Goal: Task Accomplishment & Management: Use online tool/utility

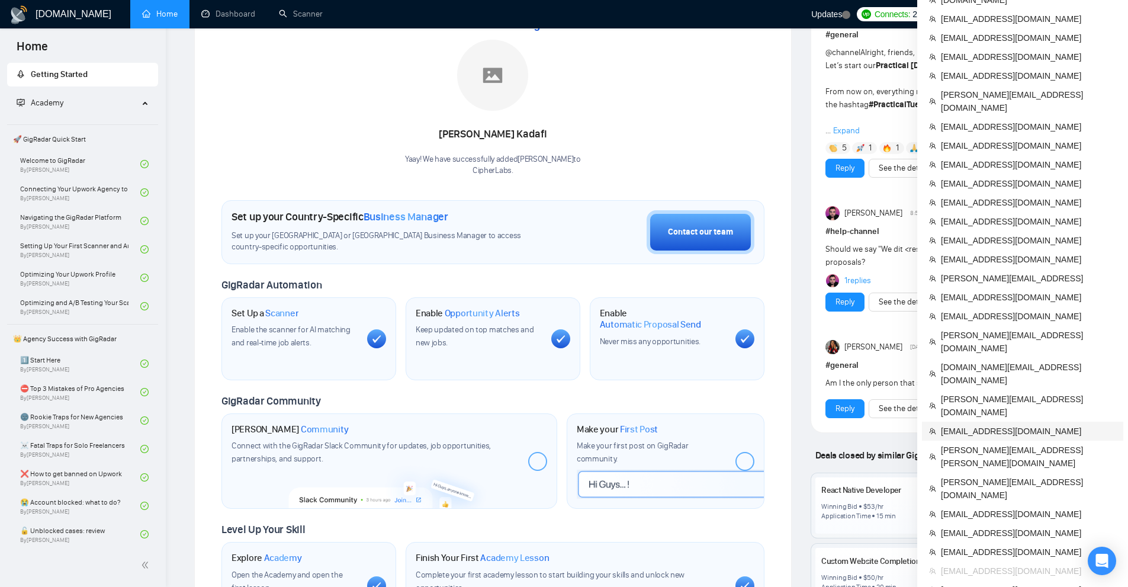
scroll to position [237, 0]
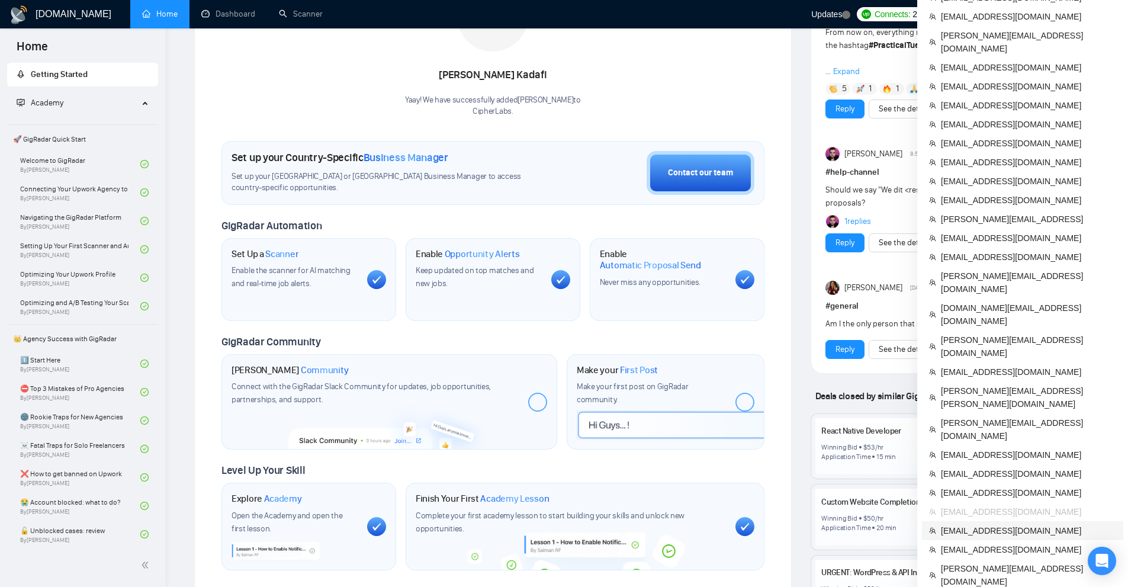
click at [971, 524] on span "[EMAIL_ADDRESS][DOMAIN_NAME]" at bounding box center [1028, 530] width 175 height 13
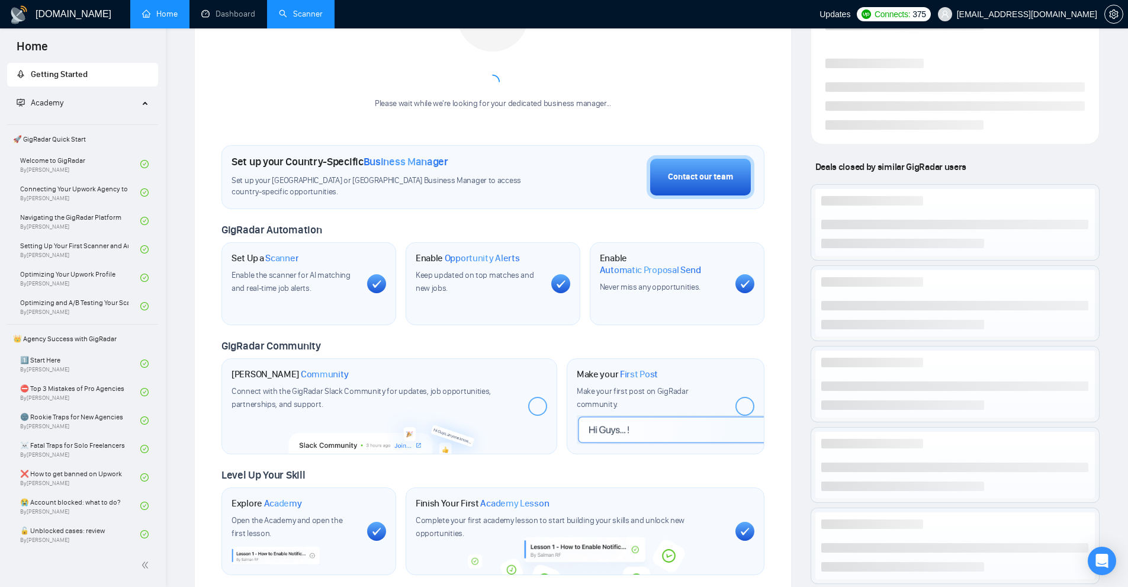
click at [288, 19] on link "Scanner" at bounding box center [301, 14] width 44 height 10
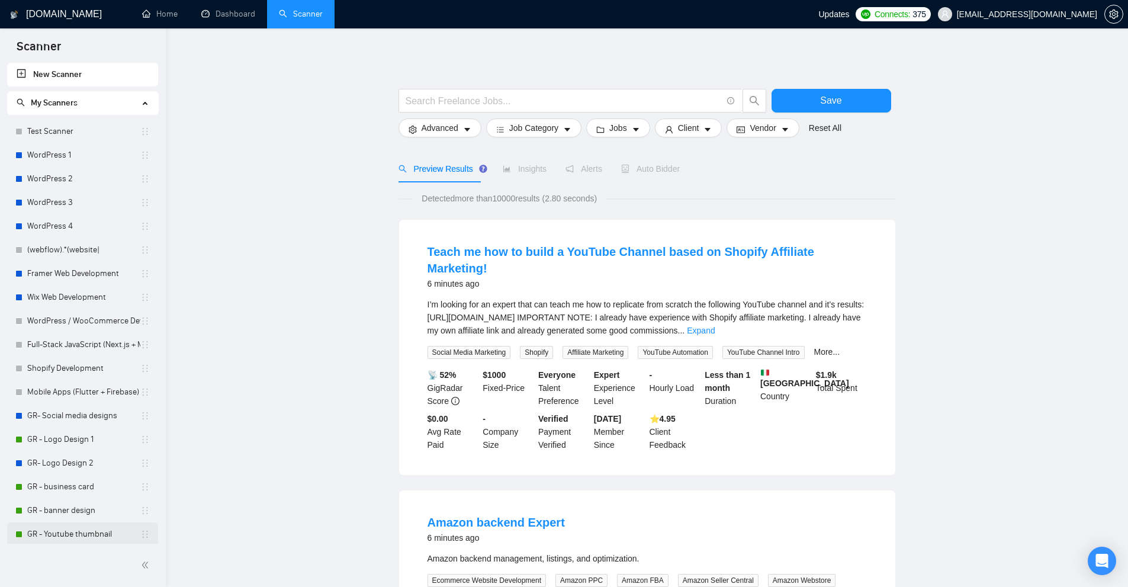
click at [71, 534] on link "GR - Youtube thumbnail" at bounding box center [83, 534] width 113 height 24
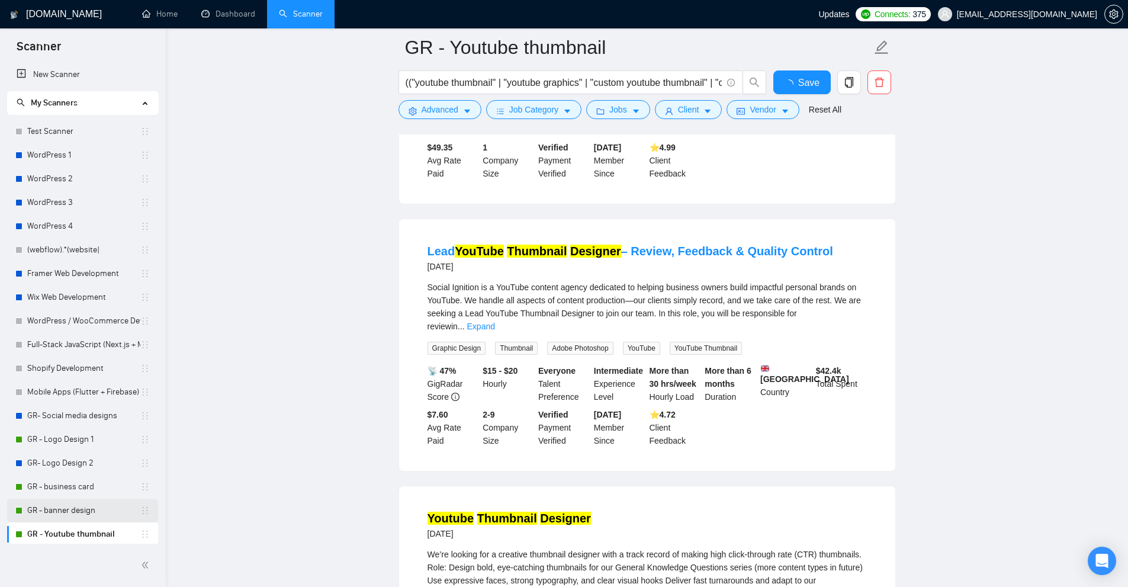
scroll to position [216, 0]
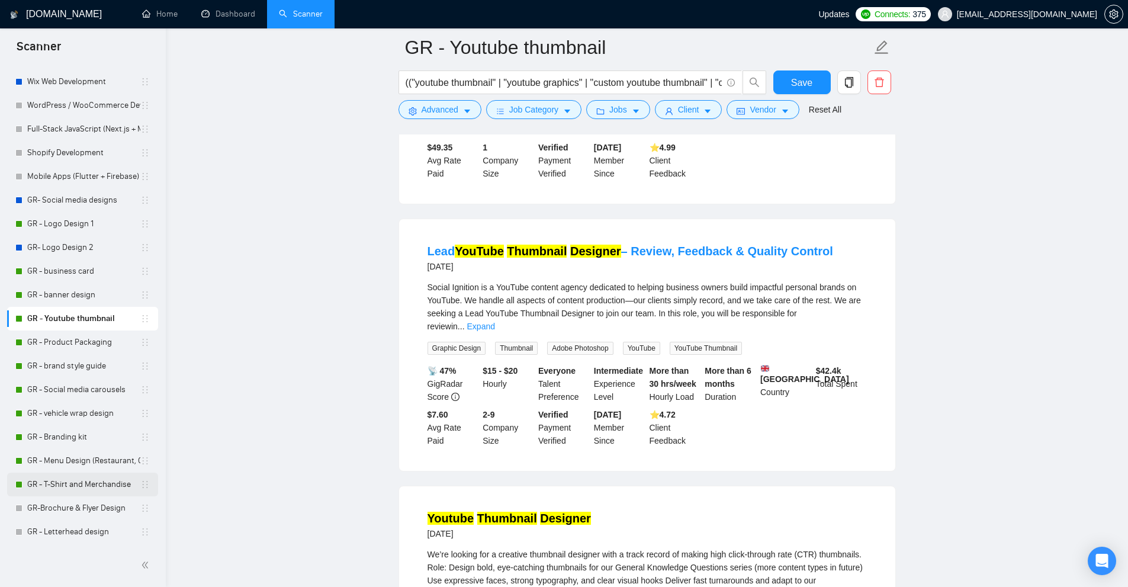
click at [48, 484] on link "GR - T-Shirt and Merchandise" at bounding box center [83, 485] width 113 height 24
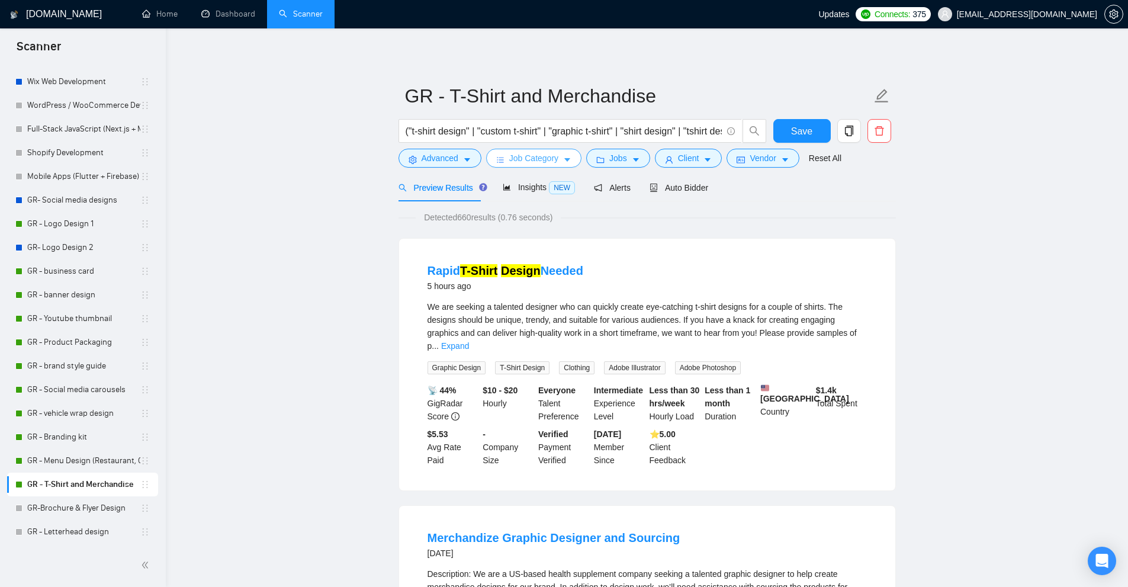
click at [545, 168] on button "Job Category" at bounding box center [533, 158] width 95 height 19
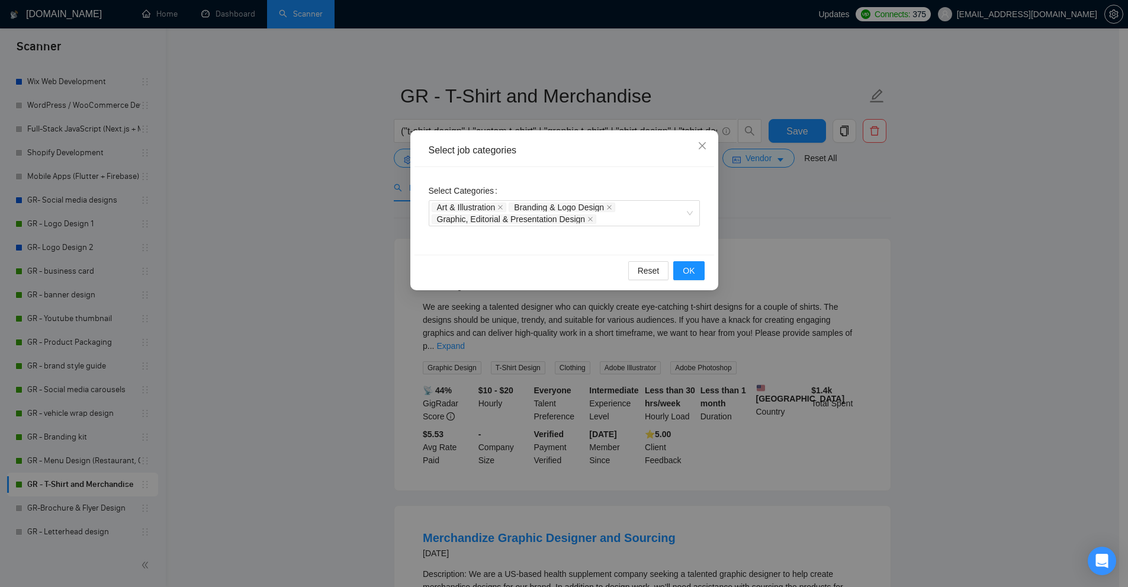
click at [407, 136] on div "Select job categories Select Categories Art & Illustration Branding & Logo Desi…" at bounding box center [564, 293] width 1128 height 587
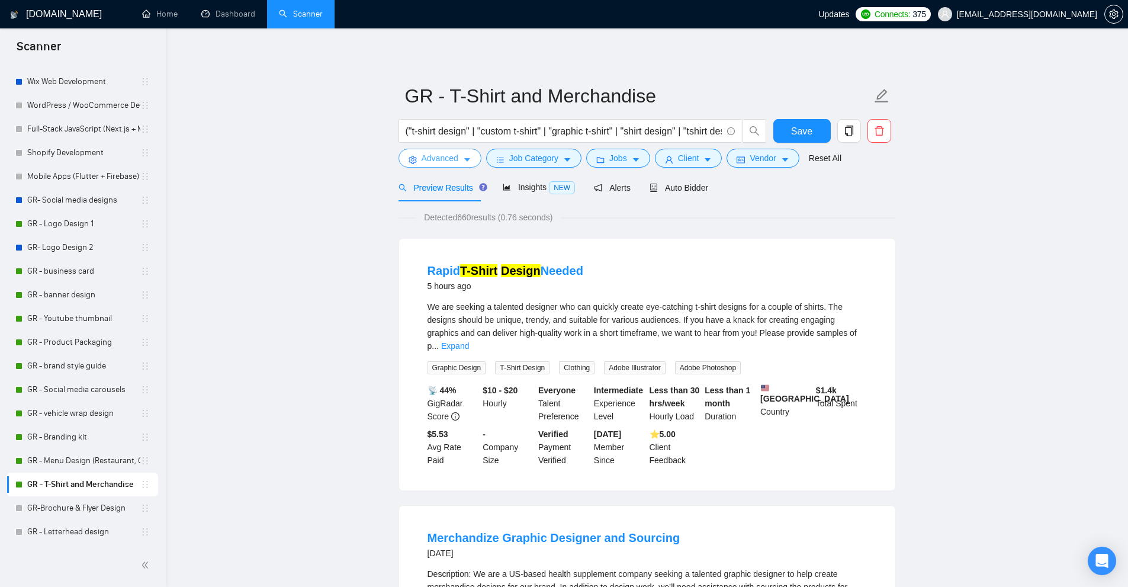
click at [463, 160] on icon "caret-down" at bounding box center [467, 160] width 8 height 8
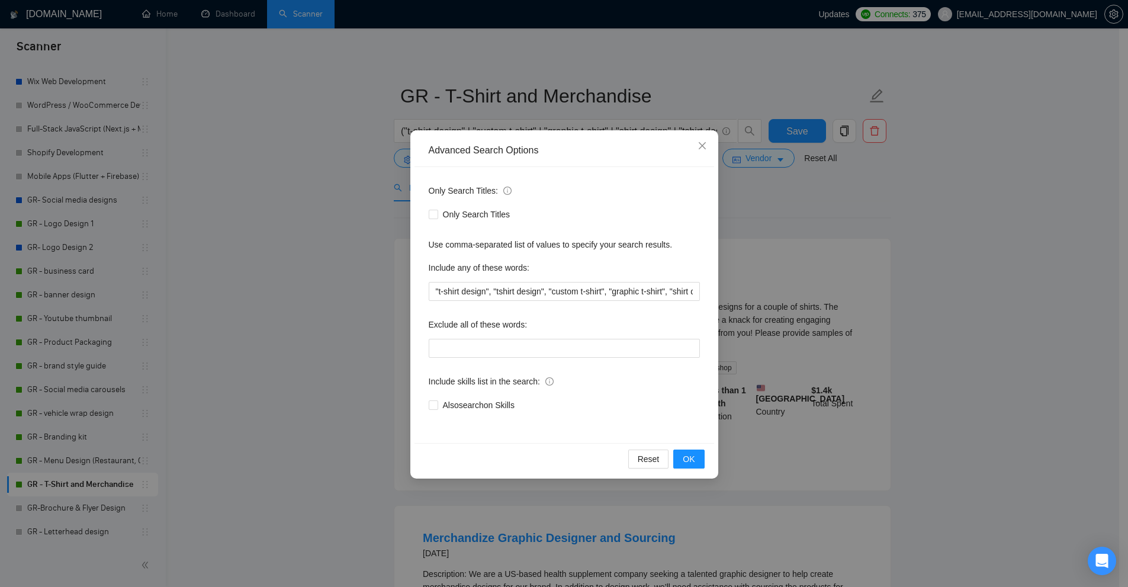
click at [322, 148] on div "Advanced Search Options Only Search Titles: Only Search Titles Use comma-separa…" at bounding box center [564, 293] width 1128 height 587
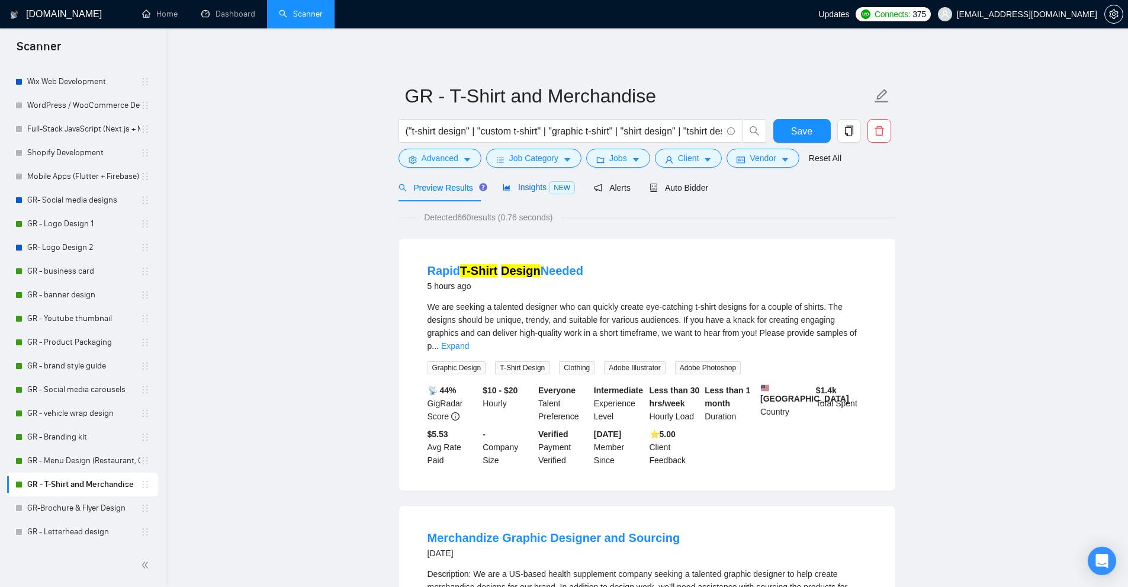
click at [549, 185] on span "NEW" at bounding box center [562, 187] width 26 height 13
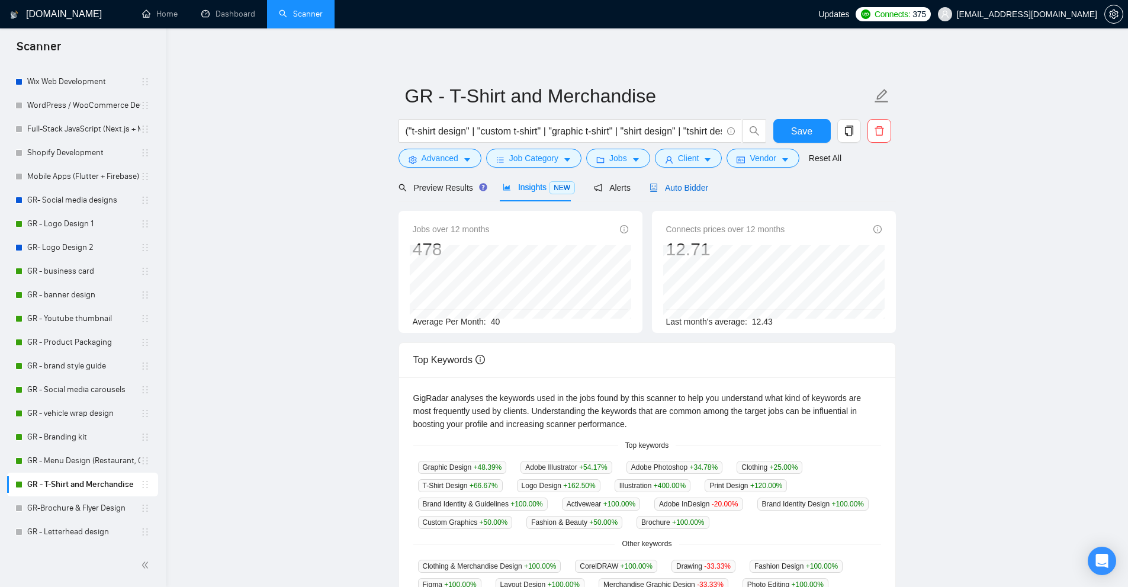
click at [657, 188] on span "Auto Bidder" at bounding box center [679, 187] width 59 height 9
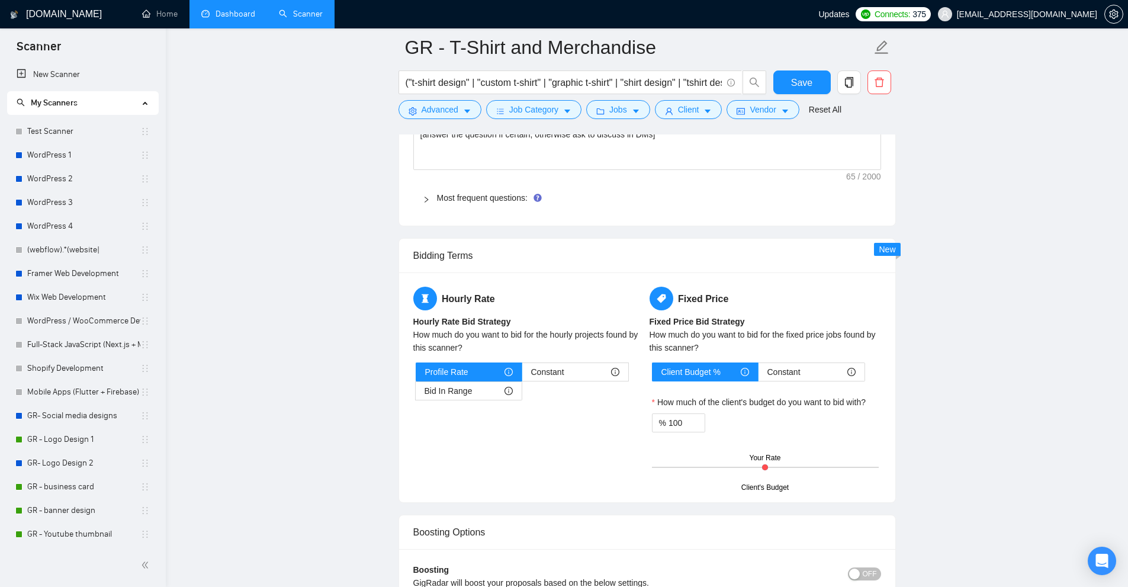
click at [236, 9] on link "Dashboard" at bounding box center [228, 14] width 54 height 10
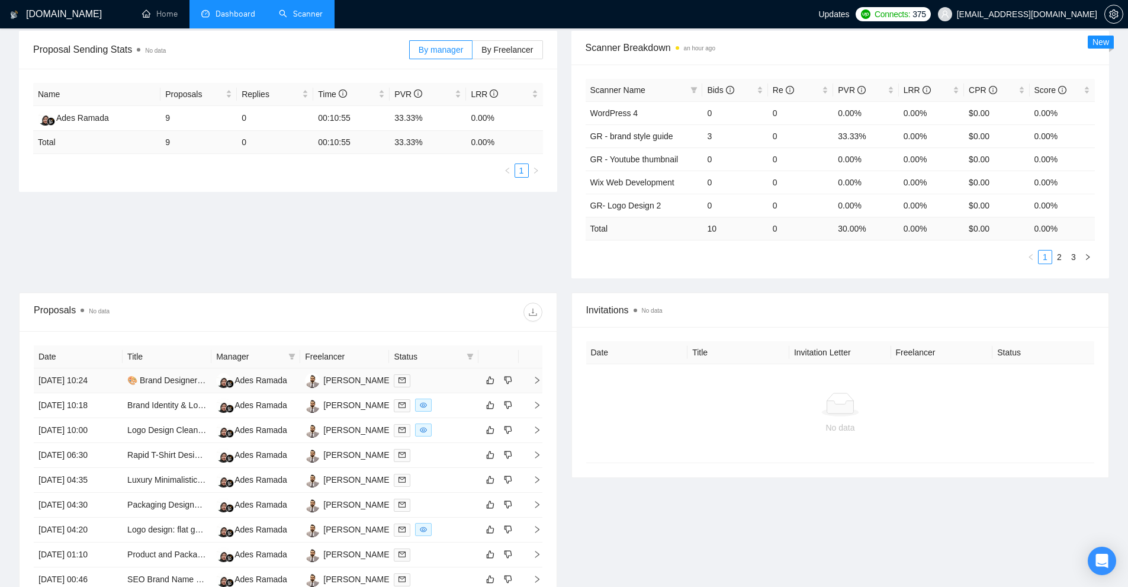
scroll to position [327, 0]
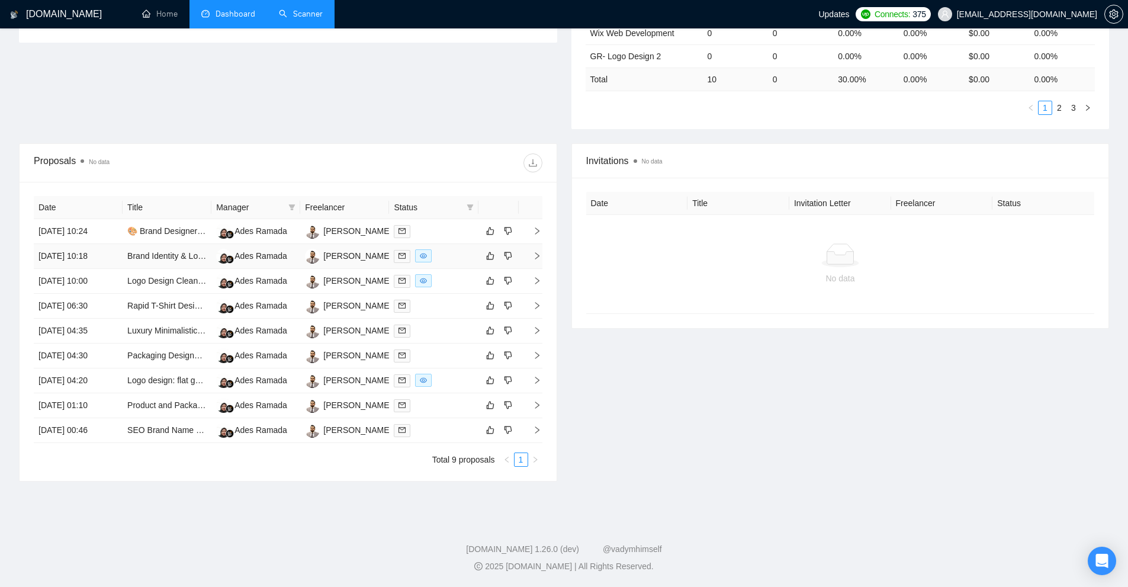
click at [455, 261] on div at bounding box center [433, 256] width 79 height 14
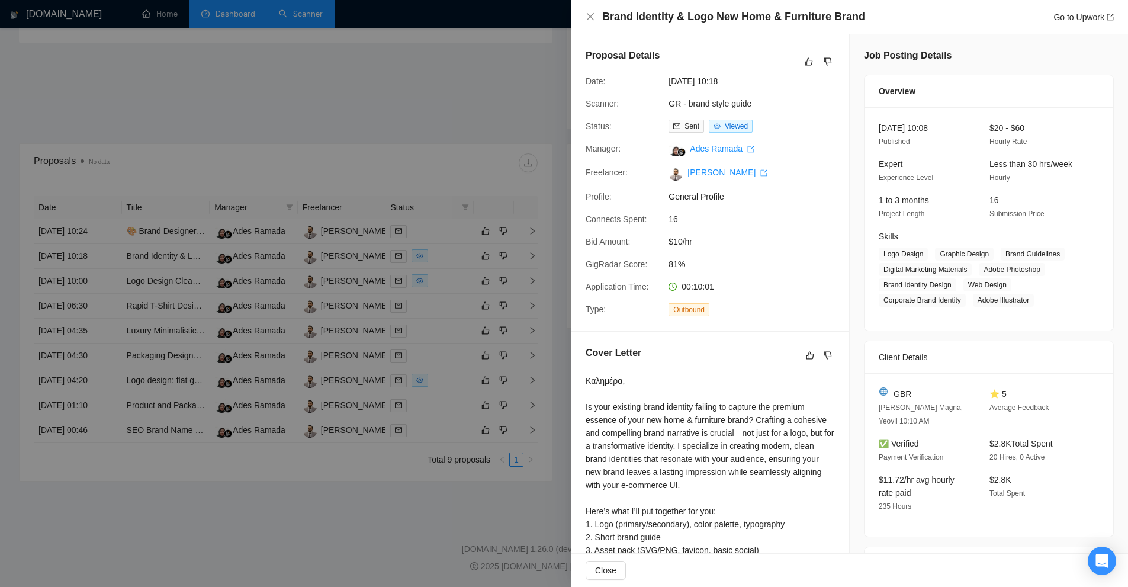
scroll to position [118, 0]
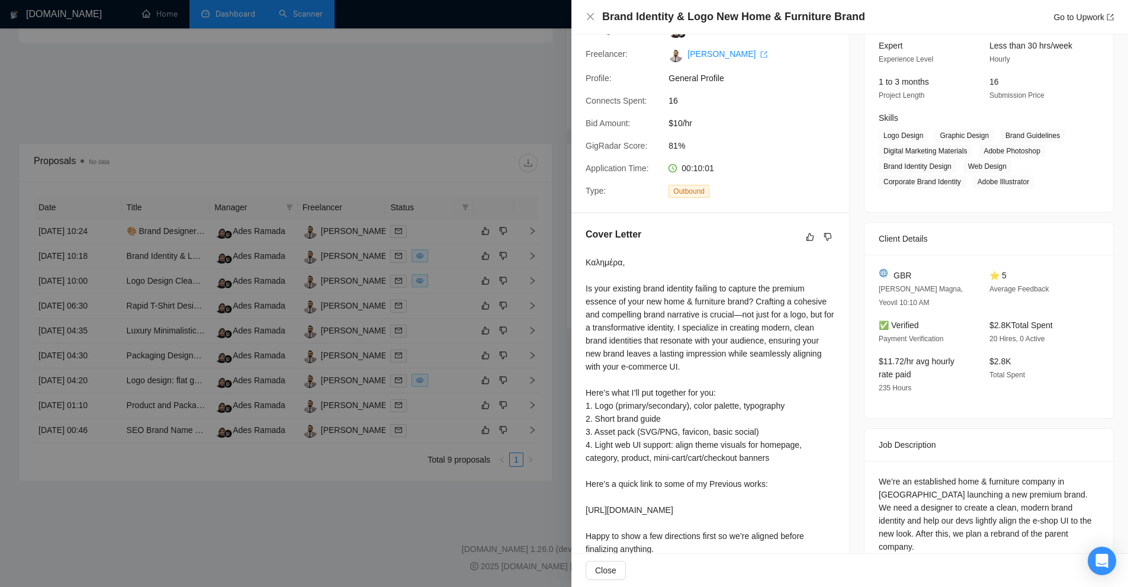
click at [628, 288] on div "Καλημέρα, Is your existing brand identity failing to capture the premium essenc…" at bounding box center [710, 406] width 249 height 300
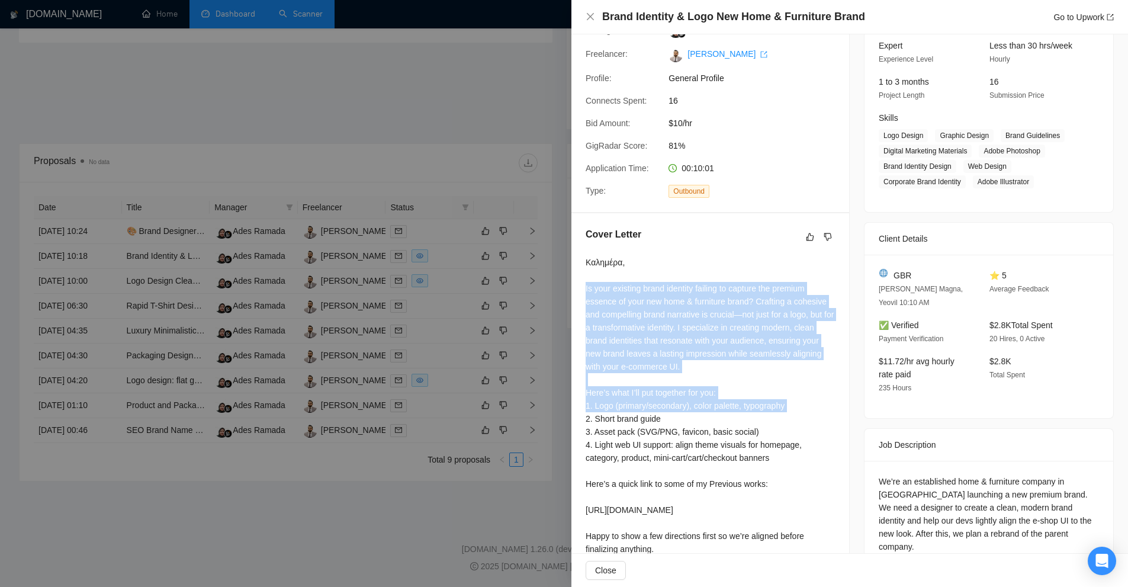
drag, startPoint x: 628, startPoint y: 288, endPoint x: 651, endPoint y: 409, distance: 123.6
click at [651, 409] on div "Καλημέρα, Is your existing brand identity failing to capture the premium essenc…" at bounding box center [710, 406] width 249 height 300
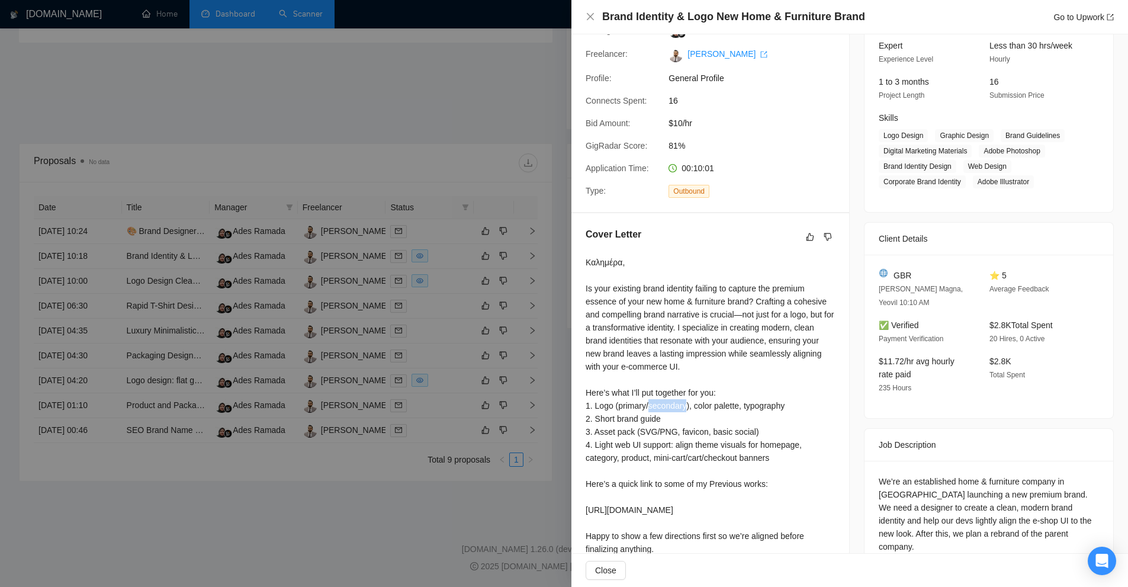
click at [651, 409] on div "Καλημέρα, Is your existing brand identity failing to capture the premium essenc…" at bounding box center [710, 406] width 249 height 300
drag, startPoint x: 651, startPoint y: 409, endPoint x: 654, endPoint y: 396, distance: 13.9
click at [654, 396] on div "Καλημέρα, Is your existing brand identity failing to capture the premium essenc…" at bounding box center [710, 406] width 249 height 300
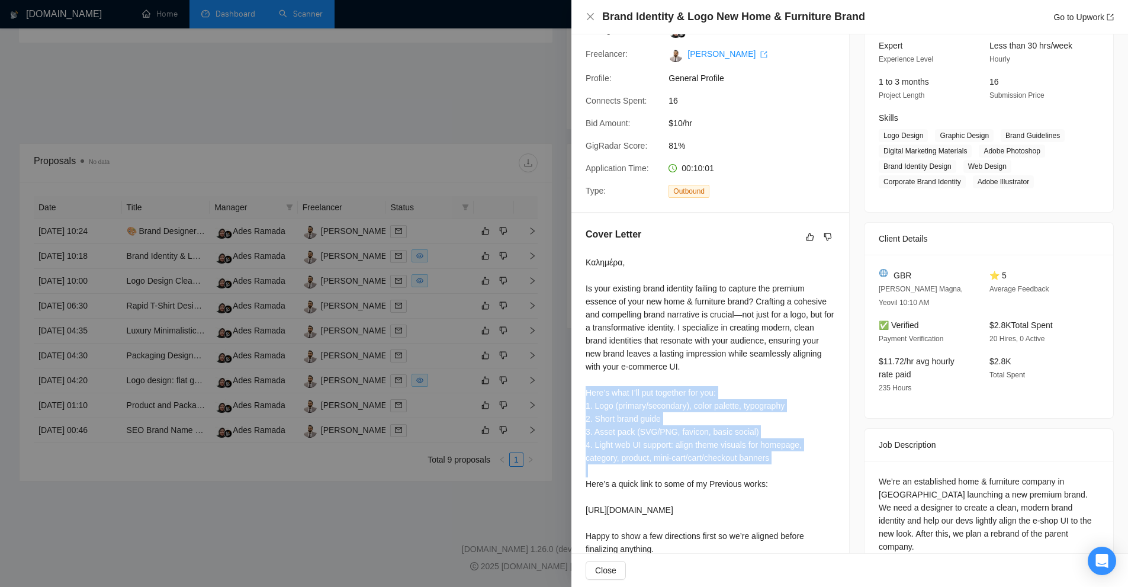
drag, startPoint x: 654, startPoint y: 396, endPoint x: 653, endPoint y: 467, distance: 71.1
click at [653, 467] on div "Καλημέρα, Is your existing brand identity failing to capture the premium essenc…" at bounding box center [710, 406] width 249 height 300
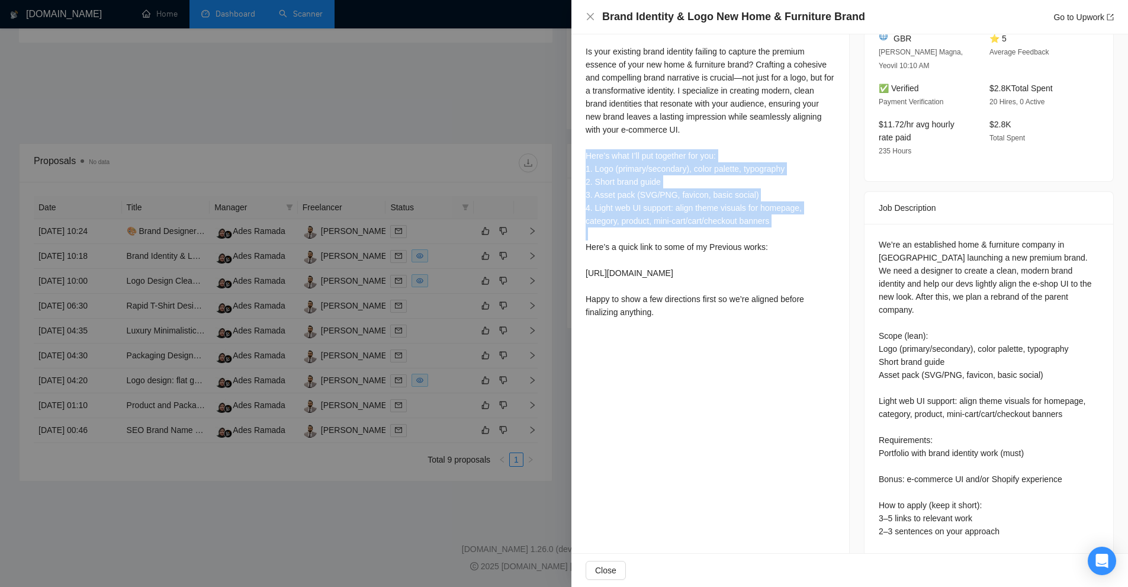
scroll to position [383, 0]
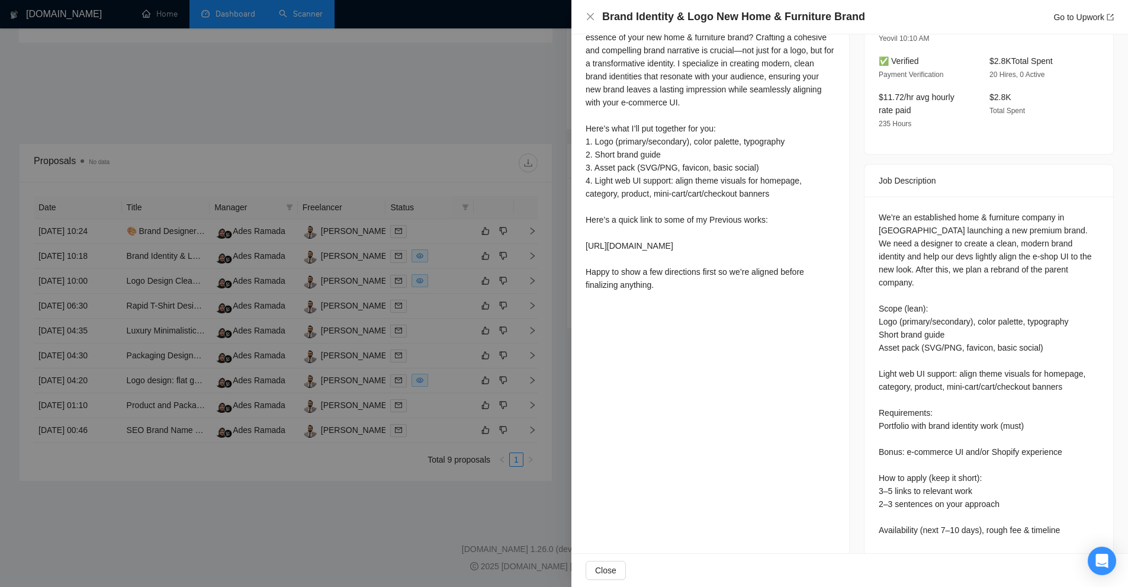
click at [907, 456] on div "We’re an established home & furniture company in Greece launching a new premium…" at bounding box center [989, 374] width 220 height 326
drag, startPoint x: 907, startPoint y: 456, endPoint x: 910, endPoint y: 486, distance: 29.8
click at [910, 486] on div "We’re an established home & furniture company in Greece launching a new premium…" at bounding box center [989, 374] width 220 height 326
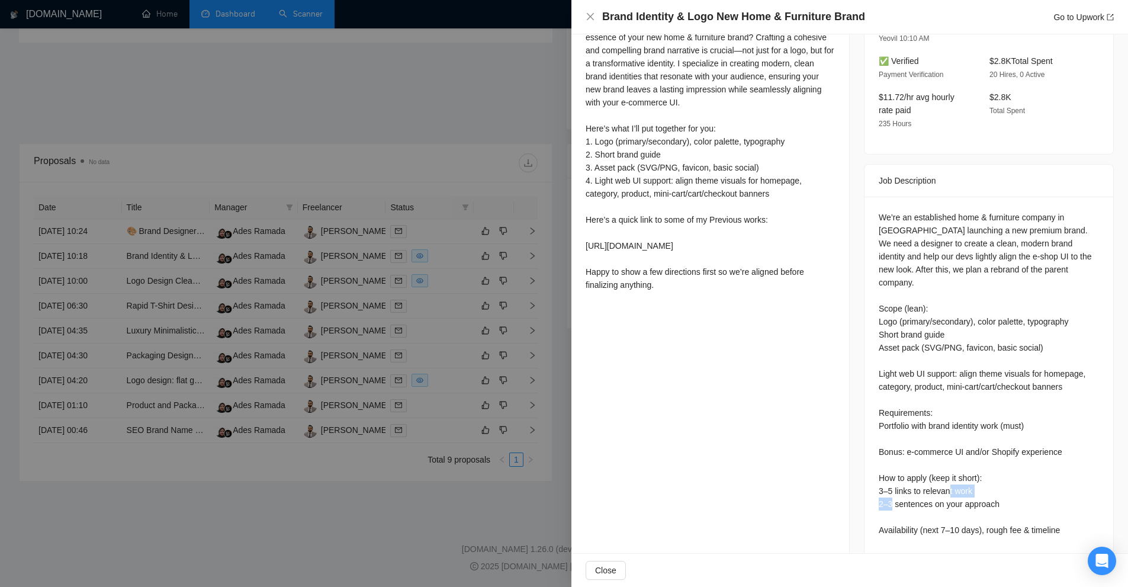
click at [910, 486] on div "We’re an established home & furniture company in Greece launching a new premium…" at bounding box center [989, 374] width 220 height 326
drag, startPoint x: 910, startPoint y: 486, endPoint x: 912, endPoint y: 464, distance: 21.4
click at [912, 464] on div "We’re an established home & furniture company in Greece launching a new premium…" at bounding box center [989, 374] width 220 height 326
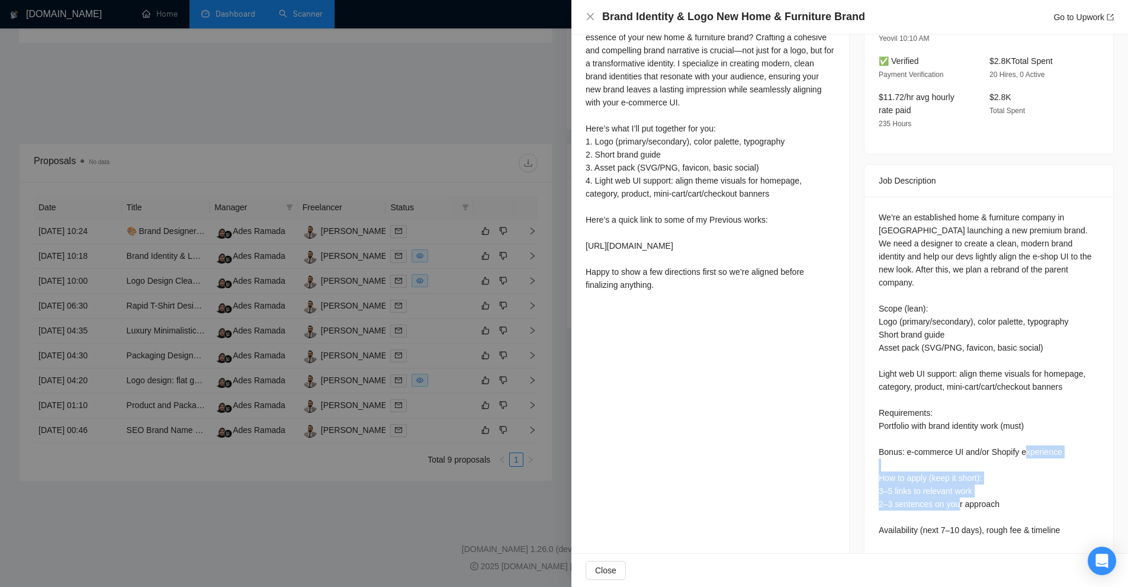
drag, startPoint x: 912, startPoint y: 464, endPoint x: 914, endPoint y: 490, distance: 26.2
click at [914, 490] on div "We’re an established home & furniture company in Greece launching a new premium…" at bounding box center [989, 374] width 220 height 326
drag, startPoint x: 914, startPoint y: 490, endPoint x: 914, endPoint y: 470, distance: 20.7
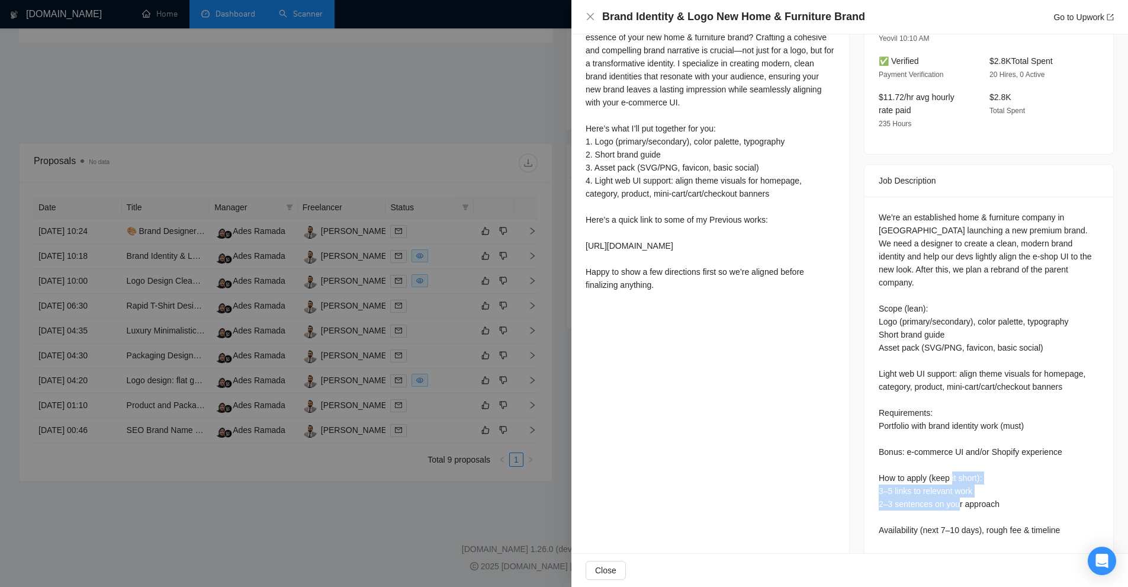
click at [914, 470] on div "We’re an established home & furniture company in Greece launching a new premium…" at bounding box center [989, 374] width 220 height 326
click at [655, 335] on div "Proposal Details Date: 13 Aug, 2025 10:18 Scanner: GR - brand style guide Statu…" at bounding box center [710, 111] width 278 height 919
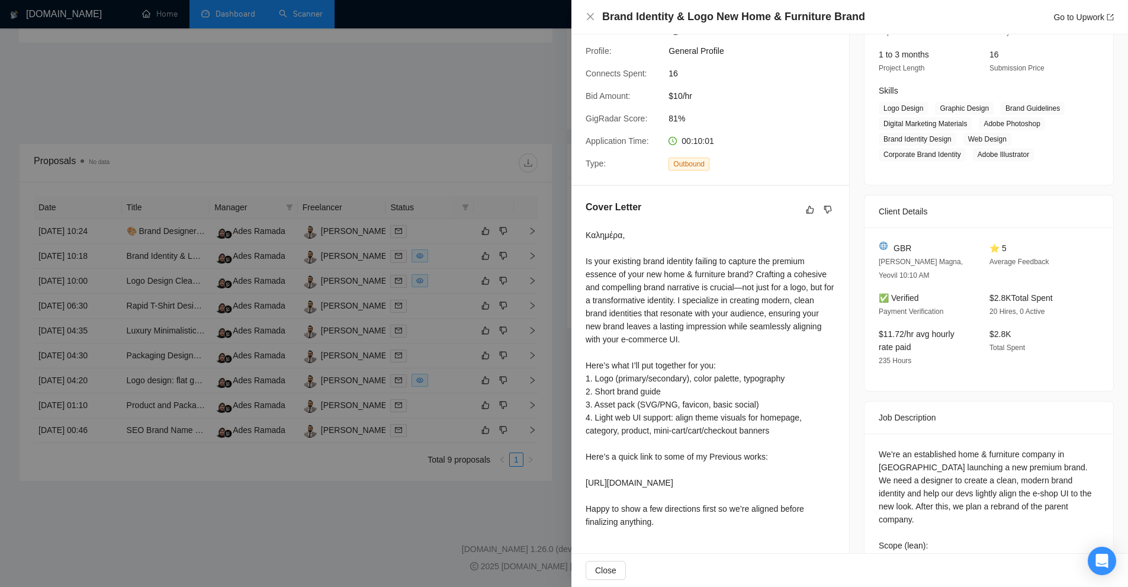
click at [553, 282] on div at bounding box center [564, 293] width 1128 height 587
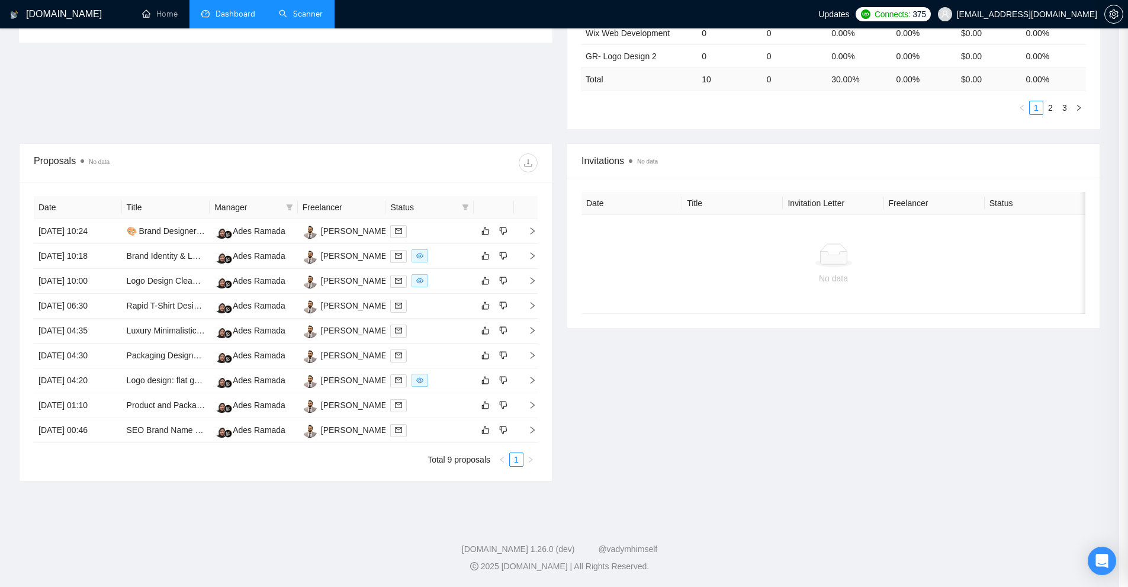
scroll to position [0, 0]
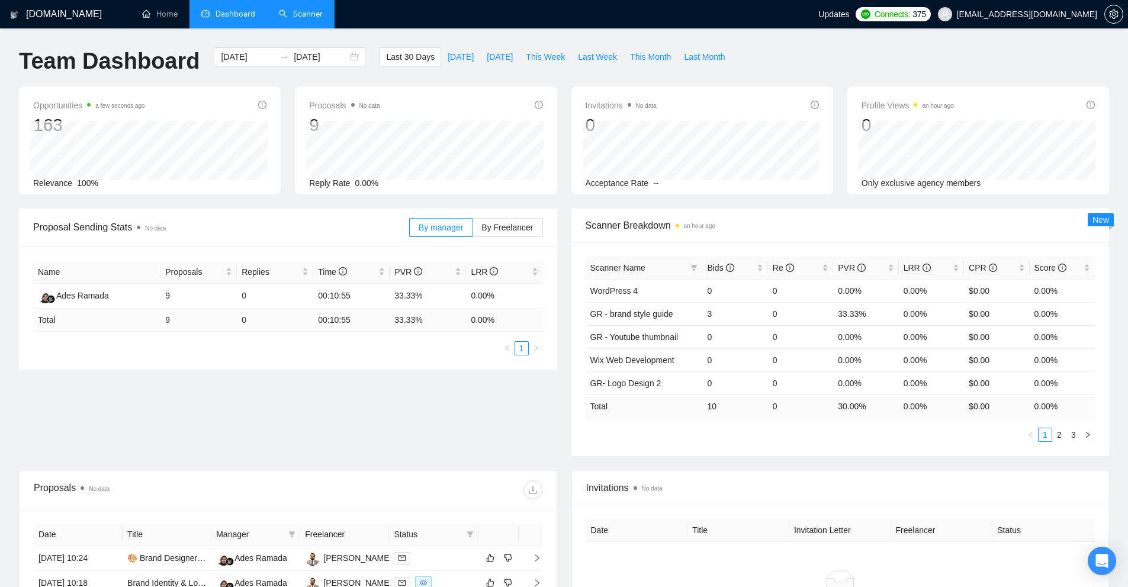
click at [296, 15] on link "Scanner" at bounding box center [301, 14] width 44 height 10
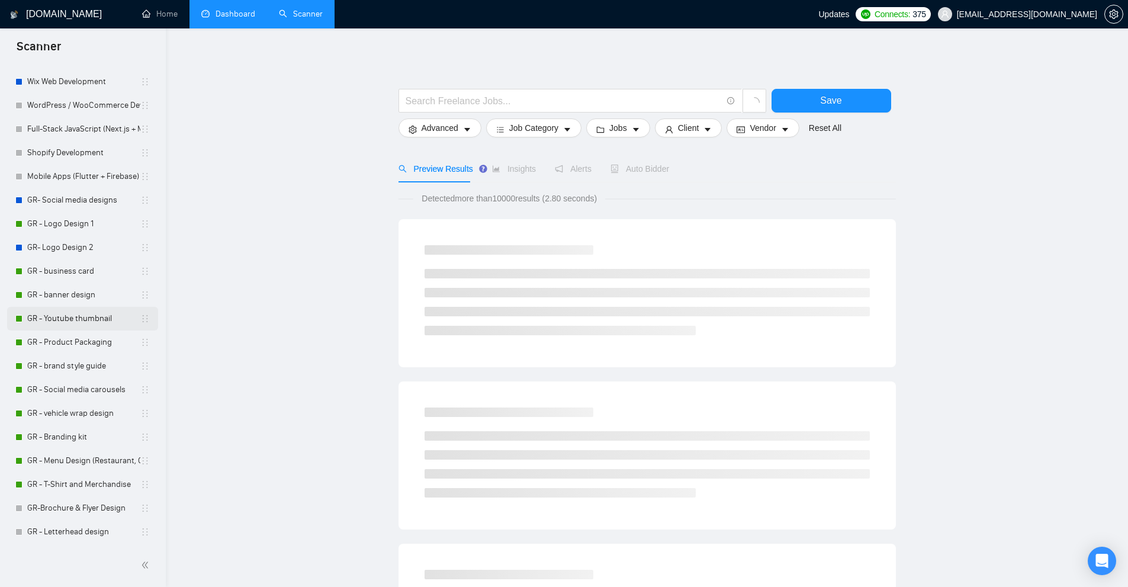
scroll to position [59, 0]
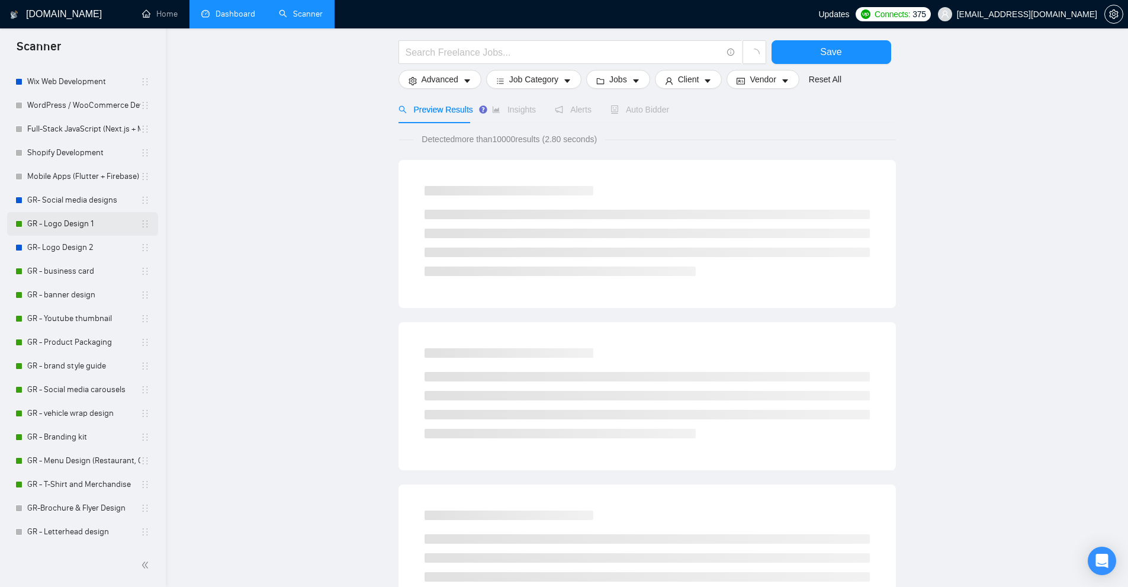
click at [79, 225] on link "GR - Logo Design 1" at bounding box center [83, 224] width 113 height 24
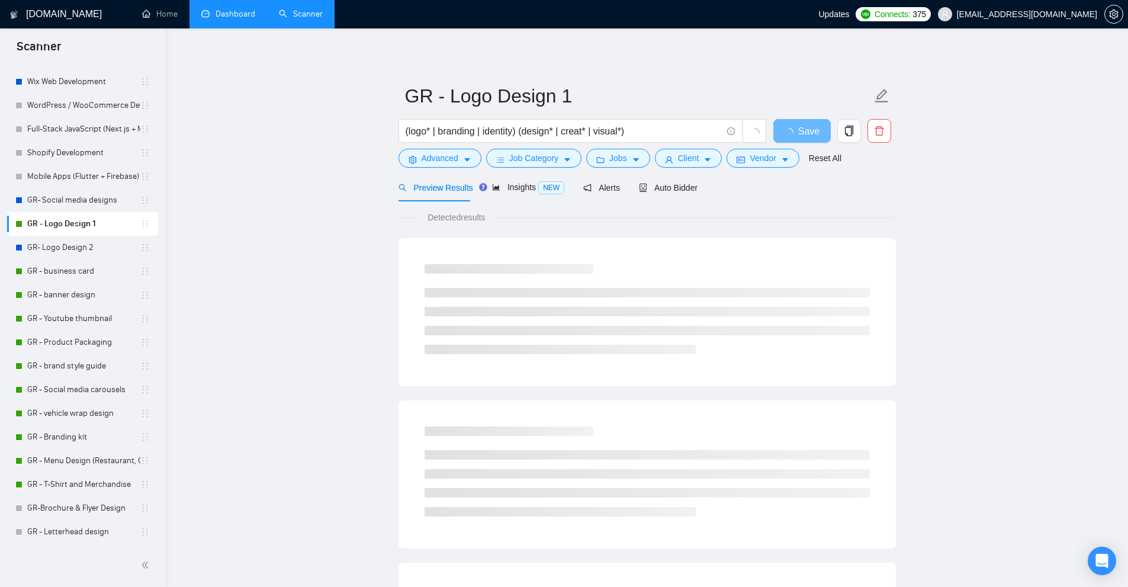
click at [249, 33] on div "GigRadar.io Home Dashboard Scanner Updates Connects: 375 owais@goaccelovate.com…" at bounding box center [647, 563] width 962 height 1126
click at [249, 19] on link "Dashboard" at bounding box center [228, 14] width 54 height 10
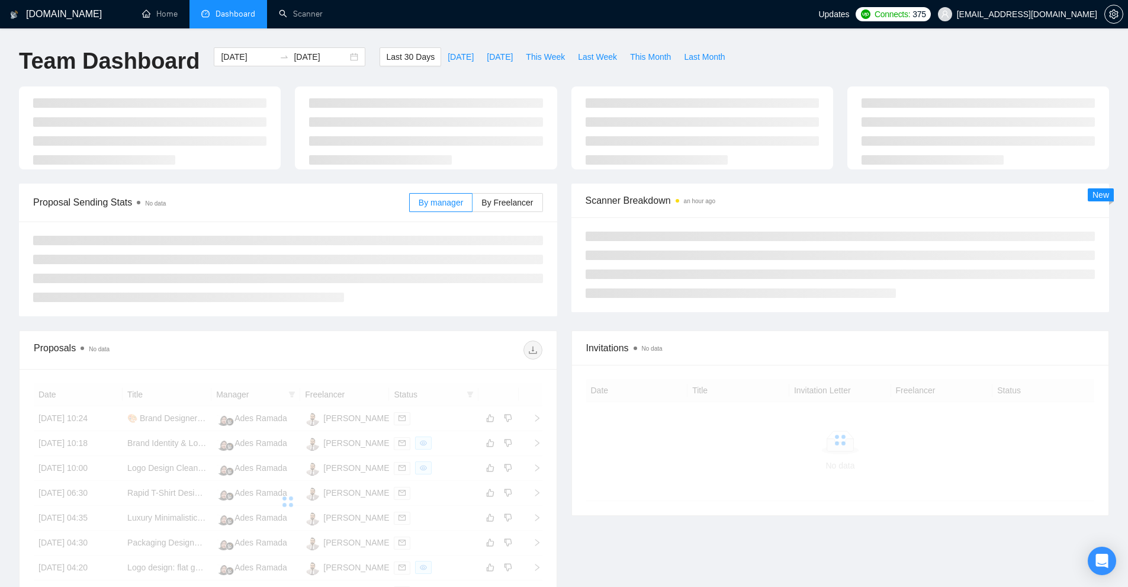
scroll to position [59, 0]
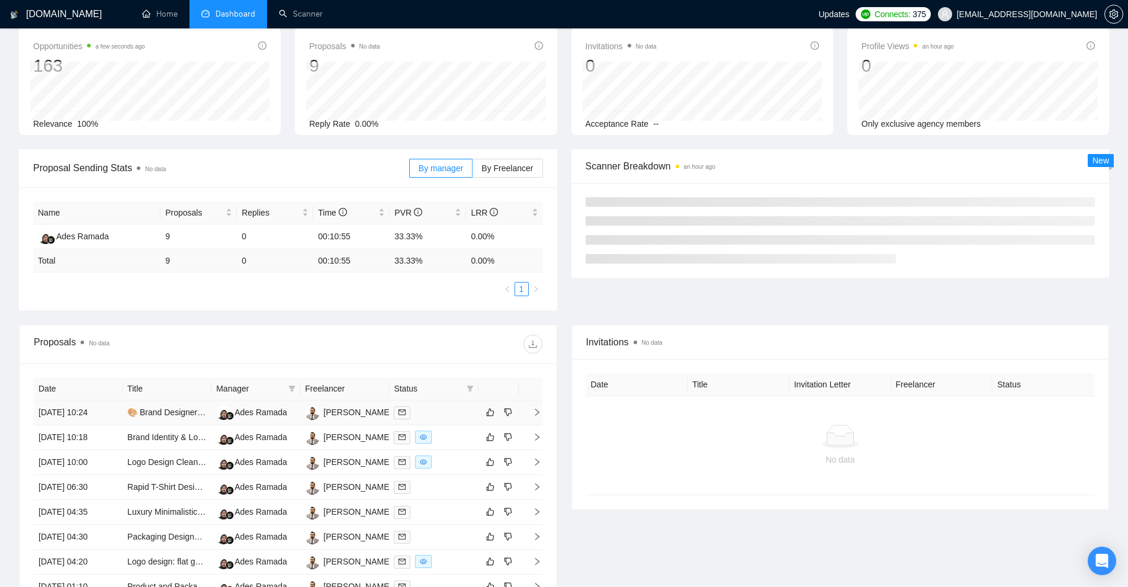
click at [445, 409] on div at bounding box center [433, 413] width 79 height 14
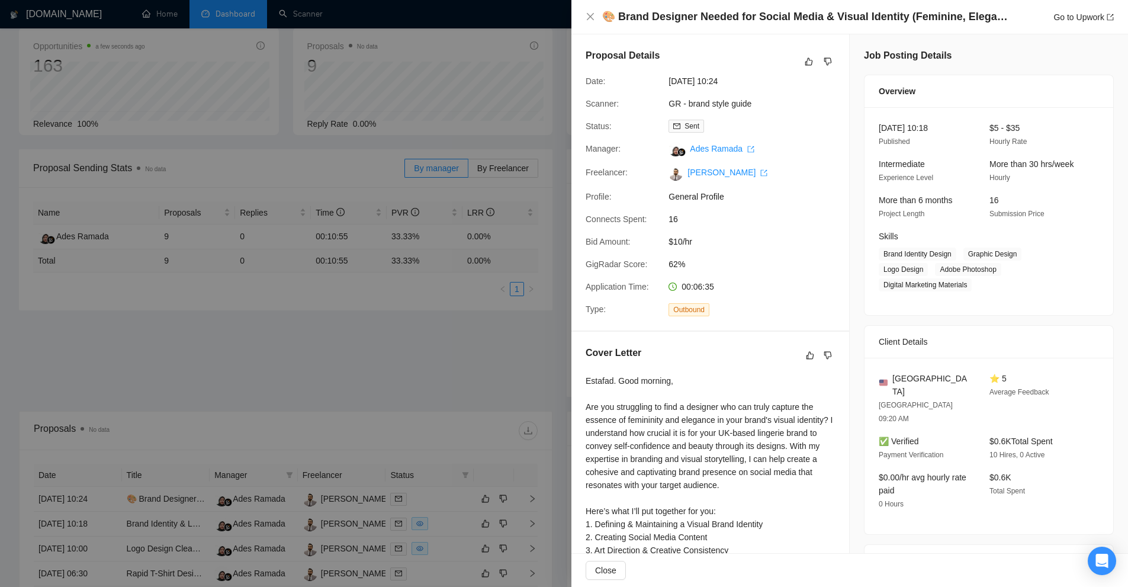
click at [384, 340] on div at bounding box center [564, 293] width 1128 height 587
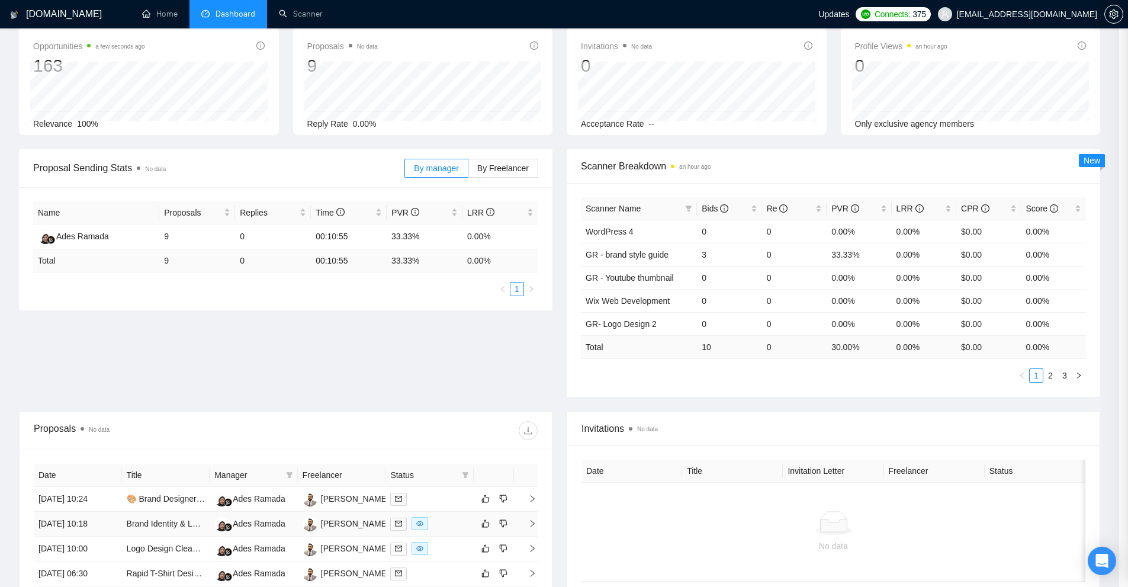
click at [444, 528] on div at bounding box center [429, 524] width 79 height 14
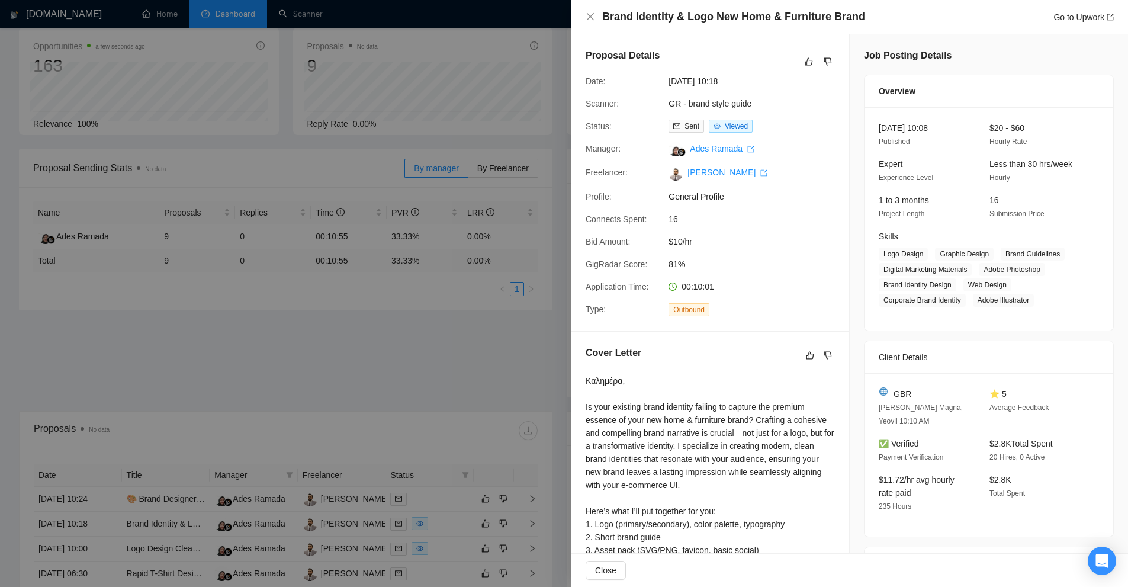
drag, startPoint x: 714, startPoint y: 107, endPoint x: 708, endPoint y: 107, distance: 6.5
click at [714, 107] on link "GR - brand style guide" at bounding box center [710, 103] width 83 height 9
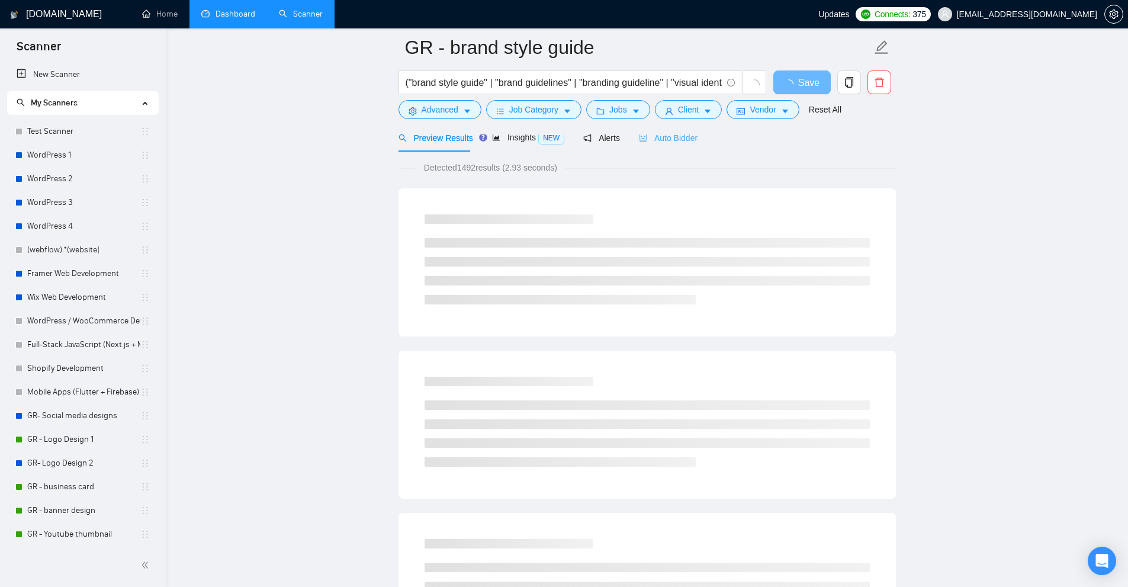
click at [660, 148] on div "Auto Bidder" at bounding box center [668, 138] width 59 height 28
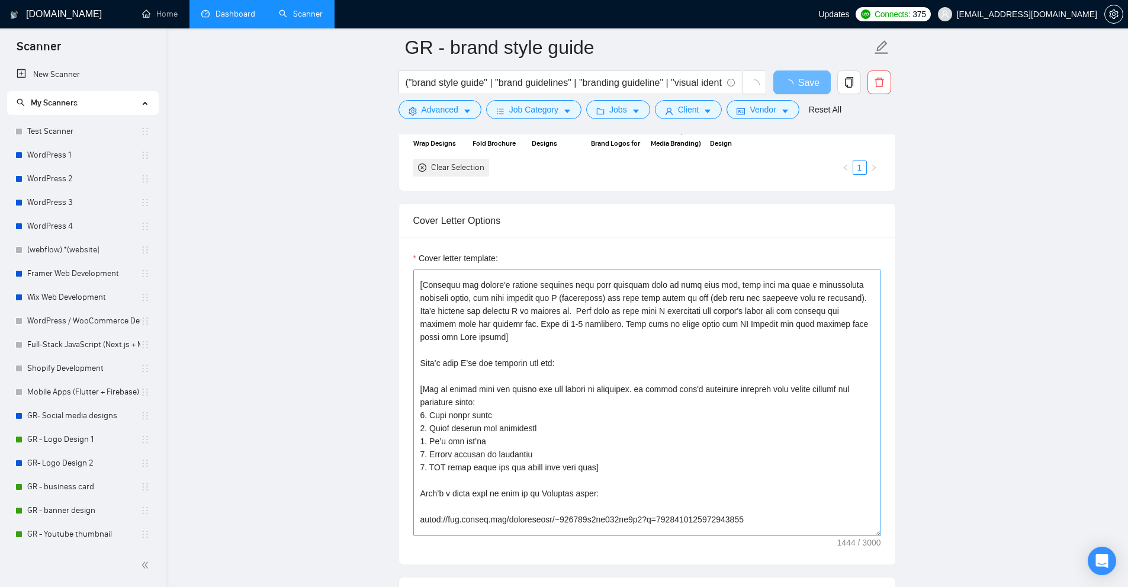
scroll to position [78, 0]
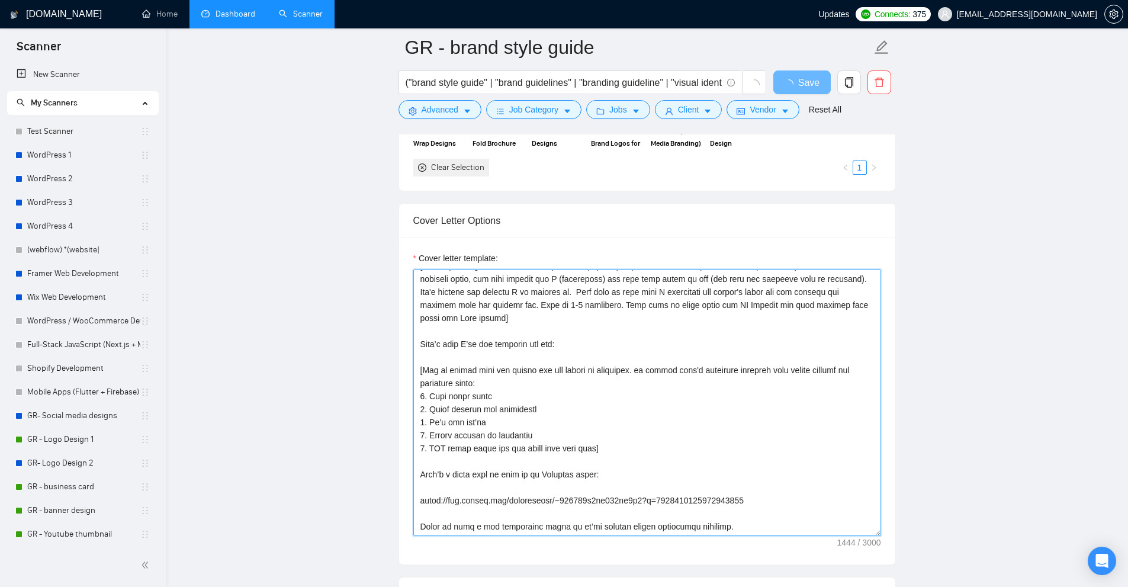
click at [502, 359] on textarea "Cover letter template:" at bounding box center [647, 402] width 468 height 266
drag, startPoint x: 502, startPoint y: 359, endPoint x: 516, endPoint y: 447, distance: 88.9
click at [516, 447] on textarea "Cover letter template:" at bounding box center [647, 402] width 468 height 266
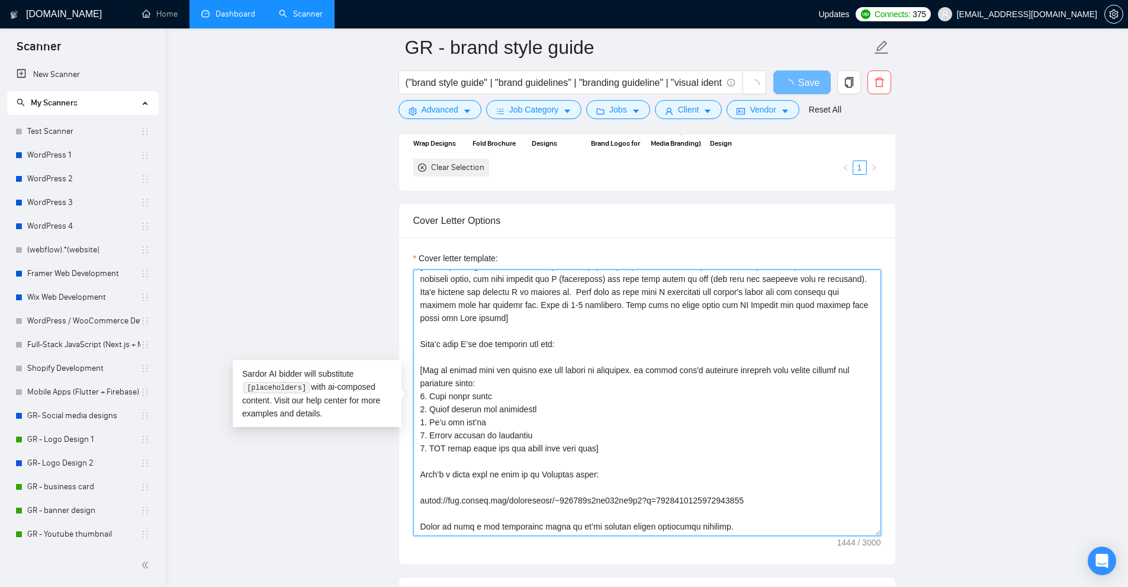
click at [526, 443] on textarea "Cover letter template:" at bounding box center [647, 402] width 468 height 266
drag, startPoint x: 526, startPoint y: 443, endPoint x: 522, endPoint y: 353, distance: 90.1
click at [522, 353] on textarea "Cover letter template:" at bounding box center [647, 402] width 468 height 266
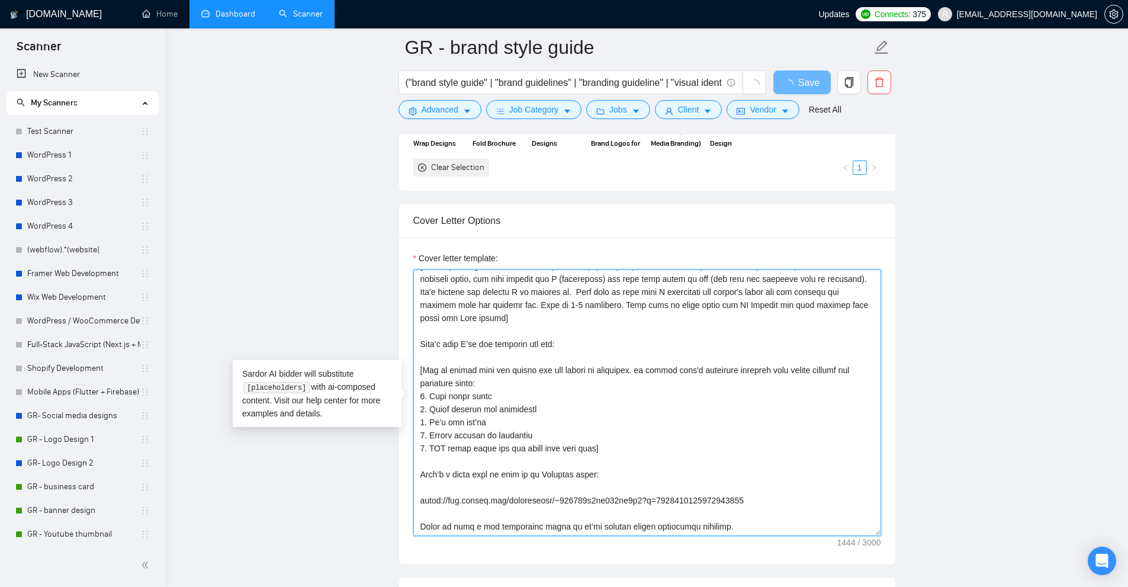
click at [522, 353] on textarea "Cover letter template:" at bounding box center [647, 402] width 468 height 266
drag, startPoint x: 522, startPoint y: 353, endPoint x: 516, endPoint y: 453, distance: 100.2
click at [516, 453] on textarea "Cover letter template:" at bounding box center [647, 402] width 468 height 266
click at [605, 432] on textarea "Cover letter template:" at bounding box center [647, 402] width 468 height 266
click at [990, 321] on main "GR - brand style guide ("brand style guide" | "brand guidelines" | "branding gu…" at bounding box center [647, 479] width 924 height 3351
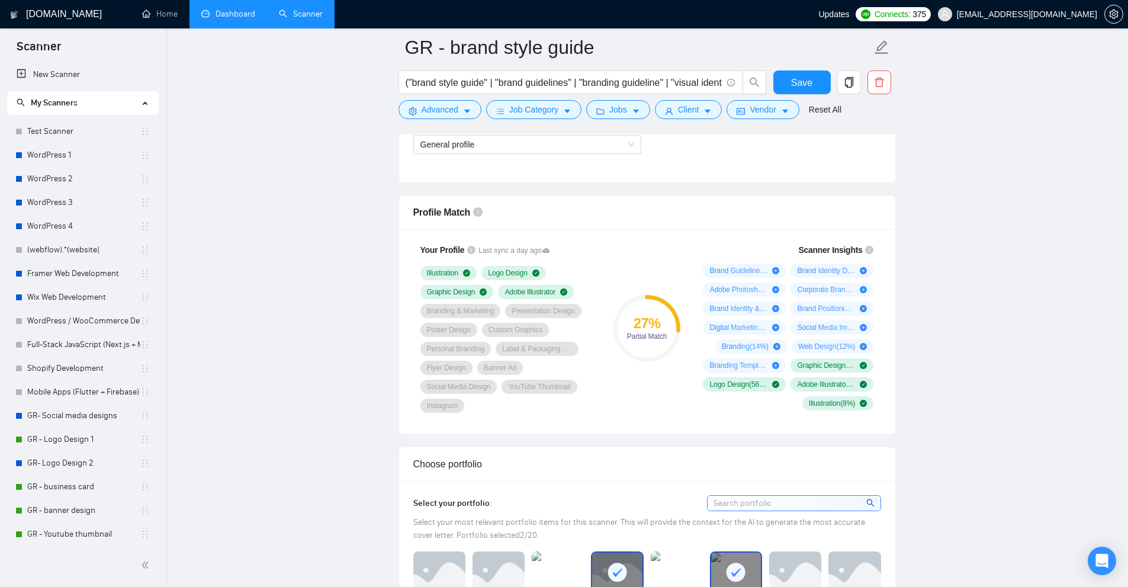
scroll to position [948, 0]
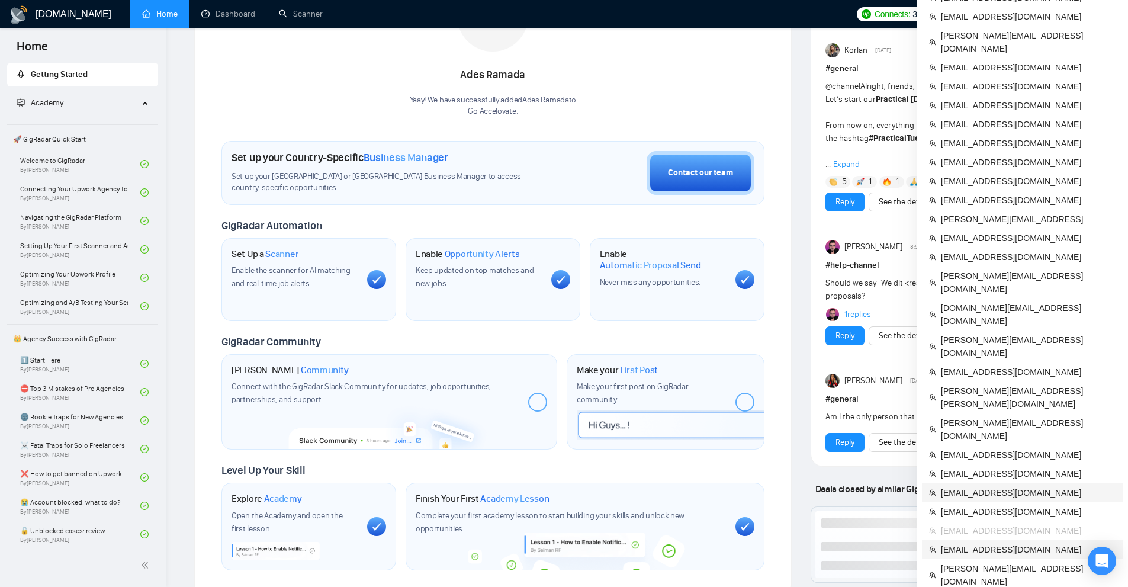
scroll to position [296, 0]
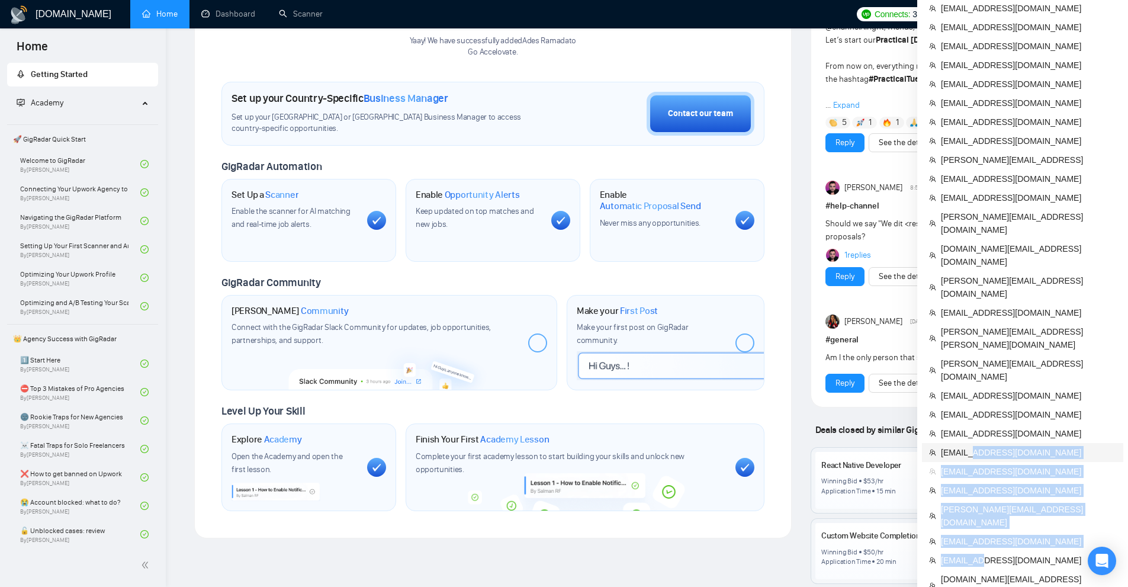
drag, startPoint x: 973, startPoint y: 470, endPoint x: 972, endPoint y: 381, distance: 89.4
click at [972, 381] on ul "LeadRadar (Donor Agency) Clevercrew [DOMAIN_NAME] WeSoftYou Teacode PND Agency …" at bounding box center [1022, 205] width 201 height 894
click at [972, 443] on li "[EMAIL_ADDRESS][DOMAIN_NAME]" at bounding box center [1022, 452] width 201 height 19
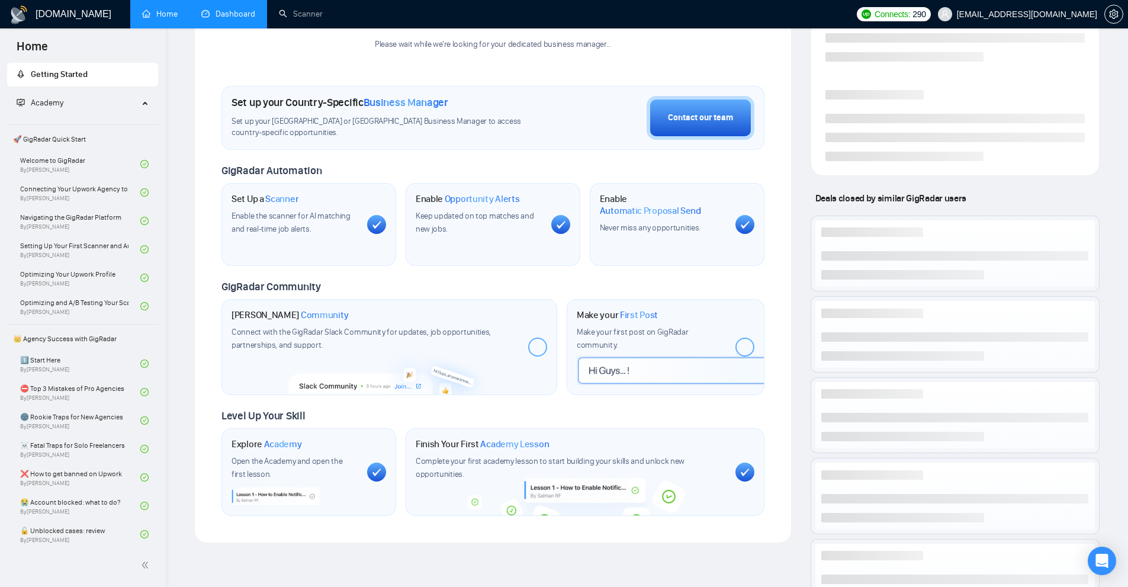
click at [248, 19] on link "Dashboard" at bounding box center [228, 14] width 54 height 10
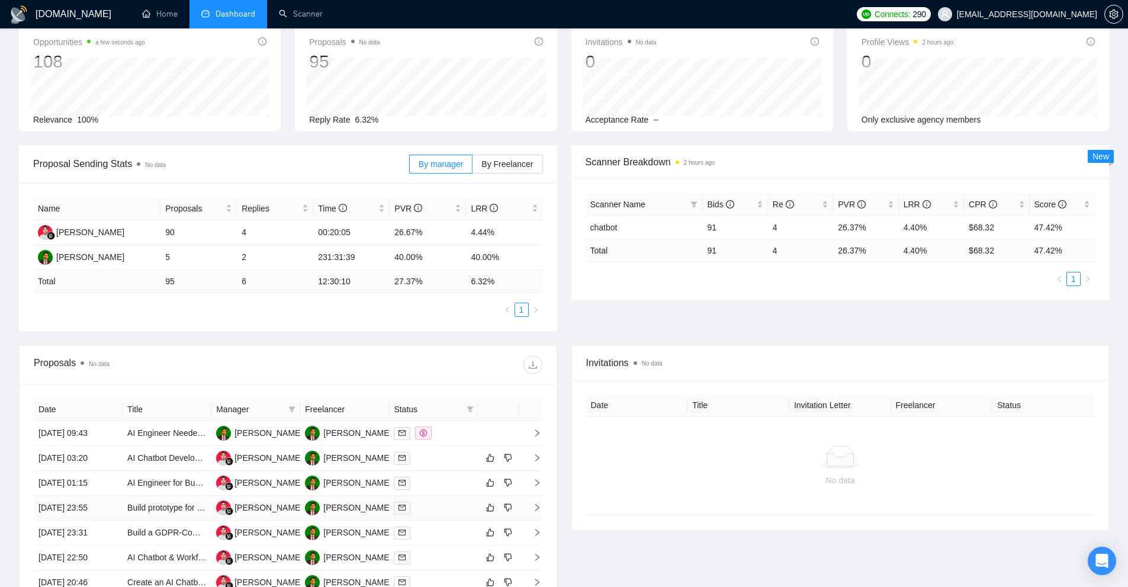
scroll to position [182, 0]
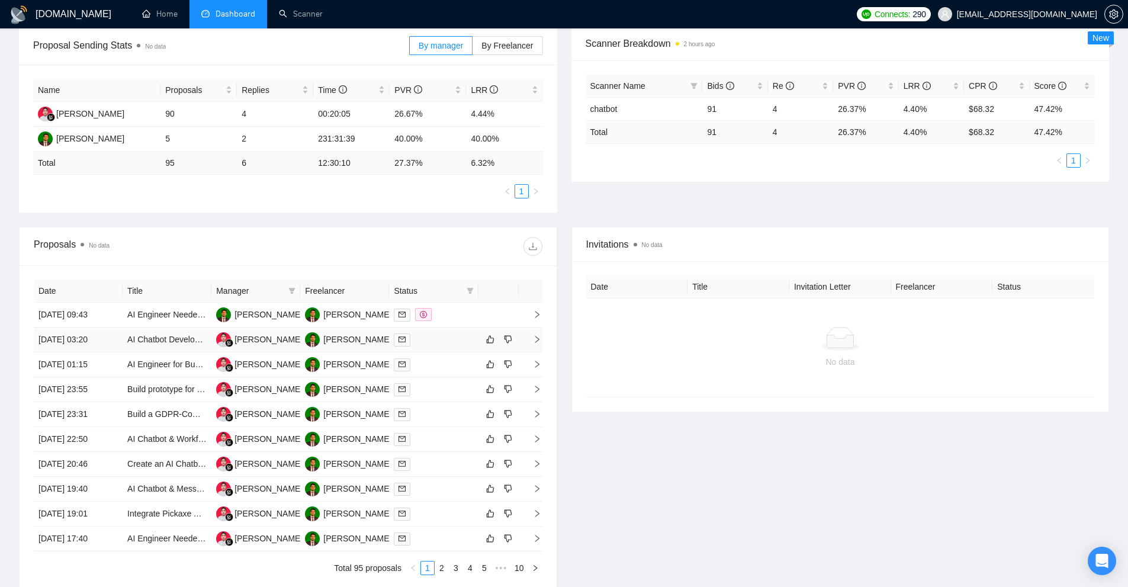
click at [457, 333] on div at bounding box center [433, 340] width 79 height 14
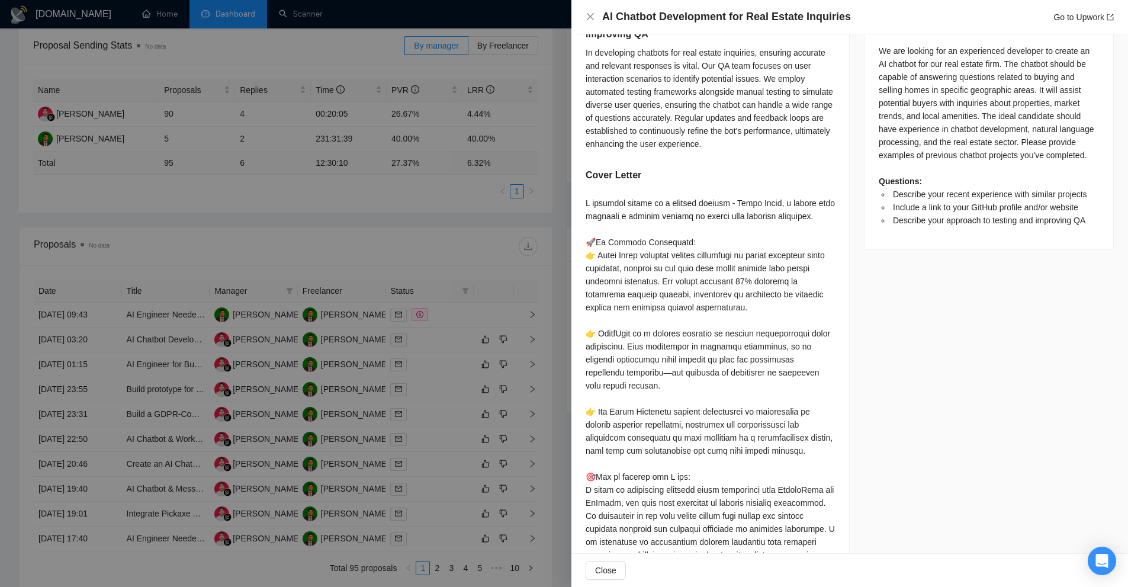
scroll to position [625, 0]
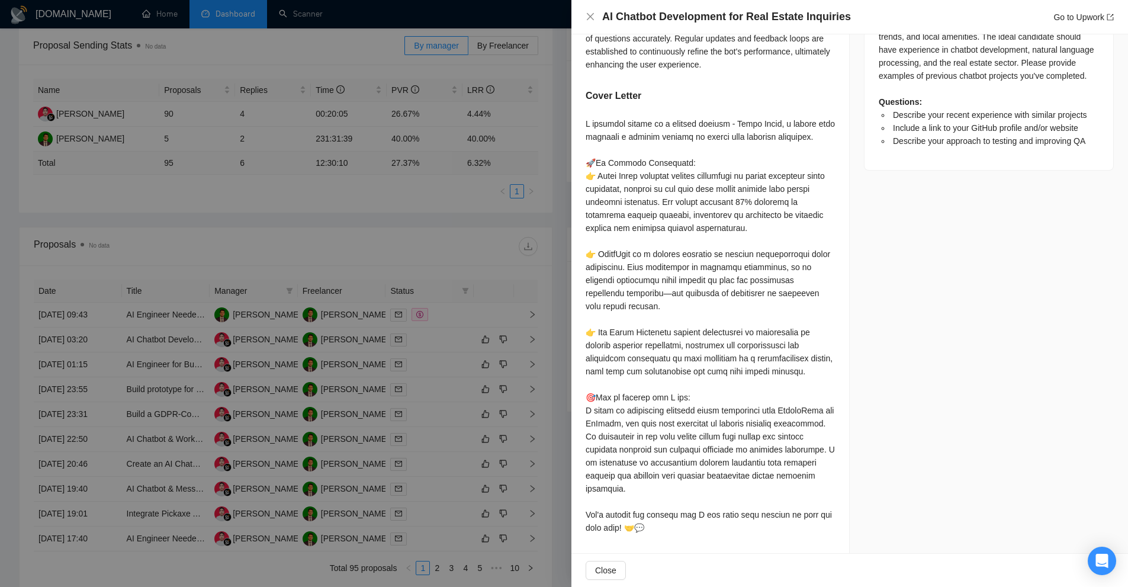
click at [474, 344] on div at bounding box center [564, 293] width 1128 height 587
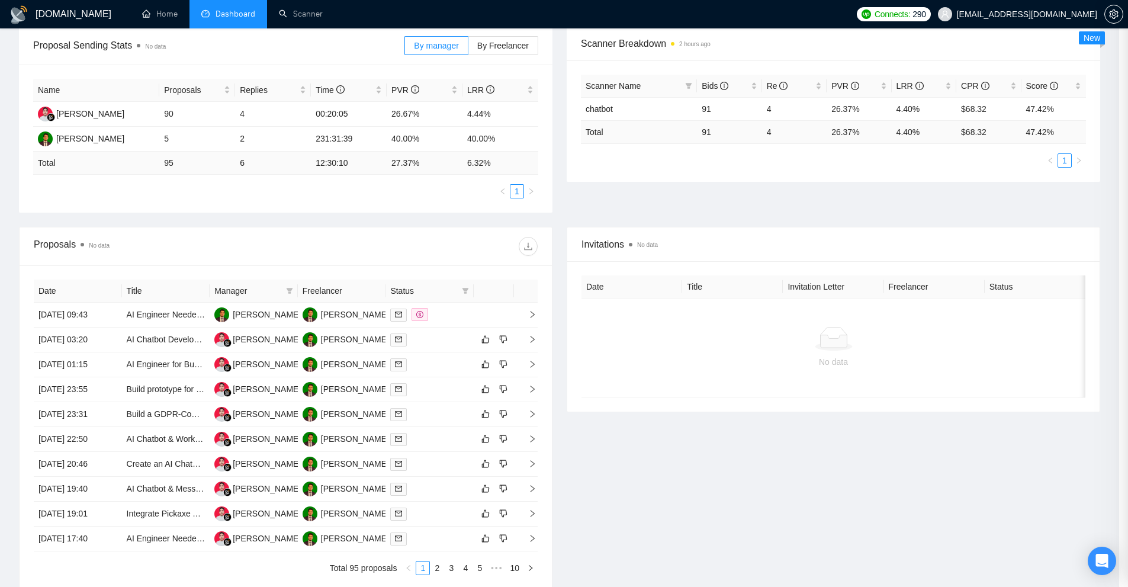
click at [430, 347] on td at bounding box center [430, 339] width 88 height 25
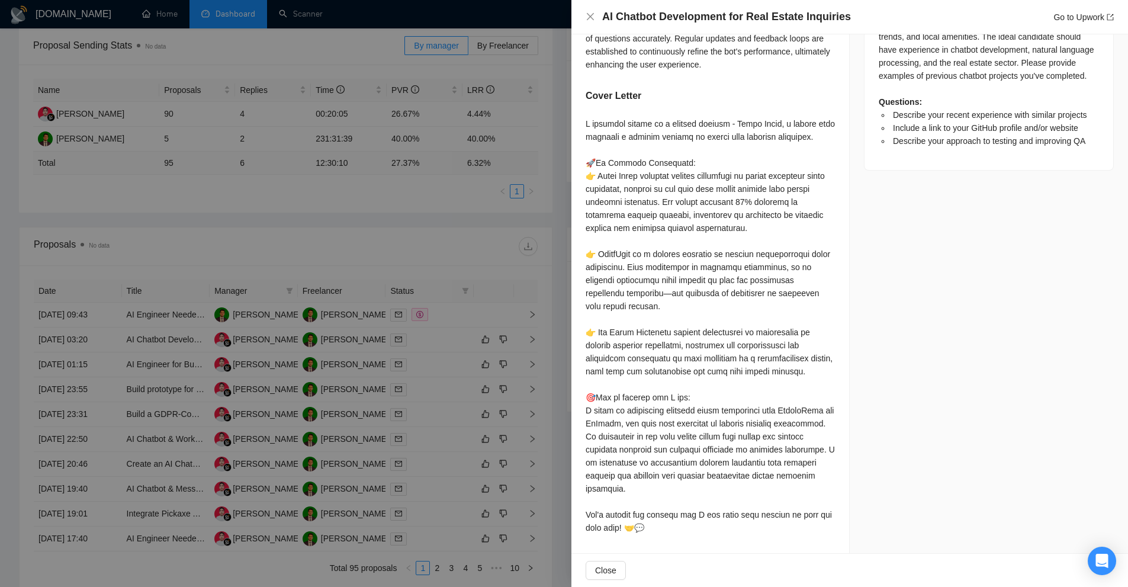
click at [424, 365] on div at bounding box center [564, 293] width 1128 height 587
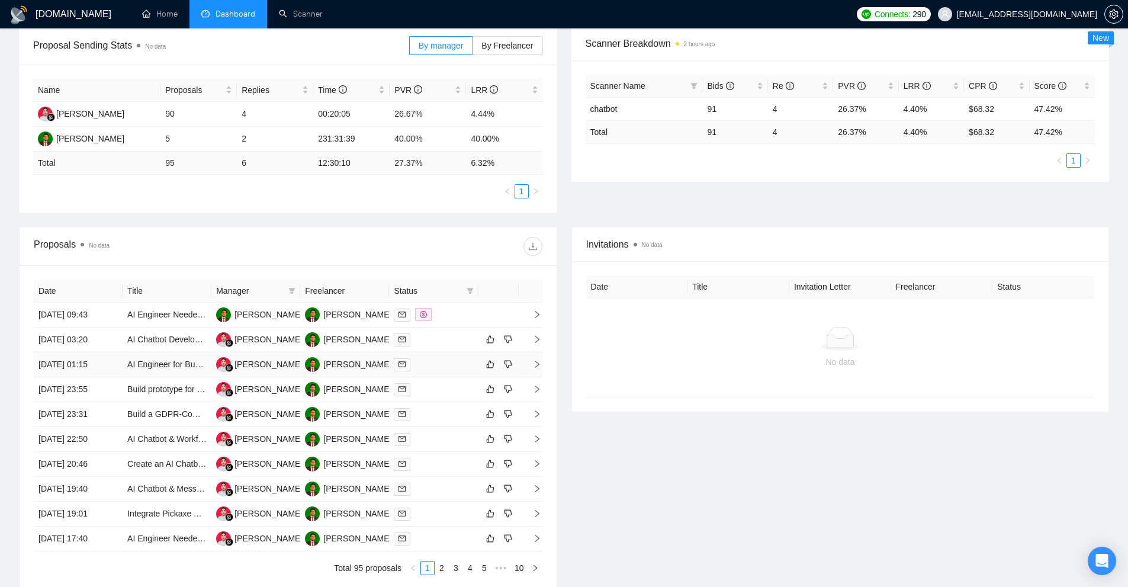
click at [439, 365] on div at bounding box center [433, 365] width 79 height 14
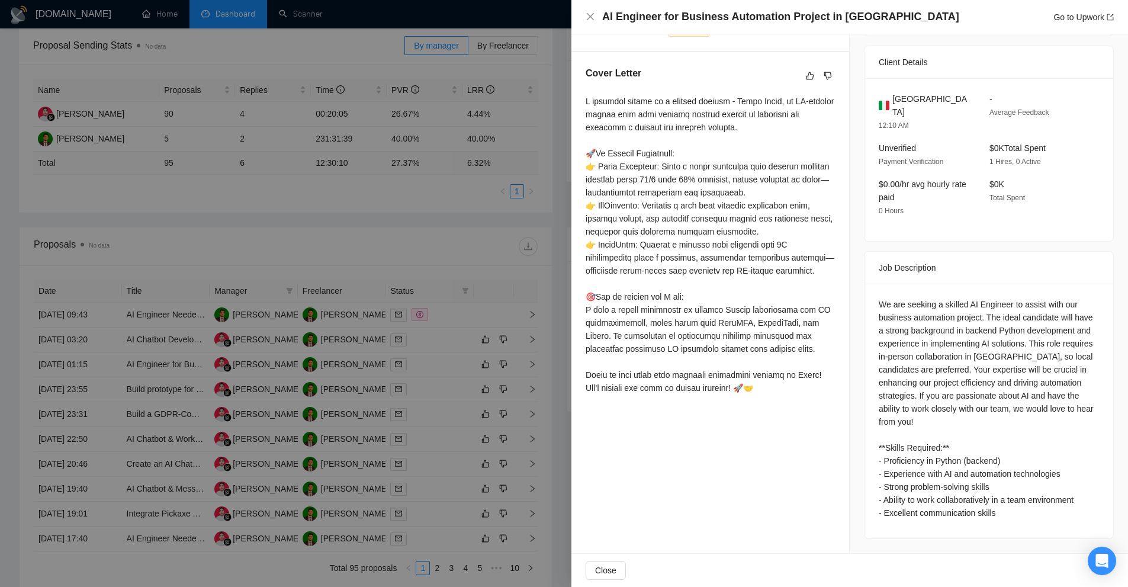
scroll to position [250, 0]
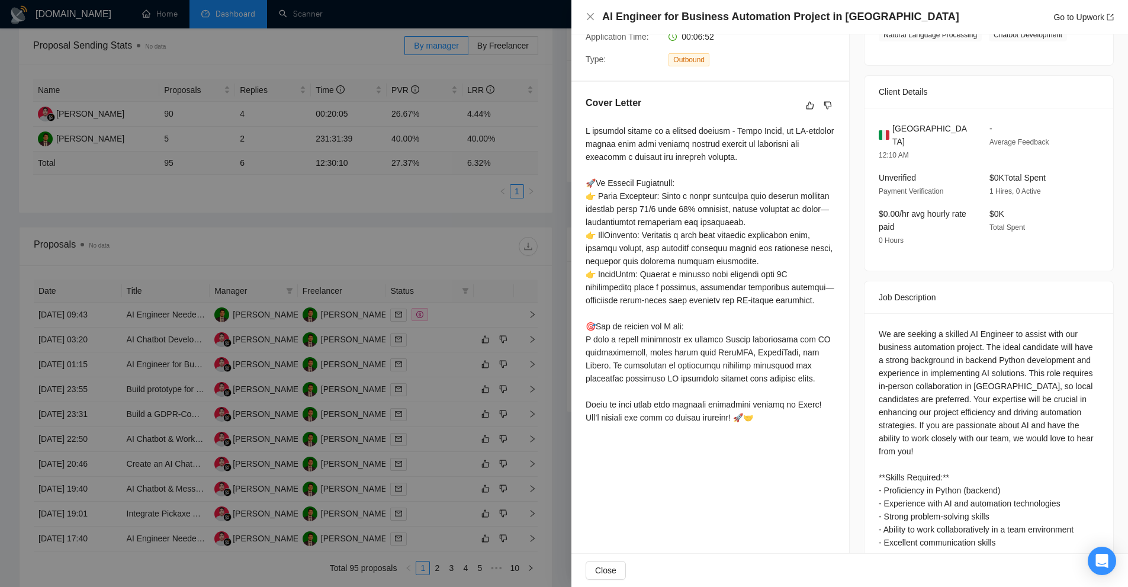
click at [439, 365] on div at bounding box center [564, 293] width 1128 height 587
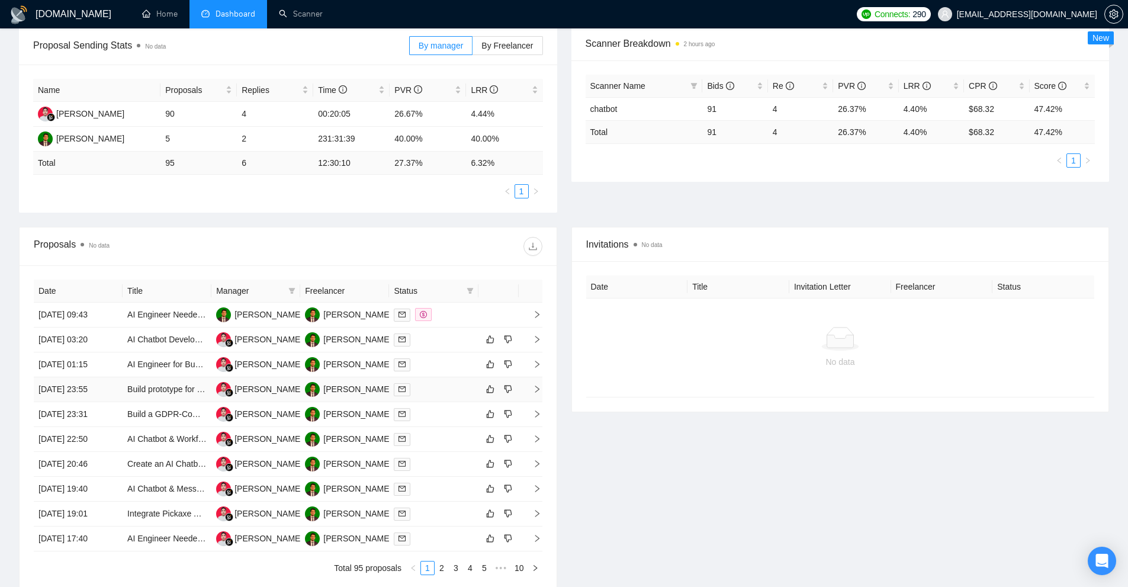
click at [431, 390] on div at bounding box center [433, 390] width 79 height 14
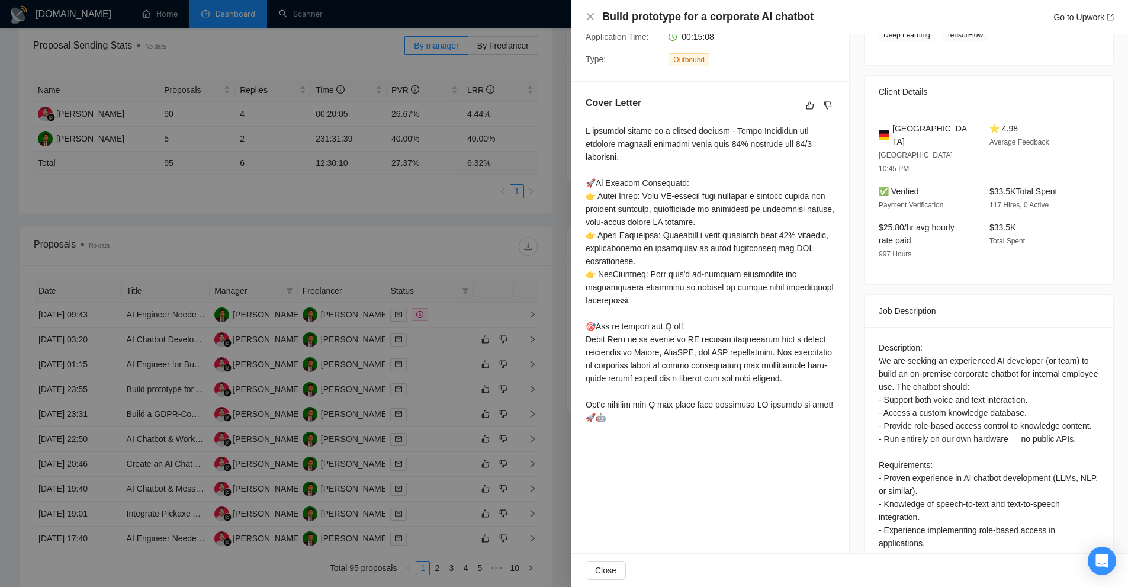
scroll to position [0, 0]
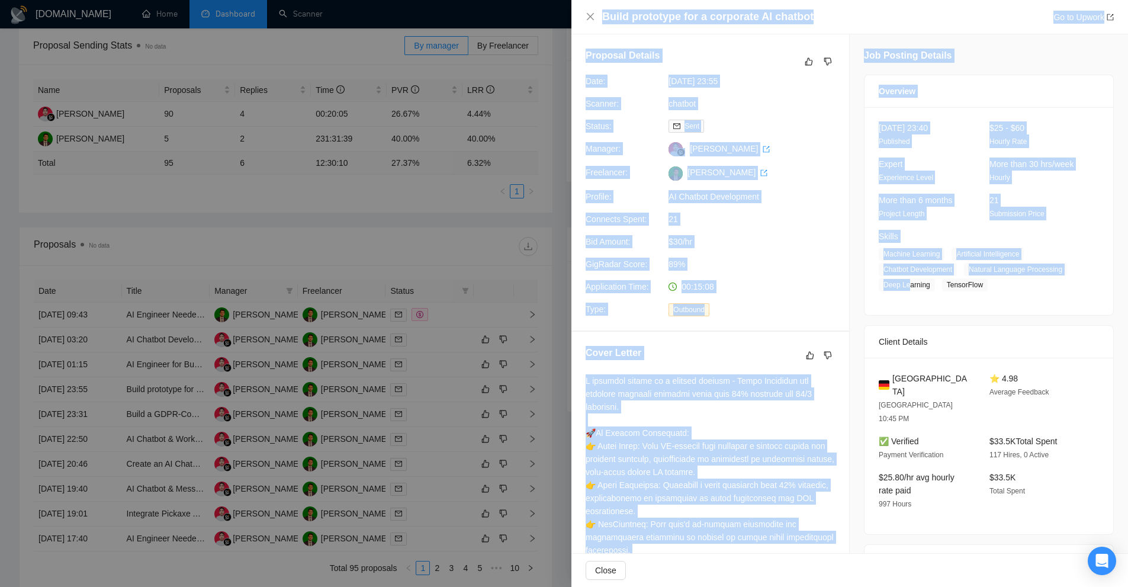
drag, startPoint x: 524, startPoint y: 297, endPoint x: 864, endPoint y: 335, distance: 342.0
click at [903, 315] on div "Build prototype for a corporate AI chatbot Go to Upwork Proposal Details Date: …" at bounding box center [564, 293] width 1128 height 587
click at [758, 403] on div at bounding box center [710, 524] width 249 height 300
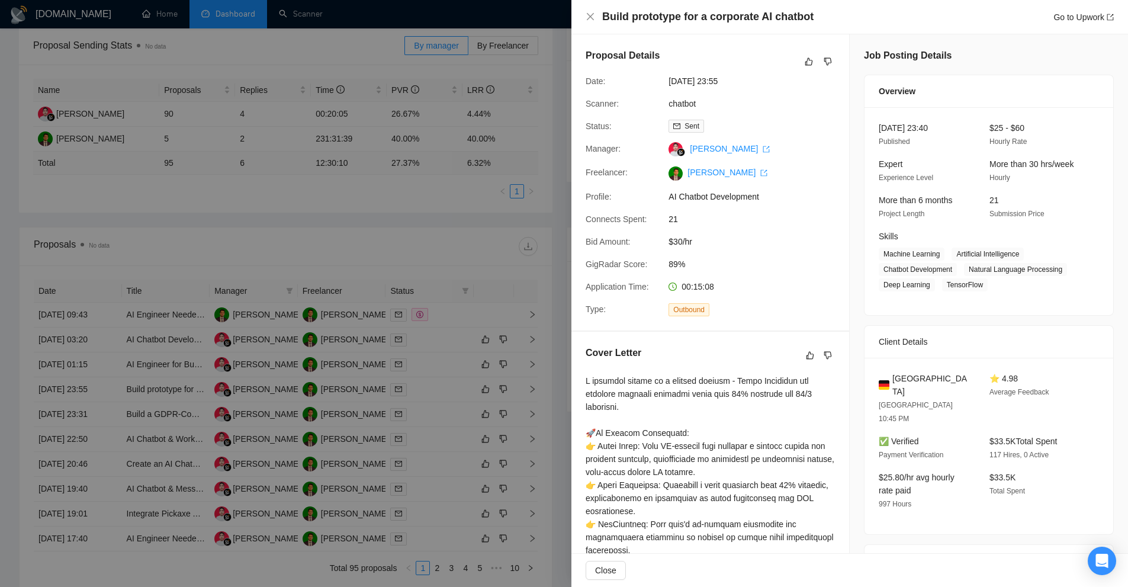
scroll to position [328, 0]
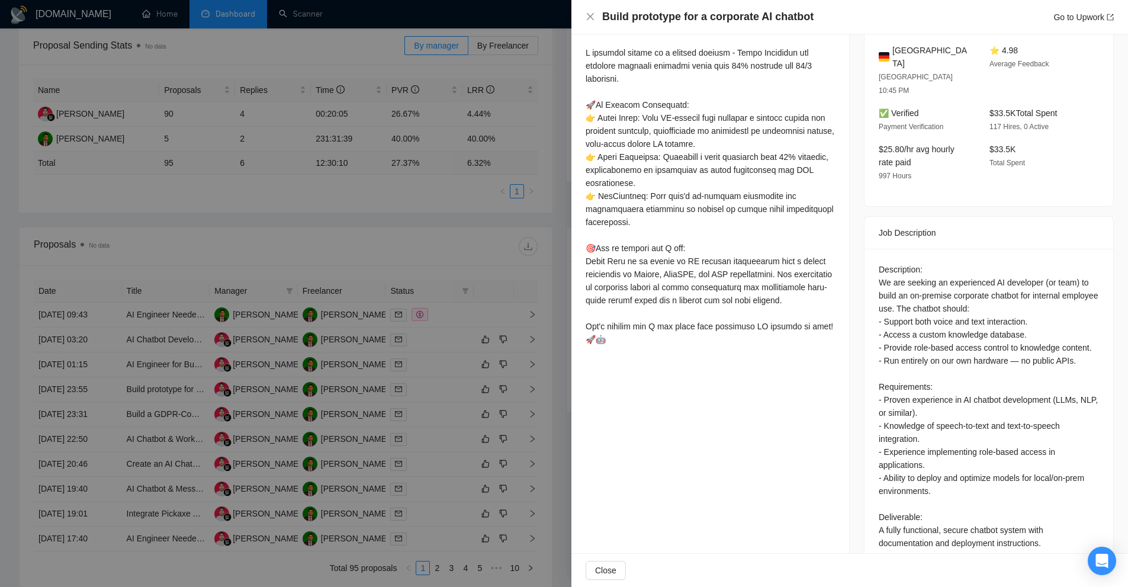
click at [499, 316] on div at bounding box center [564, 293] width 1128 height 587
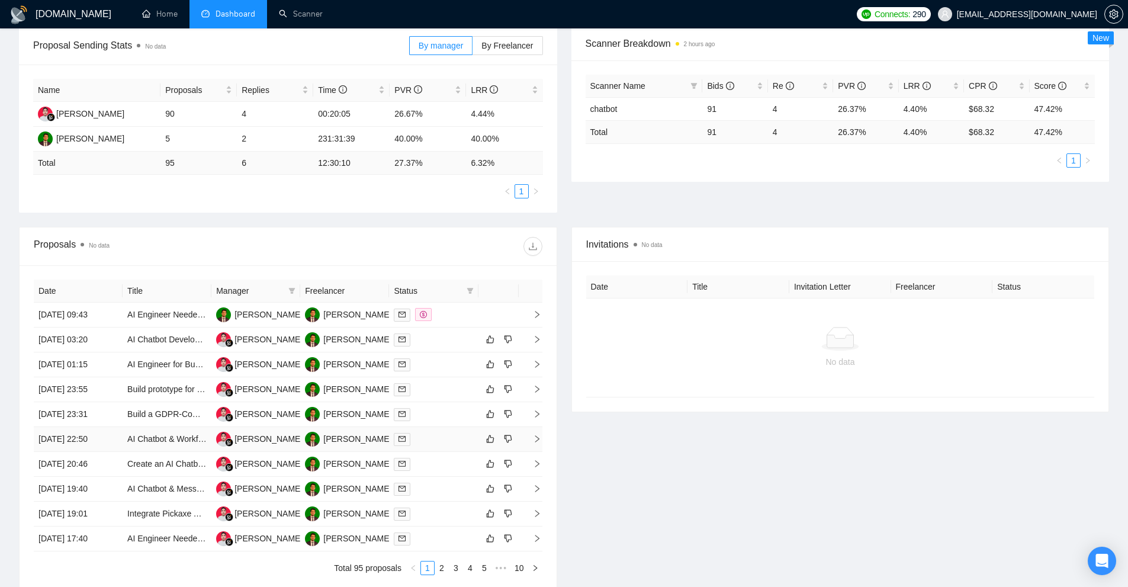
click at [440, 446] on td at bounding box center [433, 439] width 89 height 25
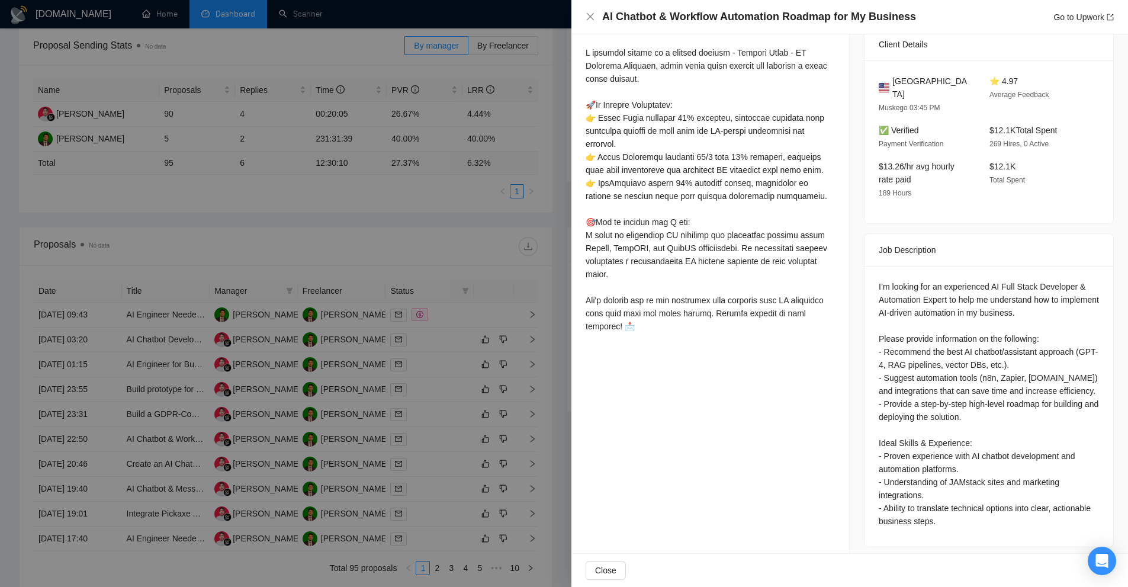
scroll to position [320, 0]
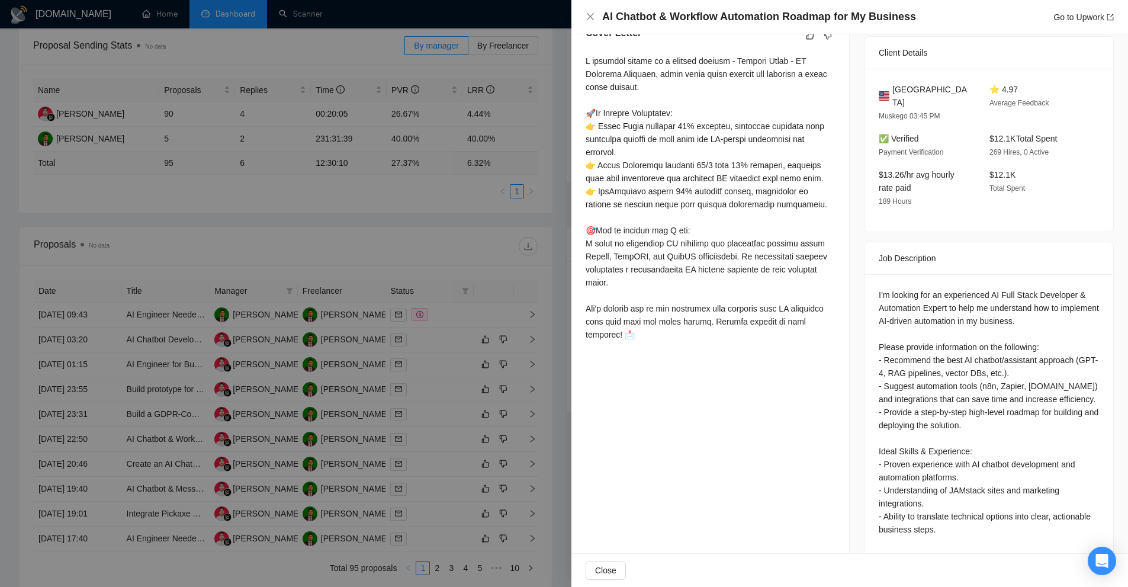
click at [451, 249] on div at bounding box center [564, 293] width 1128 height 587
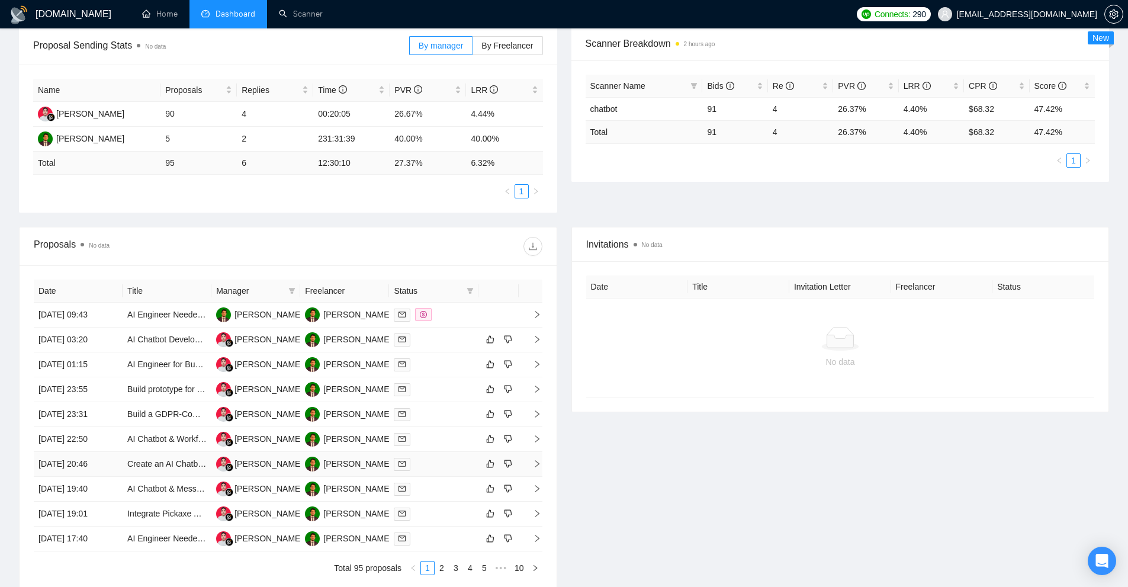
click at [432, 467] on div at bounding box center [433, 464] width 79 height 14
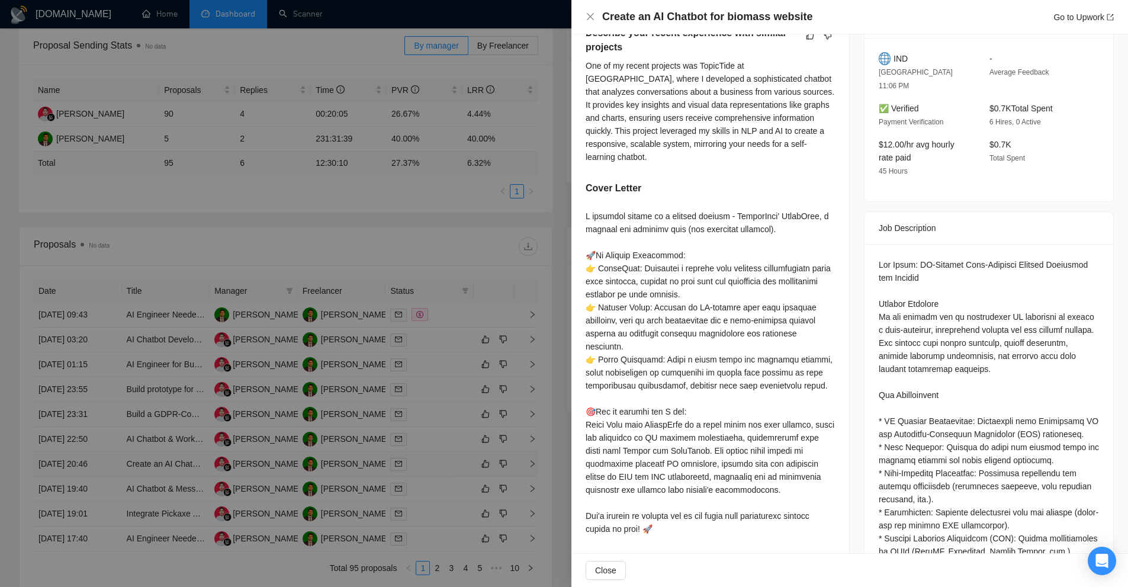
click at [432, 467] on div at bounding box center [564, 293] width 1128 height 587
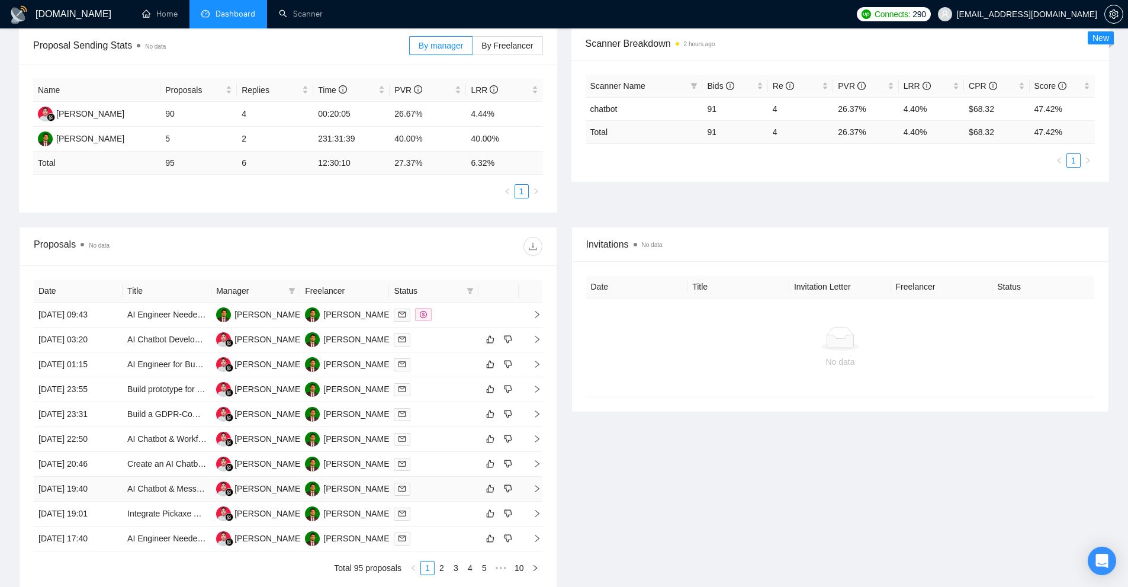
click at [427, 495] on div at bounding box center [433, 489] width 79 height 14
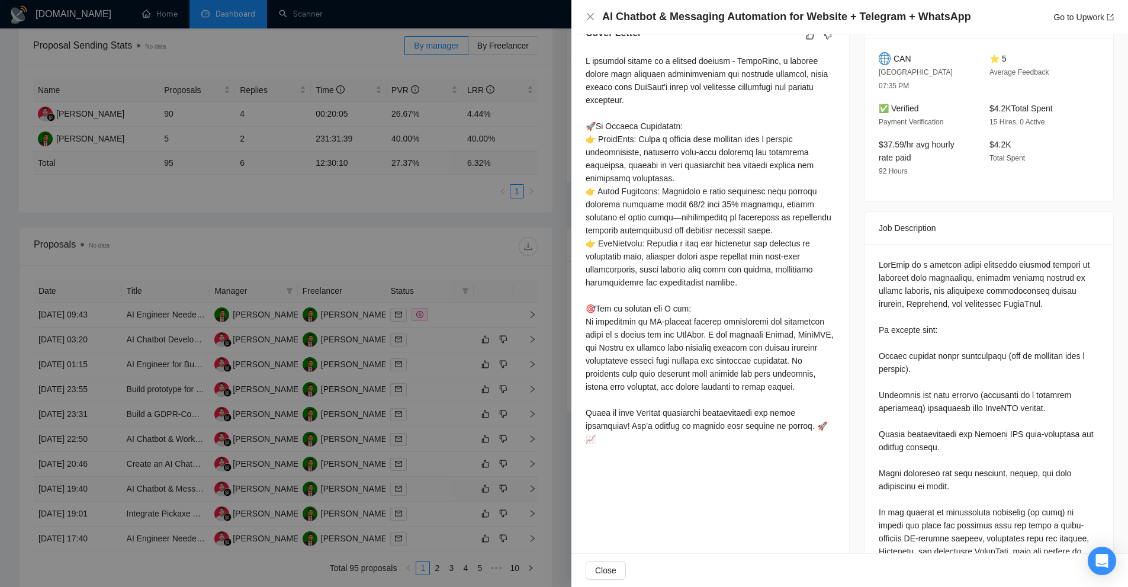
click at [427, 495] on div at bounding box center [564, 293] width 1128 height 587
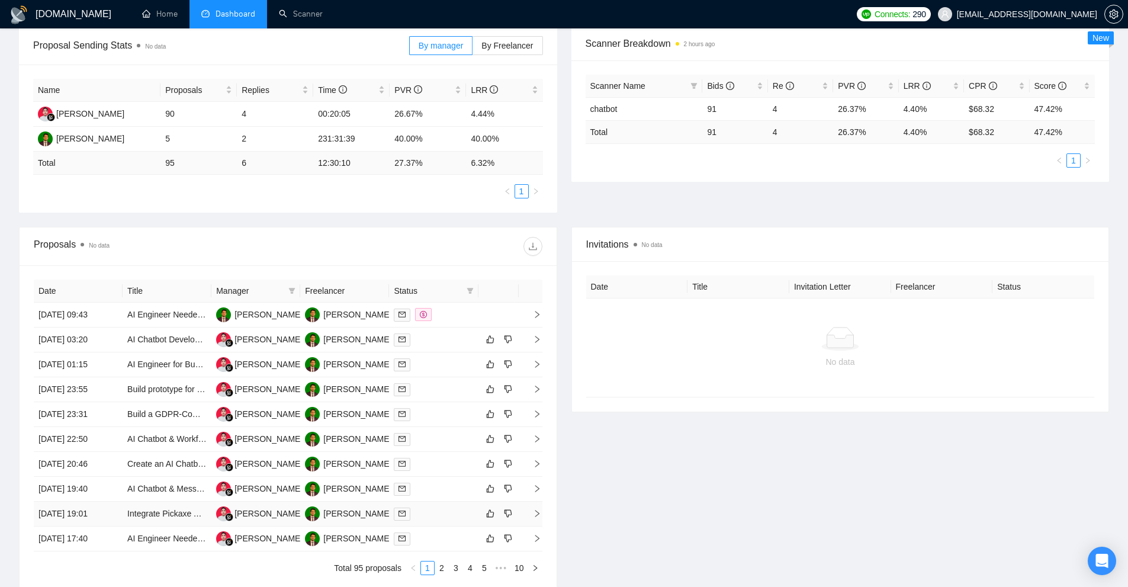
click at [426, 512] on div at bounding box center [433, 514] width 79 height 14
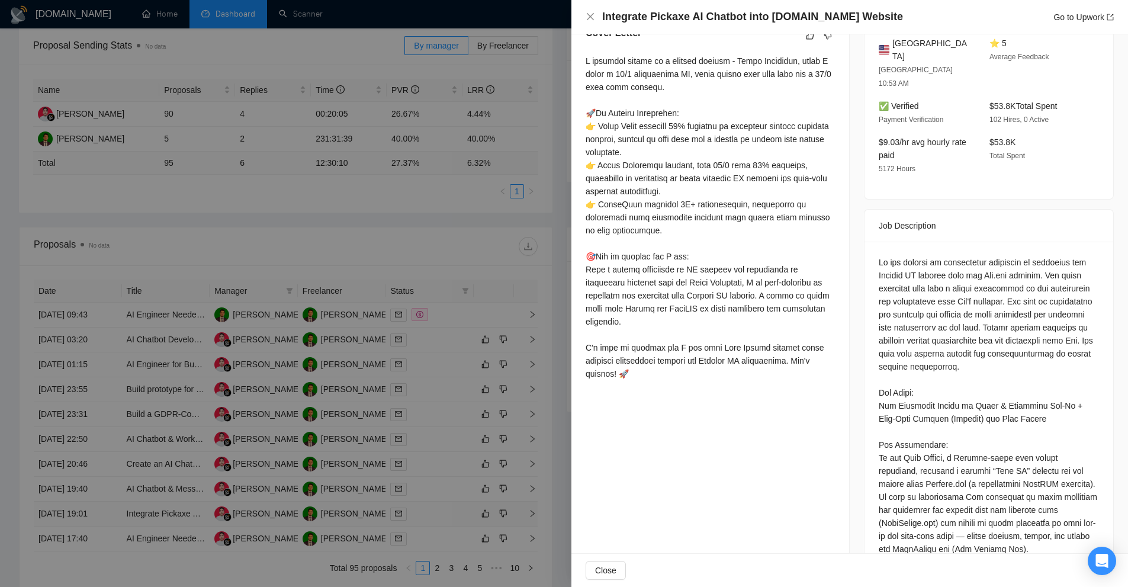
click at [426, 512] on div at bounding box center [564, 293] width 1128 height 587
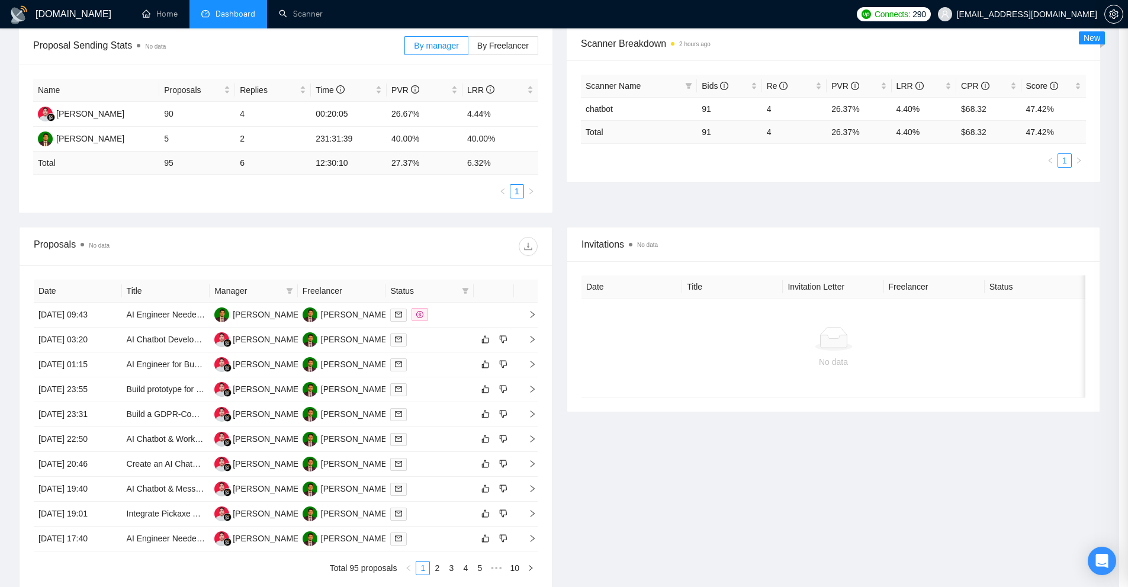
click at [437, 459] on div at bounding box center [429, 464] width 79 height 14
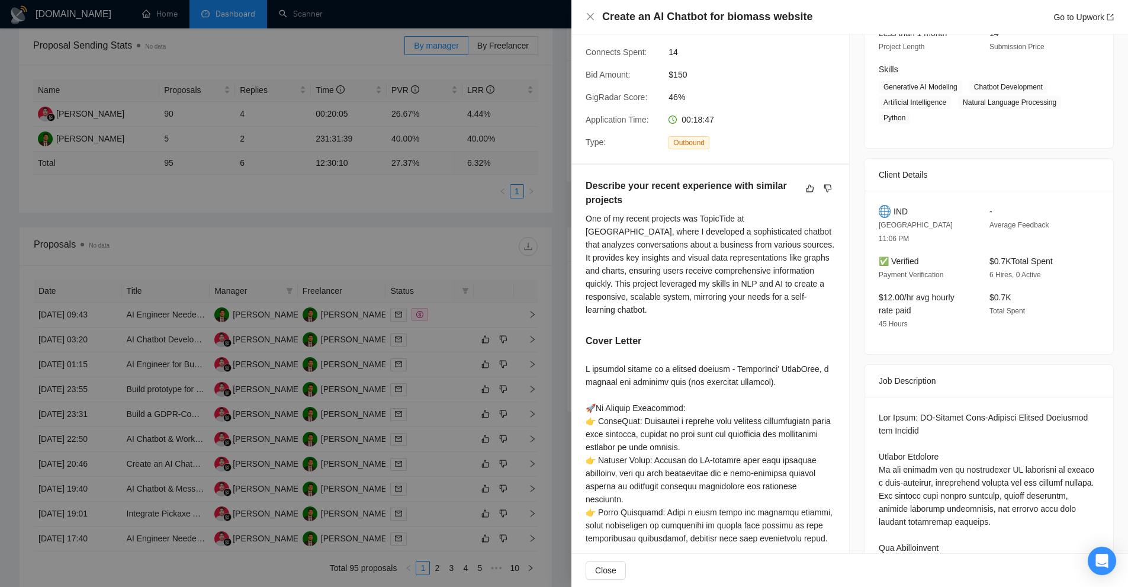
scroll to position [0, 0]
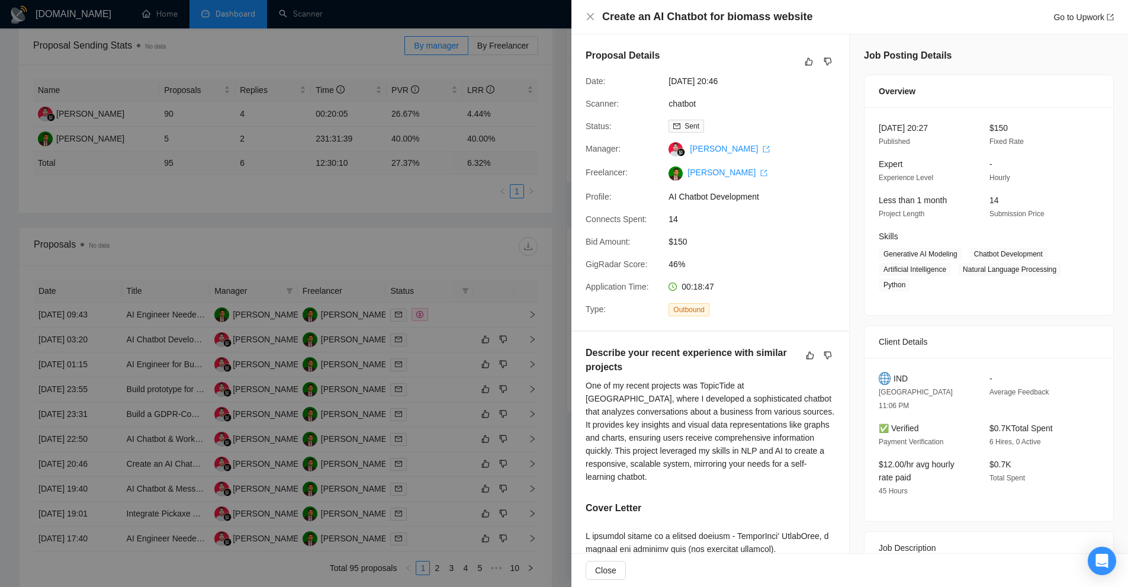
click at [503, 54] on div at bounding box center [564, 293] width 1128 height 587
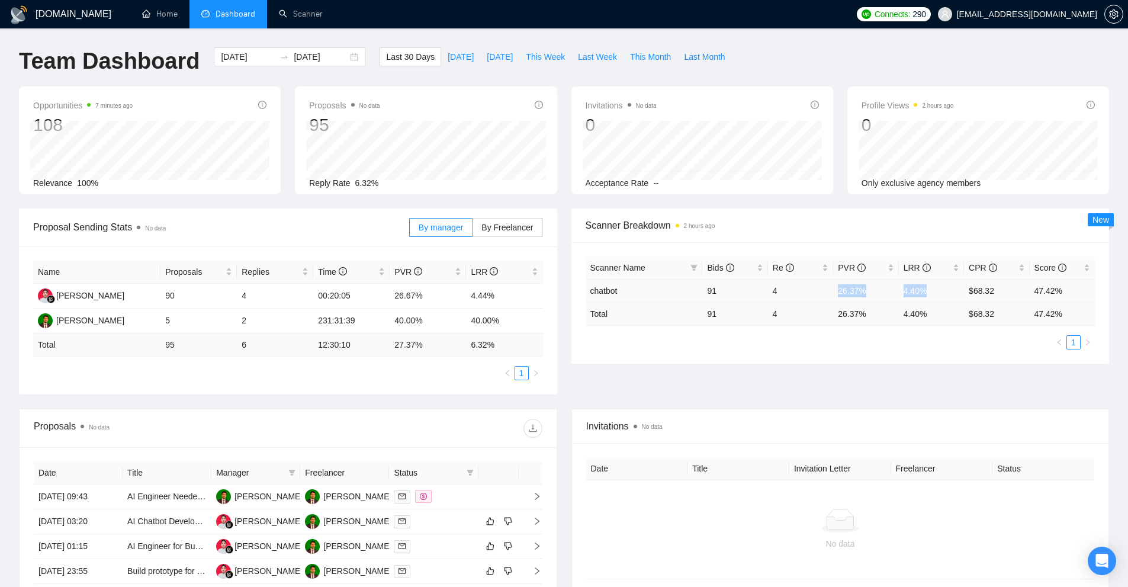
drag, startPoint x: 835, startPoint y: 287, endPoint x: 929, endPoint y: 288, distance: 93.6
click at [929, 288] on tr "chatbot 91 4 26.37% 4.40% $68.32 47.42%" at bounding box center [841, 290] width 510 height 23
click at [920, 296] on td "4.40%" at bounding box center [931, 290] width 65 height 23
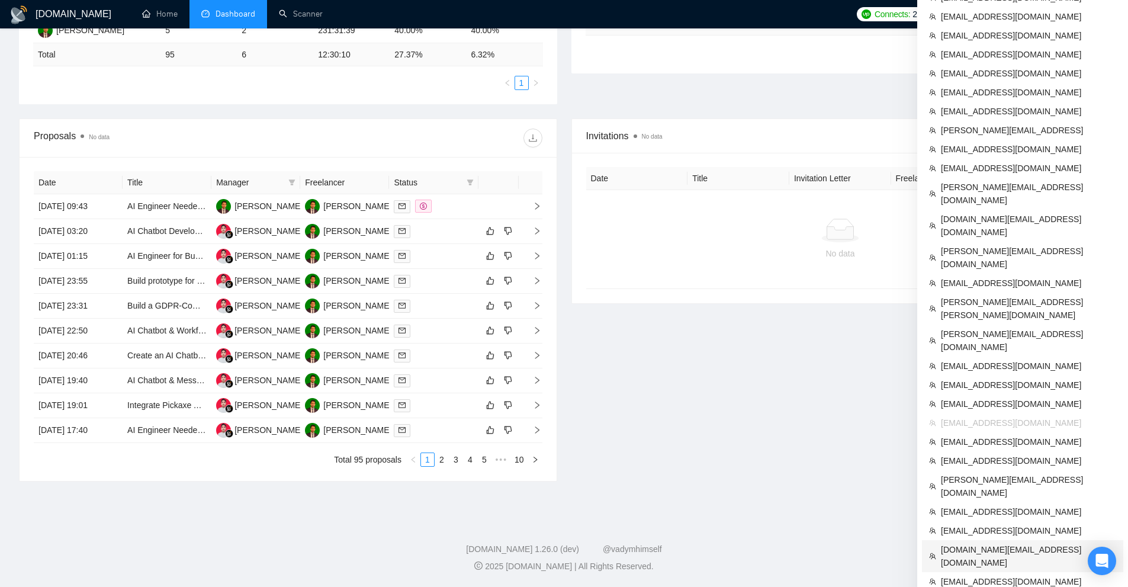
scroll to position [231, 0]
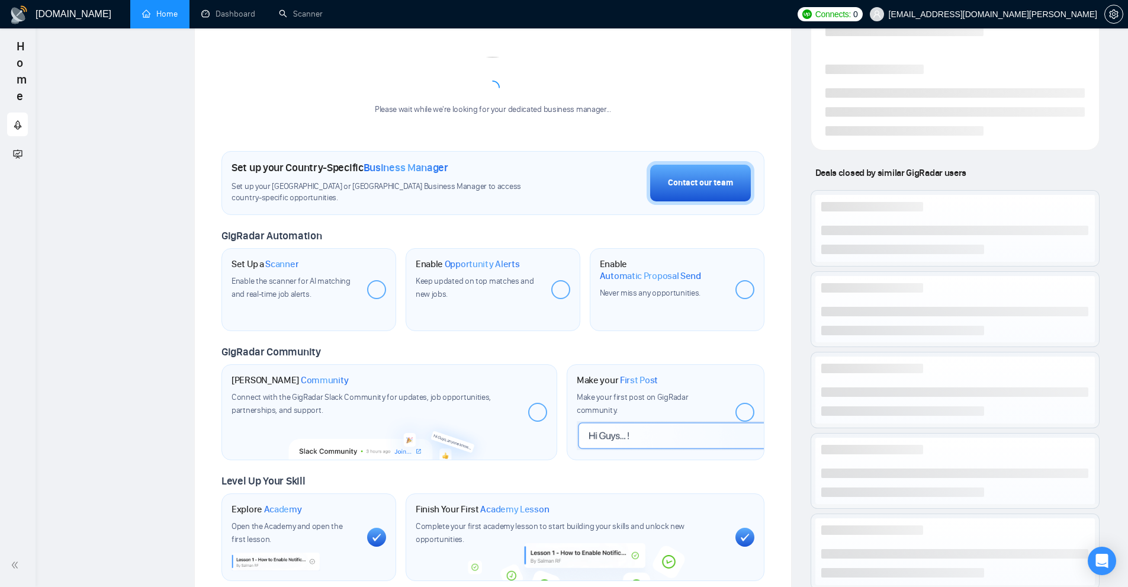
scroll to position [259, 0]
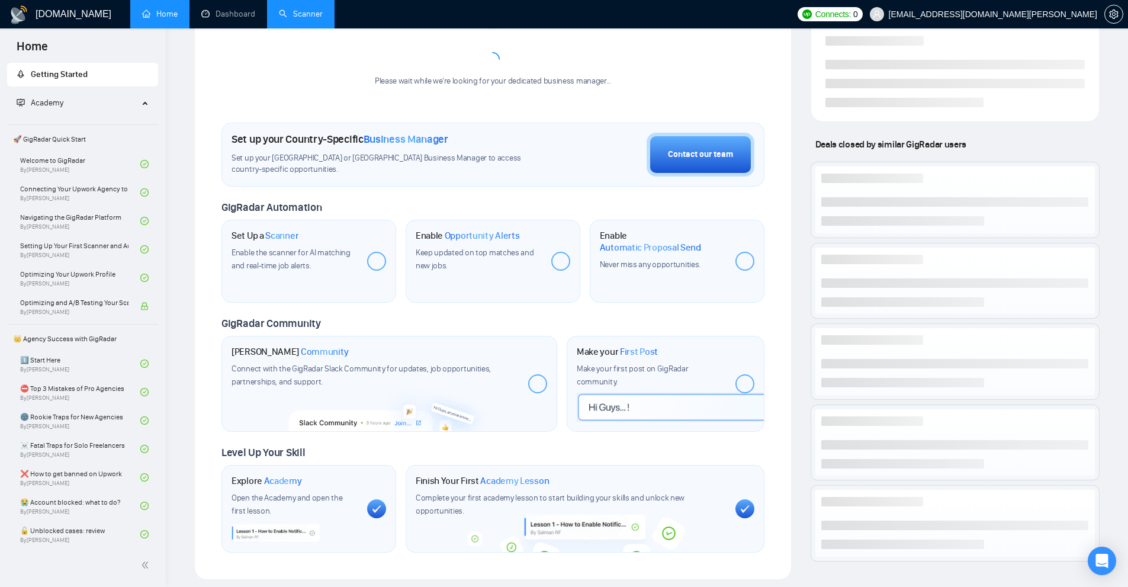
click at [284, 16] on link "Scanner" at bounding box center [301, 14] width 44 height 10
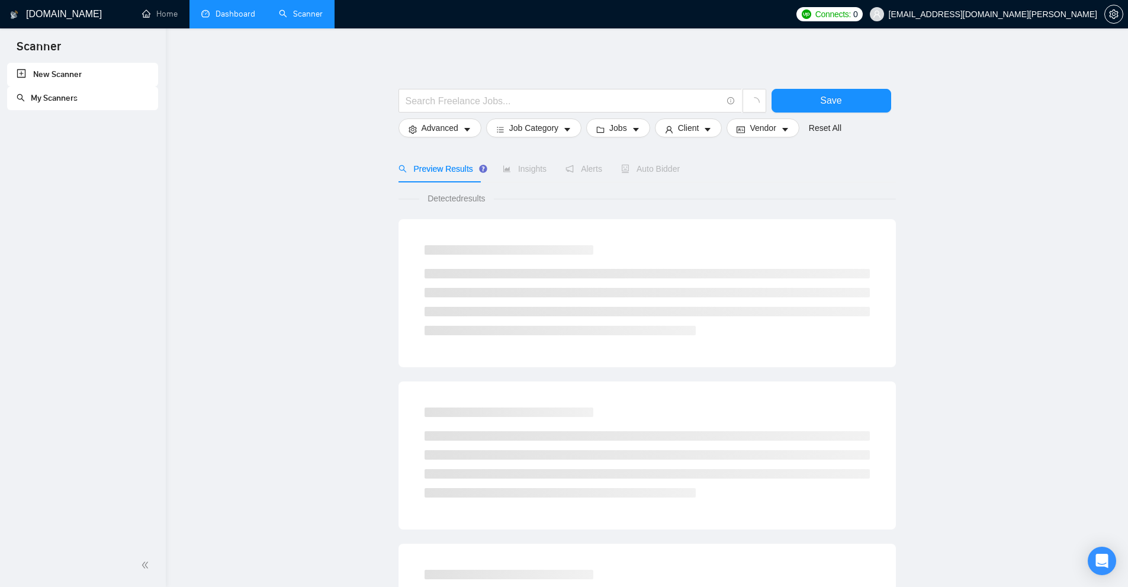
click at [212, 12] on link "Dashboard" at bounding box center [228, 14] width 54 height 10
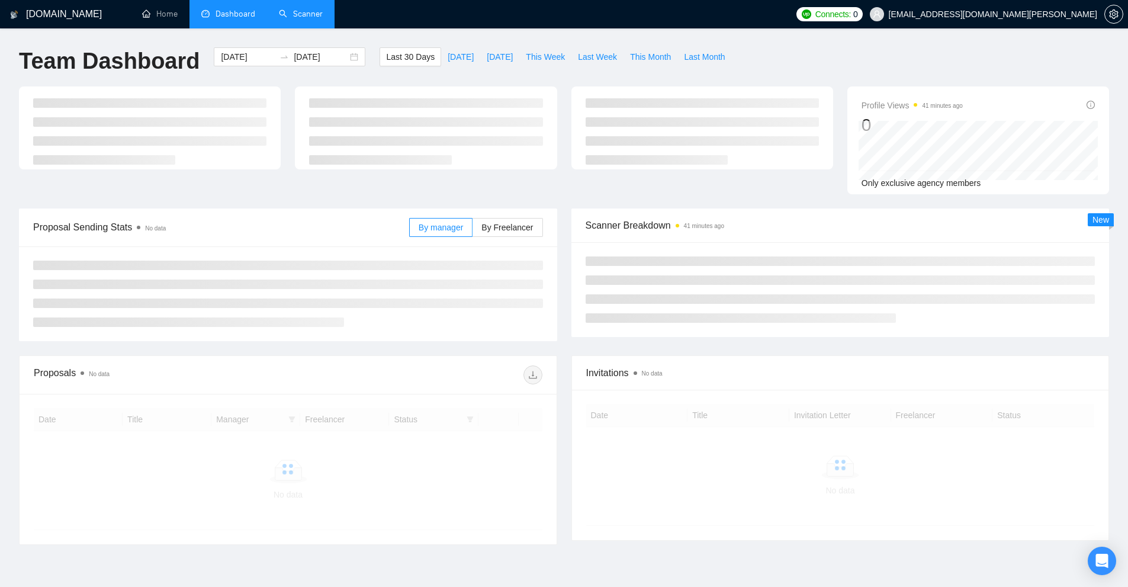
click at [280, 16] on link "Scanner" at bounding box center [301, 14] width 44 height 10
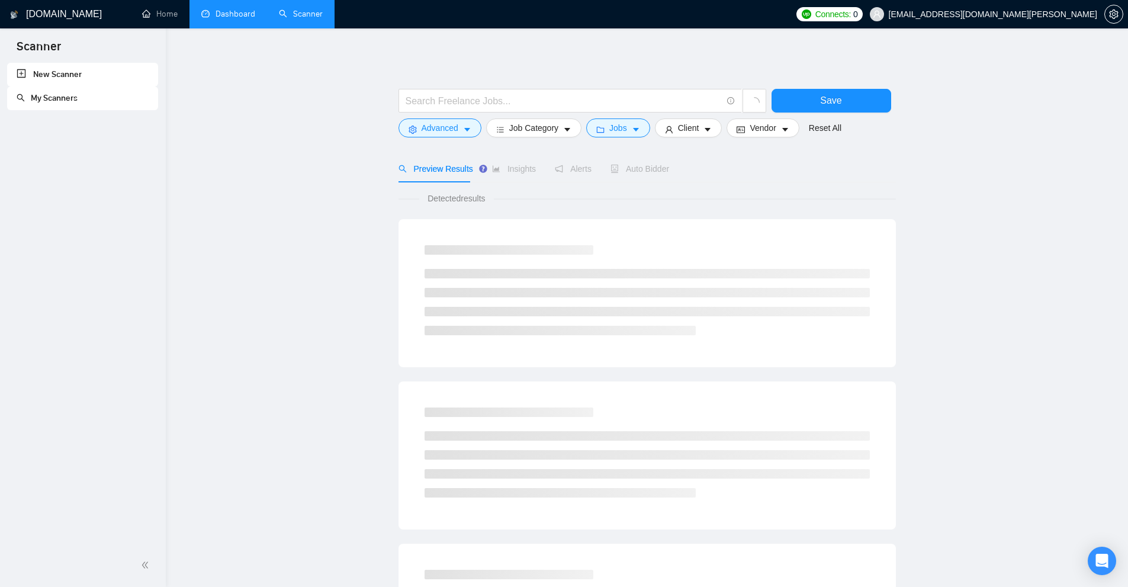
click at [69, 94] on link "My Scanners" at bounding box center [47, 98] width 61 height 10
click at [95, 114] on div "New Scanner My Scanners" at bounding box center [83, 303] width 166 height 481
click at [78, 102] on link "My Scanners" at bounding box center [47, 98] width 61 height 10
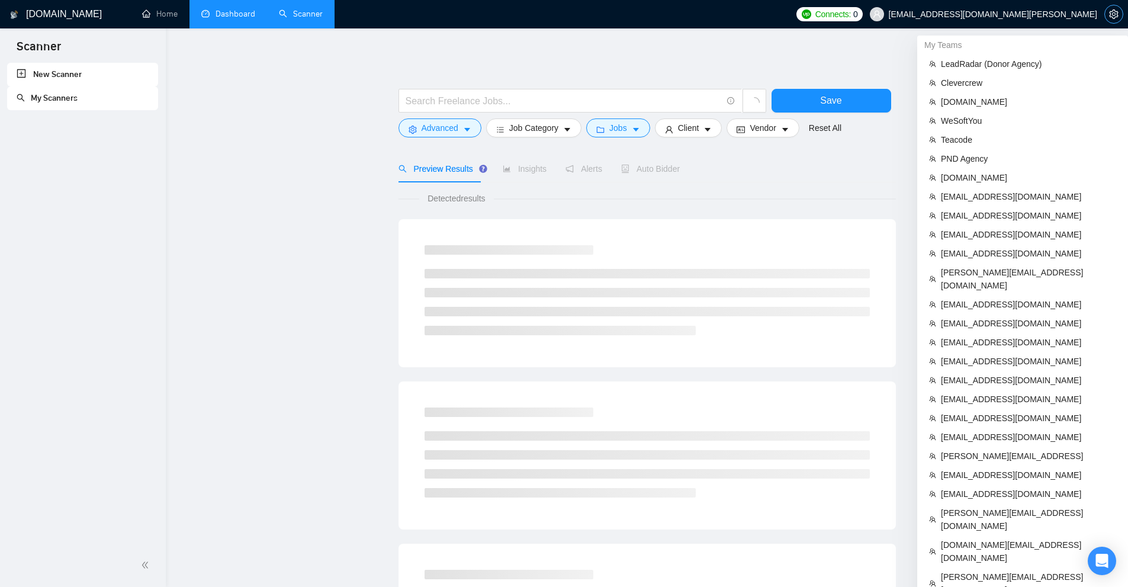
click at [1112, 14] on icon "setting" at bounding box center [1113, 13] width 9 height 9
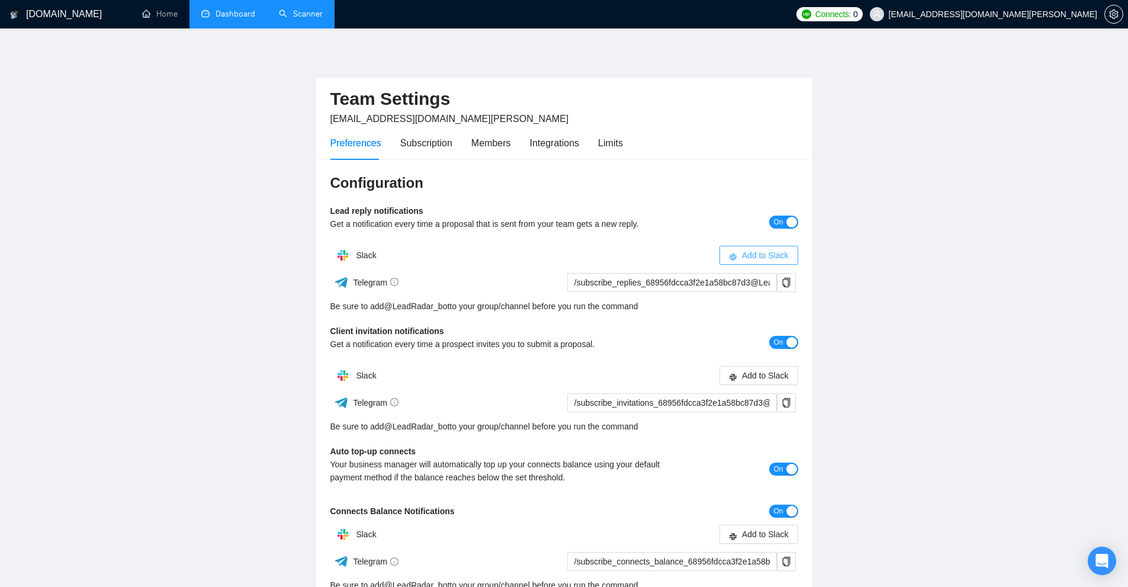
click at [752, 257] on span "Add to Slack" at bounding box center [765, 255] width 47 height 13
click at [789, 256] on icon "close" at bounding box center [791, 256] width 6 height 6
click at [851, 265] on main "Team Settings hello@cheily-ochoa.com Preferences Subscription Members Integrati…" at bounding box center [564, 359] width 1090 height 624
click at [775, 257] on span "Add to Slack" at bounding box center [765, 255] width 47 height 13
click at [789, 255] on icon "close" at bounding box center [790, 255] width 5 height 5
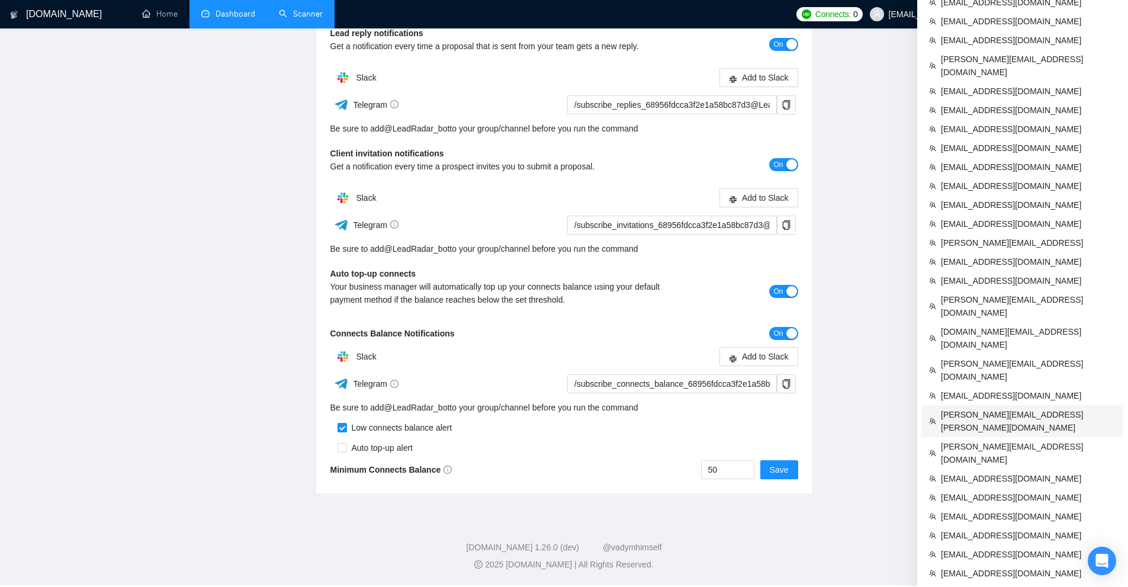
scroll to position [255, 0]
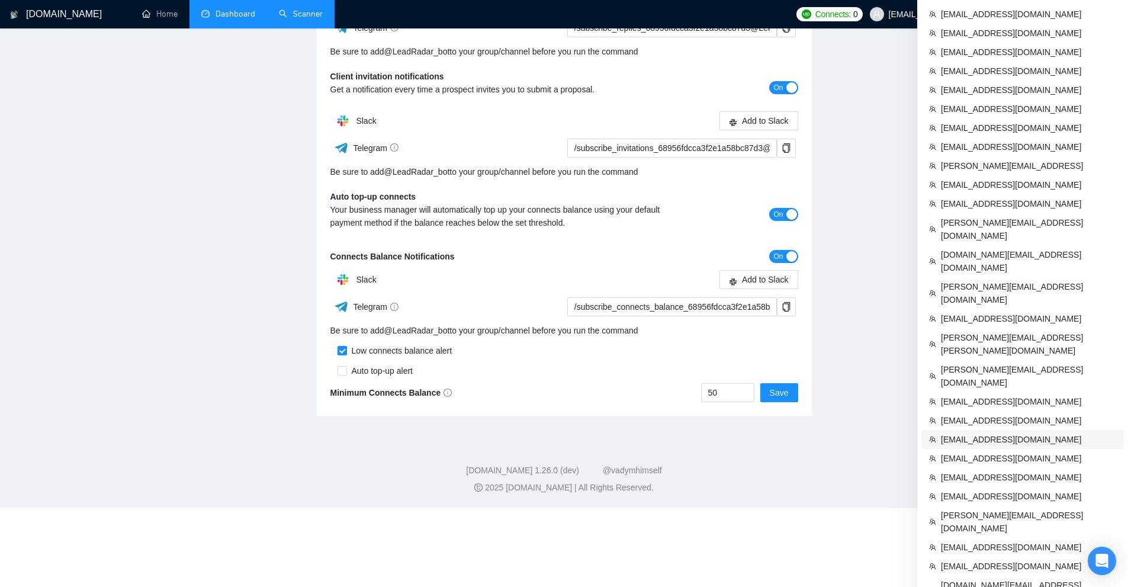
click at [964, 433] on span "[EMAIL_ADDRESS][DOMAIN_NAME]" at bounding box center [1028, 439] width 175 height 13
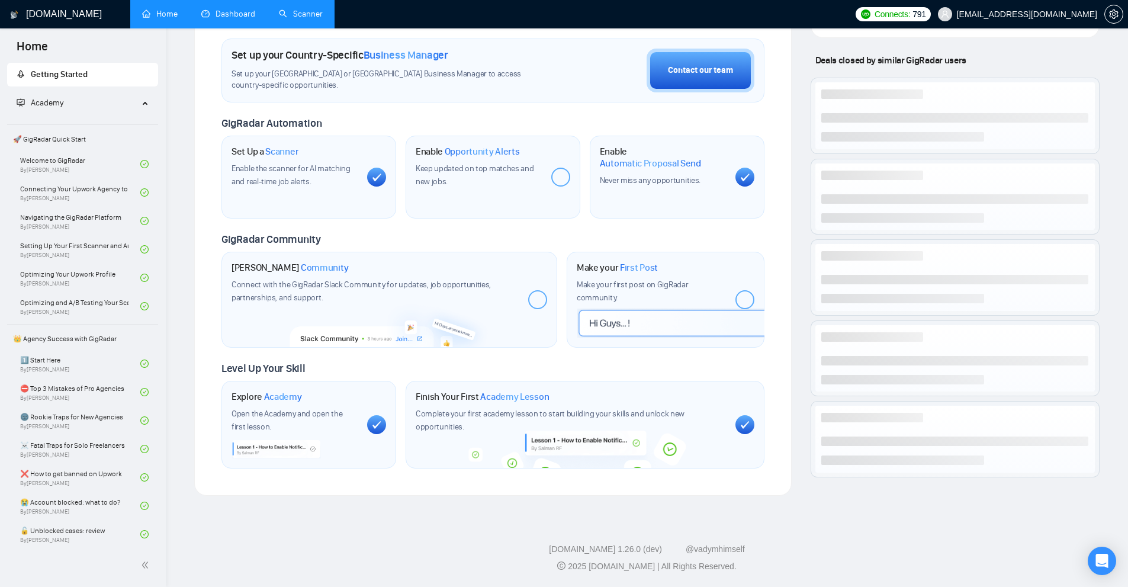
scroll to position [107, 0]
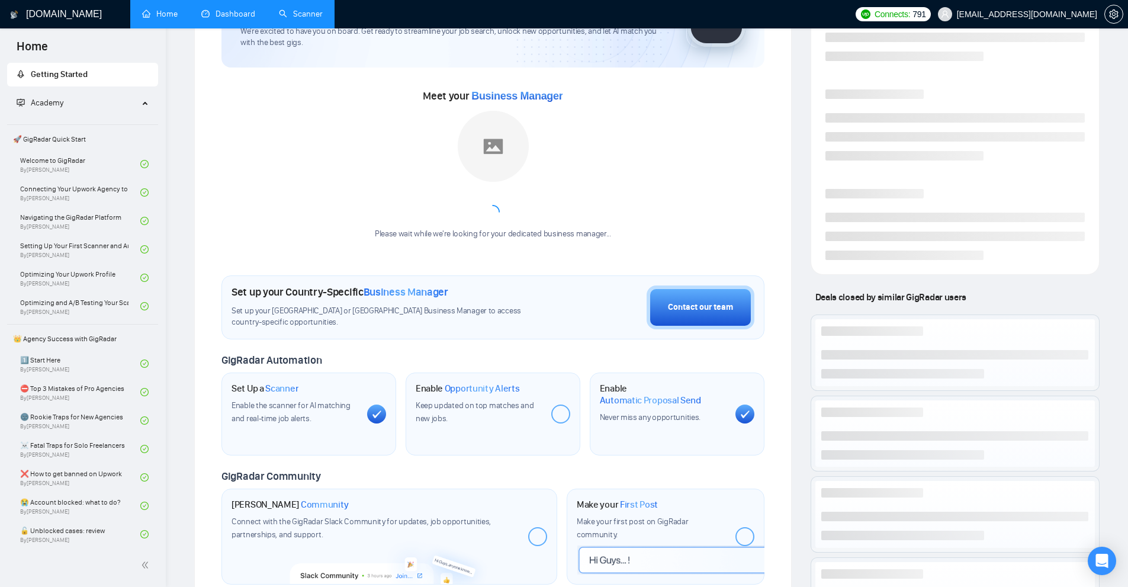
click at [303, 13] on link "Scanner" at bounding box center [301, 14] width 44 height 10
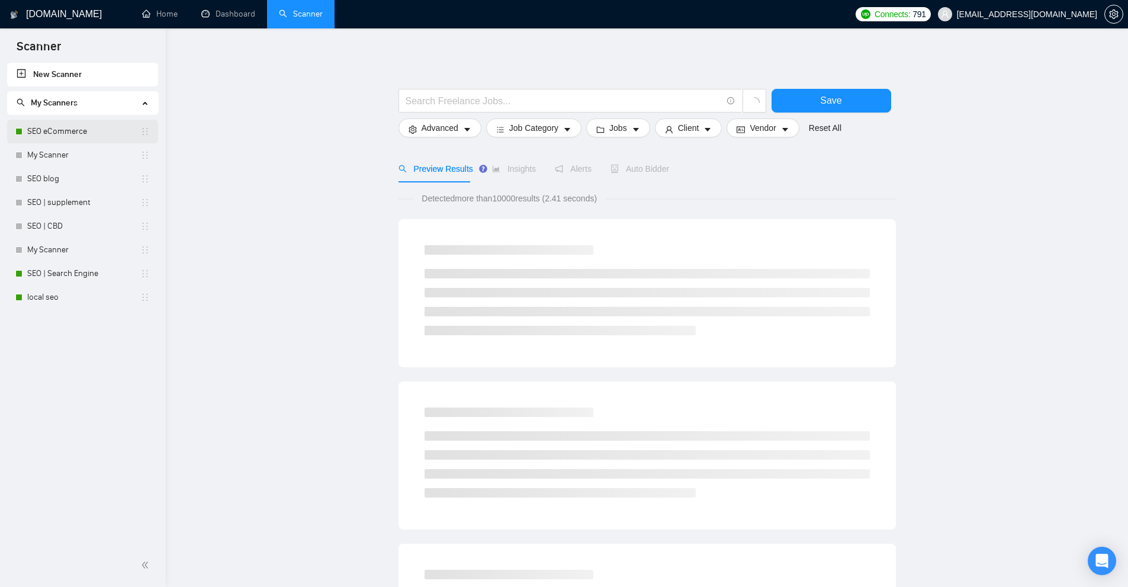
click at [82, 129] on link "SEO eCommerce" at bounding box center [83, 132] width 113 height 24
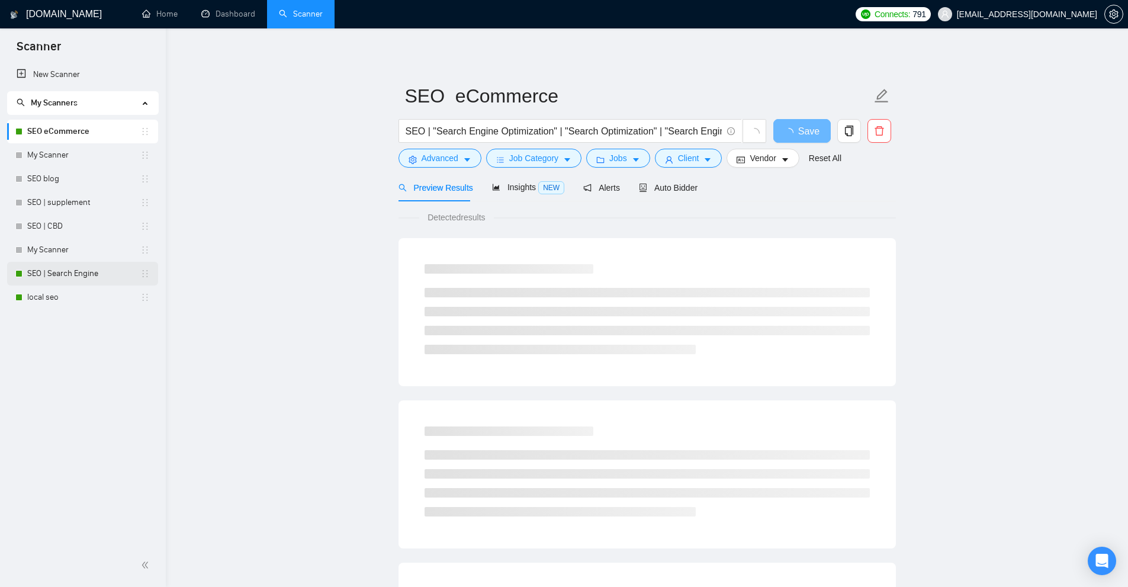
click at [84, 271] on link "SEO | Search Engine" at bounding box center [83, 274] width 113 height 24
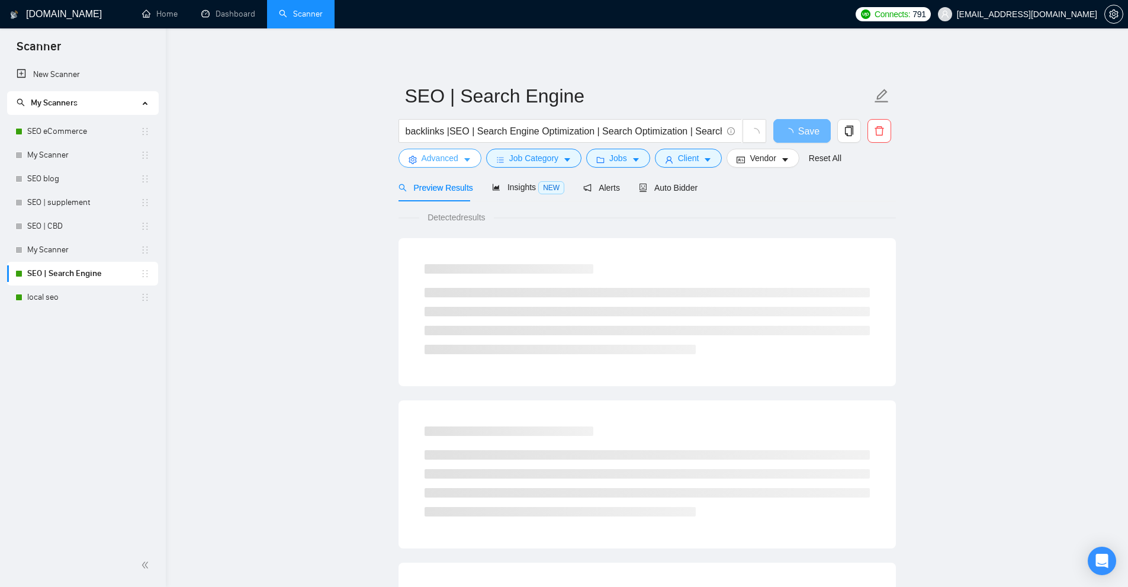
click at [449, 152] on span "Advanced" at bounding box center [440, 158] width 37 height 13
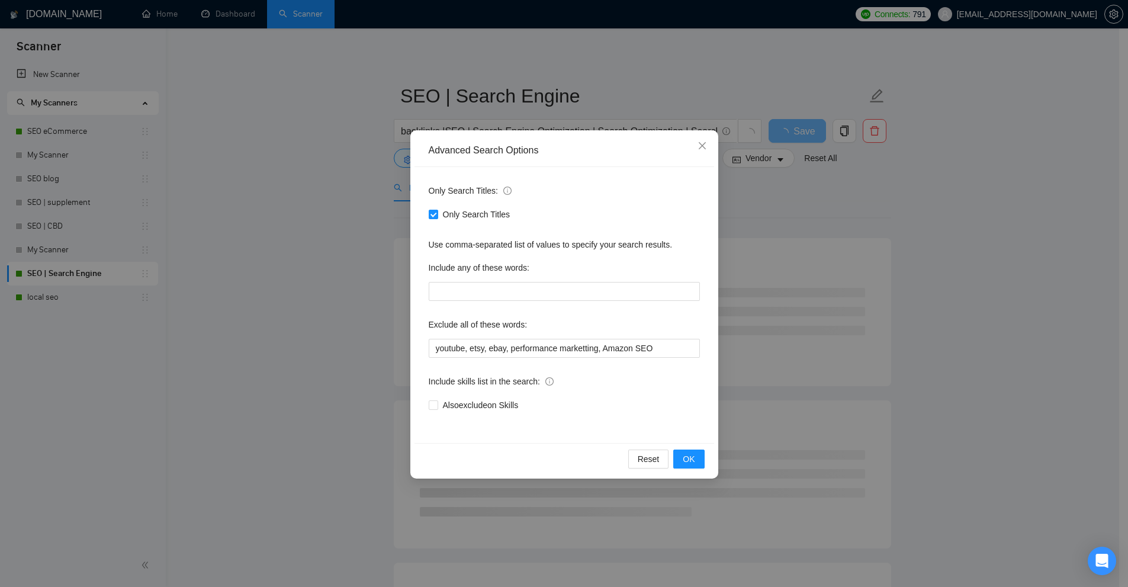
click at [801, 230] on div "Advanced Search Options Only Search Titles: Only Search Titles Use comma-separa…" at bounding box center [564, 293] width 1128 height 587
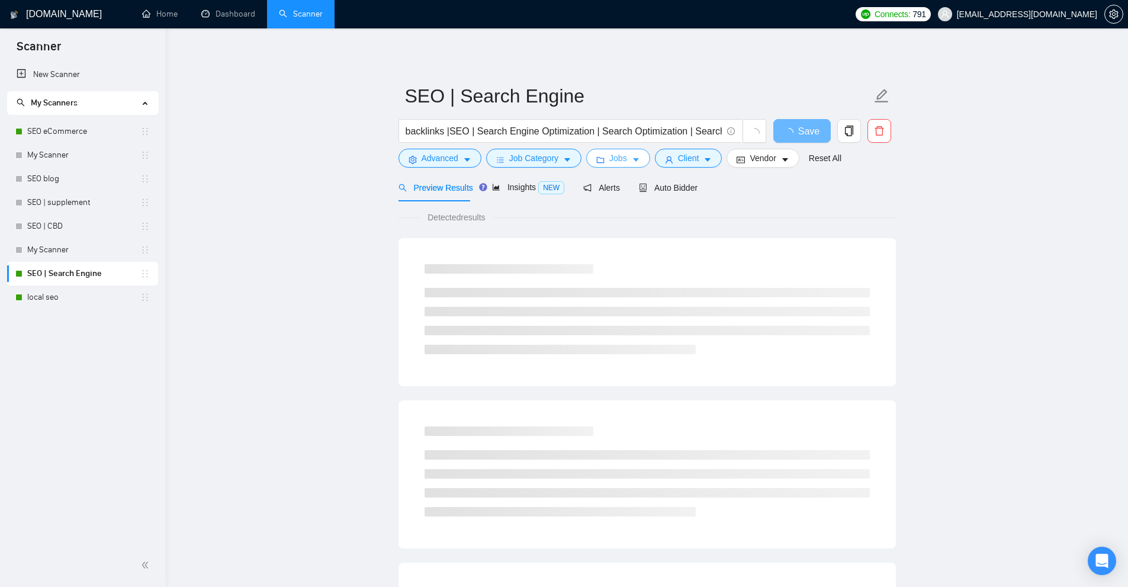
click at [645, 156] on button "Jobs" at bounding box center [618, 158] width 64 height 19
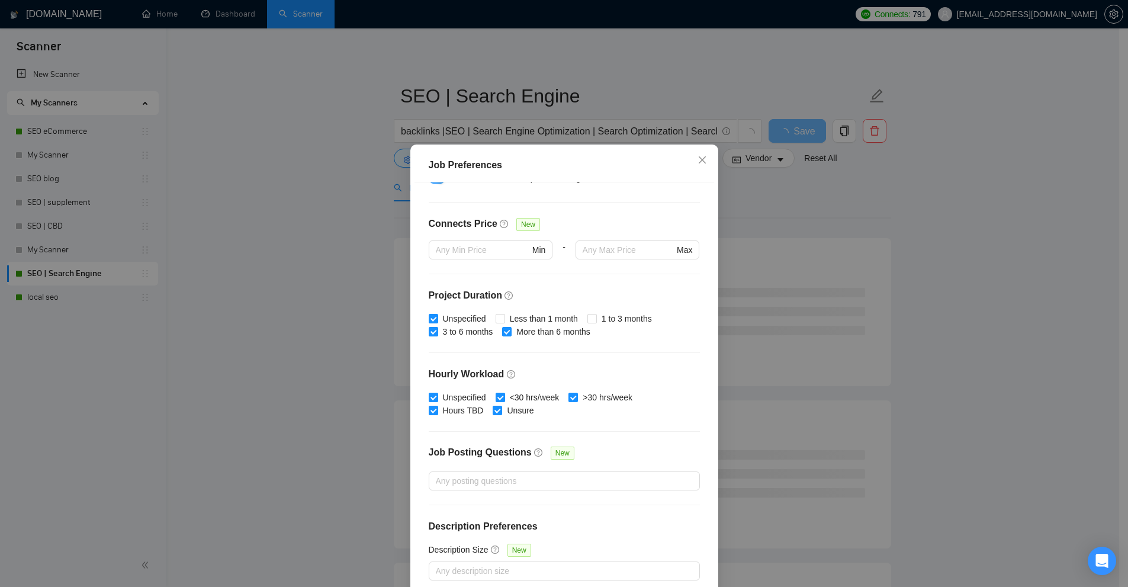
scroll to position [59, 0]
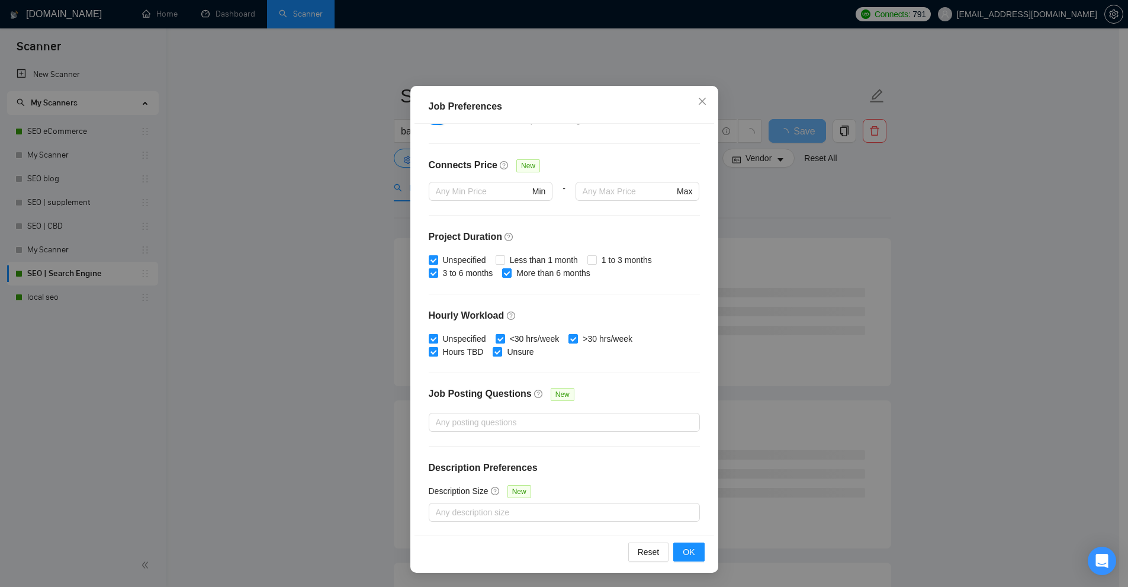
click at [783, 251] on div "Job Preferences Budget Project Type All Fixed Price Hourly Rate Fixed Price Bud…" at bounding box center [564, 293] width 1128 height 587
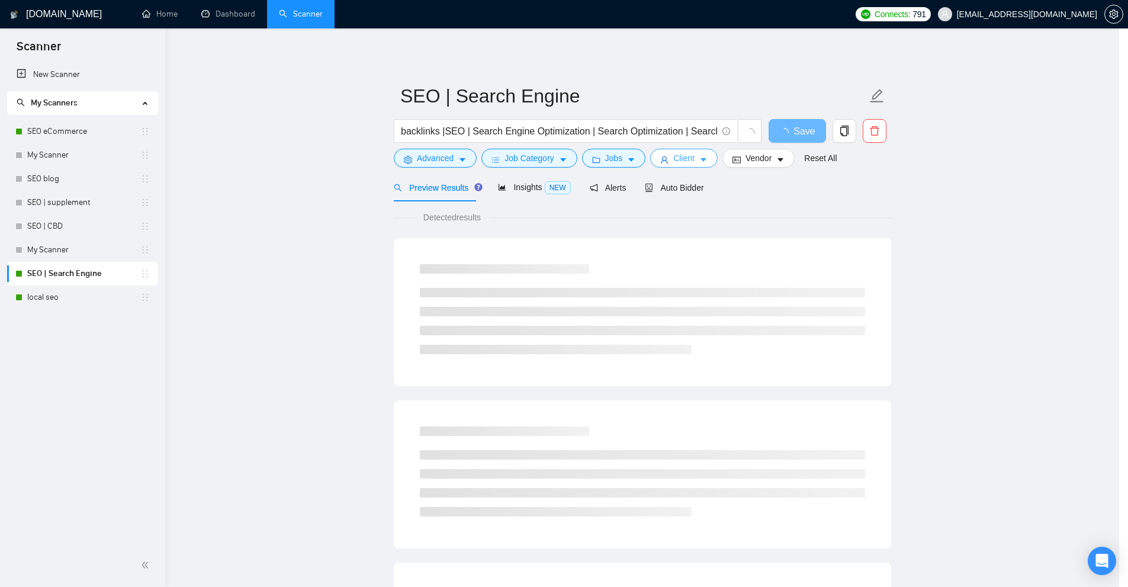
click at [694, 162] on span "Client" at bounding box center [683, 158] width 21 height 13
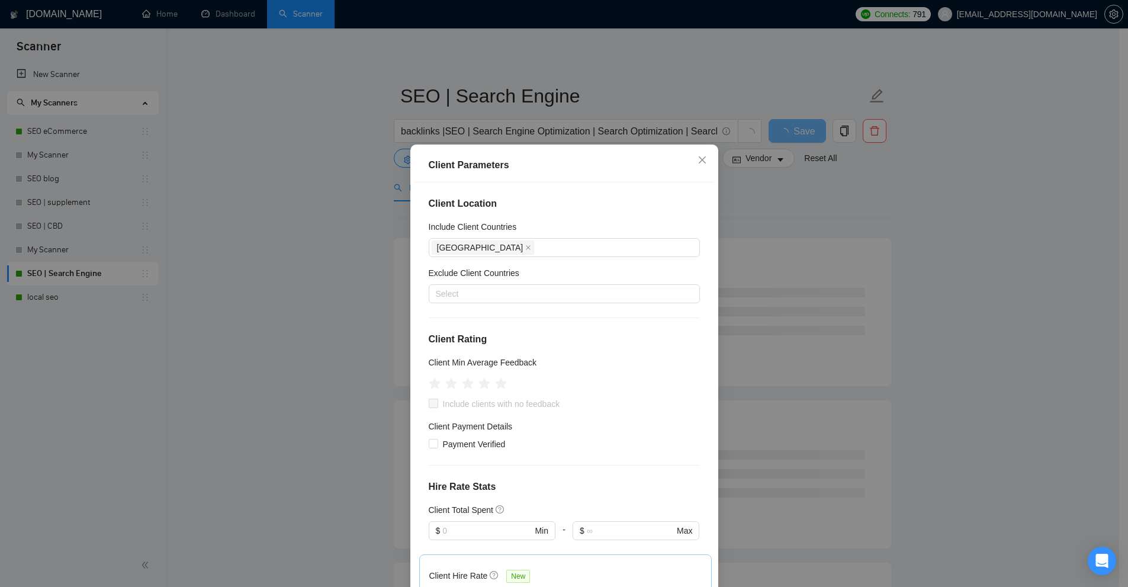
click at [843, 253] on div "Client Parameters Client Location Include Client Countries United States Exclud…" at bounding box center [564, 293] width 1128 height 587
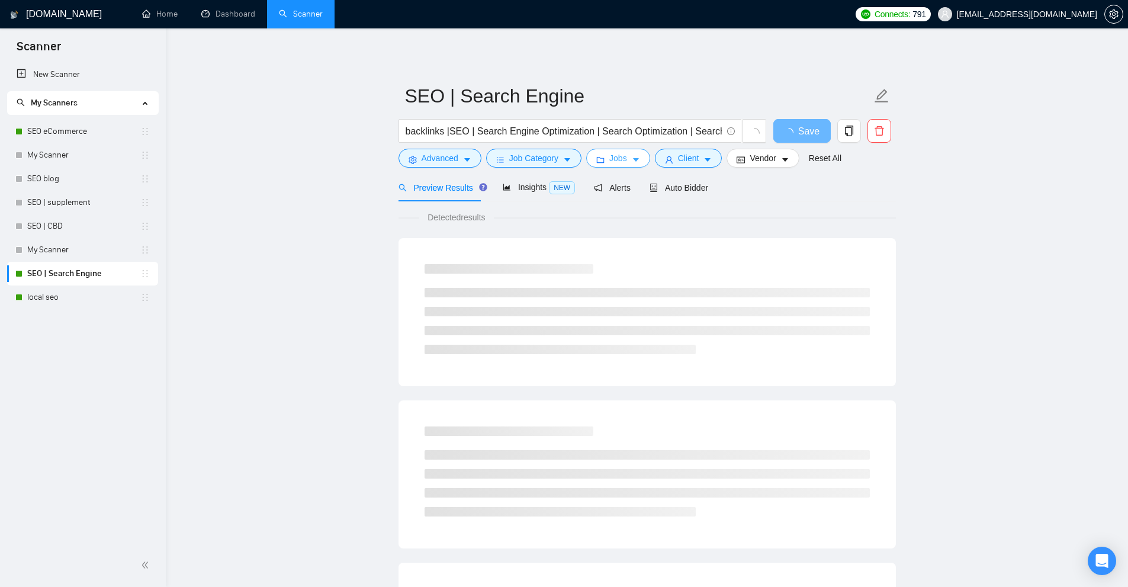
click at [638, 161] on button "Jobs" at bounding box center [618, 158] width 64 height 19
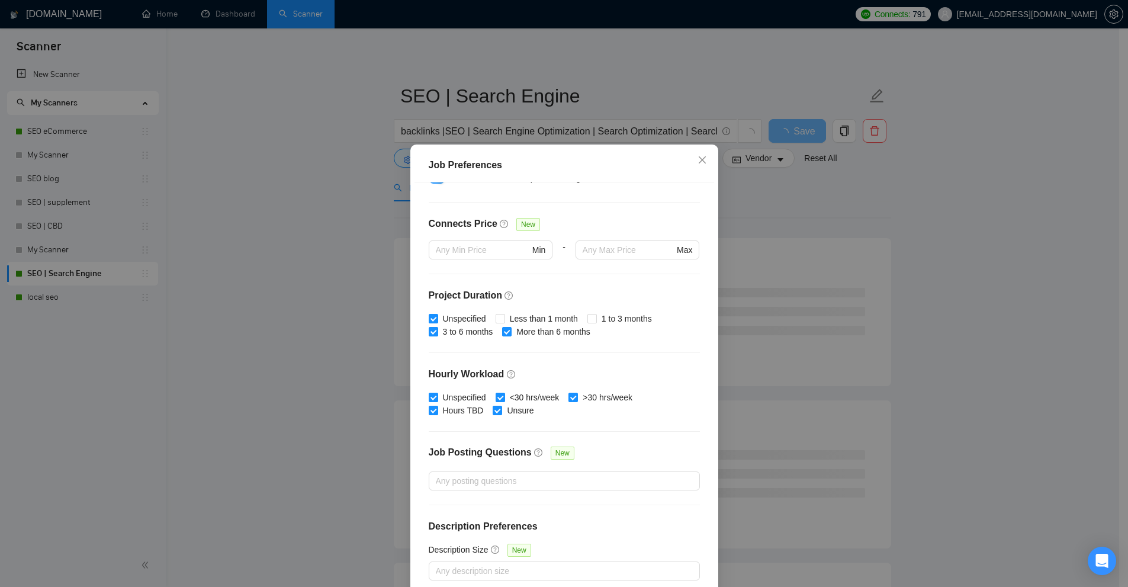
click at [802, 210] on div "Job Preferences Budget Project Type All Fixed Price Hourly Rate Fixed Price Bud…" at bounding box center [564, 293] width 1128 height 587
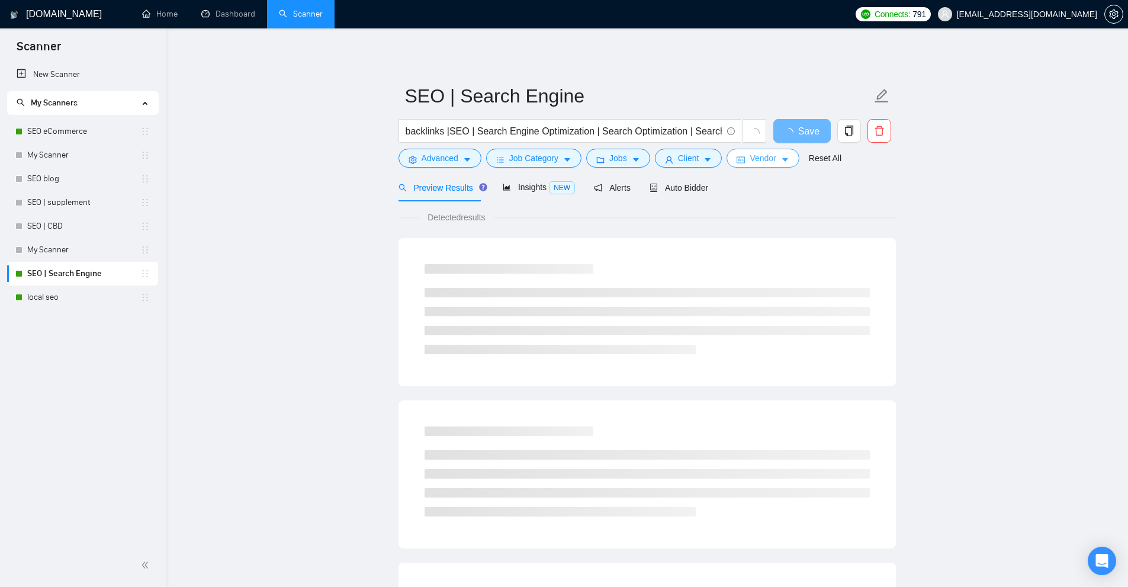
click at [753, 163] on span "Vendor" at bounding box center [763, 158] width 26 height 13
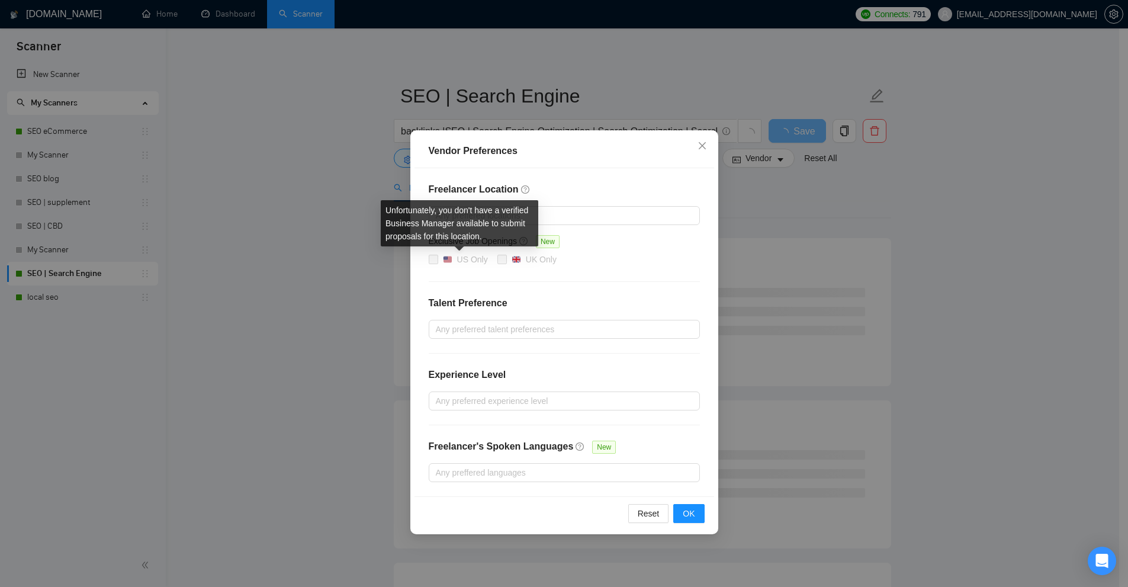
click at [452, 255] on div "US Only" at bounding box center [465, 259] width 45 height 13
click at [859, 282] on div "Vendor Preferences Freelancer Location Any preffered locations Exclusive Job Op…" at bounding box center [564, 293] width 1128 height 587
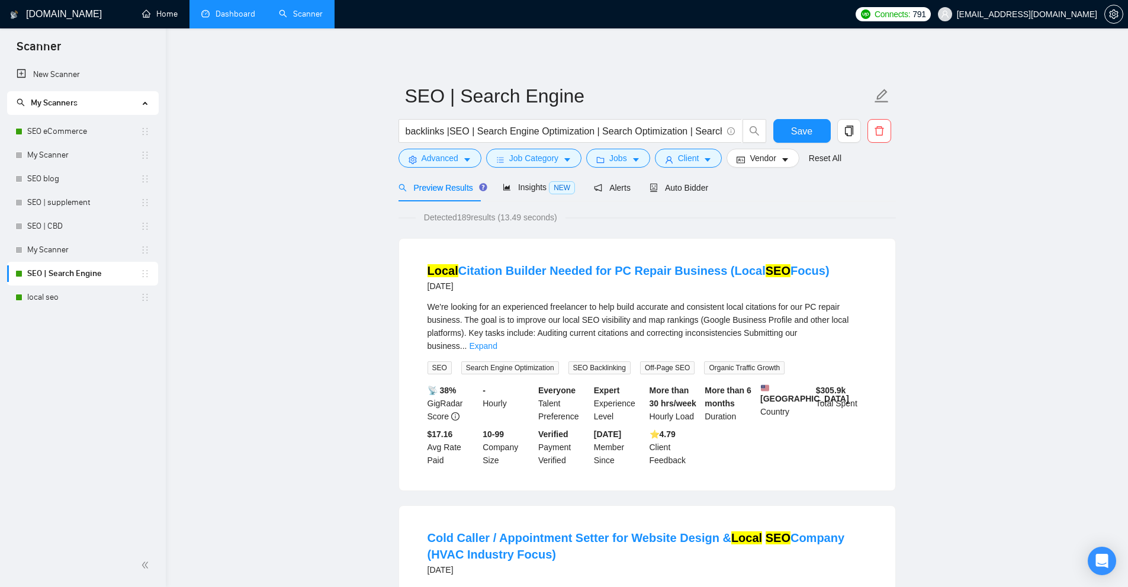
click at [230, 14] on link "Dashboard" at bounding box center [228, 14] width 54 height 10
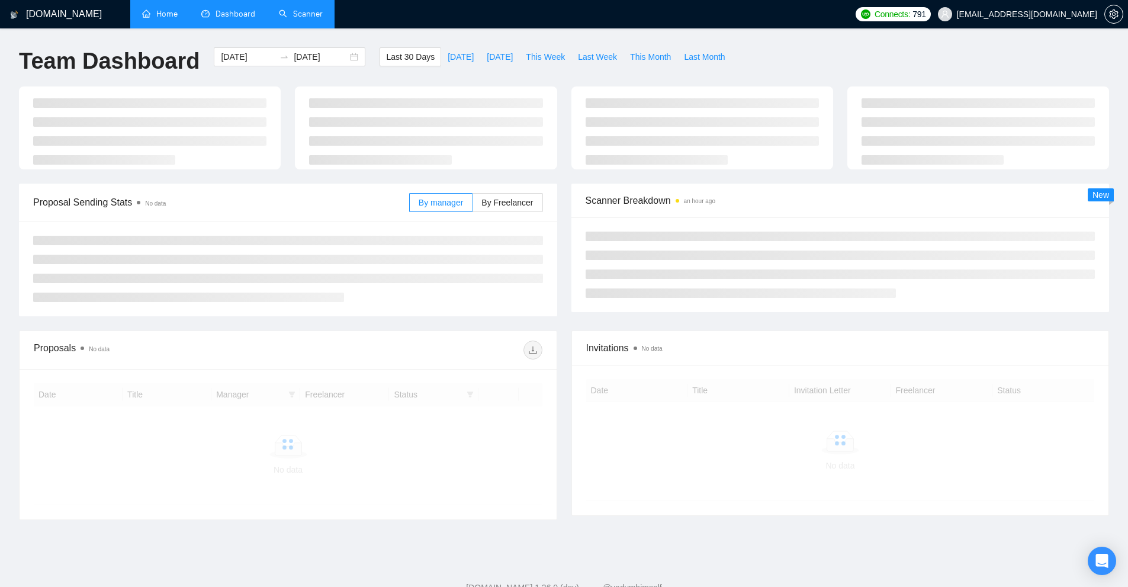
click at [178, 12] on link "Home" at bounding box center [160, 14] width 36 height 10
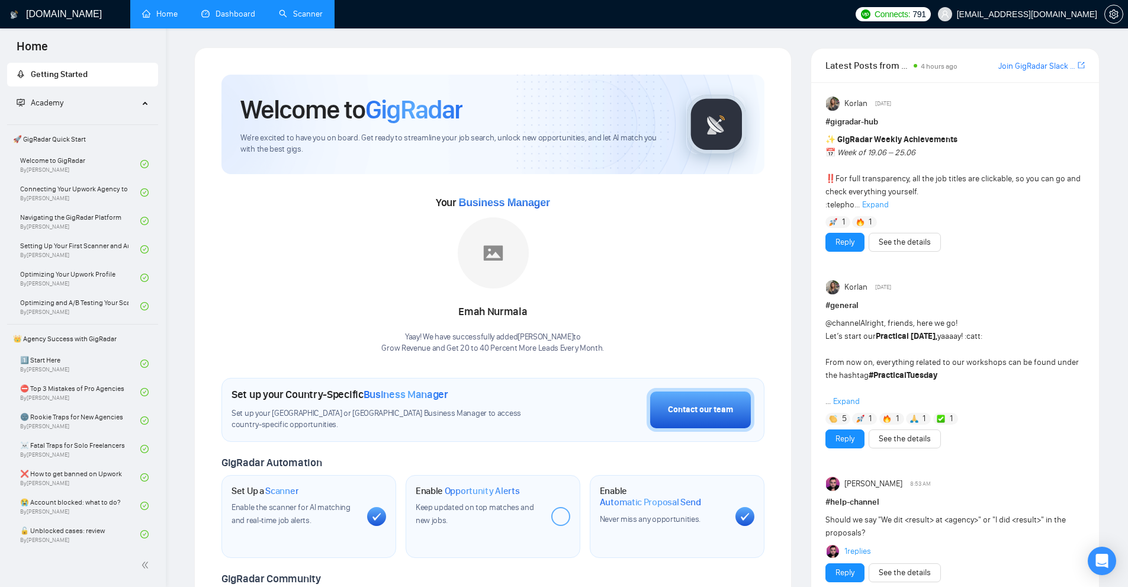
drag, startPoint x: 711, startPoint y: 406, endPoint x: 691, endPoint y: 307, distance: 100.8
click at [691, 307] on div "Welcome to GigRadar We're excited to have you on board. Get ready to streamline…" at bounding box center [492, 441] width 543 height 733
click at [1102, 551] on div "Open Intercom Messenger" at bounding box center [1102, 560] width 31 height 31
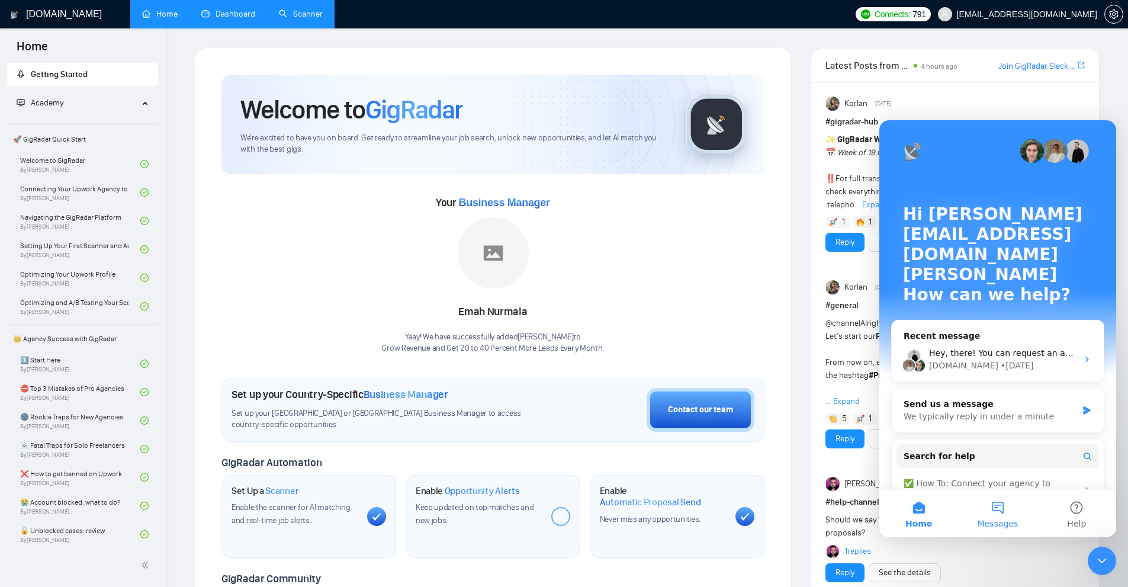
click at [1010, 505] on button "Messages" at bounding box center [997, 513] width 79 height 47
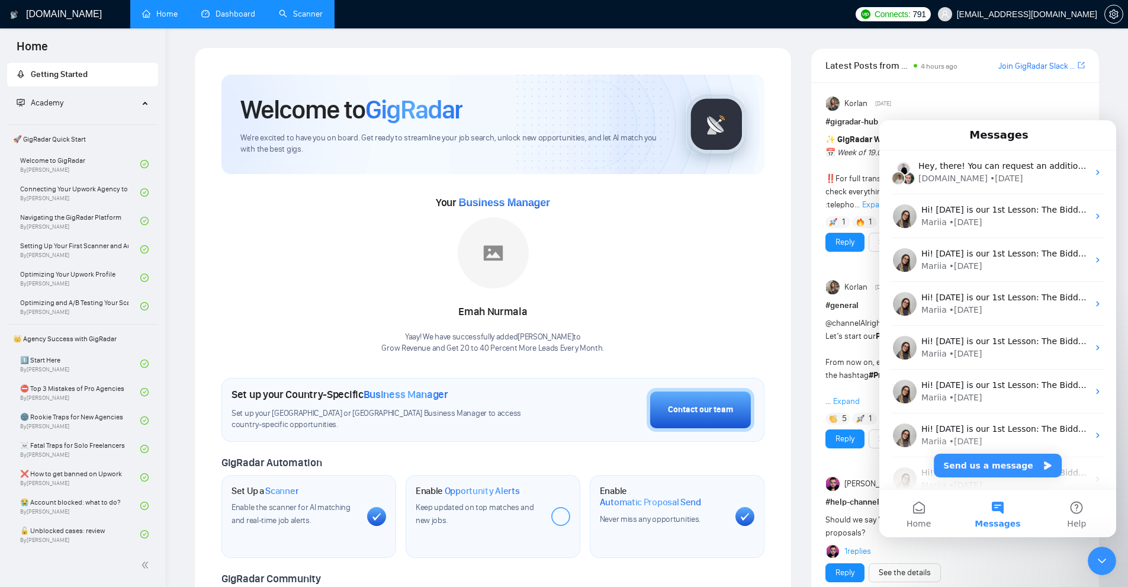
click at [1104, 562] on icon "Close Intercom Messenger" at bounding box center [1102, 561] width 14 height 14
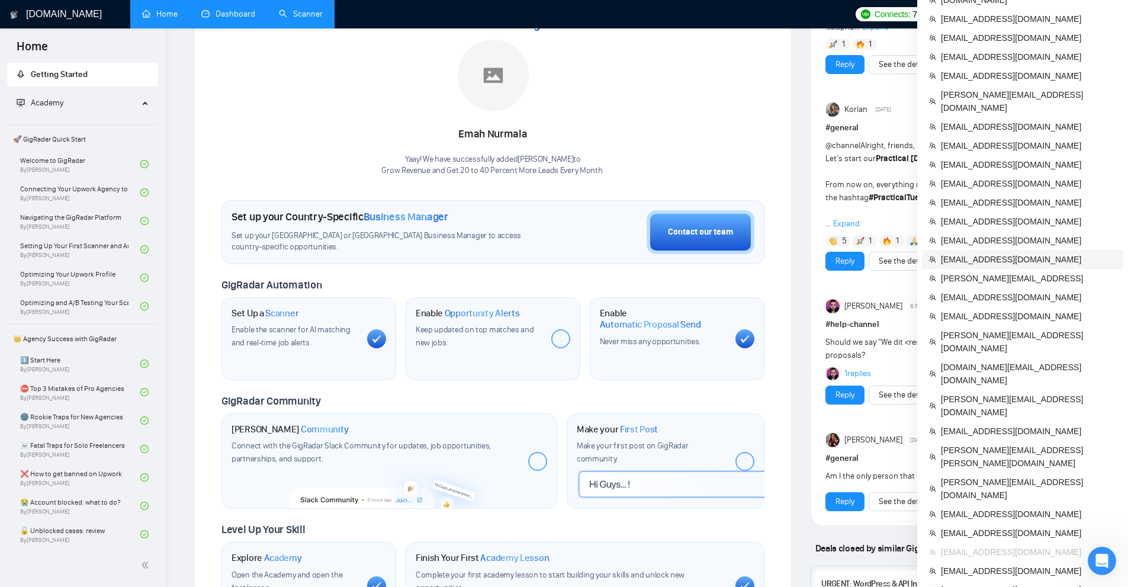
scroll to position [296, 0]
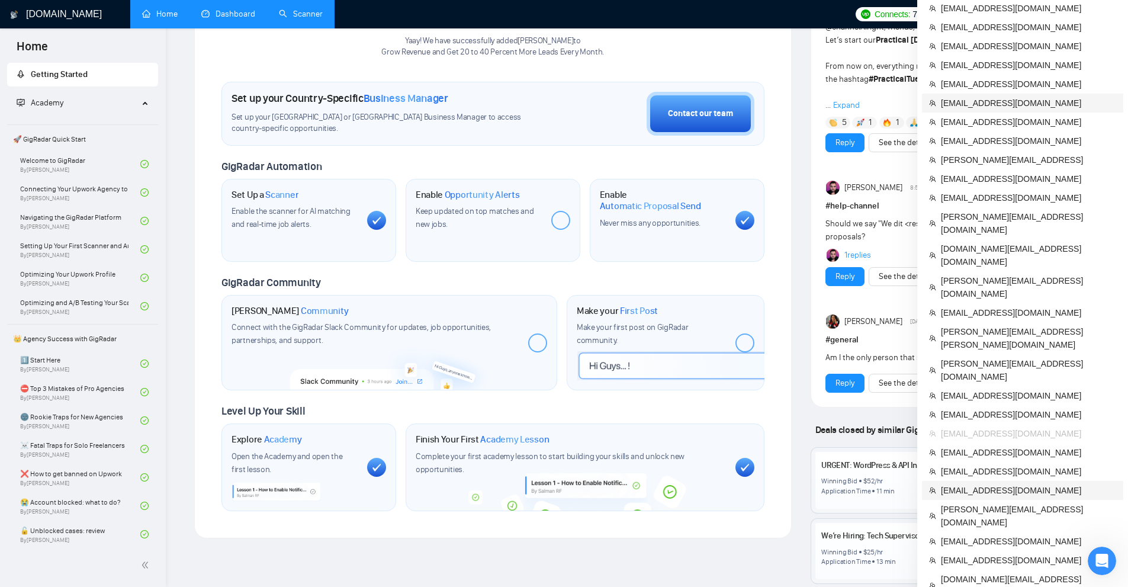
click at [1001, 484] on span "[EMAIL_ADDRESS][DOMAIN_NAME]" at bounding box center [1028, 490] width 175 height 13
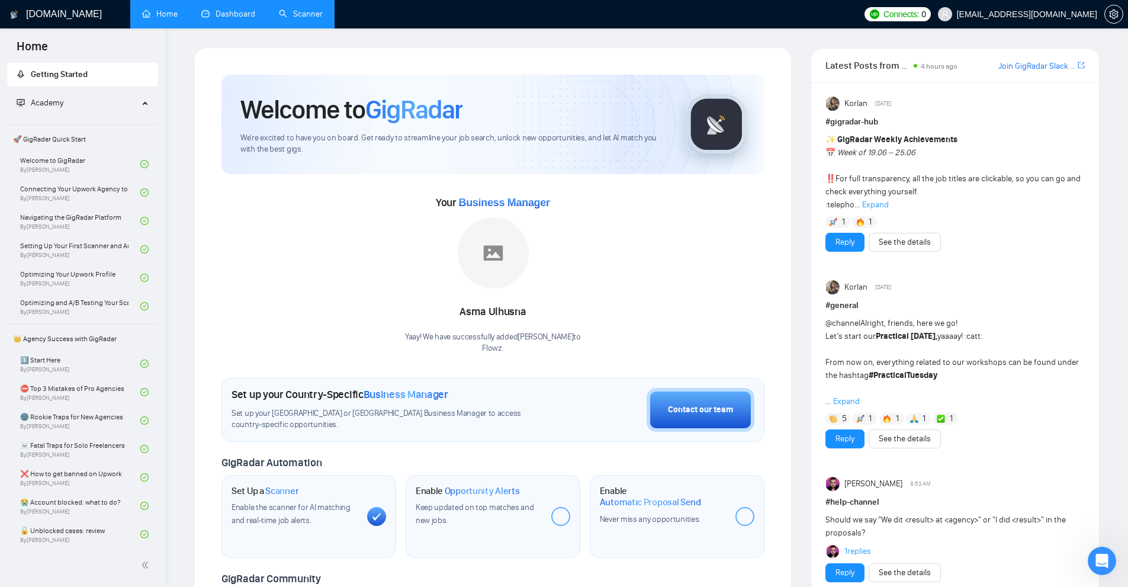
click at [297, 19] on link "Scanner" at bounding box center [301, 14] width 44 height 10
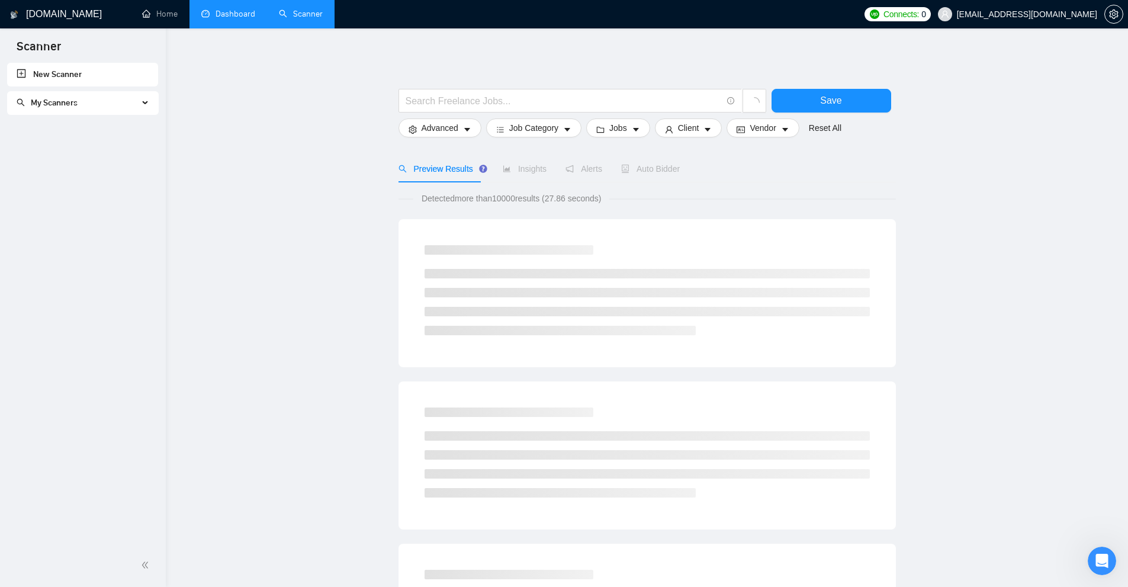
click at [115, 108] on span "My Scanners" at bounding box center [78, 103] width 122 height 24
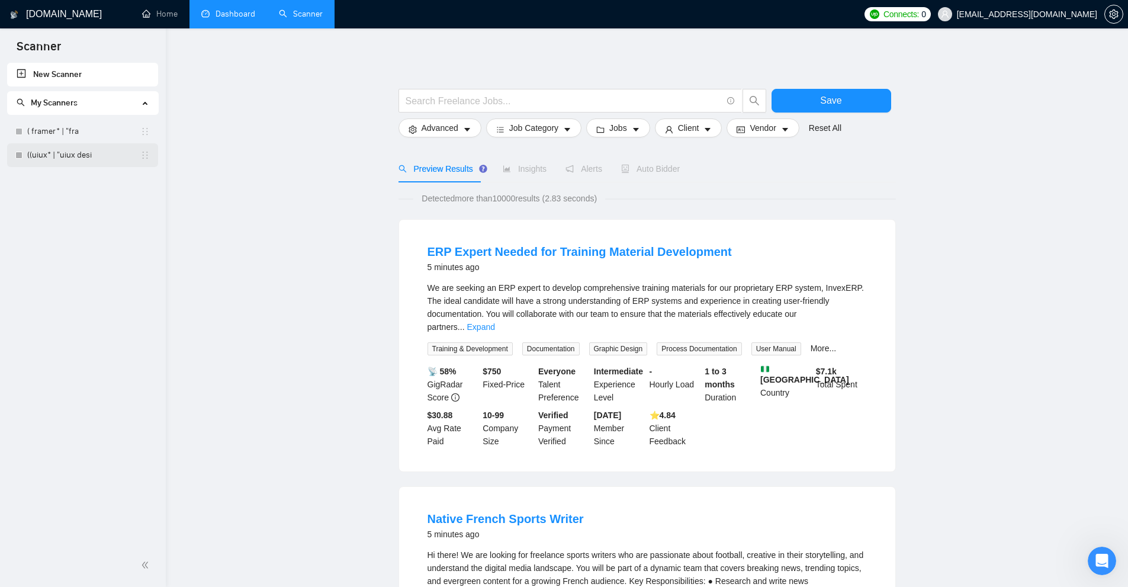
click at [72, 150] on link "((uiux* | "uiux desi" at bounding box center [83, 155] width 113 height 24
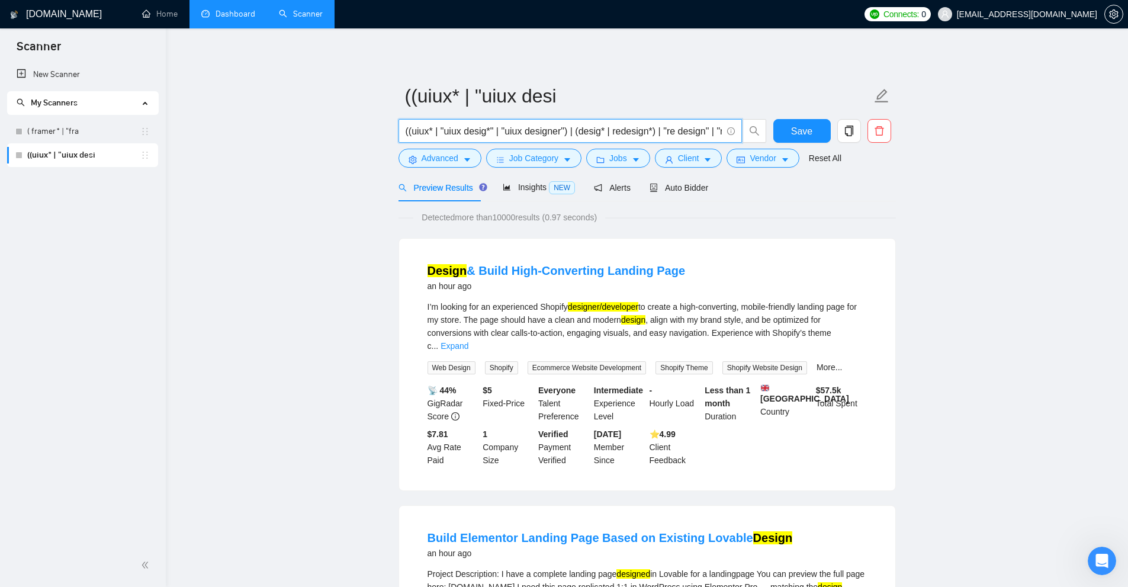
click at [602, 127] on input "((uiux* | "uiux desig*" | "uiux designer") | (desig* | redesign*) | "re design"…" at bounding box center [564, 131] width 316 height 15
click at [94, 225] on div "New Scanner My Scanners ( framer* | "fra ((uiux* | "uiux desi" at bounding box center [83, 303] width 166 height 481
click at [79, 128] on link "( framer* | "fra" at bounding box center [83, 132] width 113 height 24
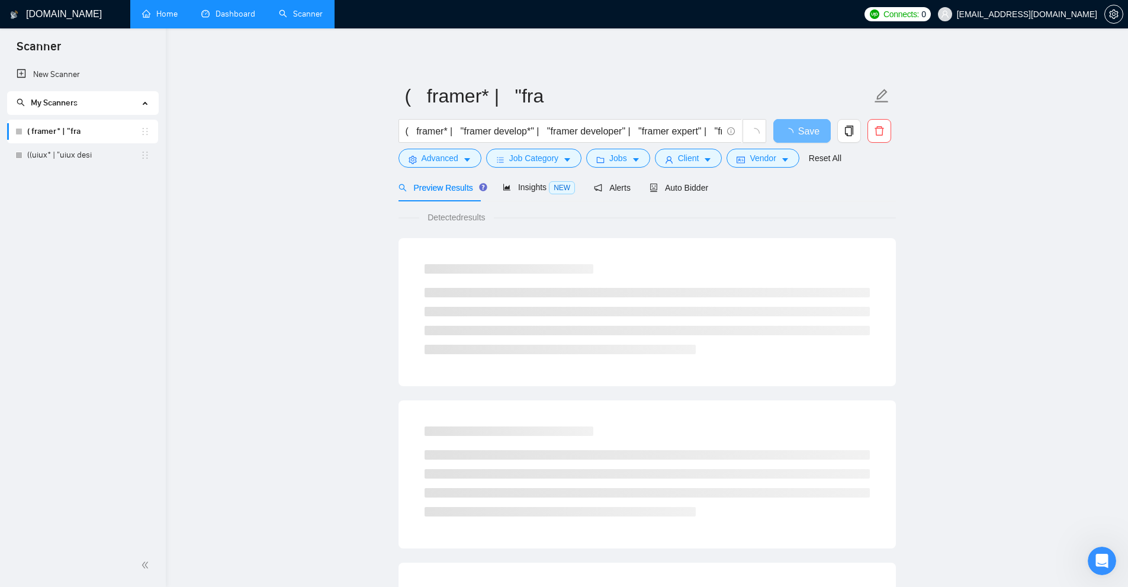
click at [95, 160] on link "((uiux* | "uiux desi" at bounding box center [83, 155] width 113 height 24
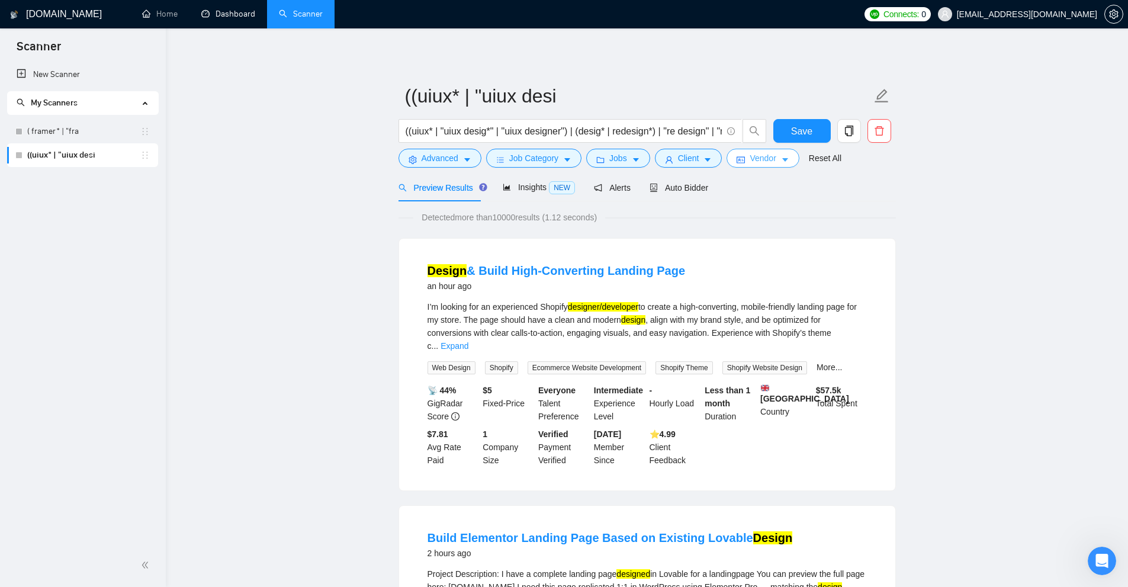
click at [741, 158] on icon "idcard" at bounding box center [741, 160] width 8 height 7
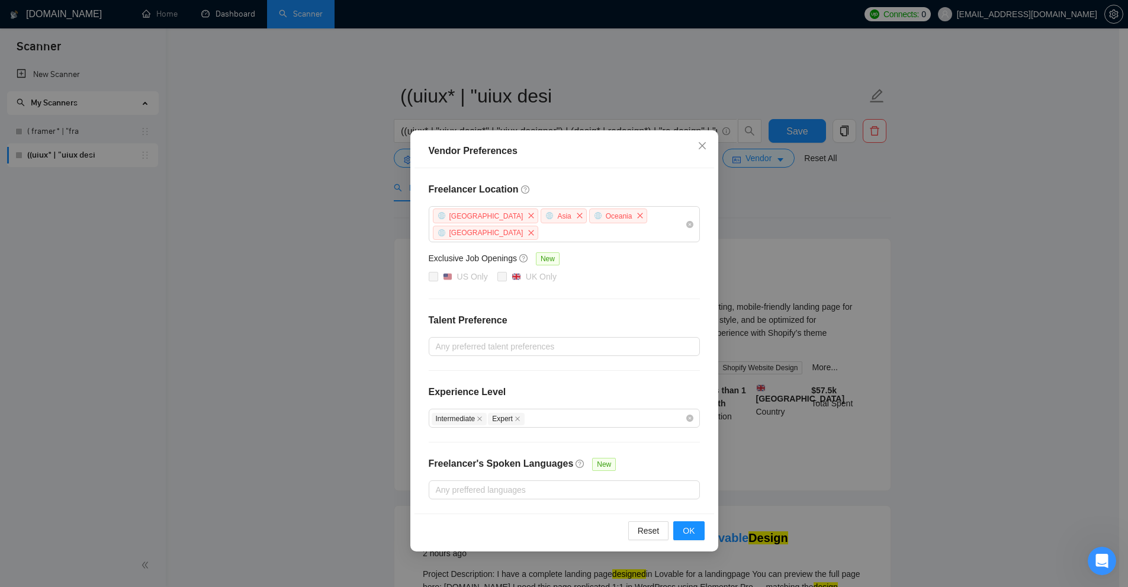
click at [693, 276] on div "Freelancer Location Africa Asia Oceania Antarctica Exclusive Job Openings New U…" at bounding box center [565, 340] width 300 height 345
click at [479, 483] on div at bounding box center [558, 490] width 253 height 14
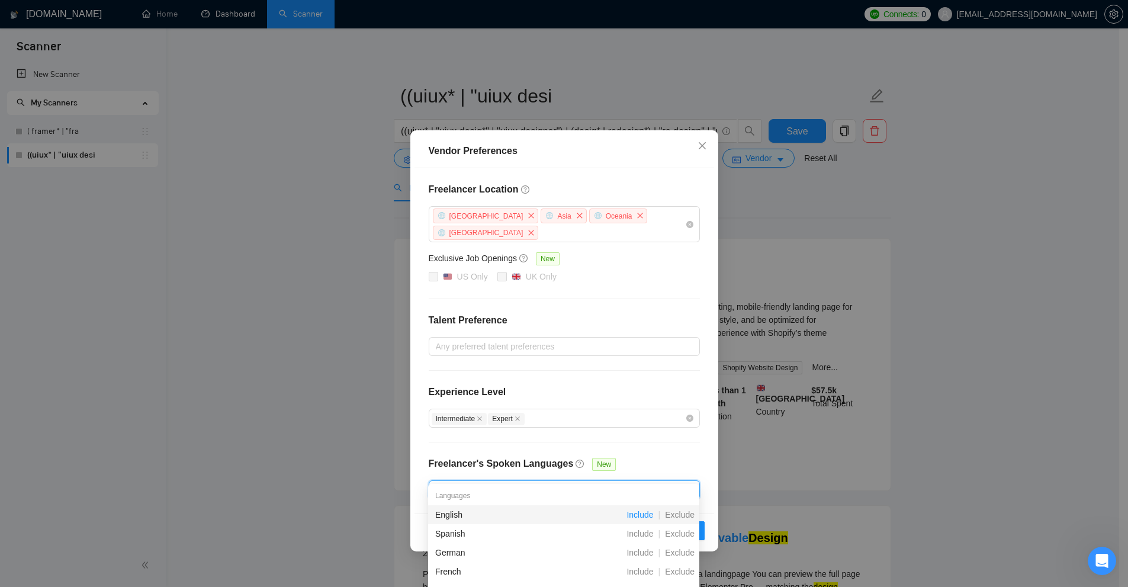
click at [644, 515] on span "Include" at bounding box center [640, 514] width 36 height 9
click at [925, 251] on div "Vendor Preferences Freelancer Location Africa Asia Oceania Antarctica Exclusive…" at bounding box center [564, 293] width 1128 height 587
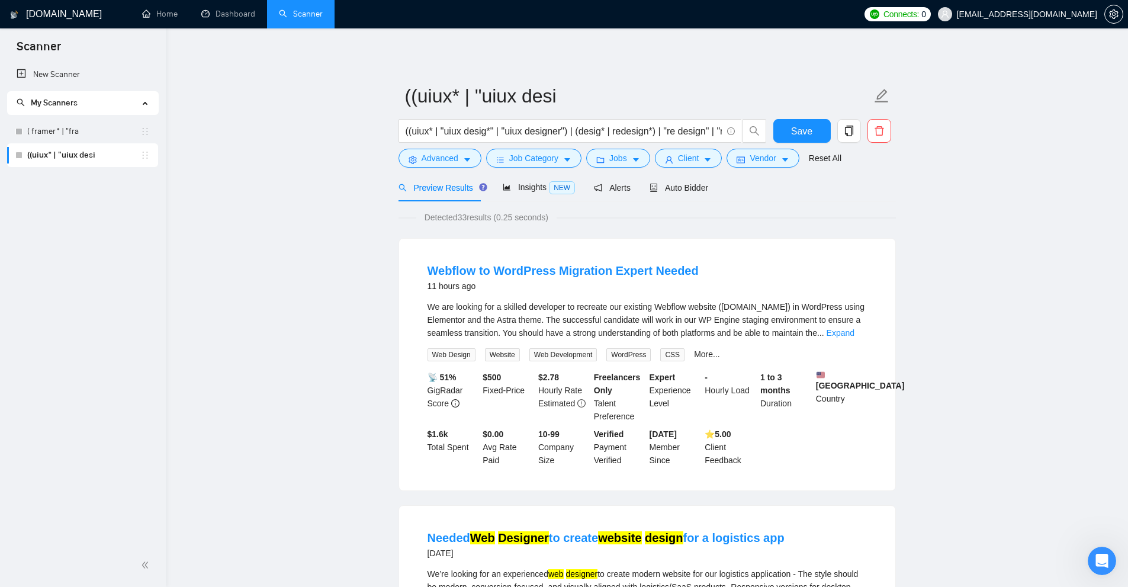
click at [778, 146] on div "Save" at bounding box center [802, 134] width 62 height 30
click at [762, 153] on span "Vendor" at bounding box center [763, 158] width 26 height 13
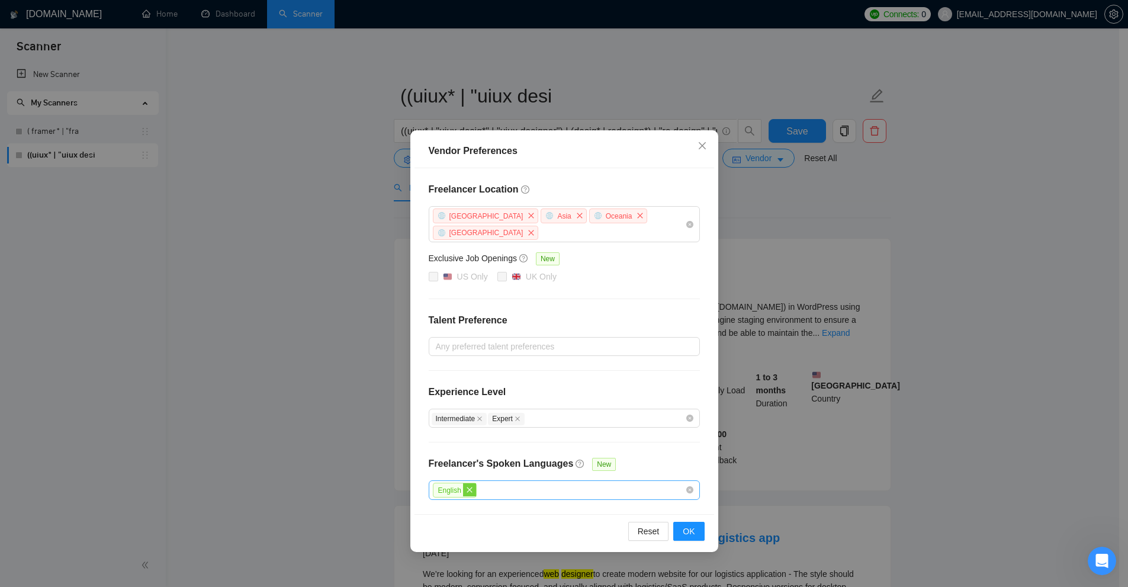
click at [468, 486] on icon "close" at bounding box center [469, 489] width 7 height 7
click at [898, 315] on div "Vendor Preferences Freelancer Location Africa Asia Oceania Antarctica Exclusive…" at bounding box center [564, 293] width 1128 height 587
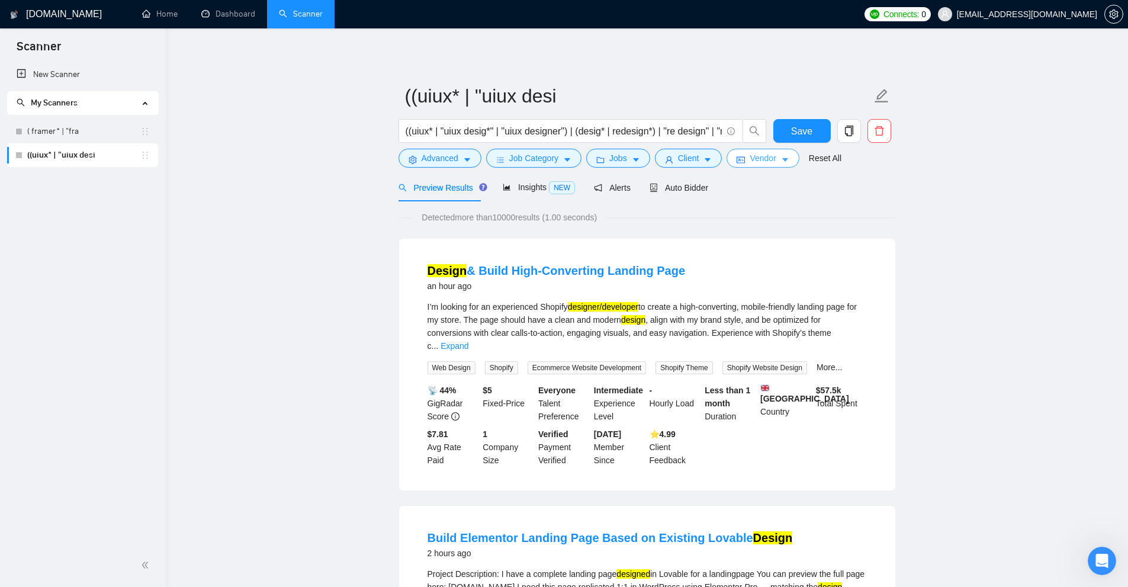
click at [756, 165] on span "Vendor" at bounding box center [763, 158] width 26 height 13
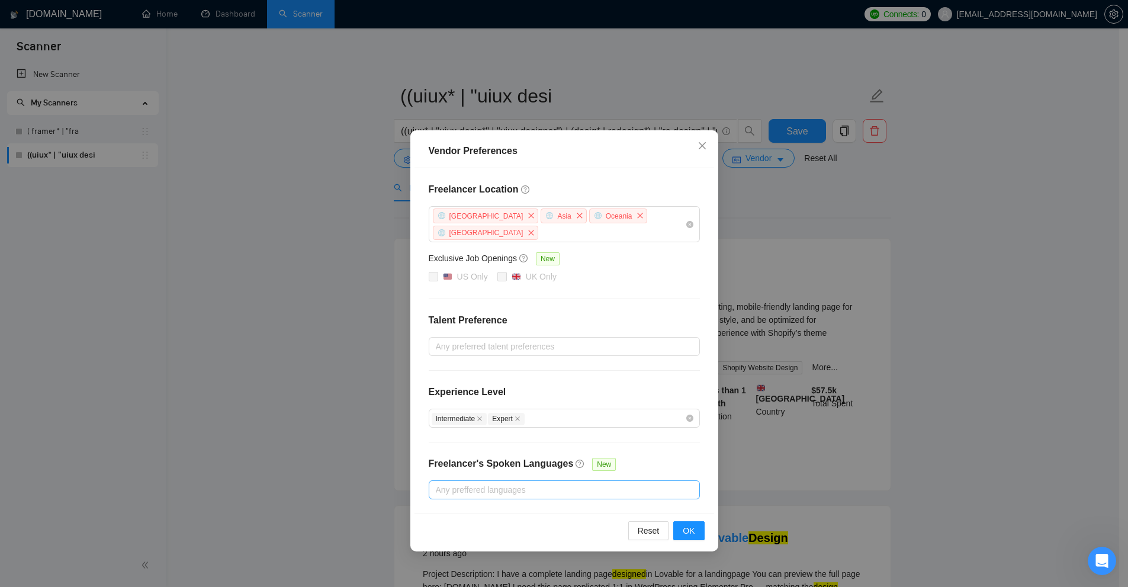
click at [529, 483] on div at bounding box center [558, 490] width 253 height 14
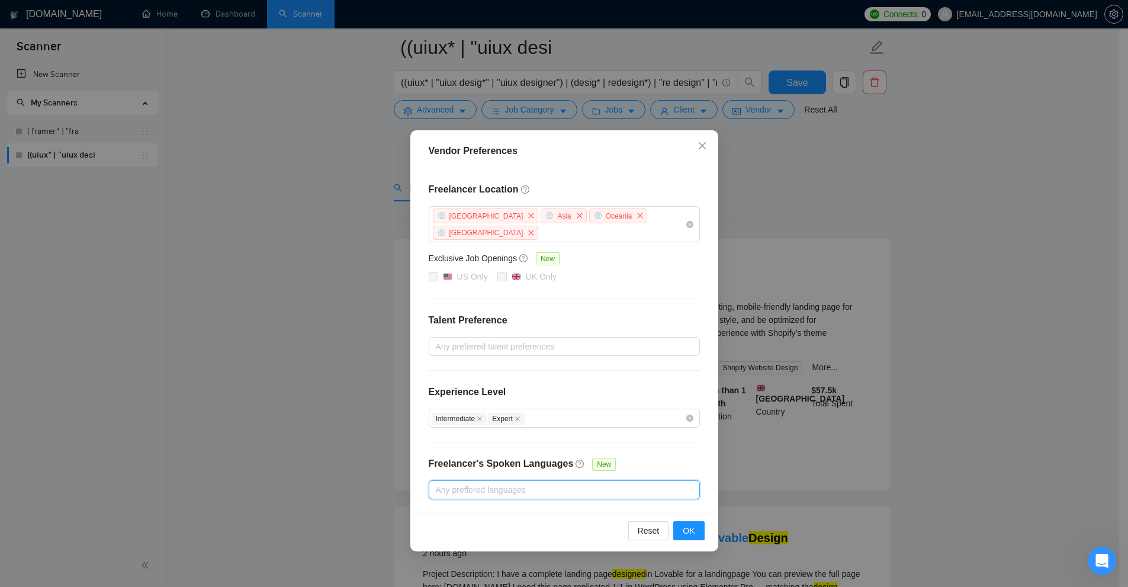
scroll to position [59, 0]
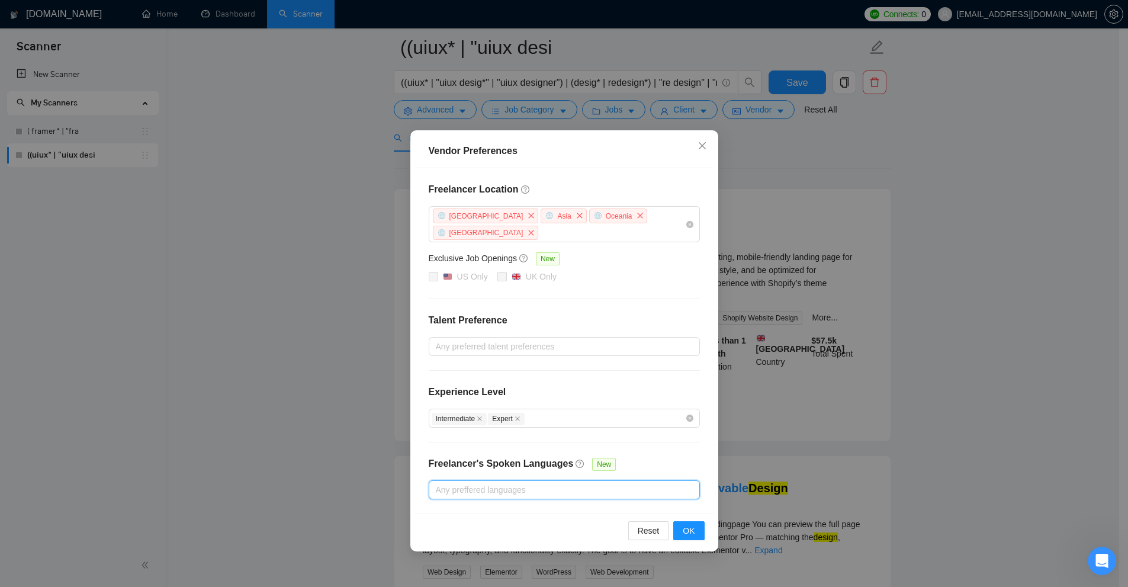
click at [651, 488] on div "Freelancer Location Africa Asia Oceania Antarctica Exclusive Job Openings New U…" at bounding box center [565, 340] width 300 height 345
click at [651, 483] on div at bounding box center [558, 490] width 253 height 14
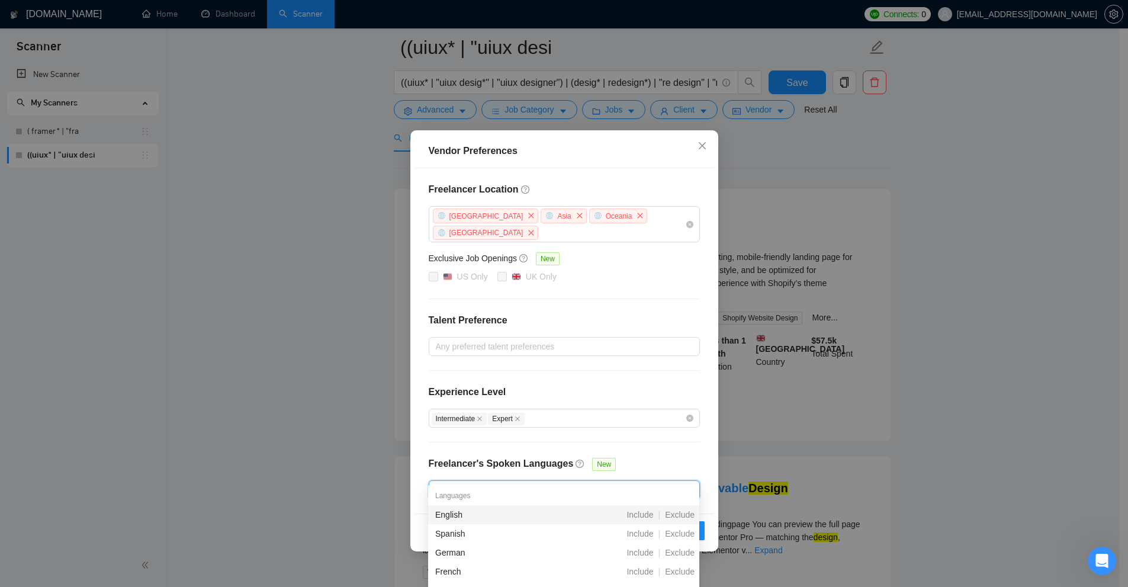
scroll to position [118, 0]
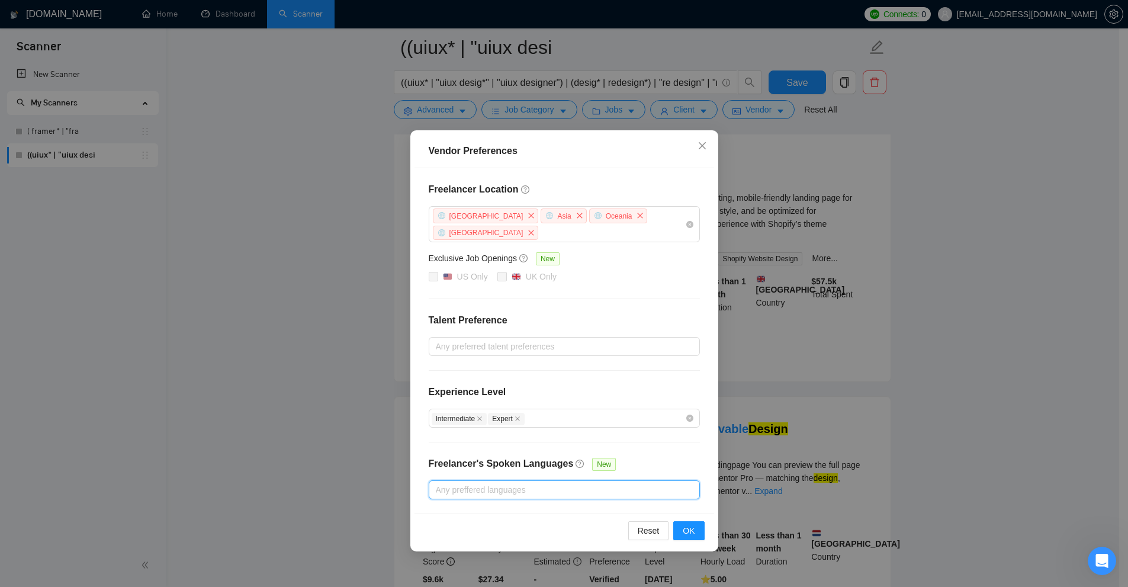
click at [578, 480] on div "Any preffered languages" at bounding box center [564, 489] width 271 height 19
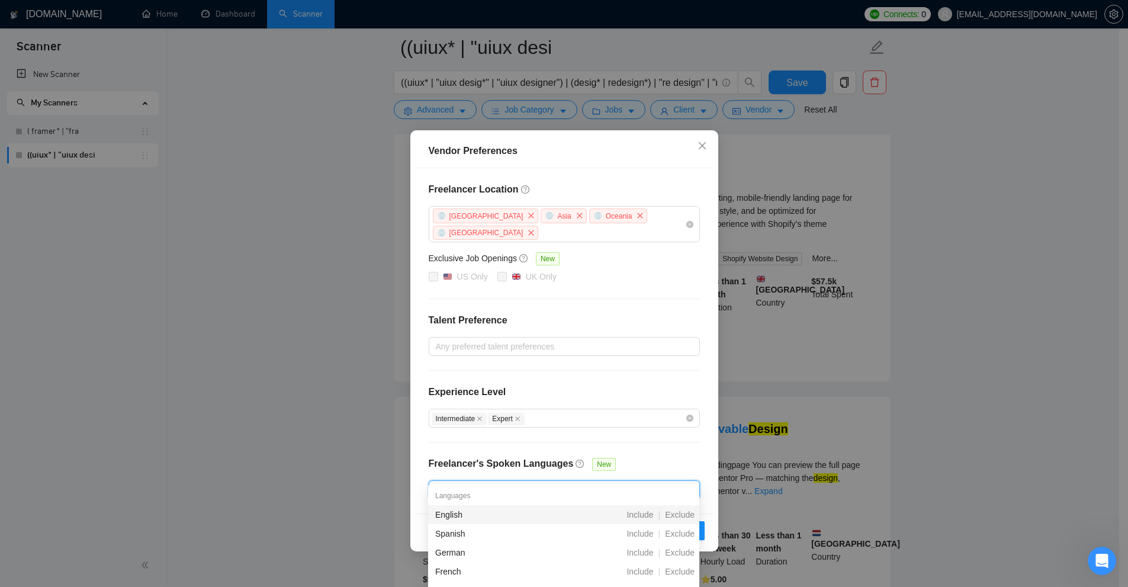
scroll to position [178, 0]
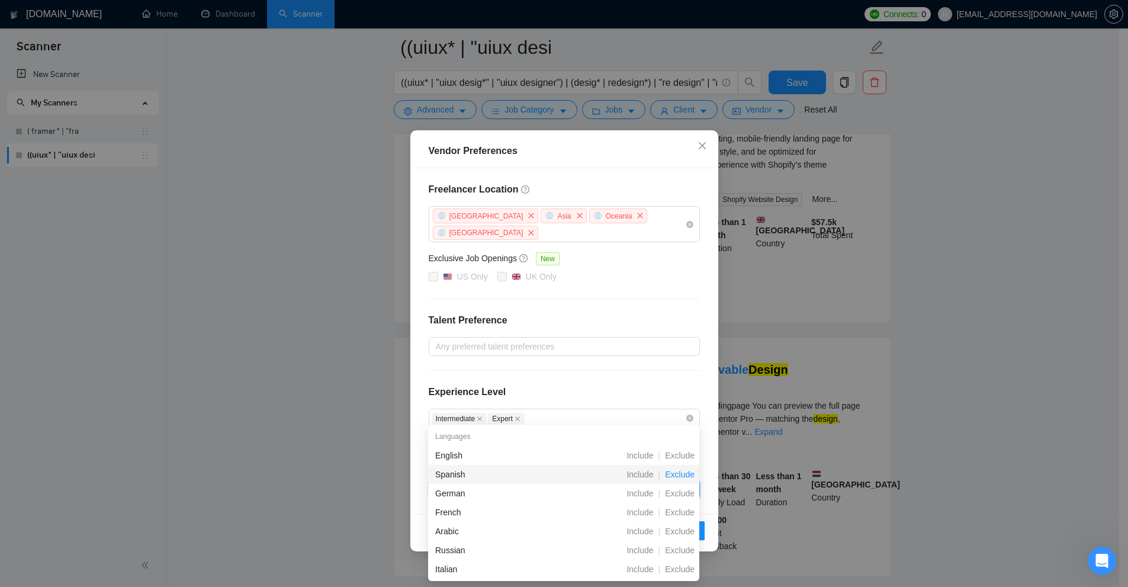
click at [682, 473] on span "Exclude" at bounding box center [679, 474] width 39 height 9
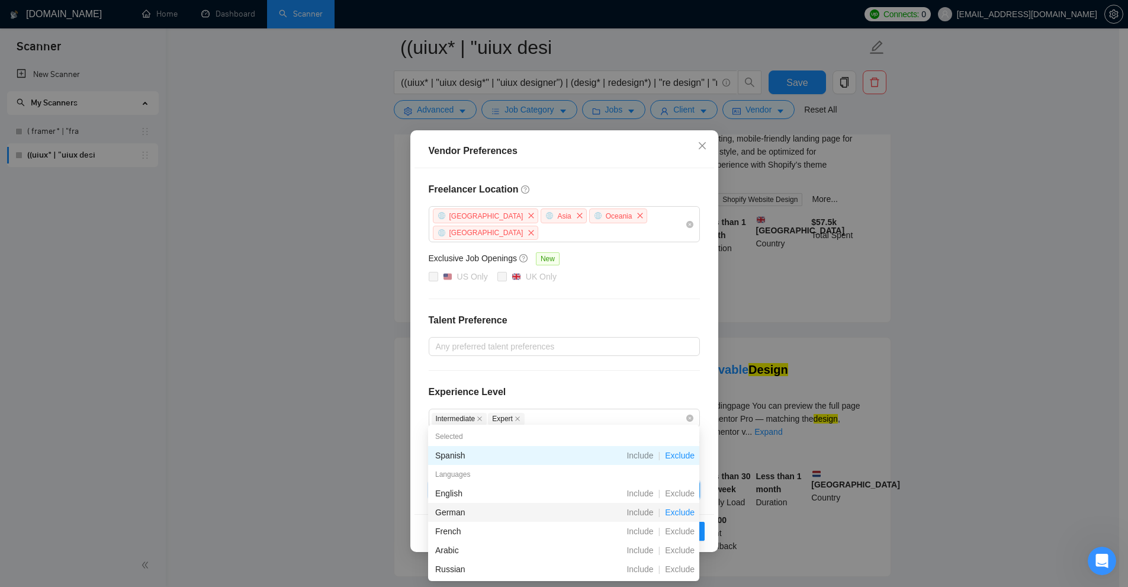
click at [677, 517] on span "Exclude" at bounding box center [679, 512] width 39 height 9
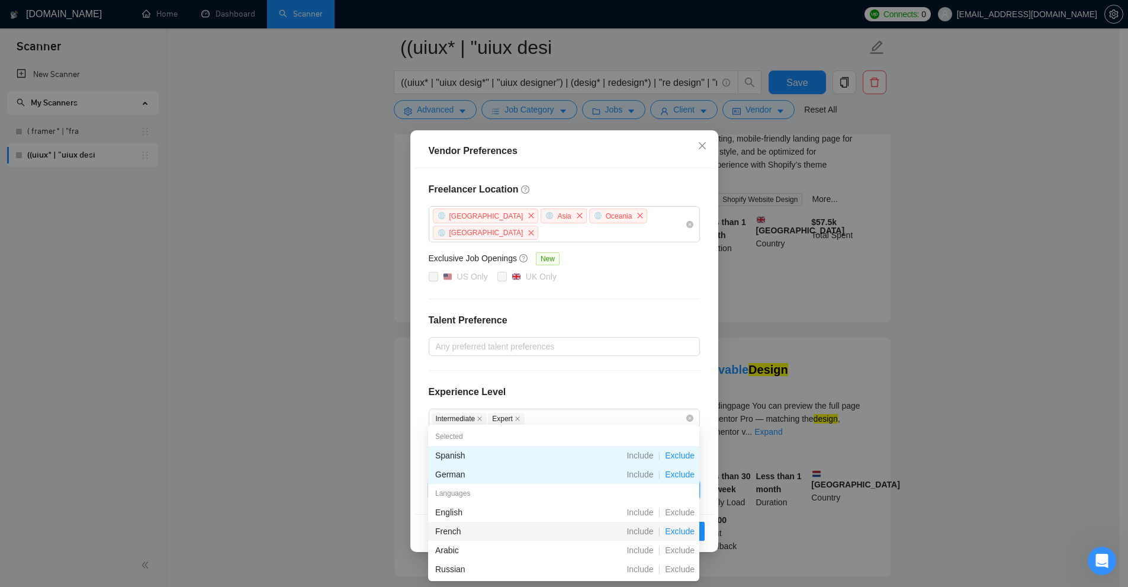
click at [677, 528] on span "Exclude" at bounding box center [679, 530] width 39 height 9
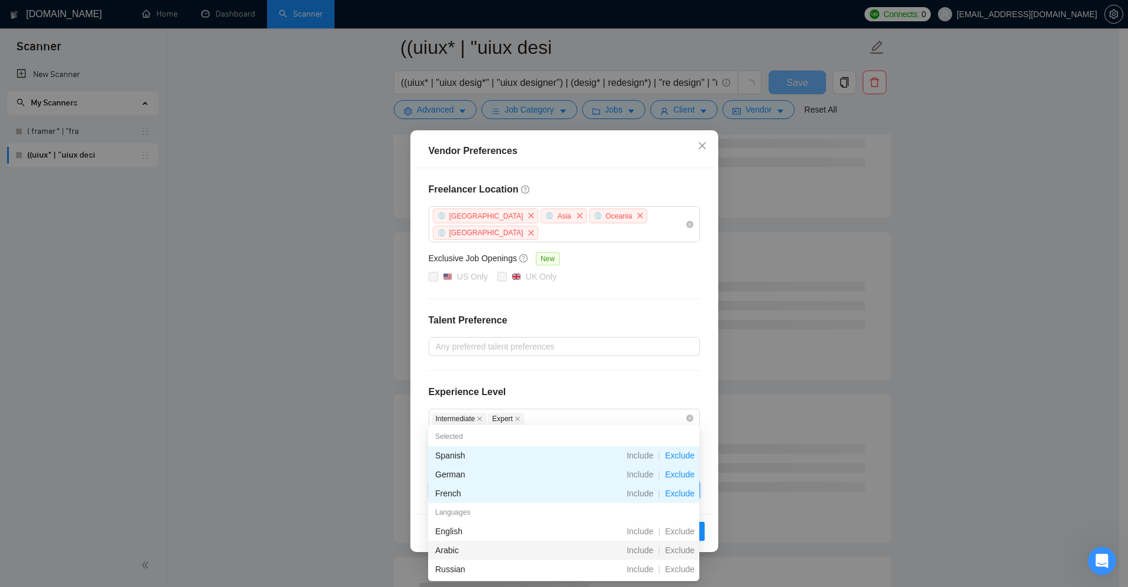
scroll to position [59, 0]
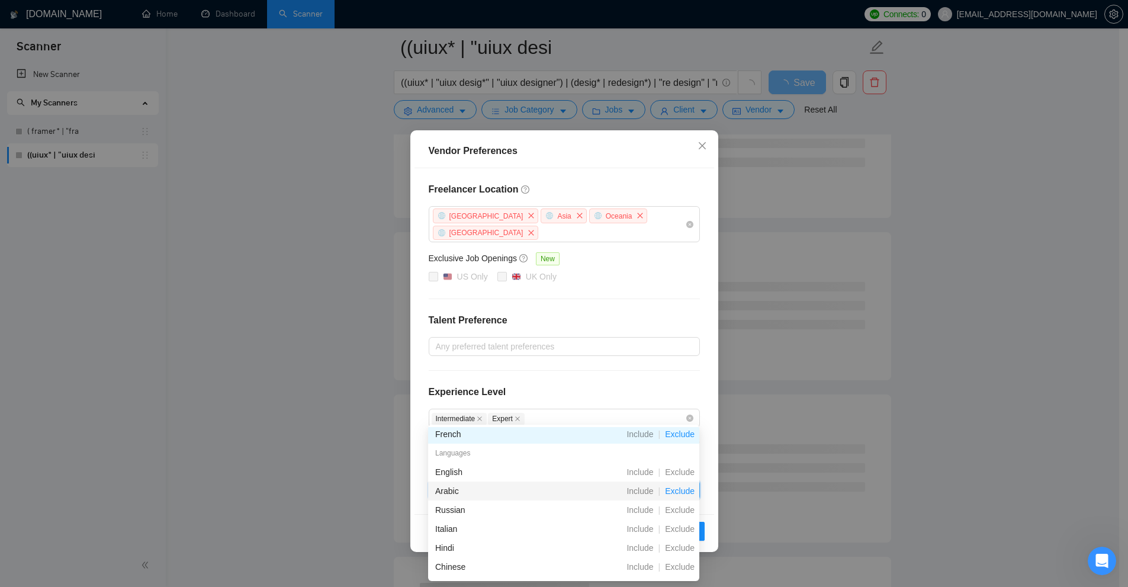
click at [679, 494] on span "Exclude" at bounding box center [679, 490] width 39 height 9
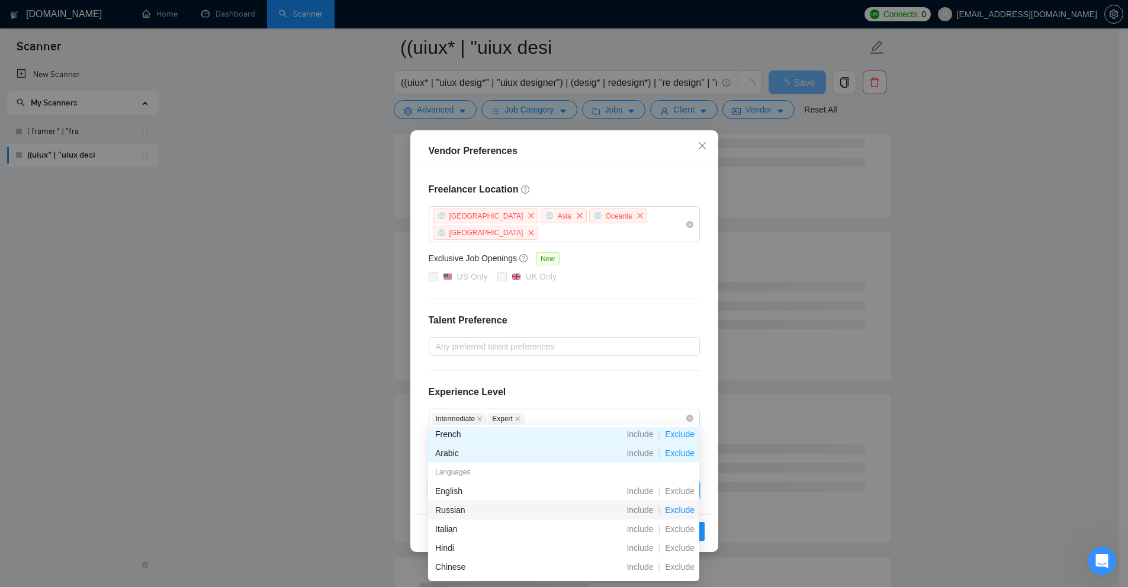
click at [679, 513] on span "Exclude" at bounding box center [679, 509] width 39 height 9
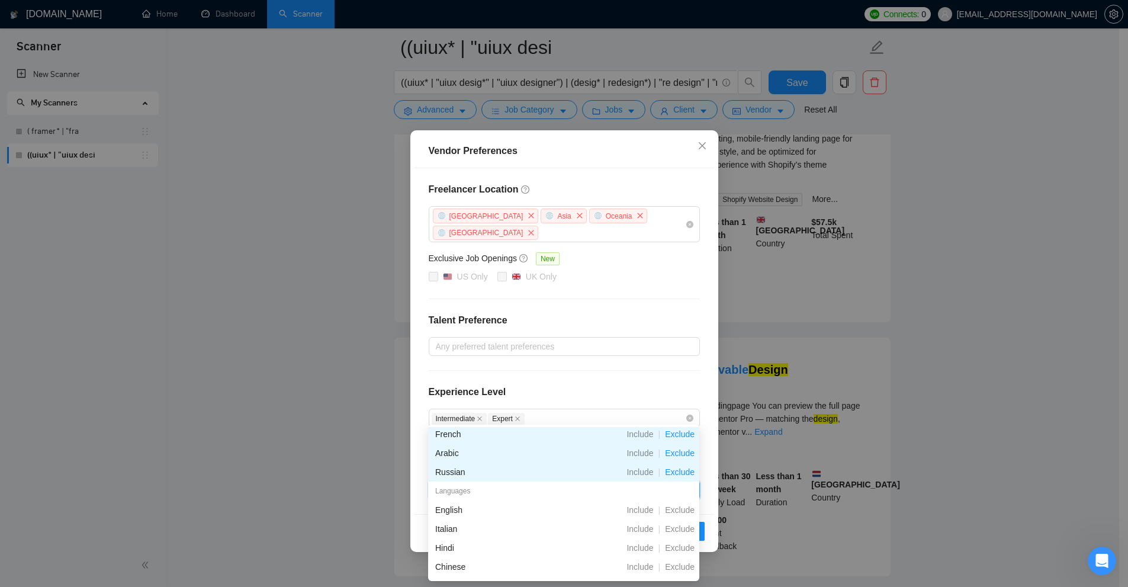
click at [610, 385] on div "Experience Level" at bounding box center [564, 397] width 271 height 24
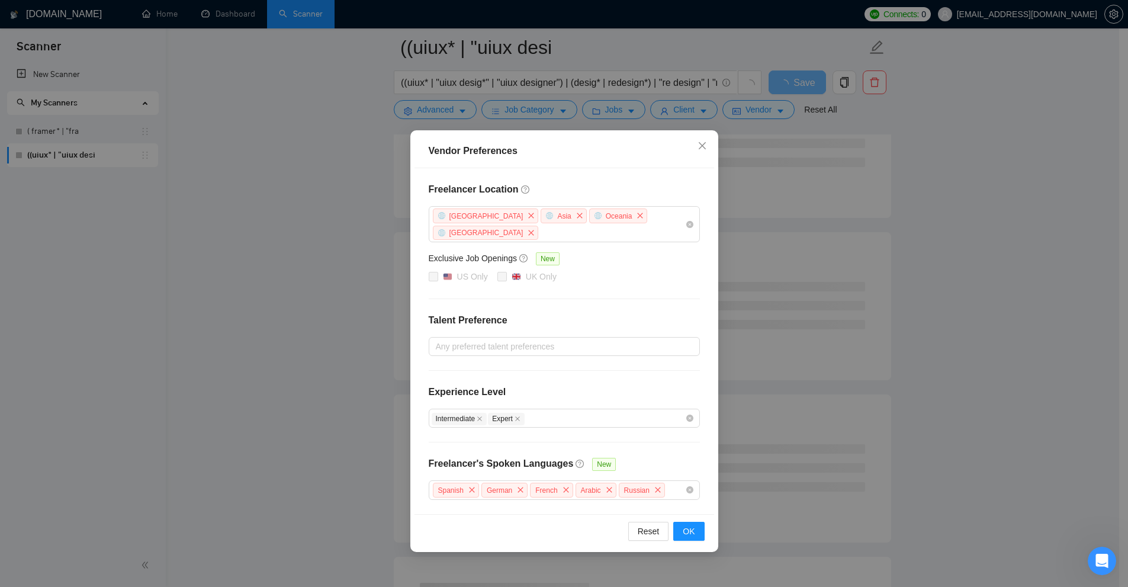
click at [679, 481] on div "Spanish German French Arabic Russian" at bounding box center [558, 489] width 253 height 17
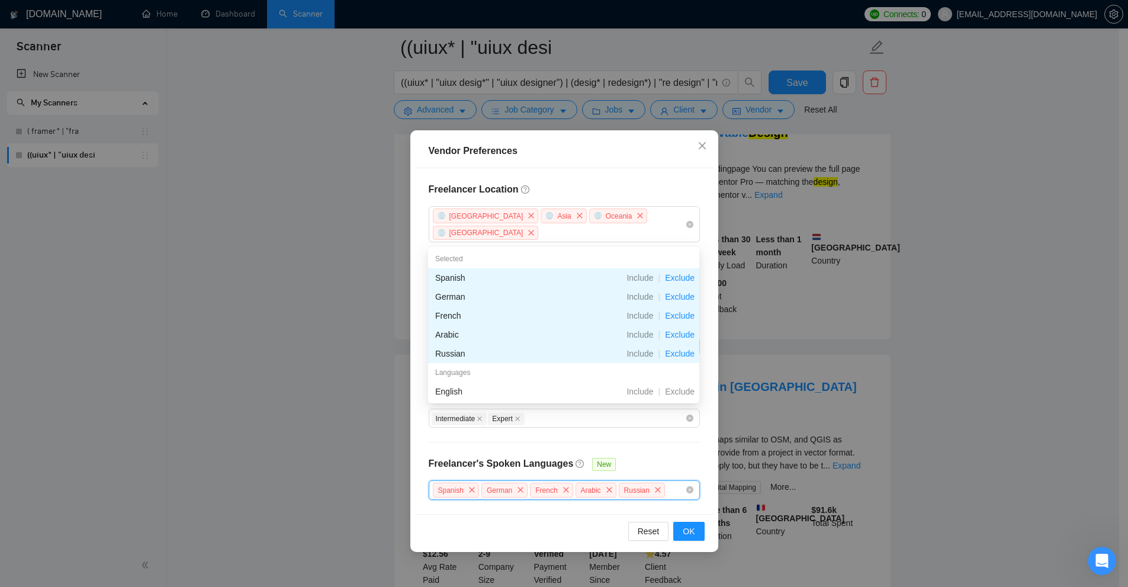
scroll to position [118, 0]
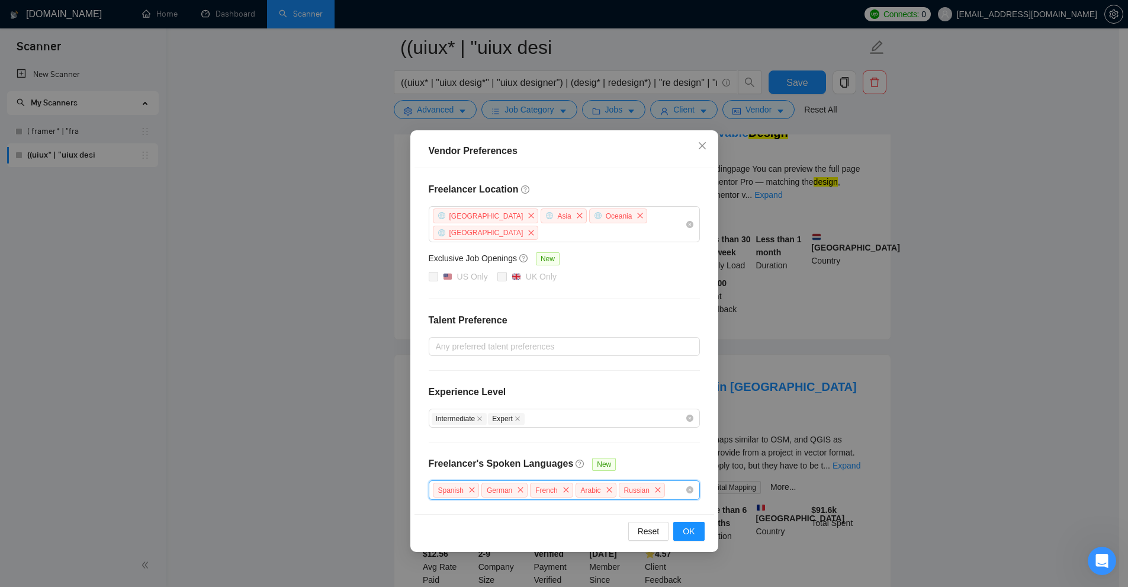
click at [666, 481] on div "Spanish German French Arabic Russian" at bounding box center [558, 489] width 253 height 17
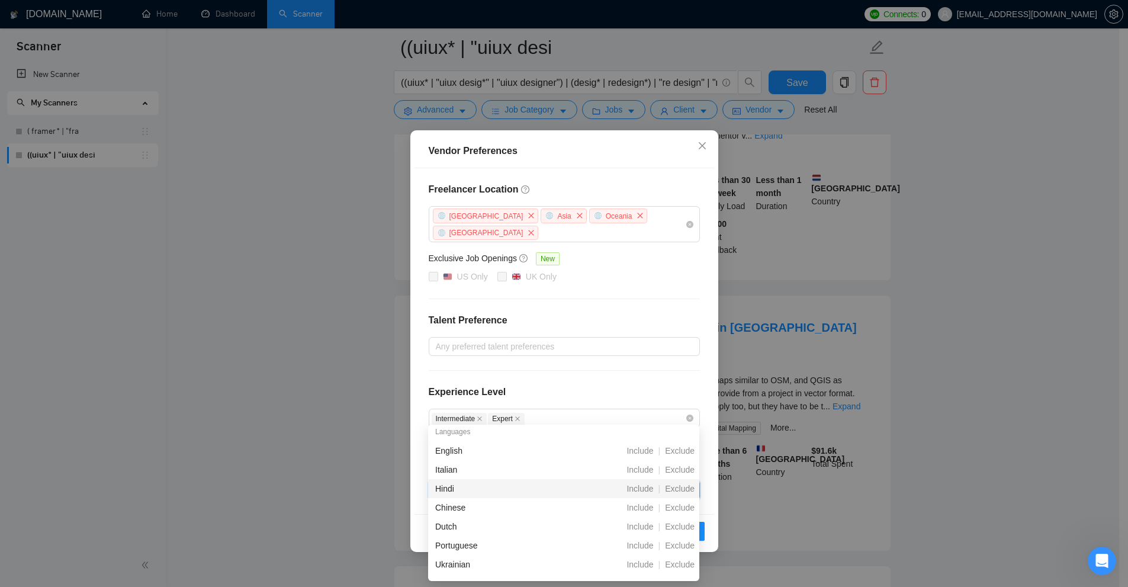
scroll to position [0, 0]
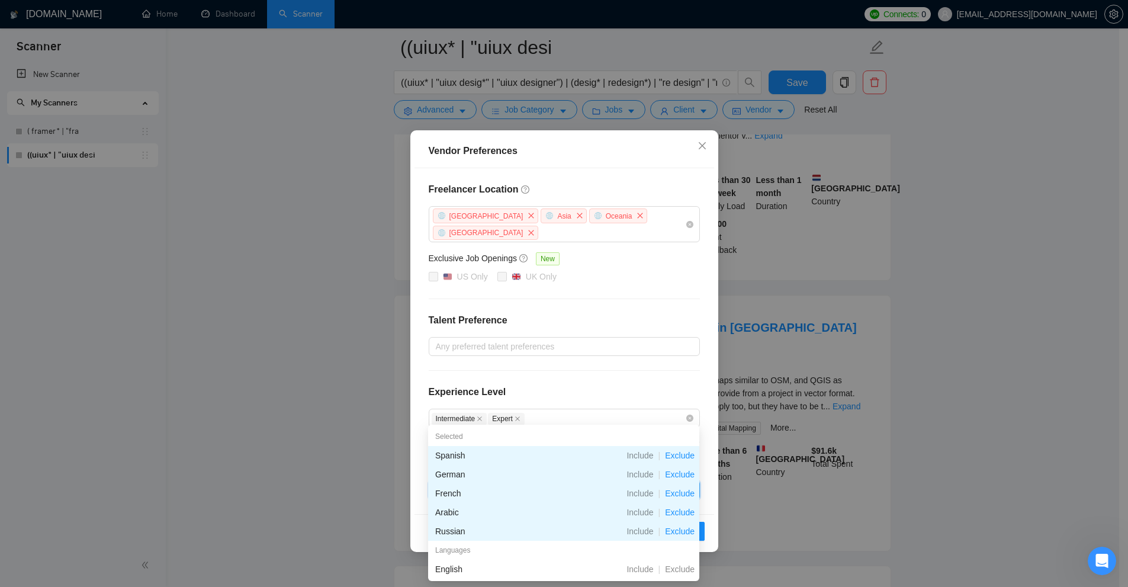
click at [662, 357] on div "Freelancer Location Africa Asia Oceania Antarctica Exclusive Job Openings New U…" at bounding box center [565, 341] width 300 height 346
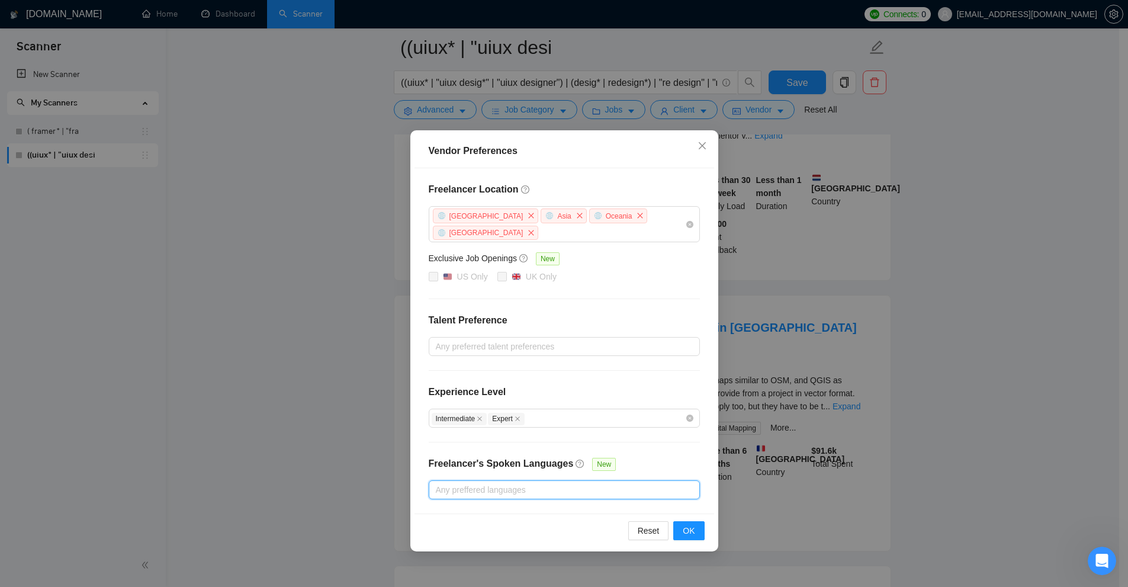
click at [799, 370] on div "Vendor Preferences Freelancer Location Africa Asia Oceania Antarctica Exclusive…" at bounding box center [564, 293] width 1128 height 587
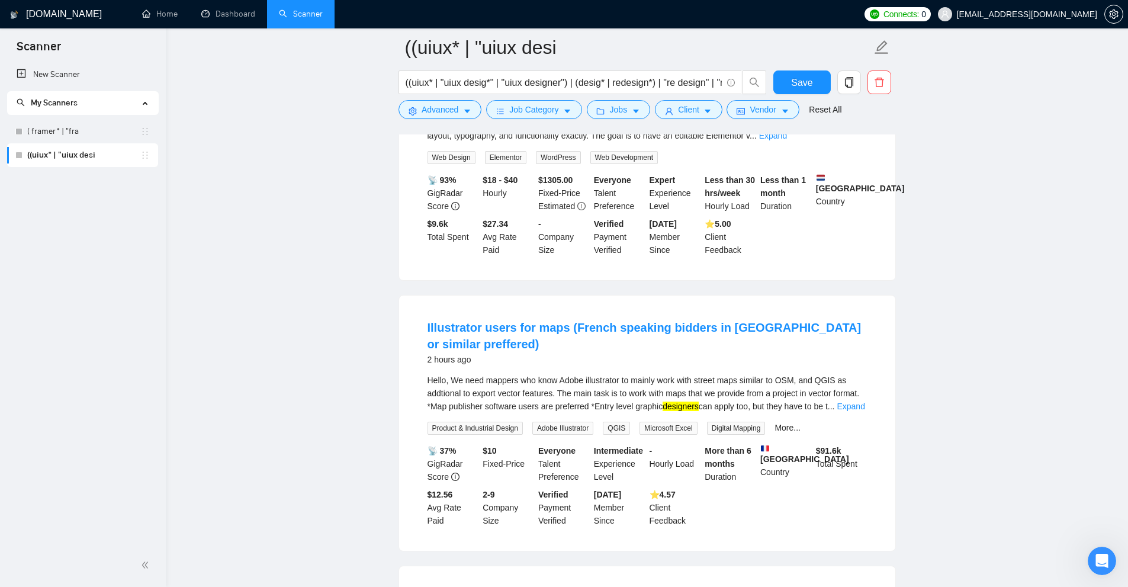
click at [744, 126] on div at bounding box center [647, 129] width 497 height 9
click at [750, 110] on span "Vendor" at bounding box center [763, 109] width 26 height 13
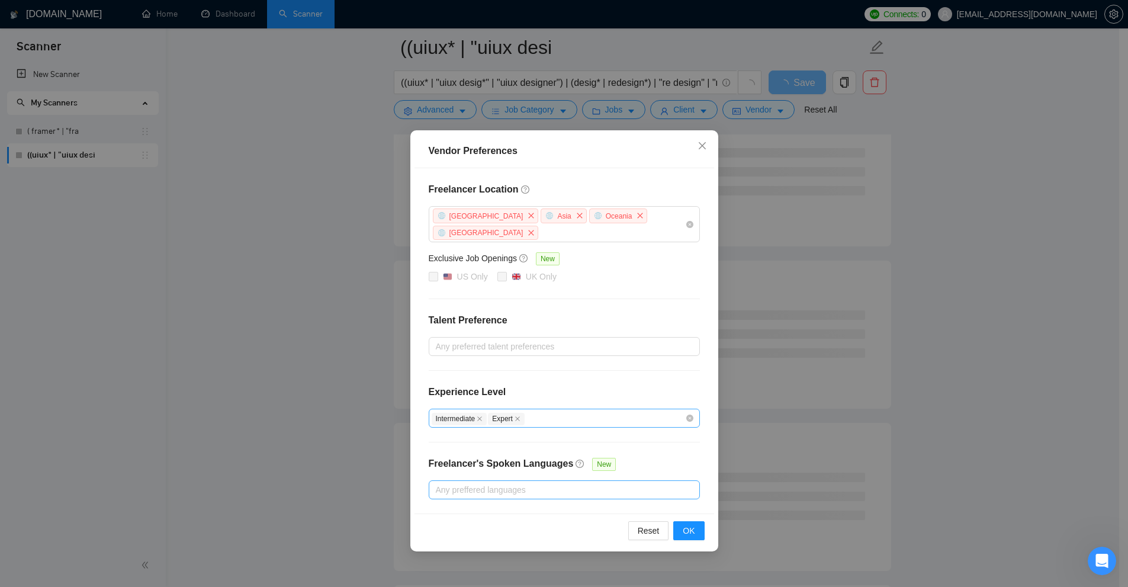
click at [557, 409] on div "Intermediate Expert" at bounding box center [564, 418] width 271 height 19
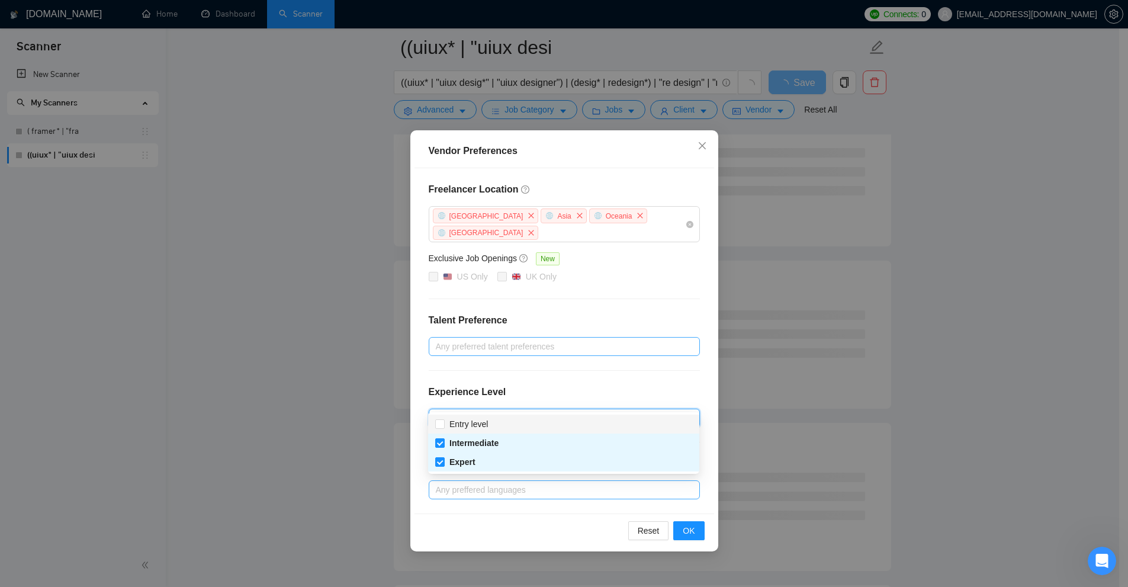
click at [529, 339] on div at bounding box center [558, 346] width 253 height 14
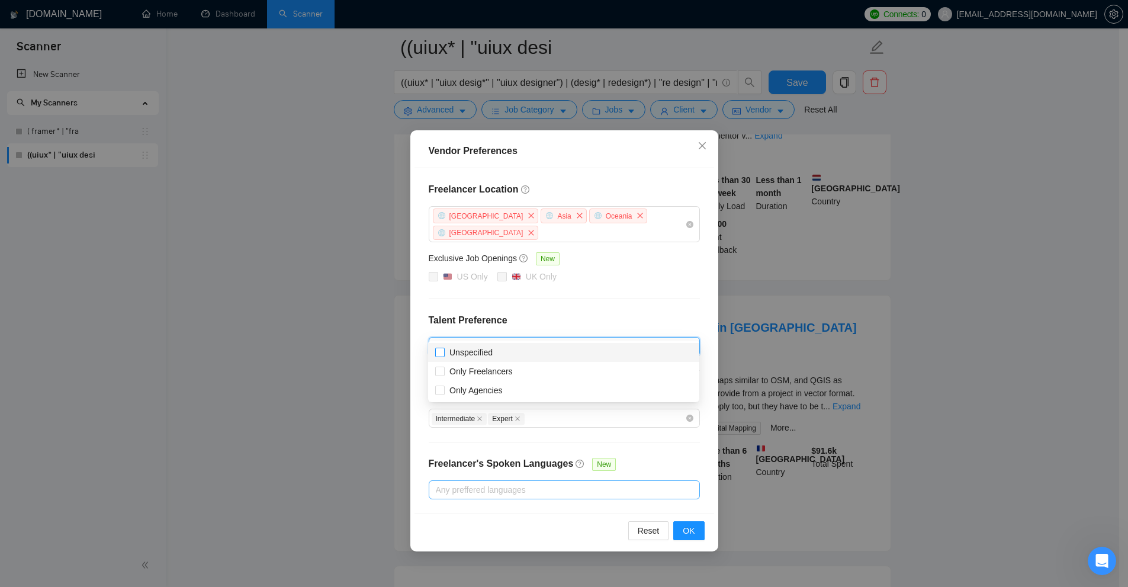
click at [454, 357] on span "Unspecified" at bounding box center [470, 352] width 43 height 9
click at [444, 356] on input "Unspecified" at bounding box center [439, 352] width 8 height 8
checkbox input "true"
click at [452, 371] on span "Only Freelancers" at bounding box center [480, 371] width 63 height 9
click at [444, 371] on input "Only Freelancers" at bounding box center [439, 371] width 8 height 8
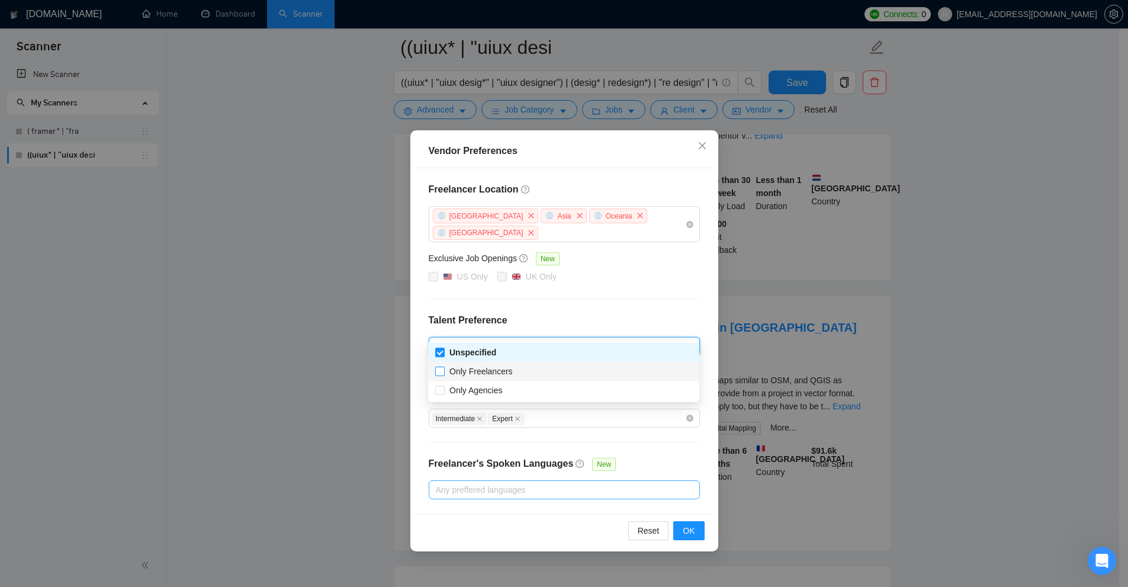
checkbox input "true"
click at [451, 391] on span "Only Agencies" at bounding box center [475, 390] width 53 height 9
click at [444, 391] on input "Only Agencies" at bounding box center [439, 390] width 8 height 8
checkbox input "true"
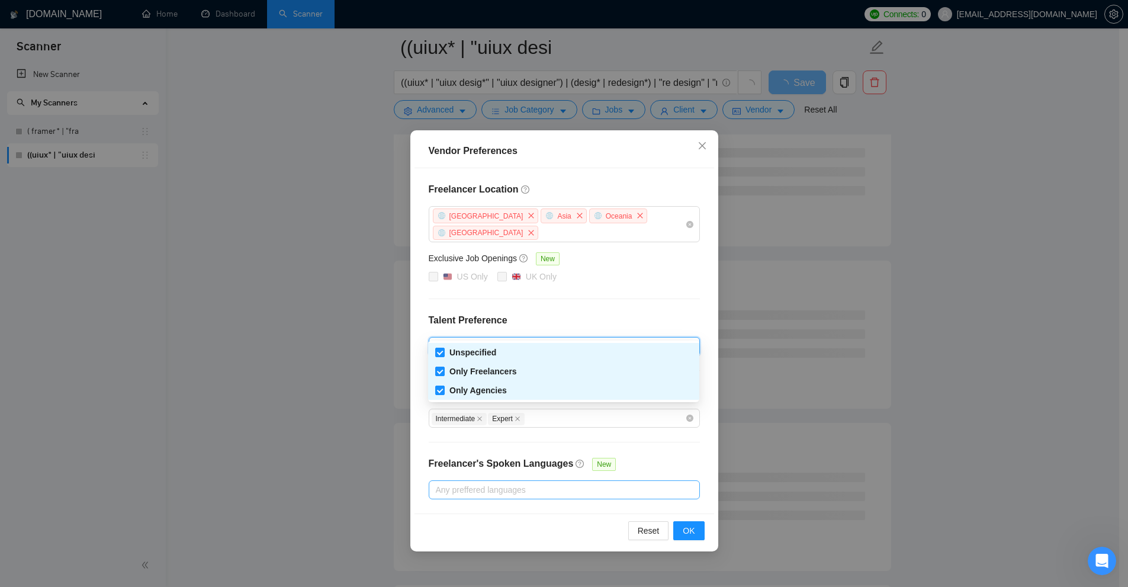
checkbox input "false"
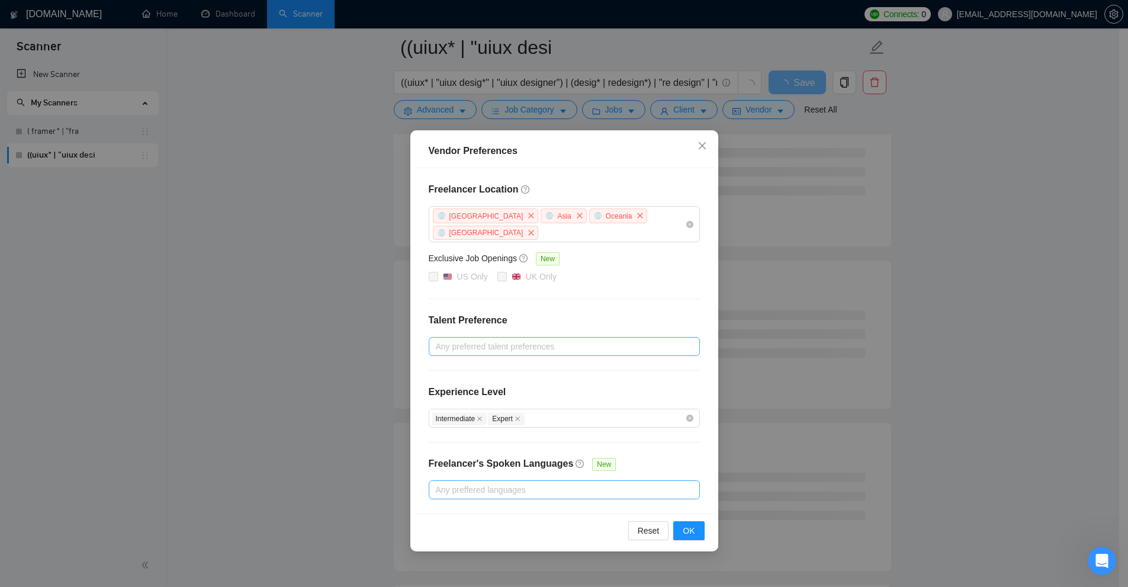
click at [553, 313] on h4 "Talent Preference" at bounding box center [564, 320] width 271 height 14
click at [513, 347] on div "Freelancer Location Africa Asia Oceania Antarctica Exclusive Job Openings New U…" at bounding box center [565, 340] width 300 height 345
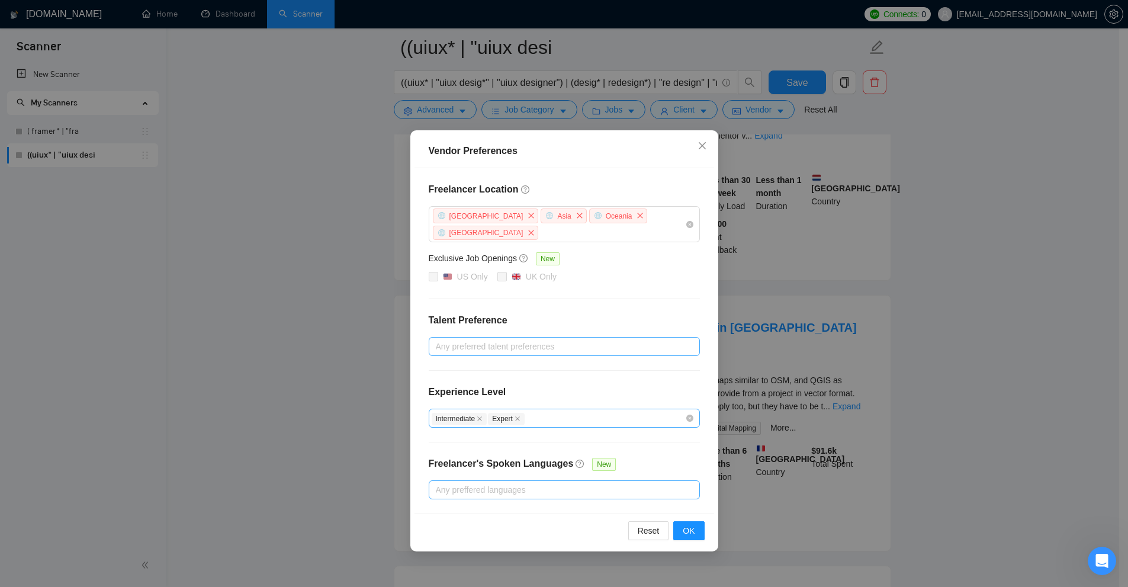
click at [576, 411] on div "Intermediate Expert" at bounding box center [558, 418] width 253 height 14
drag, startPoint x: 433, startPoint y: 375, endPoint x: 525, endPoint y: 374, distance: 91.8
click at [522, 385] on div "Experience Level" at bounding box center [564, 397] width 271 height 24
click at [837, 264] on div "Vendor Preferences Freelancer Location Africa Asia Oceania Antarctica Exclusive…" at bounding box center [564, 293] width 1128 height 587
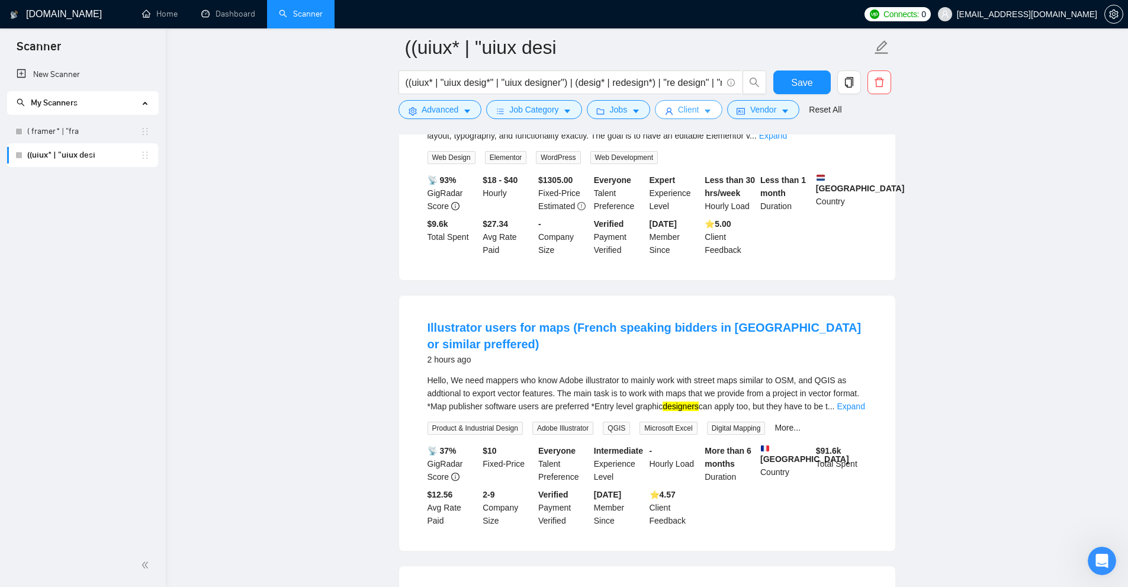
click at [678, 108] on span "Client" at bounding box center [688, 109] width 21 height 13
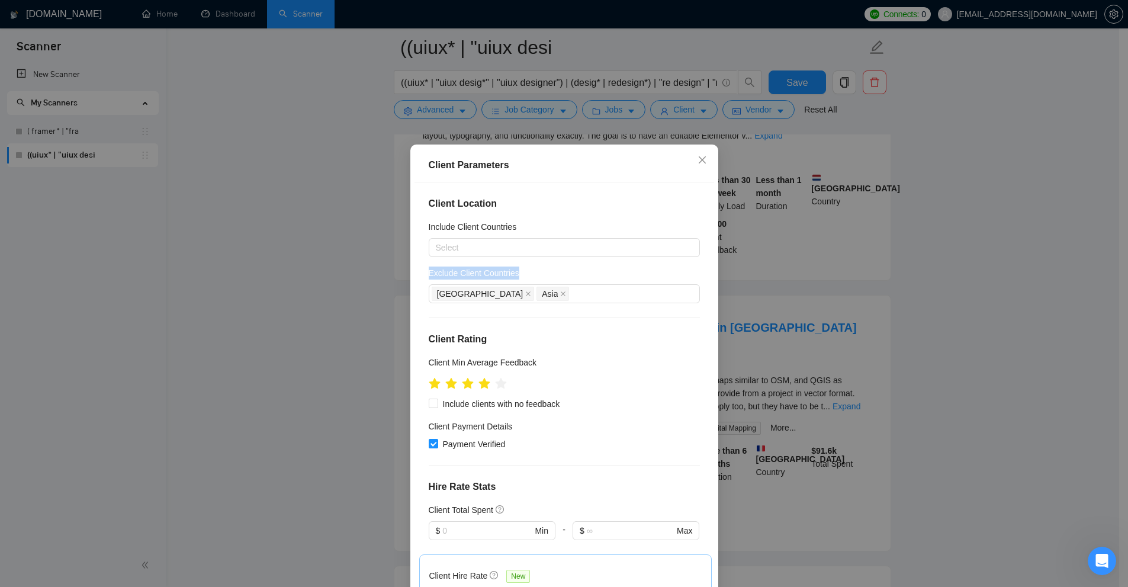
drag, startPoint x: 420, startPoint y: 274, endPoint x: 528, endPoint y: 266, distance: 108.0
click at [531, 268] on div "Client Location Include Client Countries Select Exclude Client Countries Africa…" at bounding box center [565, 387] width 300 height 411
drag, startPoint x: 417, startPoint y: 220, endPoint x: 591, endPoint y: 224, distance: 174.2
click at [536, 221] on div "Client Location Include Client Countries Select Exclude Client Countries Africa…" at bounding box center [565, 387] width 300 height 411
click at [934, 220] on div "Client Parameters Client Location Include Client Countries Select Exclude Clien…" at bounding box center [564, 293] width 1128 height 587
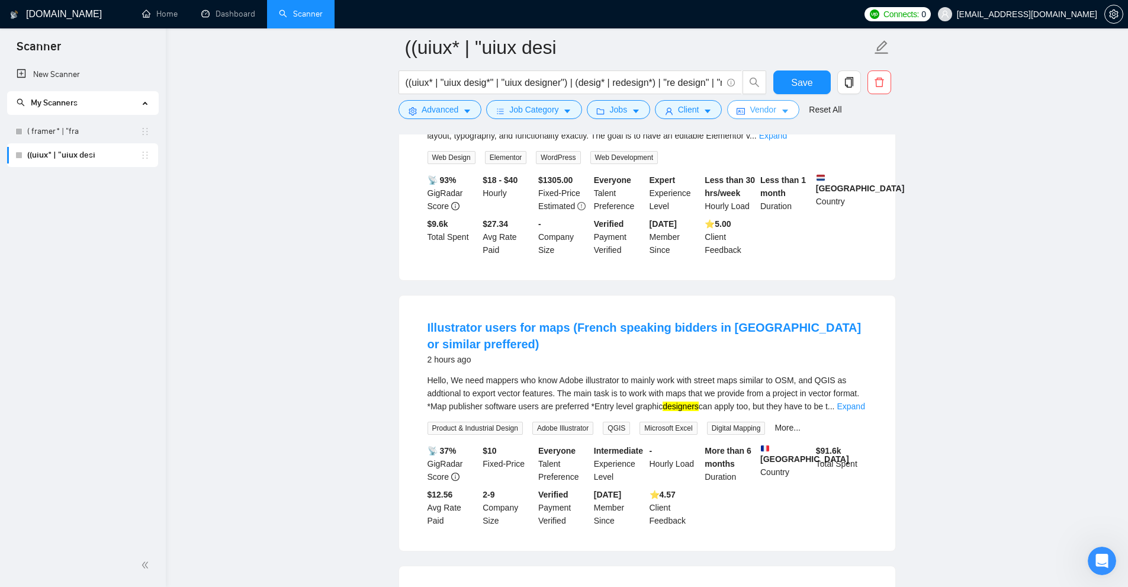
click at [760, 110] on span "Vendor" at bounding box center [763, 109] width 26 height 13
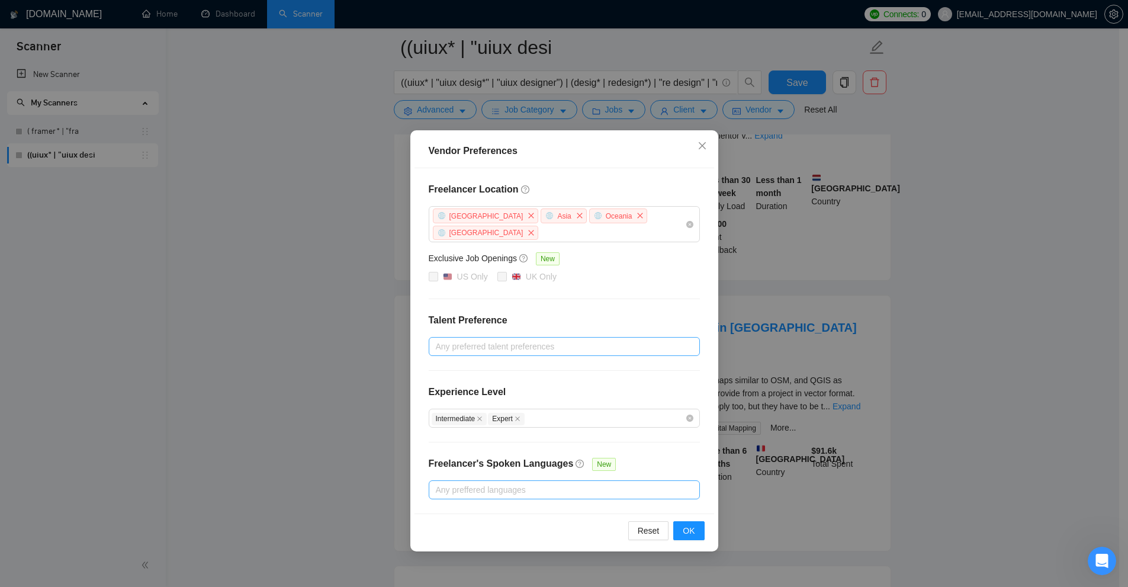
click at [948, 185] on div "Vendor Preferences Freelancer Location Africa Asia Oceania Antarctica Exclusive…" at bounding box center [564, 293] width 1128 height 587
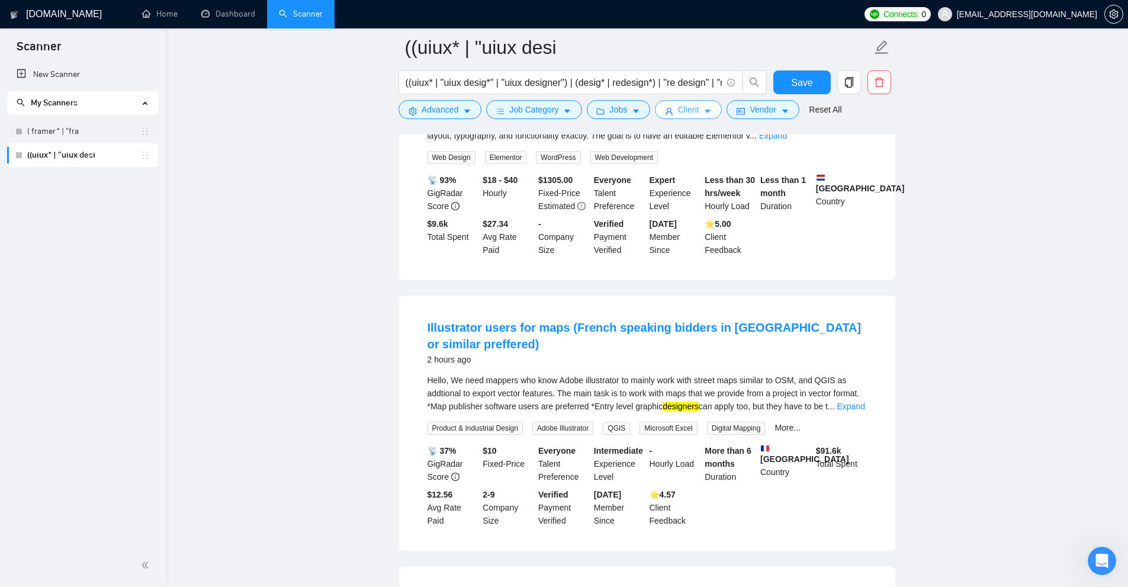
click at [680, 109] on span "Client" at bounding box center [688, 109] width 21 height 13
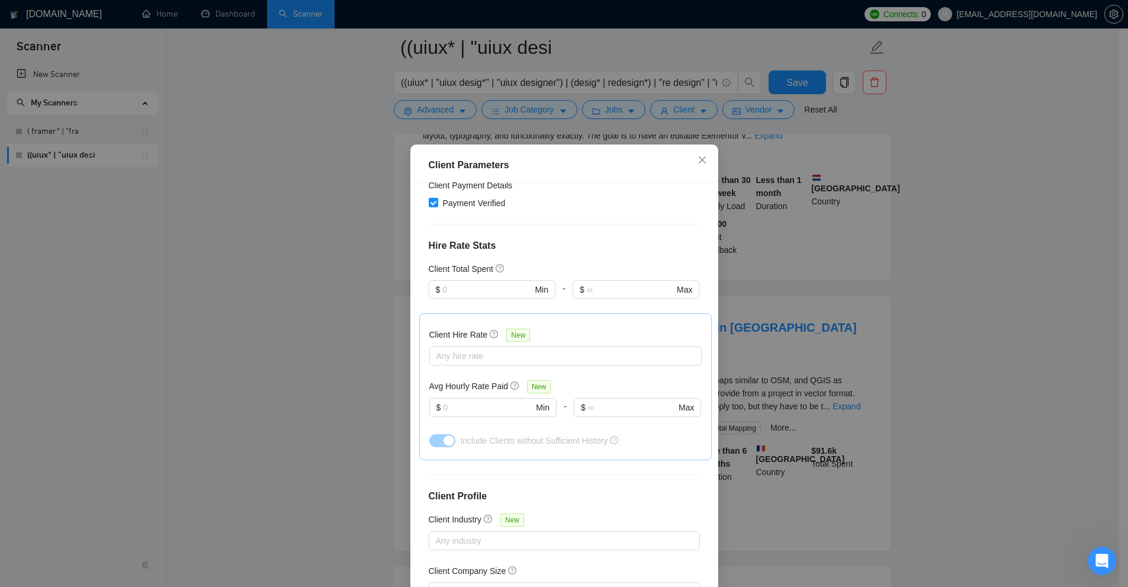
scroll to position [250, 0]
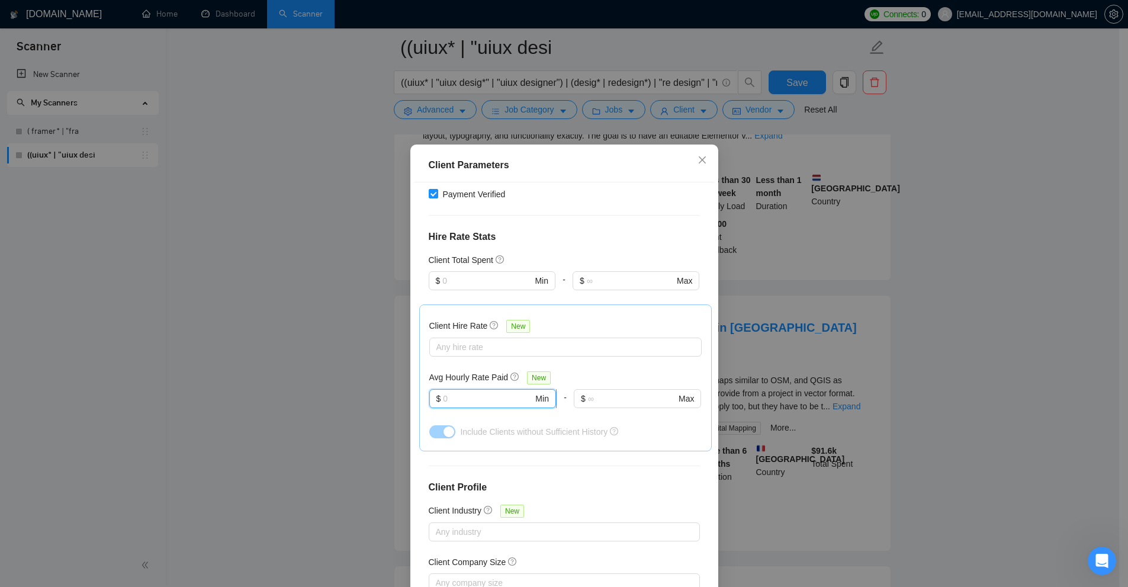
click at [445, 392] on input "text" at bounding box center [488, 398] width 90 height 13
click at [449, 351] on div at bounding box center [559, 347] width 255 height 14
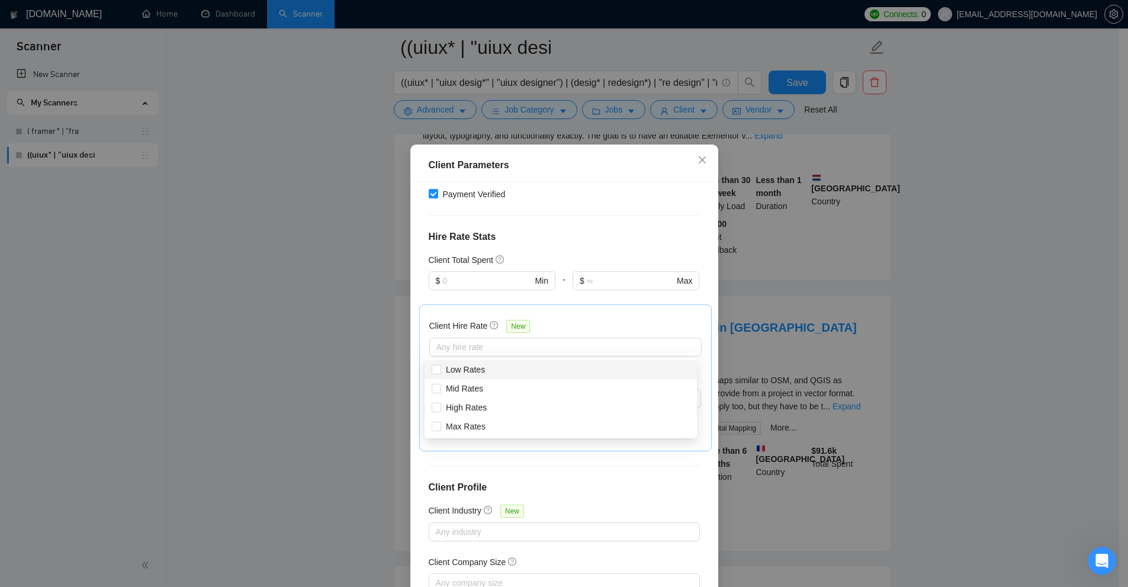
click at [438, 328] on h5 "Client Hire Rate" at bounding box center [458, 325] width 59 height 13
click at [438, 340] on input "Client Hire Rate New" at bounding box center [437, 347] width 2 height 14
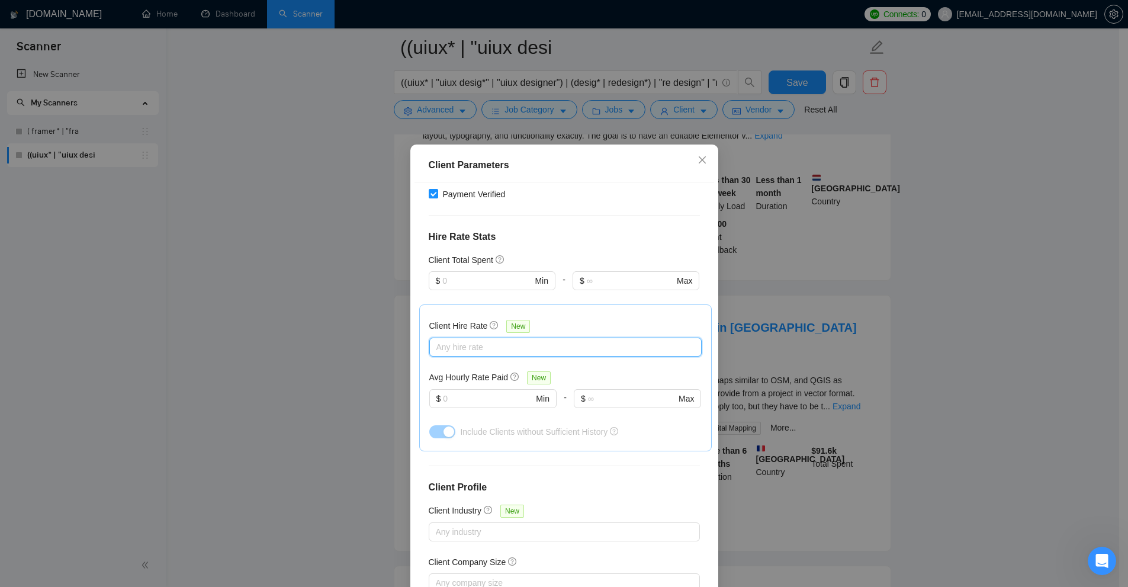
click at [494, 345] on div at bounding box center [559, 347] width 255 height 14
click at [444, 318] on div "Client Hire Rate New Any hire rate Avg Hourly Rate Paid New $ Min - $ Max Inclu…" at bounding box center [565, 377] width 272 height 127
click at [431, 325] on h5 "Client Hire Rate" at bounding box center [458, 325] width 59 height 13
click at [436, 340] on input "Client Hire Rate New" at bounding box center [437, 347] width 2 height 14
drag, startPoint x: 431, startPoint y: 325, endPoint x: 465, endPoint y: 327, distance: 33.8
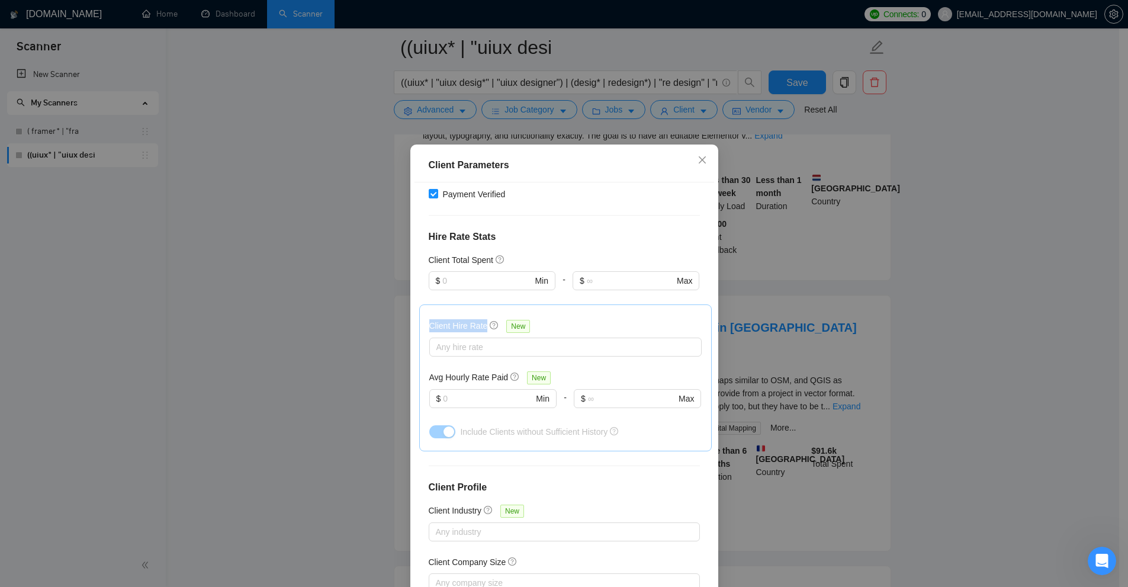
click at [465, 327] on h5 "Client Hire Rate" at bounding box center [458, 325] width 59 height 13
click at [439, 340] on input "Client Hire Rate New" at bounding box center [437, 347] width 2 height 14
click at [470, 344] on div at bounding box center [559, 347] width 255 height 14
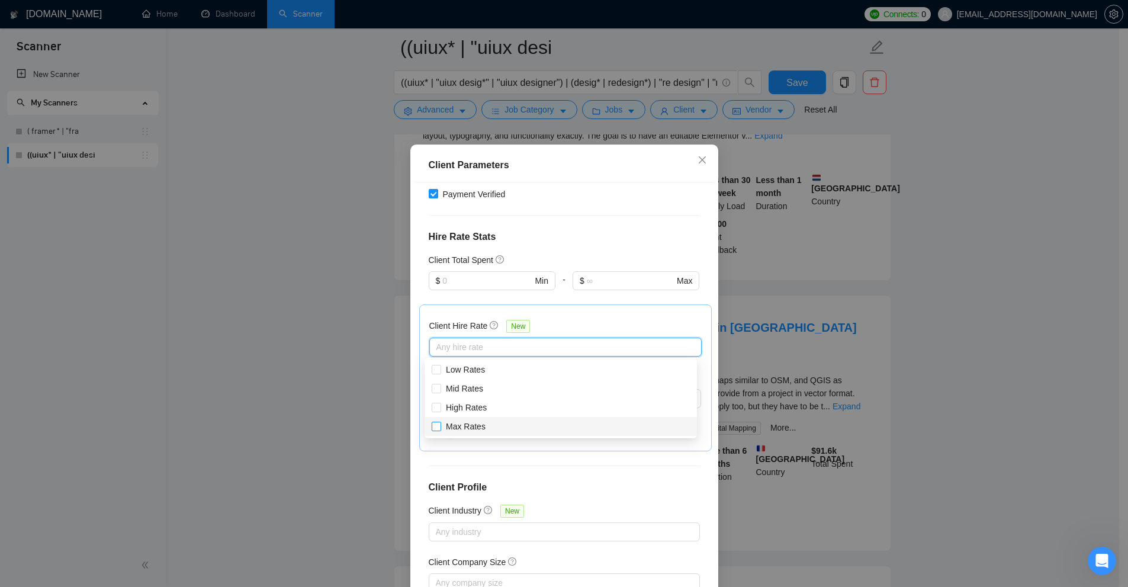
click at [463, 422] on span "Max Rates" at bounding box center [466, 426] width 40 height 9
click at [440, 422] on input "Max Rates" at bounding box center [436, 426] width 8 height 8
checkbox input "true"
click at [470, 409] on span "High Rates" at bounding box center [466, 407] width 41 height 9
click at [440, 409] on input "High Rates" at bounding box center [436, 407] width 8 height 8
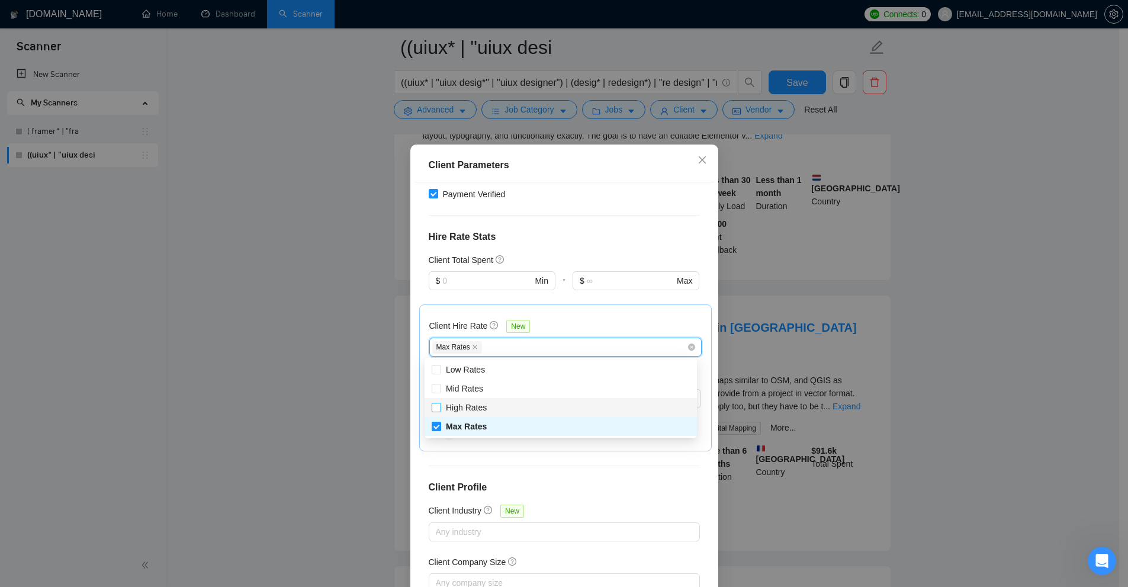
checkbox input "true"
click at [476, 384] on span "Mid Rates" at bounding box center [464, 388] width 37 height 9
click at [440, 384] on input "Mid Rates" at bounding box center [436, 388] width 8 height 8
checkbox input "true"
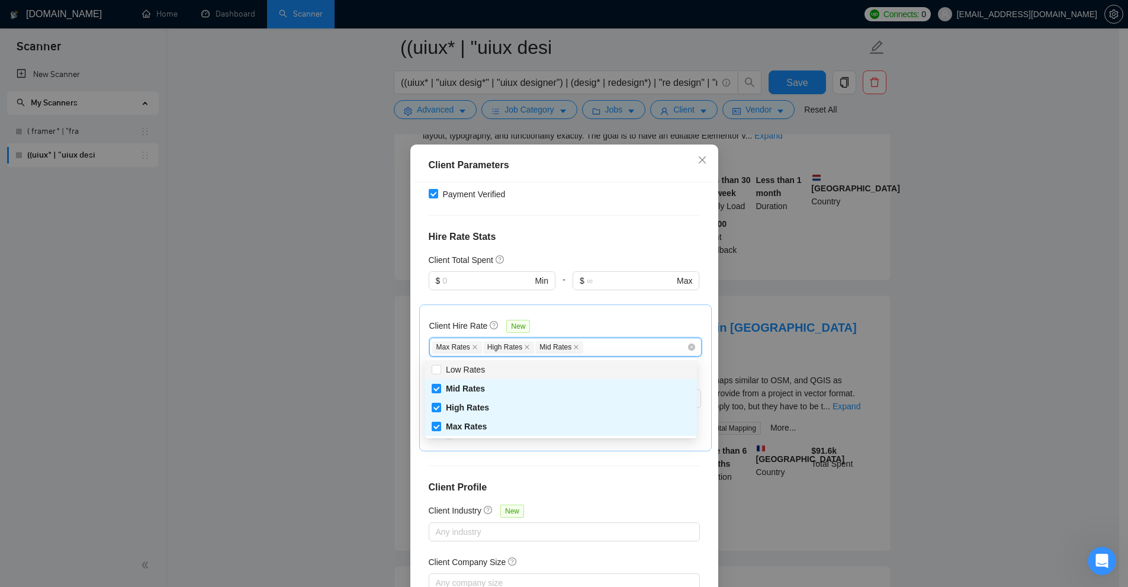
click at [587, 326] on div "Client Hire Rate New" at bounding box center [565, 328] width 272 height 18
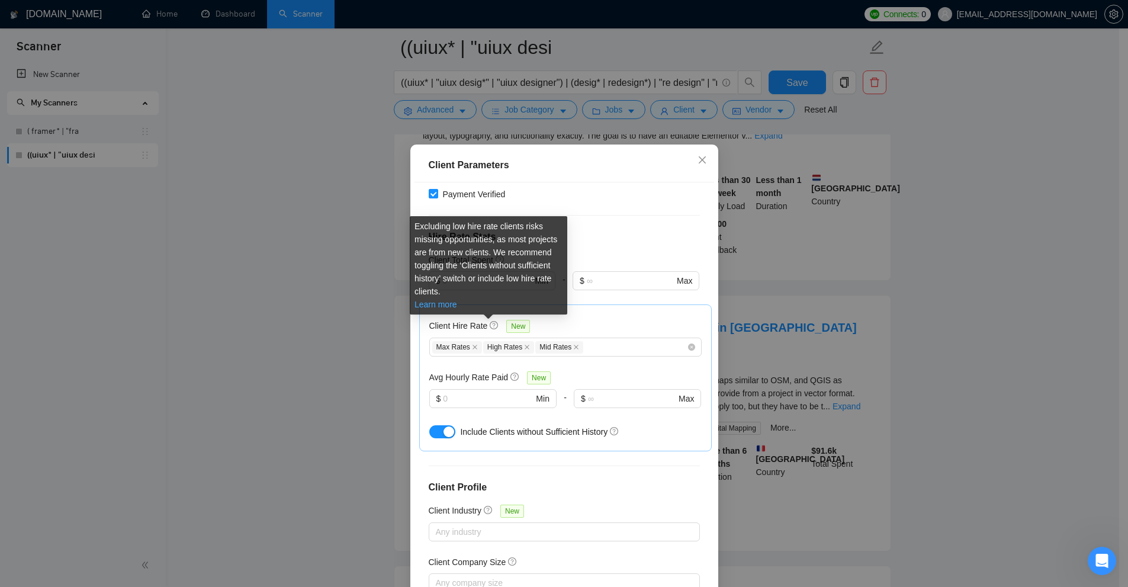
click at [438, 306] on link "Learn more" at bounding box center [436, 304] width 43 height 9
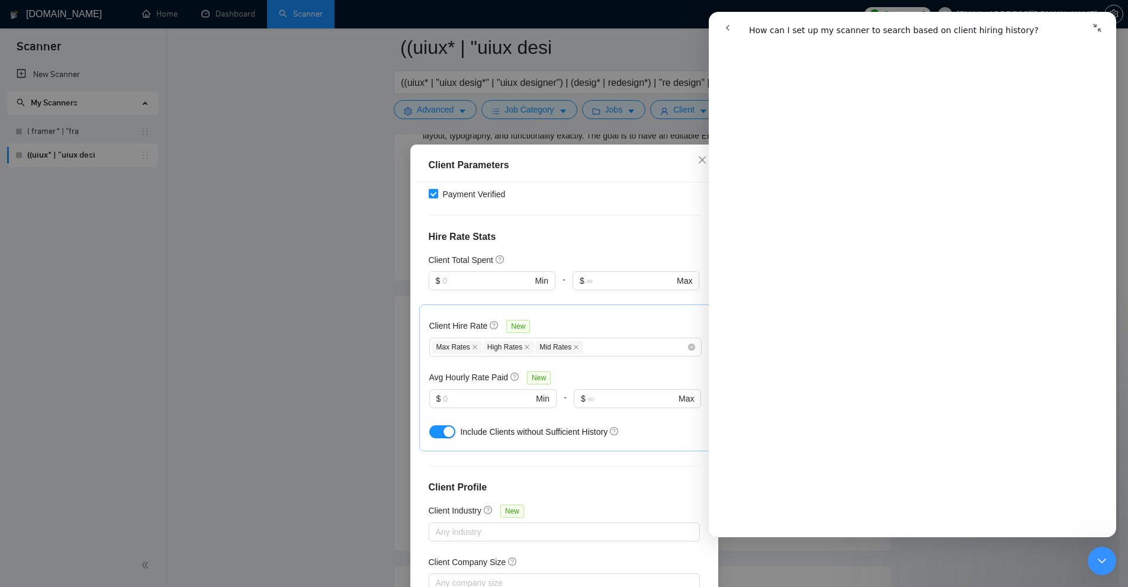
scroll to position [59, 0]
click at [1101, 570] on div "Close Intercom Messenger" at bounding box center [1102, 561] width 28 height 28
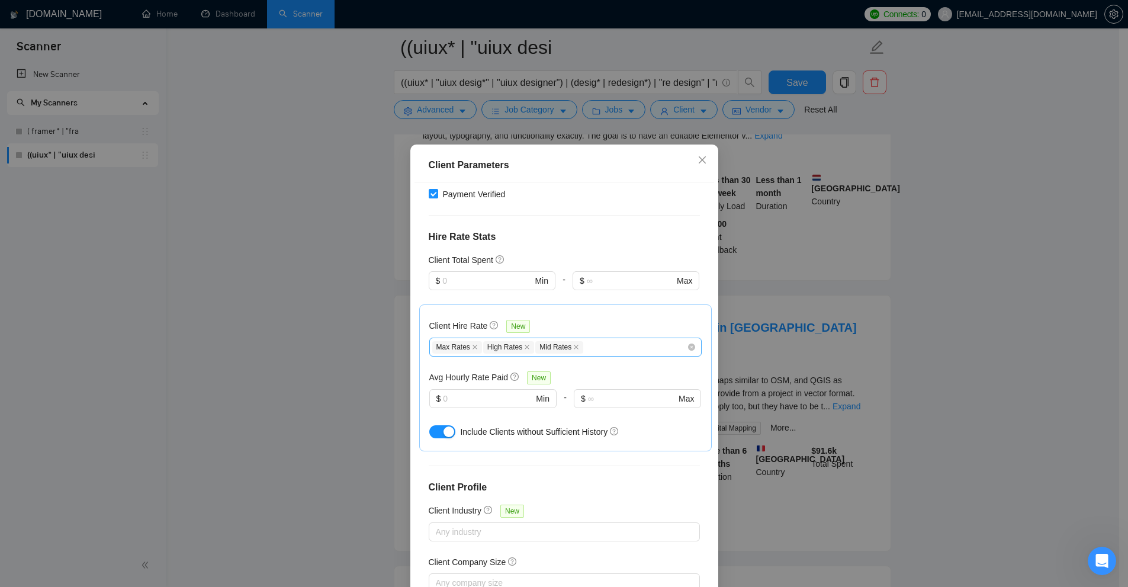
click at [606, 349] on div "Max Rates High Rates Mid Rates" at bounding box center [559, 347] width 255 height 14
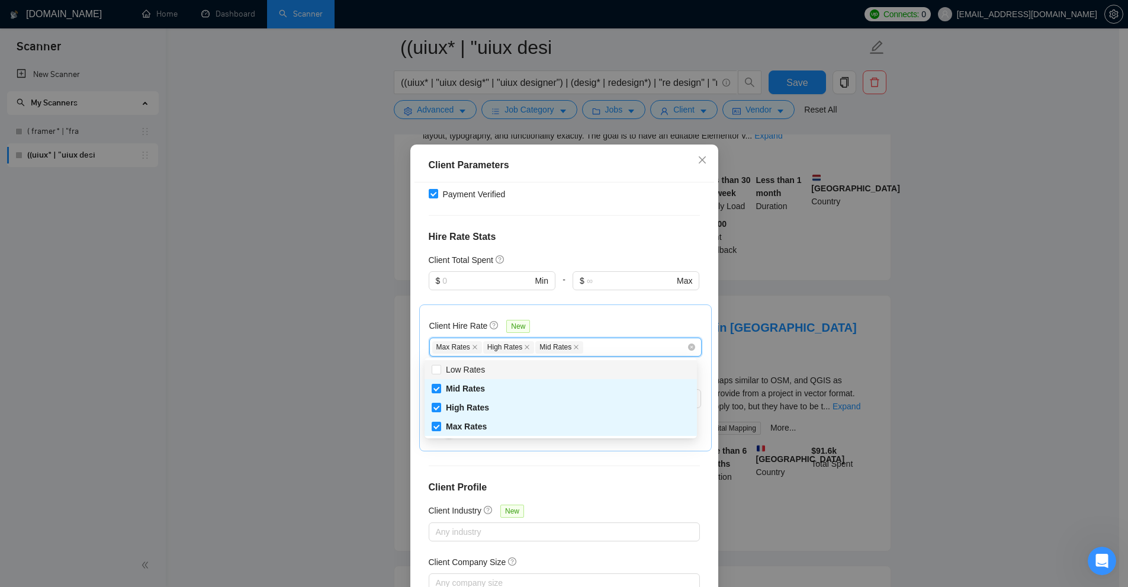
click at [605, 312] on div "Client Hire Rate New Max Rates High Rates Mid Rates Avg Hourly Rate Paid New $ …" at bounding box center [565, 377] width 293 height 147
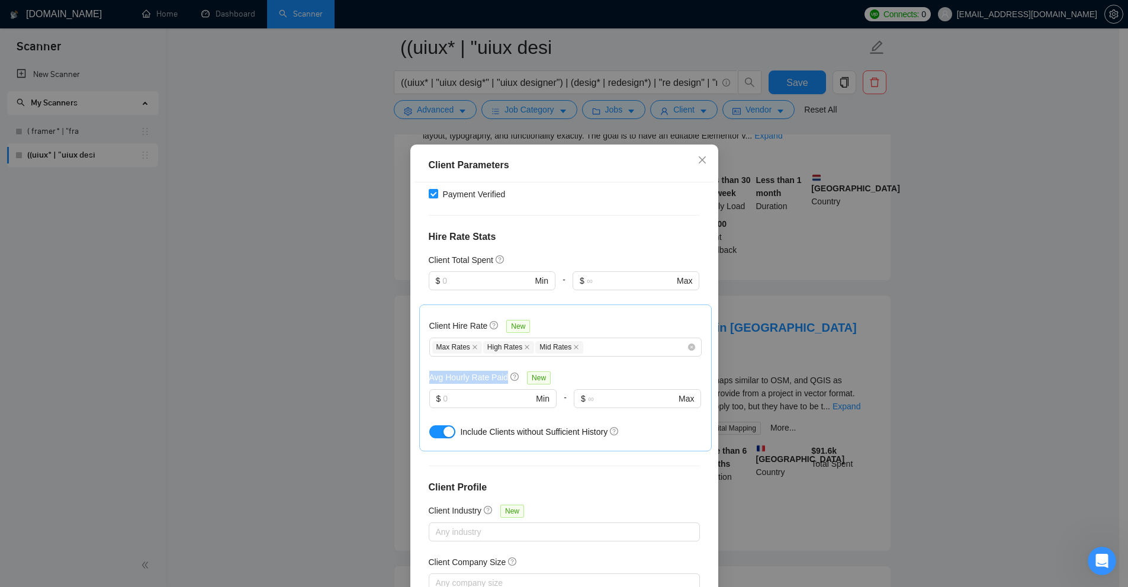
drag, startPoint x: 425, startPoint y: 378, endPoint x: 501, endPoint y: 379, distance: 75.8
click at [501, 379] on h5 "Avg Hourly Rate Paid" at bounding box center [468, 377] width 79 height 13
click at [838, 282] on div "Client Parameters Client Location Include Client Countries Select Exclude Clien…" at bounding box center [564, 293] width 1128 height 587
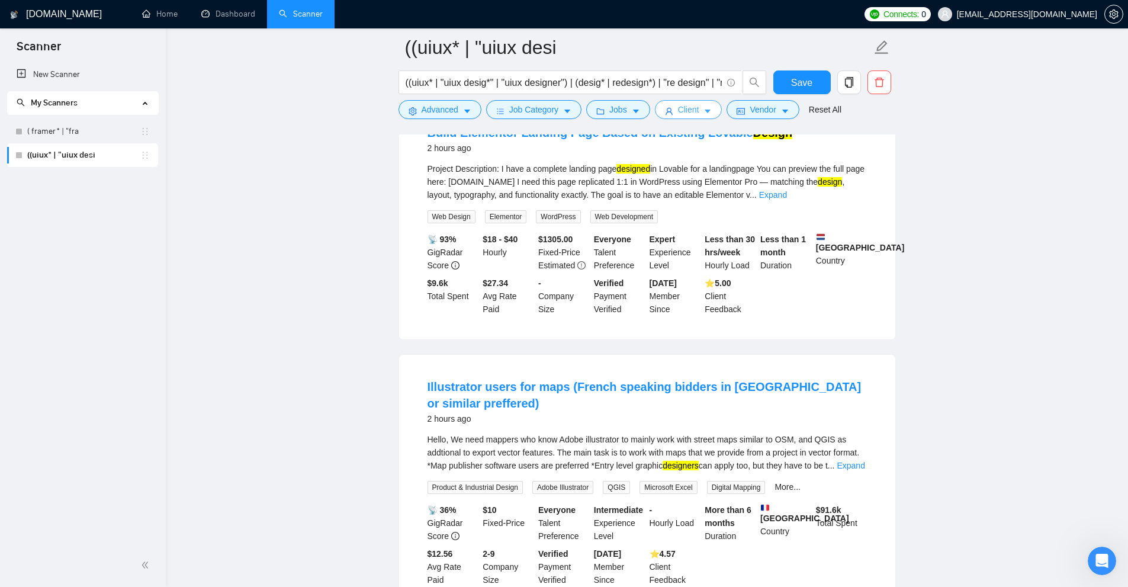
scroll to position [296, 0]
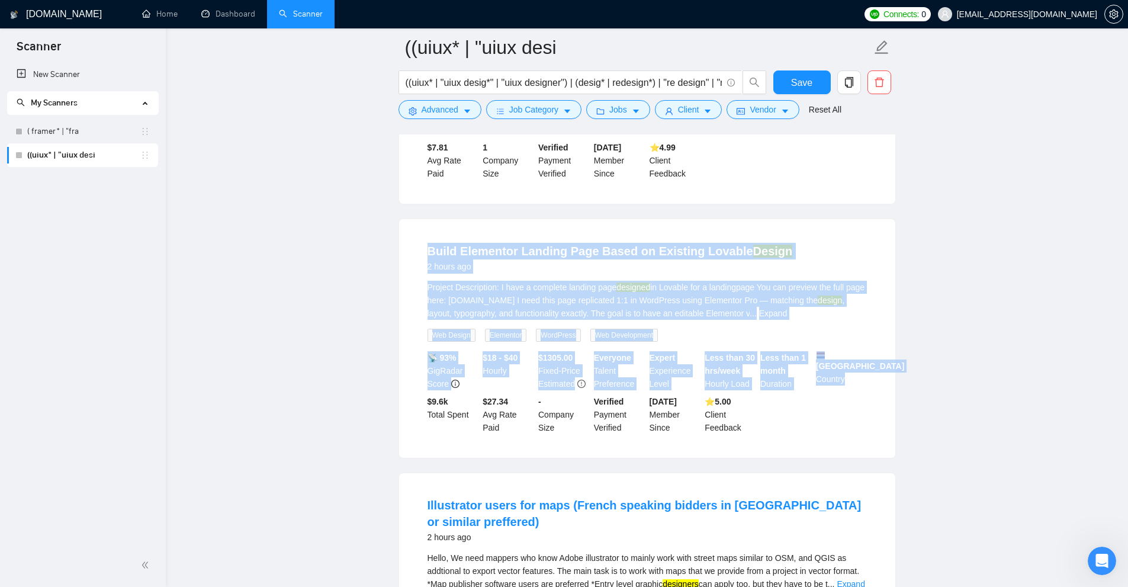
drag, startPoint x: 480, startPoint y: 265, endPoint x: 873, endPoint y: 403, distance: 416.7
click at [873, 403] on div "Build Elementor Landing Page Based on Existing Lovable Design 2 hours ago Proje…" at bounding box center [647, 338] width 496 height 239
click at [870, 406] on li "Build Elementor Landing Page Based on Existing Lovable Design 2 hours ago Proje…" at bounding box center [647, 338] width 468 height 210
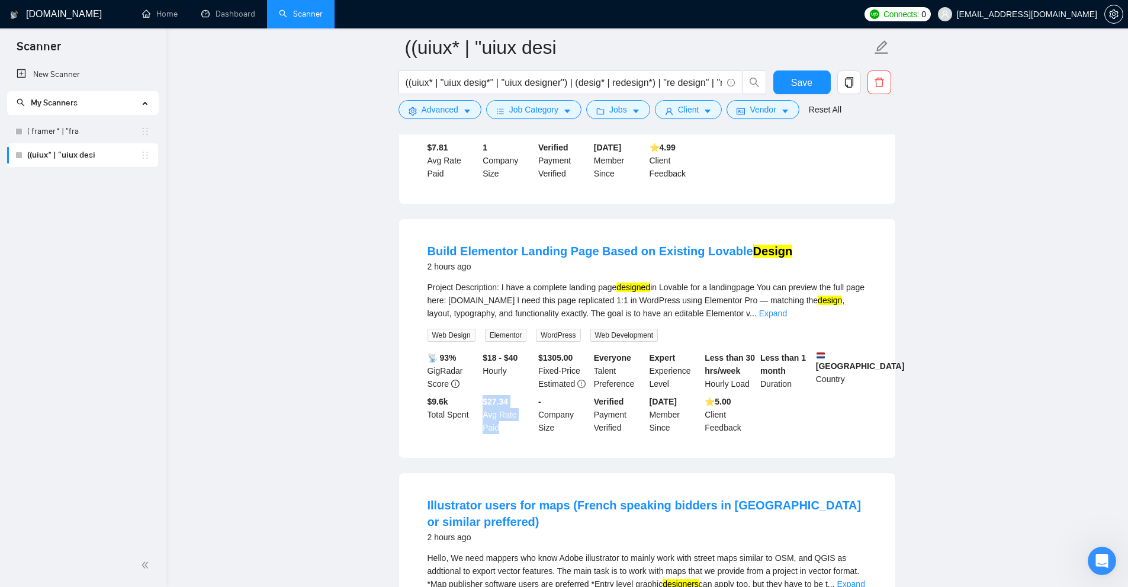
drag, startPoint x: 484, startPoint y: 394, endPoint x: 534, endPoint y: 412, distance: 53.2
click at [534, 412] on div "$27.34 Avg Rate Paid" at bounding box center [508, 414] width 56 height 39
click at [530, 412] on div "$27.34 Avg Rate Paid" at bounding box center [508, 414] width 56 height 39
drag, startPoint x: 530, startPoint y: 412, endPoint x: 480, endPoint y: 412, distance: 50.3
click at [480, 412] on div "📡 93% GigRadar Score $18 - $40 Hourly $ 1305.00 Fixed-Price Estimated Everyone …" at bounding box center [647, 392] width 444 height 83
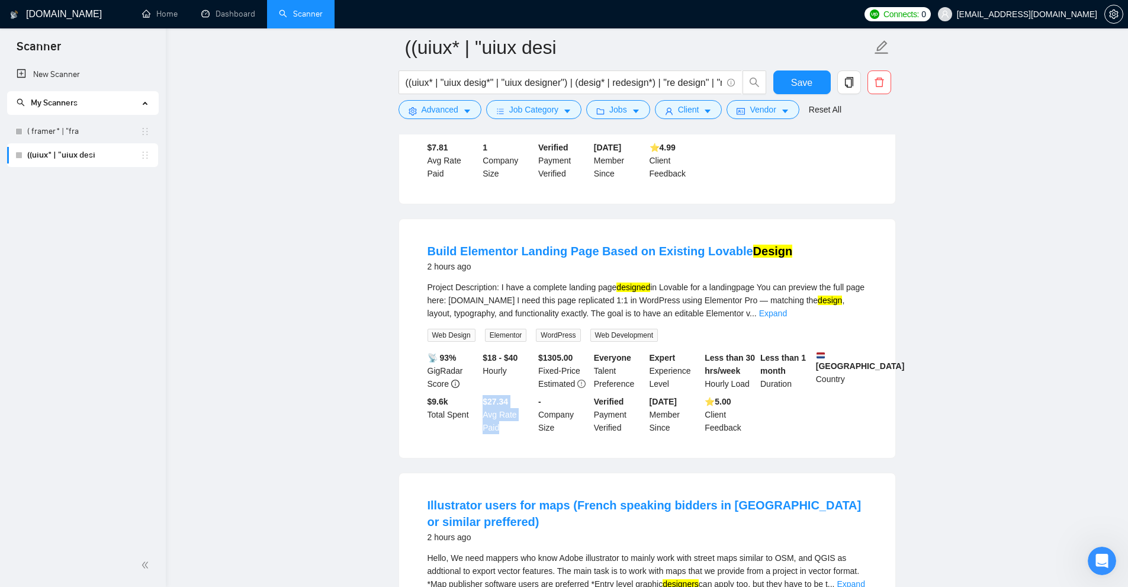
click at [490, 398] on b "$27.34" at bounding box center [495, 401] width 25 height 9
drag, startPoint x: 487, startPoint y: 398, endPoint x: 499, endPoint y: 399, distance: 11.3
click at [499, 399] on b "$27.34" at bounding box center [495, 401] width 25 height 9
click at [499, 398] on b "$27.34" at bounding box center [495, 401] width 25 height 9
click at [494, 398] on b "$27.34" at bounding box center [495, 401] width 25 height 9
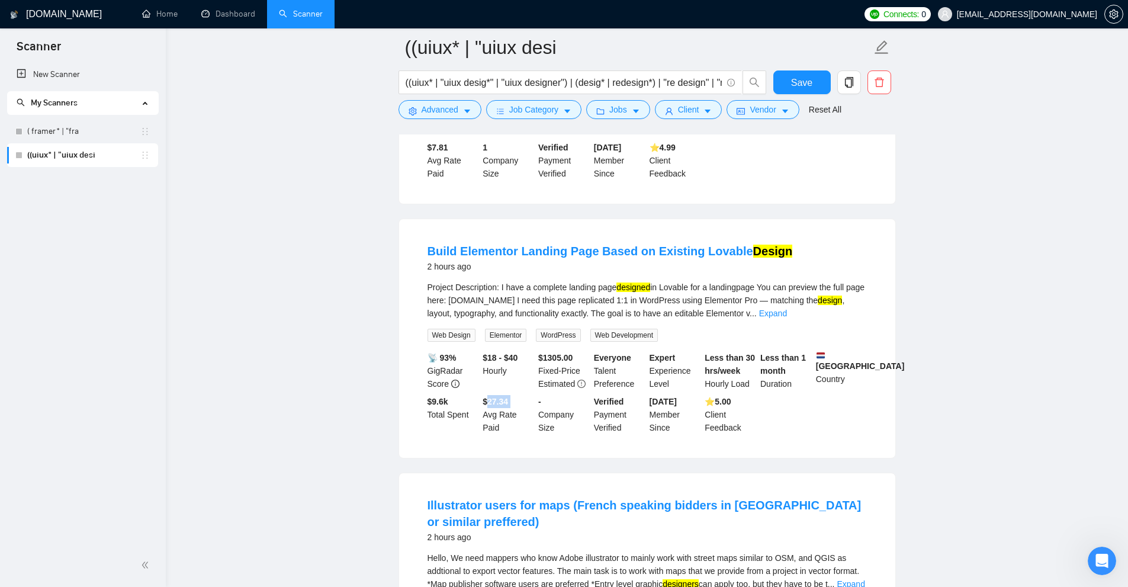
drag, startPoint x: 494, startPoint y: 398, endPoint x: 509, endPoint y: 397, distance: 14.9
click at [509, 397] on div "$27.34 Avg Rate Paid" at bounding box center [508, 414] width 56 height 39
drag, startPoint x: 500, startPoint y: 394, endPoint x: 514, endPoint y: 394, distance: 14.2
click at [513, 395] on div "$27.34 Avg Rate Paid" at bounding box center [508, 414] width 56 height 39
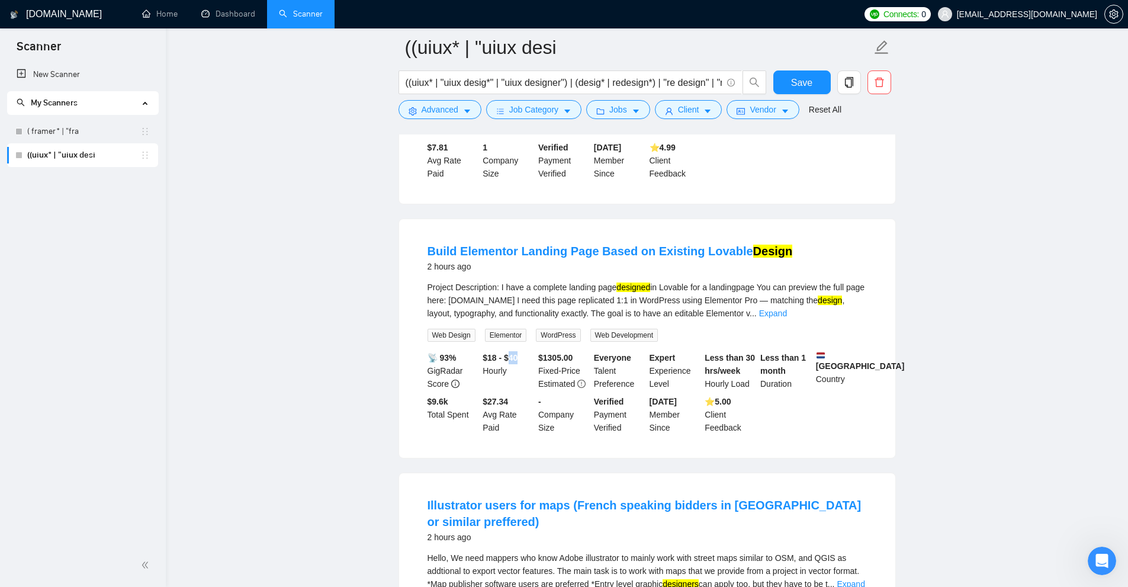
drag, startPoint x: 516, startPoint y: 351, endPoint x: 531, endPoint y: 352, distance: 14.2
click at [531, 352] on div "$18 - $40 Hourly" at bounding box center [508, 370] width 56 height 39
click at [638, 111] on button "Jobs" at bounding box center [618, 109] width 64 height 19
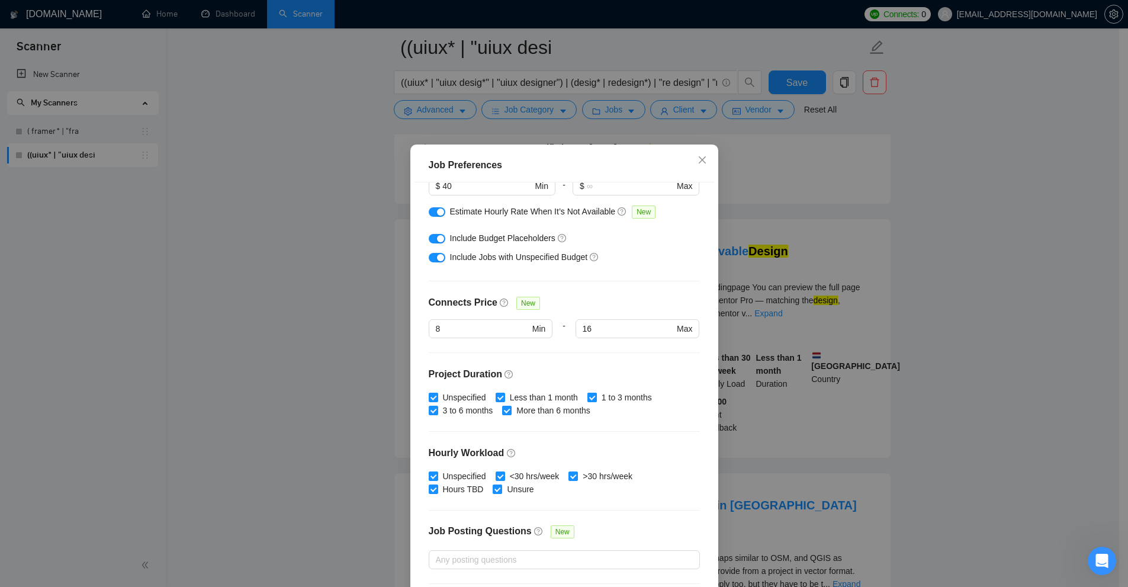
scroll to position [256, 0]
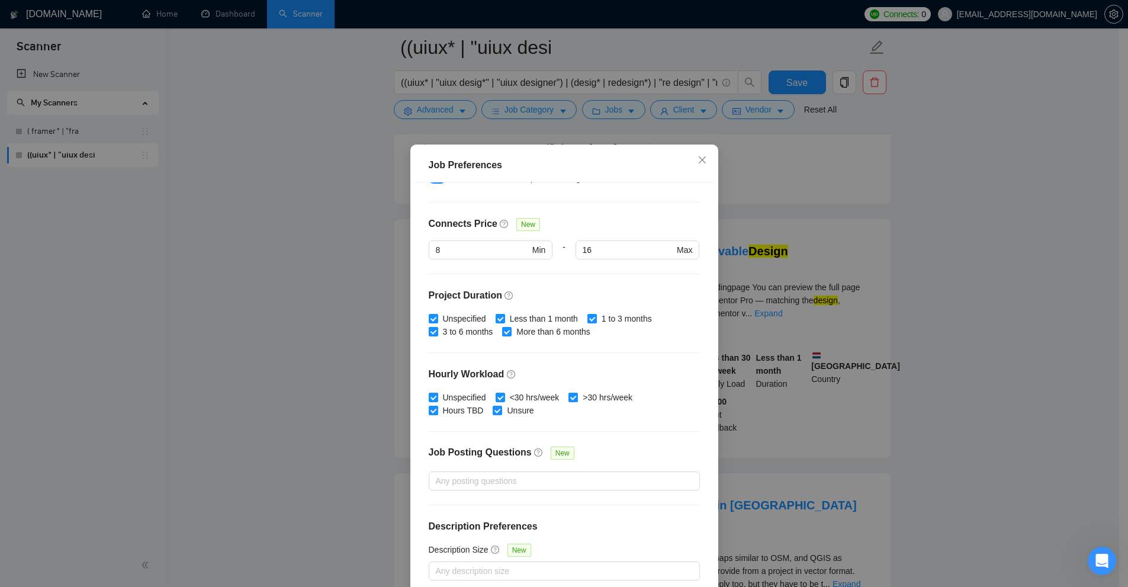
click at [779, 242] on div "Job Preferences Budget Project Type All Fixed Price Hourly Rate Fixed Price Bud…" at bounding box center [564, 293] width 1128 height 587
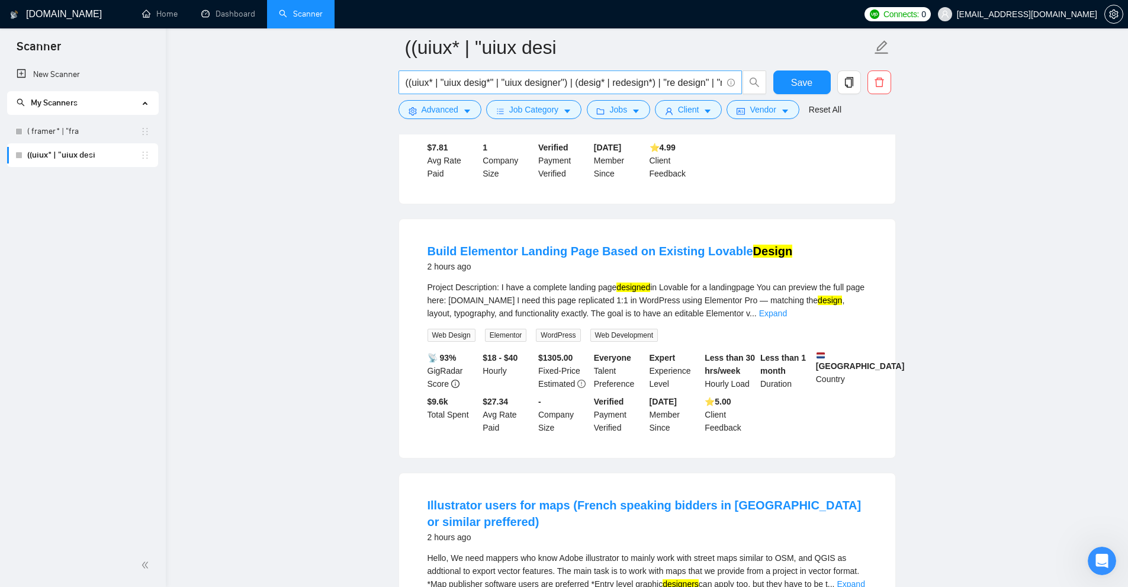
click at [650, 93] on span "((uiux* | "uiux desig*" | "uiux designer") | (desig* | redesign*) | "re design"…" at bounding box center [570, 82] width 343 height 24
click at [667, 101] on button "Client" at bounding box center [689, 109] width 68 height 19
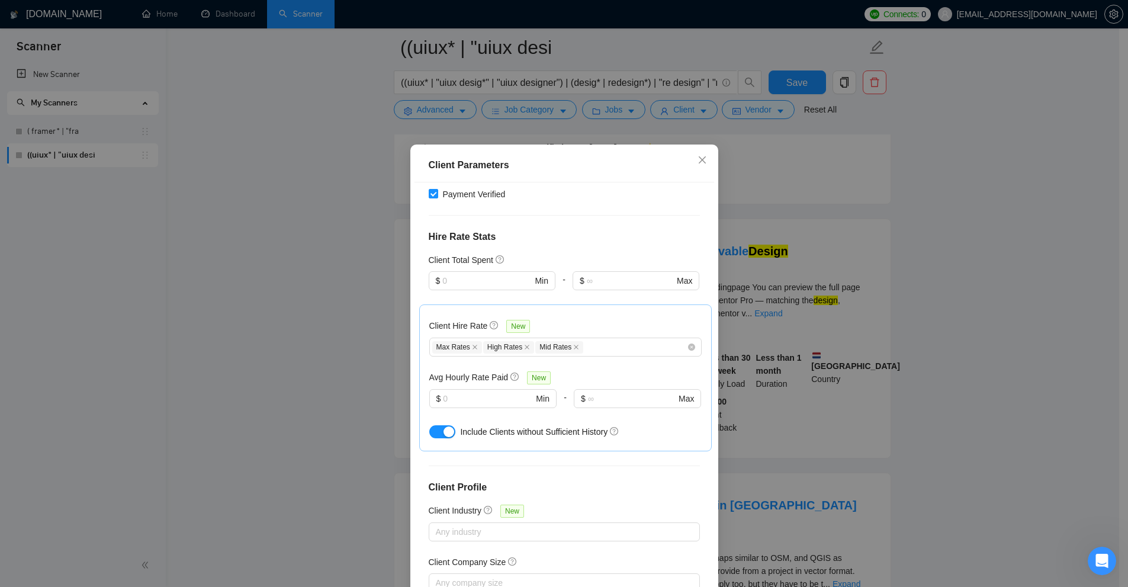
scroll to position [326, 0]
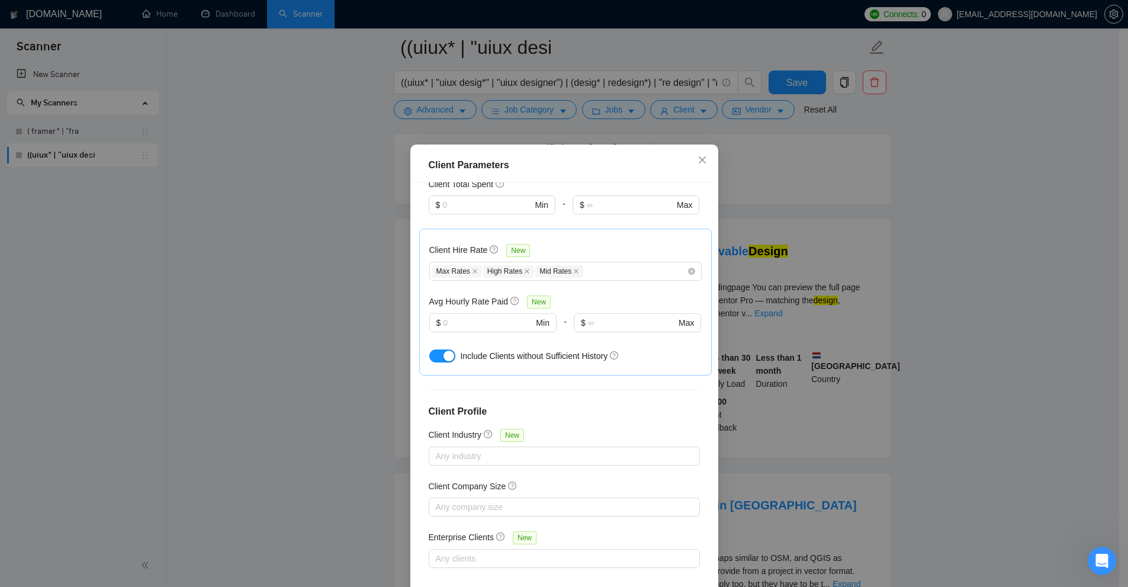
click at [458, 304] on h5 "Avg Hourly Rate Paid" at bounding box center [468, 301] width 79 height 13
click at [467, 320] on input "text" at bounding box center [488, 322] width 90 height 13
click at [821, 278] on div "Client Parameters Client Location Include Client Countries Select Exclude Clien…" at bounding box center [564, 293] width 1128 height 587
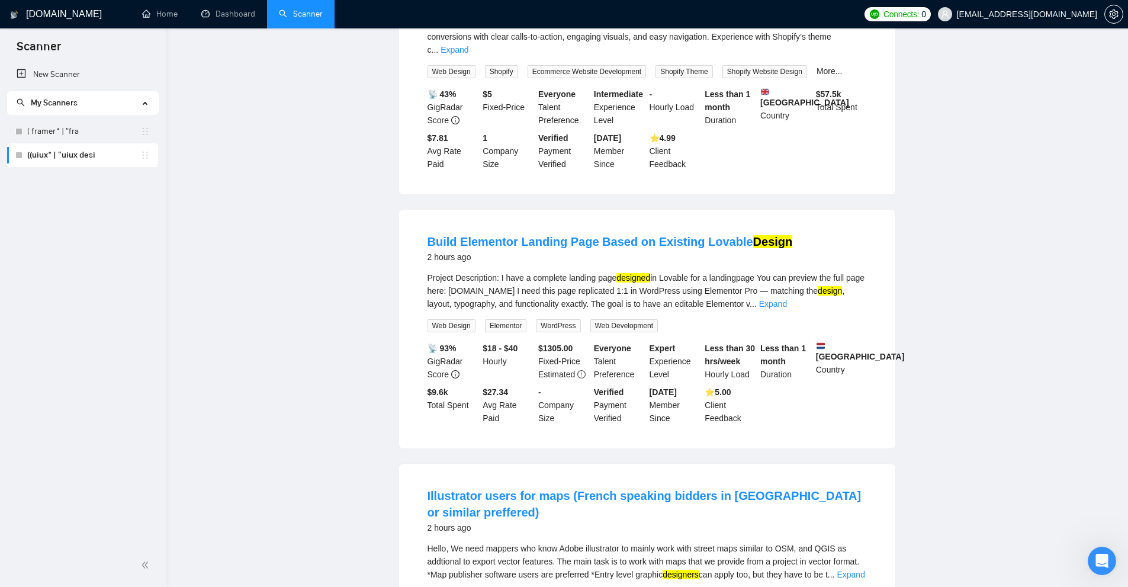
scroll to position [0, 0]
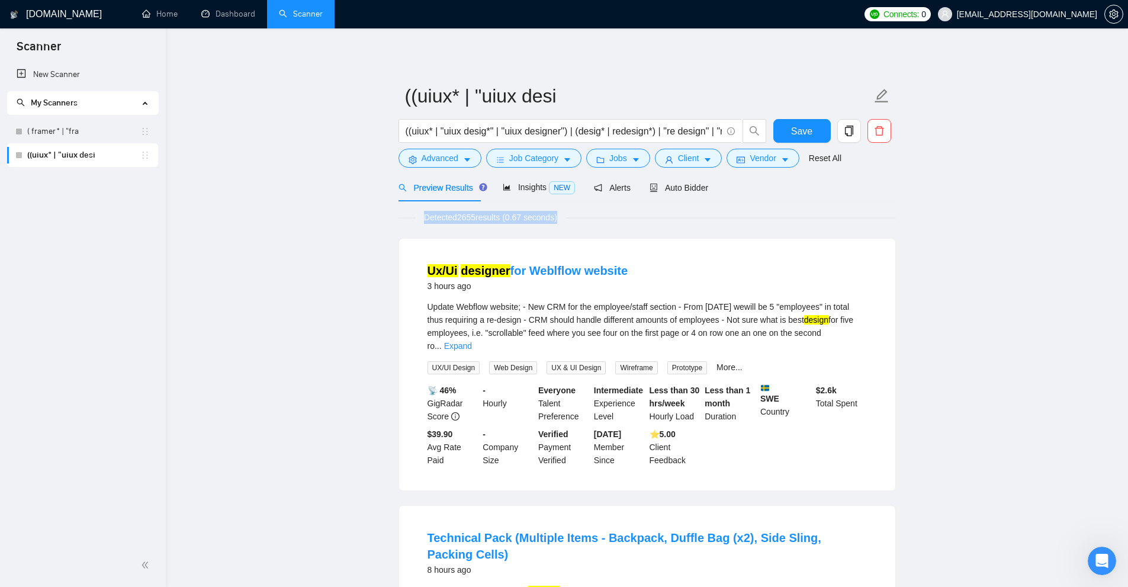
drag, startPoint x: 413, startPoint y: 217, endPoint x: 558, endPoint y: 221, distance: 144.6
click at [558, 221] on div "Detected 2655 results (0.67 seconds)" at bounding box center [647, 217] width 497 height 13
click at [480, 216] on span "Detected 2655 results (0.67 seconds)" at bounding box center [491, 217] width 150 height 13
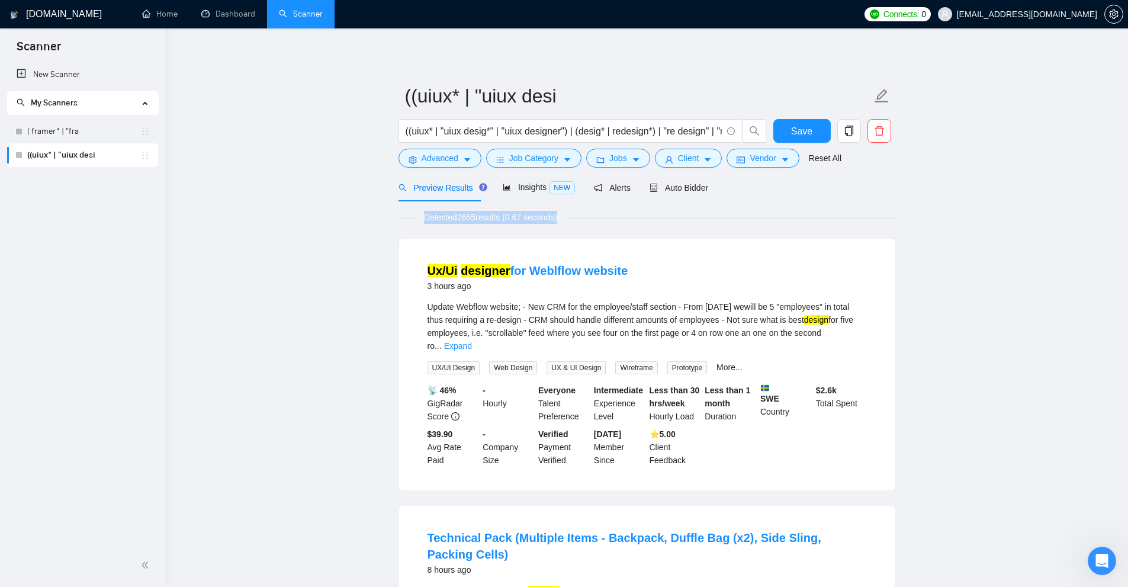
click at [463, 219] on span "Detected 2655 results (0.67 seconds)" at bounding box center [491, 217] width 150 height 13
drag, startPoint x: 455, startPoint y: 214, endPoint x: 476, endPoint y: 220, distance: 21.7
click at [476, 220] on span "Detected 2655 results (0.67 seconds)" at bounding box center [491, 217] width 150 height 13
click at [473, 219] on span "Detected 2655 results (0.67 seconds)" at bounding box center [491, 217] width 150 height 13
drag, startPoint x: 463, startPoint y: 212, endPoint x: 497, endPoint y: 217, distance: 34.8
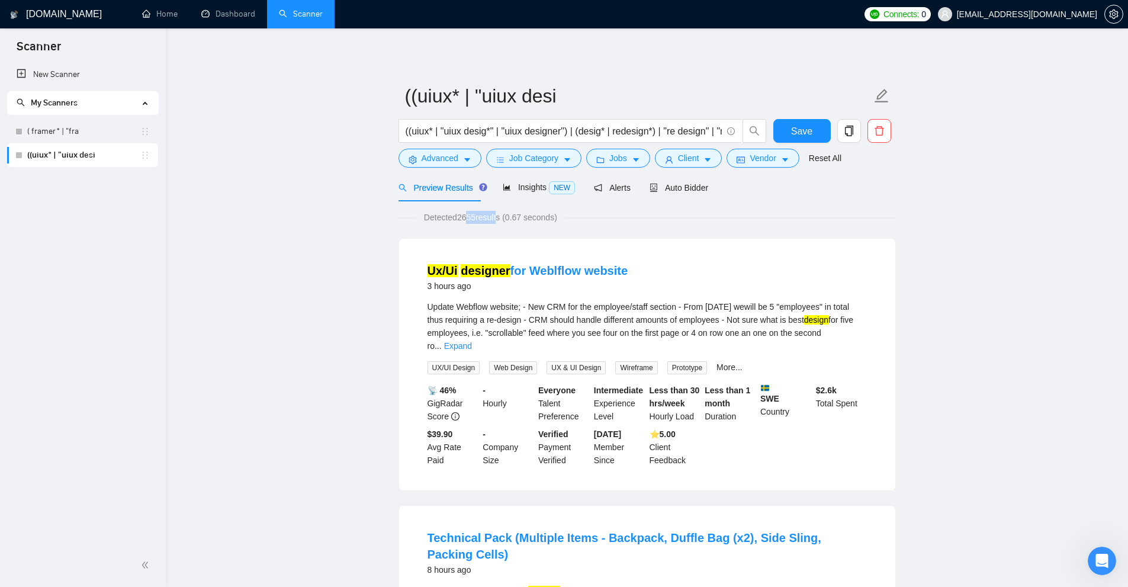
click at [497, 217] on span "Detected 2655 results (0.67 seconds)" at bounding box center [491, 217] width 150 height 13
click at [489, 218] on span "Detected 2655 results (0.67 seconds)" at bounding box center [491, 217] width 150 height 13
click at [486, 214] on span "Detected 2655 results (0.67 seconds)" at bounding box center [491, 217] width 150 height 13
drag, startPoint x: 477, startPoint y: 217, endPoint x: 461, endPoint y: 217, distance: 16.0
click at [461, 217] on span "Detected 2655 results (0.67 seconds)" at bounding box center [491, 217] width 150 height 13
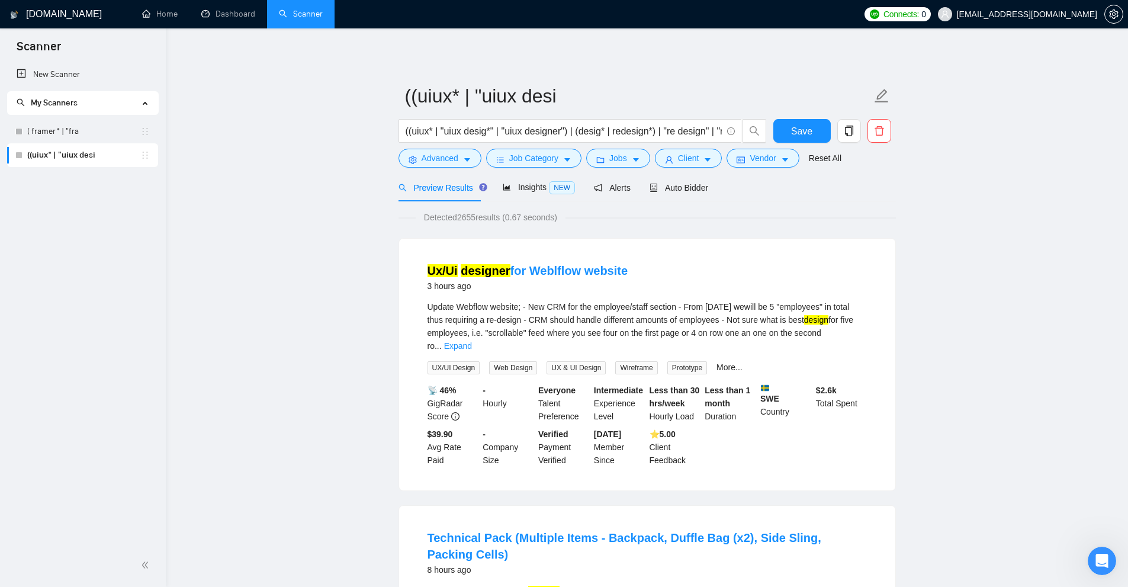
click at [464, 221] on span "Detected 2655 results (0.67 seconds)" at bounding box center [491, 217] width 150 height 13
drag, startPoint x: 429, startPoint y: 415, endPoint x: 473, endPoint y: 433, distance: 47.3
click at [473, 433] on div "$39.90 Avg Rate Paid" at bounding box center [453, 447] width 56 height 39
drag, startPoint x: 473, startPoint y: 433, endPoint x: 455, endPoint y: 429, distance: 17.5
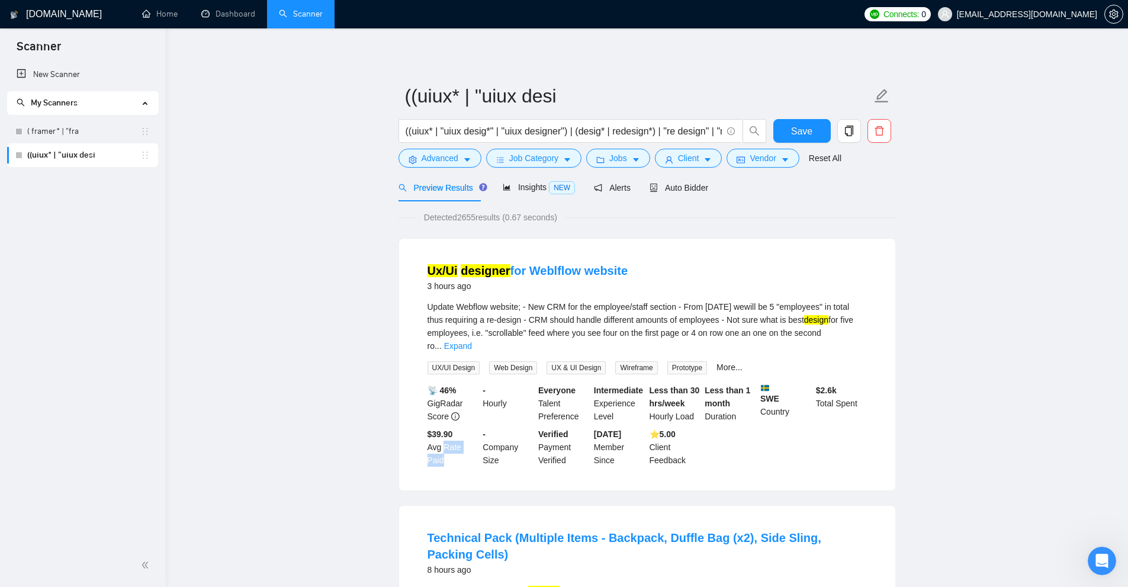
click at [455, 429] on div "$39.90 Avg Rate Paid" at bounding box center [453, 447] width 56 height 39
drag, startPoint x: 432, startPoint y: 417, endPoint x: 455, endPoint y: 419, distance: 23.2
click at [455, 428] on div "$39.90 Avg Rate Paid" at bounding box center [453, 447] width 56 height 39
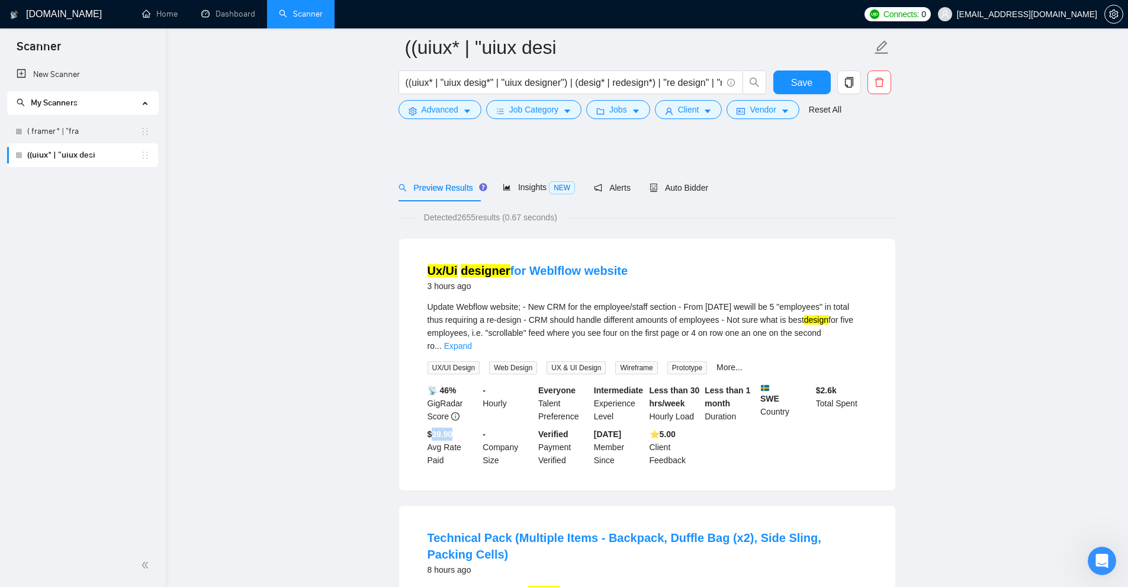
scroll to position [296, 0]
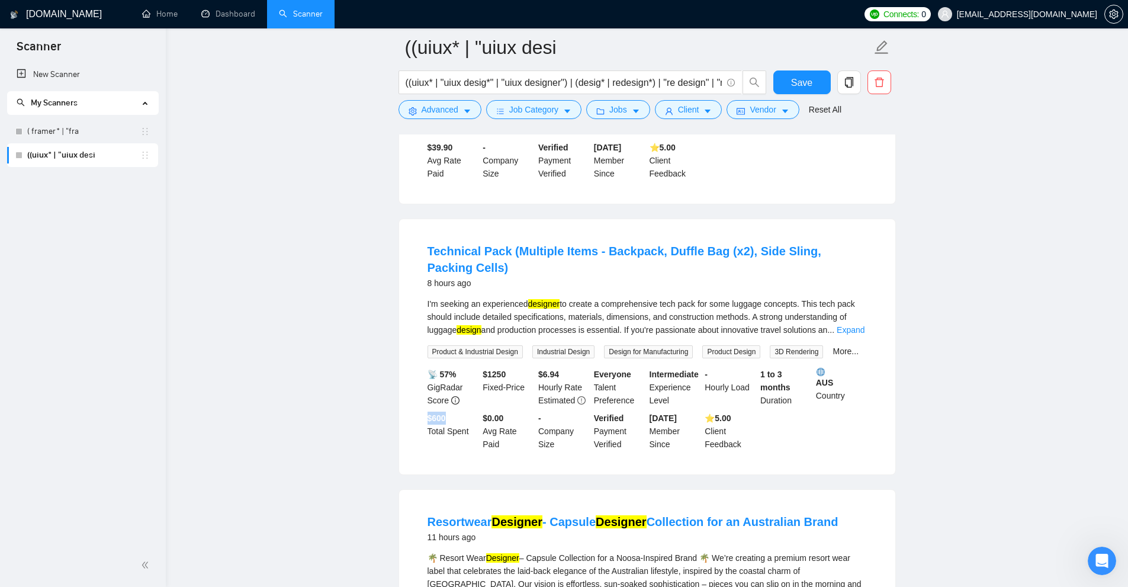
drag, startPoint x: 422, startPoint y: 402, endPoint x: 492, endPoint y: 415, distance: 71.0
click at [457, 407] on li "Technical Pack (Multiple Items - Backpack, Duffle Bag (x2), Side Sling, Packing…" at bounding box center [647, 346] width 468 height 227
click at [530, 412] on div "$0.00 Avg Rate Paid" at bounding box center [508, 431] width 56 height 39
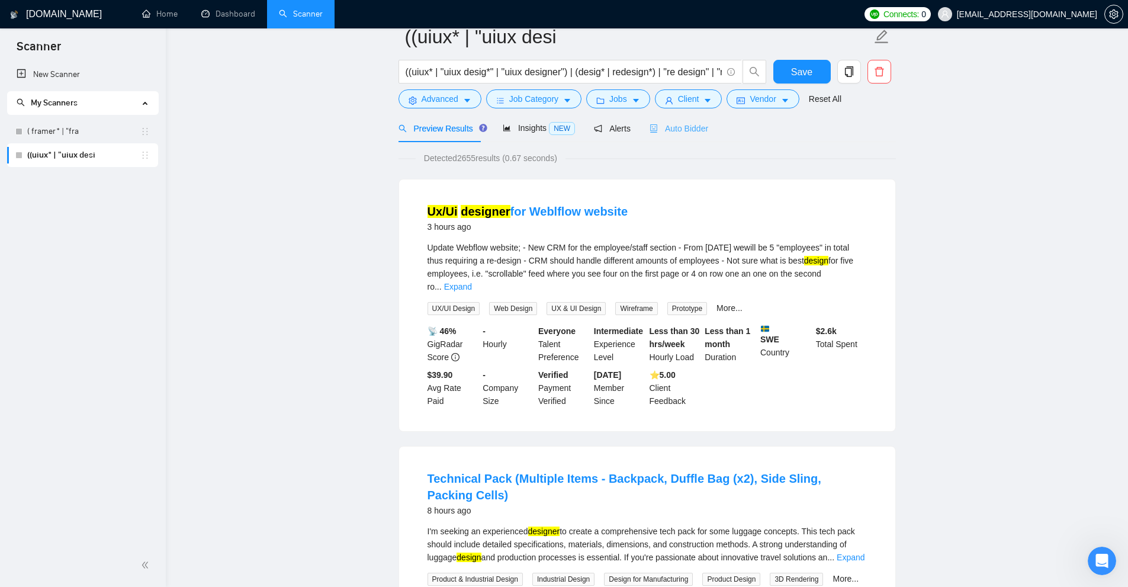
scroll to position [0, 0]
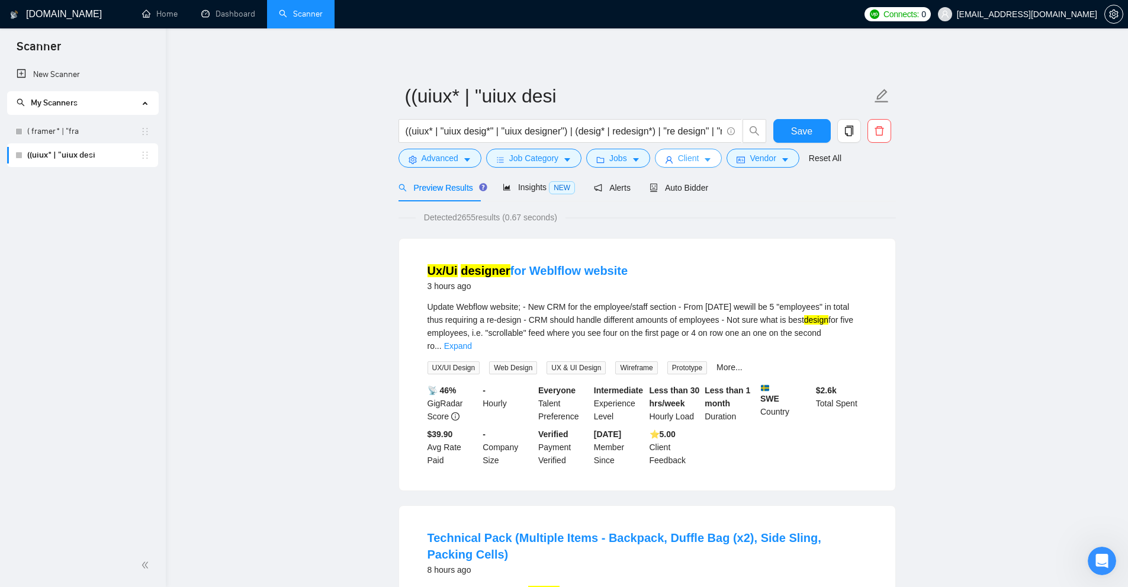
click at [715, 159] on button "Client" at bounding box center [689, 158] width 68 height 19
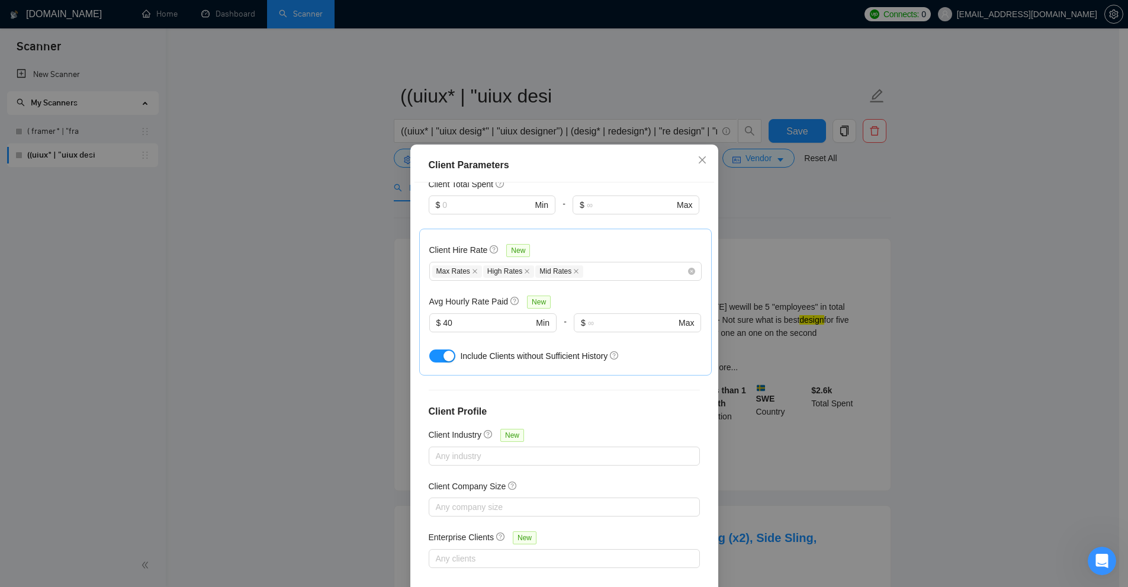
click at [435, 361] on button "button" at bounding box center [442, 355] width 26 height 13
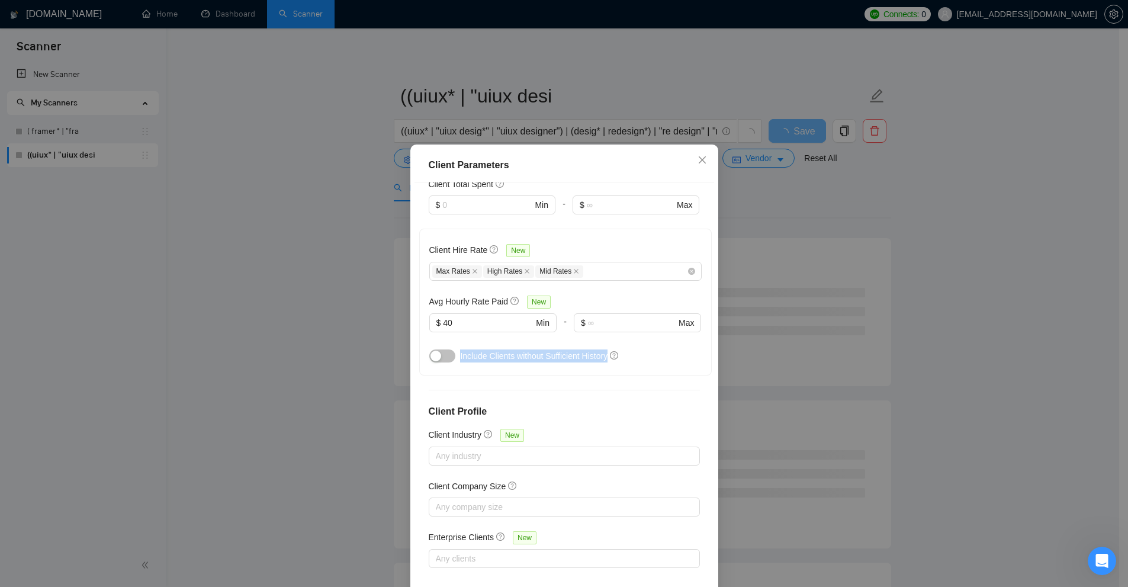
drag, startPoint x: 455, startPoint y: 355, endPoint x: 610, endPoint y: 354, distance: 154.6
click at [610, 354] on div "Include Clients without Sufficient History" at bounding box center [580, 355] width 241 height 13
drag, startPoint x: 453, startPoint y: 324, endPoint x: 404, endPoint y: 333, distance: 49.5
click at [375, 329] on div "Client Parameters Client Location Include Client Countries Select Exclude Clien…" at bounding box center [564, 293] width 1128 height 587
click at [933, 287] on div "Client Parameters Client Location Include Client Countries Select Exclude Clien…" at bounding box center [564, 293] width 1128 height 587
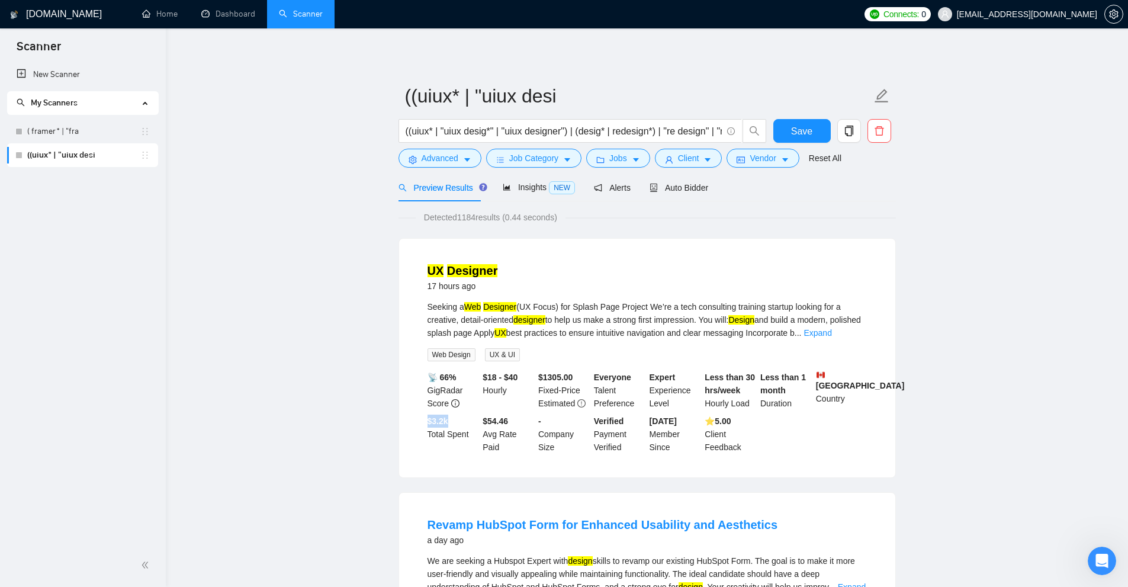
drag, startPoint x: 427, startPoint y: 418, endPoint x: 473, endPoint y: 416, distance: 46.2
click at [473, 416] on div "$ 3.2k Total Spent" at bounding box center [453, 434] width 56 height 39
drag, startPoint x: 469, startPoint y: 217, endPoint x: 495, endPoint y: 221, distance: 26.3
click at [508, 216] on span "Detected 1184 results (0.44 seconds)" at bounding box center [491, 217] width 150 height 13
click at [683, 159] on span "Client" at bounding box center [688, 158] width 21 height 13
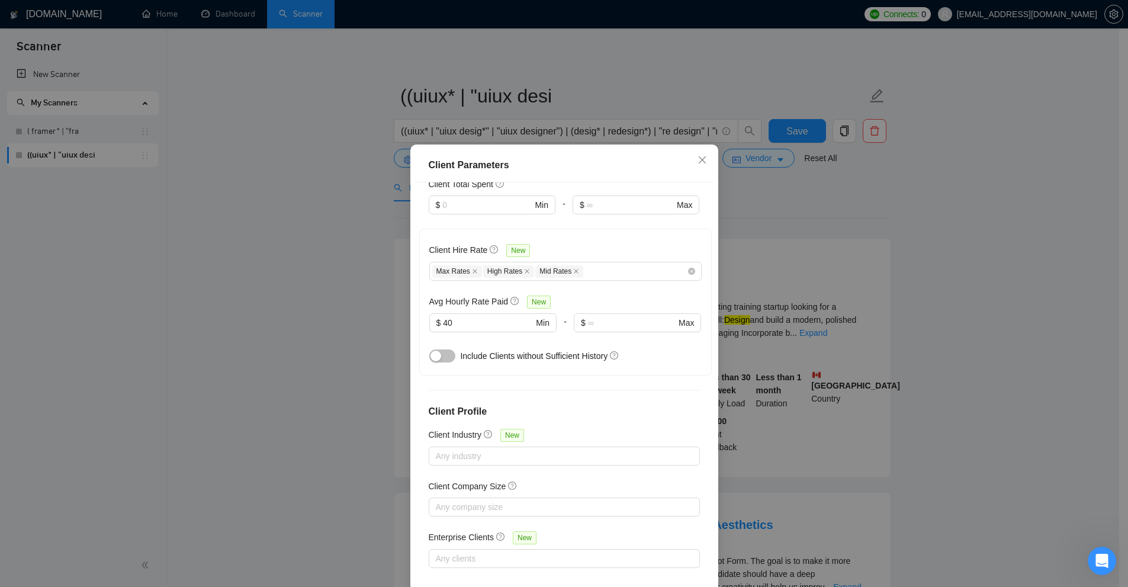
click at [443, 353] on button "button" at bounding box center [442, 355] width 26 height 13
drag, startPoint x: 465, startPoint y: 319, endPoint x: 377, endPoint y: 320, distance: 87.7
click at [377, 320] on div "Client Parameters Client Location Include Client Countries Select Exclude Clien…" at bounding box center [564, 293] width 1128 height 587
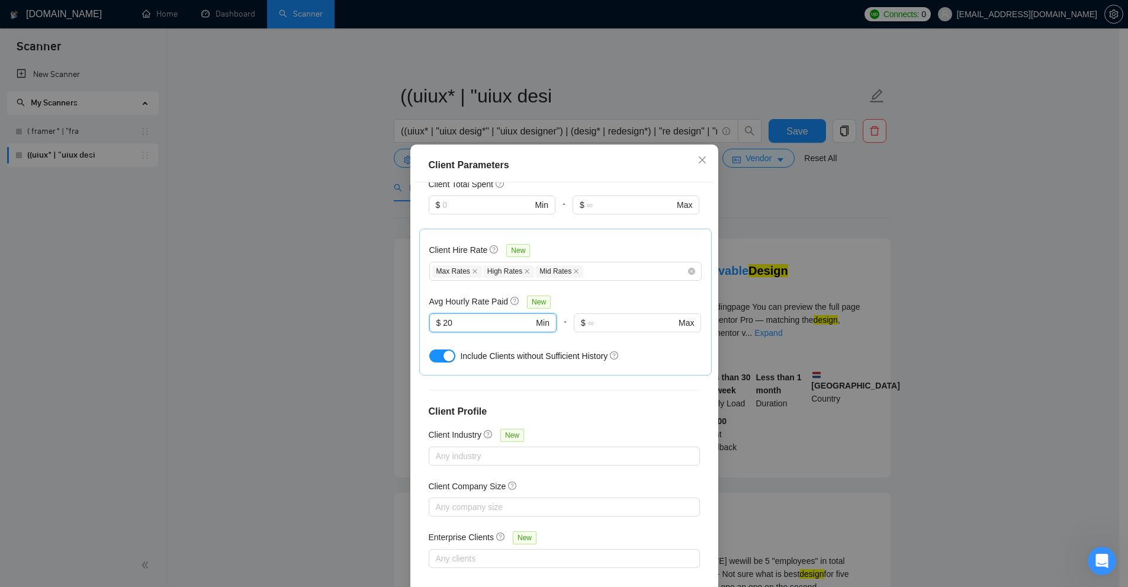
type input "20"
click at [835, 321] on div "Client Parameters Client Location Include Client Countries Select Exclude Clien…" at bounding box center [564, 293] width 1128 height 587
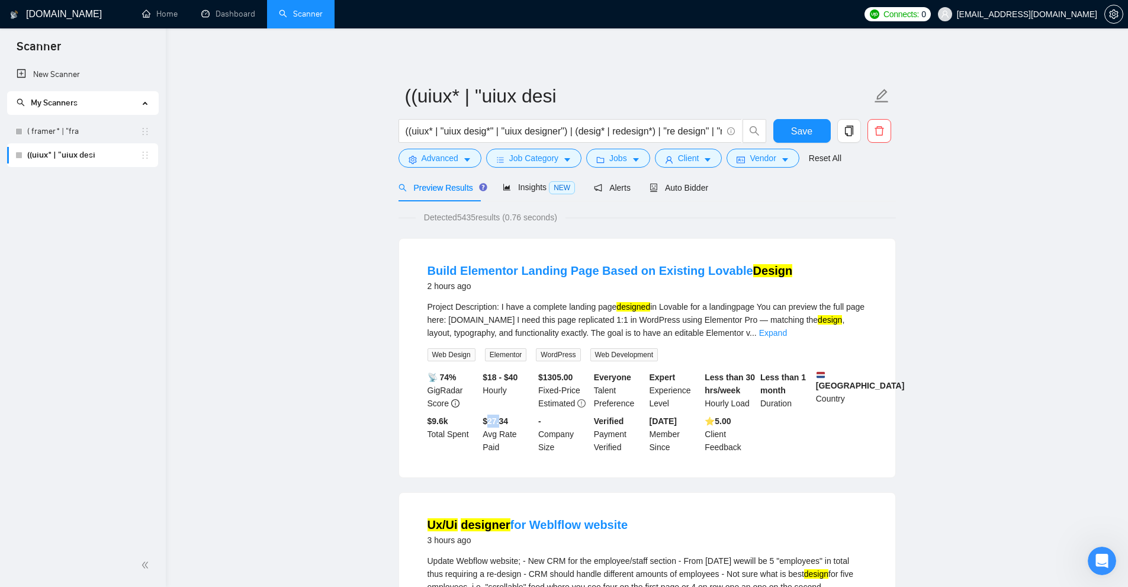
drag, startPoint x: 488, startPoint y: 422, endPoint x: 502, endPoint y: 421, distance: 13.7
click at [502, 421] on b "$27.34" at bounding box center [495, 420] width 25 height 9
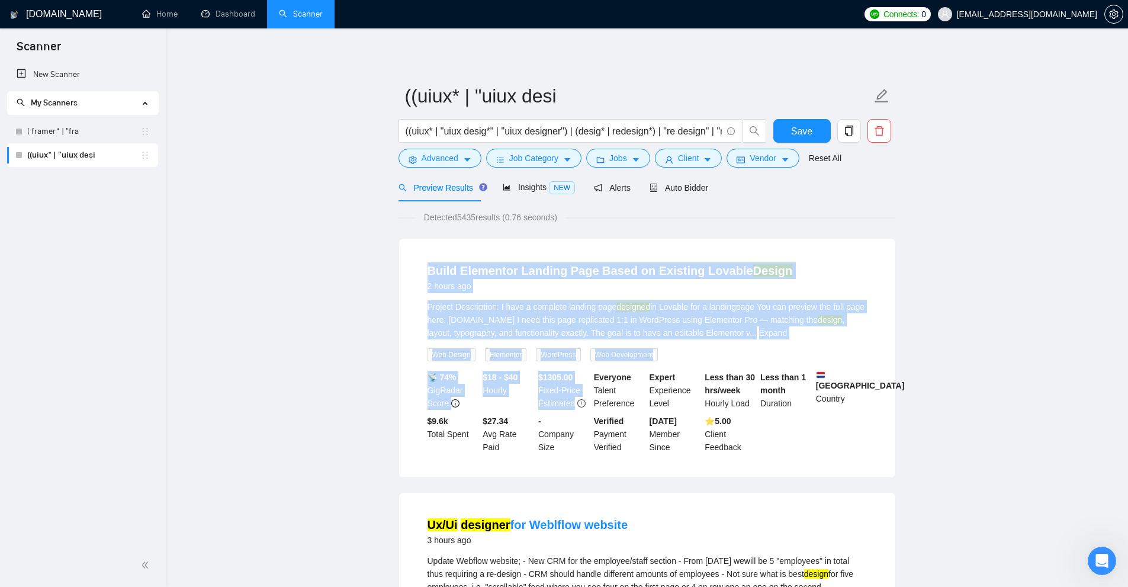
drag, startPoint x: 433, startPoint y: 299, endPoint x: 623, endPoint y: 435, distance: 233.4
click at [586, 412] on div "Build Elementor Landing Page Based on Existing Lovable Design 2 hours ago Proje…" at bounding box center [647, 358] width 496 height 239
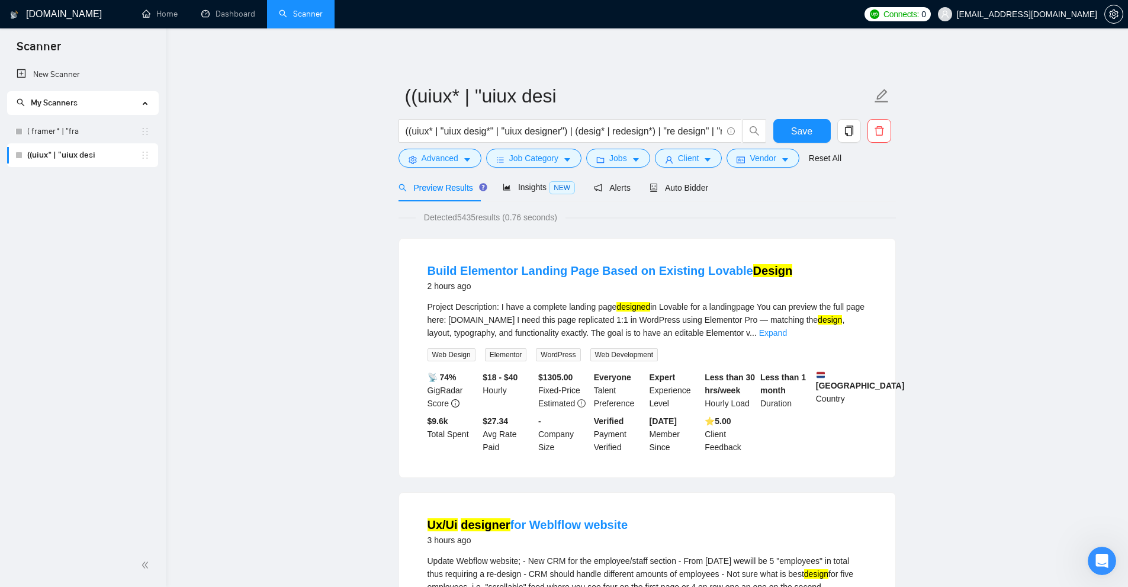
click at [638, 447] on div "Verified Payment Verified" at bounding box center [620, 434] width 56 height 39
drag, startPoint x: 499, startPoint y: 418, endPoint x: 535, endPoint y: 434, distance: 40.0
click at [535, 434] on div "$27.34 Avg Rate Paid" at bounding box center [508, 434] width 56 height 39
click at [502, 423] on b "$27.34" at bounding box center [495, 420] width 25 height 9
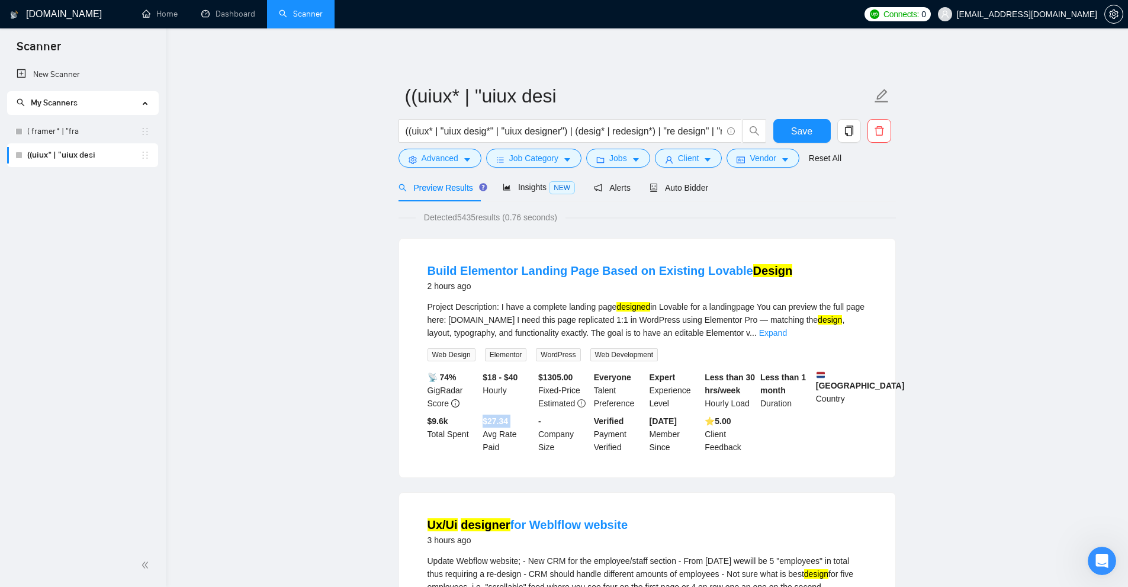
click at [502, 423] on b "$27.34" at bounding box center [495, 420] width 25 height 9
drag, startPoint x: 512, startPoint y: 375, endPoint x: 509, endPoint y: 383, distance: 7.9
click at [525, 375] on div "$18 - $40 Hourly" at bounding box center [508, 390] width 56 height 39
click at [487, 386] on div "$18 - $40 Hourly" at bounding box center [508, 390] width 56 height 39
drag, startPoint x: 518, startPoint y: 377, endPoint x: 525, endPoint y: 378, distance: 7.8
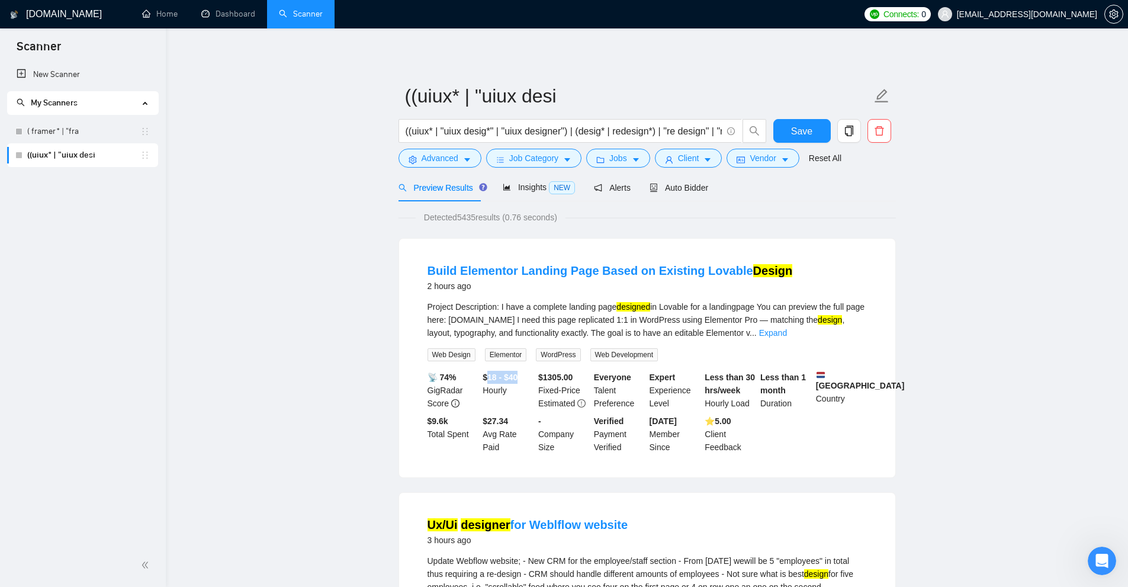
click at [531, 378] on div "$18 - $40 Hourly" at bounding box center [508, 390] width 56 height 39
click at [525, 378] on div "$18 - $40 Hourly" at bounding box center [508, 390] width 56 height 39
click at [678, 163] on span "Client" at bounding box center [688, 158] width 21 height 13
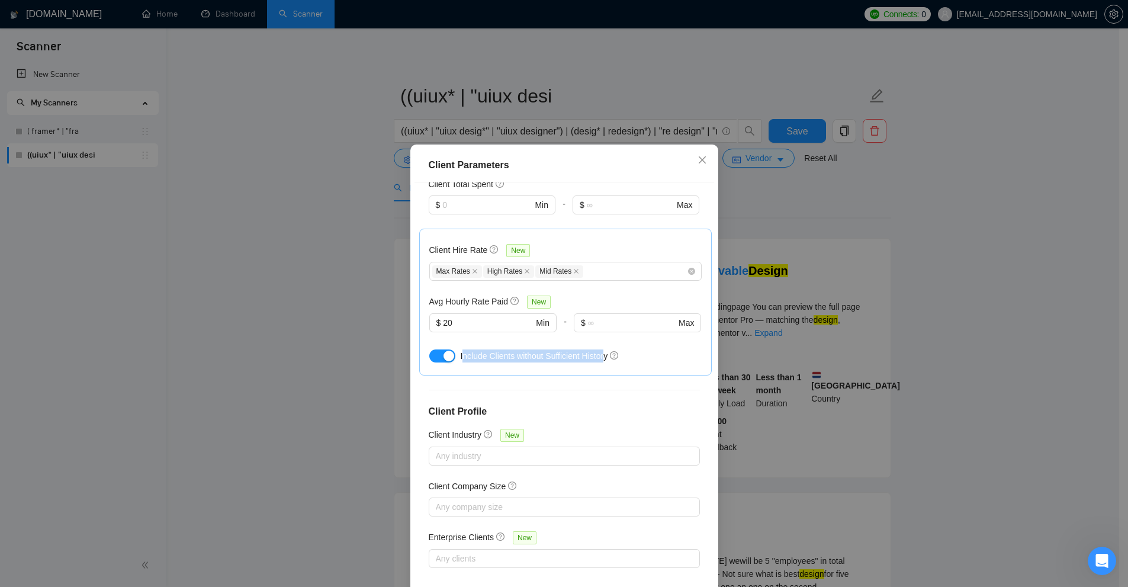
drag, startPoint x: 457, startPoint y: 355, endPoint x: 599, endPoint y: 352, distance: 141.6
click at [599, 352] on span "Include Clients without Sufficient History" at bounding box center [533, 355] width 147 height 9
drag, startPoint x: 599, startPoint y: 352, endPoint x: 525, endPoint y: 355, distance: 73.5
click at [525, 355] on span "Include Clients without Sufficient History" at bounding box center [533, 355] width 147 height 9
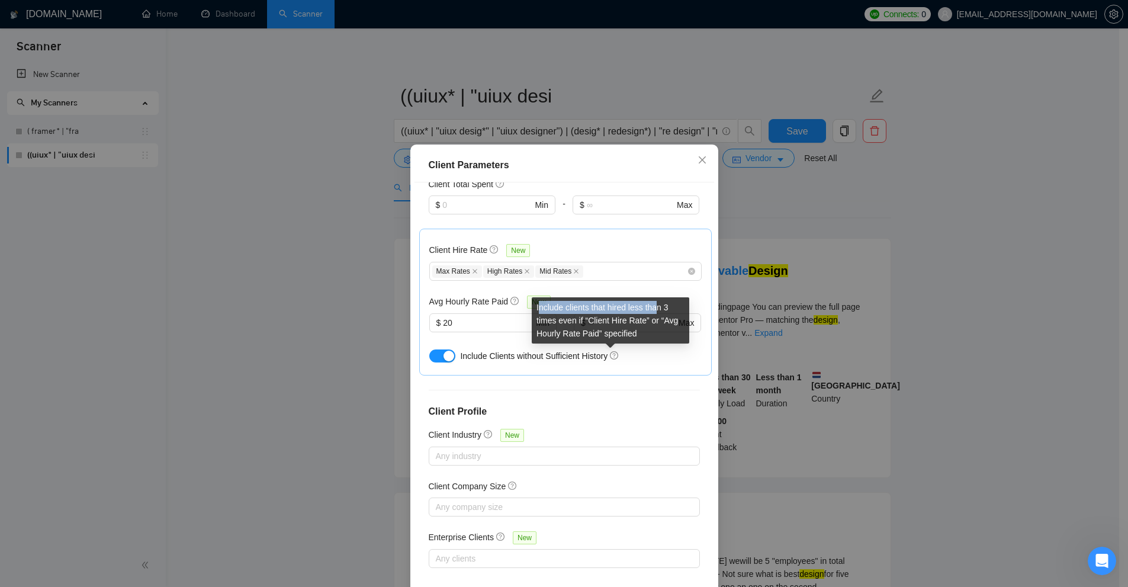
drag, startPoint x: 541, startPoint y: 305, endPoint x: 657, endPoint y: 310, distance: 116.8
click at [657, 310] on div "Include clients that hired less than 3 times even if “Client Hire Rate” or “Avg…" at bounding box center [611, 320] width 158 height 46
drag, startPoint x: 668, startPoint y: 308, endPoint x: 599, endPoint y: 313, distance: 68.9
click at [598, 313] on div "Include clients that hired less than 3 times even if “Client Hire Rate” or “Avg…" at bounding box center [611, 320] width 158 height 46
click at [572, 317] on div "Include clients that hired less than 3 times even if “Client Hire Rate” or “Avg…" at bounding box center [611, 320] width 158 height 46
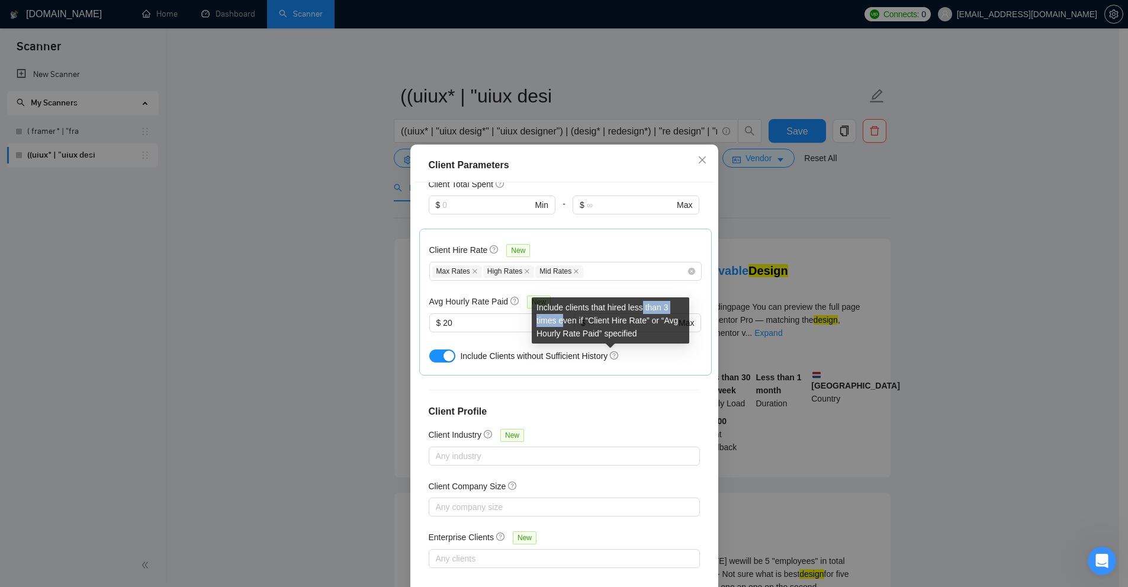
drag, startPoint x: 561, startPoint y: 322, endPoint x: 645, endPoint y: 313, distance: 84.0
click at [646, 307] on div "Include clients that hired less than 3 times even if “Client Hire Rate” or “Avg…" at bounding box center [611, 320] width 158 height 46
click at [642, 316] on div "Include clients that hired less than 3 times even if “Client Hire Rate” or “Avg…" at bounding box center [611, 320] width 158 height 46
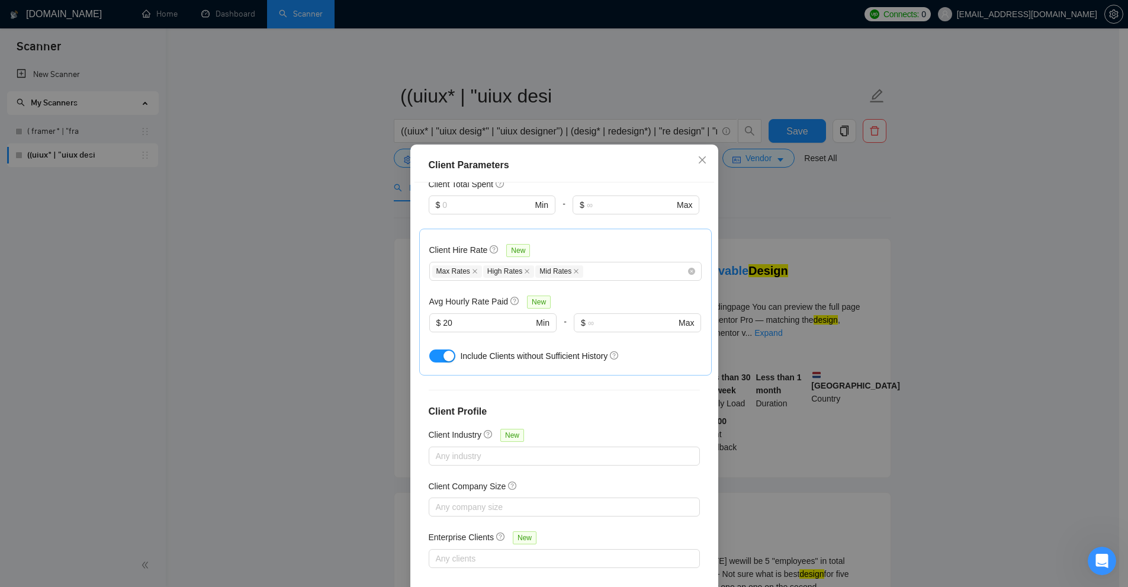
click at [831, 263] on div "Client Parameters Client Location Include Client Countries Select Exclude Clien…" at bounding box center [564, 293] width 1128 height 587
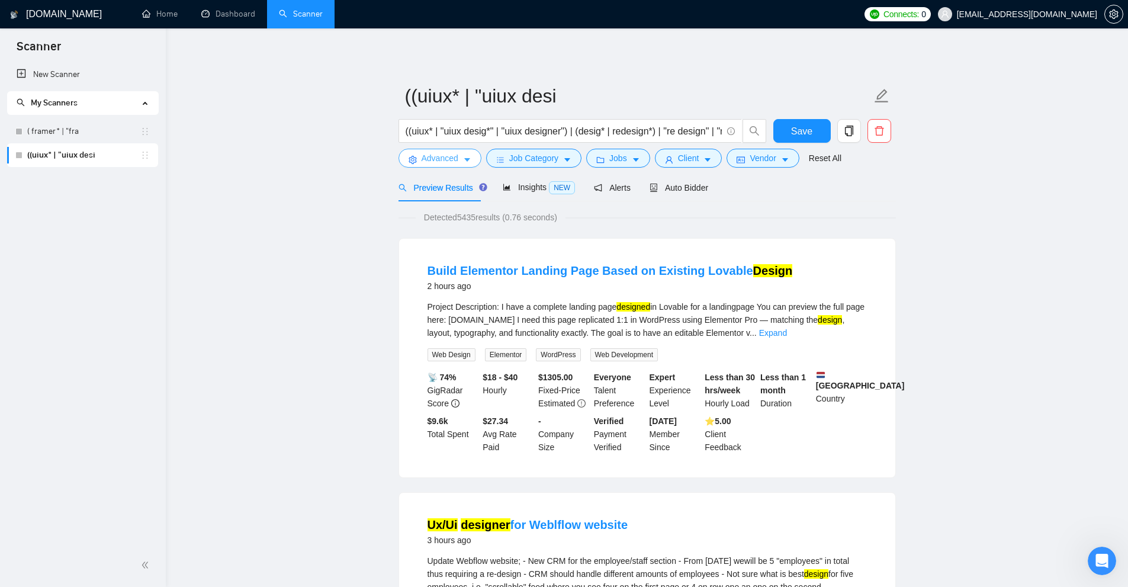
click at [453, 161] on span "Advanced" at bounding box center [440, 158] width 37 height 13
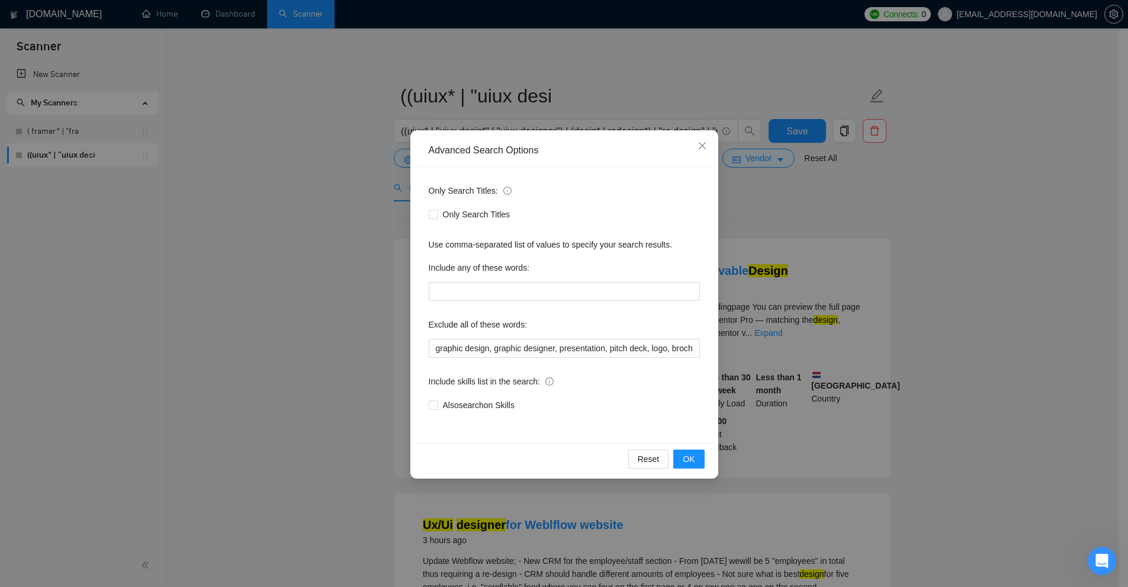
click at [792, 244] on div "Advanced Search Options Only Search Titles: Only Search Titles Use comma-separa…" at bounding box center [564, 293] width 1128 height 587
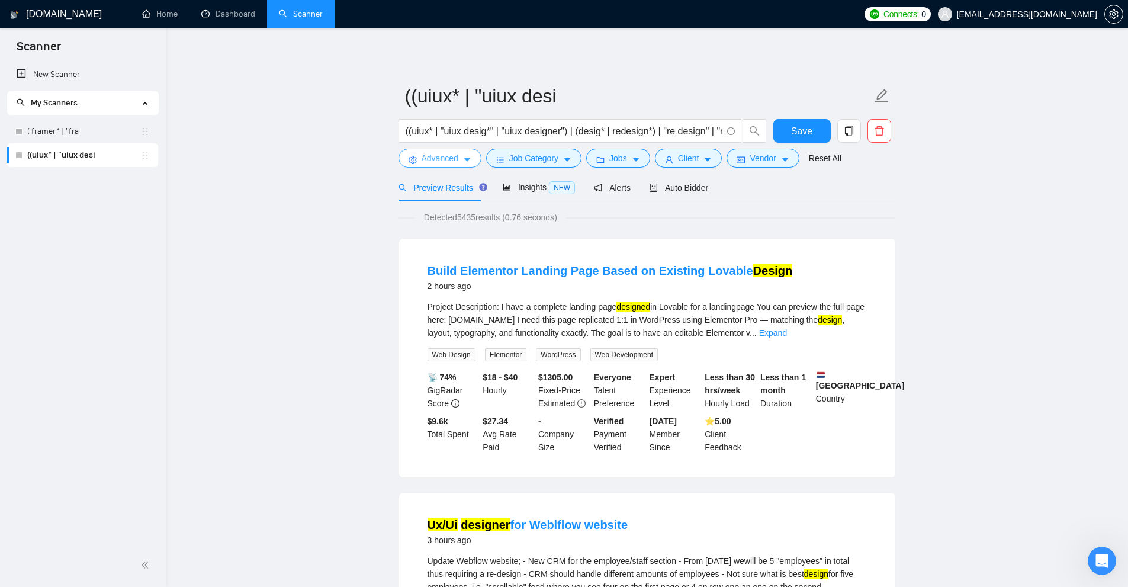
click at [464, 155] on button "Advanced" at bounding box center [440, 158] width 83 height 19
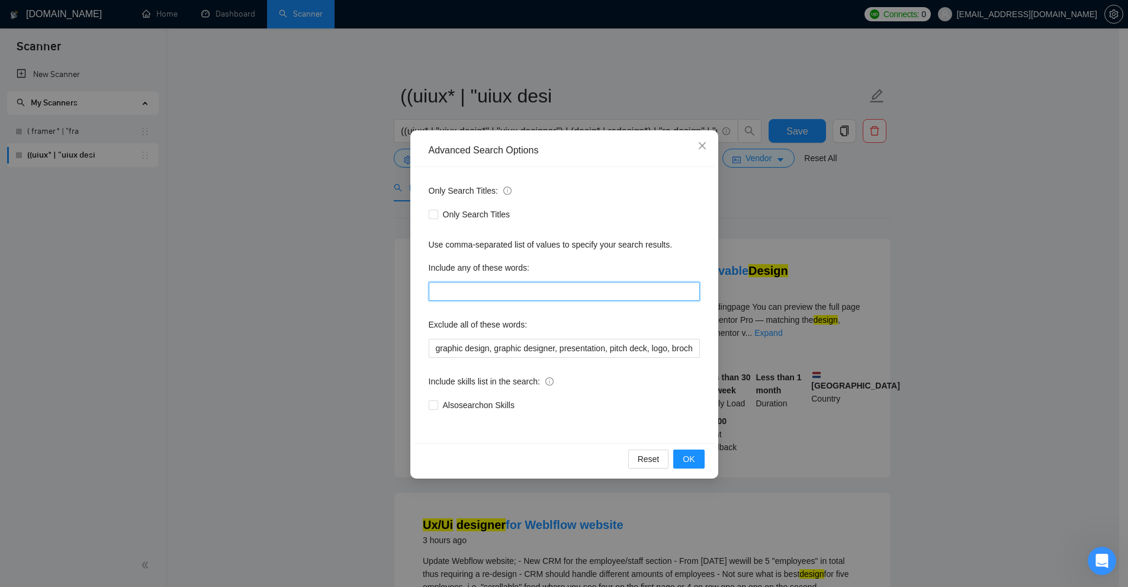
click at [519, 298] on input "text" at bounding box center [564, 291] width 271 height 19
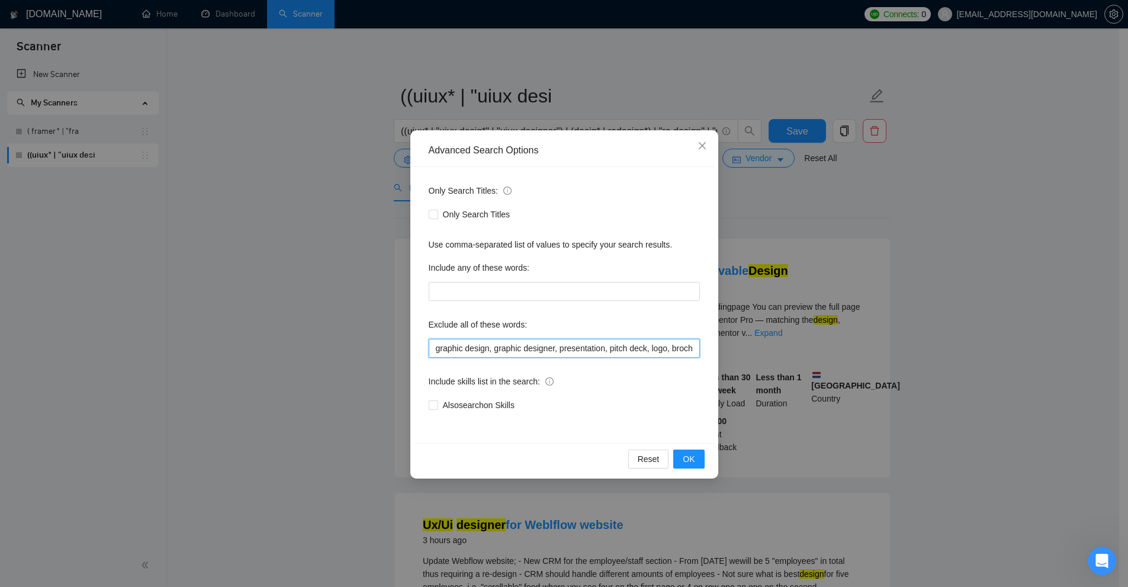
click at [562, 354] on input "graphic design, graphic designer, presentation, pitch deck, logo, brochure," at bounding box center [564, 348] width 271 height 19
click at [867, 230] on div "Advanced Search Options Only Search Titles: Only Search Titles Use comma-separa…" at bounding box center [564, 293] width 1128 height 587
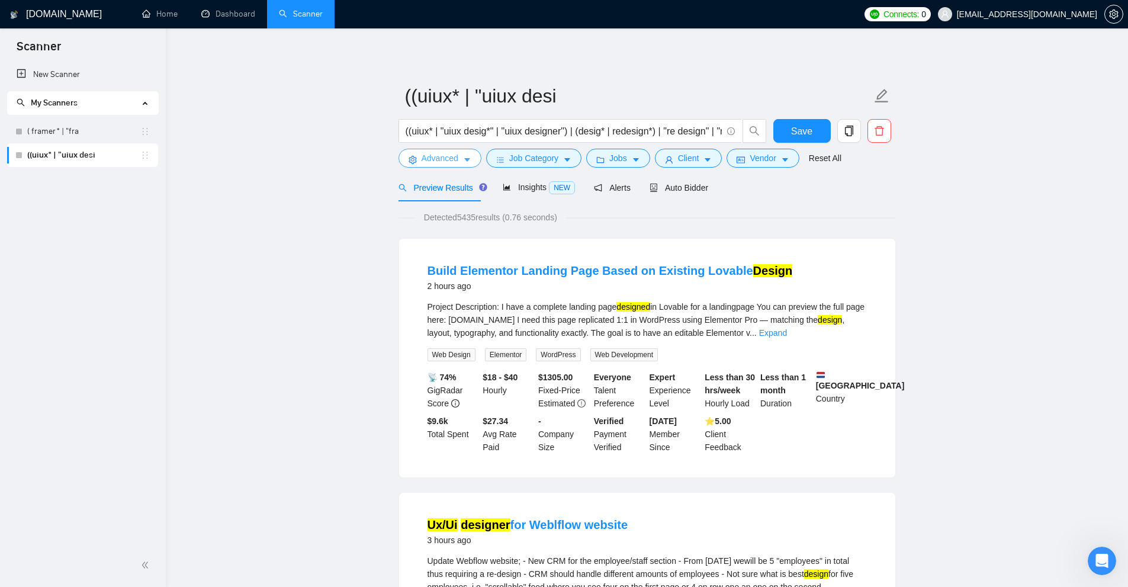
click at [441, 164] on span "Advanced" at bounding box center [440, 158] width 37 height 13
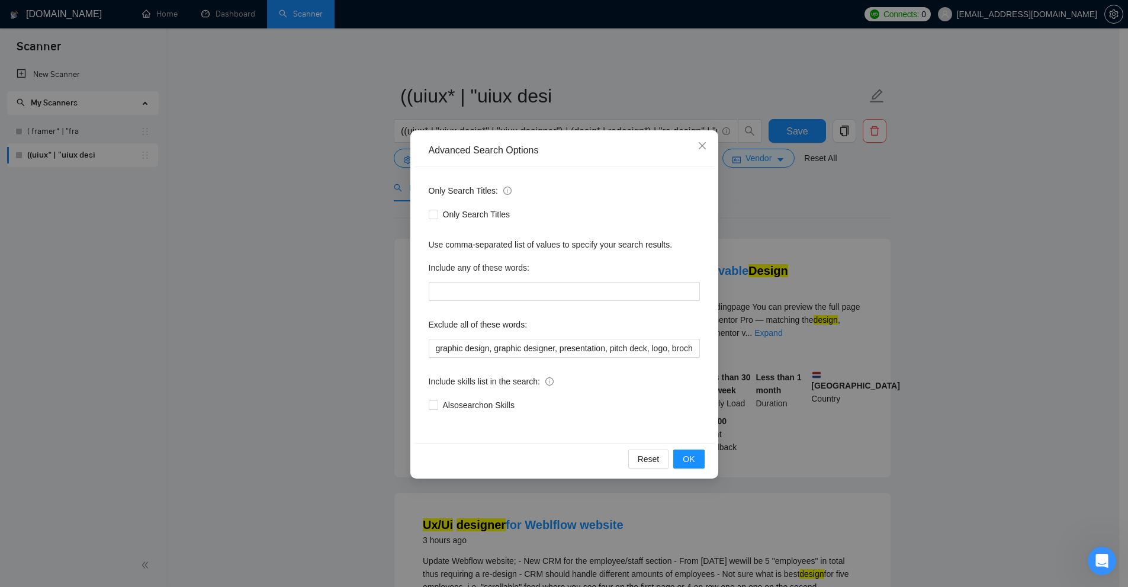
scroll to position [0, 14]
click at [864, 255] on div "Advanced Search Options Only Search Titles: Only Search Titles Use comma-separa…" at bounding box center [564, 293] width 1128 height 587
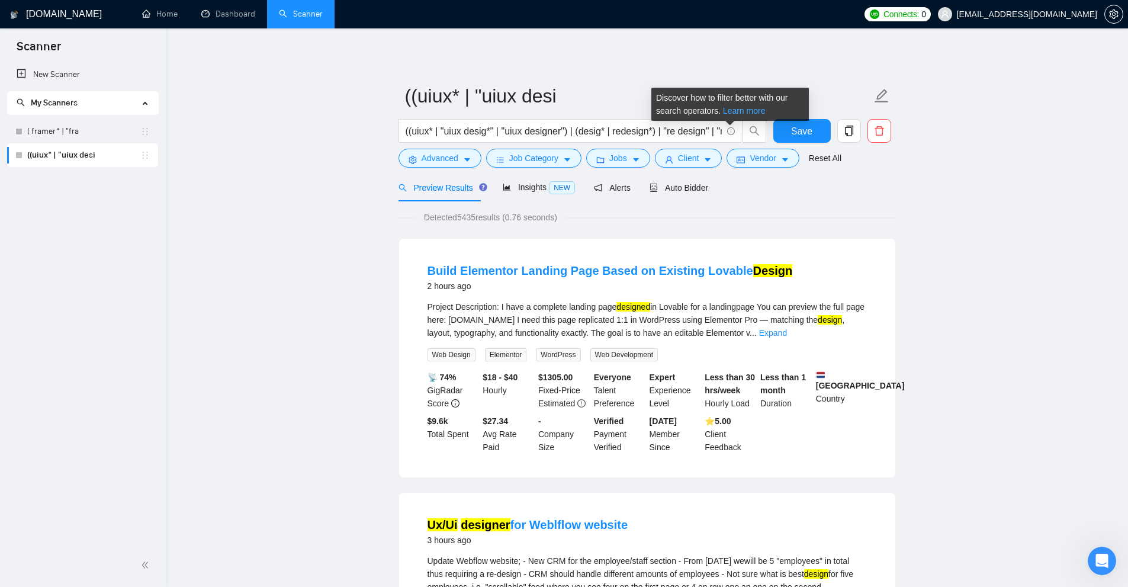
click at [737, 109] on link "Learn more" at bounding box center [744, 110] width 43 height 9
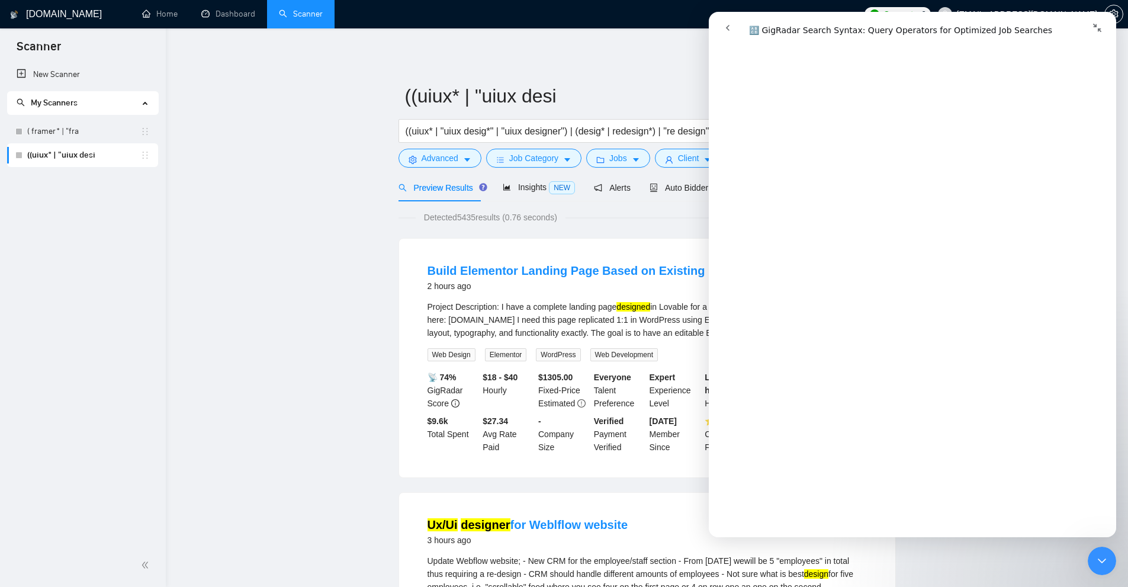
scroll to position [0, 0]
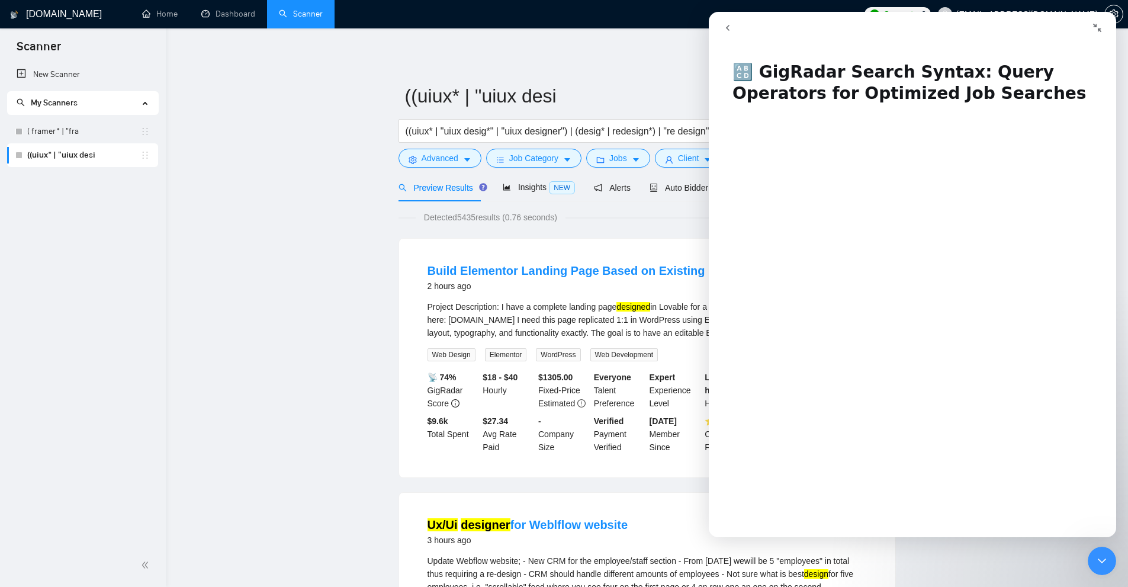
click at [1106, 555] on icon "Close Intercom Messenger" at bounding box center [1102, 561] width 14 height 14
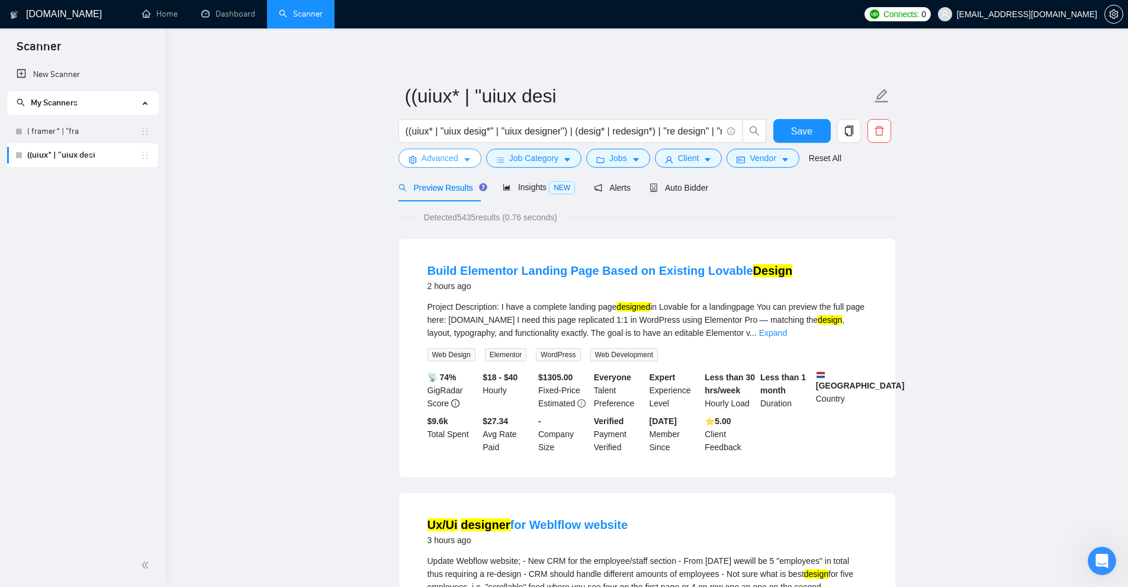
click at [444, 159] on span "Advanced" at bounding box center [440, 158] width 37 height 13
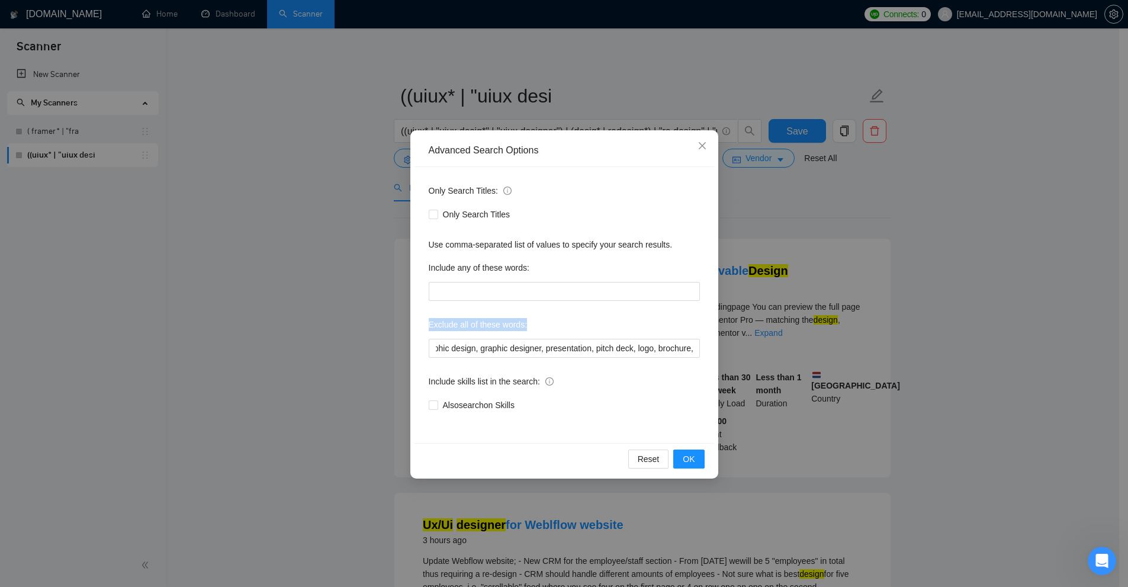
drag, startPoint x: 429, startPoint y: 319, endPoint x: 544, endPoint y: 318, distance: 114.9
click at [544, 318] on div "Only Search Titles: Only Search Titles Use comma-separated list of values to sp…" at bounding box center [565, 305] width 300 height 276
click at [491, 349] on input "graphic design, graphic designer, presentation, pitch deck, logo, brochure," at bounding box center [564, 348] width 271 height 19
click at [491, 345] on input "graphic design, graphic designer, presentation, pitch deck, logo, brochure," at bounding box center [564, 348] width 271 height 19
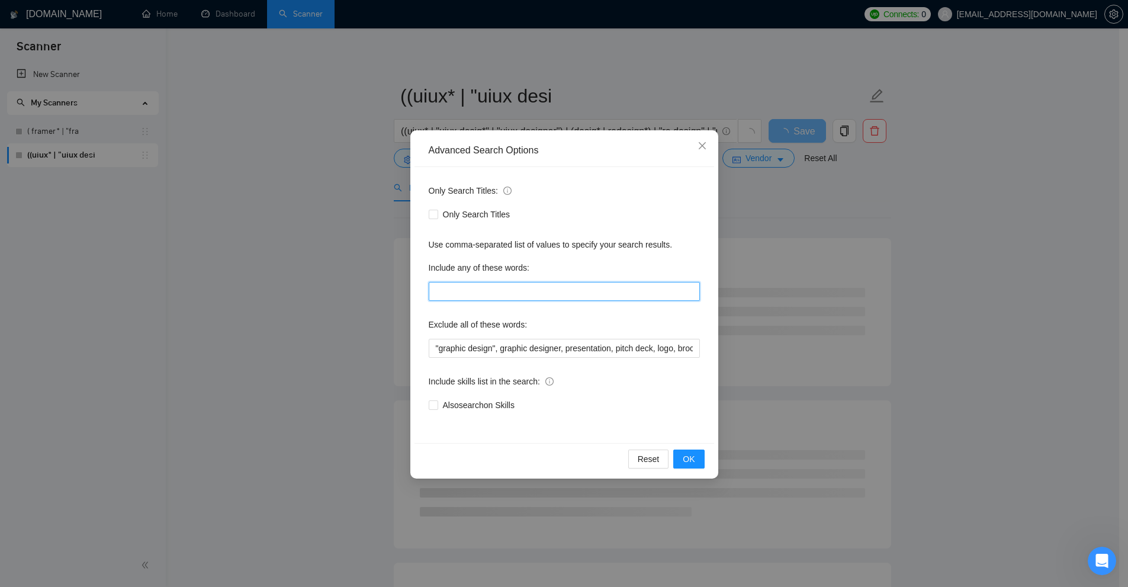
click at [531, 295] on input "text" at bounding box center [564, 291] width 271 height 19
click at [547, 333] on div "Exclude all of these words:" at bounding box center [564, 327] width 271 height 24
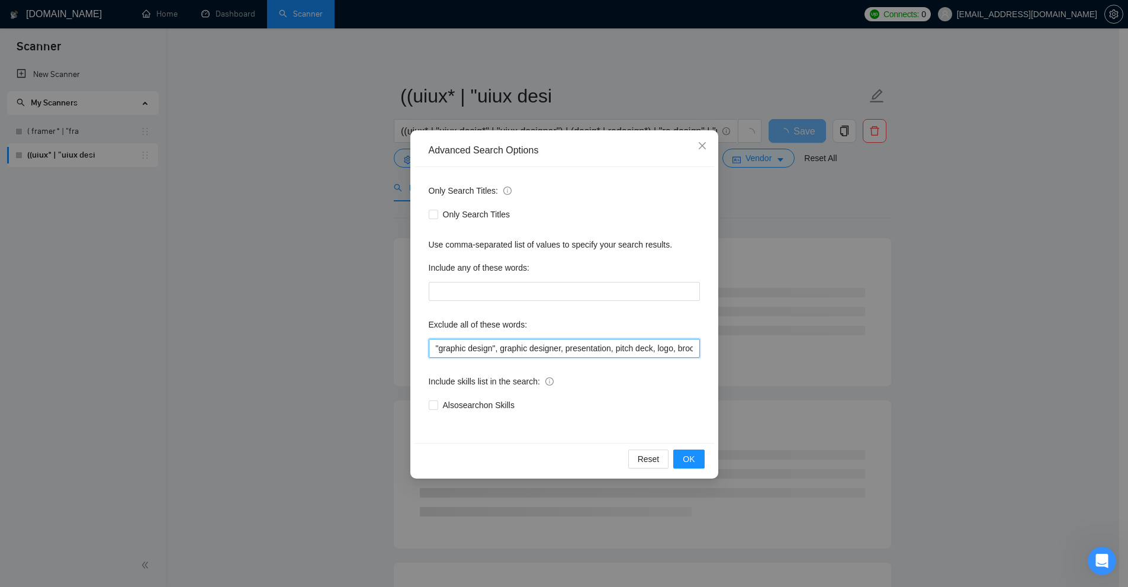
click at [547, 342] on input ""graphic design", graphic designer, presentation, pitch deck, logo, brochure," at bounding box center [564, 348] width 271 height 19
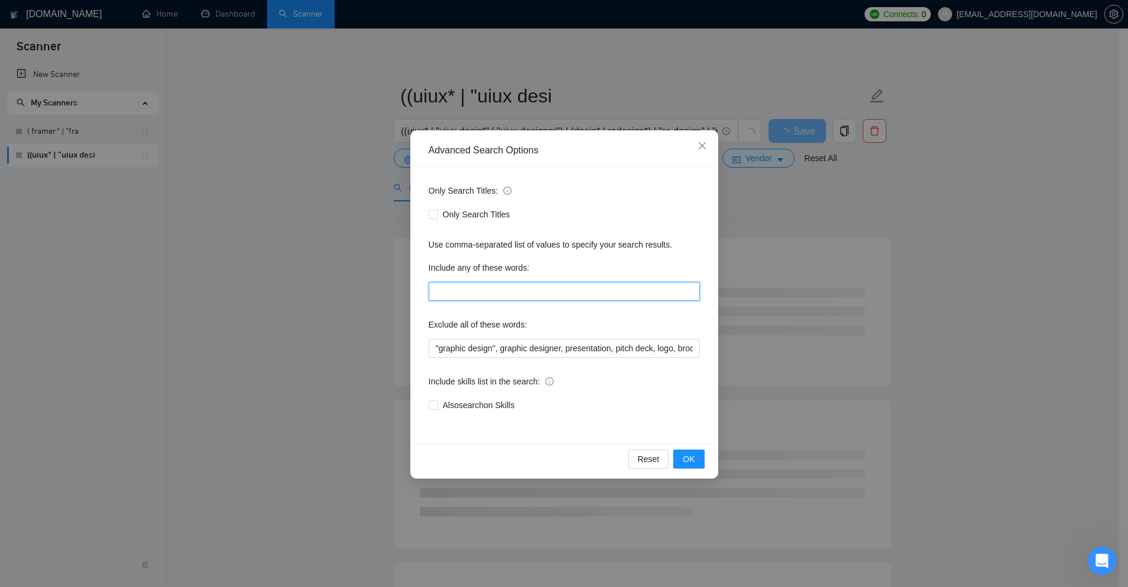
click at [551, 299] on input "text" at bounding box center [564, 291] width 271 height 19
click at [804, 265] on div "Advanced Search Options Only Search Titles: Only Search Titles Use comma-separa…" at bounding box center [564, 293] width 1128 height 587
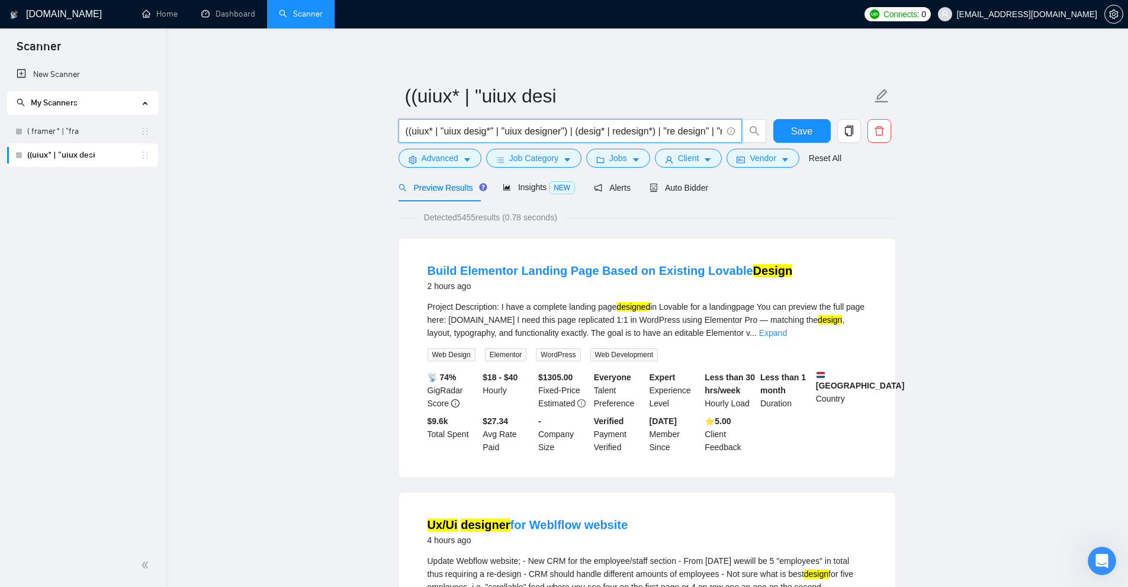
drag, startPoint x: 595, startPoint y: 134, endPoint x: 644, endPoint y: 136, distance: 49.2
click at [649, 137] on input "((uiux* | "uiux desig*" | "uiux designer") | (desig* | redesign*) | "re design"…" at bounding box center [564, 131] width 316 height 15
click at [449, 150] on button "Advanced" at bounding box center [440, 158] width 83 height 19
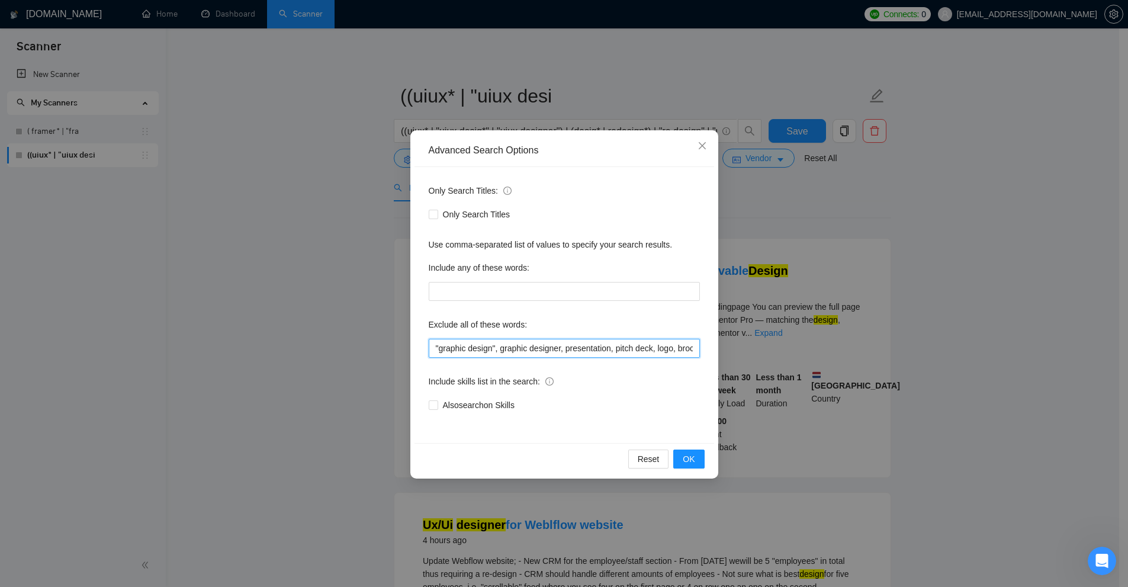
click at [500, 351] on input ""graphic design", graphic designer, presentation, pitch deck, logo, brochure," at bounding box center [564, 348] width 271 height 19
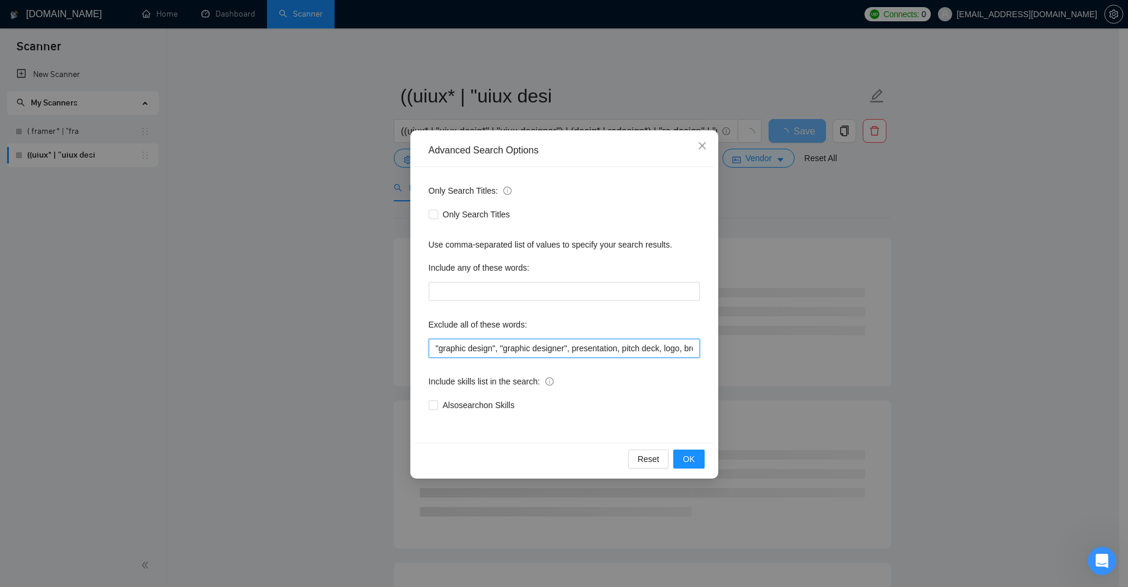
click at [564, 348] on input ""graphic design", "graphic designer", presentation, pitch deck, logo, brochure," at bounding box center [564, 348] width 271 height 19
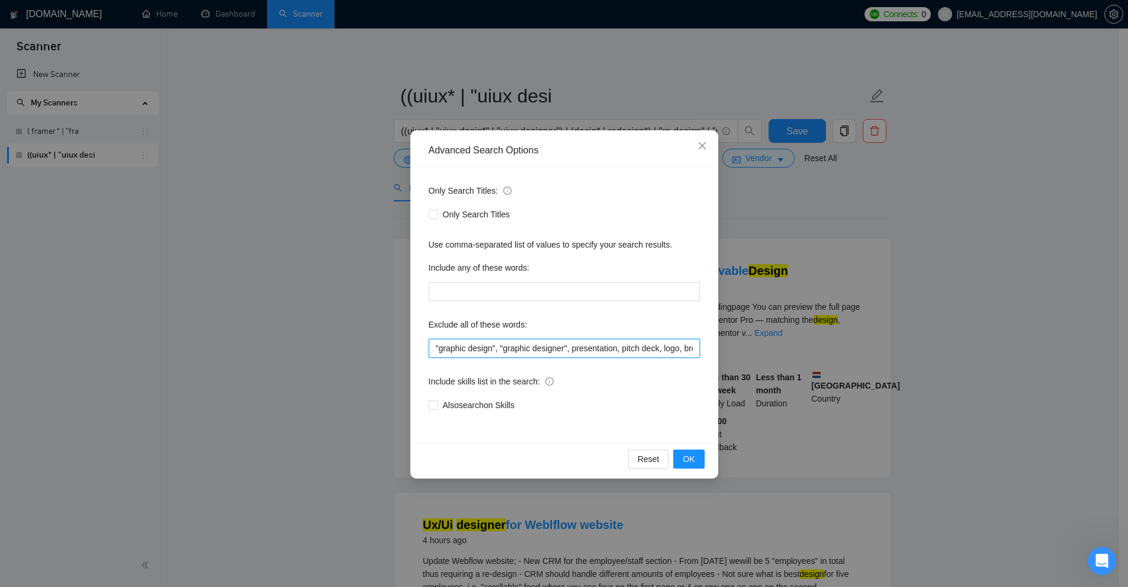
scroll to position [0, 26]
click at [590, 346] on input ""graphic design", "graphic designer", presentation, pitch deck, logo, brochure," at bounding box center [564, 348] width 271 height 19
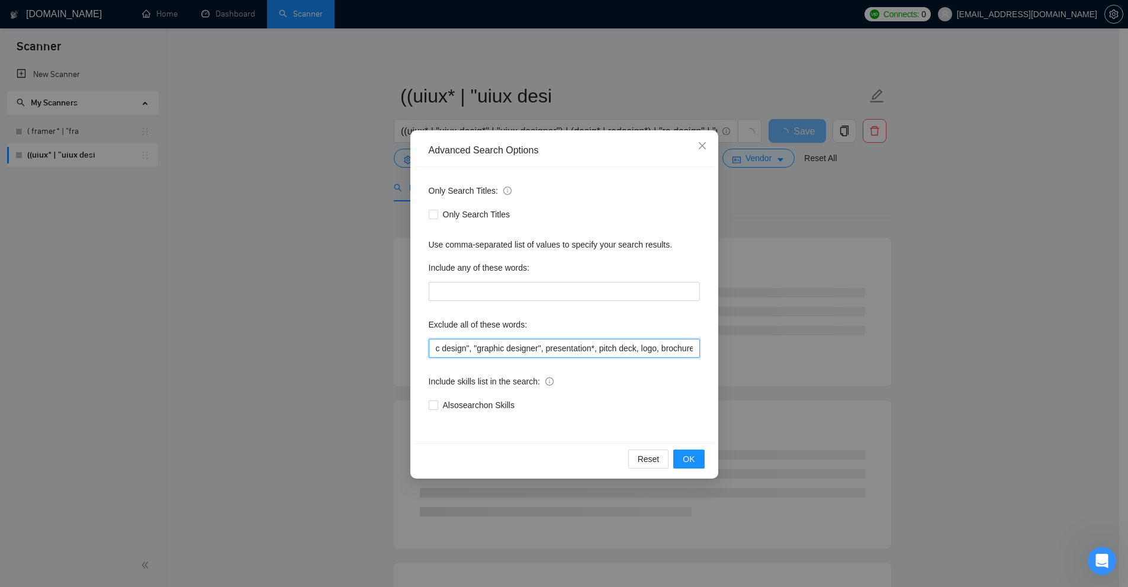
click at [635, 344] on input ""graphic design", "graphic designer", presentation*, pitch deck, logo, brochure," at bounding box center [564, 348] width 271 height 19
click at [599, 344] on input ""graphic design", "graphic designer", presentation*, pitch deck, logo, brochure," at bounding box center [564, 348] width 271 height 19
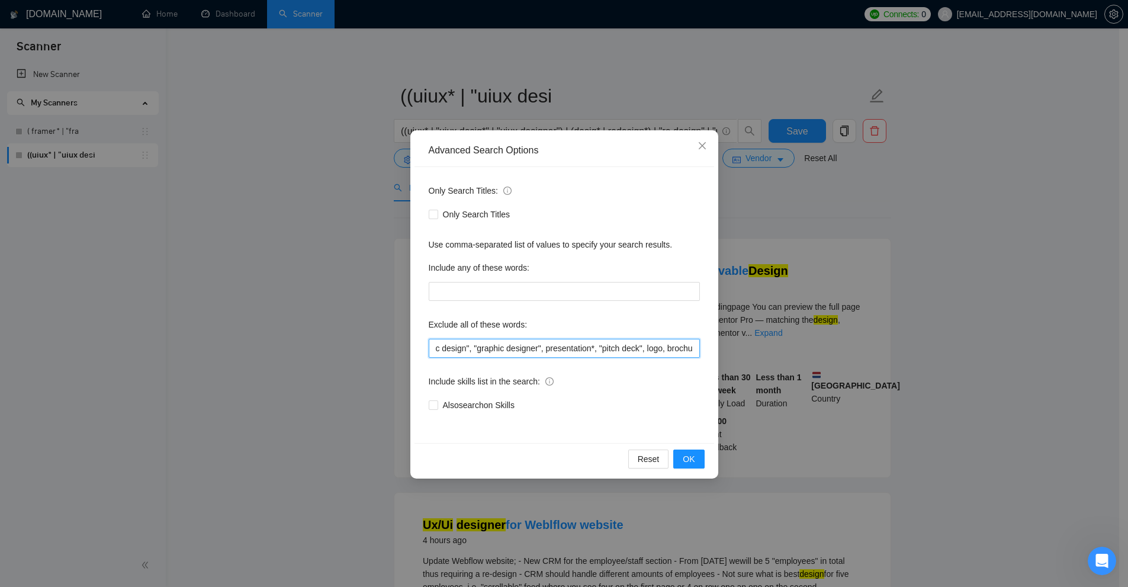
drag, startPoint x: 597, startPoint y: 348, endPoint x: 605, endPoint y: 346, distance: 8.4
click at [605, 346] on input ""graphic design", "graphic designer", presentation*, "pitch deck", logo, brochu…" at bounding box center [564, 348] width 271 height 19
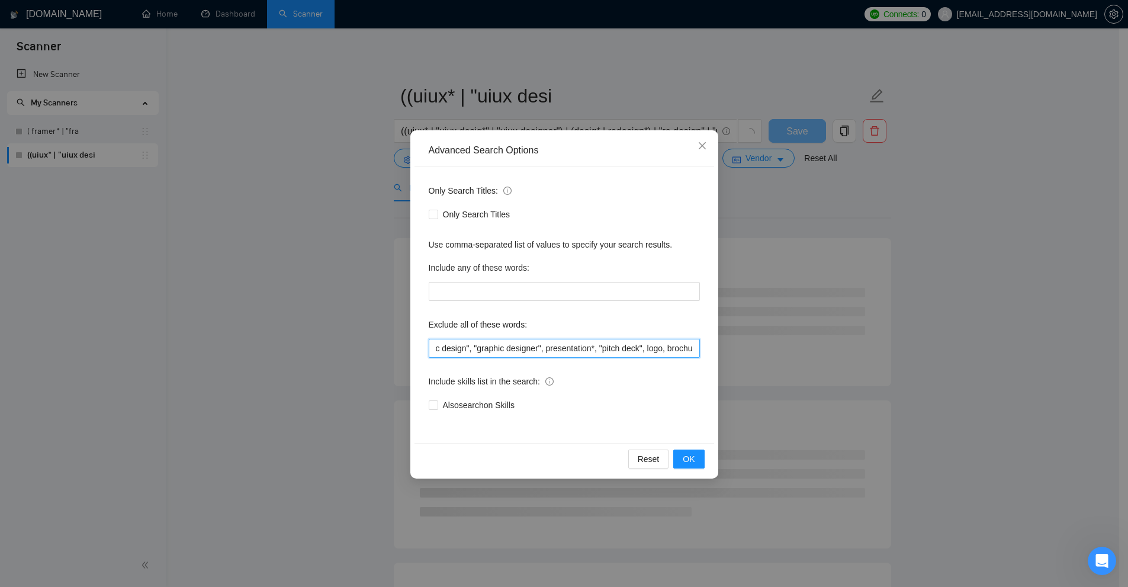
click at [610, 347] on input ""graphic design", "graphic designer", presentation*, "pitch deck", logo, brochu…" at bounding box center [564, 348] width 271 height 19
click at [594, 350] on input ""graphic design", "graphic designer", presentation*, "pitch deck", logo, brochu…" at bounding box center [564, 348] width 271 height 19
click at [643, 351] on input ""graphic design", "graphic designer", presentation*, "pitch deck", logo, brochu…" at bounding box center [564, 348] width 271 height 19
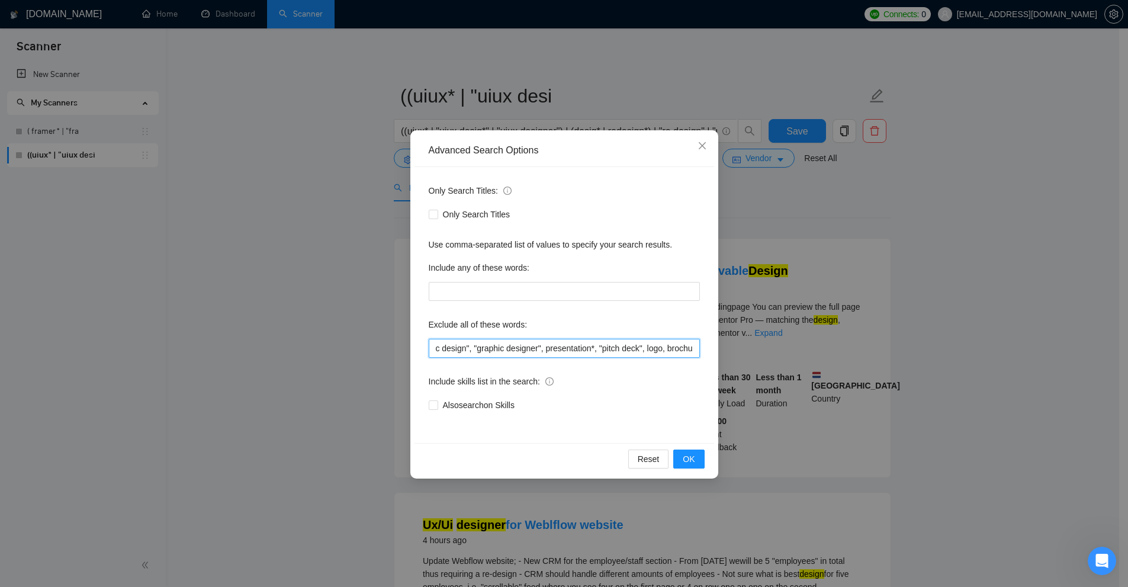
drag, startPoint x: 640, startPoint y: 346, endPoint x: 605, endPoint y: 351, distance: 35.3
click at [605, 351] on input ""graphic design", "graphic designer", presentation*, "pitch deck", logo, brochu…" at bounding box center [564, 348] width 271 height 19
drag, startPoint x: 592, startPoint y: 346, endPoint x: 599, endPoint y: 349, distance: 6.9
click at [595, 348] on input ""graphic design", "graphic designer", presentation*, "pitch deck", logo, brochu…" at bounding box center [564, 348] width 271 height 19
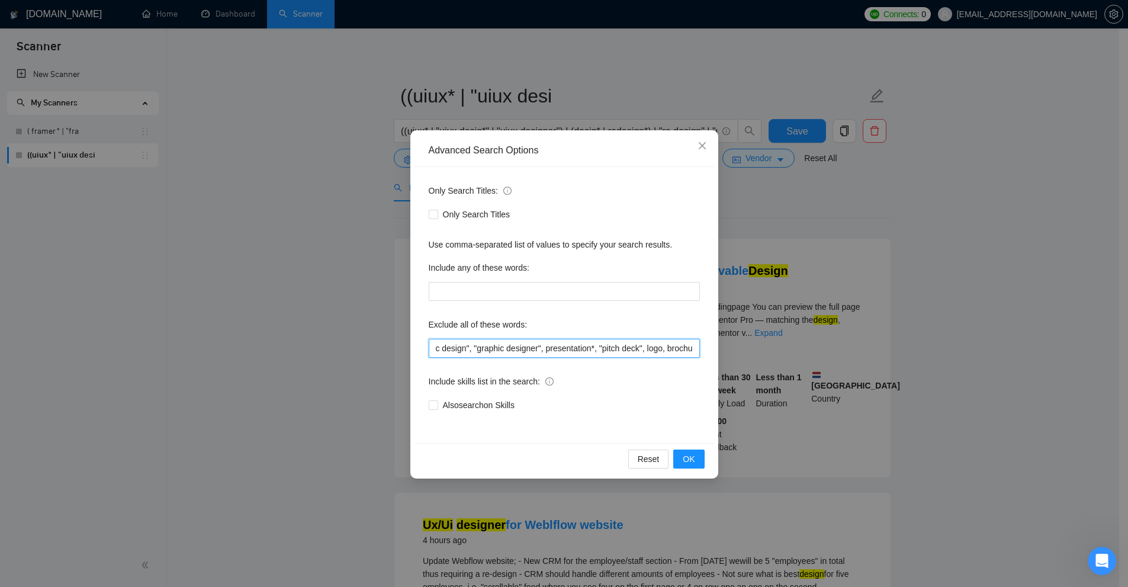
drag, startPoint x: 602, startPoint y: 348, endPoint x: 640, endPoint y: 345, distance: 38.0
click at [640, 345] on input ""graphic design", "graphic designer", presentation*, "pitch deck", logo, brochu…" at bounding box center [564, 348] width 271 height 19
click at [638, 346] on input ""graphic design", "graphic designer", presentation*, "pitch deck", logo, brochu…" at bounding box center [564, 348] width 271 height 19
click at [637, 348] on input ""graphic design", "graphic designer", presentation*, "pitch deck", logo, brochu…" at bounding box center [564, 348] width 271 height 19
drag, startPoint x: 635, startPoint y: 348, endPoint x: 615, endPoint y: 349, distance: 20.2
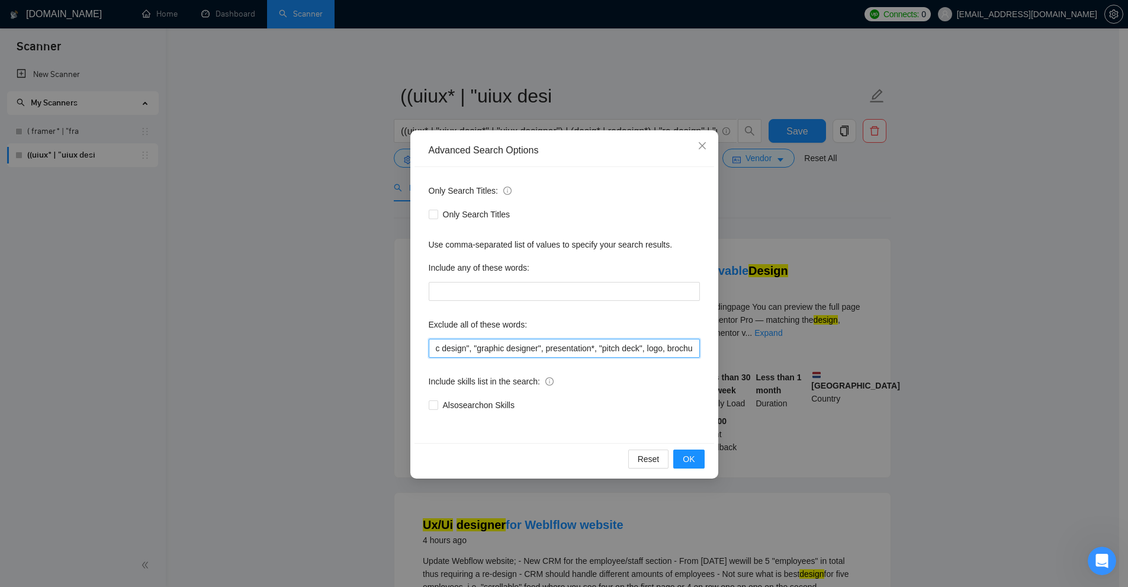
click at [602, 350] on input ""graphic design", "graphic designer", presentation*, "pitch deck", logo, brochu…" at bounding box center [564, 348] width 271 height 19
click at [630, 348] on input ""graphic design", "graphic designer", presentation*, "pitch deck", logo, brochu…" at bounding box center [564, 348] width 271 height 19
click at [695, 347] on input ""graphic design", "graphic designer", presentation*, "pitch deck", logo, brochu…" at bounding box center [564, 348] width 271 height 19
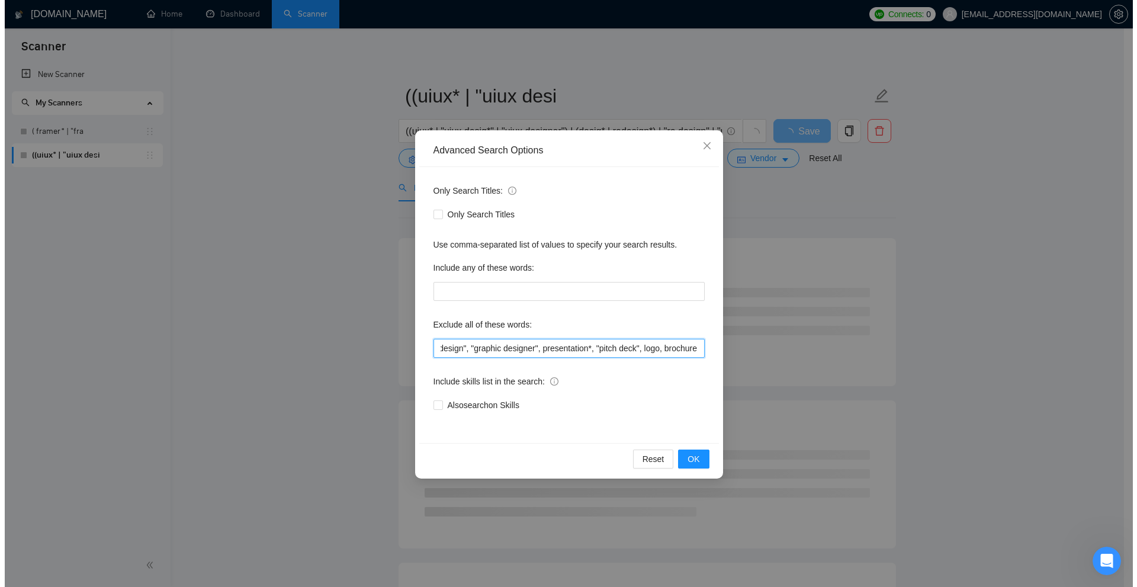
scroll to position [0, 0]
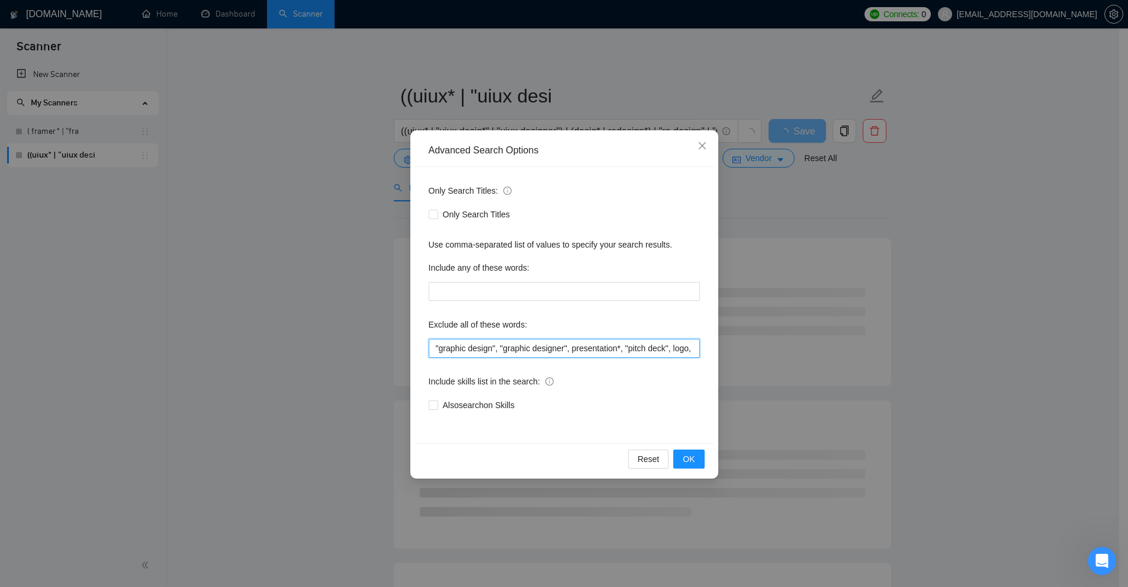
type input ""graphic design", "graphic designer", presentation*, "pitch deck", logo, brochu…"
click at [817, 351] on div "Advanced Search Options Only Search Titles: Only Search Titles Use comma-separa…" at bounding box center [564, 293] width 1128 height 587
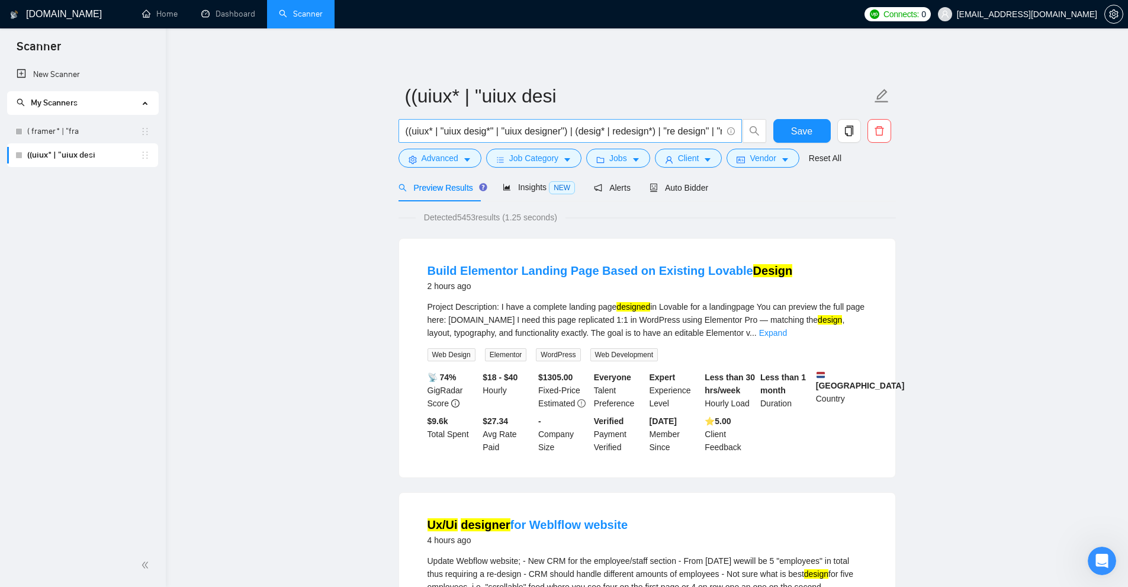
click at [564, 130] on input "((uiux* | "uiux desig*" | "uiux designer") | (desig* | redesign*) | "re design"…" at bounding box center [564, 131] width 316 height 15
click at [578, 129] on input "((uiux* | "uiux desig*" | "uiux designer") | (desig* | redesign*) | "re design"…" at bounding box center [564, 131] width 316 height 15
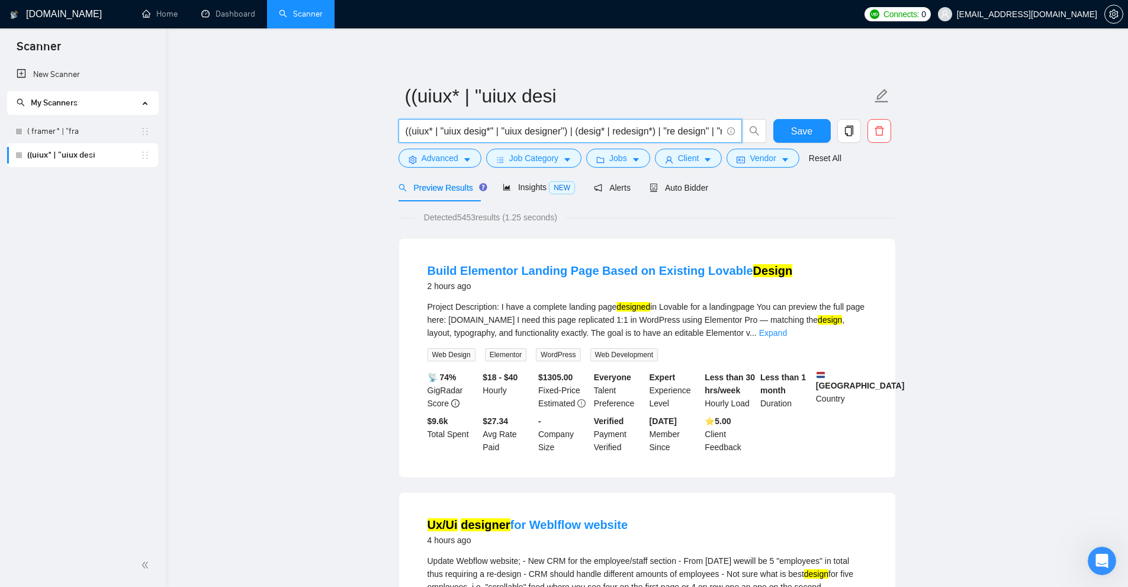
click at [578, 129] on input "((uiux* | "uiux desig*" | "uiux designer") | (desig* | redesign*) | "re design"…" at bounding box center [564, 131] width 316 height 15
click at [618, 306] on div "Project Description: I have a complete landing page designed in Lovable for a l…" at bounding box center [647, 319] width 439 height 39
click at [656, 307] on div "Project Description: I have a complete landing page designed in Lovable for a l…" at bounding box center [647, 319] width 439 height 39
click at [625, 312] on div "Project Description: I have a complete landing page designed in Lovable for a l…" at bounding box center [647, 319] width 439 height 39
drag, startPoint x: 614, startPoint y: 306, endPoint x: 621, endPoint y: 306, distance: 7.7
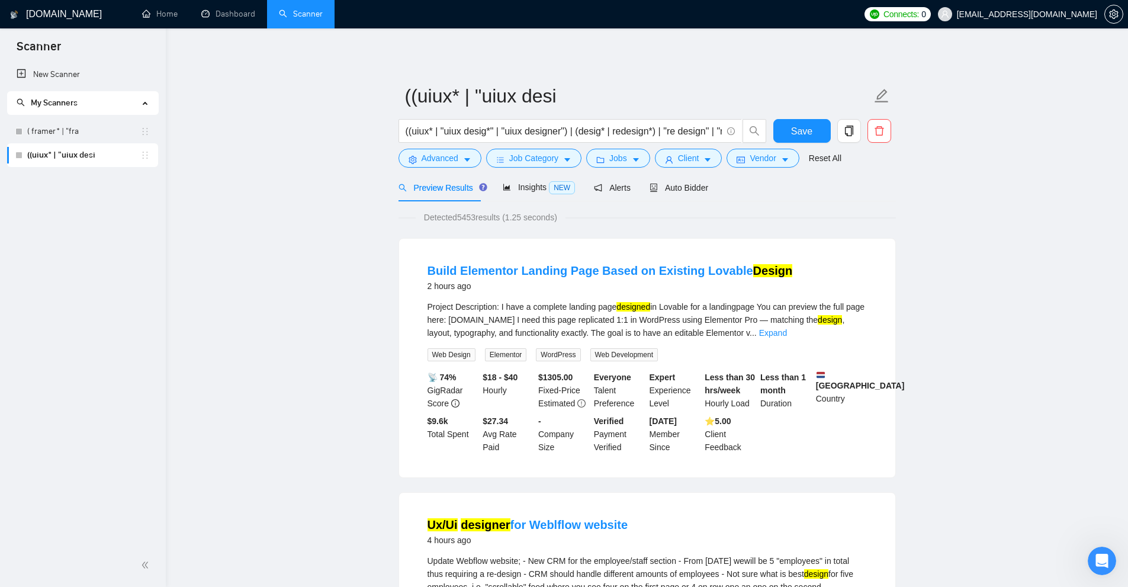
click at [618, 306] on div "Project Description: I have a complete landing page designed in Lovable for a l…" at bounding box center [647, 319] width 439 height 39
click at [654, 306] on div "Project Description: I have a complete landing page designed in Lovable for a l…" at bounding box center [647, 319] width 439 height 39
click at [631, 312] on div "Project Description: I have a complete landing page designed in Lovable for a l…" at bounding box center [647, 319] width 439 height 39
click at [630, 307] on mark "designed" at bounding box center [633, 306] width 34 height 9
click at [650, 129] on input "((uiux* | "uiux desig*" | "uiux designer") | (desig* | redesign*) | "re design"…" at bounding box center [564, 131] width 316 height 15
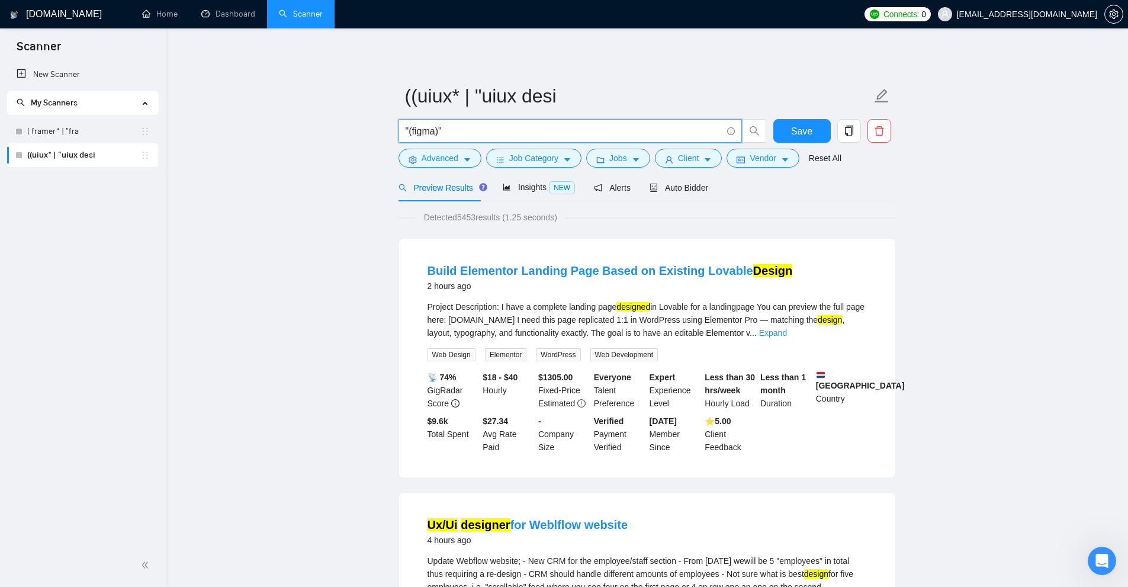
click at [425, 135] on input ""(figma)"" at bounding box center [564, 131] width 316 height 15
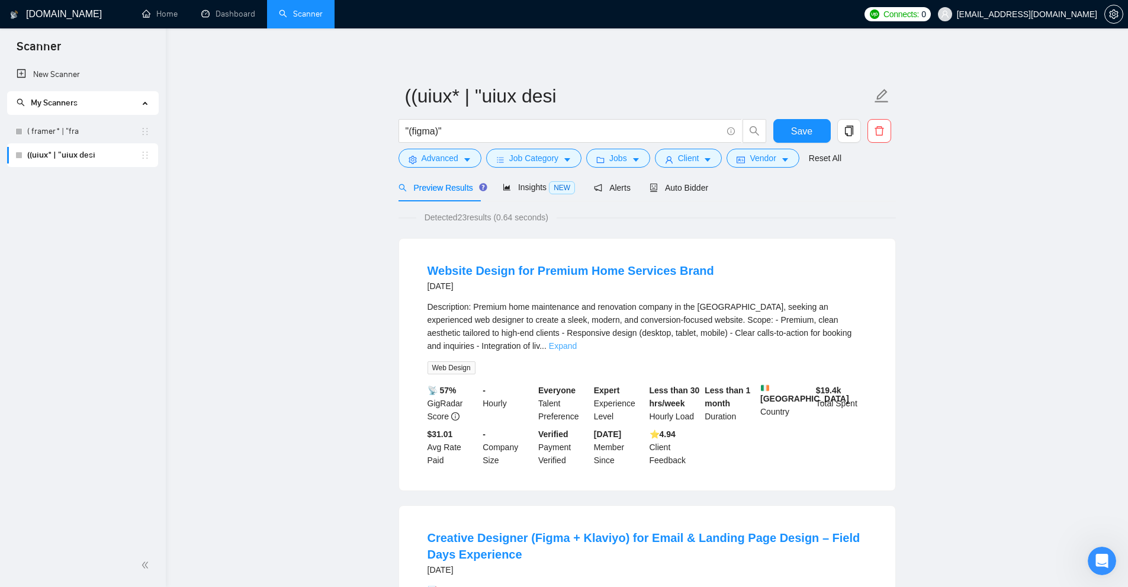
click at [577, 341] on link "Expand" at bounding box center [563, 345] width 28 height 9
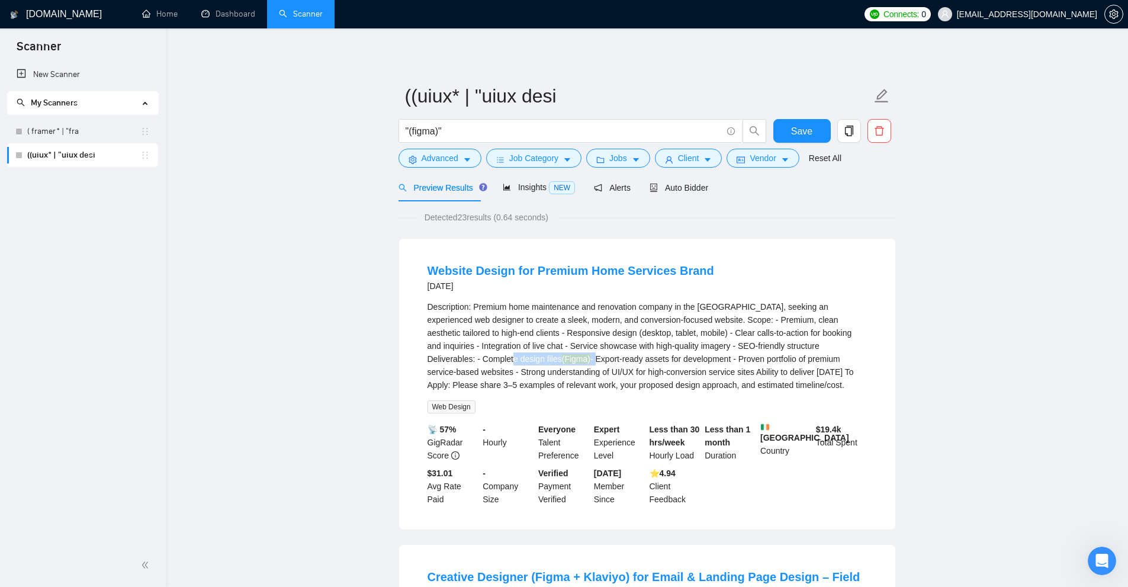
drag, startPoint x: 809, startPoint y: 346, endPoint x: 847, endPoint y: 342, distance: 38.2
click at [847, 342] on div "Description: Premium home maintenance and renovation company in the UAE, seekin…" at bounding box center [647, 345] width 439 height 91
click at [590, 354] on mark "(Figma)" at bounding box center [576, 358] width 28 height 9
click at [441, 130] on input ""(figma)"" at bounding box center [564, 131] width 316 height 15
click at [429, 133] on input ""(figma)"" at bounding box center [564, 131] width 316 height 15
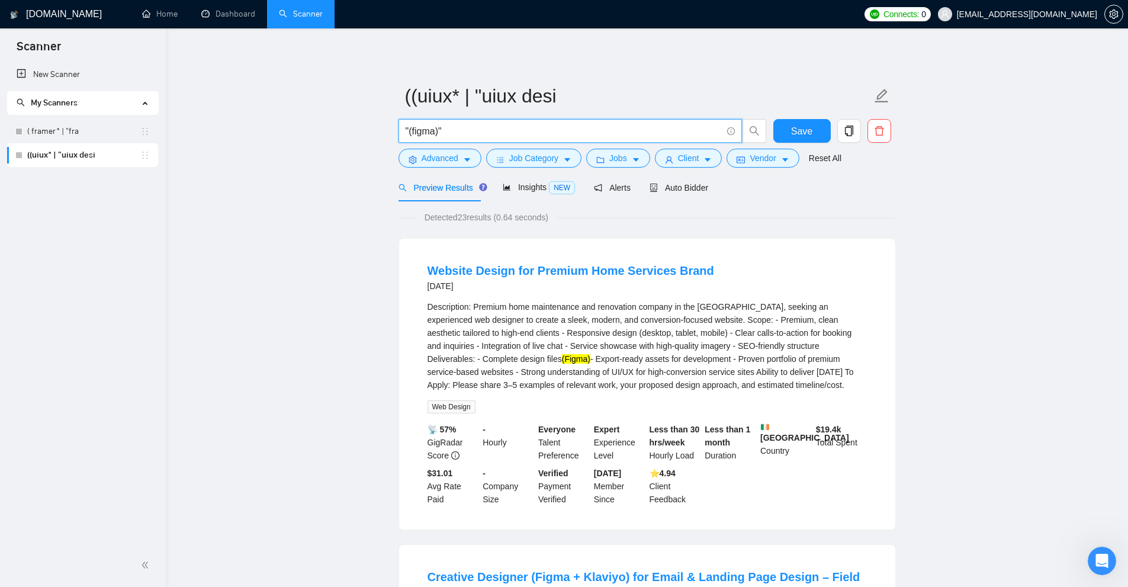
drag, startPoint x: 438, startPoint y: 130, endPoint x: 408, endPoint y: 130, distance: 29.6
click at [408, 130] on input ""(figma)"" at bounding box center [564, 131] width 316 height 15
click at [473, 123] on span ""(figma)"" at bounding box center [570, 131] width 343 height 24
click at [521, 137] on input ""(figm)"" at bounding box center [564, 131] width 316 height 15
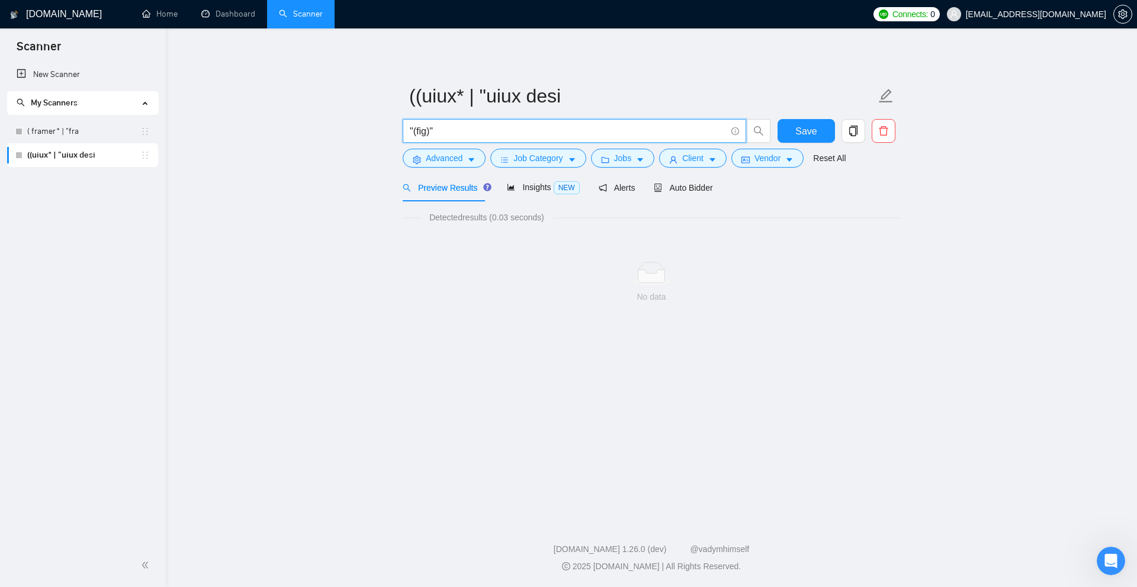
click at [485, 124] on input ""(fig)"" at bounding box center [568, 131] width 316 height 15
paste input "UX* | "user experience" | (UI*) | "user interface" | (desig*) | (redesign*) | "…"
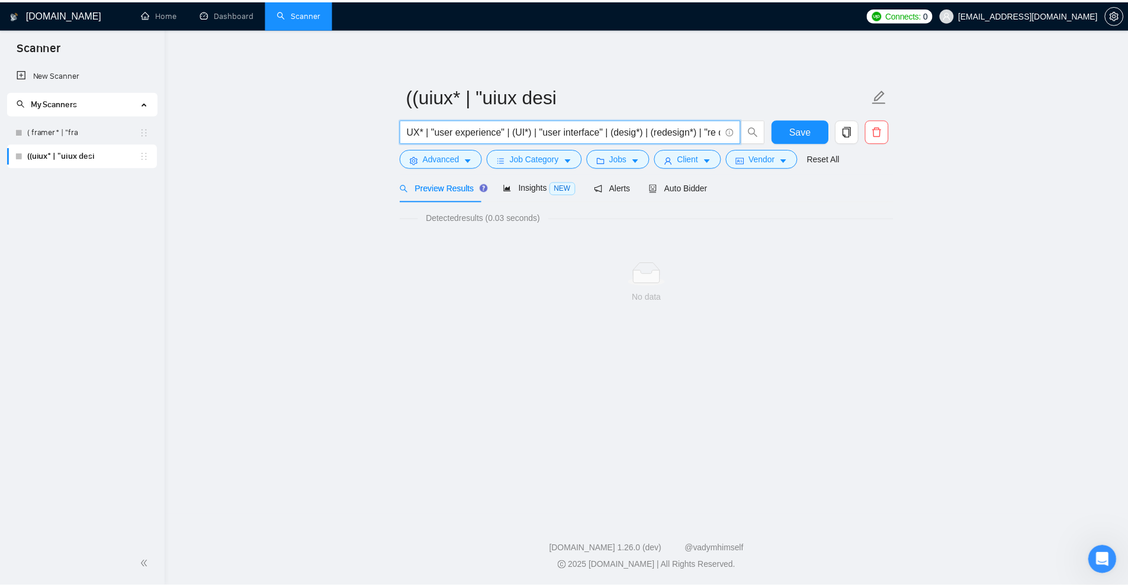
scroll to position [0, 394]
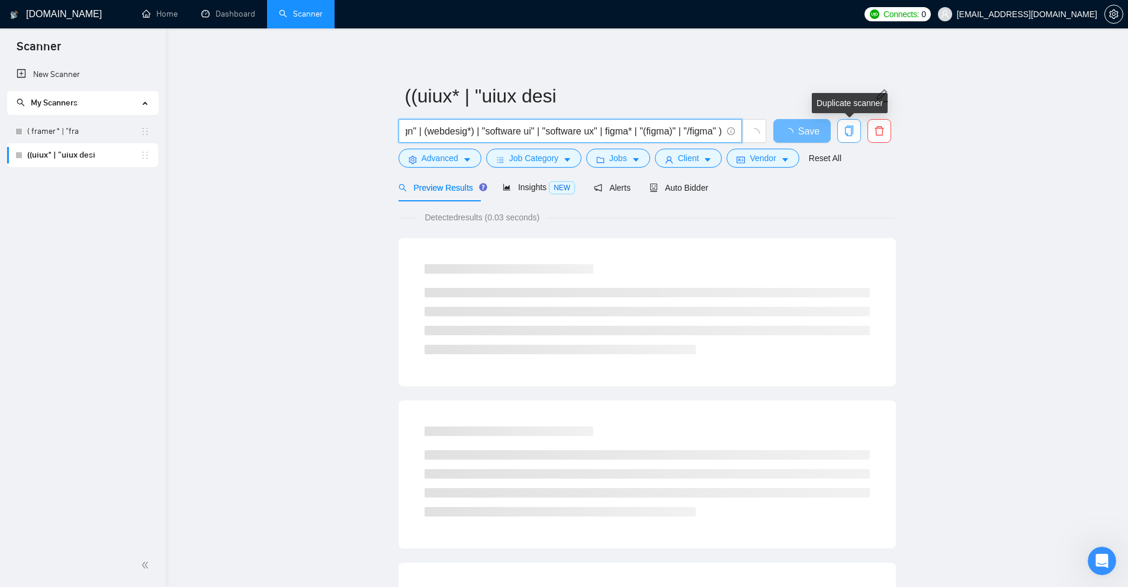
type input "UX* | "user experience" | (UI*) | "user interface" | (desig*) | (redesign*) | "…"
click at [854, 130] on icon "copy" at bounding box center [849, 131] width 11 height 11
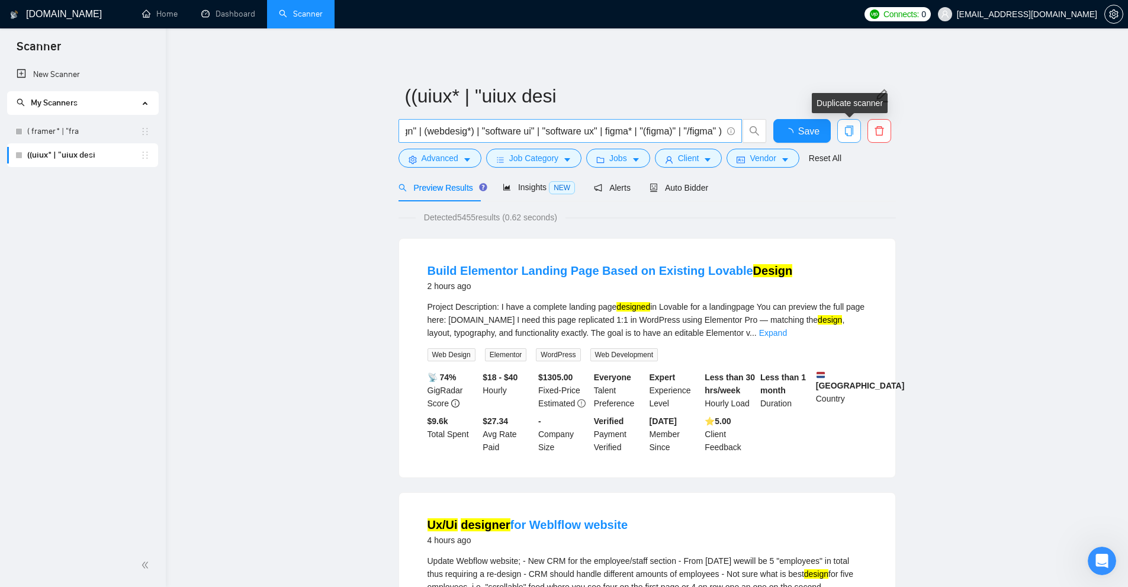
scroll to position [0, 0]
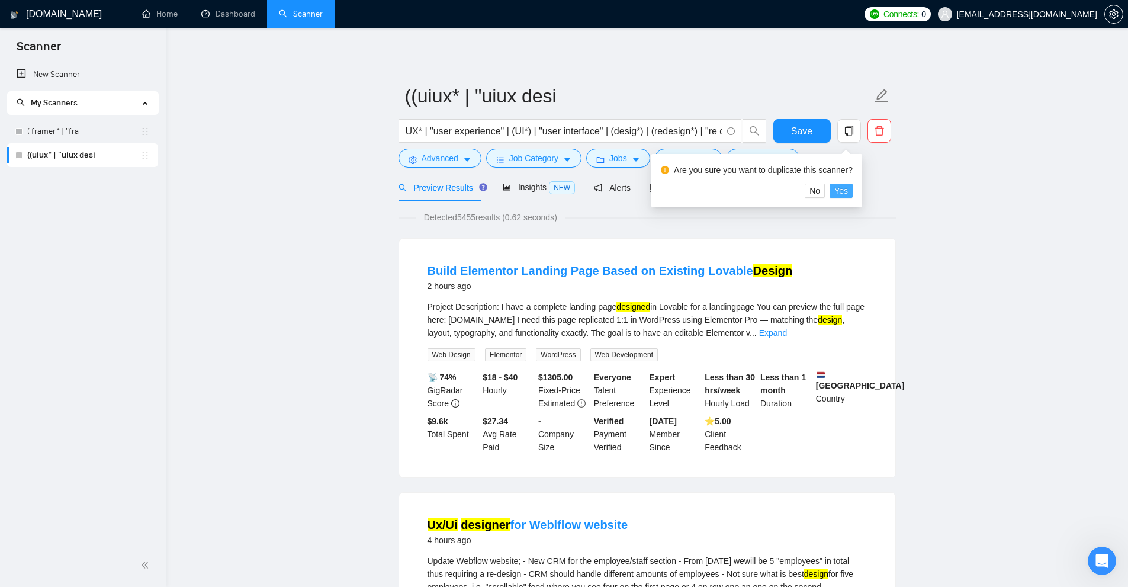
click at [835, 191] on span "Yes" at bounding box center [841, 190] width 14 height 13
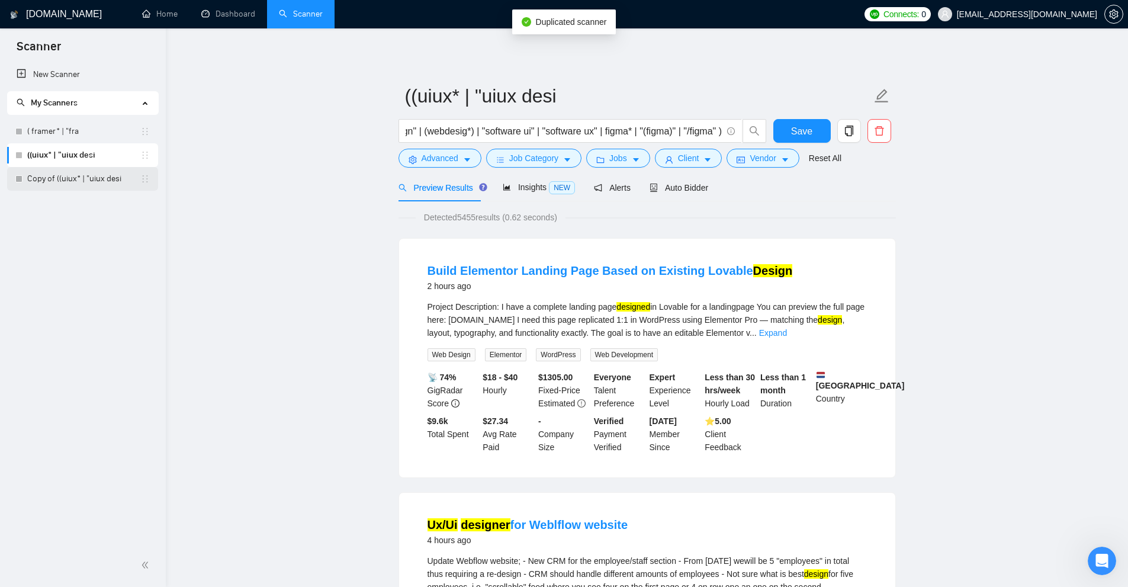
click at [58, 178] on link "Copy of ((uiux* | "uiux desi" at bounding box center [83, 179] width 113 height 24
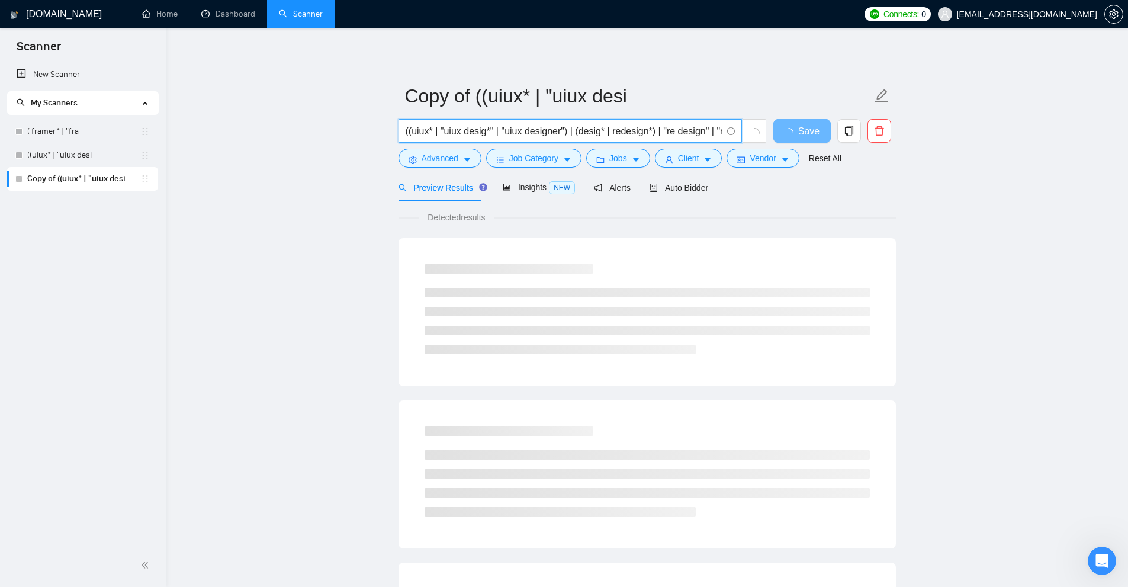
click at [557, 130] on input "((uiux* | "uiux desig*" | "uiux designer") | (desig* | redesign*) | "re design"…" at bounding box center [564, 131] width 316 height 15
paste input "UX* | "user experience" | (UI*) | "user interface" | (desig*) | (redesign*) | "…"
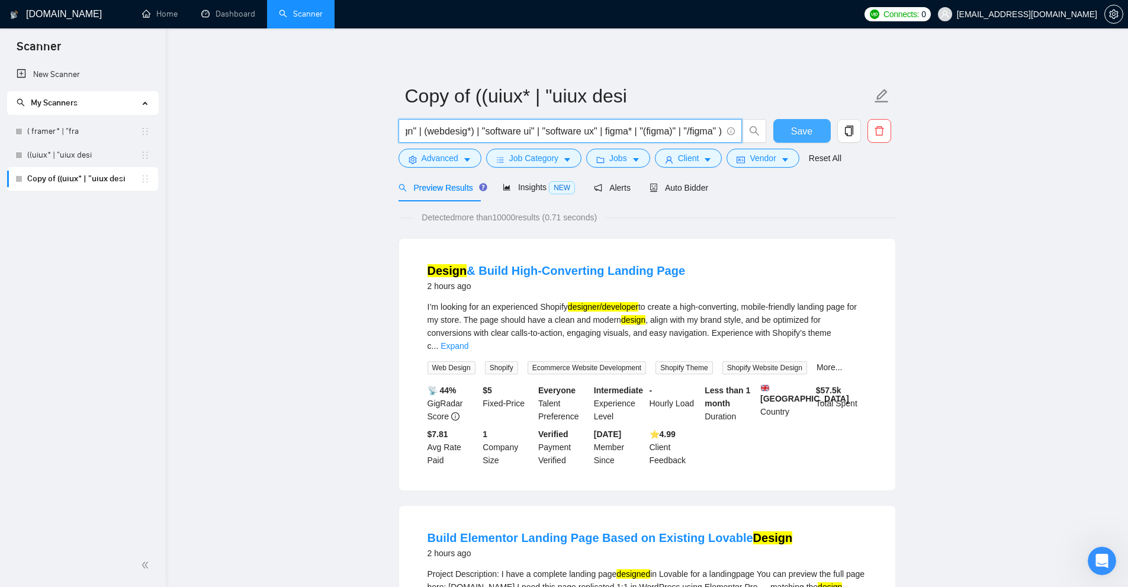
type input "UX* | "user experience" | (UI*) | "user interface" | (desig*) | (redesign*) | "…"
click at [799, 131] on span "Save" at bounding box center [801, 131] width 21 height 15
click at [78, 158] on link "((uiux* | "uiux desi" at bounding box center [83, 155] width 113 height 24
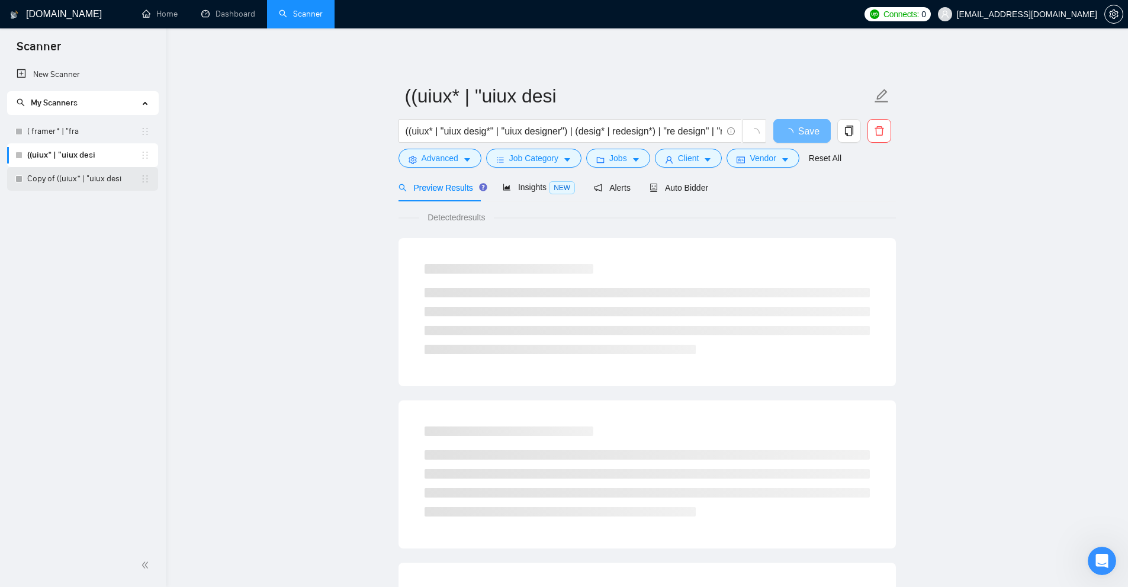
click at [79, 178] on link "Copy of ((uiux* | "uiux desi" at bounding box center [83, 179] width 113 height 24
click at [545, 192] on span "Insights NEW" at bounding box center [539, 186] width 72 height 9
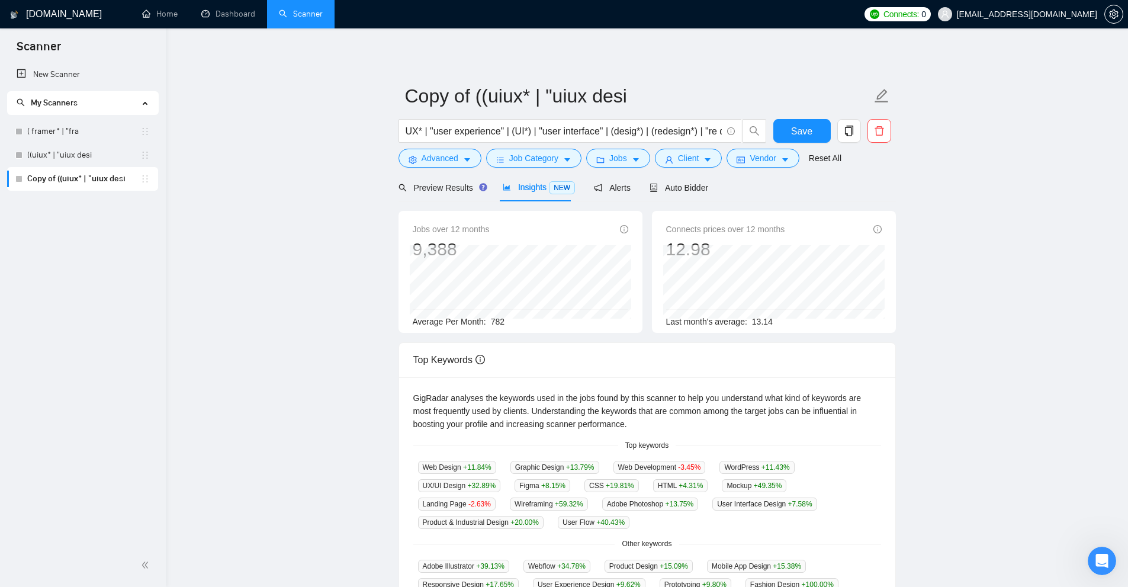
click at [502, 325] on div "Jobs over 12 months 9,388 Jan 2025 844 Average Per Month: 782" at bounding box center [521, 275] width 216 height 105
drag, startPoint x: 502, startPoint y: 325, endPoint x: 489, endPoint y: 323, distance: 12.7
click at [491, 323] on span "782" at bounding box center [498, 321] width 14 height 9
click at [695, 189] on span "Auto Bidder" at bounding box center [679, 187] width 59 height 9
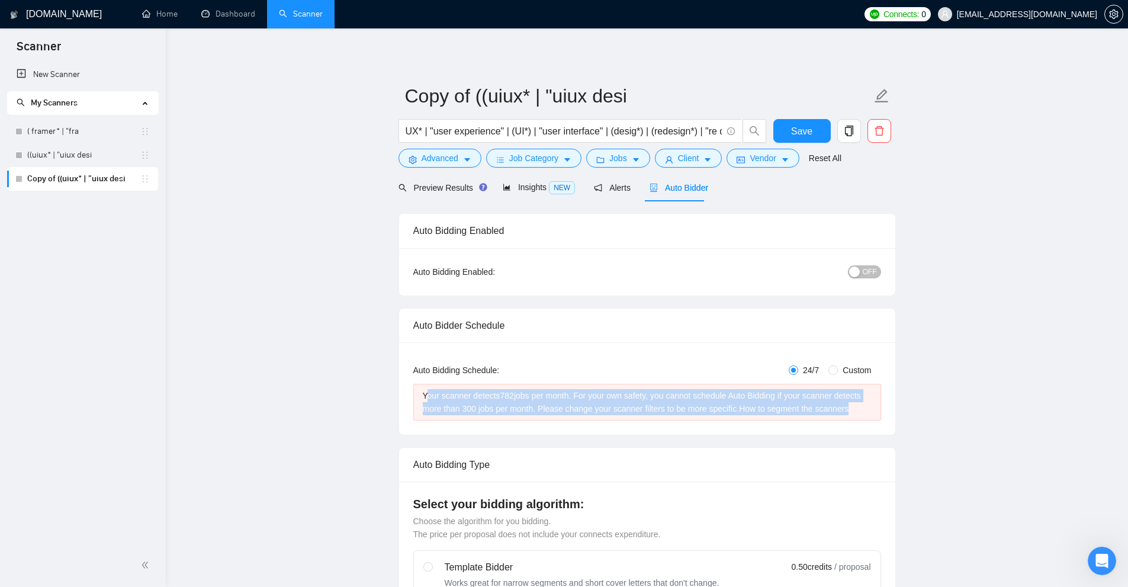
drag, startPoint x: 430, startPoint y: 386, endPoint x: 850, endPoint y: 403, distance: 420.3
click at [850, 403] on div "Your scanner detects 782 jobs per month. For your own safety, you cannot schedu…" at bounding box center [647, 402] width 468 height 37
click at [850, 403] on div "Your scanner detects 782 jobs per month. For your own safety, you cannot schedu…" at bounding box center [647, 402] width 449 height 26
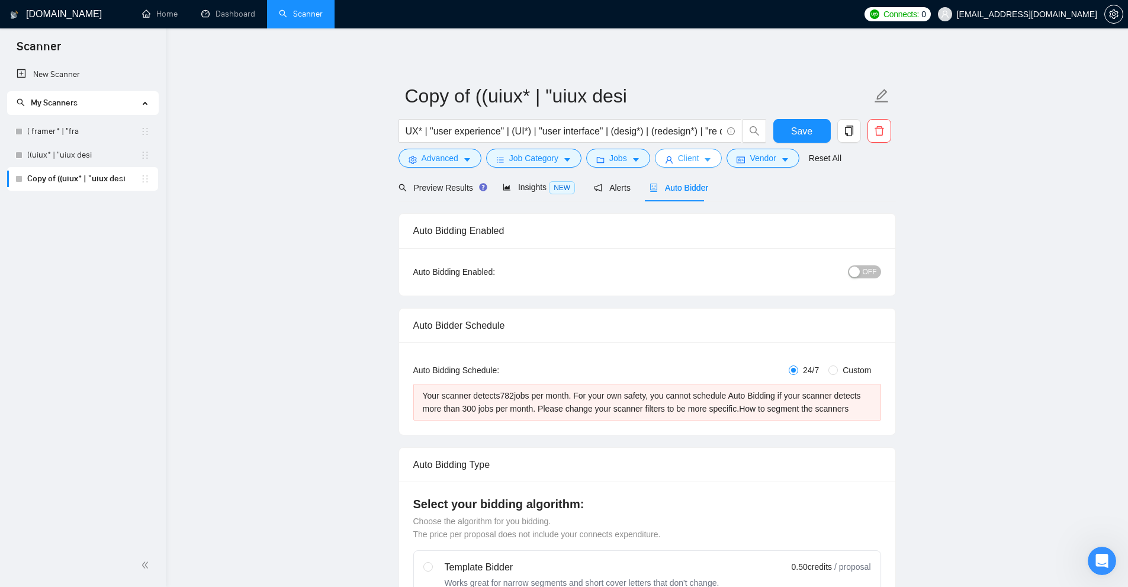
click at [705, 156] on icon "caret-down" at bounding box center [708, 160] width 8 height 8
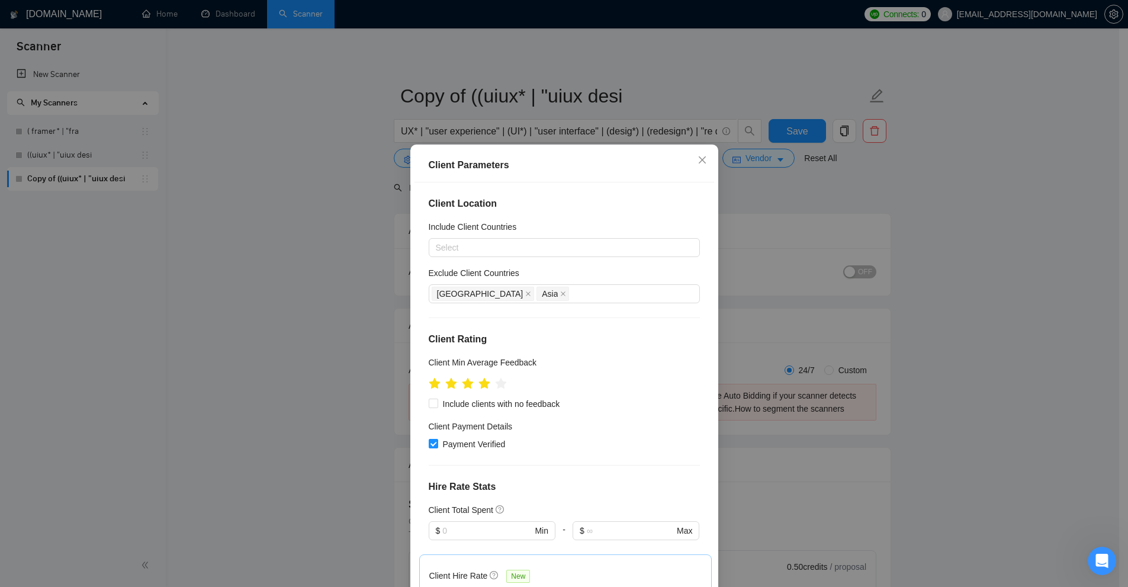
click at [891, 220] on div "Client Parameters Client Location Include Client Countries Select Exclude Clien…" at bounding box center [564, 293] width 1128 height 587
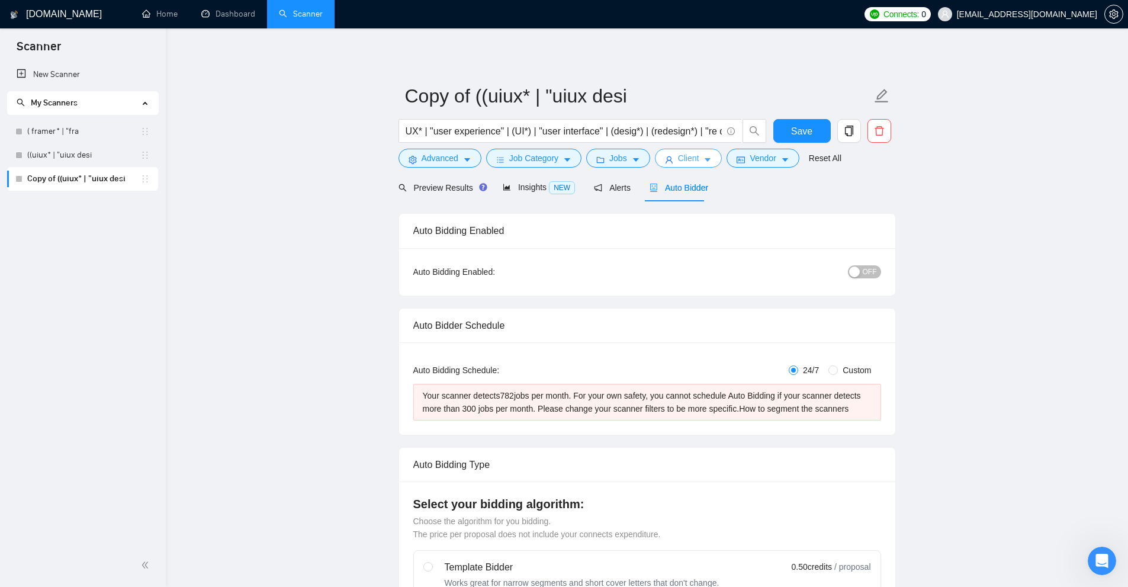
click at [691, 155] on span "Client" at bounding box center [688, 158] width 21 height 13
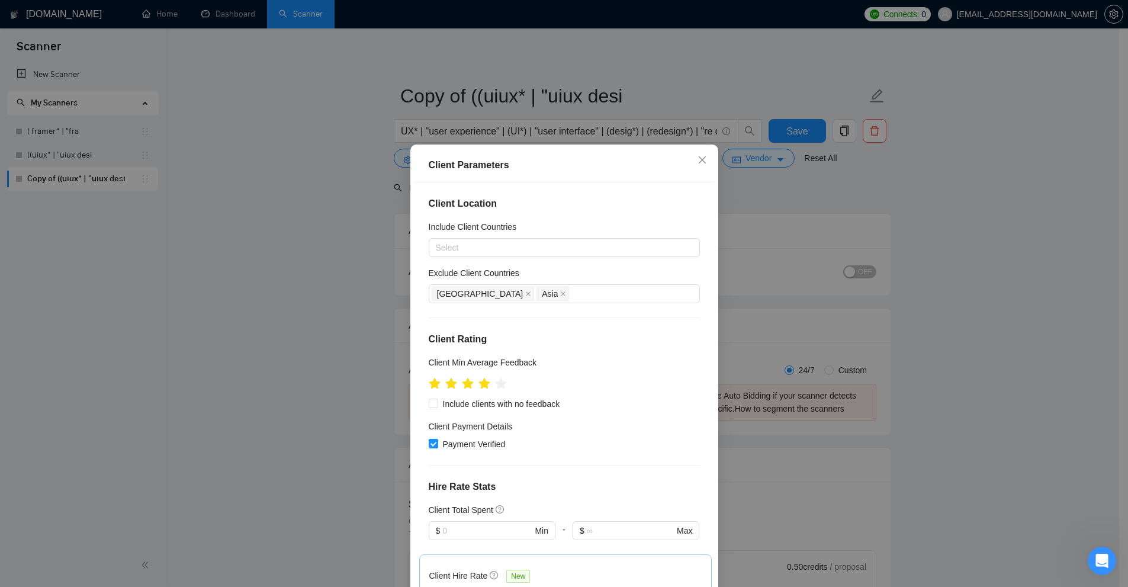
click at [916, 232] on div "Client Parameters Client Location Include Client Countries Select Exclude Clien…" at bounding box center [564, 293] width 1128 height 587
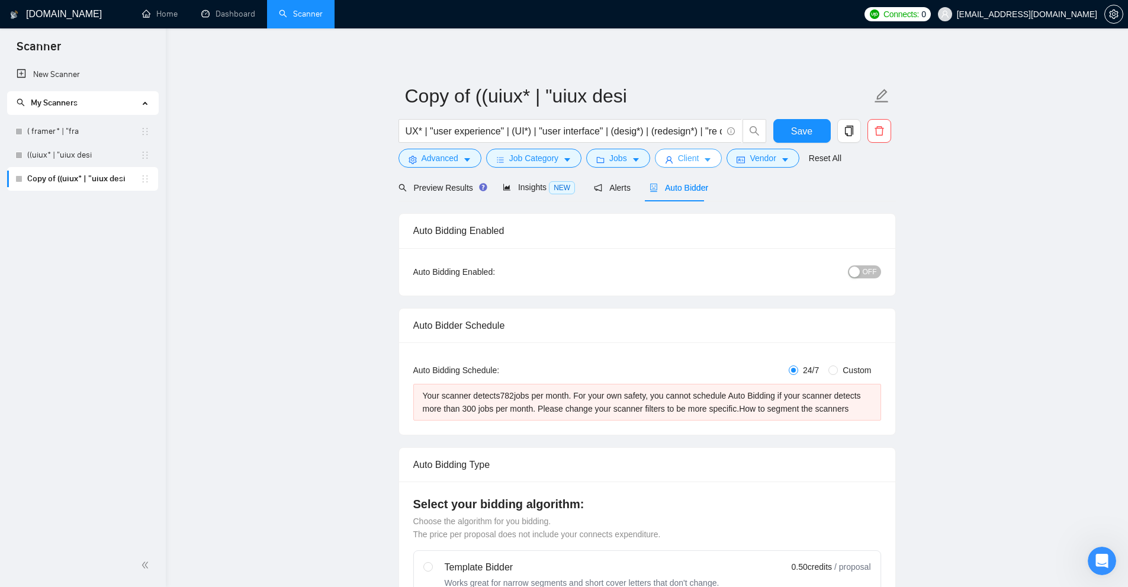
click at [699, 155] on button "Client" at bounding box center [689, 158] width 68 height 19
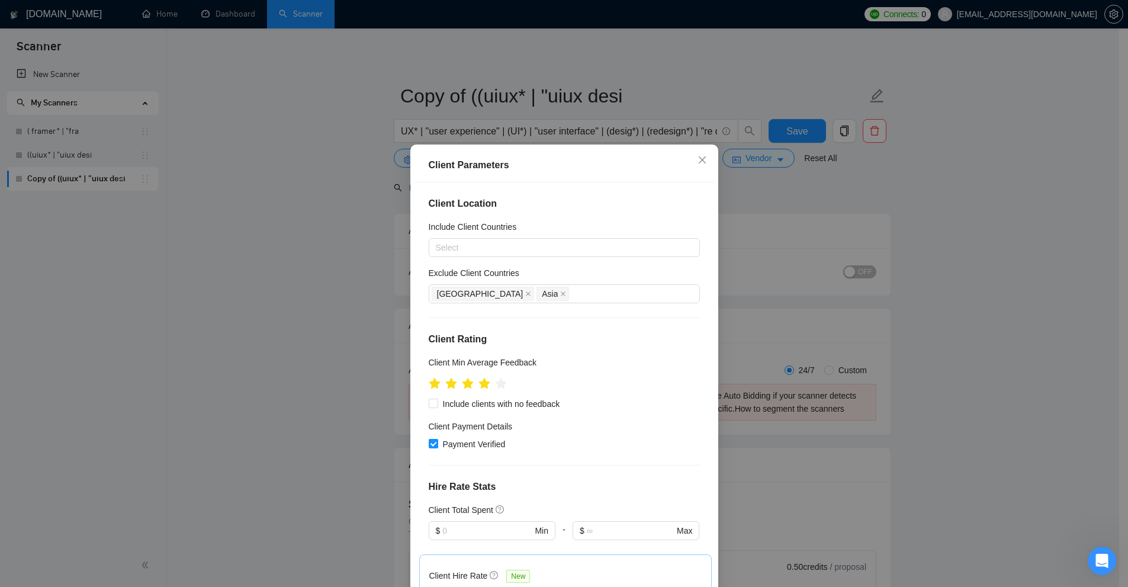
scroll to position [118, 0]
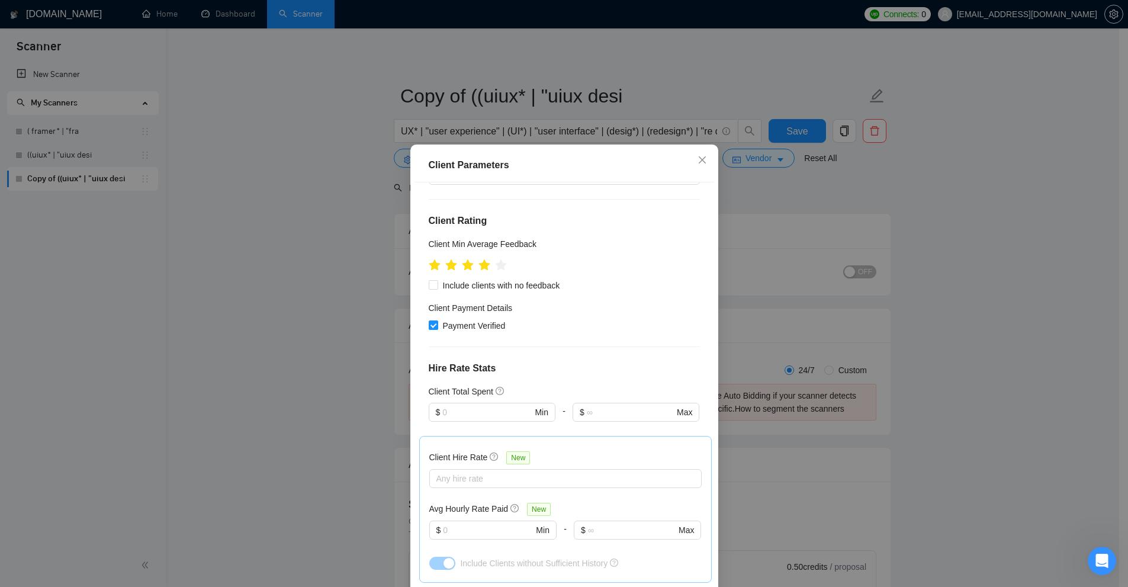
click at [896, 264] on div "Client Parameters Client Location Include Client Countries Select Exclude Clien…" at bounding box center [564, 293] width 1128 height 587
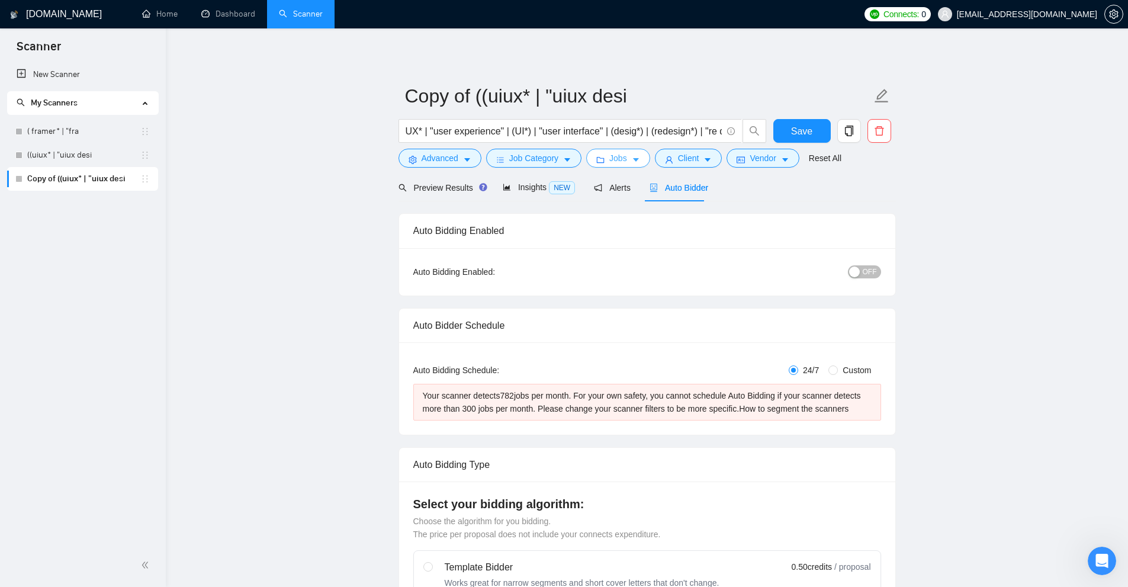
click at [606, 158] on button "Jobs" at bounding box center [618, 158] width 64 height 19
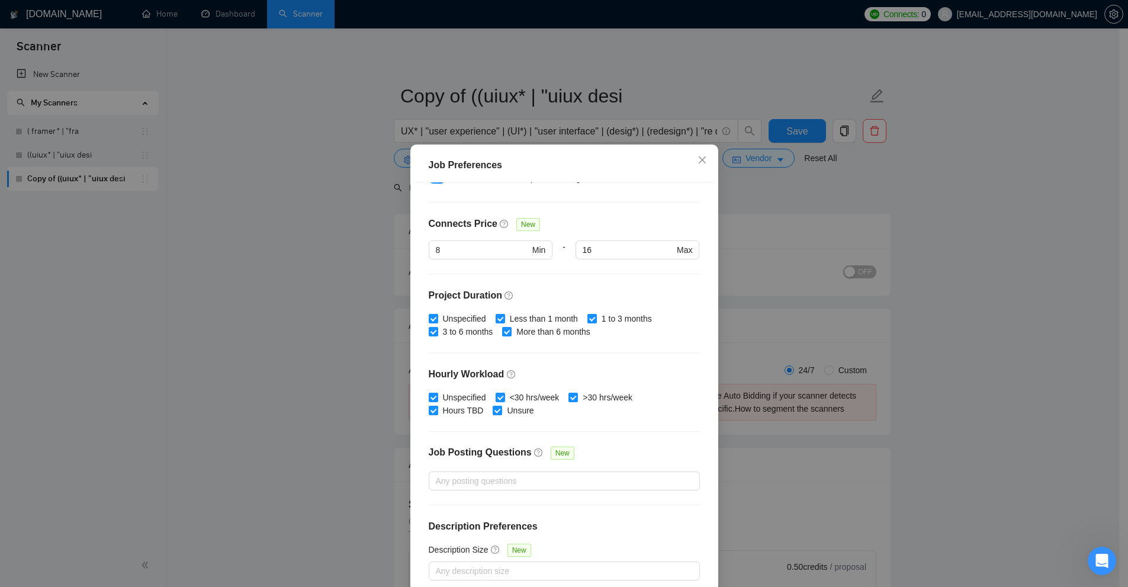
scroll to position [59, 0]
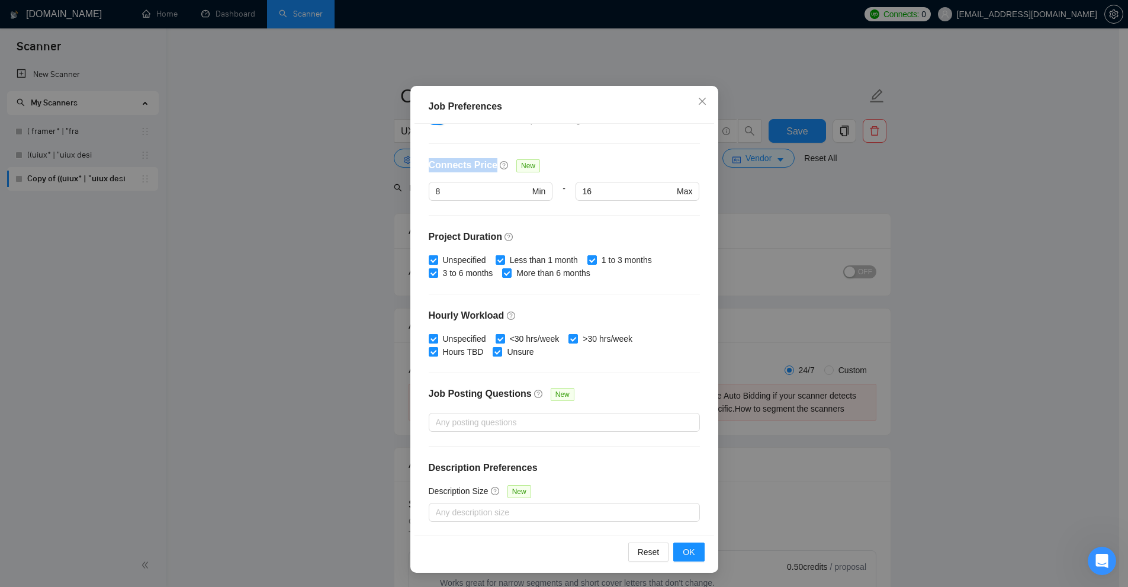
drag, startPoint x: 423, startPoint y: 162, endPoint x: 489, endPoint y: 164, distance: 65.8
click at [489, 164] on div "Budget Project Type All Fixed Price Hourly Rate Fixed Price Budget $ 400 Min - …" at bounding box center [565, 329] width 300 height 411
click at [620, 170] on div "Connects Price New" at bounding box center [564, 170] width 271 height 24
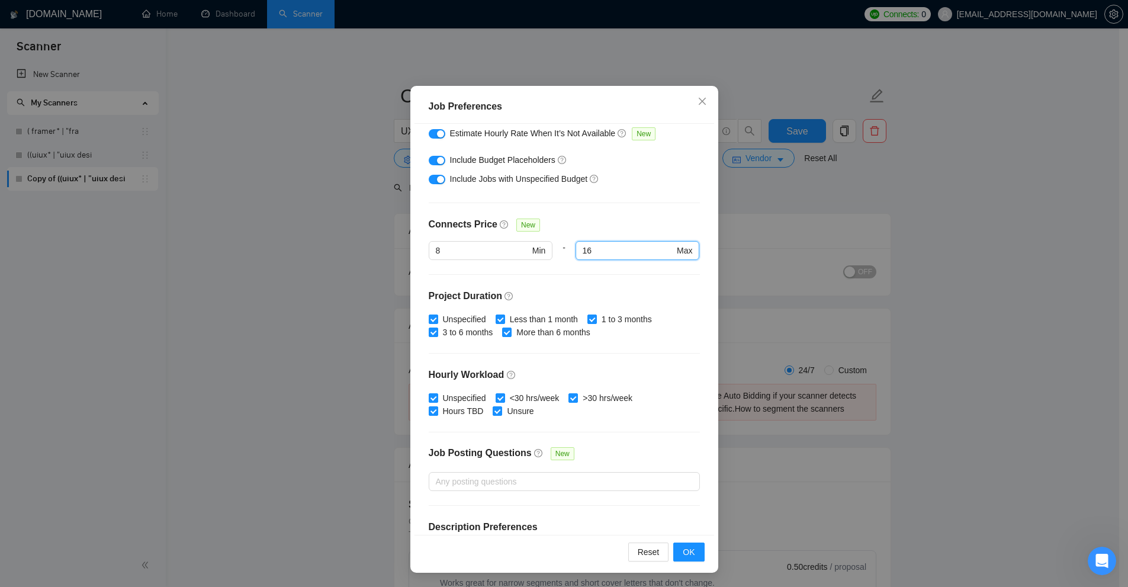
drag, startPoint x: 622, startPoint y: 248, endPoint x: 563, endPoint y: 251, distance: 59.9
click at [563, 251] on div "8 Min - 16 16 Max" at bounding box center [564, 257] width 271 height 33
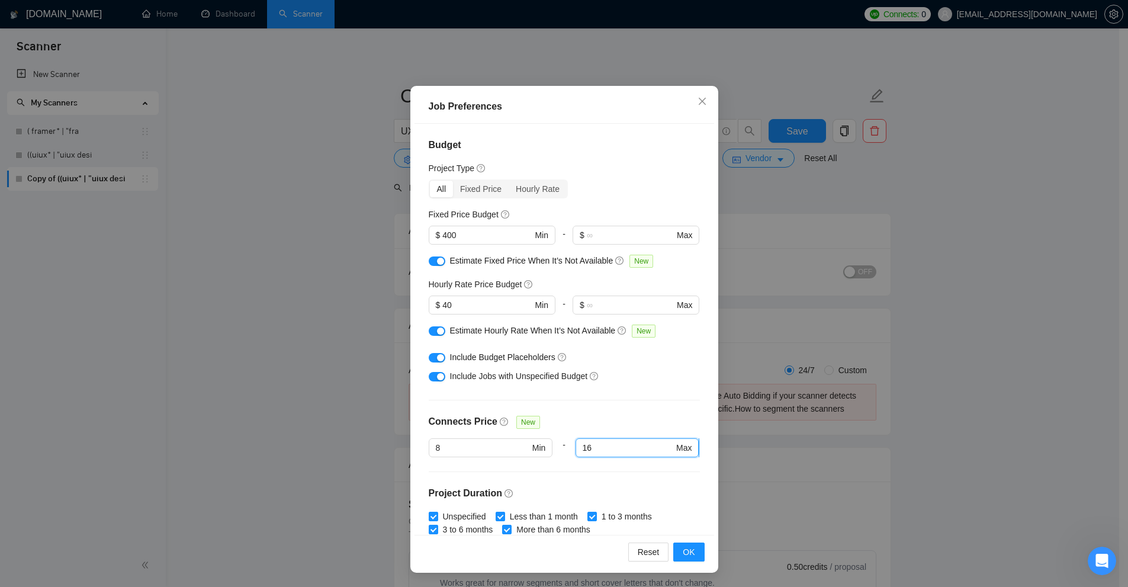
click at [616, 441] on input "16" at bounding box center [628, 447] width 91 height 13
drag, startPoint x: 621, startPoint y: 444, endPoint x: 589, endPoint y: 451, distance: 32.8
click at [552, 460] on div "8 Min - 16 16 Max" at bounding box center [564, 454] width 271 height 33
click at [602, 483] on div "Budget Project Type All Fixed Price Hourly Rate Fixed Price Budget $ 400 Min - …" at bounding box center [565, 329] width 300 height 411
click at [613, 463] on div at bounding box center [638, 464] width 124 height 14
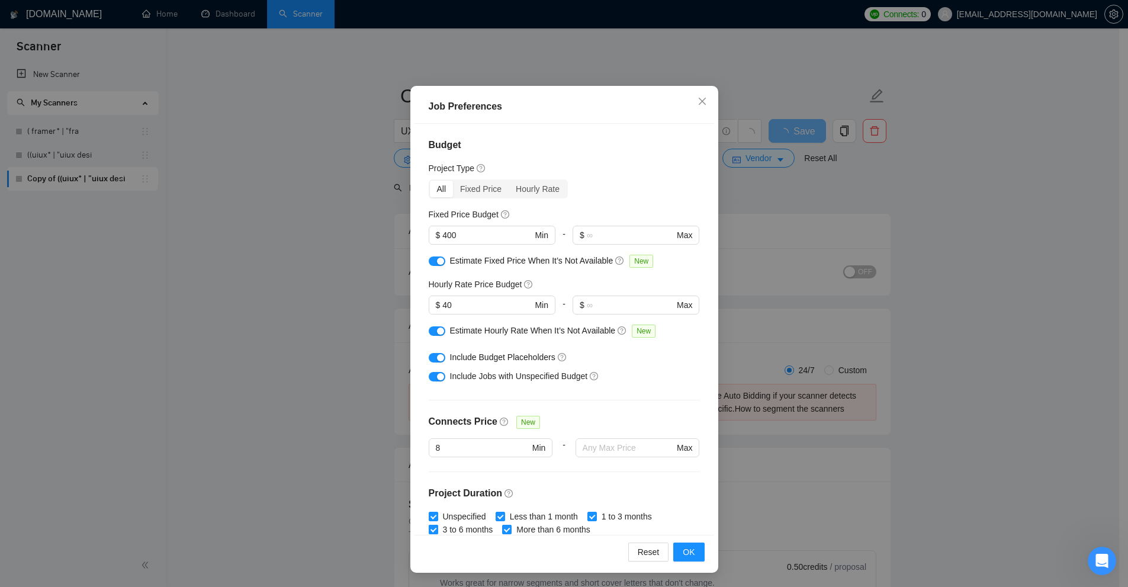
scroll to position [118, 0]
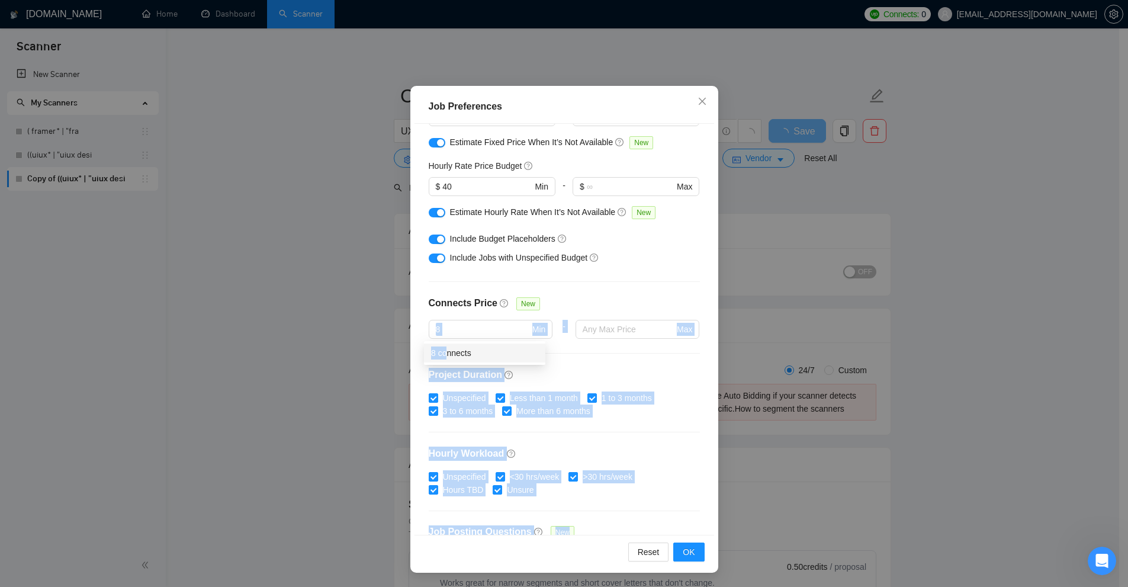
drag, startPoint x: 303, startPoint y: 327, endPoint x: 448, endPoint y: 345, distance: 145.6
click at [448, 345] on body "Scanner New Scanner My Scanners ( framer* | "fra ((uiux* | "uiux desi Copy of (…" at bounding box center [559, 293] width 1119 height 587
click at [476, 323] on input "8" at bounding box center [483, 329] width 94 height 13
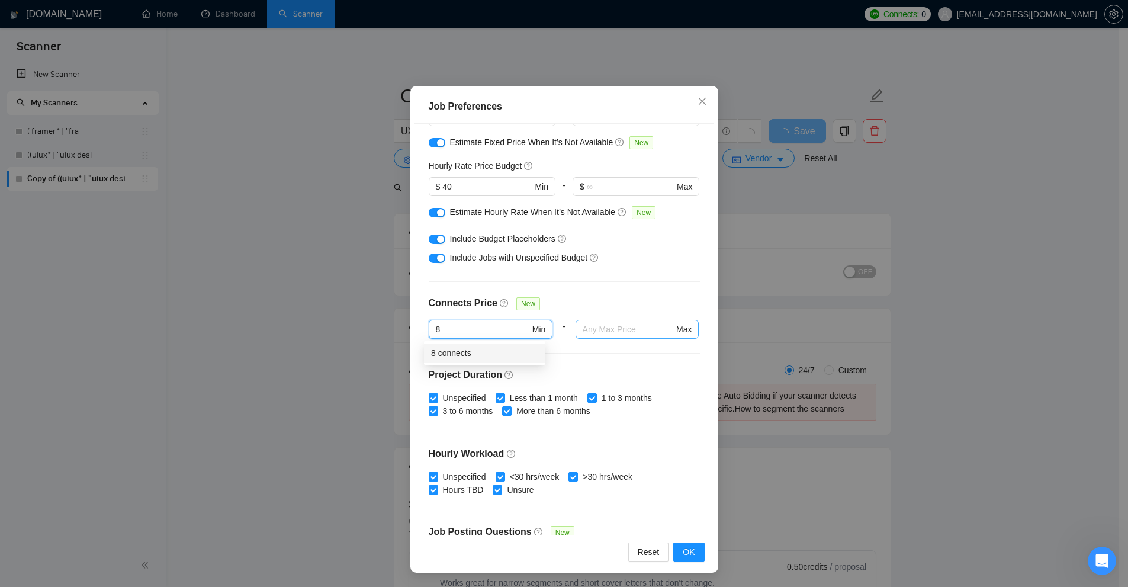
click at [472, 325] on input "8" at bounding box center [483, 329] width 94 height 13
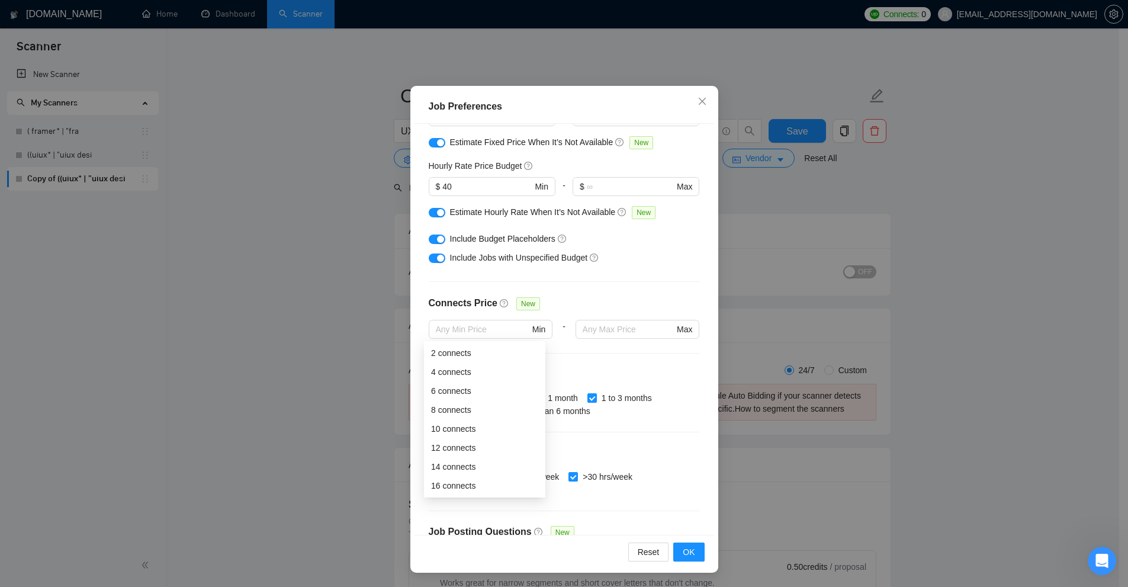
click at [627, 298] on div "Connects Price New" at bounding box center [564, 308] width 271 height 24
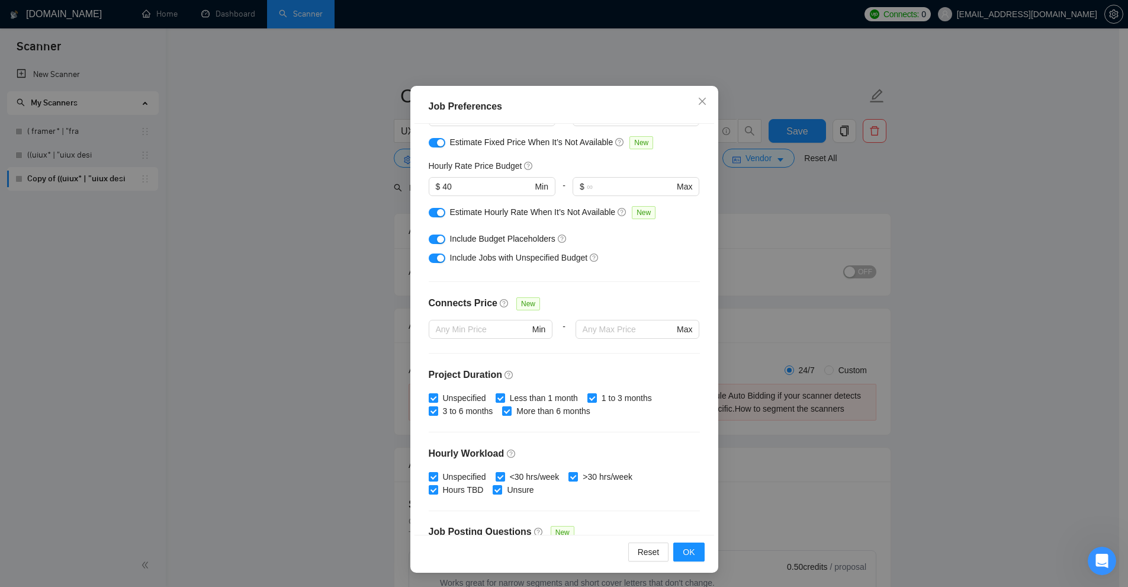
click at [810, 224] on div "Job Preferences Budget Project Type All Fixed Price Hourly Rate Fixed Price Bud…" at bounding box center [564, 293] width 1128 height 587
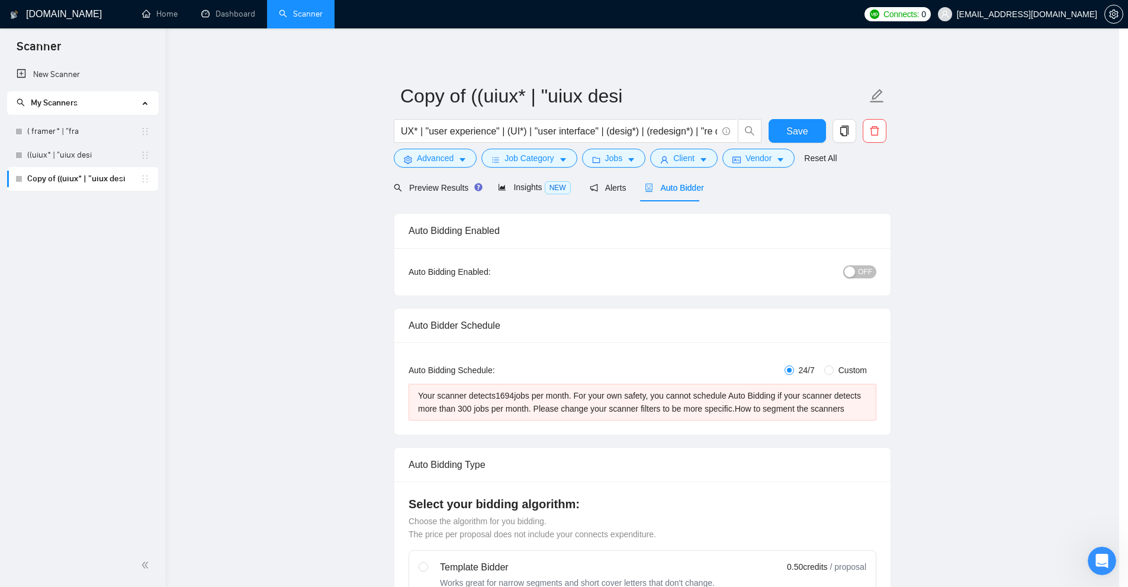
scroll to position [0, 0]
click at [804, 133] on span "Save" at bounding box center [796, 131] width 21 height 15
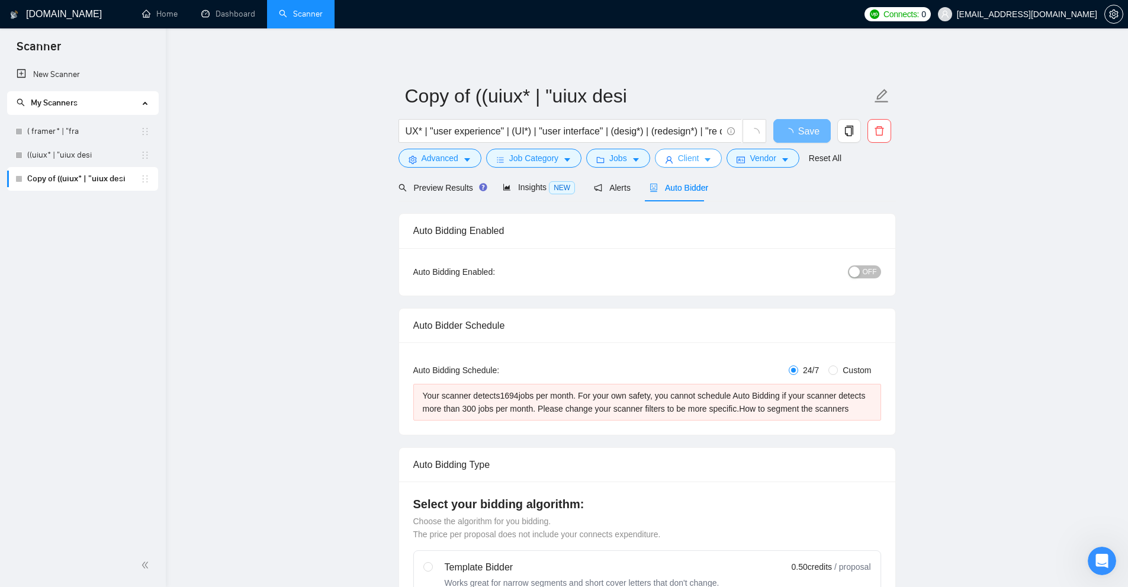
click at [688, 155] on span "Client" at bounding box center [688, 158] width 21 height 13
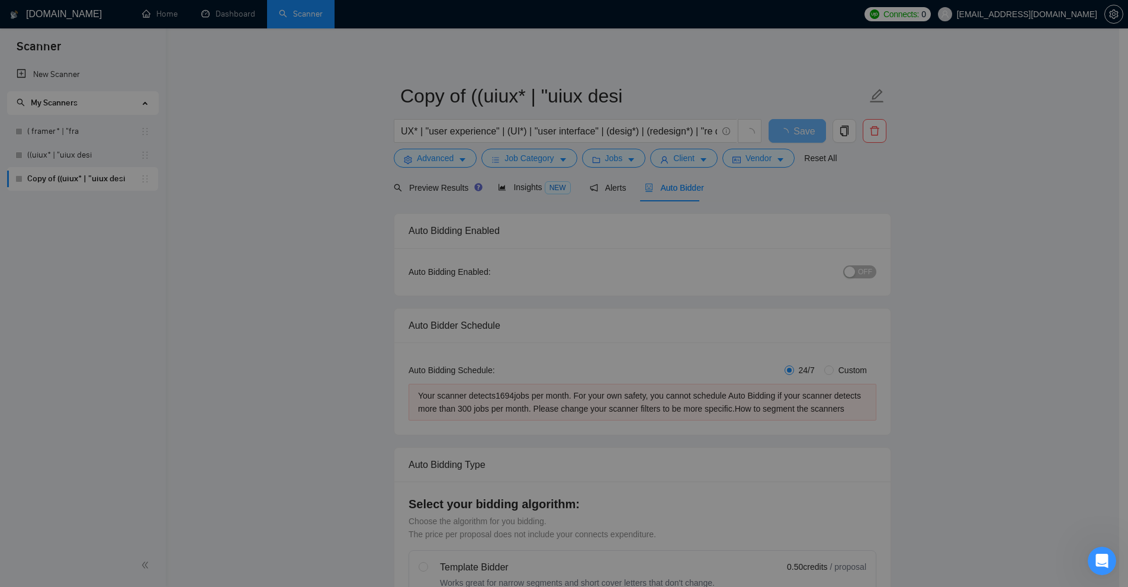
click at [901, 216] on div "Client Parameters Client Location Include Client Countries Select Exclude Clien…" at bounding box center [564, 293] width 1128 height 587
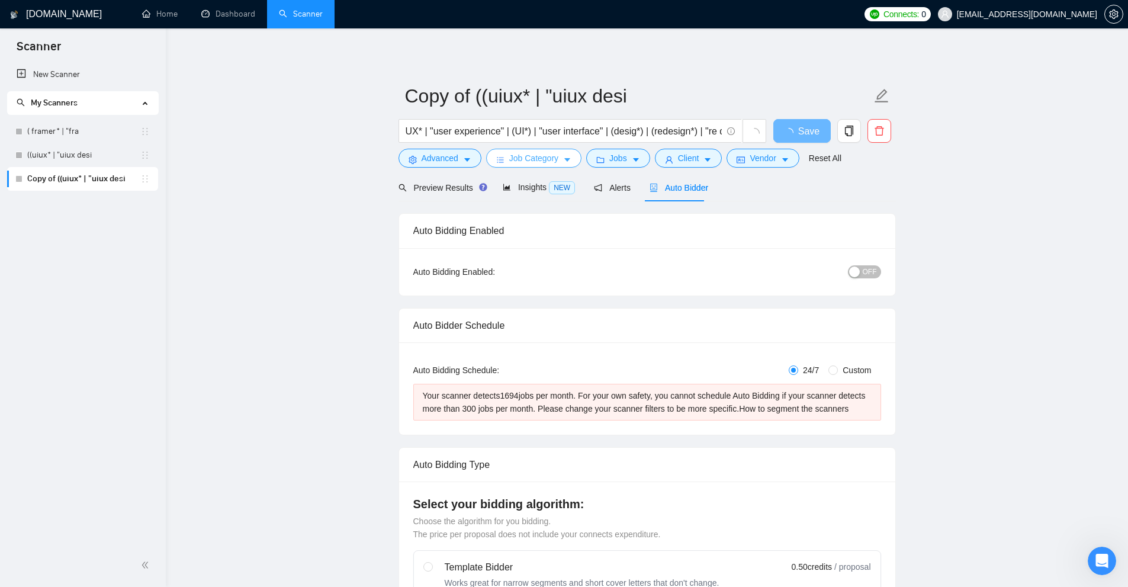
click at [575, 157] on button "Job Category" at bounding box center [533, 158] width 95 height 19
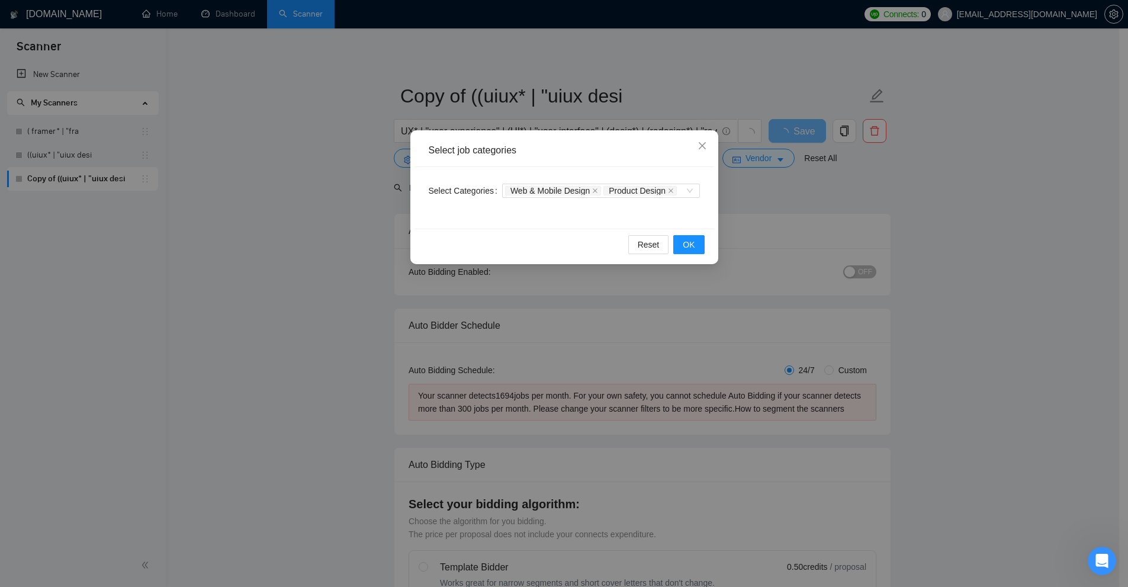
click at [894, 206] on div "Select job categories Select Categories Web & Mobile Design Product Design Rese…" at bounding box center [564, 293] width 1128 height 587
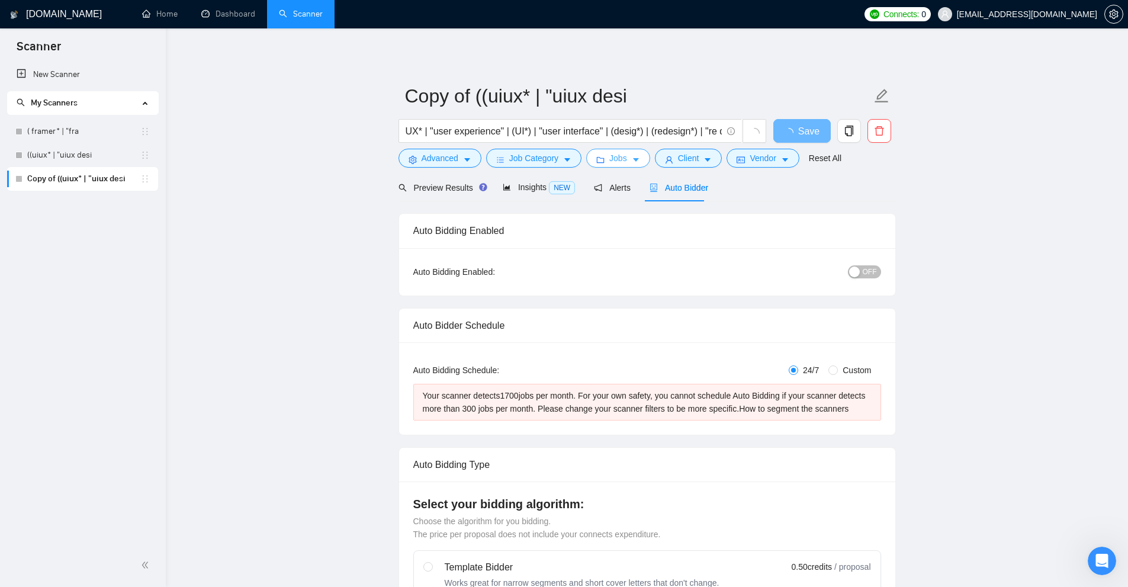
click at [617, 164] on span "Jobs" at bounding box center [618, 158] width 18 height 13
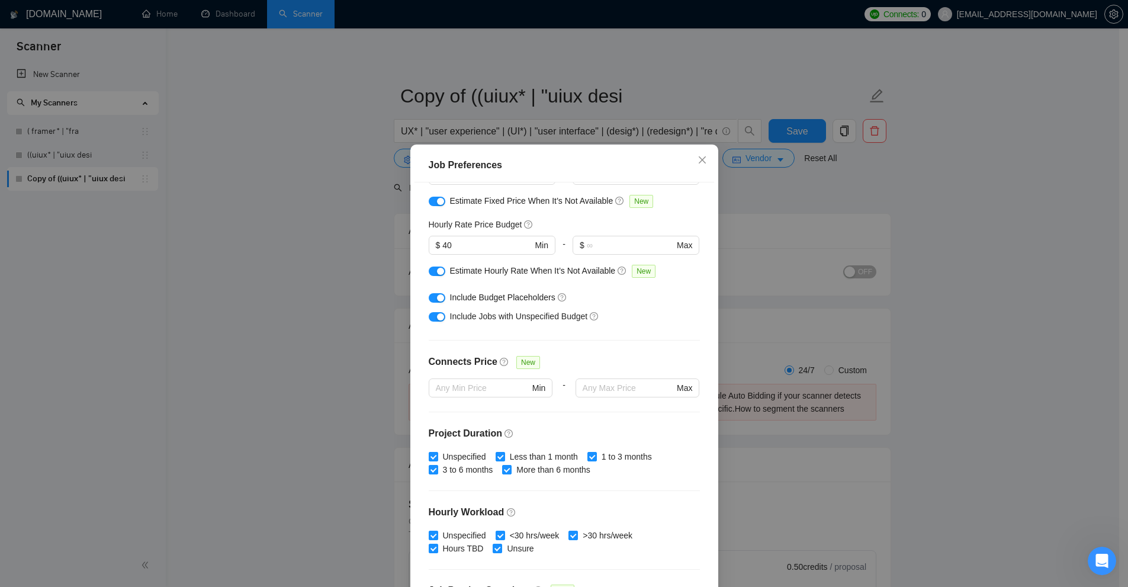
scroll to position [13, 0]
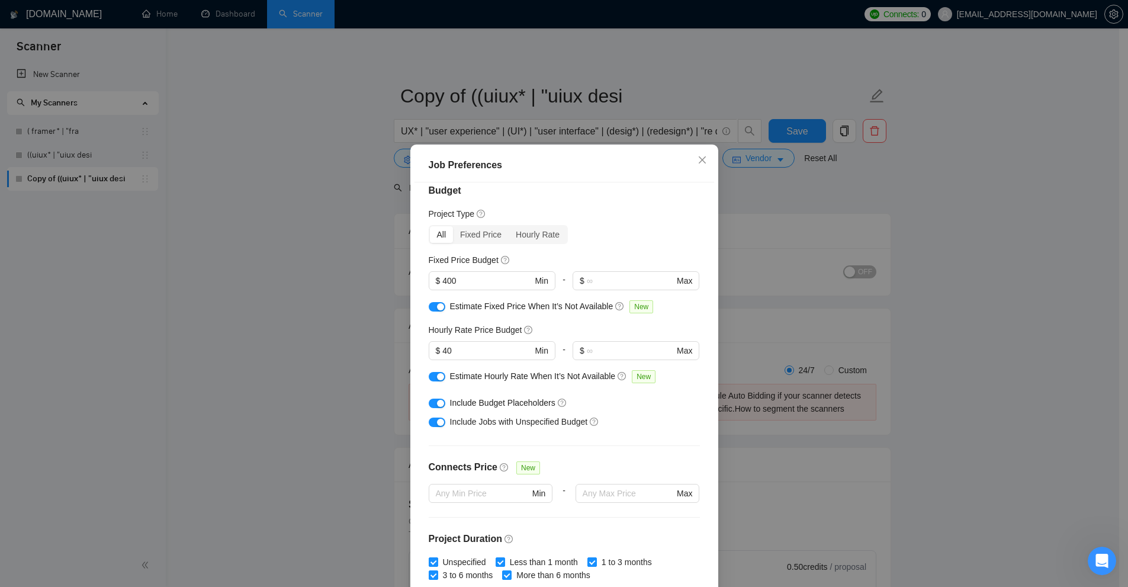
click at [437, 307] on div "button" at bounding box center [440, 306] width 7 height 7
click at [437, 374] on div "button" at bounding box center [440, 376] width 7 height 7
click at [892, 162] on div "Job Preferences Budget Project Type All Fixed Price Hourly Rate Fixed Price Bud…" at bounding box center [564, 293] width 1128 height 587
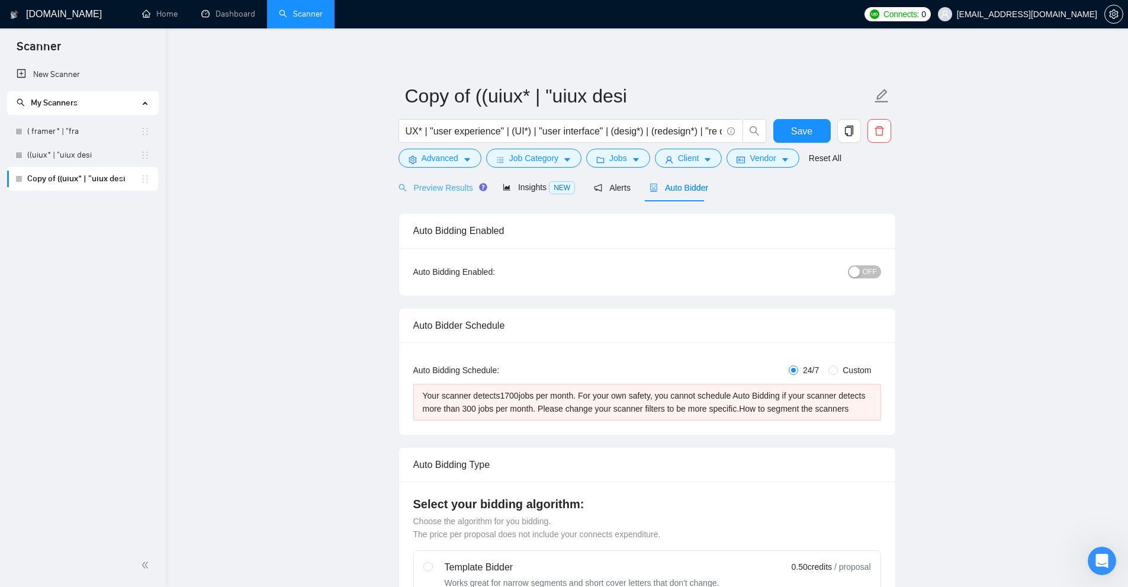
click at [413, 176] on div "Preview Results" at bounding box center [441, 188] width 85 height 28
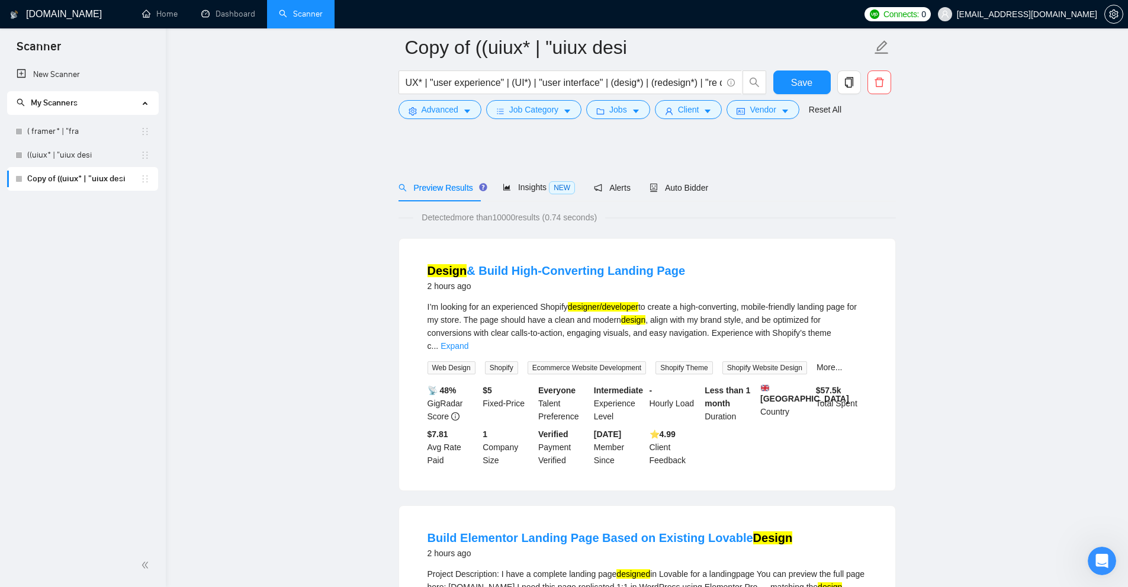
scroll to position [296, 0]
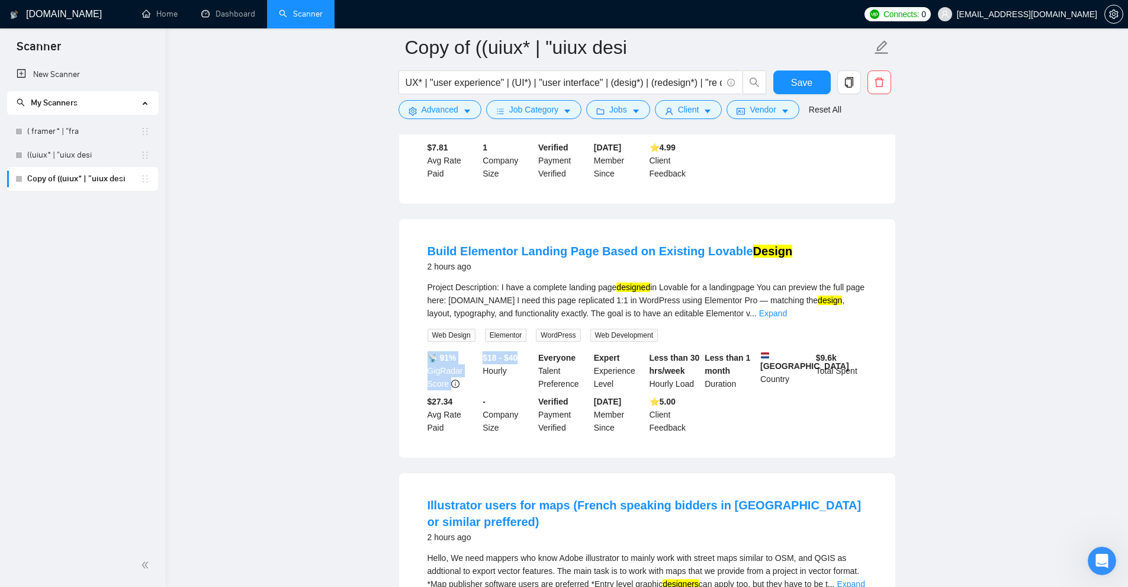
drag, startPoint x: 476, startPoint y: 337, endPoint x: 523, endPoint y: 356, distance: 51.0
click at [540, 351] on li "Build Elementor Landing Page Based on Existing Lovable Design 2 hours ago Proje…" at bounding box center [647, 338] width 468 height 210
click at [518, 358] on div "$18 - $40 Hourly" at bounding box center [508, 370] width 56 height 39
click at [515, 360] on div "$18 - $40 Hourly" at bounding box center [508, 370] width 56 height 39
click at [516, 359] on div "$18 - $40 Hourly" at bounding box center [508, 370] width 56 height 39
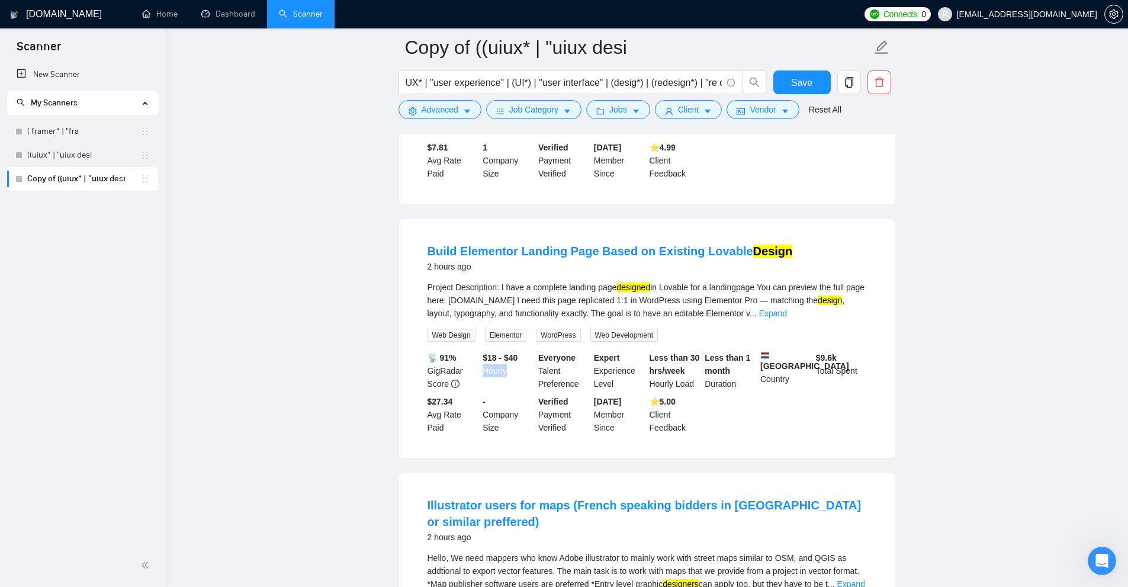
click at [516, 359] on div "$18 - $40 Hourly" at bounding box center [508, 370] width 56 height 39
click at [488, 353] on b "$18 - $40" at bounding box center [500, 357] width 35 height 9
drag, startPoint x: 488, startPoint y: 352, endPoint x: 524, endPoint y: 350, distance: 35.6
click at [524, 351] on div "$18 - $40 Hourly" at bounding box center [508, 370] width 56 height 39
click at [522, 351] on div "$18 - $40 Hourly" at bounding box center [508, 370] width 56 height 39
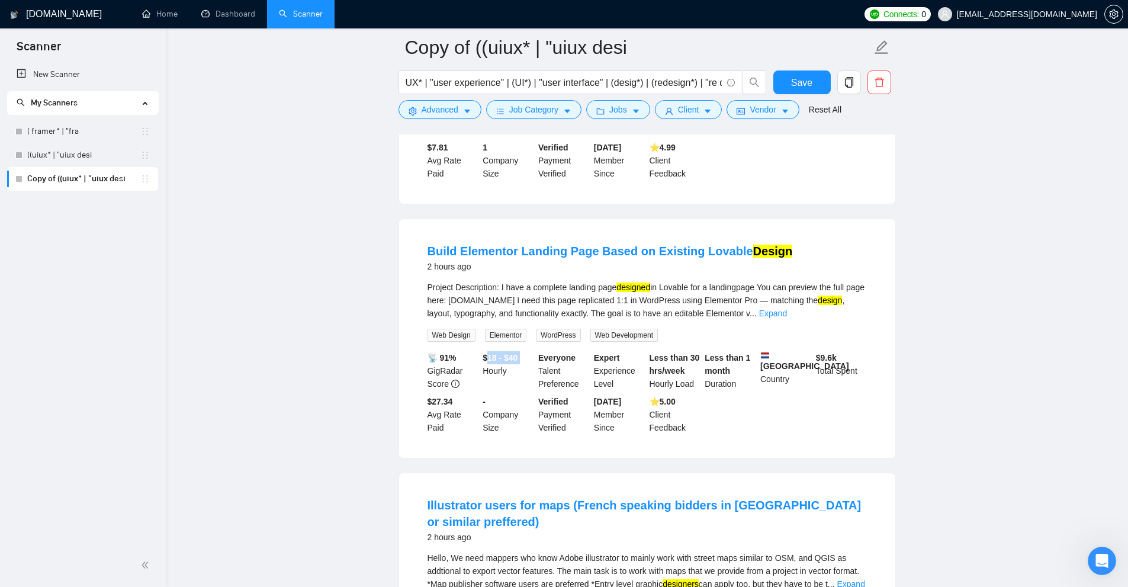
click at [515, 353] on b "$18 - $40" at bounding box center [500, 357] width 35 height 9
drag, startPoint x: 707, startPoint y: 362, endPoint x: 719, endPoint y: 366, distance: 12.4
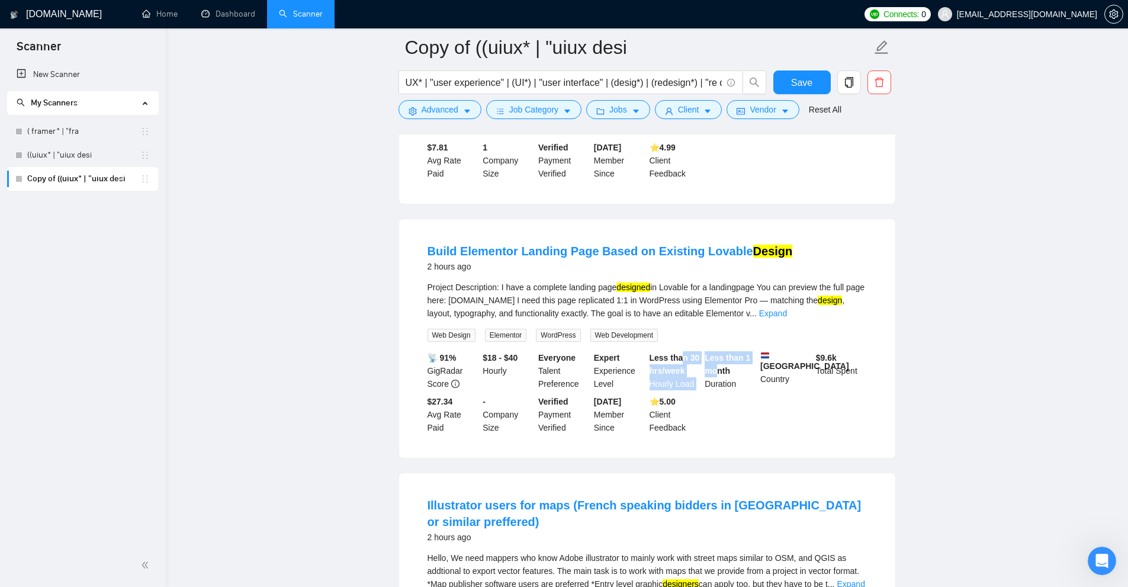
click at [719, 366] on li "Build Elementor Landing Page Based on Existing Lovable Design 2 hours ago Proje…" at bounding box center [647, 338] width 468 height 210
click at [721, 367] on b "Less than 1 month" at bounding box center [728, 364] width 46 height 23
drag, startPoint x: 682, startPoint y: 373, endPoint x: 643, endPoint y: 355, distance: 43.5
click at [643, 355] on div "📡 91% GigRadar Score $18 - $40 Hourly Everyone Talent Preference Expert Experie…" at bounding box center [647, 392] width 444 height 83
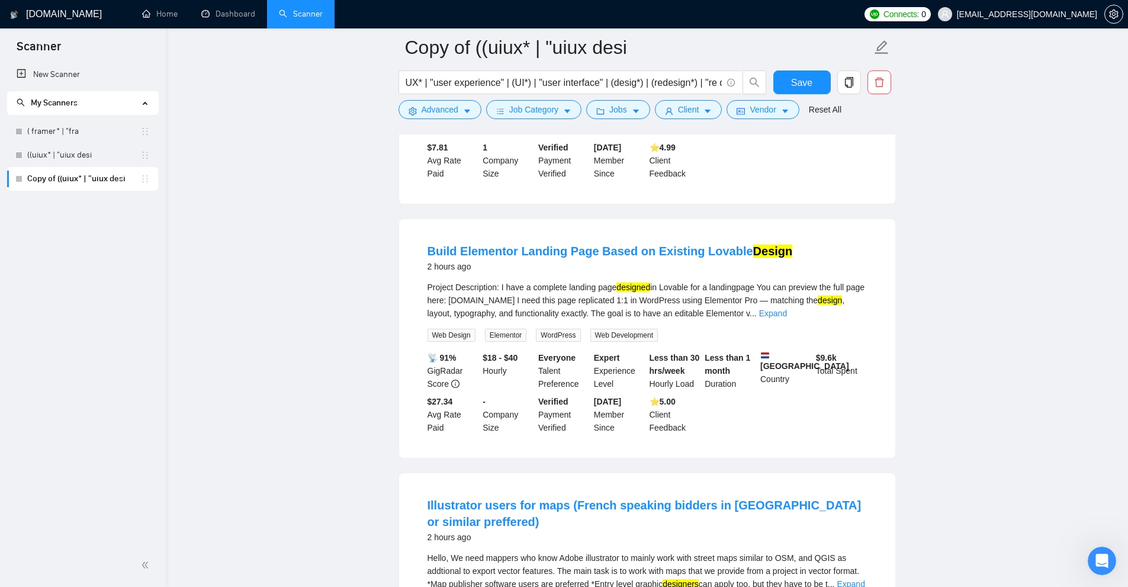
click at [540, 357] on div "Everyone Talent Preference" at bounding box center [564, 370] width 56 height 39
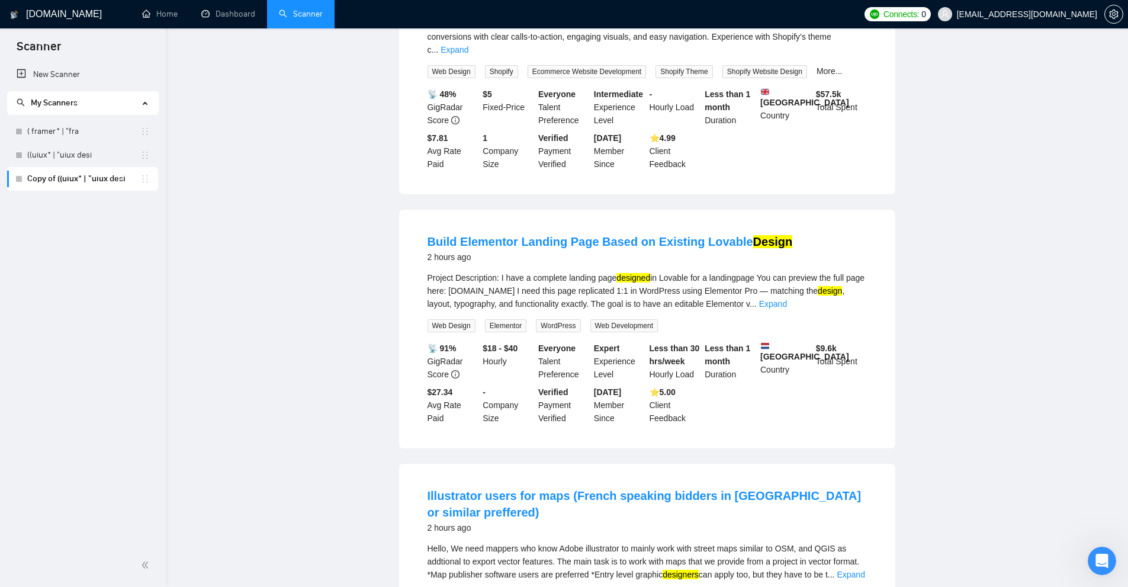
scroll to position [0, 0]
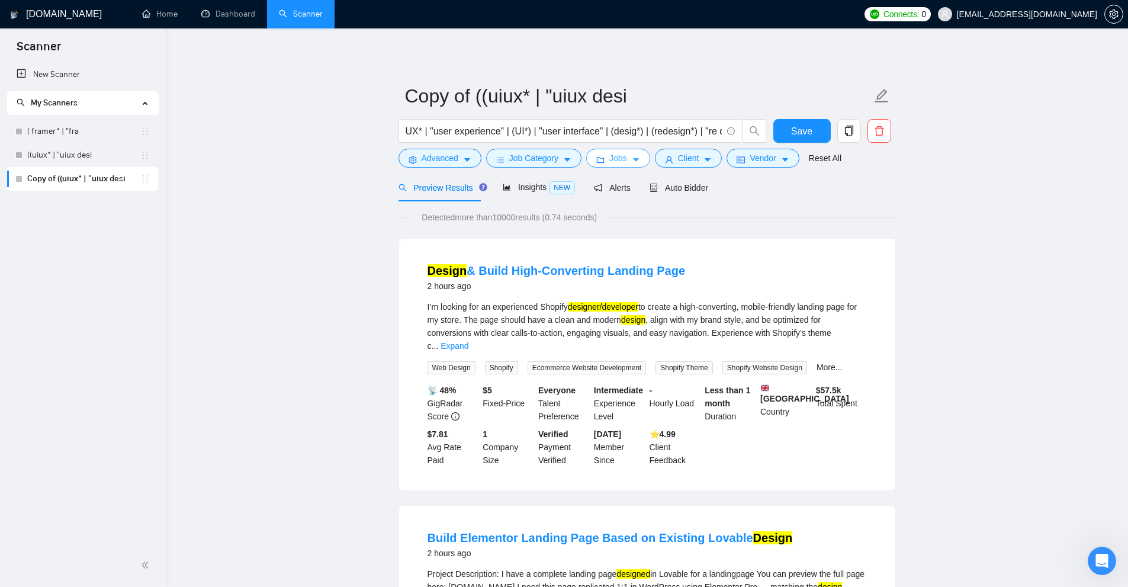
click at [594, 154] on button "Jobs" at bounding box center [618, 158] width 64 height 19
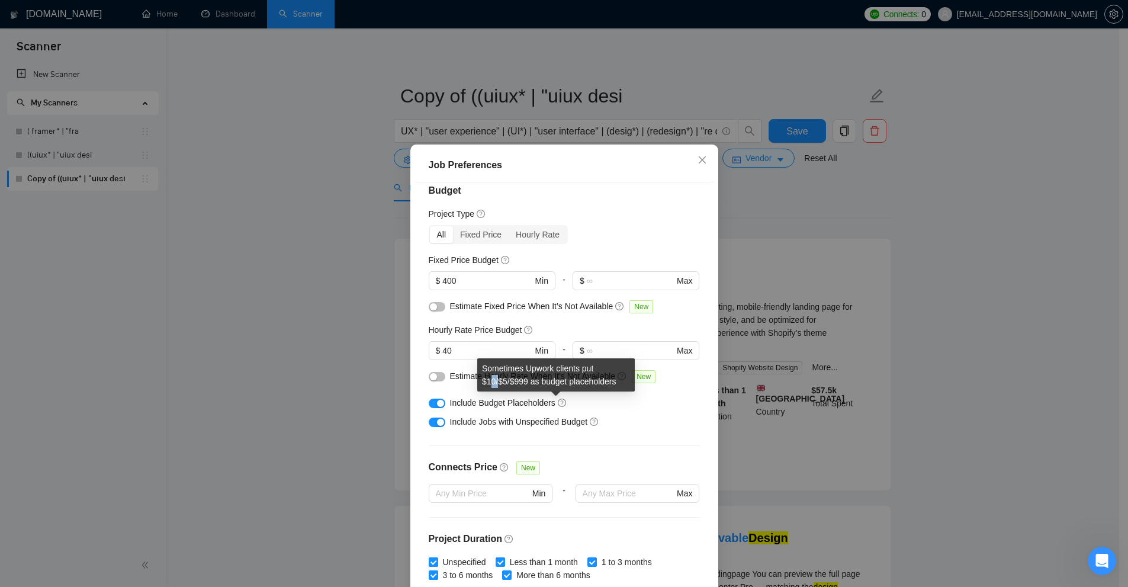
drag, startPoint x: 490, startPoint y: 382, endPoint x: 500, endPoint y: 382, distance: 9.5
click at [500, 382] on div "Sometimes Upwork clients put $10/$5/$999 as budget placeholders" at bounding box center [556, 374] width 158 height 33
click at [506, 381] on div "Sometimes Upwork clients put $10/$5/$999 as budget placeholders" at bounding box center [556, 374] width 158 height 33
drag, startPoint x: 513, startPoint y: 380, endPoint x: 531, endPoint y: 380, distance: 17.2
click at [531, 380] on div "Sometimes Upwork clients put $10/$5/$999 as budget placeholders" at bounding box center [556, 374] width 158 height 33
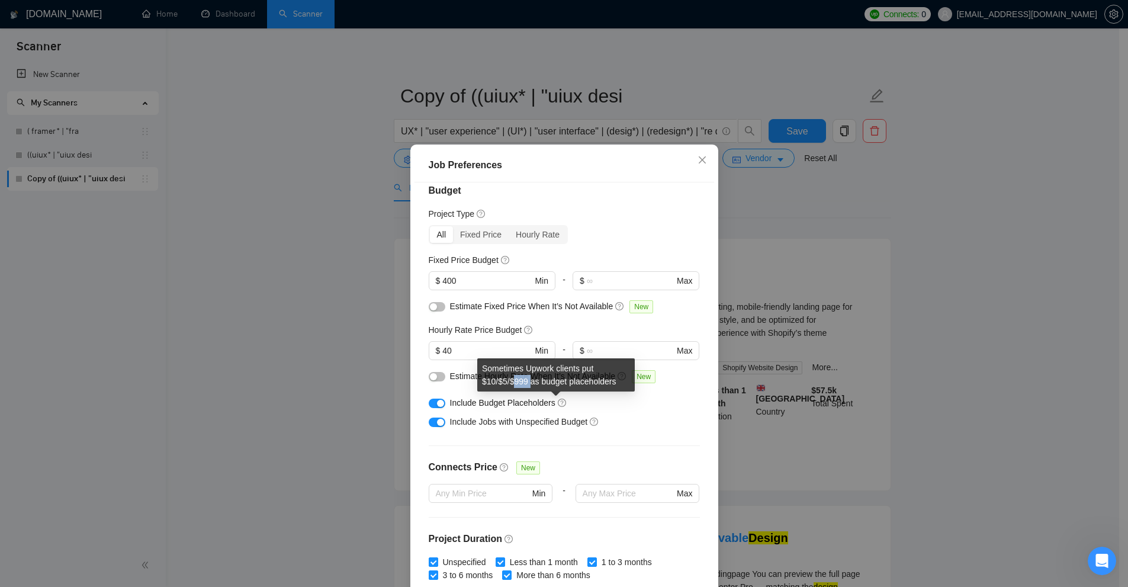
click at [531, 380] on div "Sometimes Upwork clients put $10/$5/$999 as budget placeholders" at bounding box center [556, 374] width 158 height 33
click at [431, 400] on button "button" at bounding box center [437, 403] width 17 height 9
click at [822, 315] on div "Job Preferences Budget Project Type All Fixed Price Hourly Rate Fixed Price Bud…" at bounding box center [564, 293] width 1128 height 587
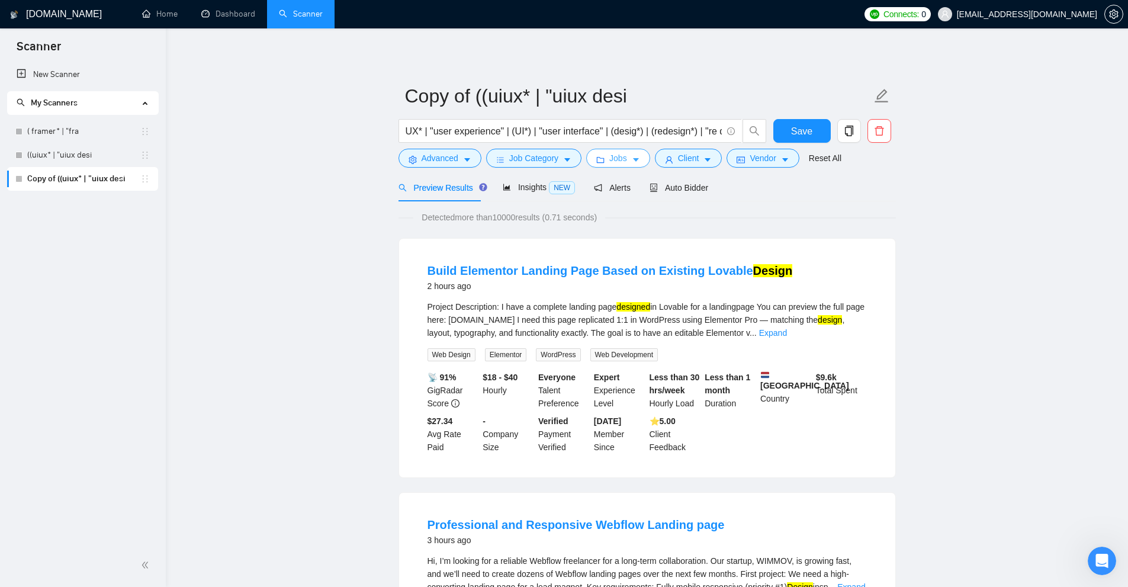
click at [616, 168] on button "Jobs" at bounding box center [618, 158] width 64 height 19
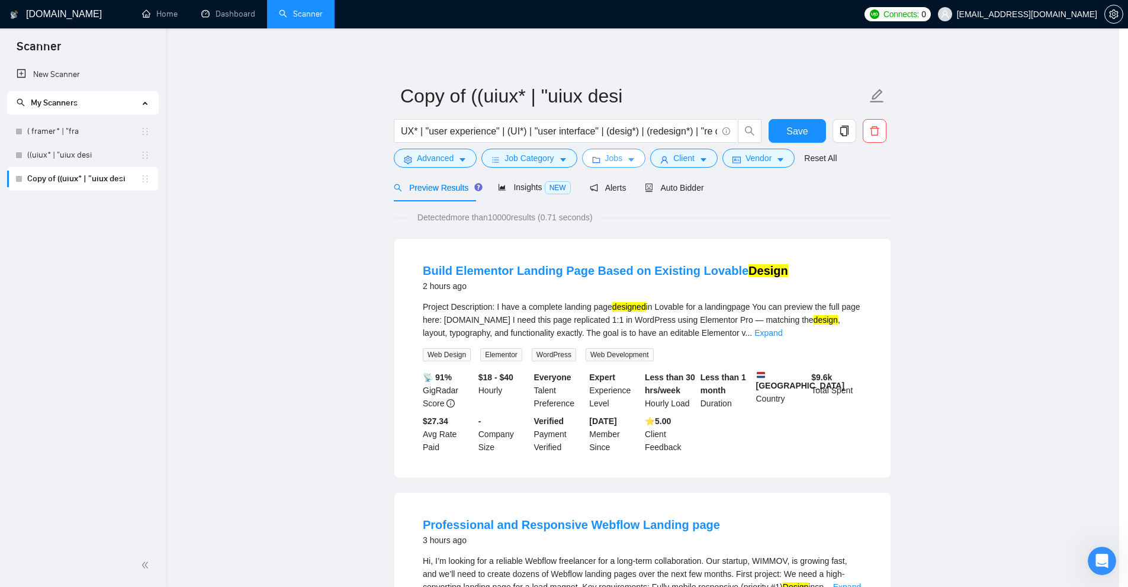
click at [0, 0] on div "Job Preferences Budget Project Type All Fixed Price Hourly Rate Fixed Price Bud…" at bounding box center [0, 0] width 0 height 0
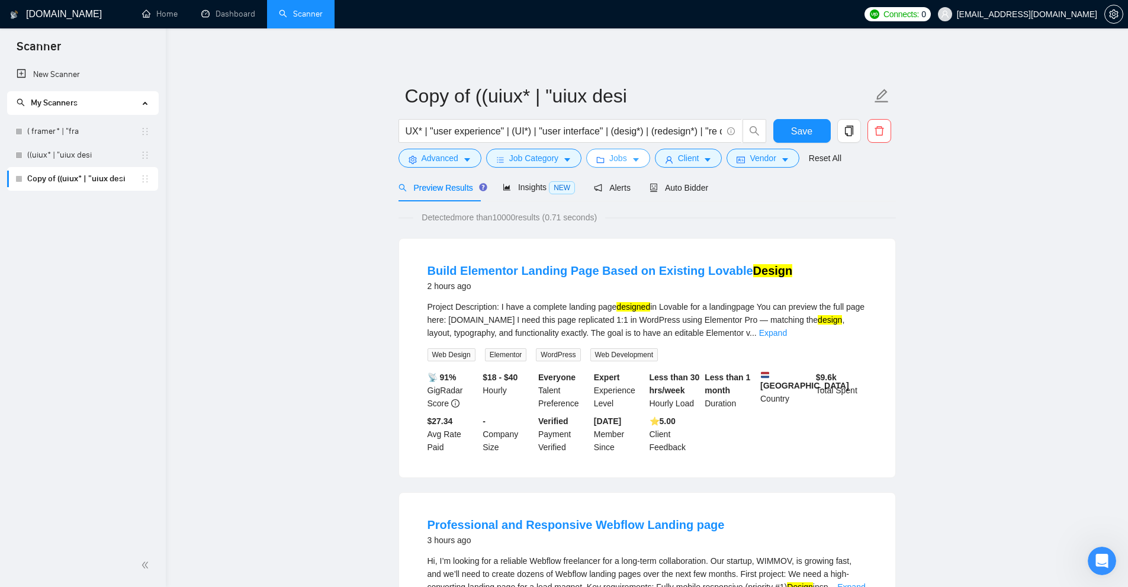
click at [601, 164] on icon "folder" at bounding box center [600, 160] width 8 height 8
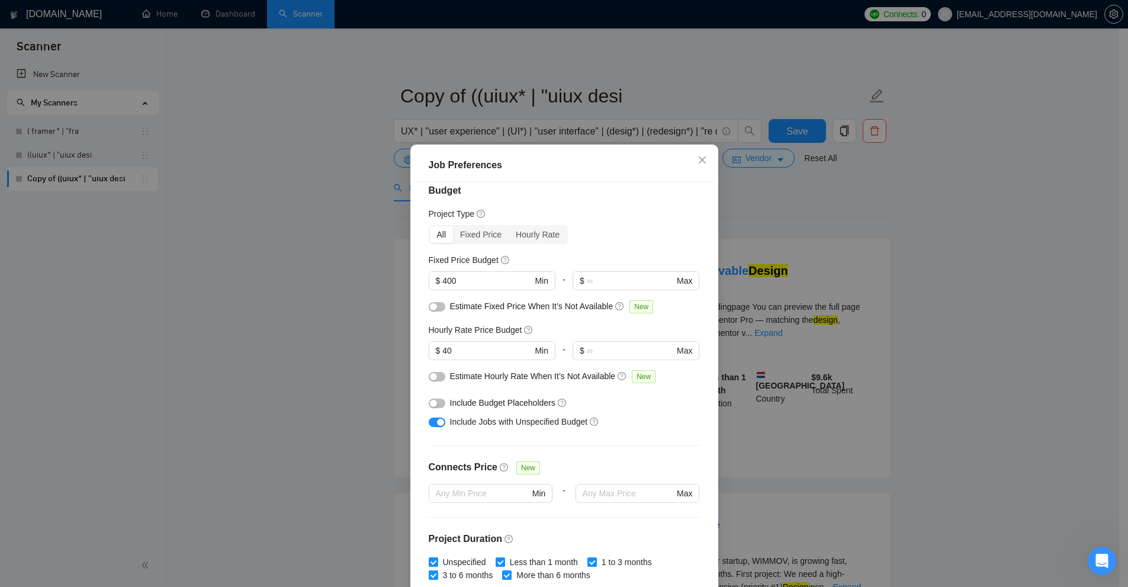
scroll to position [131, 0]
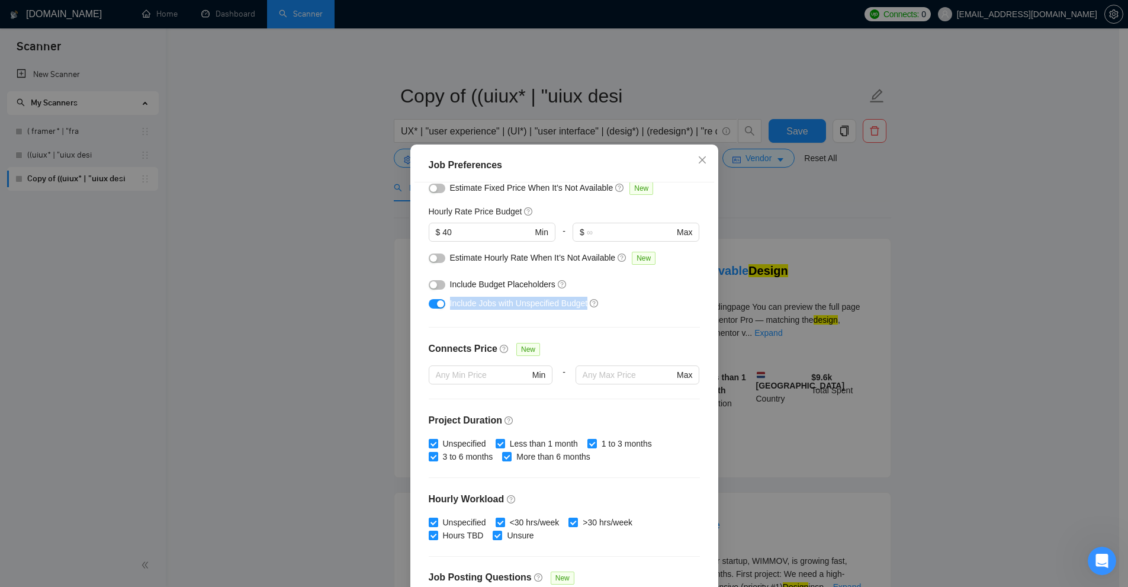
drag, startPoint x: 523, startPoint y: 307, endPoint x: 581, endPoint y: 310, distance: 58.1
click at [581, 310] on div "Include Jobs with Unspecified Budget" at bounding box center [564, 303] width 271 height 19
click at [614, 298] on div "Include Jobs with Unspecified Budget" at bounding box center [568, 303] width 237 height 13
drag, startPoint x: 614, startPoint y: 298, endPoint x: 532, endPoint y: 317, distance: 83.9
click at [513, 317] on div "Budget Project Type All Fixed Price Hourly Rate Fixed Price Budget $ 400 Min - …" at bounding box center [565, 387] width 300 height 411
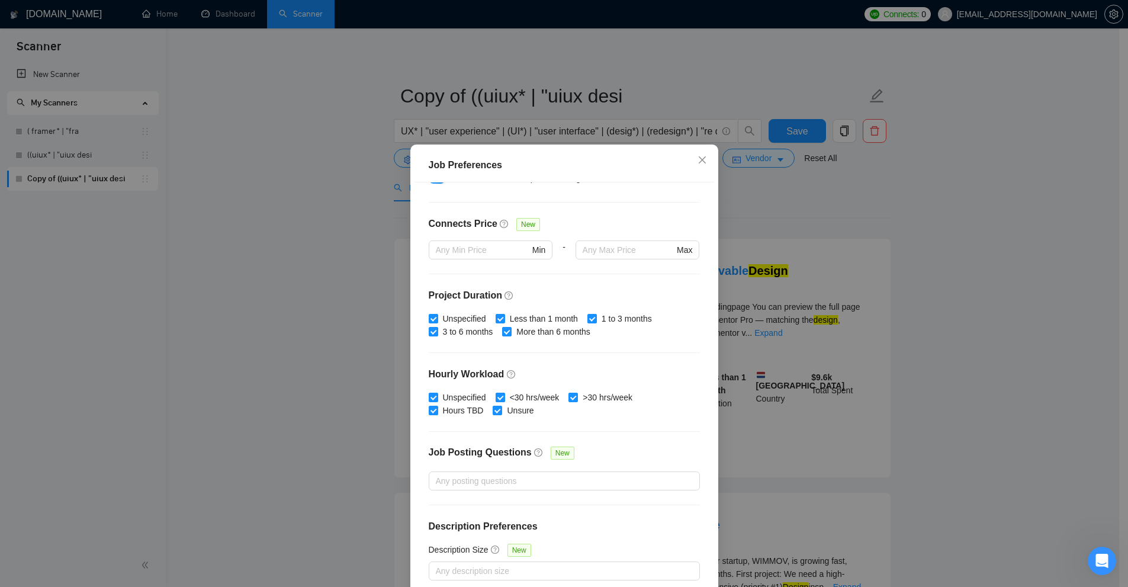
scroll to position [59, 0]
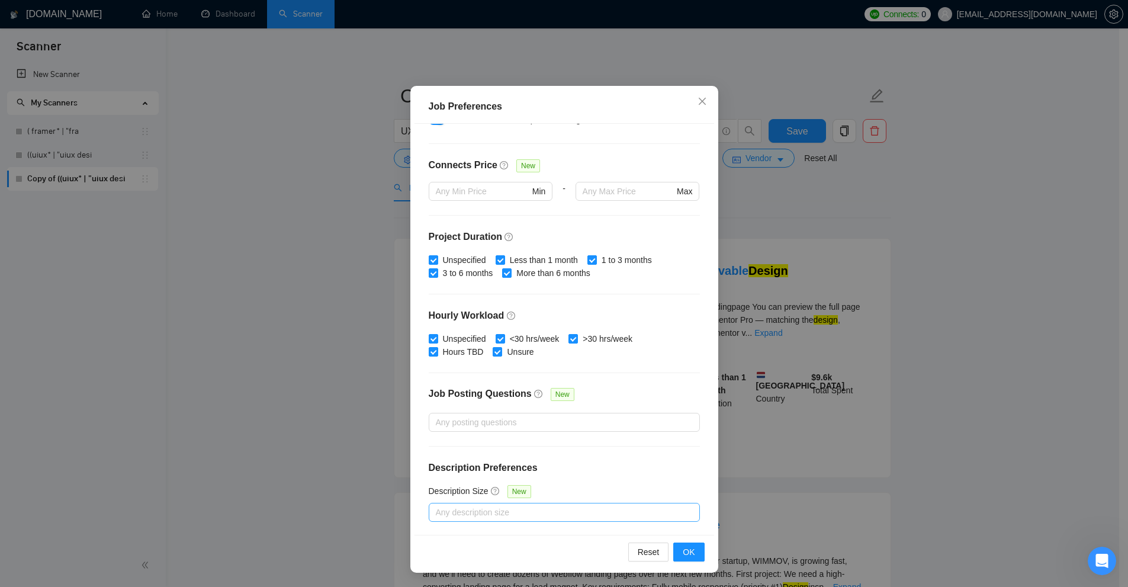
click at [547, 513] on div at bounding box center [558, 512] width 253 height 14
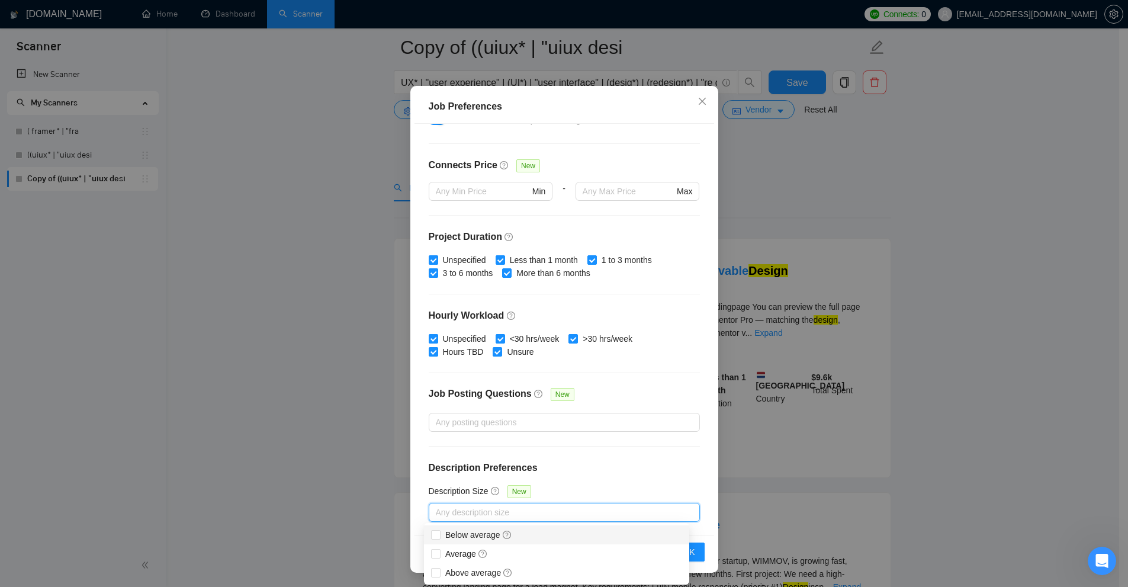
scroll to position [118, 0]
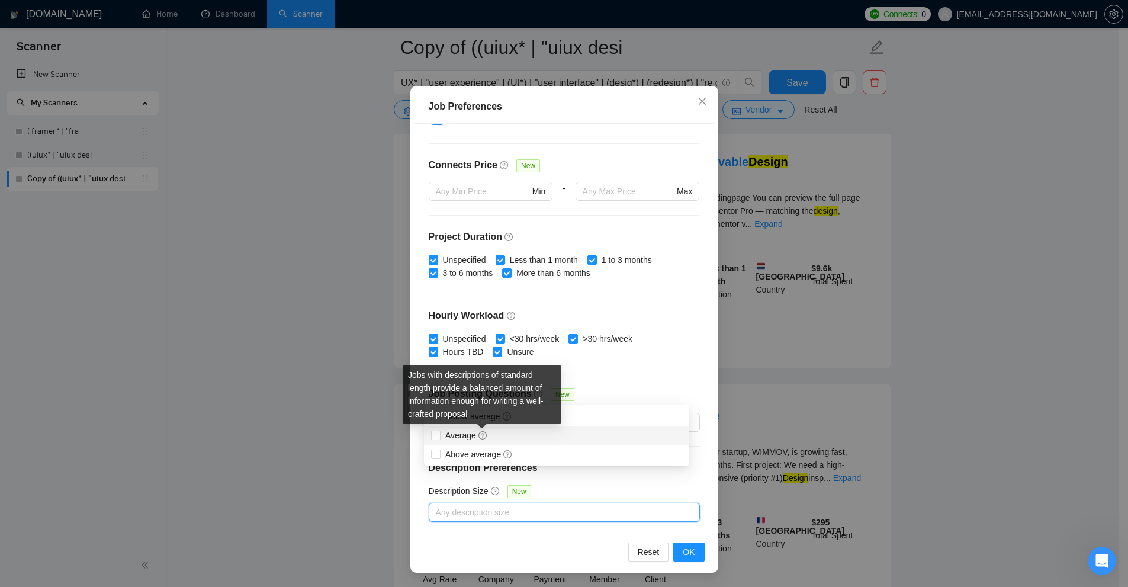
click at [438, 415] on div "Jobs with descriptions of standard length provide a balanced amount of informat…" at bounding box center [482, 394] width 158 height 59
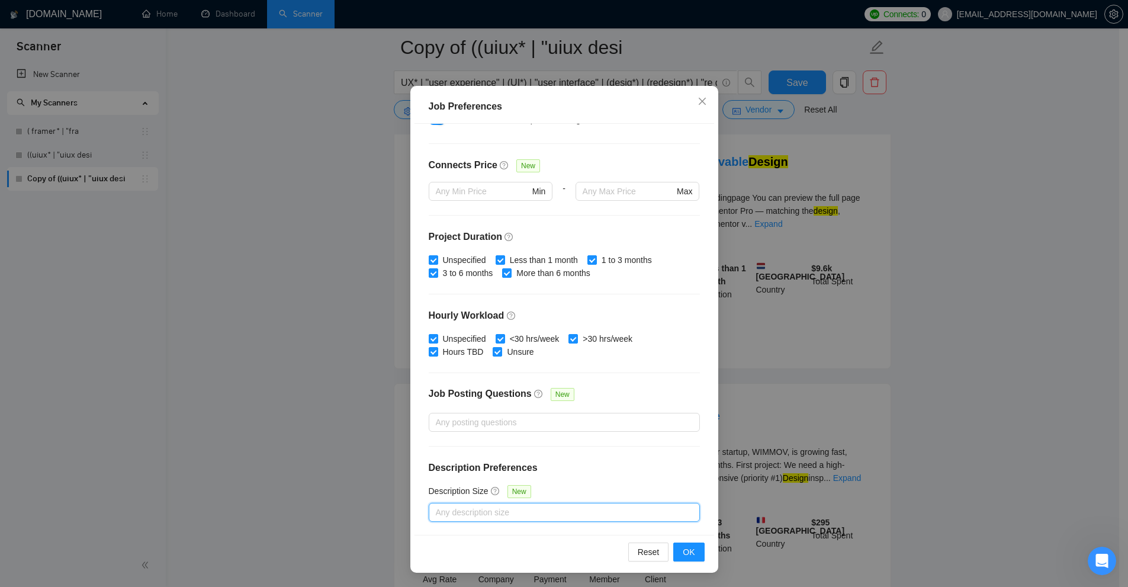
click at [521, 503] on div "Any description size" at bounding box center [564, 512] width 271 height 19
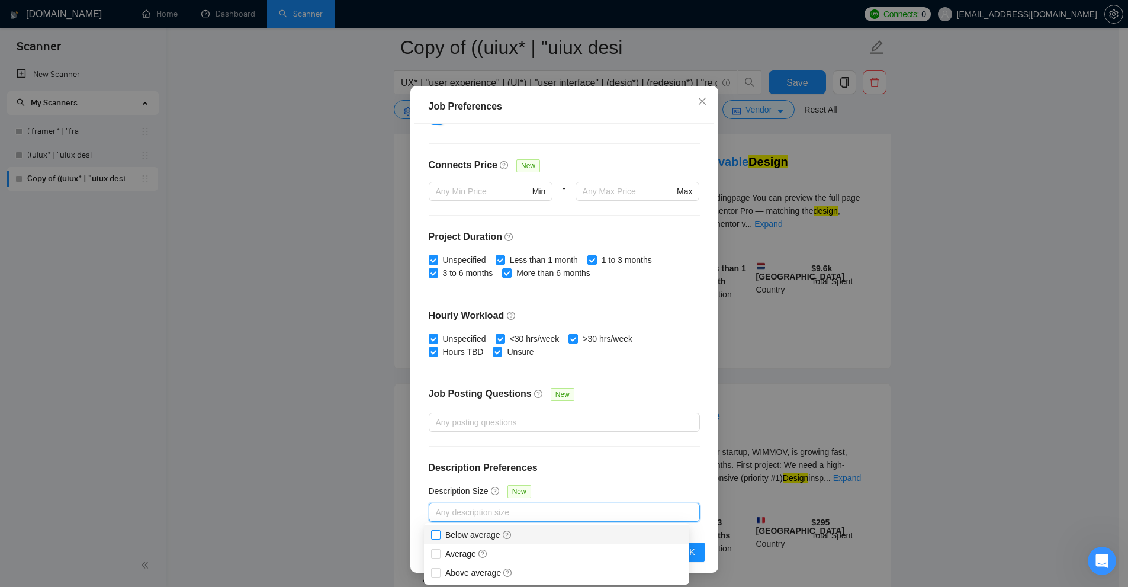
click at [451, 529] on div "Below average" at bounding box center [556, 534] width 265 height 19
checkbox input "true"
click at [622, 466] on h4 "Description Preferences" at bounding box center [564, 468] width 271 height 14
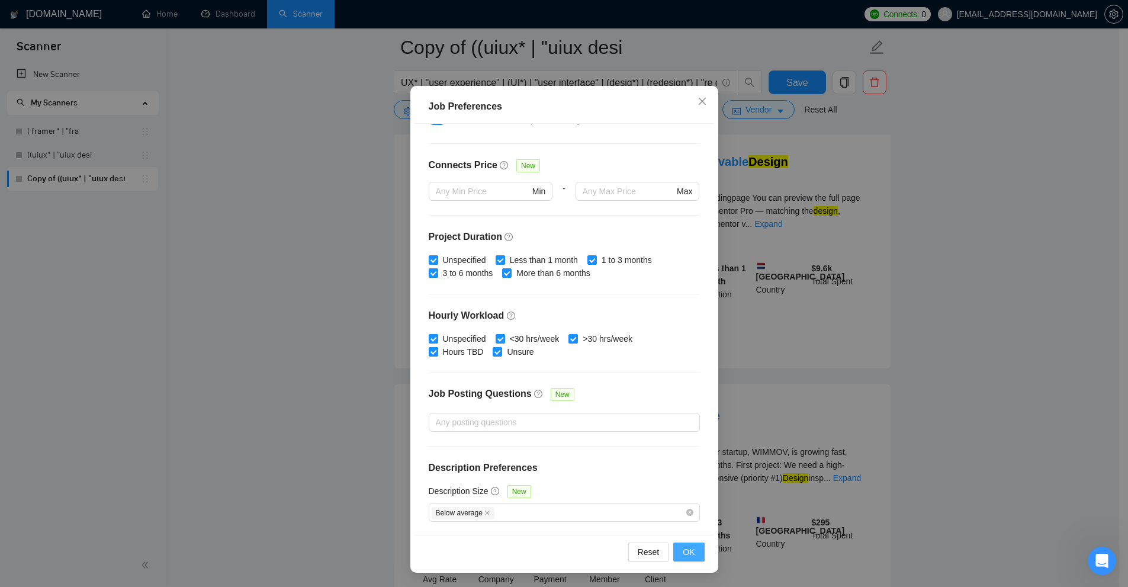
click at [685, 549] on span "OK" at bounding box center [689, 551] width 12 height 13
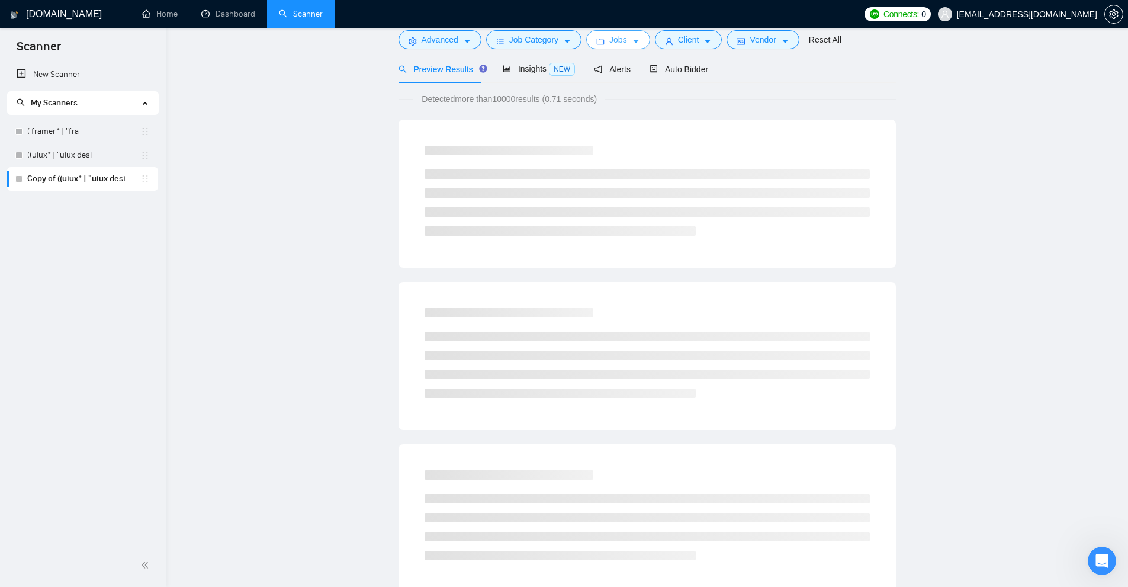
scroll to position [0, 0]
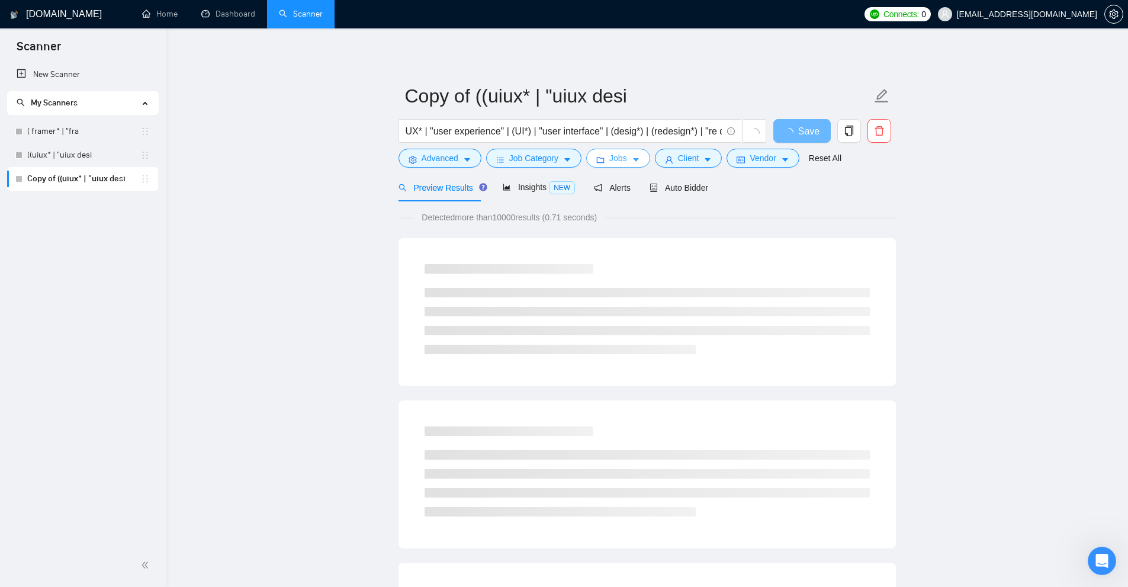
click at [624, 165] on button "Jobs" at bounding box center [618, 158] width 64 height 19
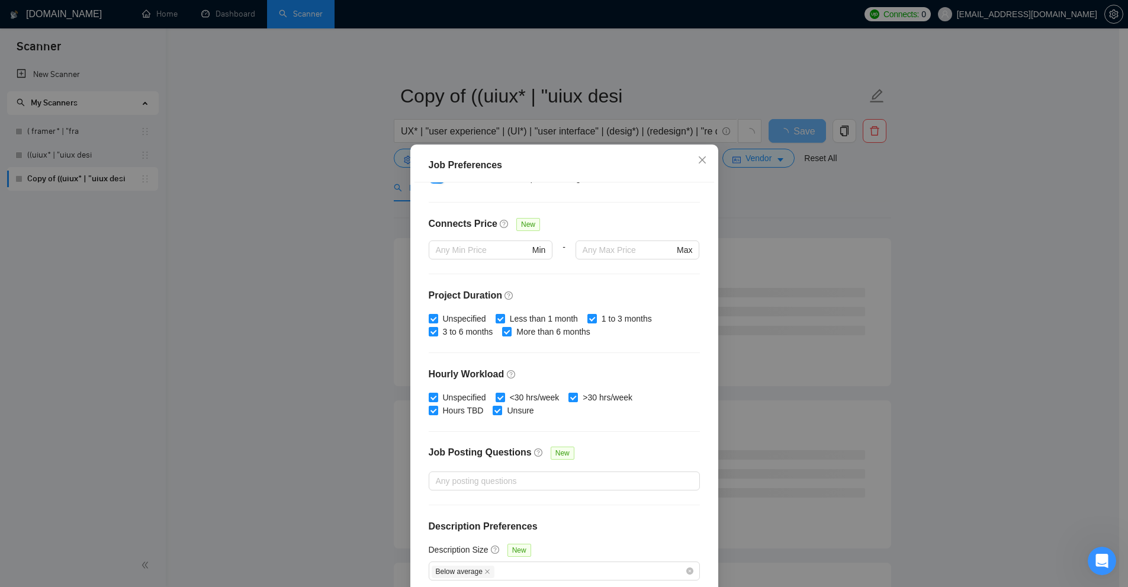
scroll to position [59, 0]
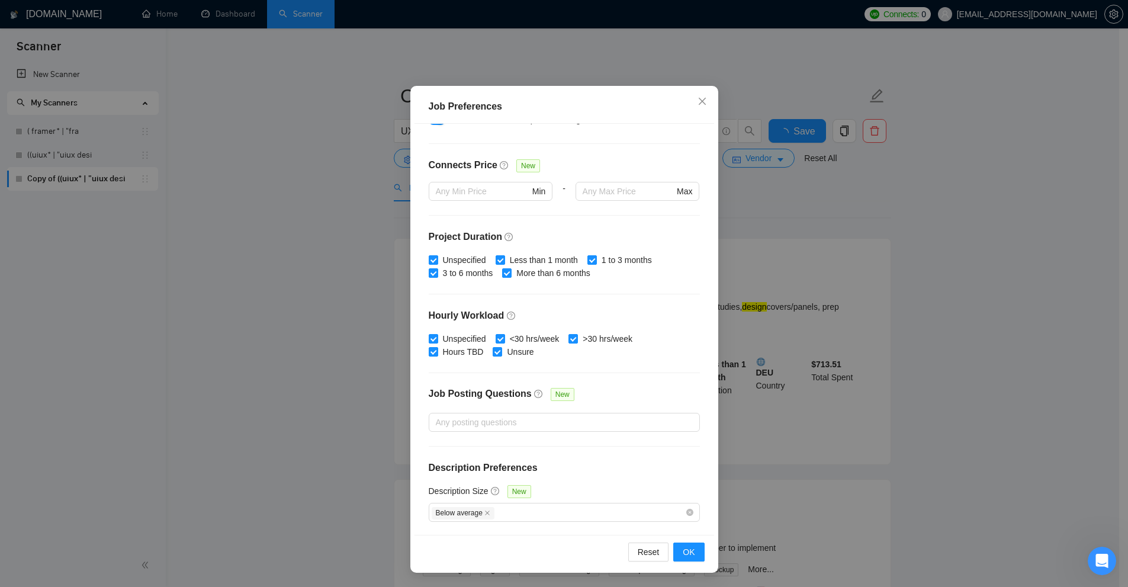
click at [899, 359] on div "Job Preferences Budget Project Type All Fixed Price Hourly Rate Fixed Price Bud…" at bounding box center [564, 293] width 1128 height 587
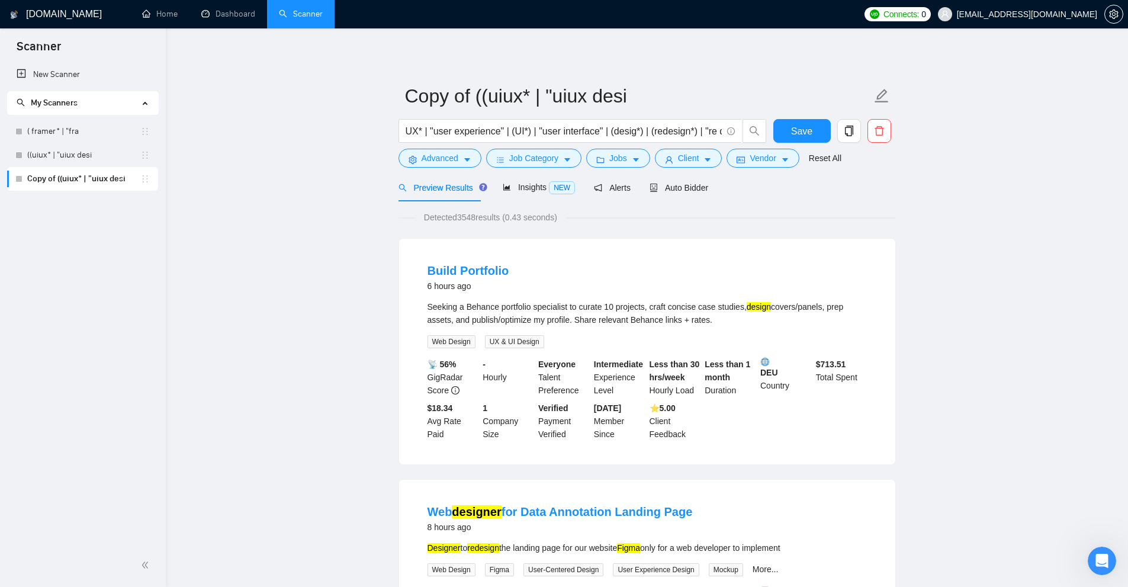
drag, startPoint x: 425, startPoint y: 307, endPoint x: 725, endPoint y: 323, distance: 300.1
click at [725, 323] on li "Build Portfolio 6 hours ago Seeking a Behance portfolio specialist to curate 10…" at bounding box center [647, 351] width 468 height 197
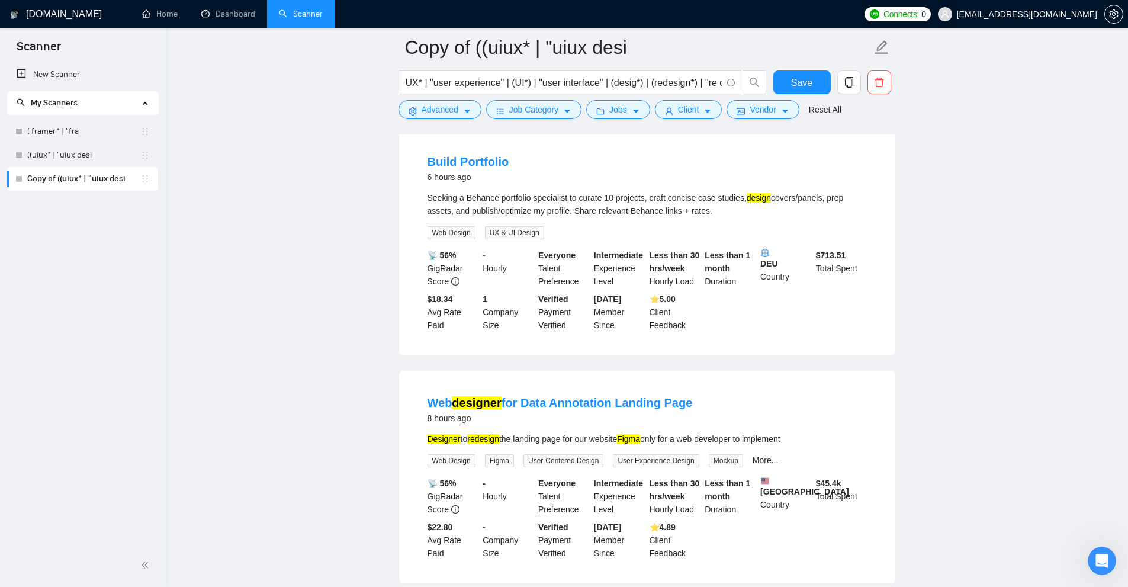
scroll to position [296, 0]
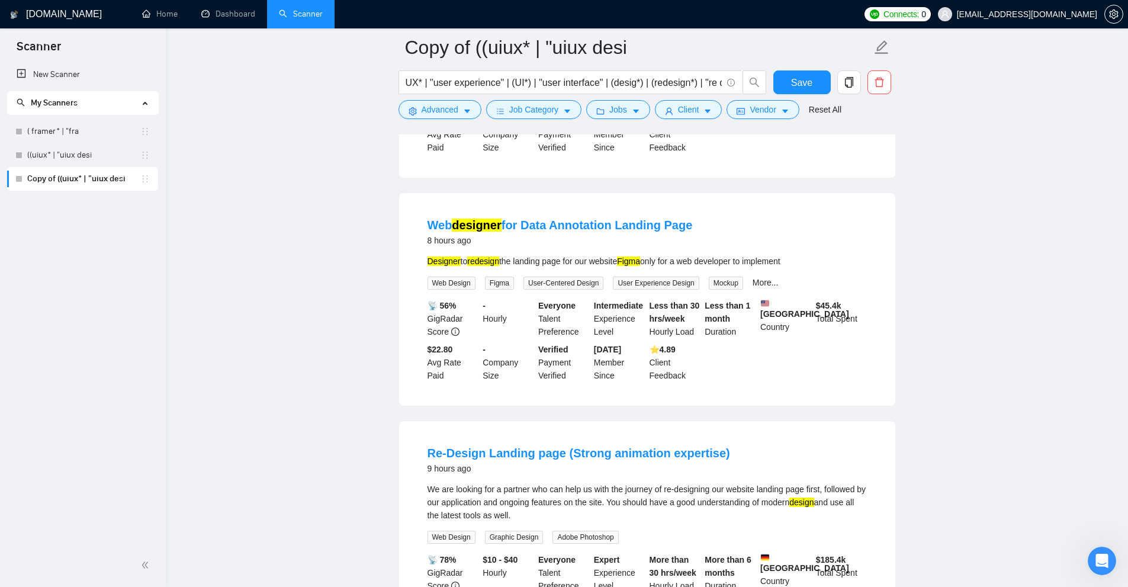
drag, startPoint x: 424, startPoint y: 249, endPoint x: 826, endPoint y: 253, distance: 402.1
click at [826, 253] on li "Web designer for Data Annotation Landing Page 8 hours ago Designer to redesign …" at bounding box center [647, 299] width 468 height 184
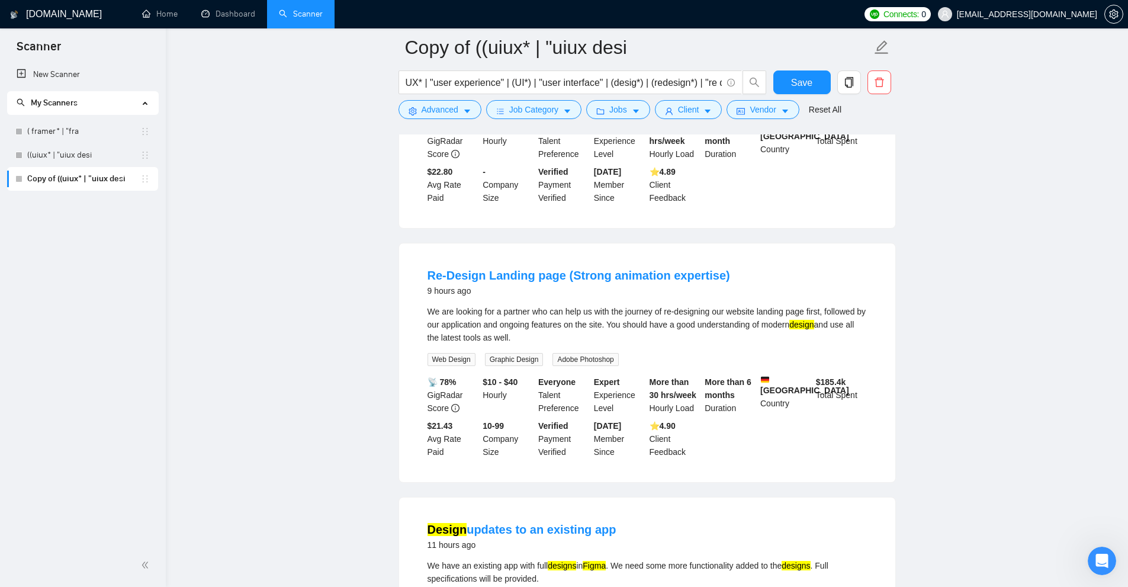
click at [592, 324] on div "We are looking for a partner who can help us with the journey of re-designing o…" at bounding box center [647, 324] width 439 height 39
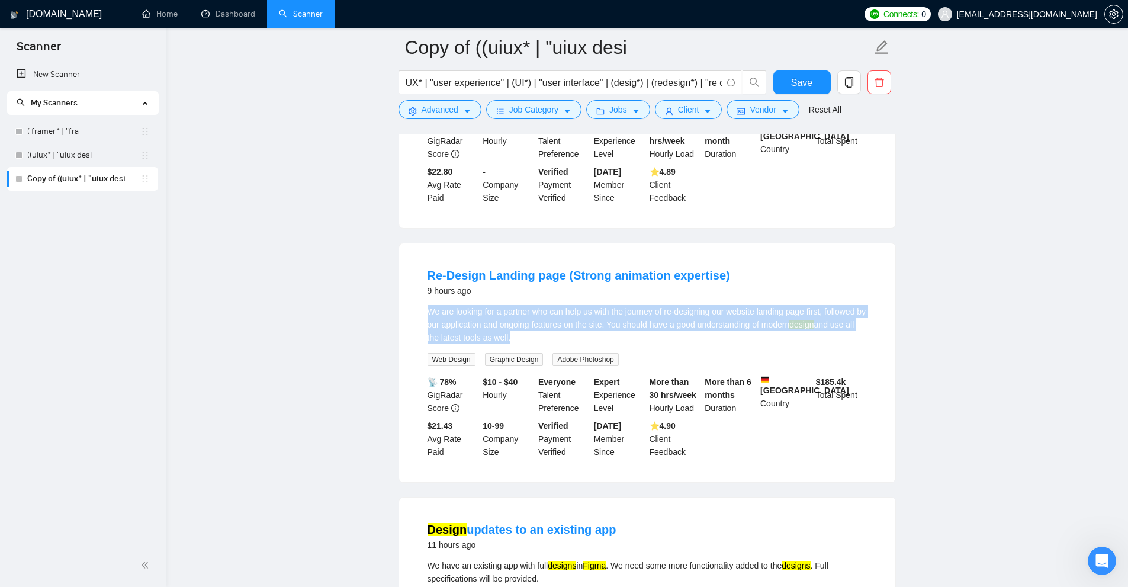
click at [592, 324] on div "We are looking for a partner who can help us with the journey of re-designing o…" at bounding box center [647, 324] width 439 height 39
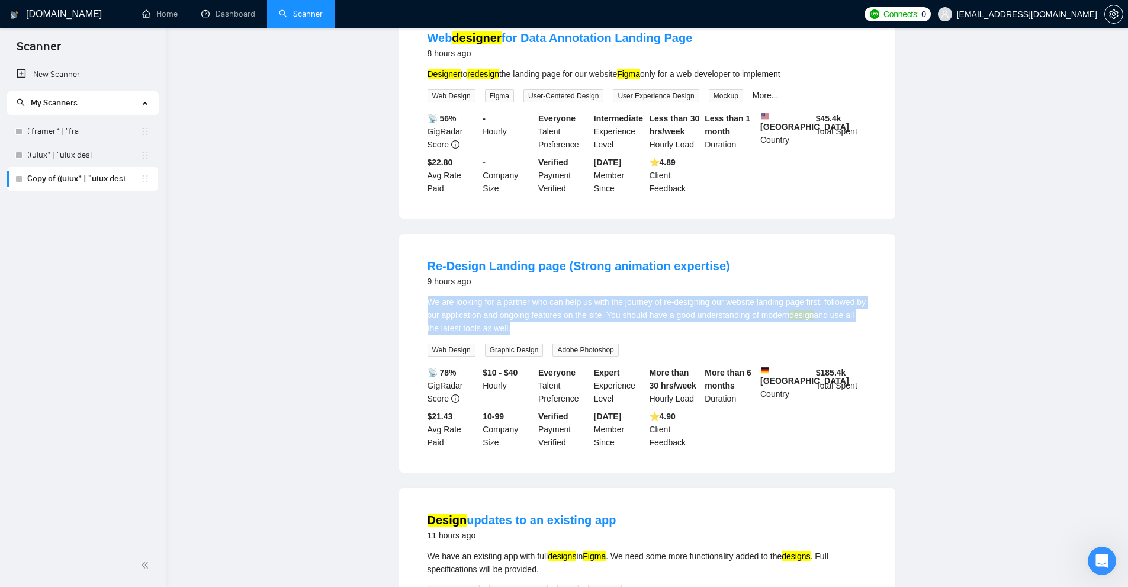
scroll to position [0, 0]
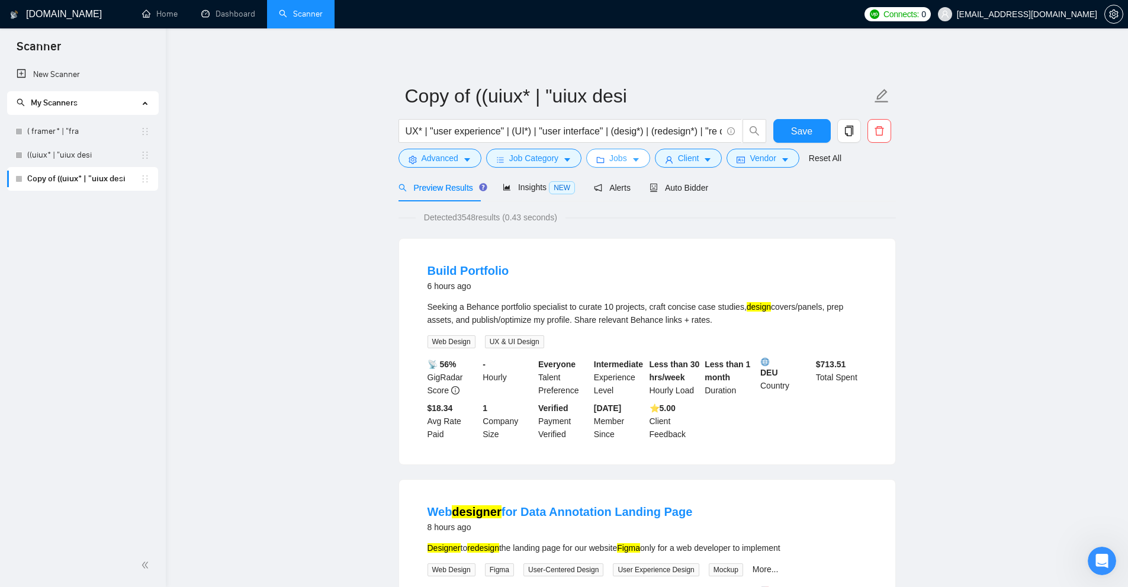
click at [616, 167] on button "Jobs" at bounding box center [618, 158] width 64 height 19
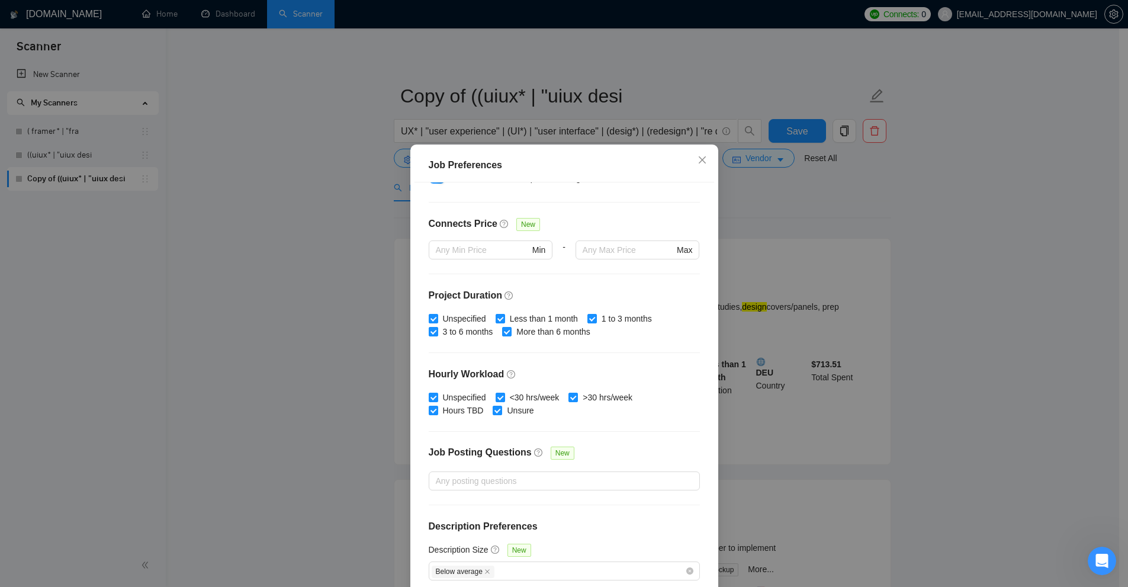
click at [834, 259] on div "Job Preferences Budget Project Type All Fixed Price Hourly Rate Fixed Price Bud…" at bounding box center [564, 293] width 1128 height 587
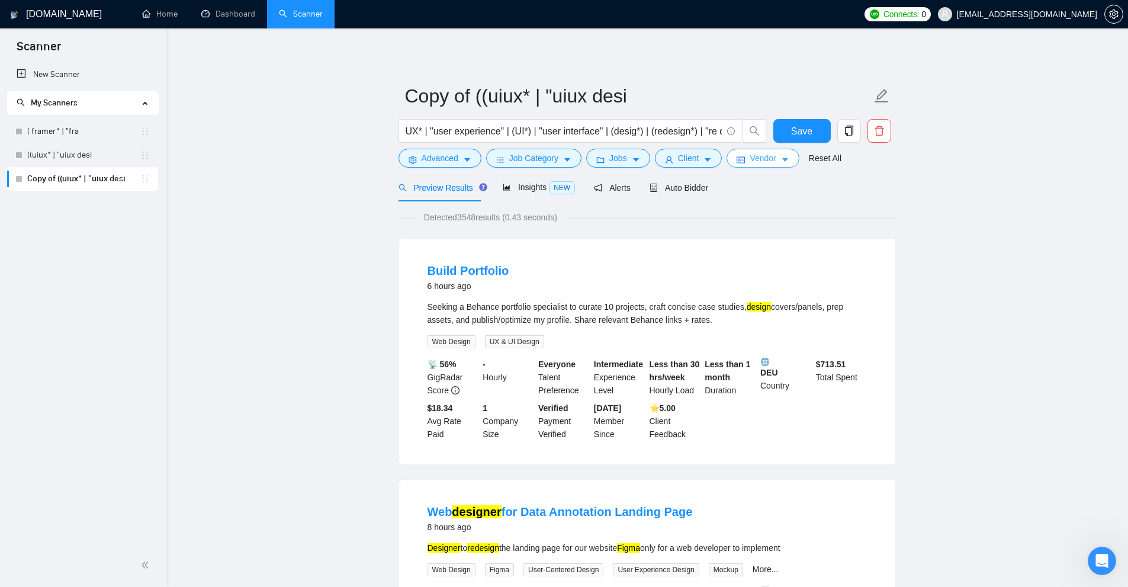
click at [730, 159] on button "Vendor" at bounding box center [763, 158] width 72 height 19
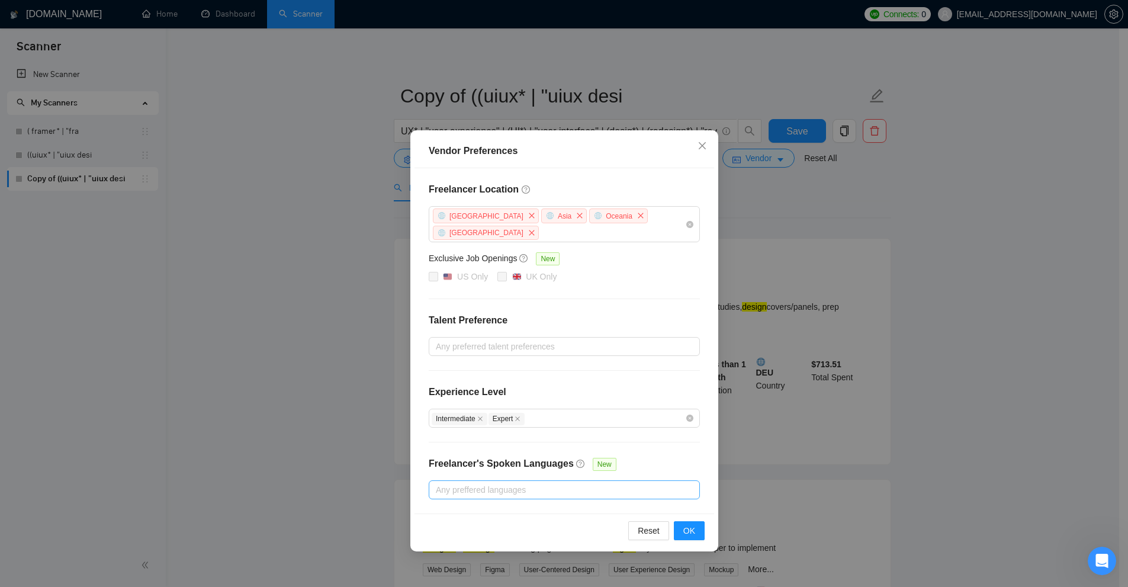
drag, startPoint x: 802, startPoint y: 213, endPoint x: 676, endPoint y: 171, distance: 133.7
click at [794, 212] on div "Vendor Preferences Freelancer Location Africa Asia Oceania Antarctica Exclusive…" at bounding box center [564, 293] width 1128 height 587
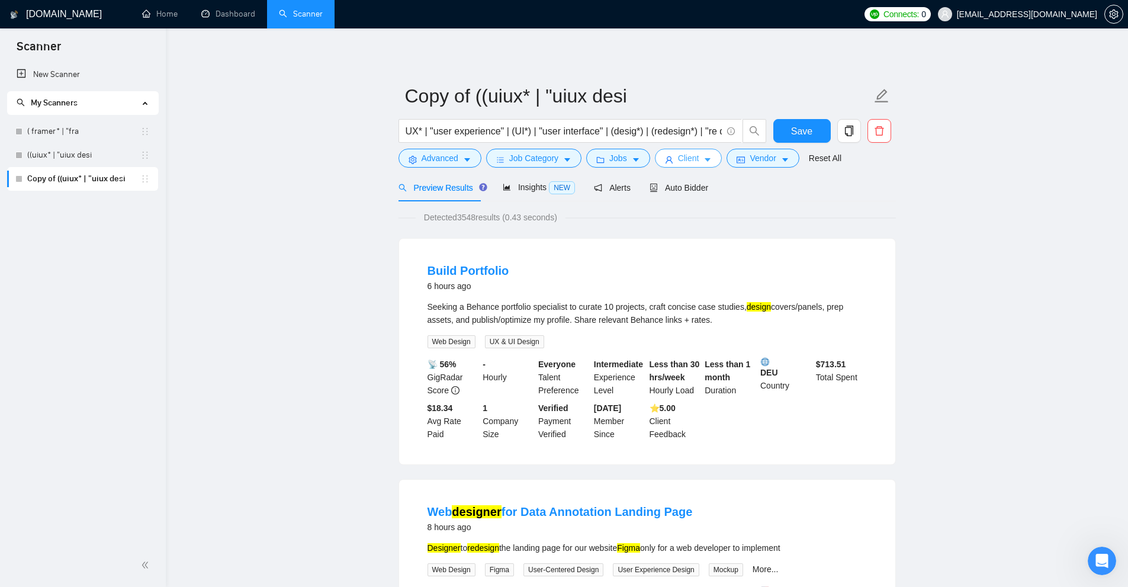
click at [680, 163] on span "Client" at bounding box center [688, 158] width 21 height 13
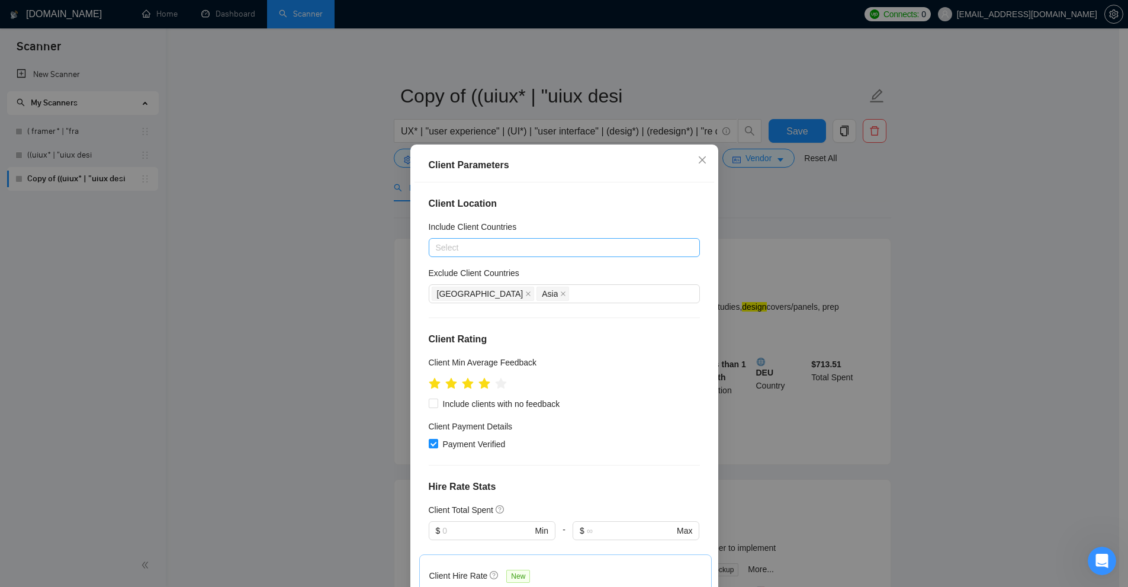
click at [544, 240] on div "Select" at bounding box center [564, 247] width 271 height 19
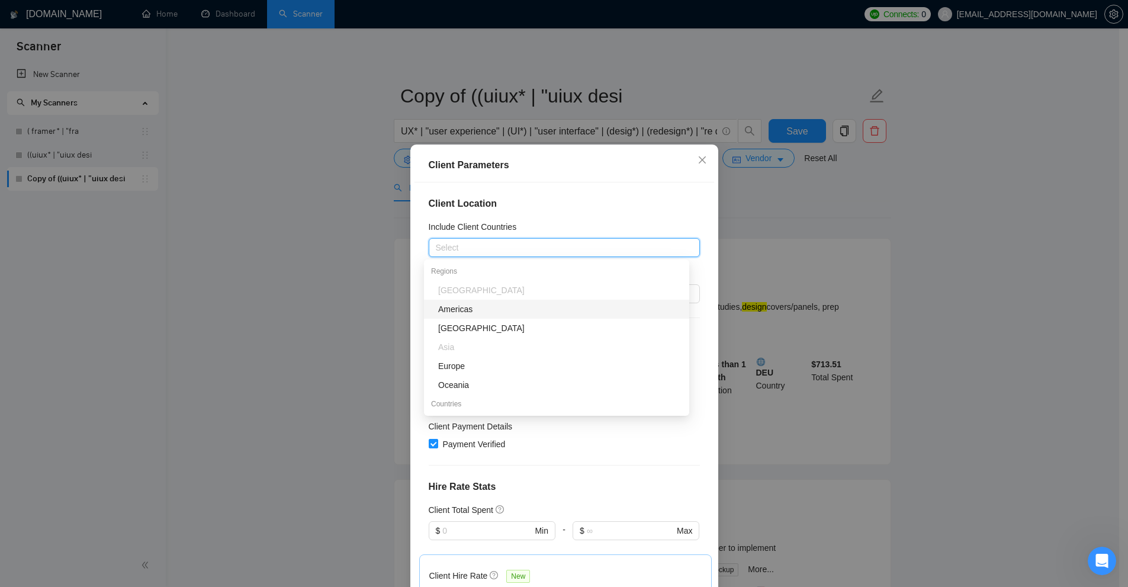
click at [566, 226] on div "Include Client Countries" at bounding box center [564, 229] width 271 height 18
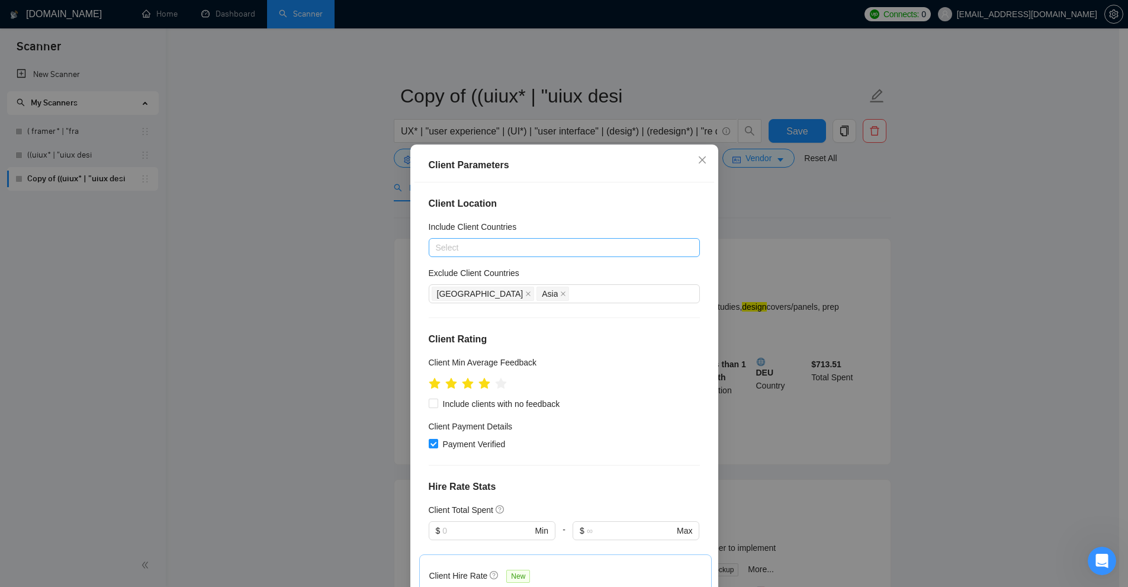
click at [483, 248] on div at bounding box center [558, 247] width 253 height 14
type input "south"
drag, startPoint x: 531, startPoint y: 202, endPoint x: 473, endPoint y: 240, distance: 69.8
click at [534, 195] on div "Client Location Include Client Countries south Exclude Client Countries Africa …" at bounding box center [565, 387] width 300 height 411
click at [493, 243] on div at bounding box center [558, 247] width 253 height 14
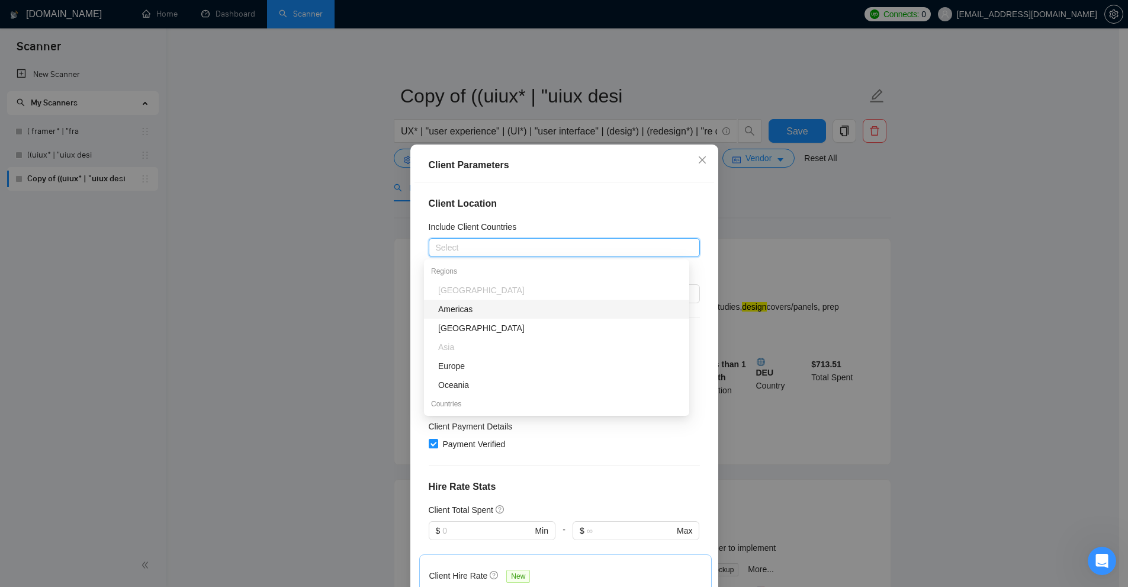
click at [628, 182] on div "Client Parameters" at bounding box center [565, 166] width 300 height 34
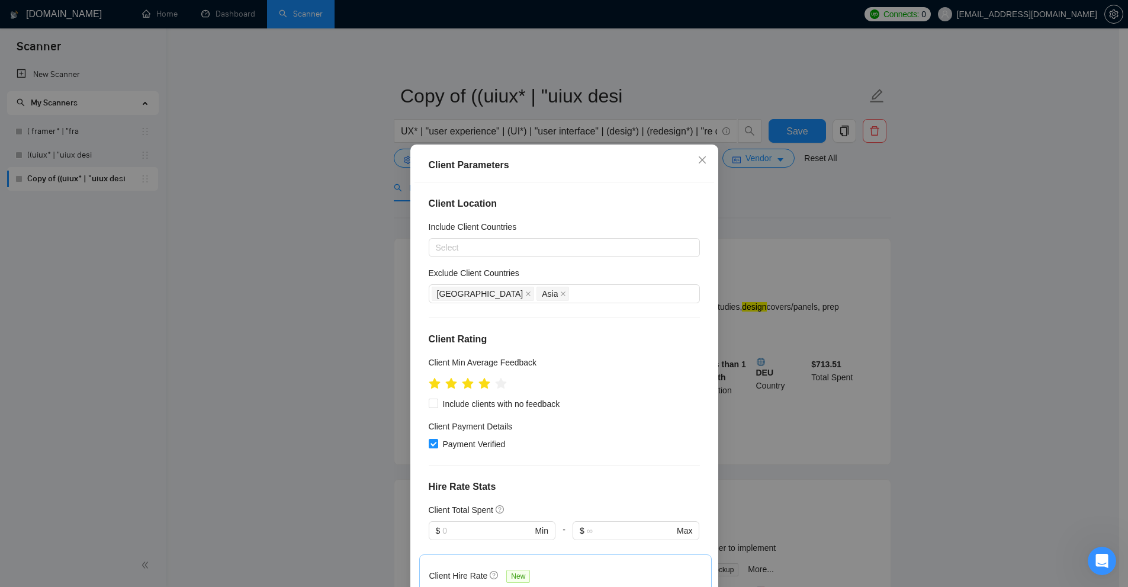
click at [882, 210] on div "Client Parameters Client Location Include Client Countries Select Exclude Clien…" at bounding box center [564, 293] width 1128 height 587
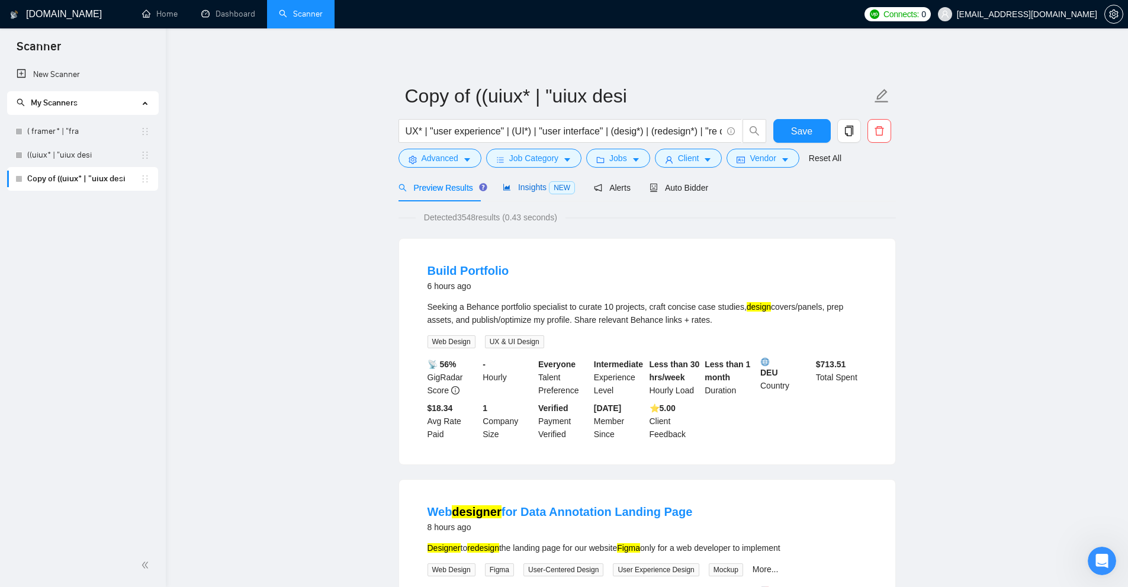
click at [557, 192] on span "NEW" at bounding box center [562, 187] width 26 height 13
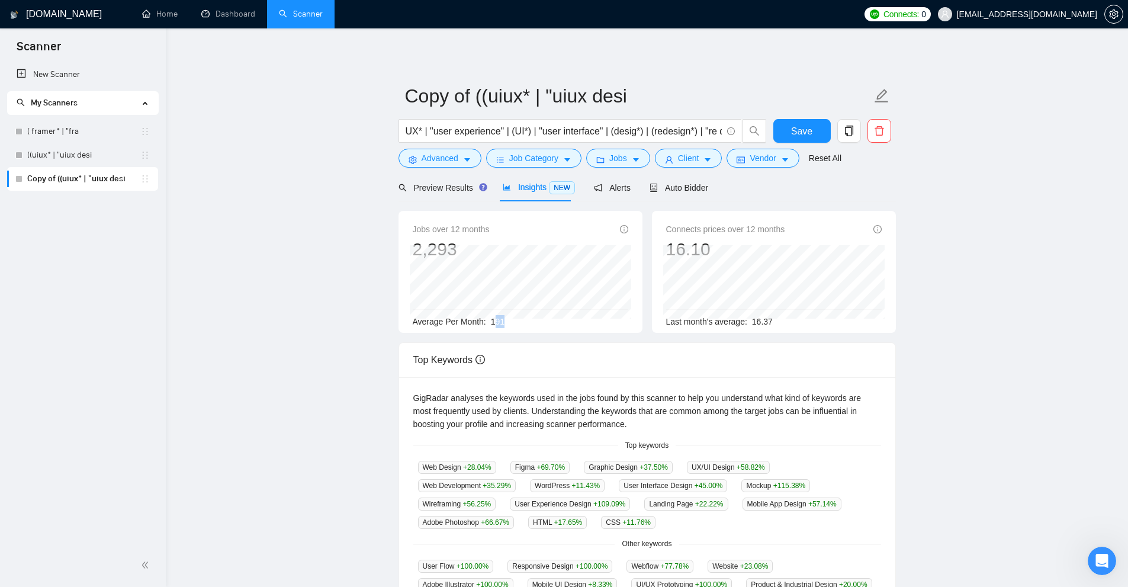
drag, startPoint x: 497, startPoint y: 322, endPoint x: 508, endPoint y: 327, distance: 11.4
click at [509, 327] on div "Average Per Month: 191" at bounding box center [521, 321] width 216 height 13
click at [483, 318] on span "Average Per Month:" at bounding box center [449, 321] width 73 height 9
drag, startPoint x: 489, startPoint y: 318, endPoint x: 543, endPoint y: 321, distance: 54.0
click at [524, 322] on div "Average Per Month: 191" at bounding box center [521, 321] width 216 height 13
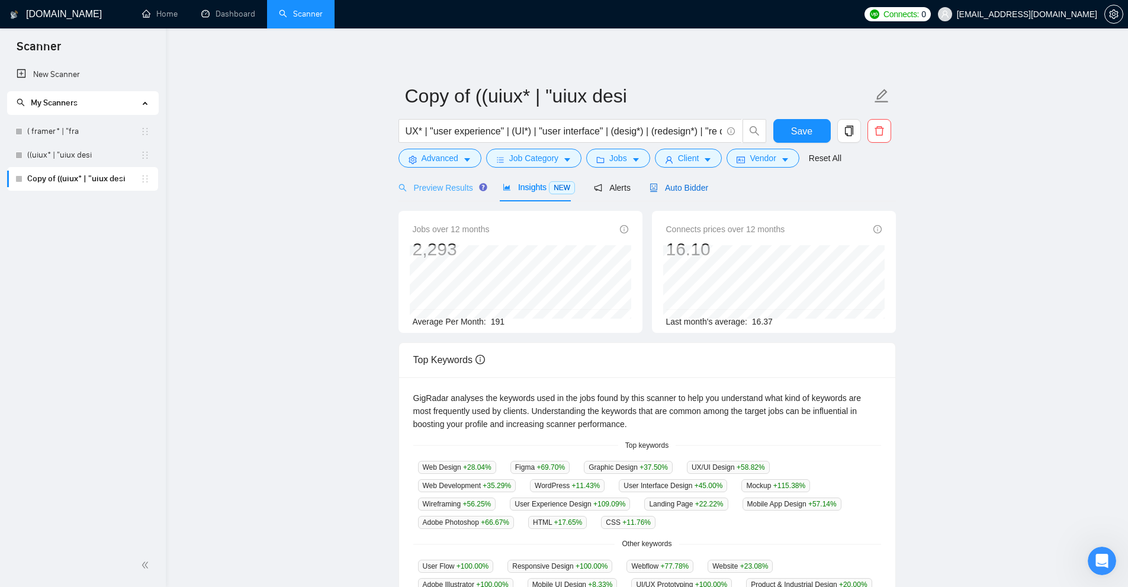
click at [680, 186] on span "Auto Bidder" at bounding box center [679, 187] width 59 height 9
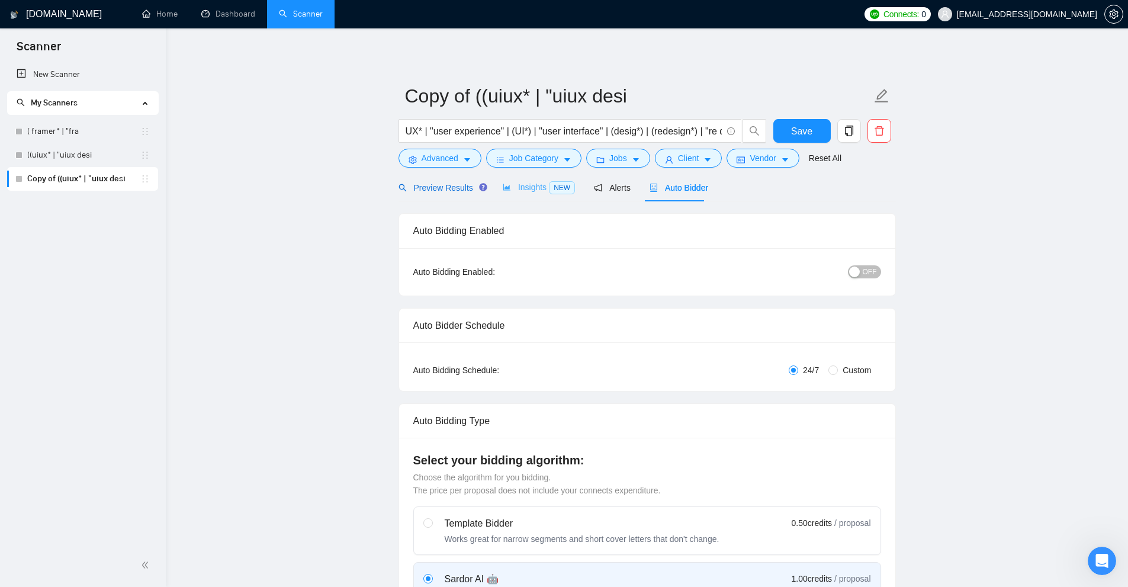
click at [423, 191] on span "Preview Results" at bounding box center [441, 187] width 85 height 9
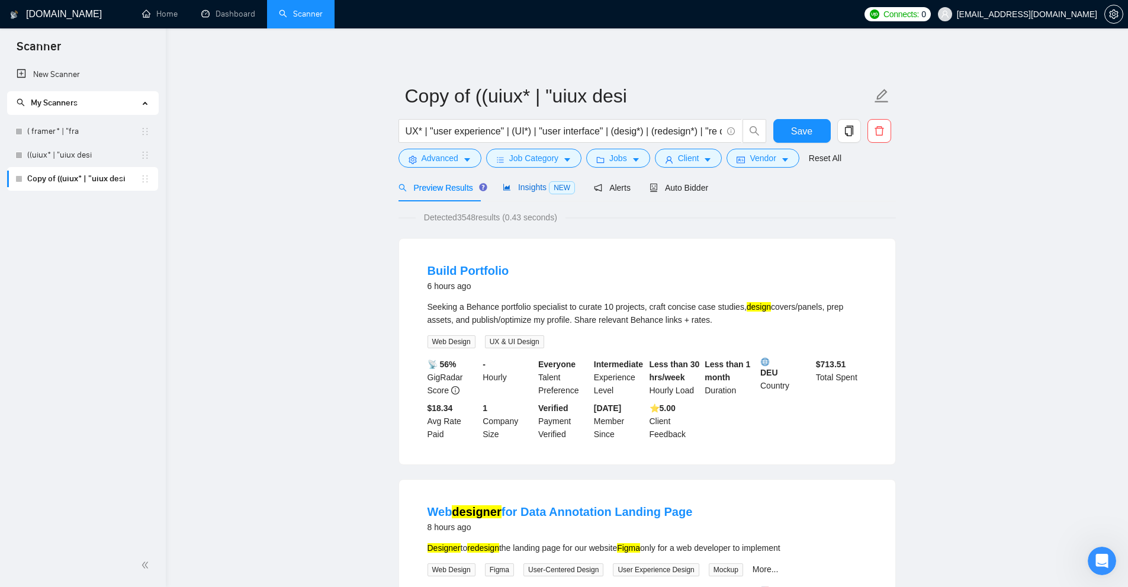
click at [529, 186] on span "Insights NEW" at bounding box center [539, 186] width 72 height 9
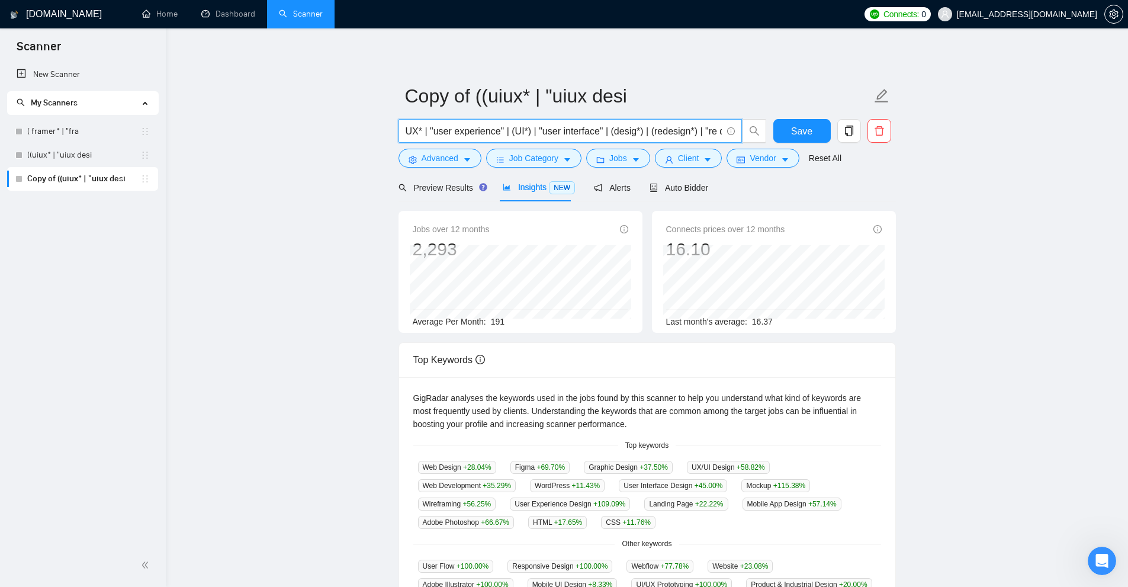
click at [638, 136] on input "UX* | "user experience" | (UI*) | "user interface" | (desig*) | (redesign*) | "…" at bounding box center [564, 131] width 316 height 15
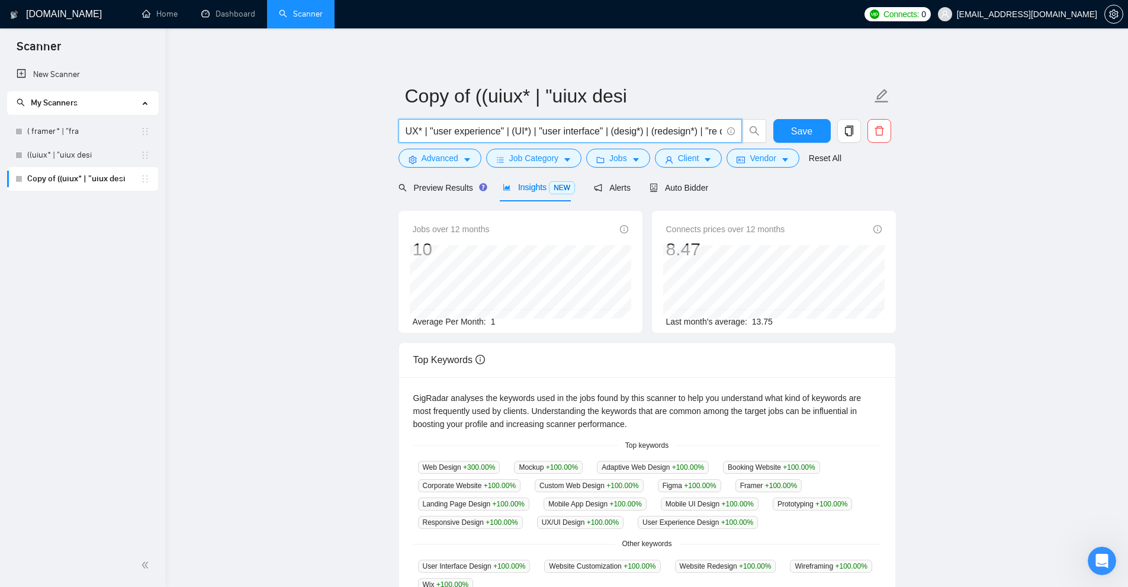
scroll to position [0, 443]
click at [696, 135] on input "UX* | "user experience" | (UI*) | "user interface" | (desig*) | (redesign*) | "…" at bounding box center [564, 131] width 316 height 15
paste input "FHIR | hippa | HL7 | DICOM | CCD | EHR | PHR | doctor | nurse | Hospital | Phar…"
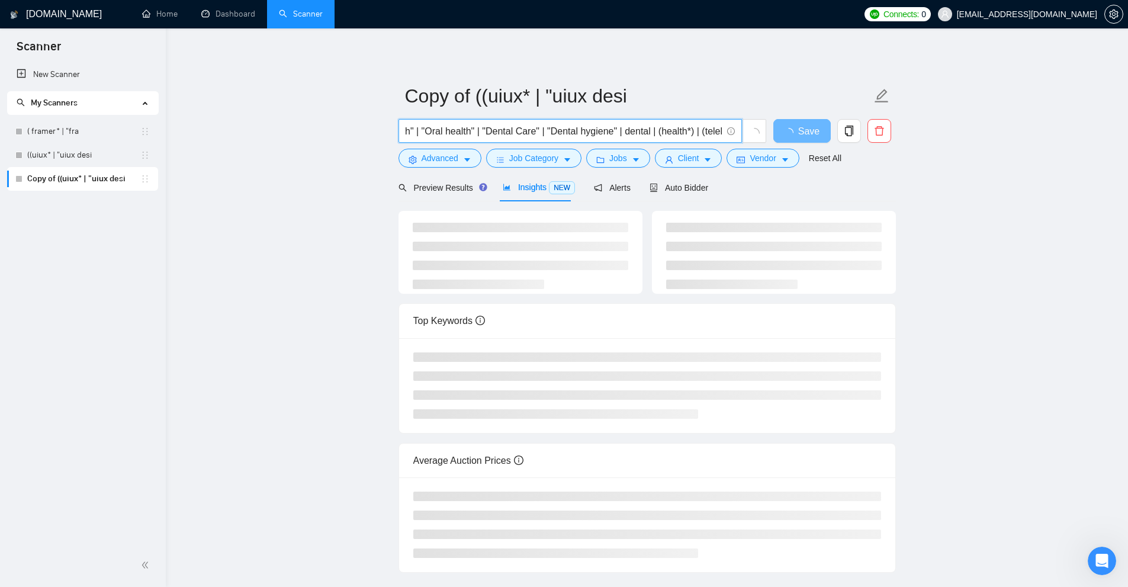
scroll to position [0, 3241]
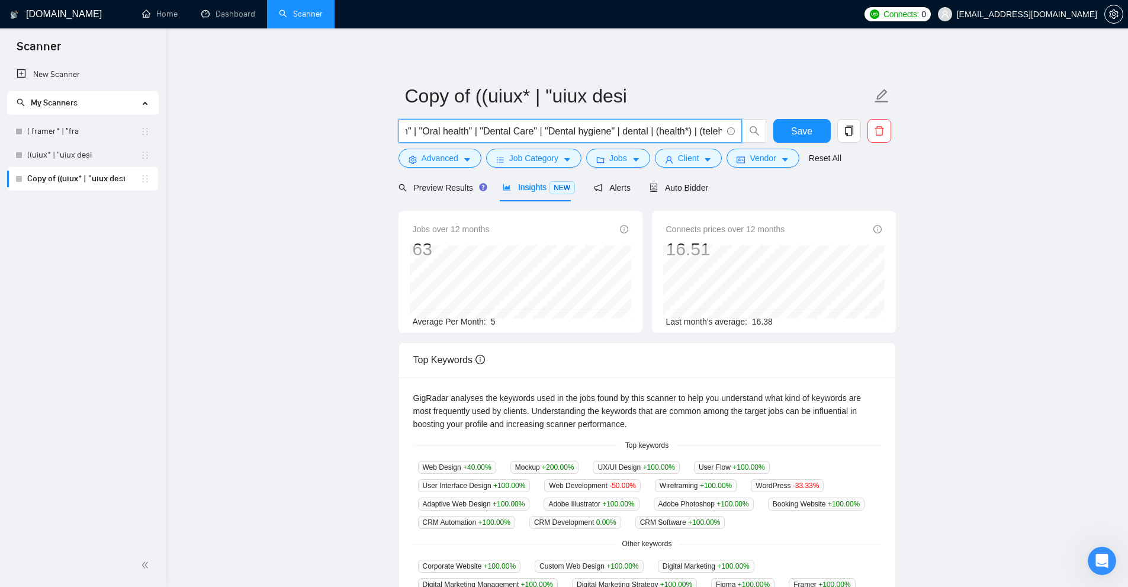
type input "UX* | "user experience" | (UI*) | "user interface" | (desig*) | (redesign*) | "…"
drag, startPoint x: 515, startPoint y: 317, endPoint x: 489, endPoint y: 324, distance: 26.9
click at [491, 324] on span "5" at bounding box center [493, 321] width 5 height 9
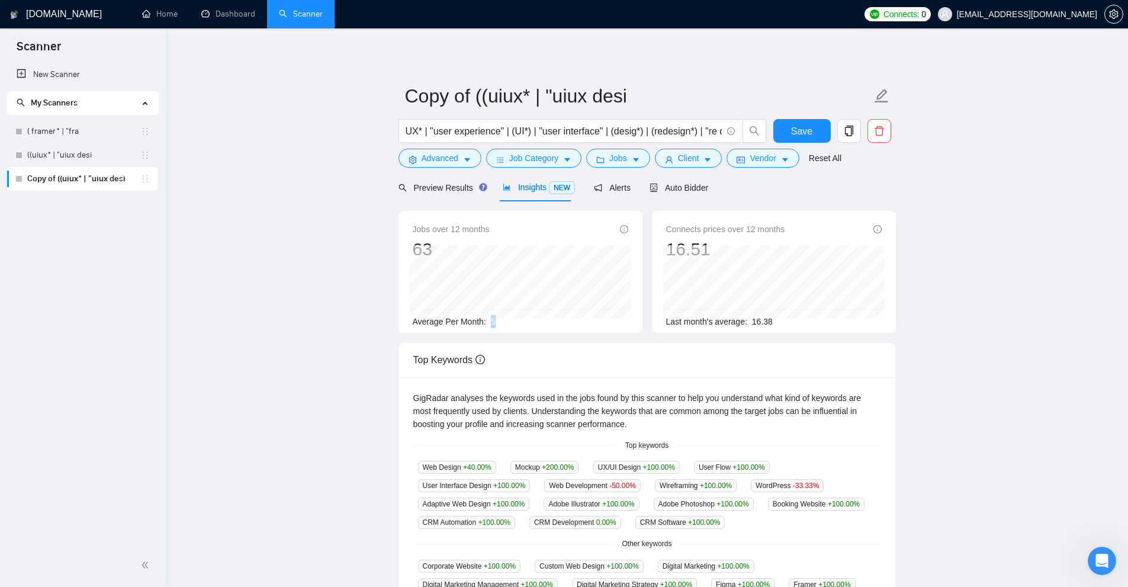
drag, startPoint x: 490, startPoint y: 324, endPoint x: 506, endPoint y: 323, distance: 16.6
click at [506, 323] on div "Average Per Month: 5" at bounding box center [521, 321] width 216 height 13
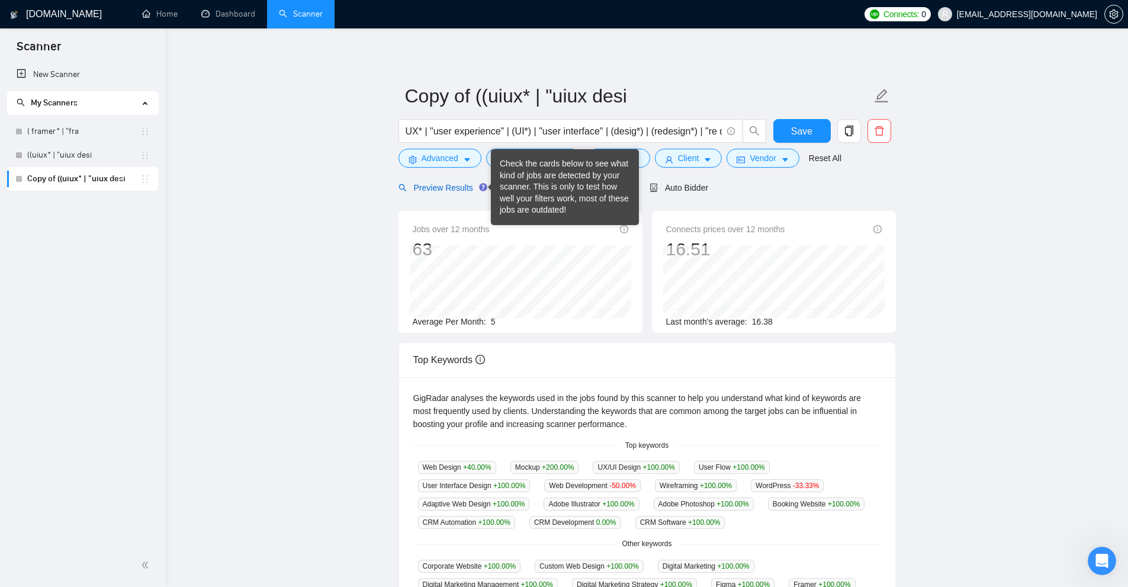
click at [436, 192] on span "Preview Results" at bounding box center [441, 187] width 85 height 9
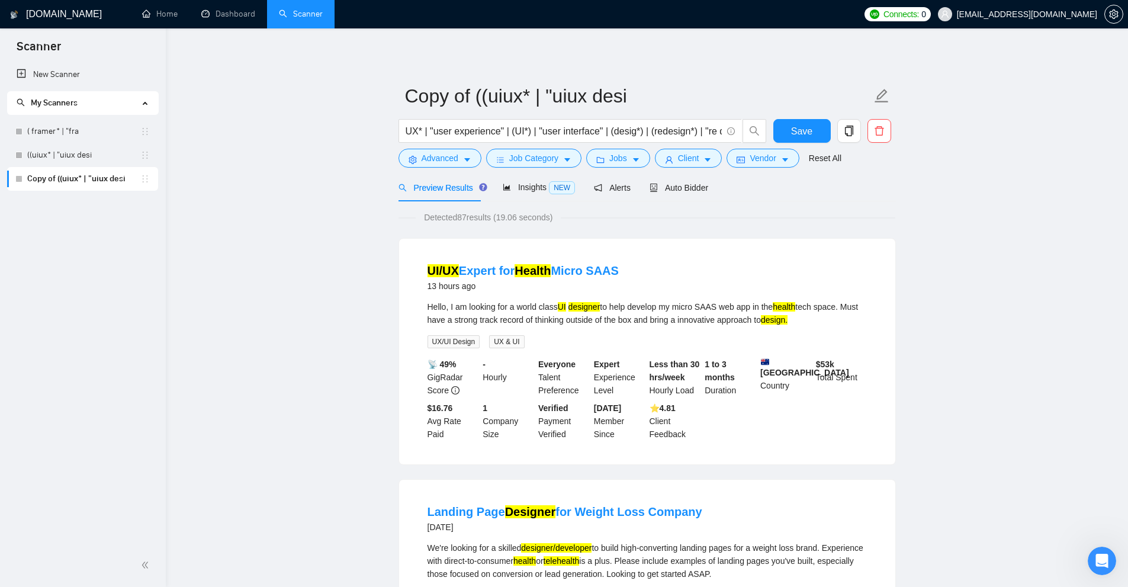
scroll to position [59, 0]
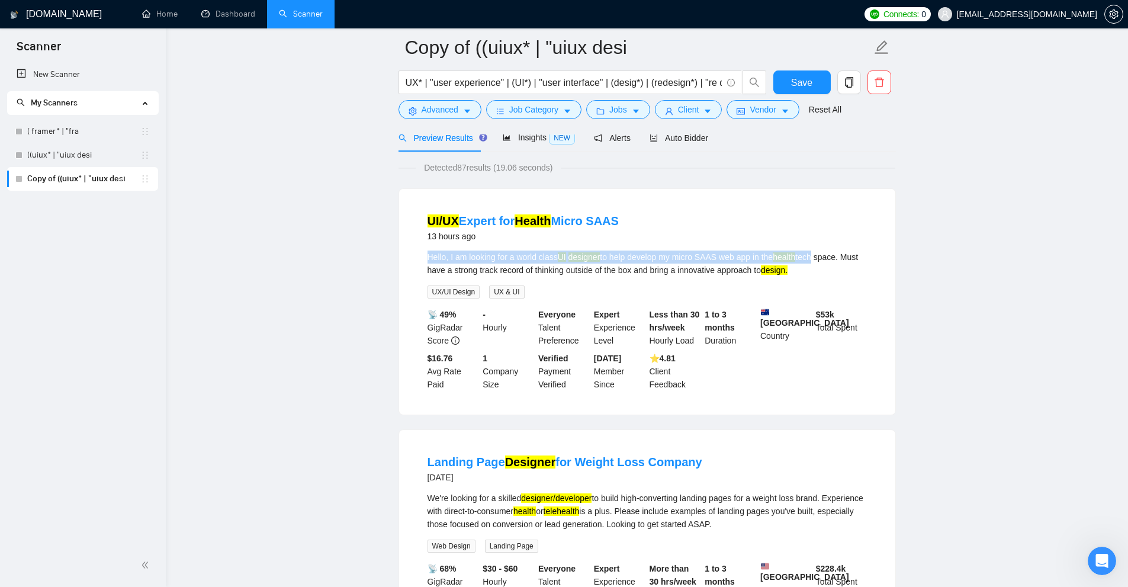
drag, startPoint x: 816, startPoint y: 259, endPoint x: 566, endPoint y: 243, distance: 250.4
click at [566, 243] on li "UI/UX Expert for Health Micro SAAS 13 hours ago Hello, I am looking for a world…" at bounding box center [647, 301] width 468 height 197
click at [491, 256] on div "Hello, I am looking for a world class UI designer to help develop my micro SAAS…" at bounding box center [647, 264] width 439 height 26
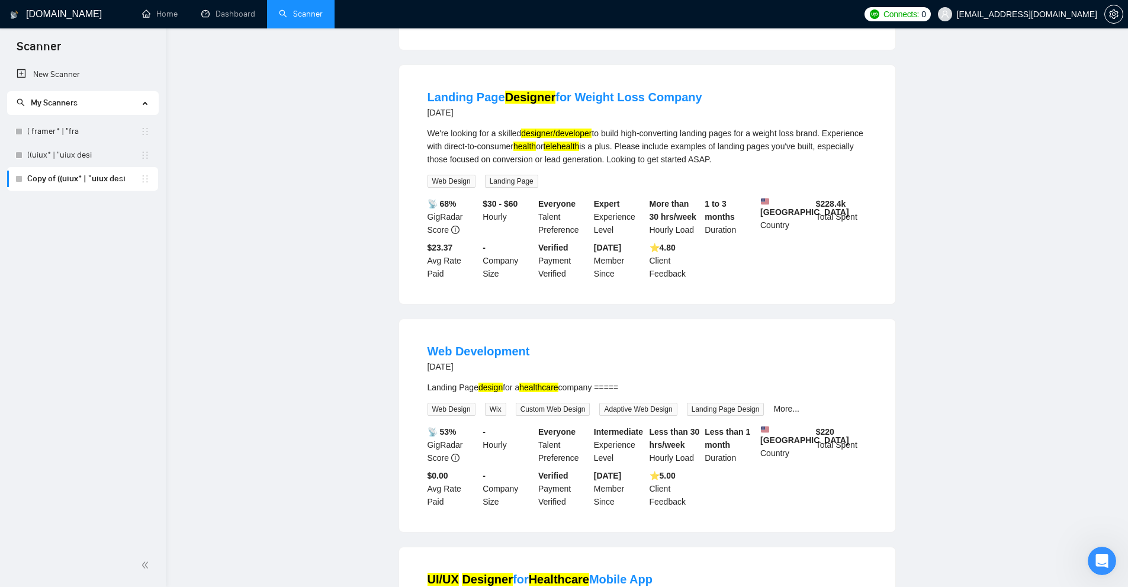
scroll to position [0, 0]
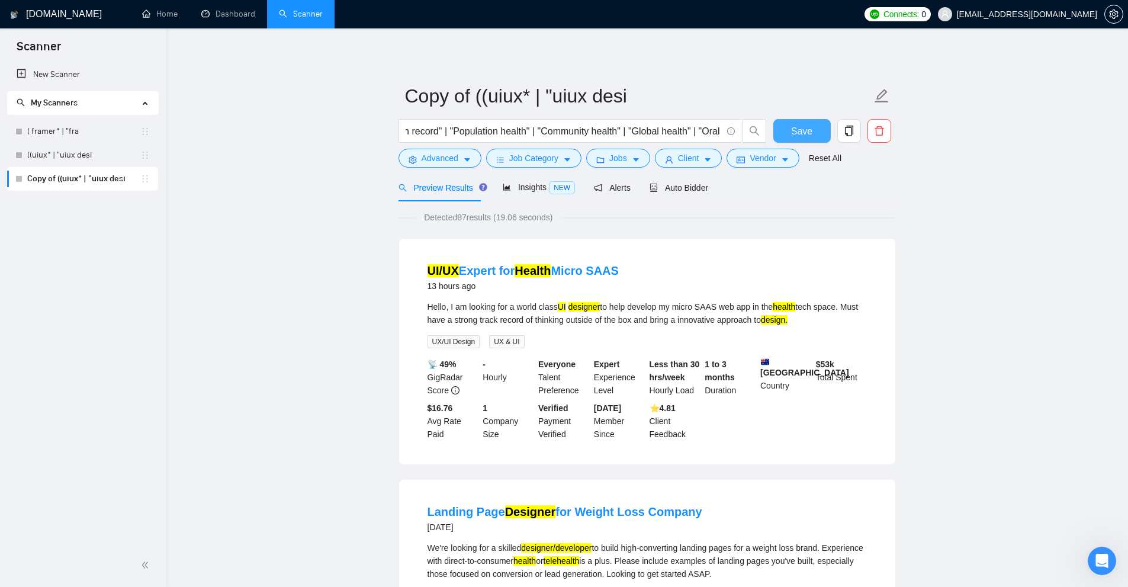
click at [805, 130] on span "Save" at bounding box center [801, 131] width 21 height 15
click at [558, 129] on input "UX* | "user experience" | (UI*) | "user interface" | (desig*) | (redesign*) | "…" at bounding box center [564, 131] width 316 height 15
drag, startPoint x: 558, startPoint y: 129, endPoint x: 568, endPoint y: 129, distance: 10.1
click at [568, 129] on input "UX* | "user experience" | (UI*) | "user interface" | (desig*) | (redesign*) | "…" at bounding box center [564, 131] width 316 height 15
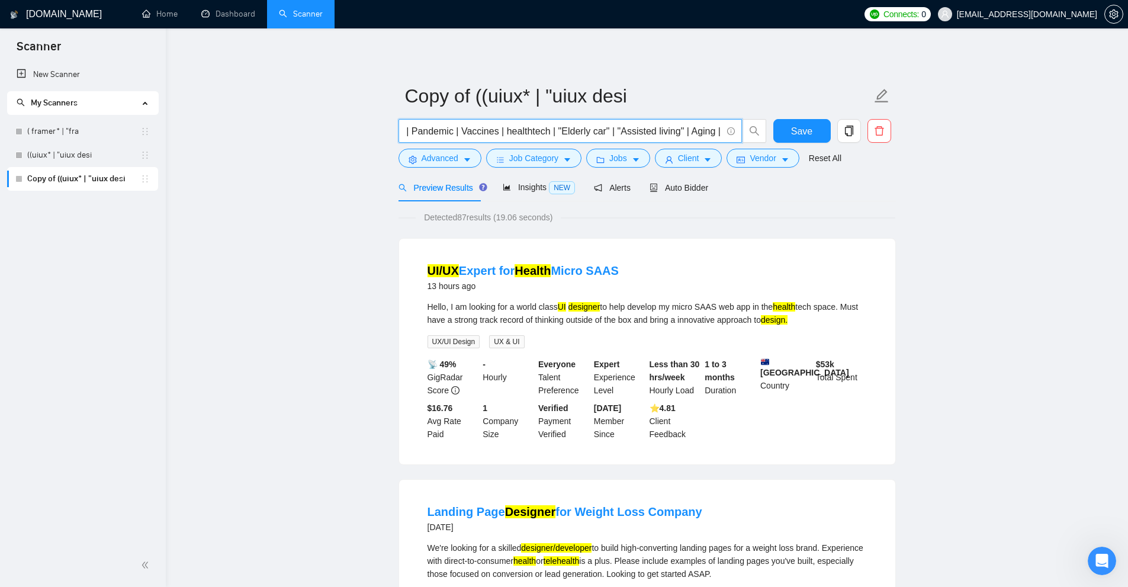
scroll to position [0, 0]
click at [519, 180] on div "Insights NEW" at bounding box center [539, 188] width 72 height 28
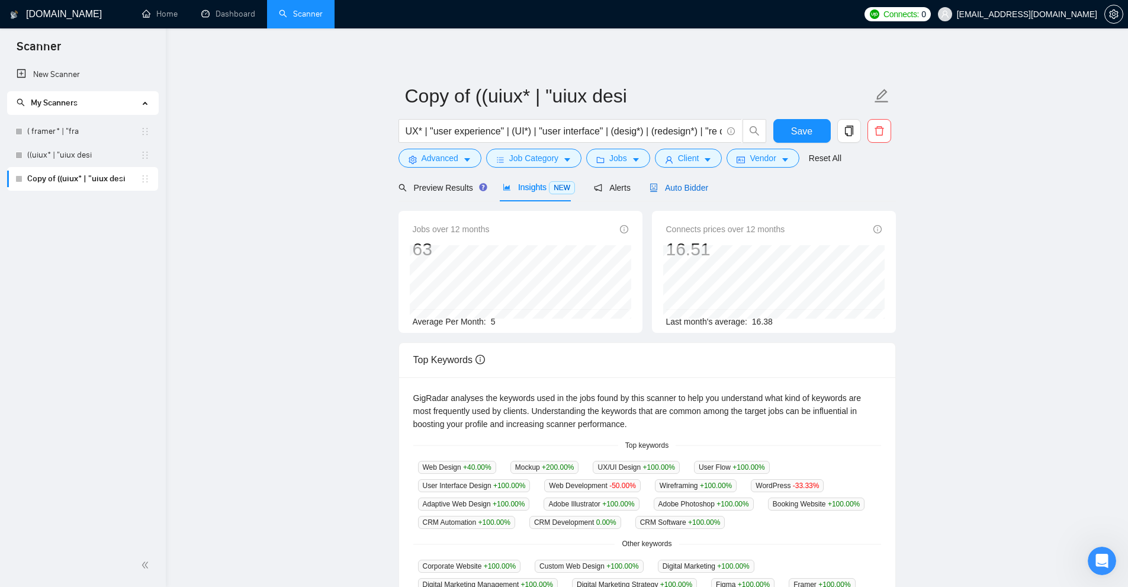
click at [658, 183] on span "Auto Bidder" at bounding box center [679, 187] width 59 height 9
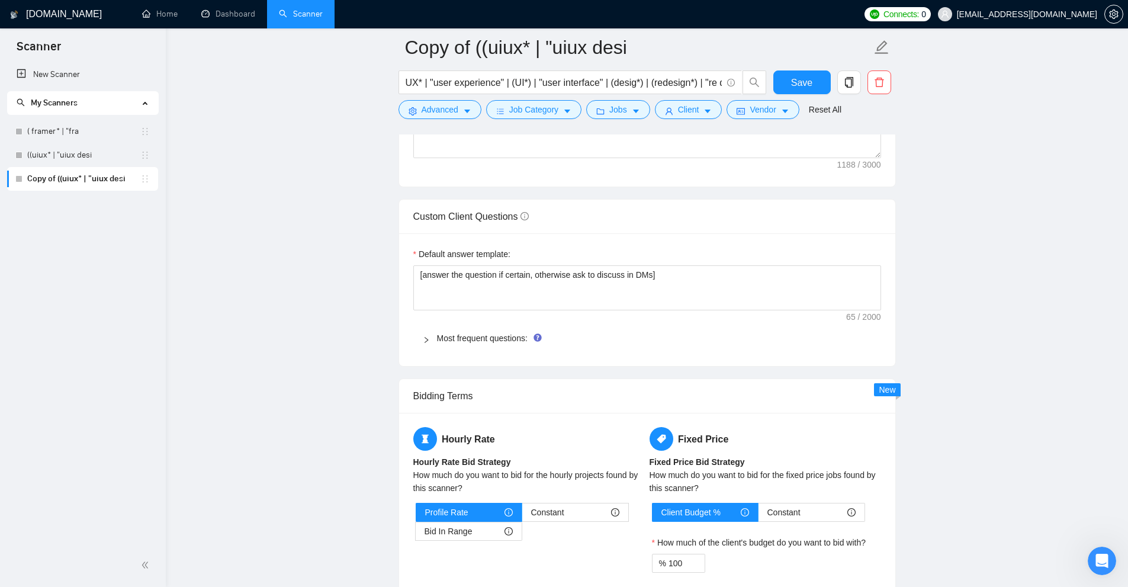
scroll to position [1658, 0]
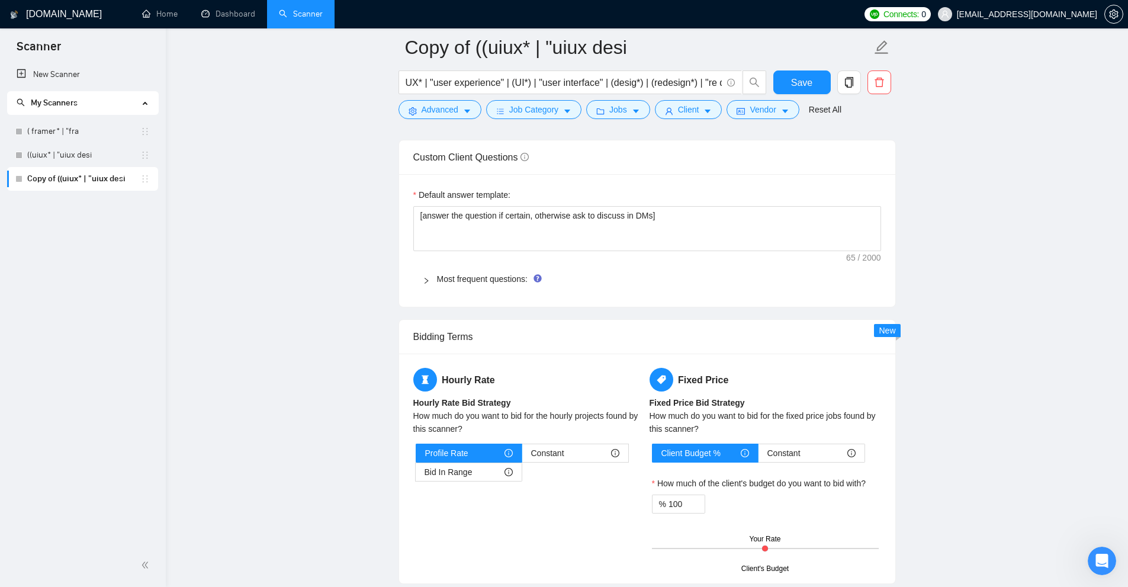
click at [476, 285] on div "Most frequent questions:" at bounding box center [647, 278] width 468 height 27
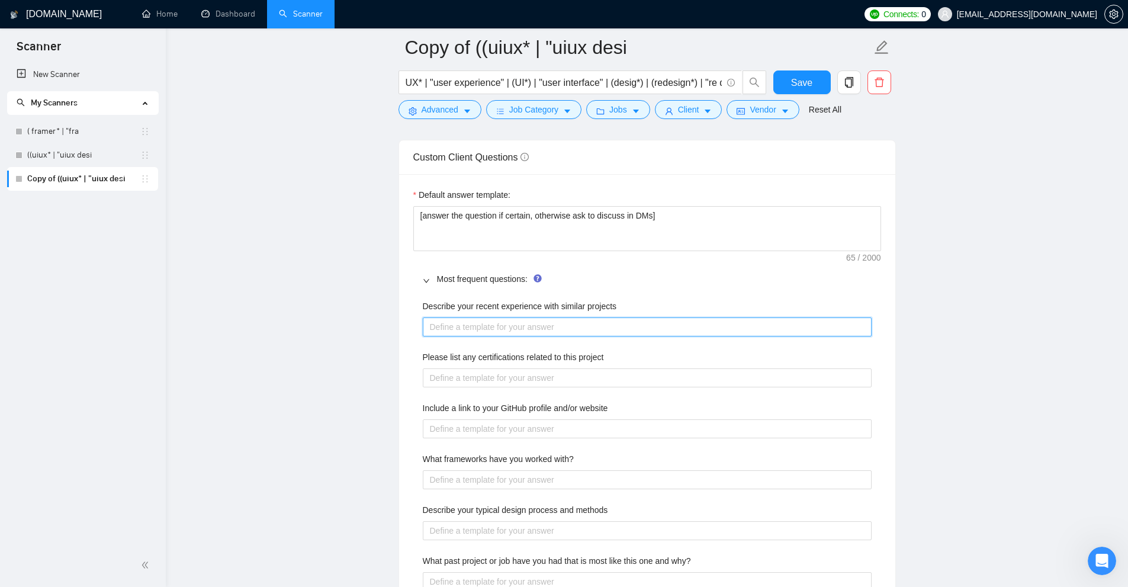
click at [544, 325] on projects "Describe your recent experience with similar projects" at bounding box center [647, 326] width 449 height 19
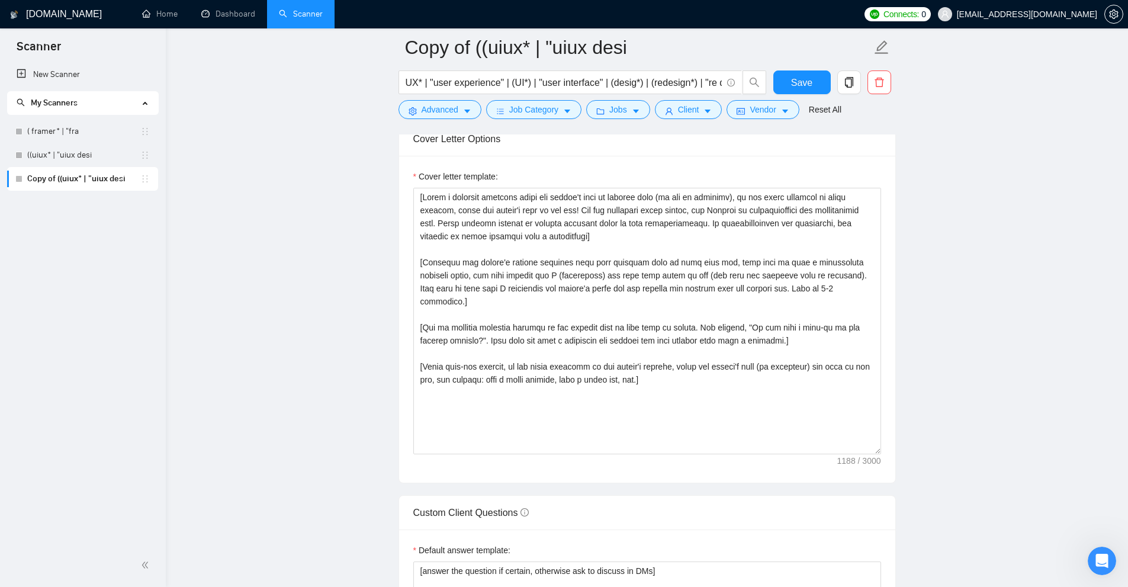
scroll to position [1244, 0]
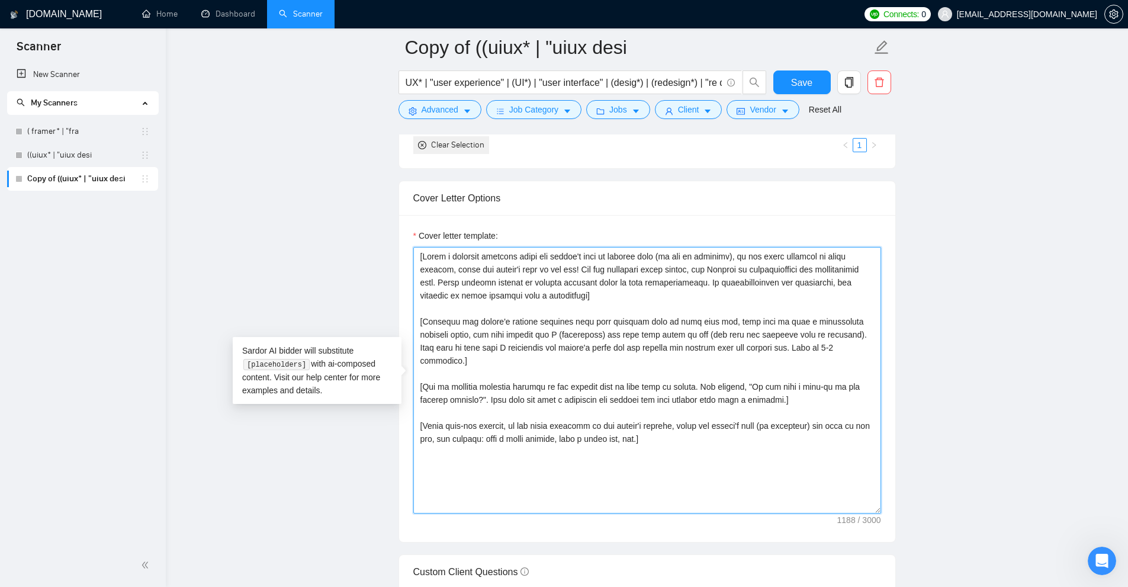
drag, startPoint x: 757, startPoint y: 448, endPoint x: 404, endPoint y: 248, distance: 406.1
click at [404, 248] on div "Cover letter template:" at bounding box center [647, 378] width 496 height 327
click at [643, 359] on textarea "Cover letter template:" at bounding box center [647, 380] width 468 height 266
click at [569, 375] on textarea "Cover letter template:" at bounding box center [647, 380] width 468 height 266
paste textarea "don’t write the following, use it as context, | is a separator PRJPOOL: Project…"
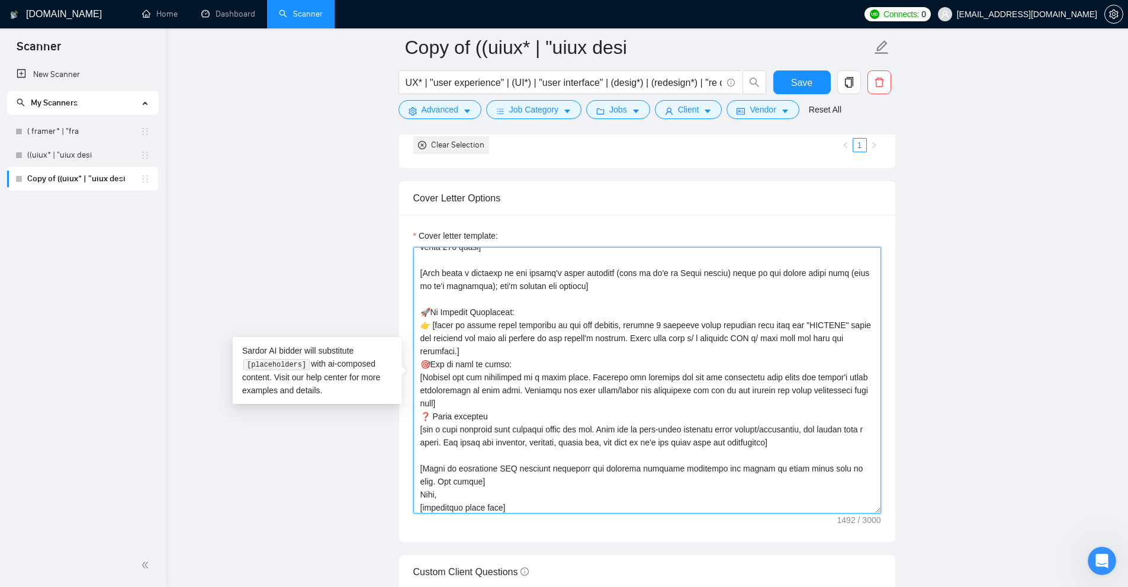
scroll to position [1303, 0]
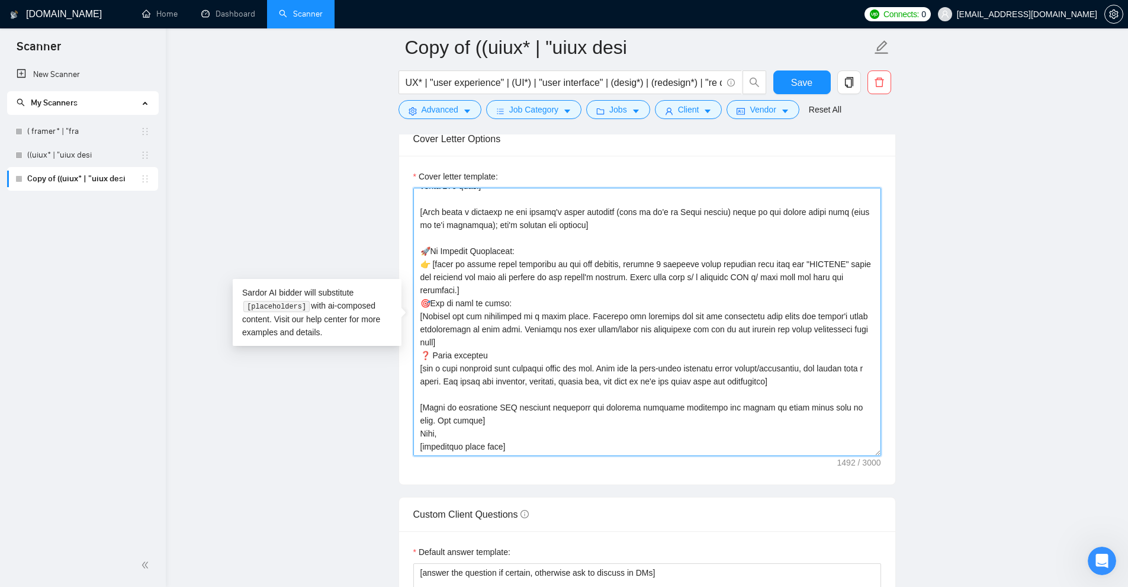
click at [878, 446] on textarea "Cover letter template:" at bounding box center [647, 322] width 468 height 268
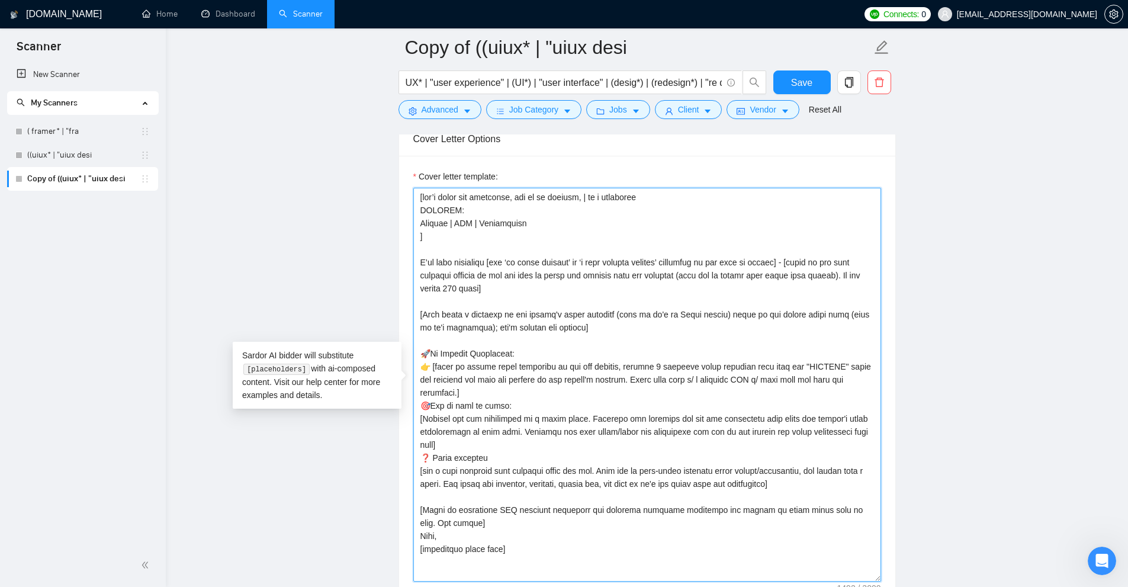
drag, startPoint x: 878, startPoint y: 451, endPoint x: 820, endPoint y: 508, distance: 80.8
drag, startPoint x: 537, startPoint y: 345, endPoint x: 423, endPoint y: 349, distance: 114.4
click at [423, 349] on textarea "Cover letter template:" at bounding box center [647, 390] width 468 height 404
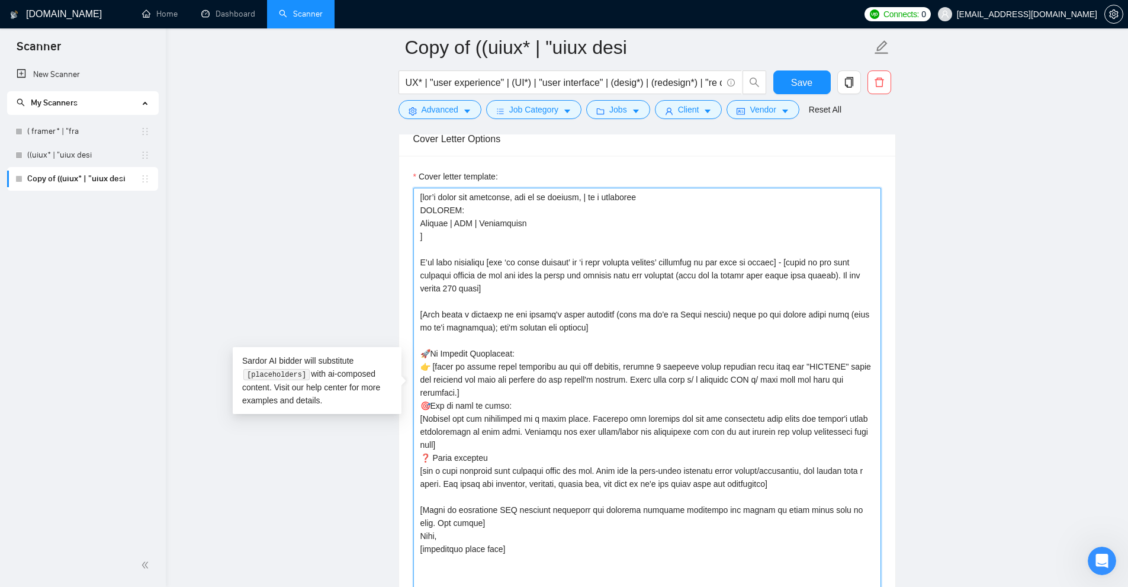
drag, startPoint x: 419, startPoint y: 259, endPoint x: 493, endPoint y: 259, distance: 74.0
click at [493, 259] on textarea "Cover letter template:" at bounding box center [647, 390] width 468 height 404
click at [486, 349] on textarea "Cover letter template:" at bounding box center [647, 390] width 468 height 404
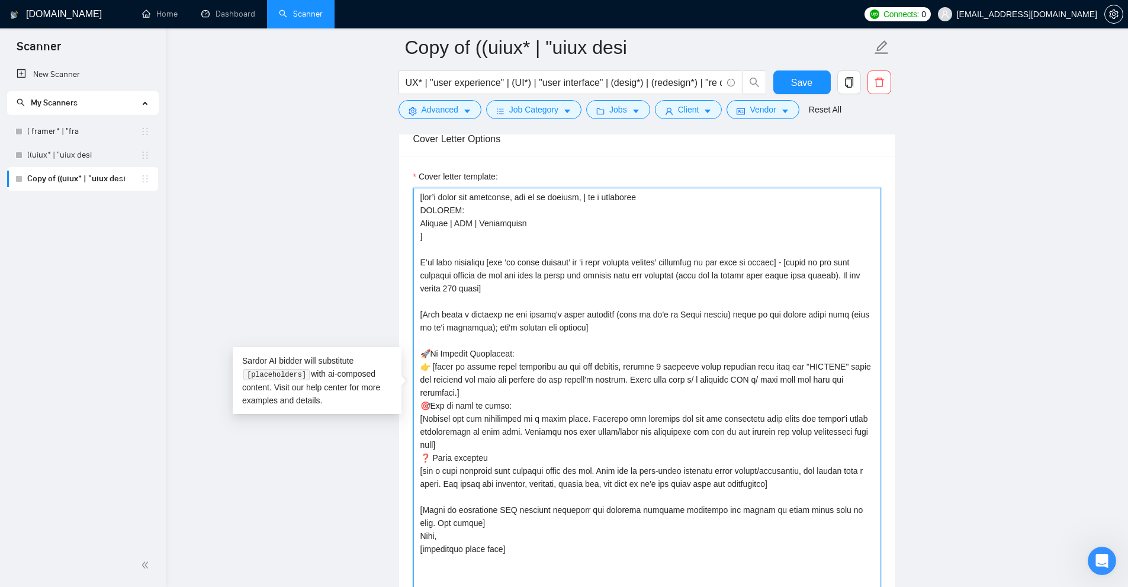
click at [442, 524] on textarea "Cover letter template:" at bounding box center [647, 390] width 468 height 404
click at [575, 522] on textarea "Cover letter template:" at bounding box center [647, 390] width 468 height 404
drag, startPoint x: 432, startPoint y: 366, endPoint x: 542, endPoint y: 396, distance: 114.6
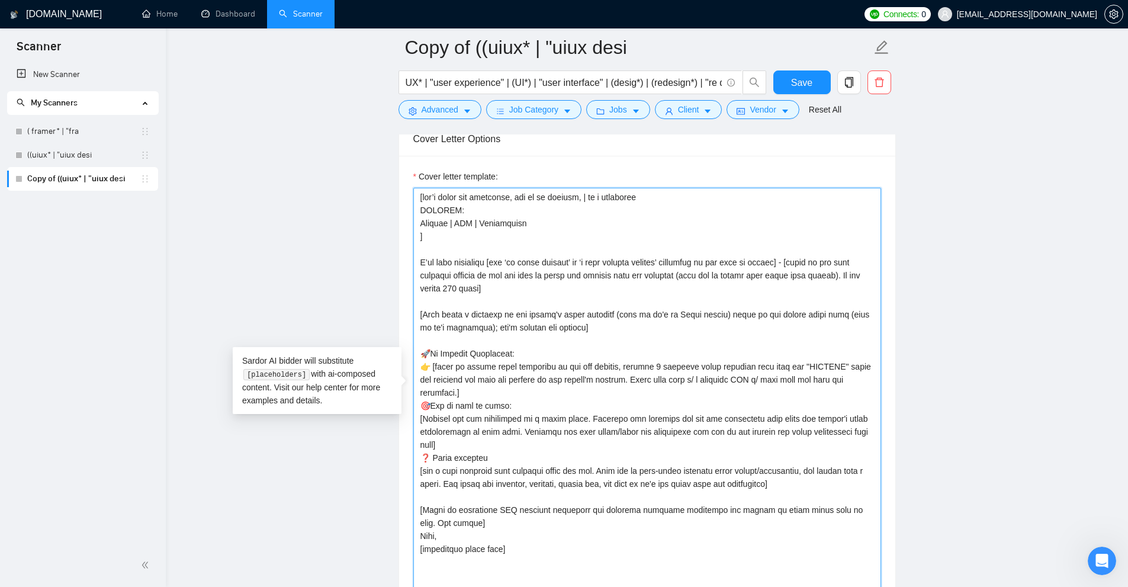
click at [542, 396] on textarea "Cover letter template:" at bounding box center [647, 390] width 468 height 404
drag, startPoint x: 542, startPoint y: 396, endPoint x: 437, endPoint y: 365, distance: 109.7
click at [437, 365] on textarea "Cover letter template:" at bounding box center [647, 390] width 468 height 404
click at [445, 365] on textarea "Cover letter template:" at bounding box center [647, 390] width 468 height 404
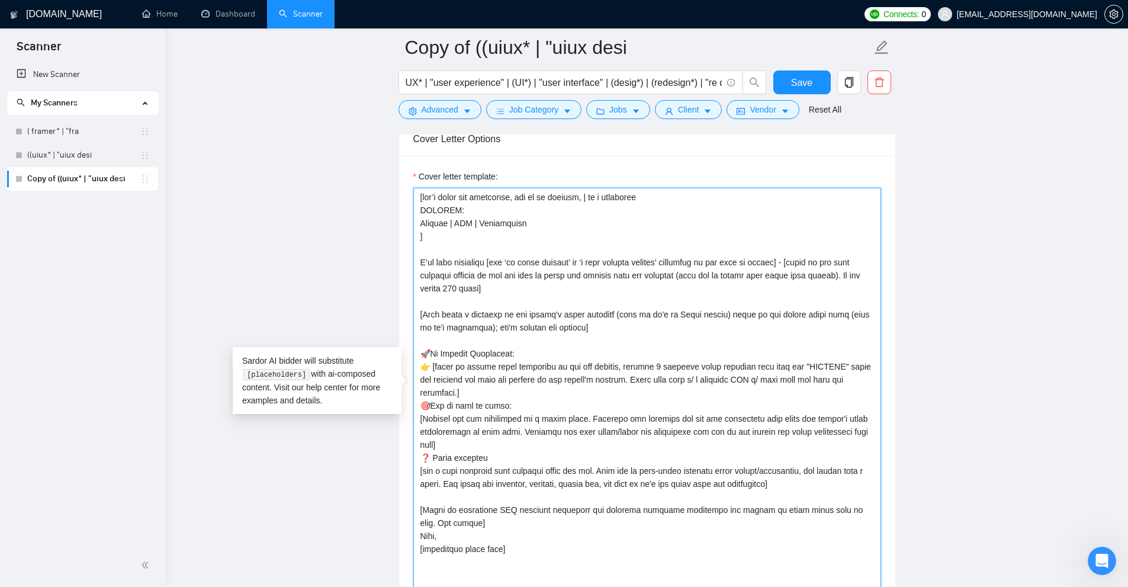
click at [445, 365] on textarea "Cover letter template:" at bounding box center [647, 390] width 468 height 404
click at [505, 400] on textarea "Cover letter template:" at bounding box center [647, 390] width 468 height 404
drag, startPoint x: 487, startPoint y: 392, endPoint x: 432, endPoint y: 364, distance: 61.7
click at [426, 364] on textarea "Cover letter template:" at bounding box center [647, 390] width 468 height 404
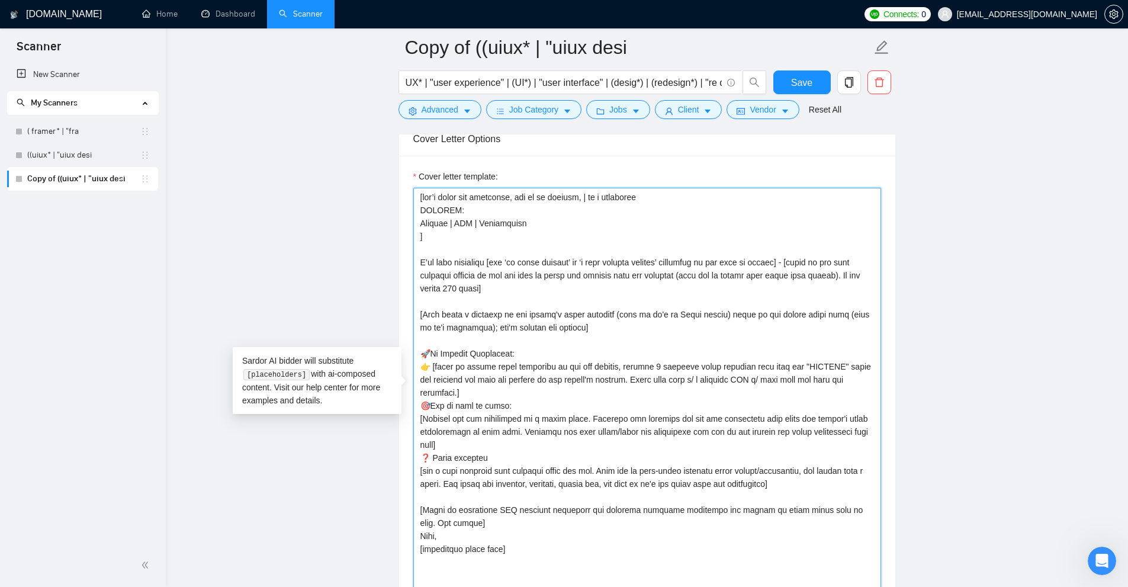
drag, startPoint x: 454, startPoint y: 236, endPoint x: 390, endPoint y: 137, distance: 117.6
click at [534, 260] on textarea "Cover letter template:" at bounding box center [647, 390] width 468 height 404
drag, startPoint x: 515, startPoint y: 222, endPoint x: 405, endPoint y: 217, distance: 109.7
click at [405, 217] on div "Cover letter template:" at bounding box center [647, 388] width 496 height 465
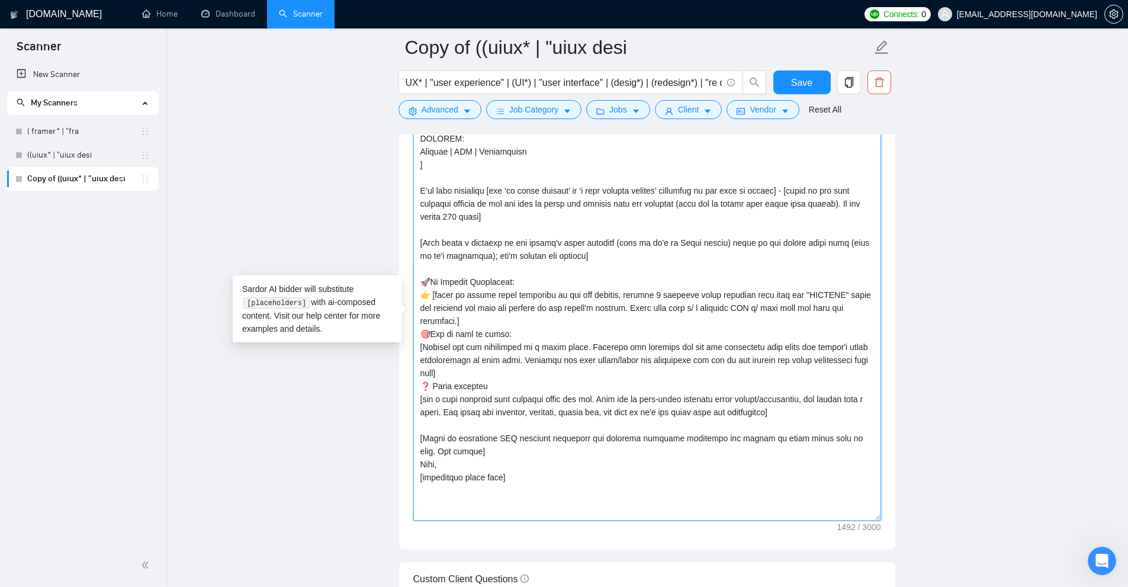
scroll to position [1315, 0]
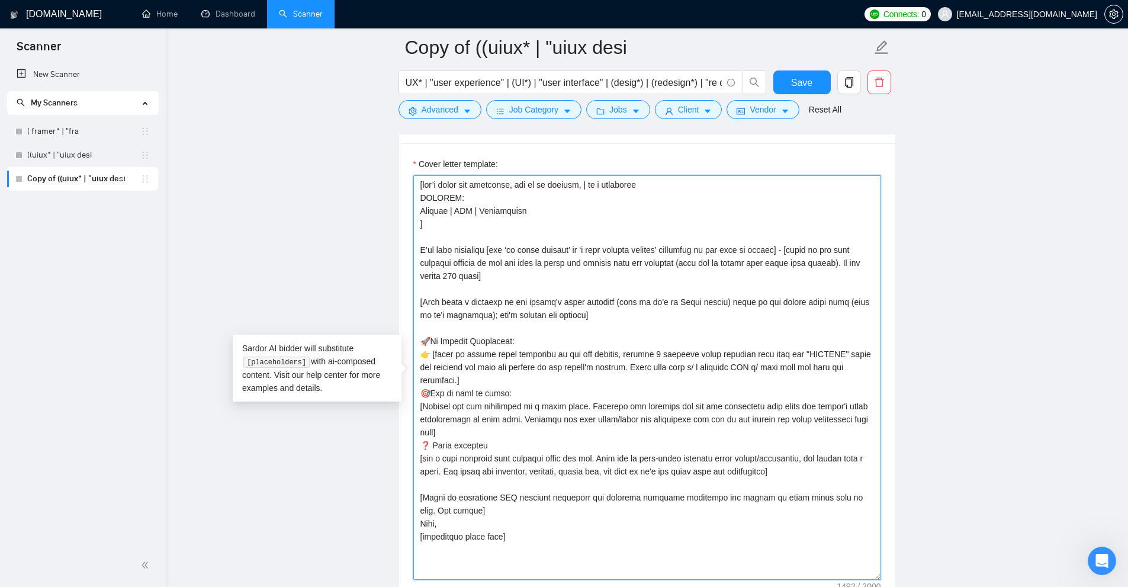
click at [433, 212] on textarea "Cover letter template:" at bounding box center [647, 377] width 468 height 404
click at [589, 220] on textarea "Cover letter template:" at bounding box center [647, 377] width 468 height 404
click at [558, 208] on textarea "Cover letter template:" at bounding box center [647, 377] width 468 height 404
click at [563, 209] on textarea "Cover letter template:" at bounding box center [647, 377] width 468 height 404
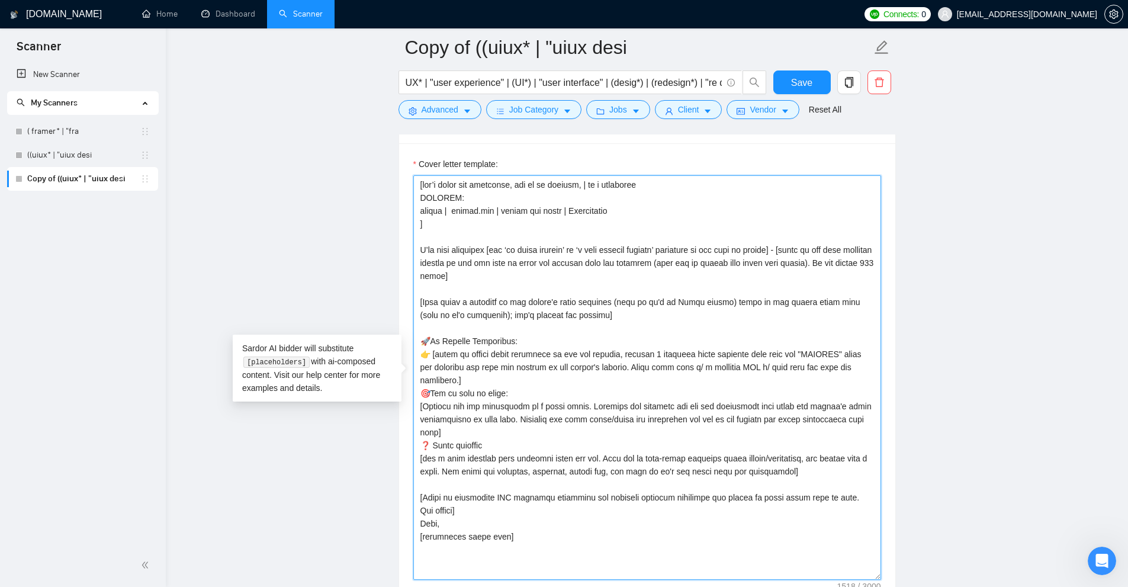
click at [631, 211] on textarea "Cover letter template:" at bounding box center [647, 377] width 468 height 404
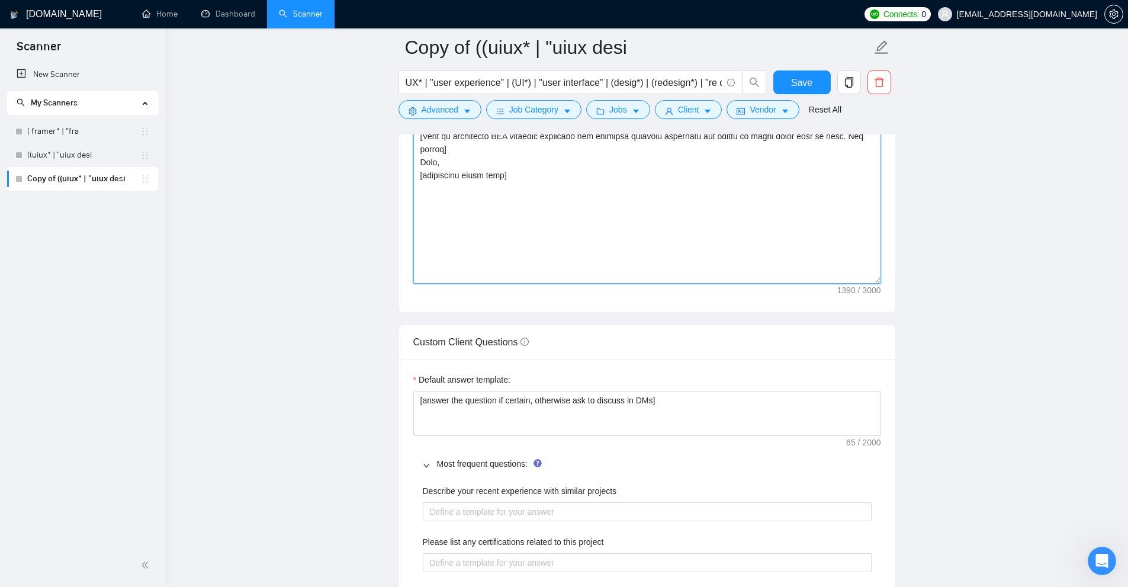
scroll to position [1848, 0]
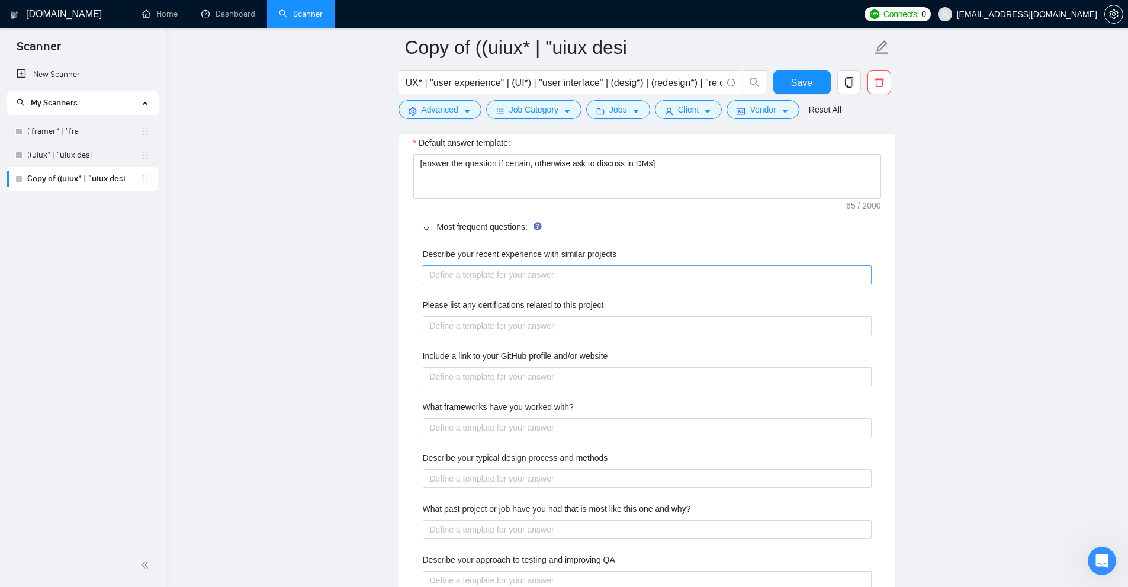
type textarea "I’ve 𝐣𝐮𝐬𝐭 𝐜𝐨𝐦𝐩𝐥𝐞𝐭𝐞𝐝 [put ‘𝐚𝐧 𝐞𝐱𝐚𝐜𝐭 𝐩𝐫𝐨𝐣𝐞𝐜𝐭’ or ‘𝐚 𝐯𝐞𝐫𝐲 𝐬𝐢𝐦𝐢𝐥𝐚𝐫 𝐩𝐫𝐨𝐣𝐞𝐜𝐭’ dependi…"
click at [462, 270] on projects "Describe your recent experience with similar projects" at bounding box center [647, 274] width 449 height 19
paste projects "[don’t write the following, use it as context, | is a separator PRJPOOL: google…"
type projects "[don’t write the following, use it as context, | is a separator PRJPOOL: google…"
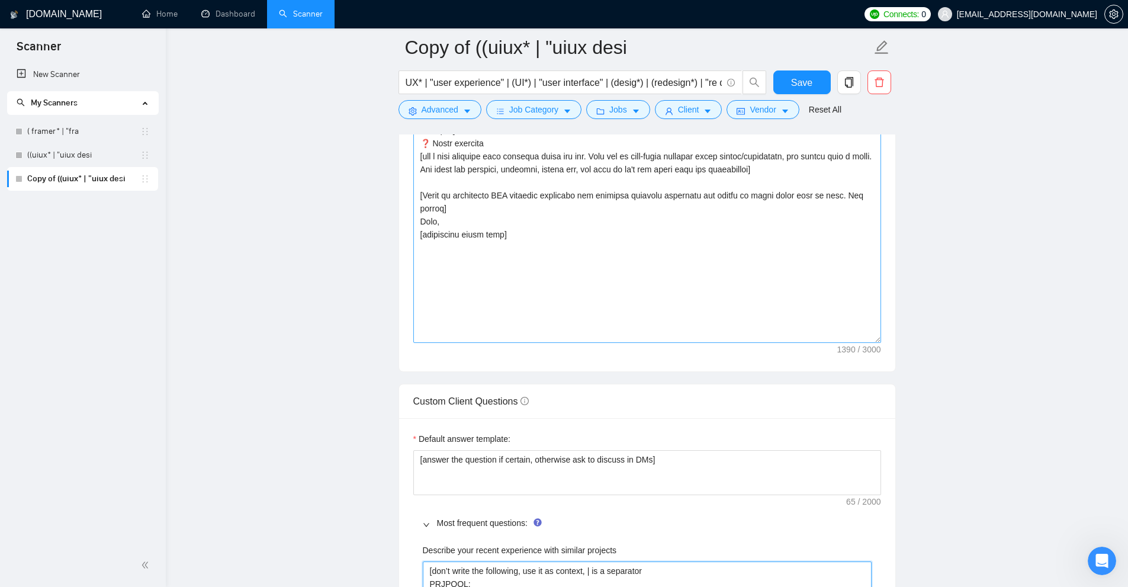
scroll to position [1375, 0]
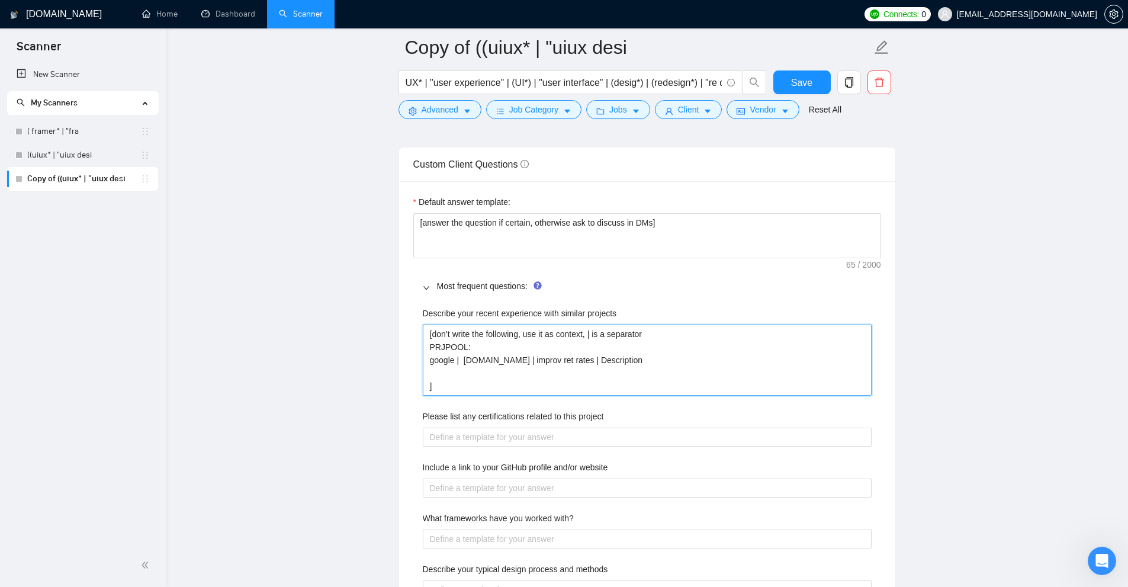
type projects "[don’t write the following, use it as context, | is a separator PRJPOOL: google…"
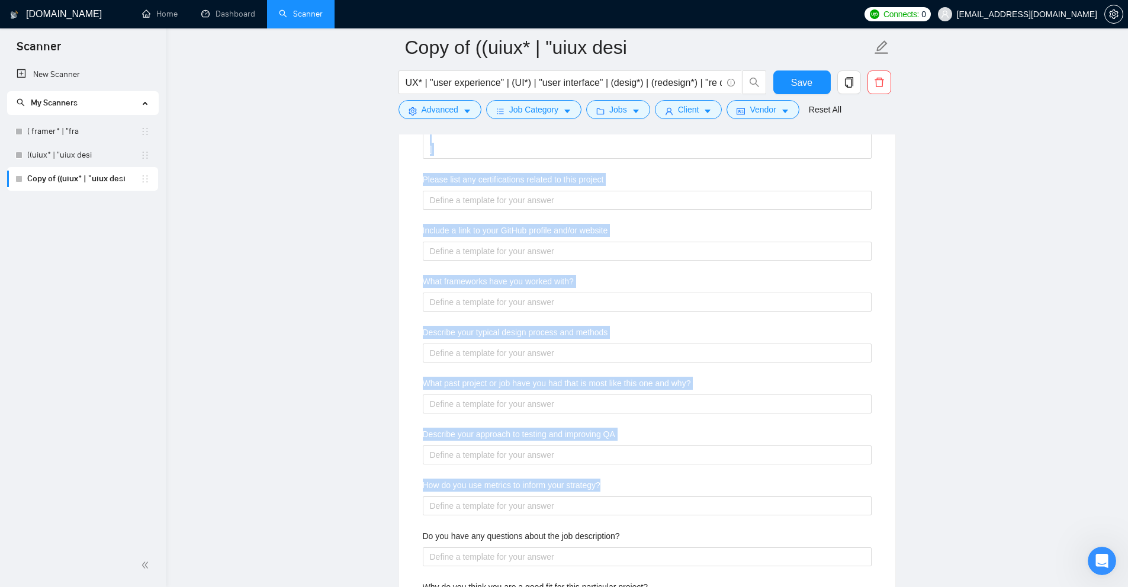
scroll to position [2144, 0]
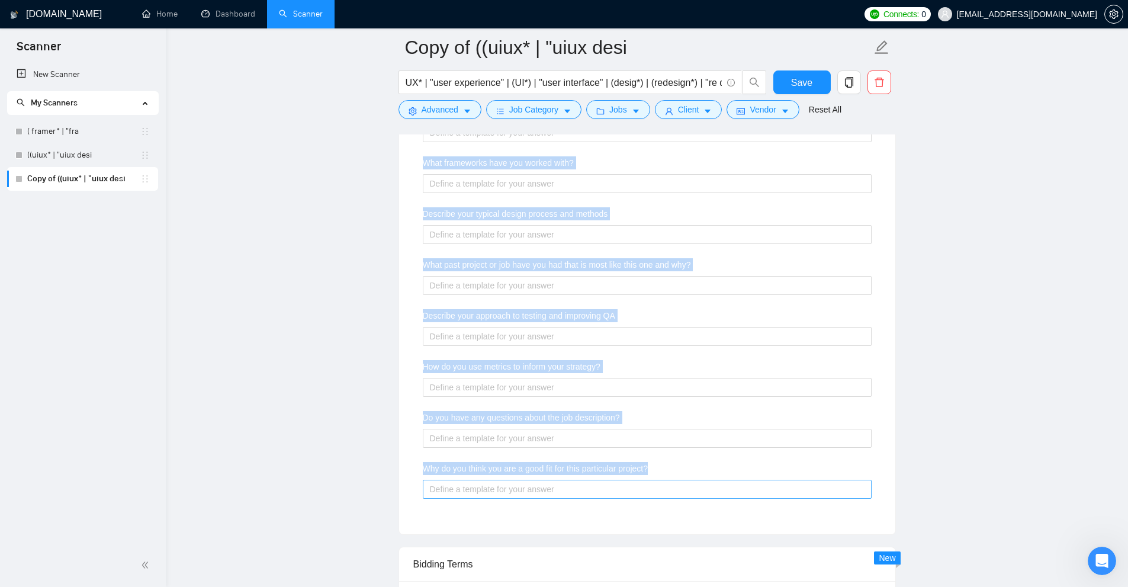
drag, startPoint x: 392, startPoint y: 288, endPoint x: 695, endPoint y: 483, distance: 360.2
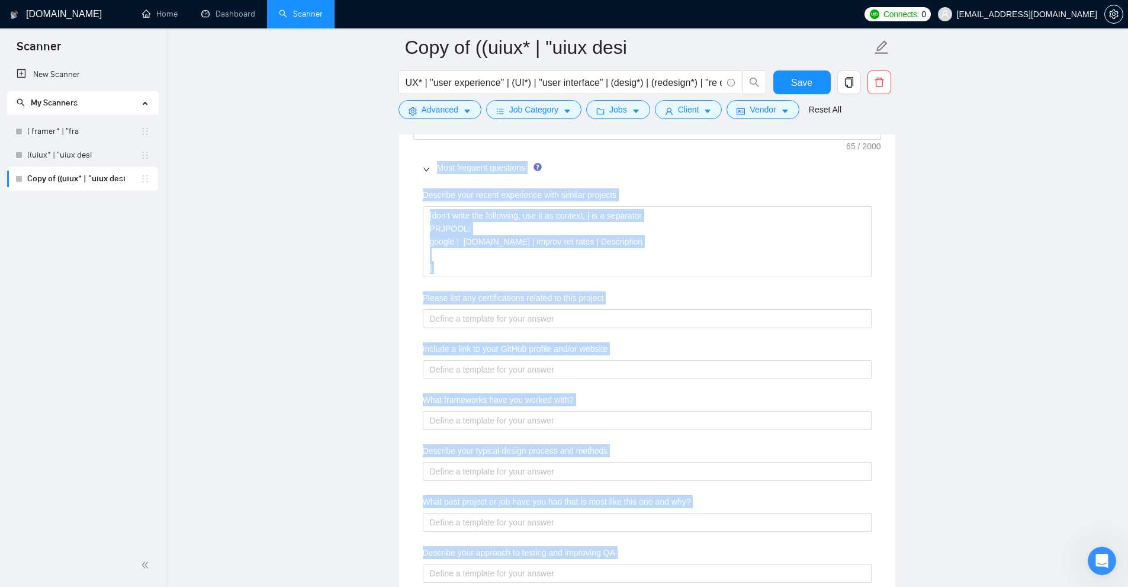
scroll to position [1848, 0]
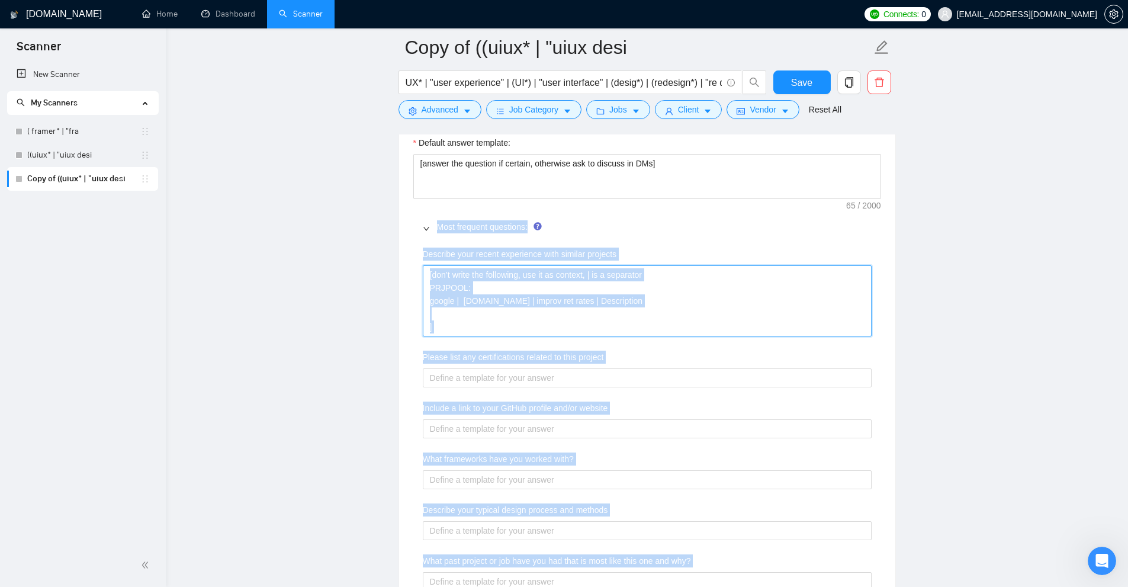
click at [593, 322] on projects "[don’t write the following, use it as context, | is a separator PRJPOOL: google…" at bounding box center [647, 300] width 449 height 71
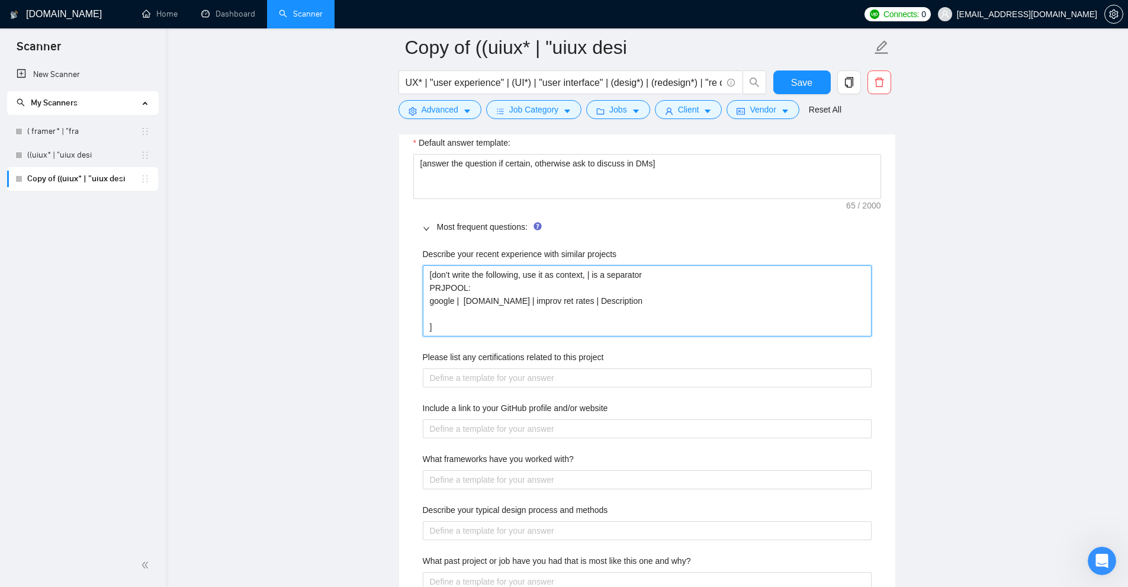
click at [593, 322] on projects "[don’t write the following, use it as context, | is a separator PRJPOOL: google…" at bounding box center [647, 300] width 449 height 71
click at [537, 311] on projects "[don’t write the following, use it as context, | is a separator PRJPOOL: google…" at bounding box center [647, 300] width 449 height 71
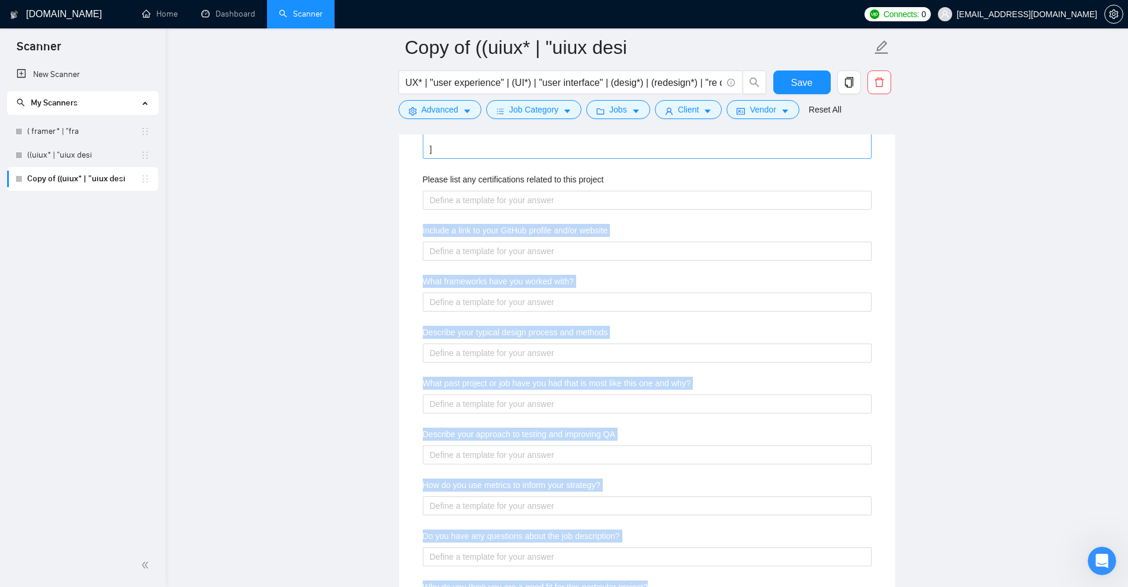
scroll to position [1908, 0]
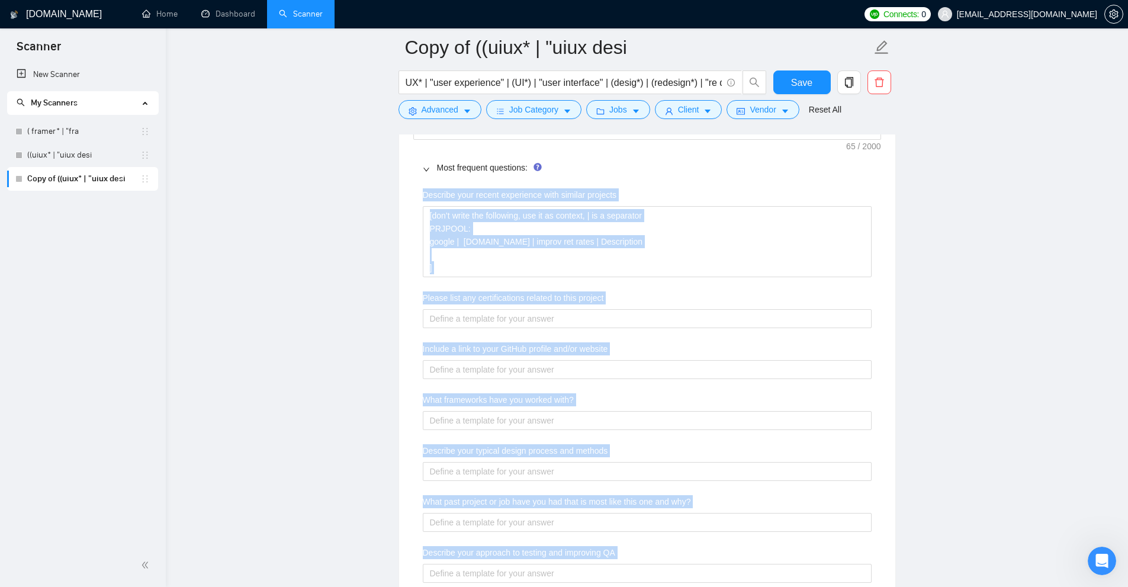
drag, startPoint x: 667, startPoint y: 468, endPoint x: 392, endPoint y: 194, distance: 389.0
click at [392, 194] on main "Copy of ((uiux* | "uiux desi UX* | "user experience" | (UI*) | "user interface"…" at bounding box center [647, 93] width 924 height 3907
click at [448, 213] on projects "[don’t write the following, use it as context, | is a separator PRJPOOL: google…" at bounding box center [647, 241] width 449 height 71
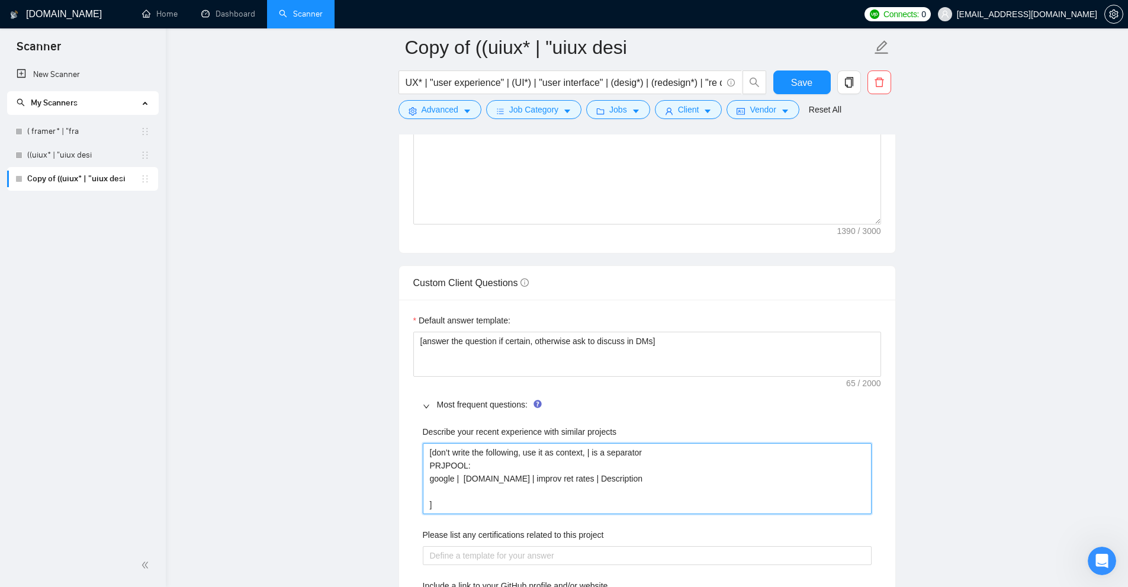
scroll to position [1611, 0]
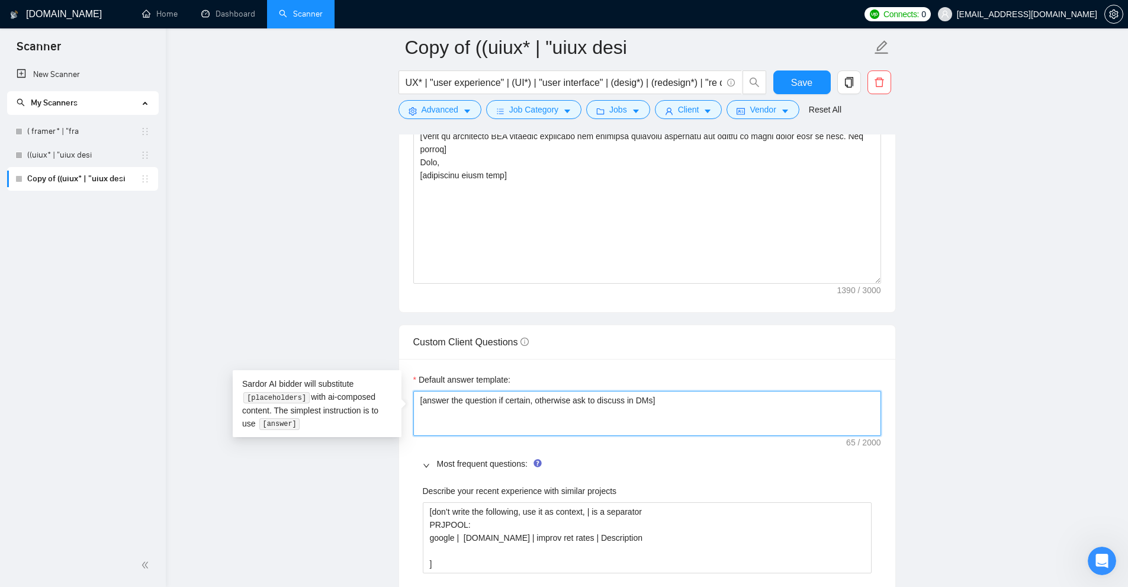
drag, startPoint x: 528, startPoint y: 391, endPoint x: 479, endPoint y: 376, distance: 51.3
click at [479, 376] on label "Default answer template:" at bounding box center [461, 379] width 97 height 13
click at [479, 391] on textarea "[answer the question if certain, otherwise ask to discuss in DMs]" at bounding box center [647, 413] width 468 height 45
click at [479, 376] on label "Default answer template:" at bounding box center [461, 379] width 97 height 13
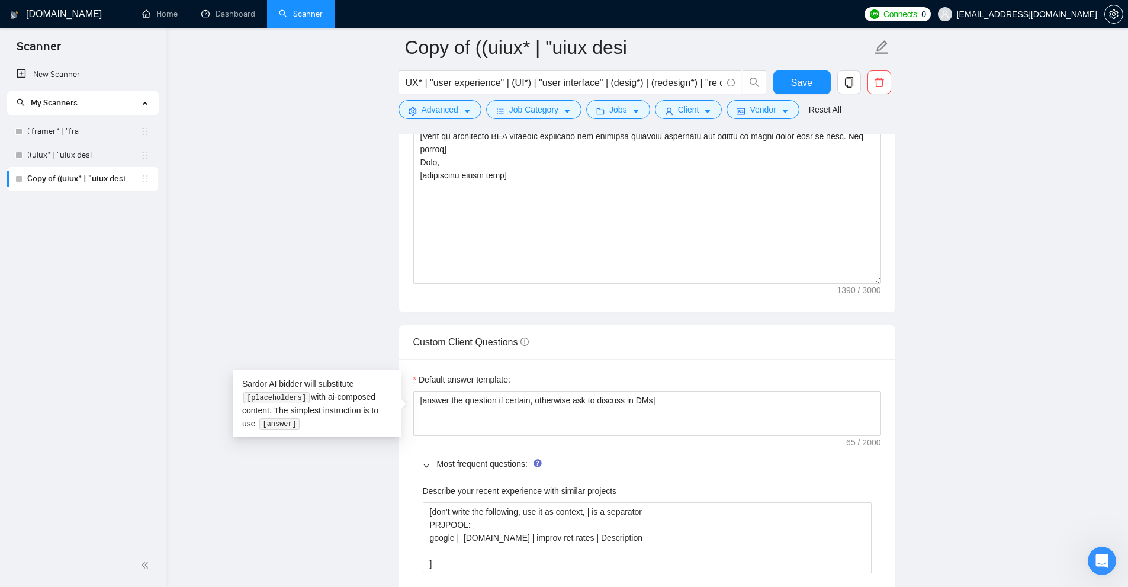
click at [479, 391] on textarea "[answer the question if certain, otherwise ask to discuss in DMs]" at bounding box center [647, 413] width 468 height 45
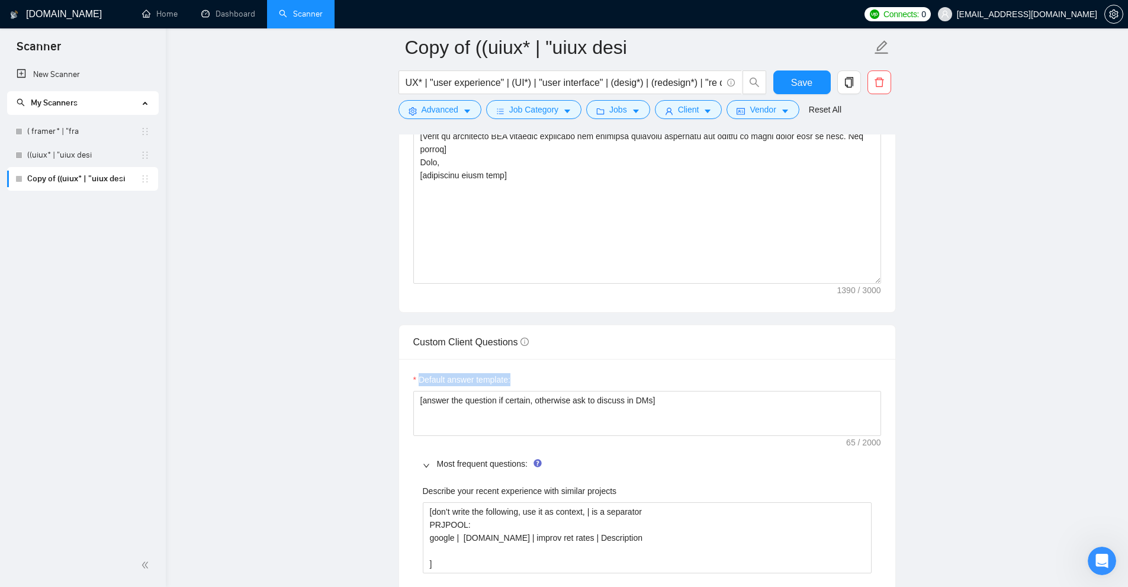
click at [479, 376] on label "Default answer template:" at bounding box center [461, 379] width 97 height 13
click at [479, 391] on textarea "[answer the question if certain, otherwise ask to discuss in DMs]" at bounding box center [647, 413] width 468 height 45
click at [632, 415] on textarea "[answer the question if certain, otherwise ask to discuss in DMs]" at bounding box center [647, 413] width 468 height 45
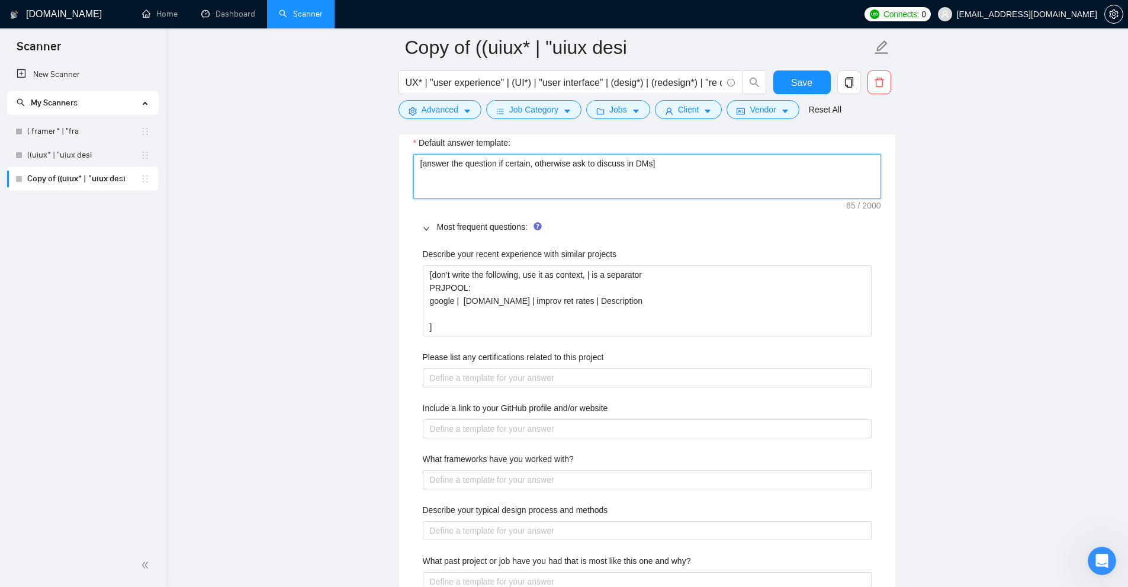
scroll to position [1789, 0]
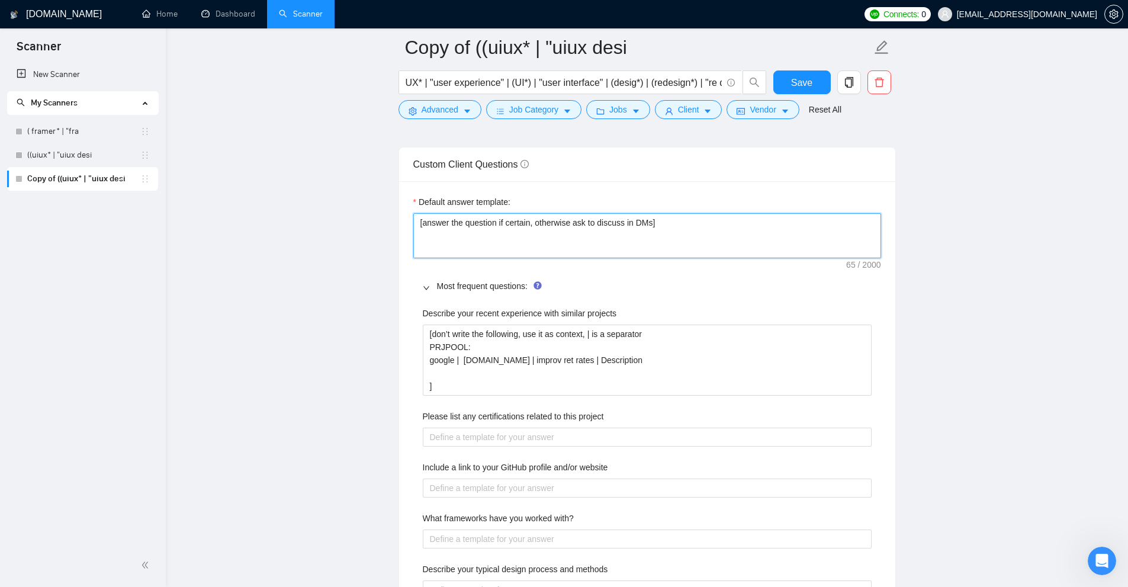
drag, startPoint x: 677, startPoint y: 226, endPoint x: 487, endPoint y: 214, distance: 189.9
click at [414, 210] on div "Default answer template: [answer the question if certain, otherwise ask to disc…" at bounding box center [647, 226] width 468 height 63
click at [492, 214] on textarea "[answer the question if certain, otherwise ask to discuss in DMs]" at bounding box center [647, 235] width 468 height 45
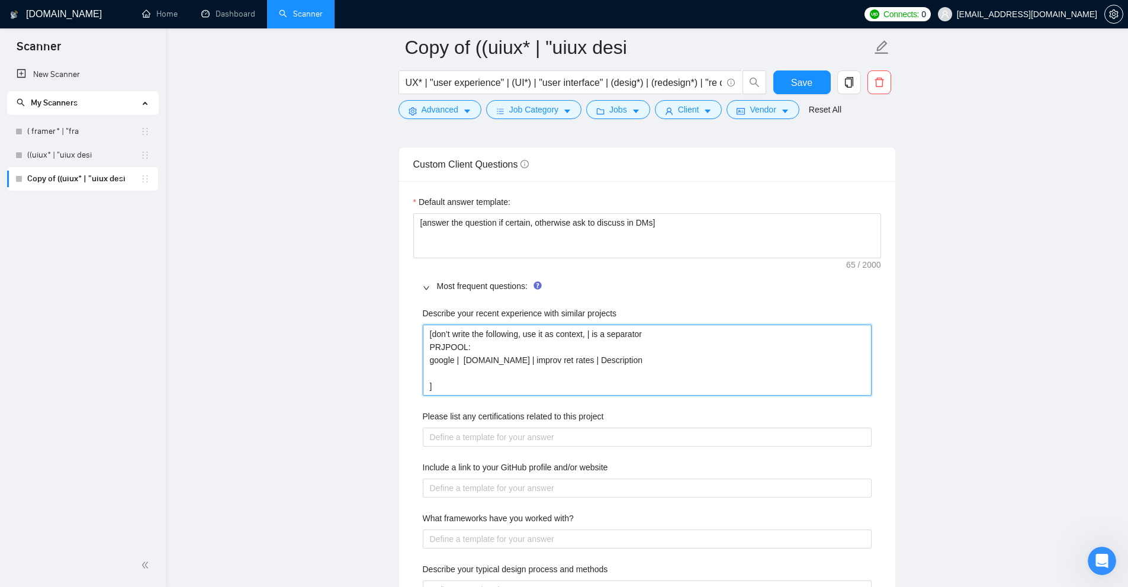
drag, startPoint x: 609, startPoint y: 383, endPoint x: 292, endPoint y: 278, distance: 333.5
click at [292, 278] on main "Copy of ((uiux* | "uiux desi UX* | "user experience" | (UI*) | "user interface"…" at bounding box center [647, 211] width 924 height 3907
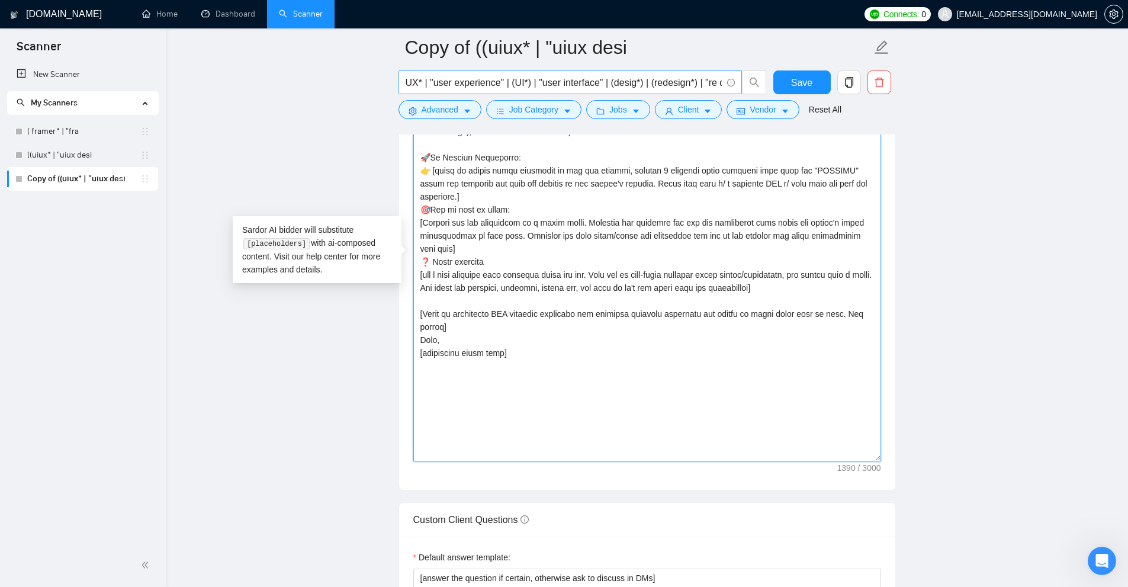
drag, startPoint x: 666, startPoint y: 317, endPoint x: 447, endPoint y: 81, distance: 321.8
click at [474, 99] on div "Copy of ((uiux* | "uiux desi UX* | "user experience" | (UI*) | "user interface"…" at bounding box center [647, 567] width 497 height 3907
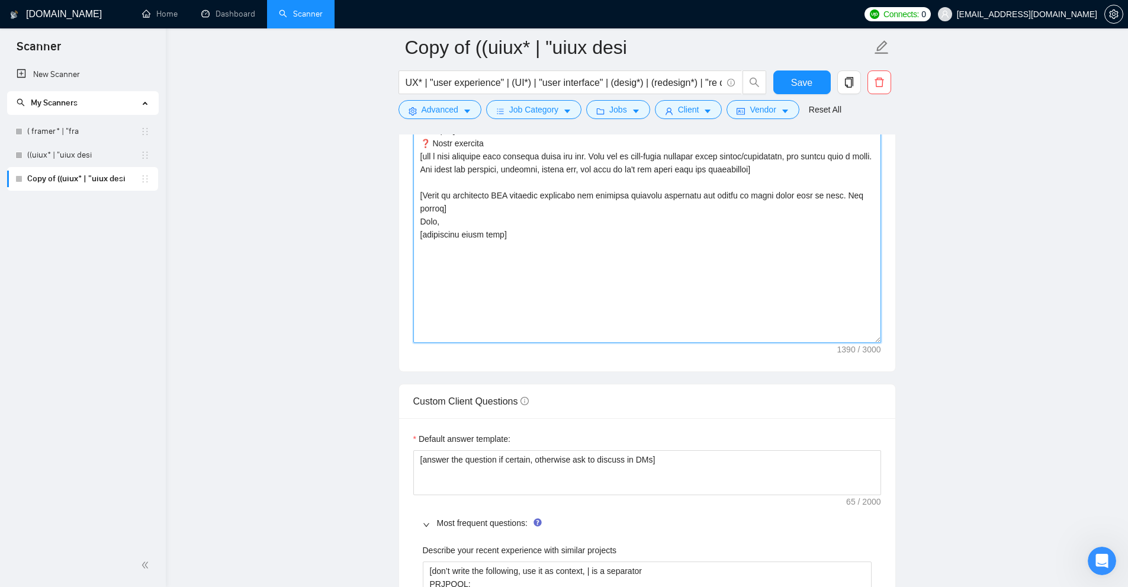
scroll to position [1848, 0]
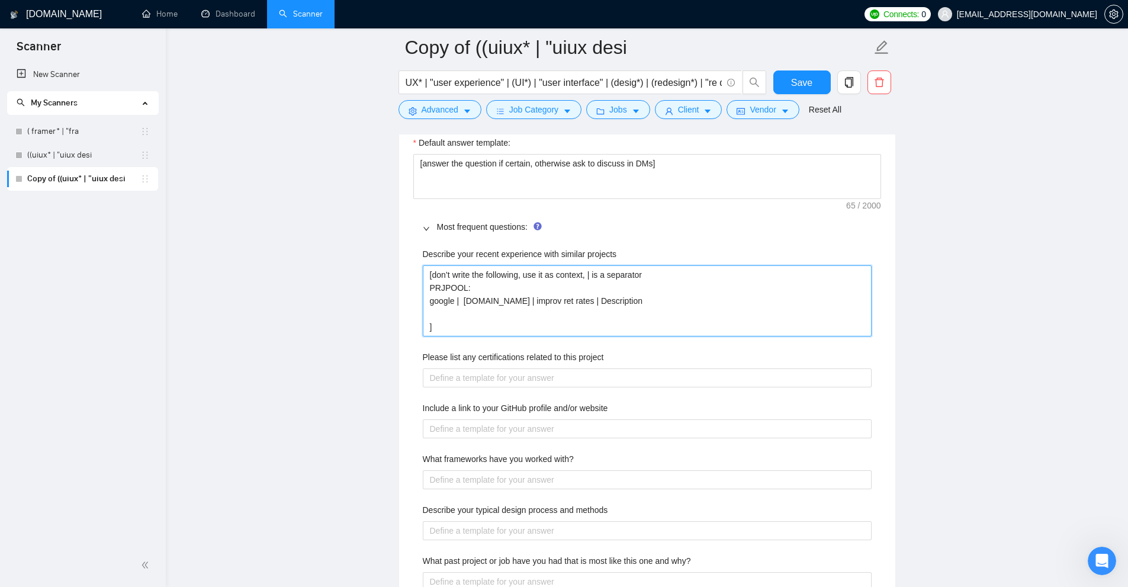
drag, startPoint x: 770, startPoint y: 307, endPoint x: 277, endPoint y: 230, distance: 499.8
click at [273, 228] on main "Copy of ((uiux* | "uiux desi UX* | "user experience" | (UI*) | "user interface"…" at bounding box center [647, 152] width 924 height 3907
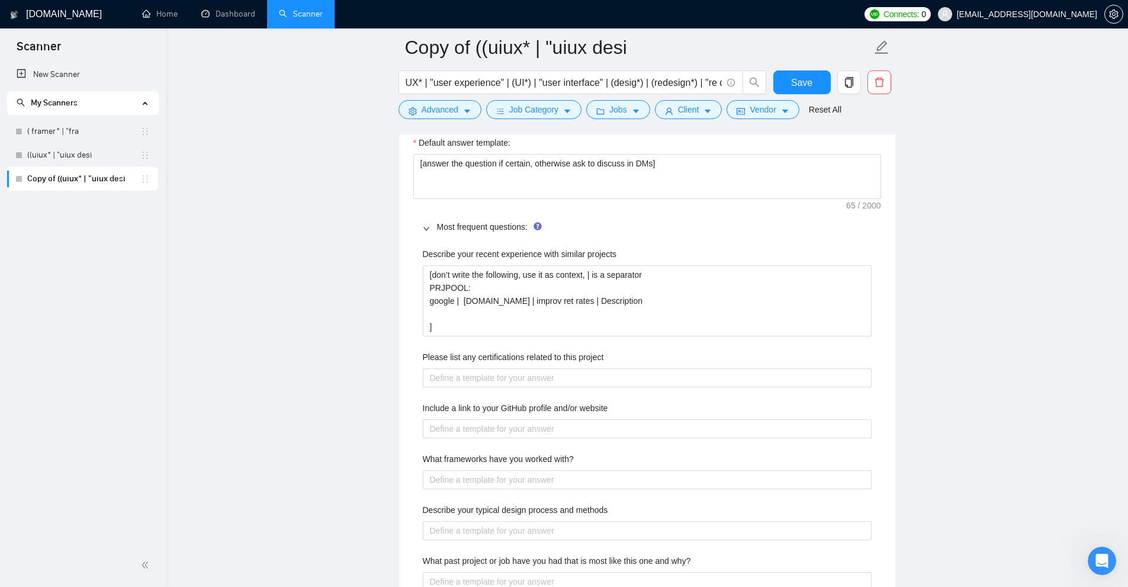
drag, startPoint x: 534, startPoint y: 351, endPoint x: 524, endPoint y: 345, distance: 11.4
click at [531, 351] on label "Please list any certifications related to this project" at bounding box center [513, 357] width 181 height 13
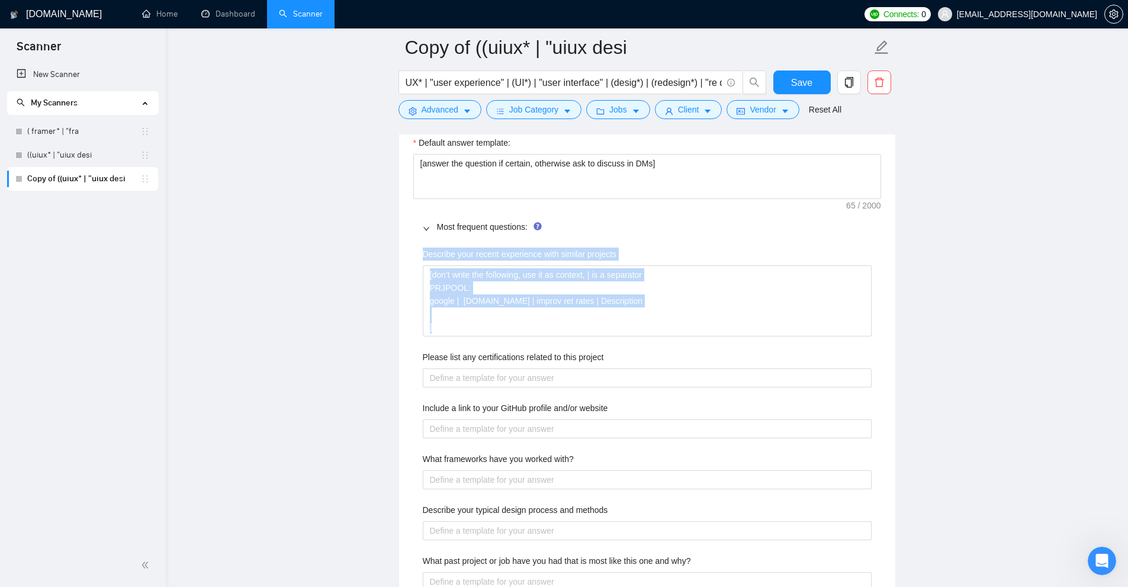
drag, startPoint x: 419, startPoint y: 307, endPoint x: 385, endPoint y: 307, distance: 34.4
click at [358, 264] on main "Copy of ((uiux* | "uiux desi UX* | "user experience" | (UI*) | "user interface"…" at bounding box center [647, 152] width 924 height 3907
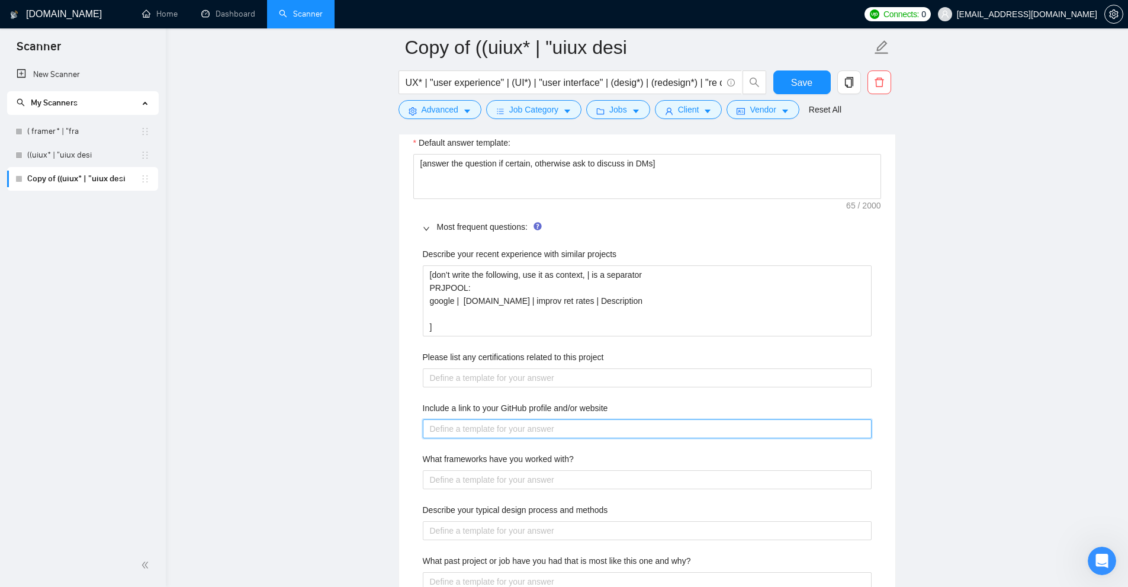
click at [581, 436] on website "Include a link to your GitHub profile and/or website" at bounding box center [647, 428] width 449 height 19
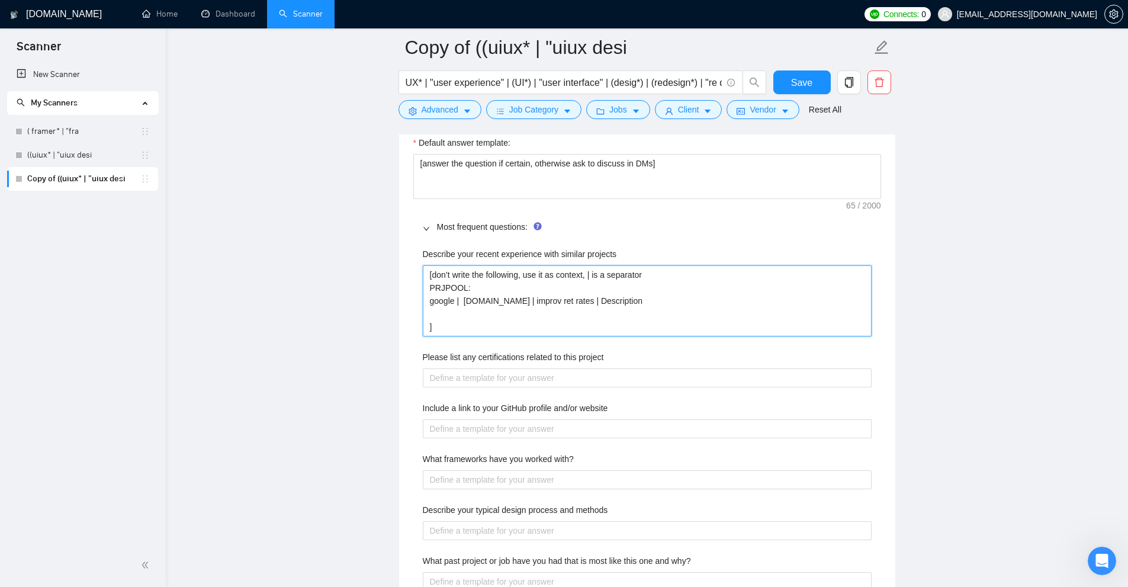
click at [554, 330] on projects "[don’t write the following, use it as context, | is a separator PRJPOOL: google…" at bounding box center [647, 300] width 449 height 71
drag, startPoint x: 428, startPoint y: 271, endPoint x: 576, endPoint y: 329, distance: 159.2
click at [576, 329] on projects "[don’t write the following, use it as context, | is a separator PRJPOOL: google…" at bounding box center [647, 300] width 449 height 71
click at [457, 277] on projects "[don’t write the following, use it as context, | is a separator PRJPOOL: google…" at bounding box center [647, 300] width 449 height 71
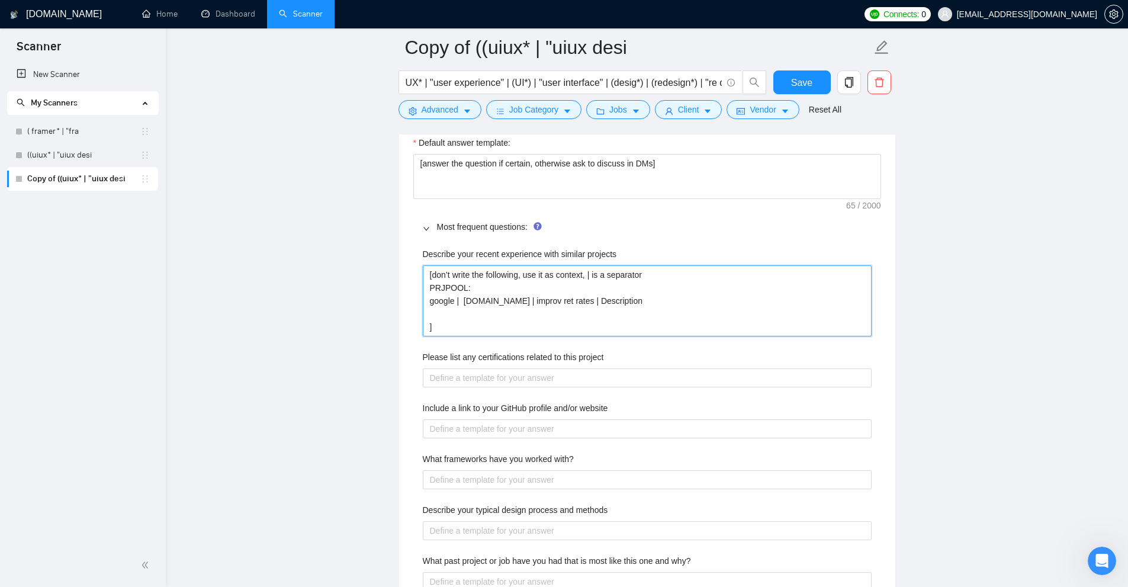
click at [424, 303] on projects "[don’t write the following, use it as context, | is a separator PRJPOOL: google…" at bounding box center [647, 300] width 449 height 71
click at [476, 326] on projects "[don’t write the following, use it as context, | is a separator PRJPOOL: google…" at bounding box center [647, 300] width 449 height 71
drag, startPoint x: 431, startPoint y: 270, endPoint x: 631, endPoint y: 269, distance: 199.6
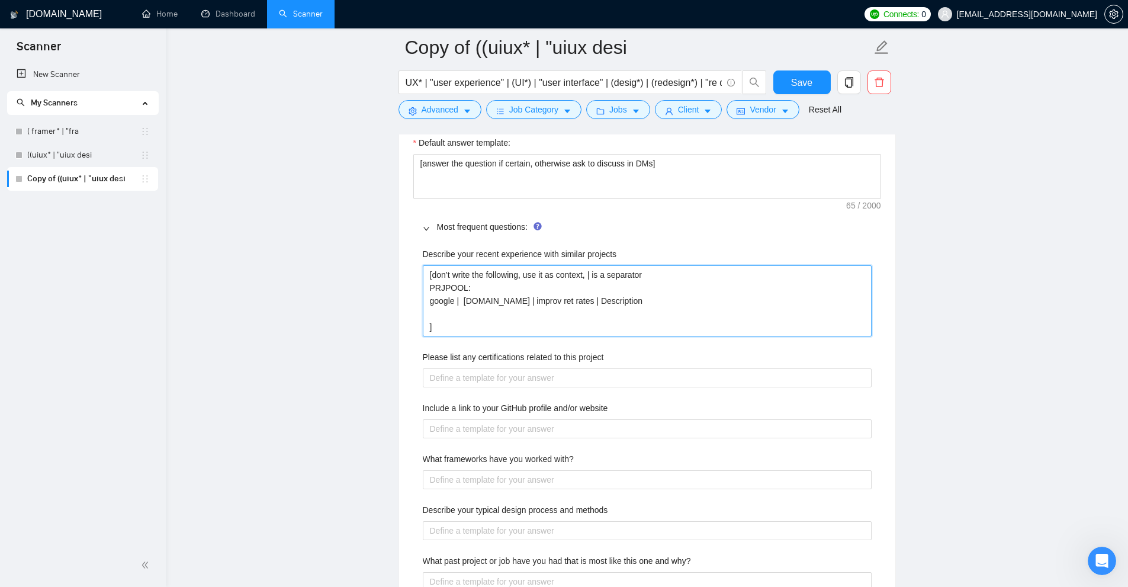
click at [631, 269] on projects "[don’t write the following, use it as context, | is a separator PRJPOOL: google…" at bounding box center [647, 300] width 449 height 71
drag, startPoint x: 581, startPoint y: 328, endPoint x: 564, endPoint y: 332, distance: 17.1
click at [580, 327] on projects "[don’t write the following, use it as context, | is a separator PRJPOOL: google…" at bounding box center [647, 300] width 449 height 71
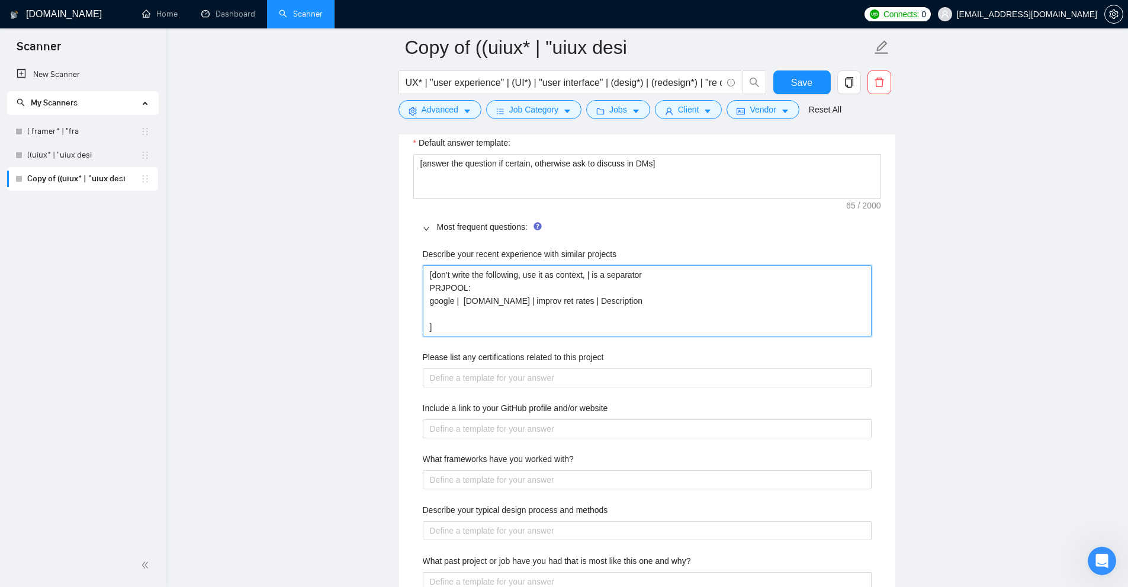
type projects "[don’t write the following, use it as context, | is a separator PRJPOOL: google…"
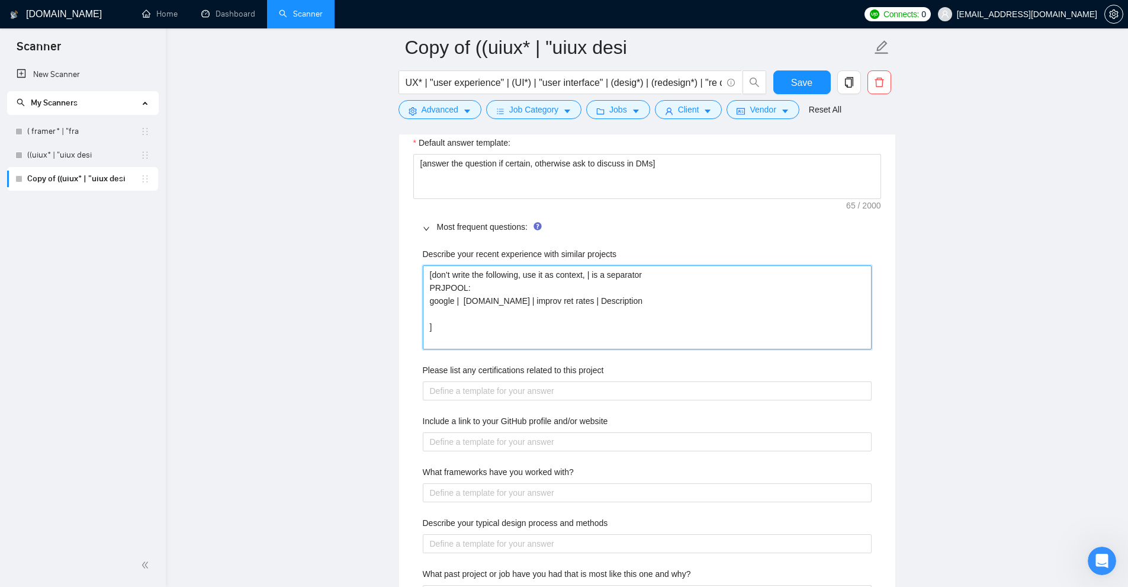
type projects "[don’t write the following, use it as context, | is a separator PRJPOOL: google…"
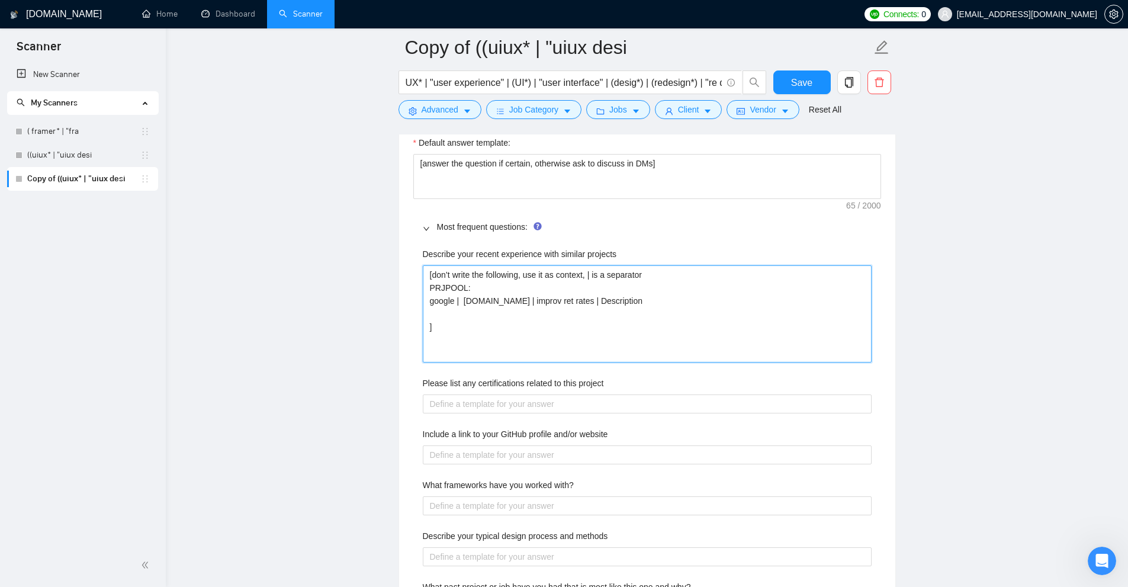
type projects "[don’t write the following, use it as context, | is a separator PRJPOOL: google…"
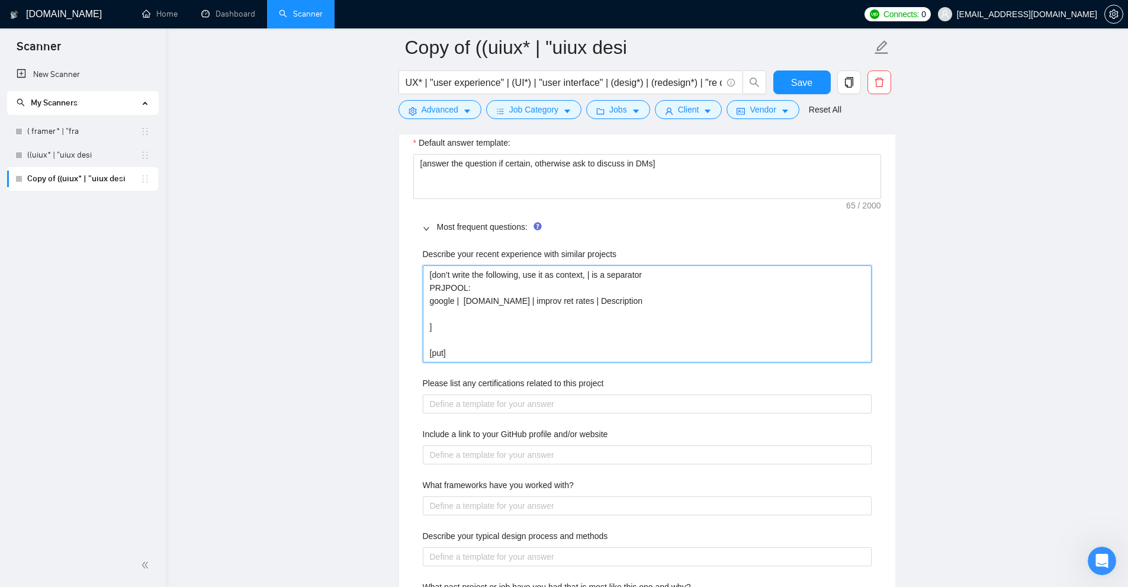
type projects "[don’t write the following, use it as context, | is a separator PRJPOOL: google…"
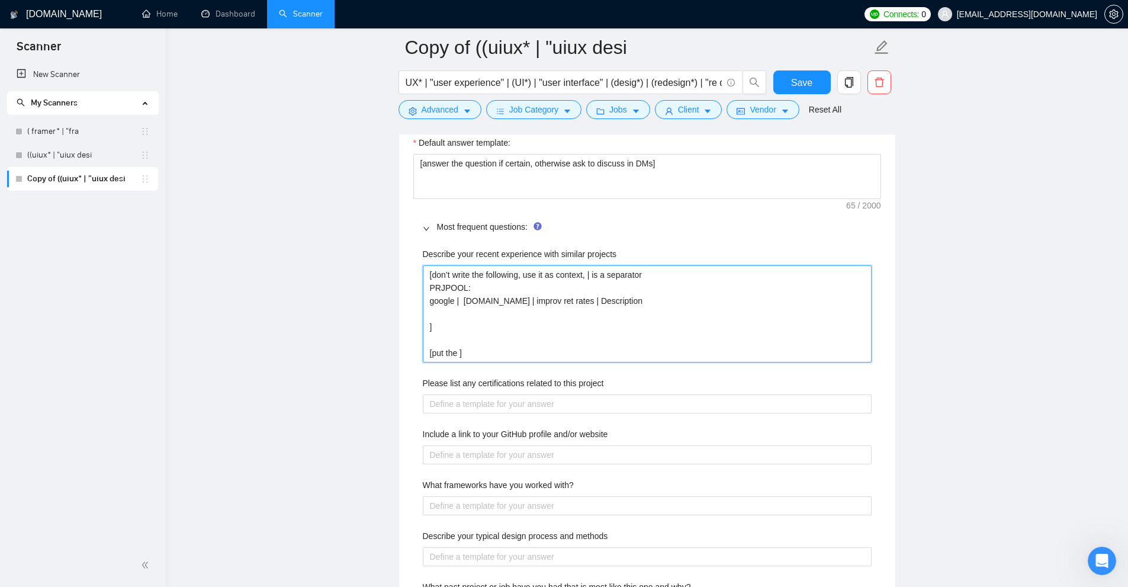
type projects "[don’t write the following, use it as context, | is a separator PRJPOOL: google…"
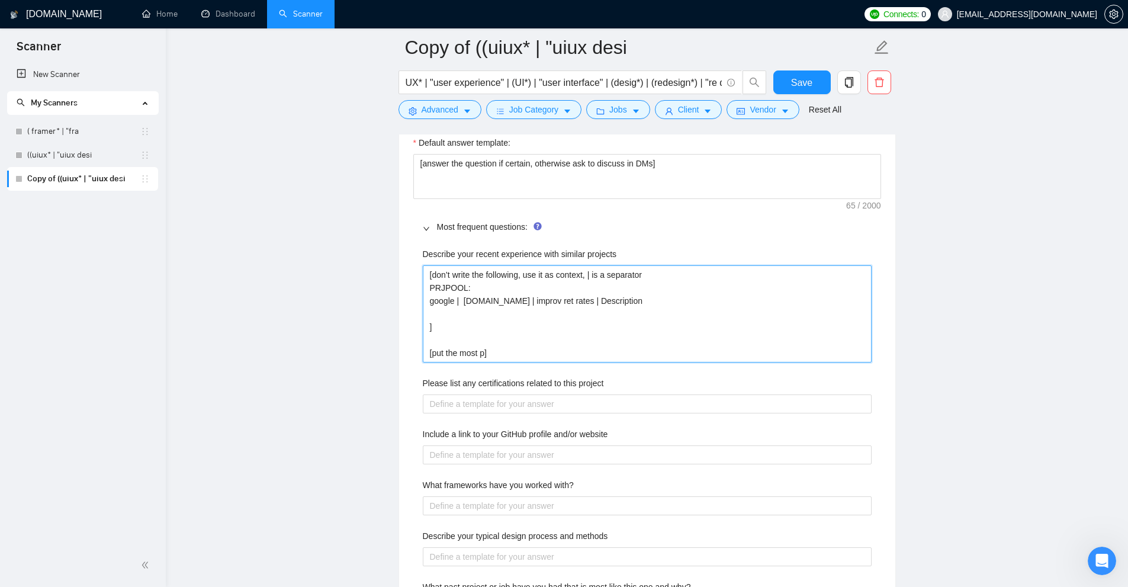
type projects "[don’t write the following, use it as context, | is a separator PRJPOOL: google…"
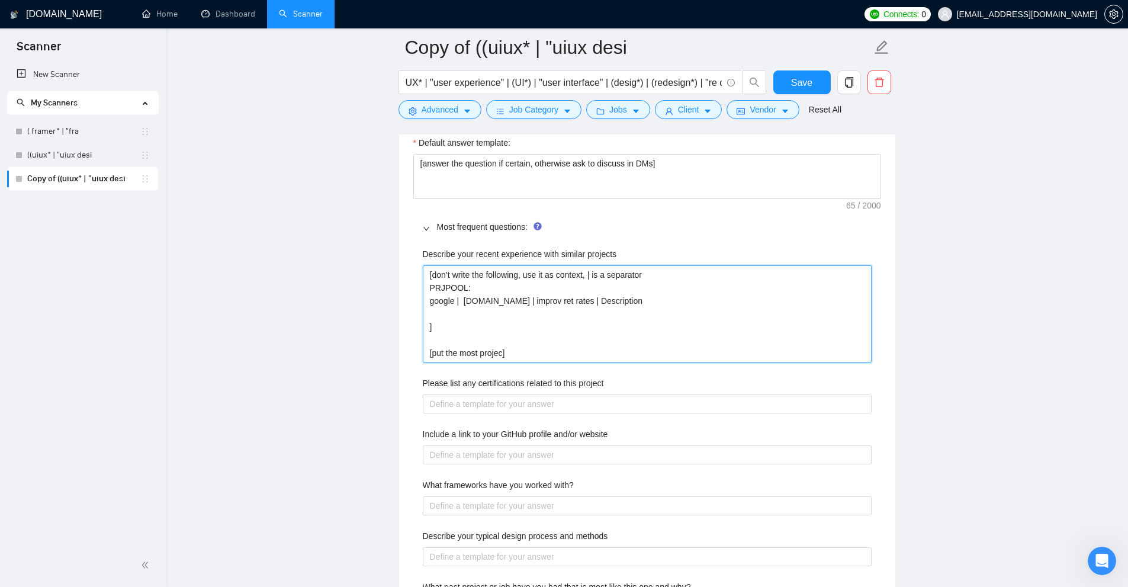
type projects "[don’t write the following, use it as context, | is a separator PRJPOOL: google…"
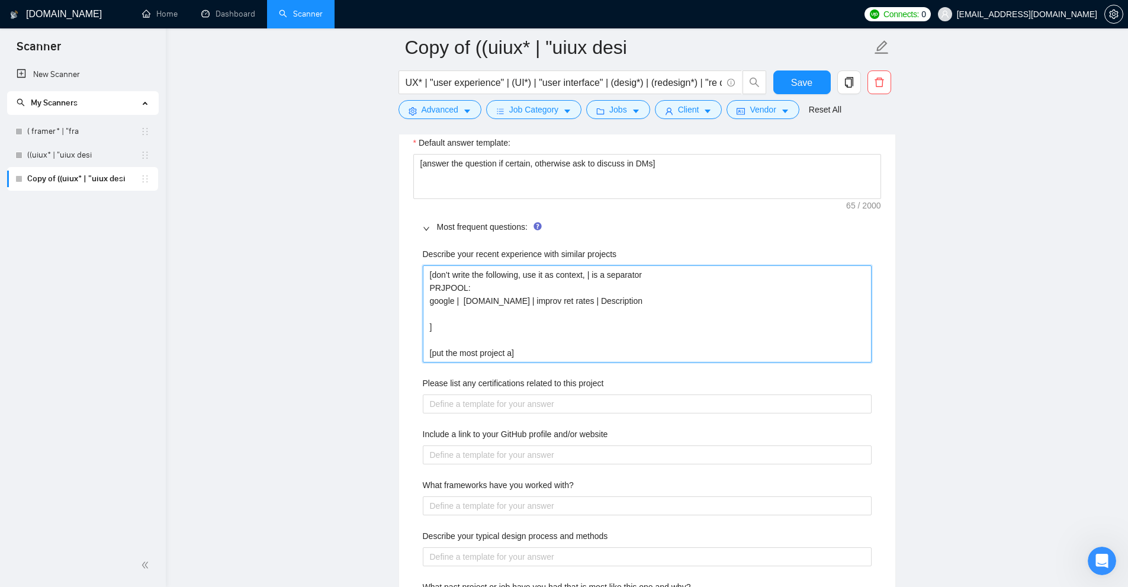
type projects "[don’t write the following, use it as context, | is a separator PRJPOOL: google…"
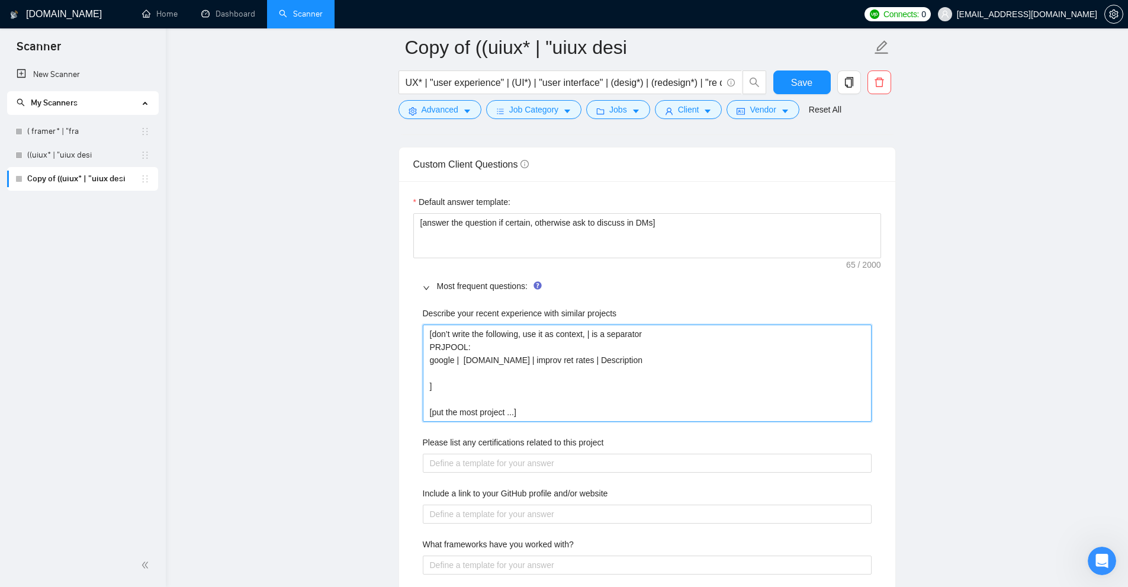
click at [555, 373] on projects "[don’t write the following, use it as context, | is a separator PRJPOOL: google…" at bounding box center [647, 373] width 449 height 97
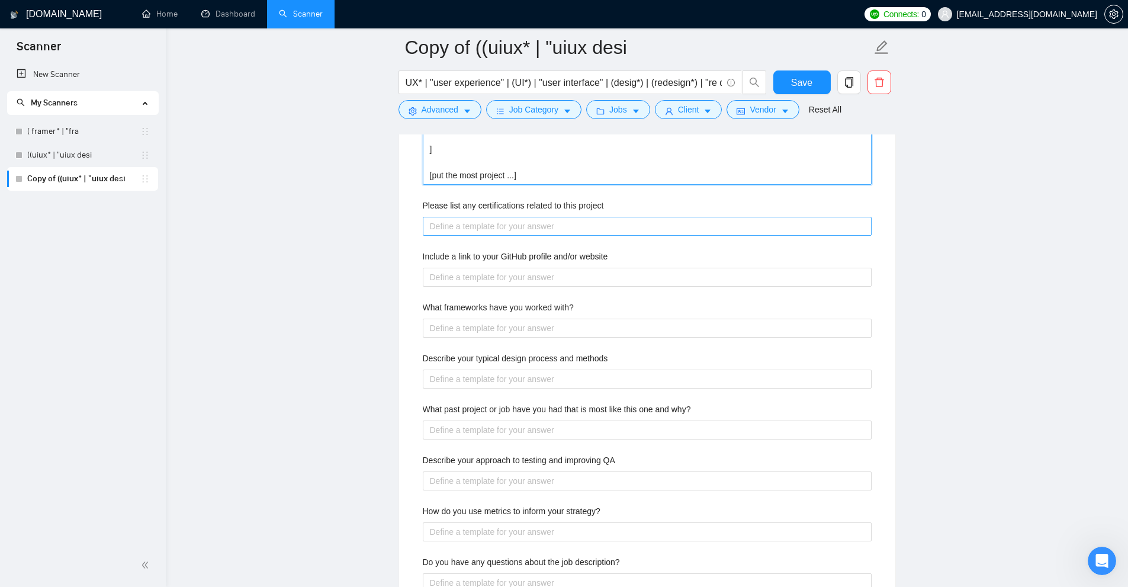
type projects "[don’t write the following, use it as context, | is a separator PRJPOOL: google…"
click at [461, 223] on project "Please list any certifications related to this project" at bounding box center [647, 226] width 449 height 19
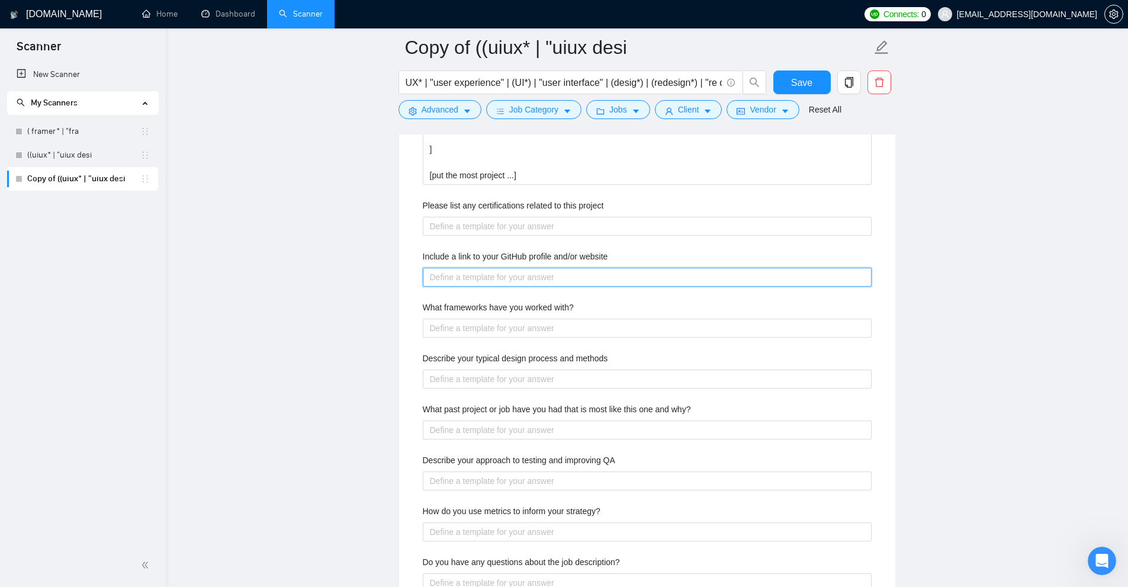
click at [496, 281] on website "Include a link to your GitHub profile and/or website" at bounding box center [647, 277] width 449 height 19
type website "gi"
type website "git"
type website "githu"
type website "github"
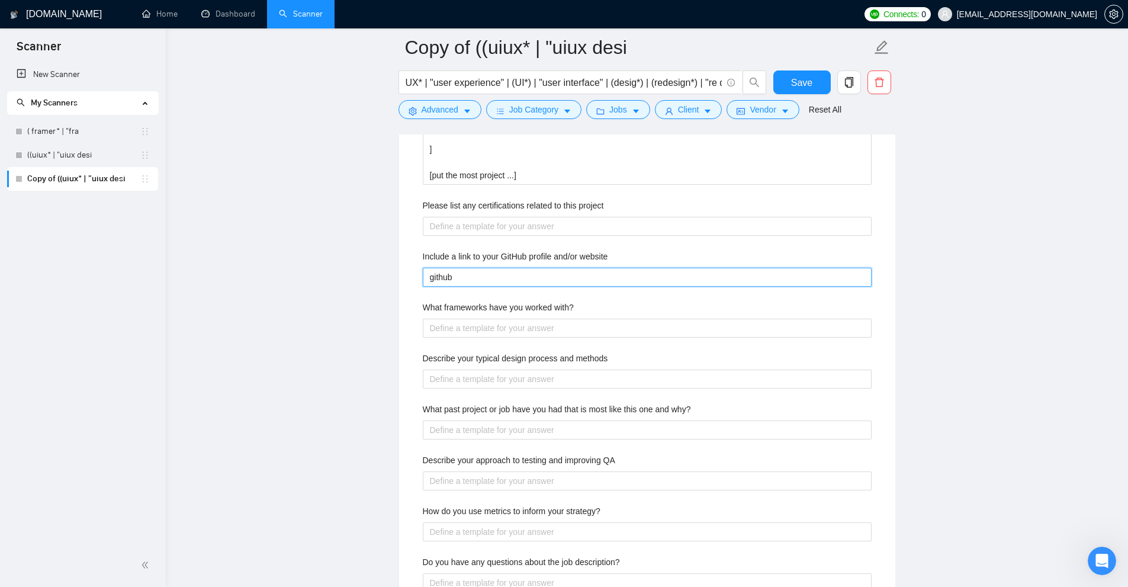
type website "github."
type website "github.c"
type website "github.co"
type website "github.com"
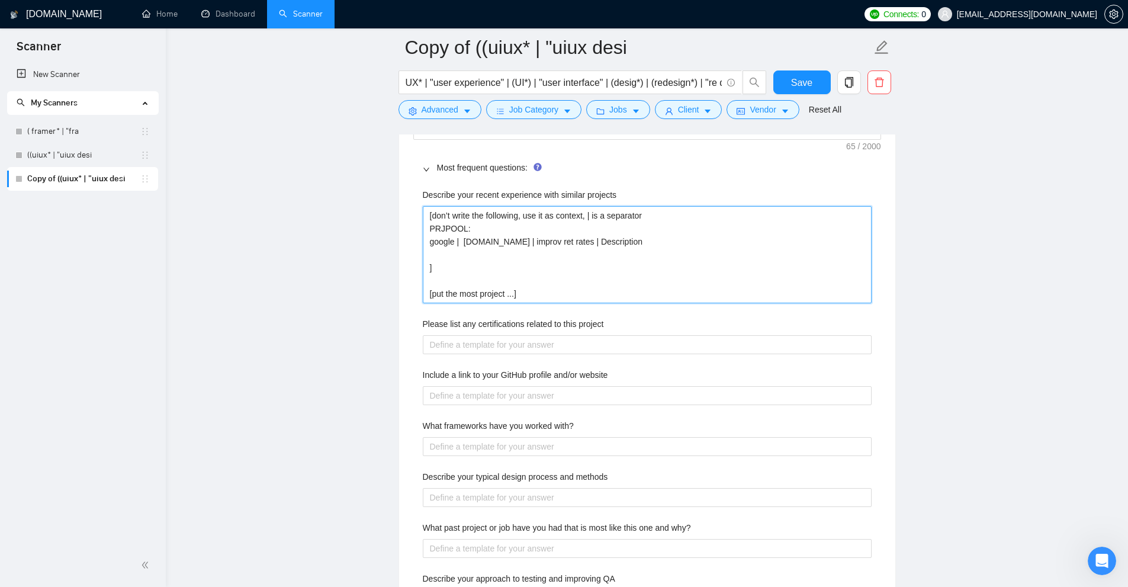
drag, startPoint x: 534, startPoint y: 300, endPoint x: 348, endPoint y: 162, distance: 231.4
click at [348, 162] on main "Copy of ((uiux* | "uiux desi UX* | "user experience" | (UI*) | "user interface"…" at bounding box center [647, 106] width 924 height 3933
click at [513, 259] on projects "[don’t write the following, use it as context, | is a separator PRJPOOL: google…" at bounding box center [647, 254] width 449 height 97
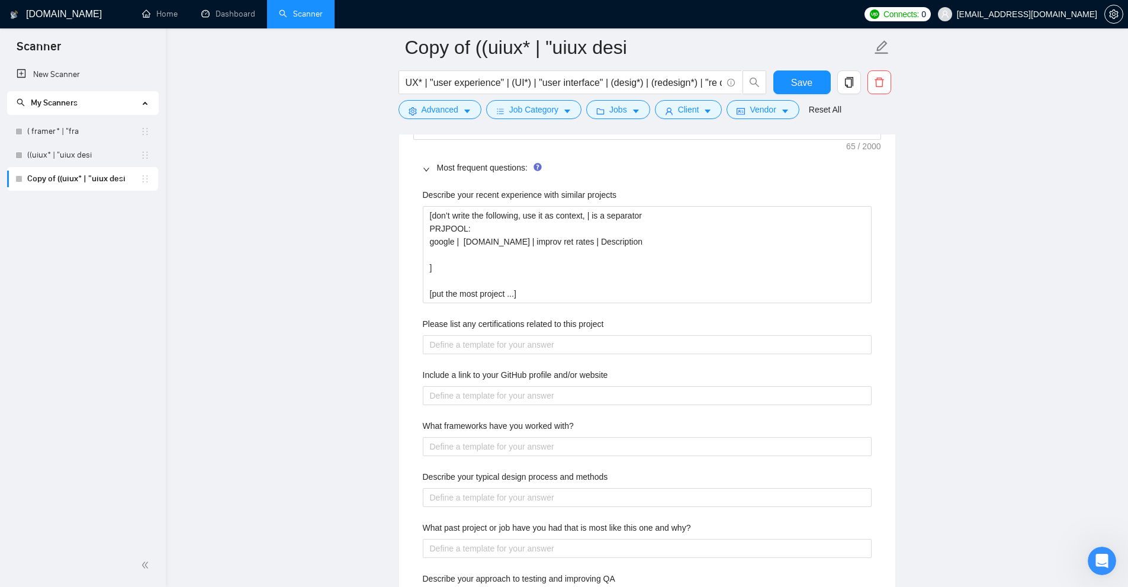
click at [508, 320] on label "Please list any certifications related to this project" at bounding box center [513, 323] width 181 height 13
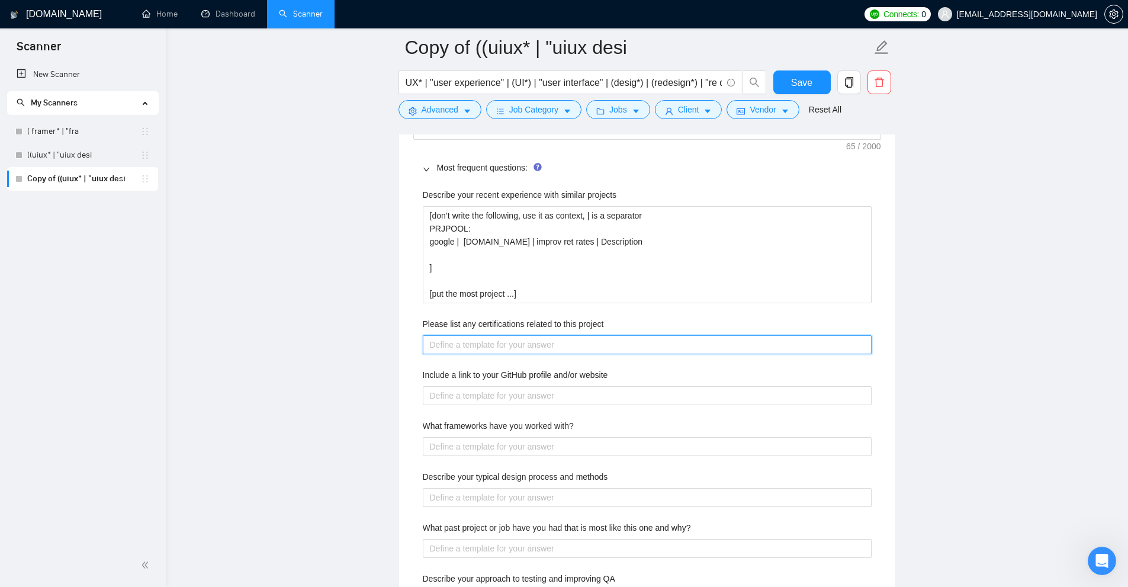
click at [508, 335] on project "Please list any certifications related to this project" at bounding box center [647, 344] width 449 height 19
click at [493, 336] on project "Please list any certifications related to this project" at bounding box center [647, 344] width 449 height 19
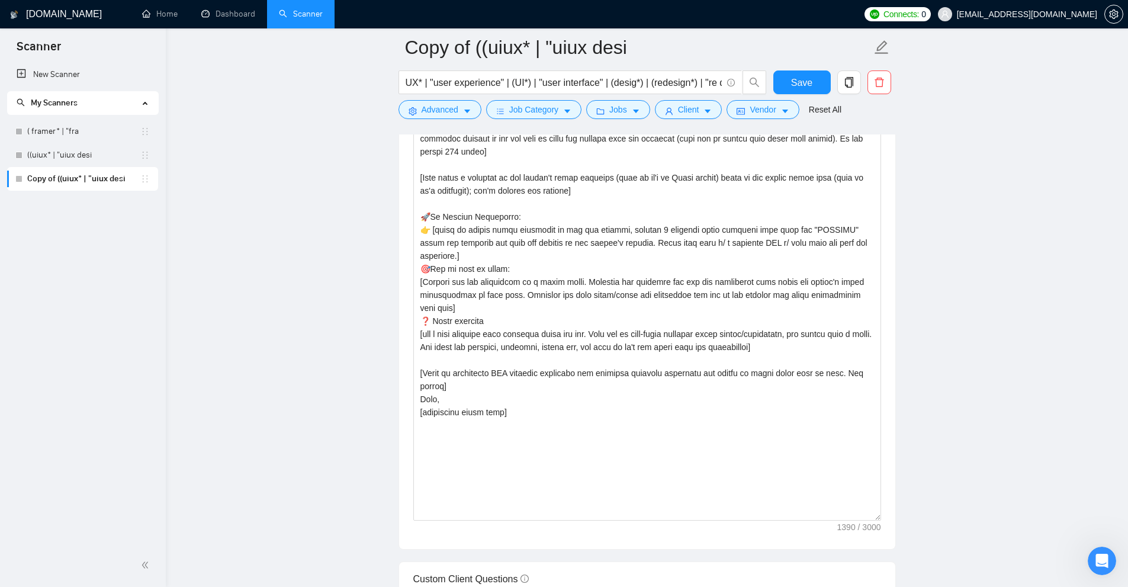
scroll to position [1197, 0]
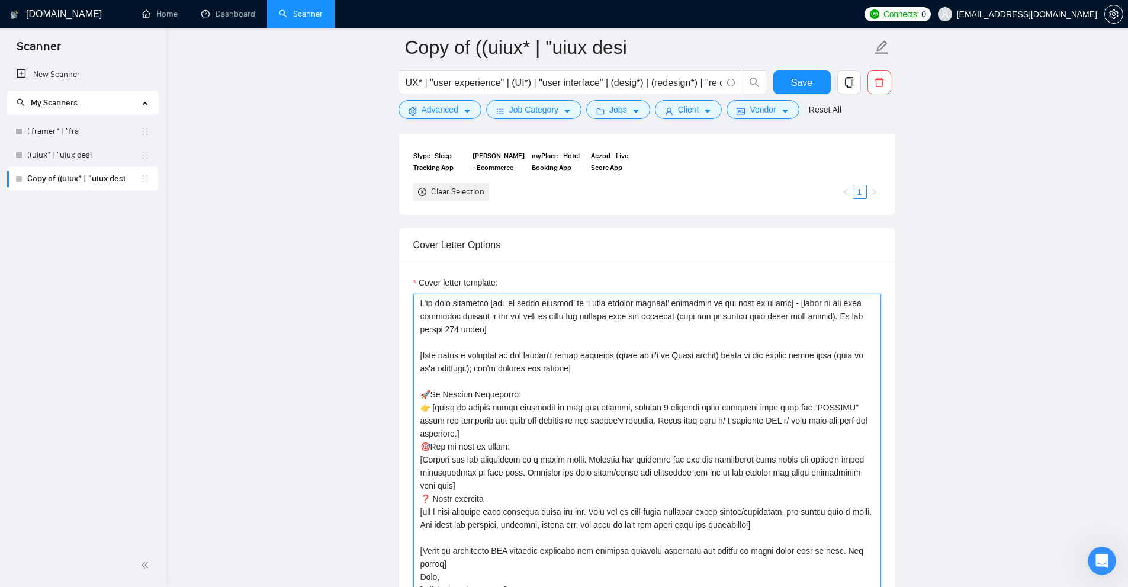
click at [451, 304] on textarea "Cover letter template:" at bounding box center [647, 496] width 468 height 404
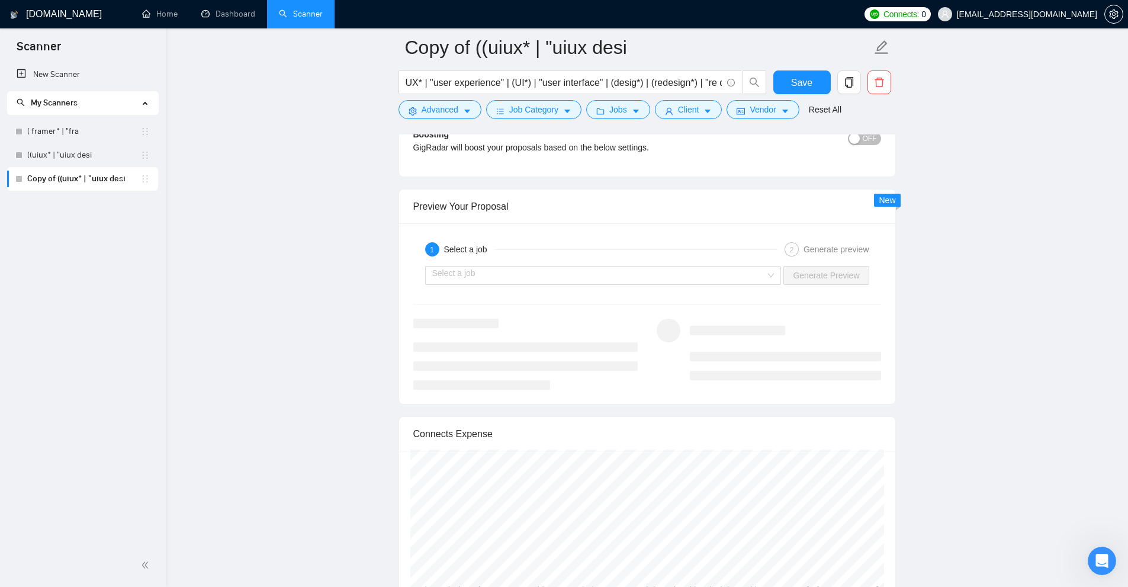
scroll to position [2973, 0]
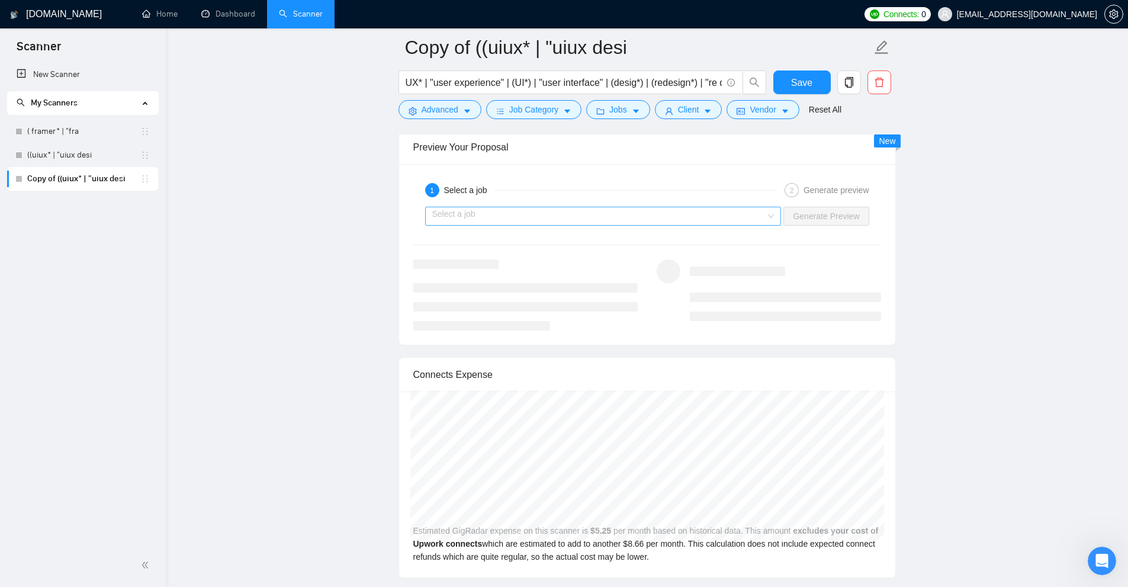
click at [699, 207] on div "Select a job" at bounding box center [603, 216] width 357 height 19
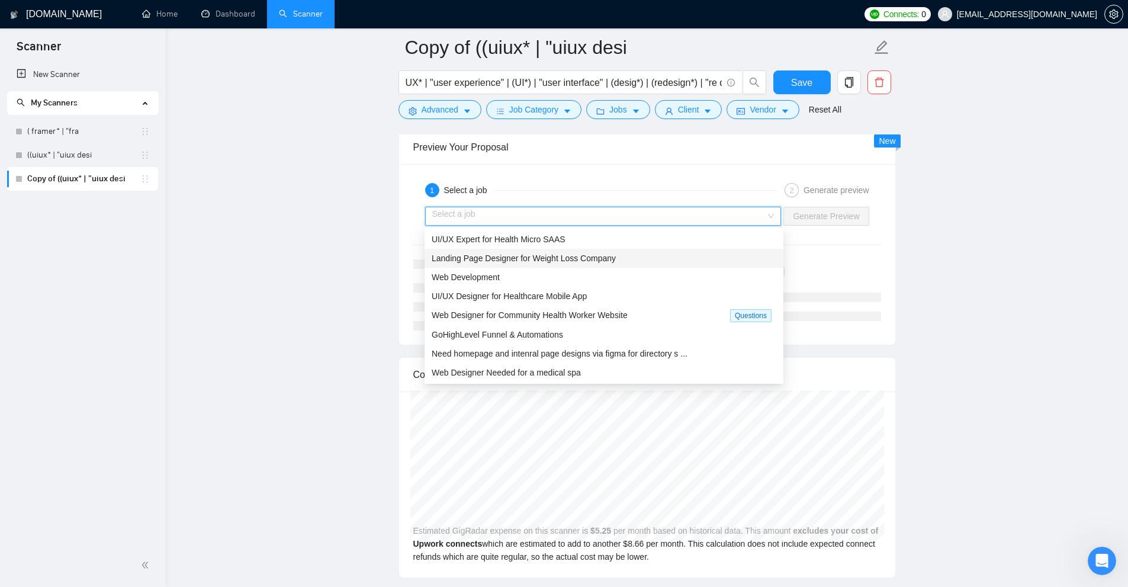
click at [587, 253] on span "Landing Page Designer for Weight Loss Company" at bounding box center [524, 257] width 184 height 9
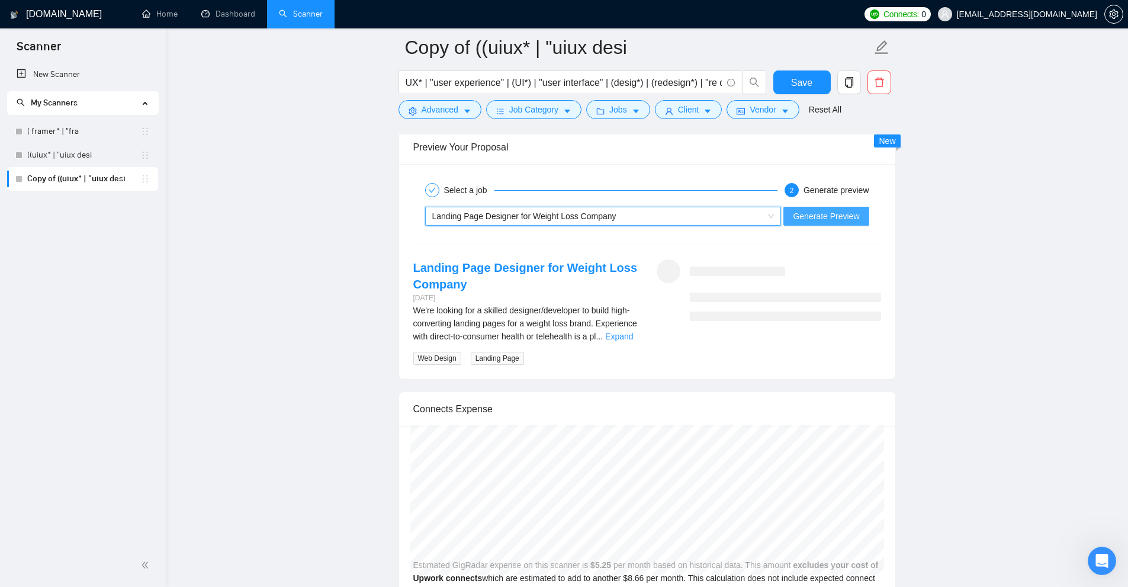
click at [836, 216] on span "Generate Preview" at bounding box center [826, 216] width 66 height 13
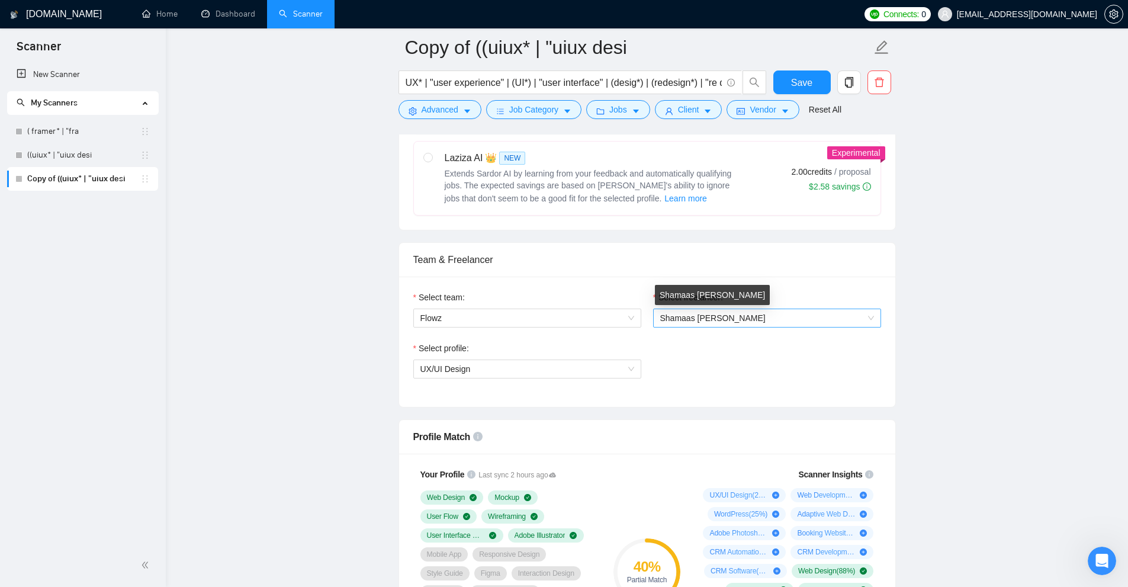
scroll to position [309, 0]
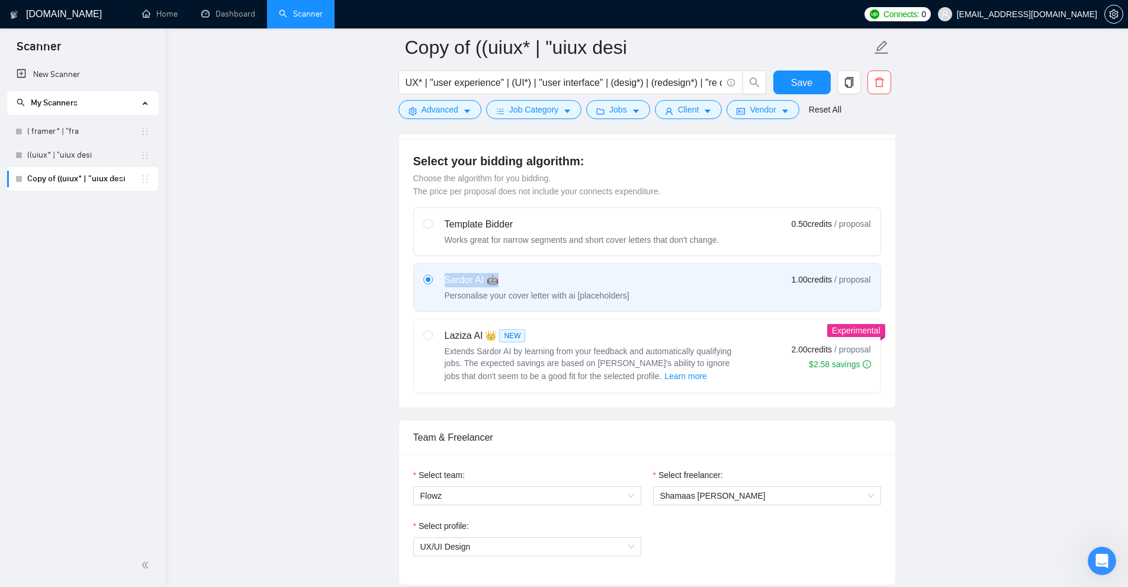
drag, startPoint x: 441, startPoint y: 278, endPoint x: 516, endPoint y: 279, distance: 74.6
click at [516, 279] on div "Sardor AI 🤖 Personalise your cover letter with ai [placeholders]" at bounding box center [526, 287] width 206 height 28
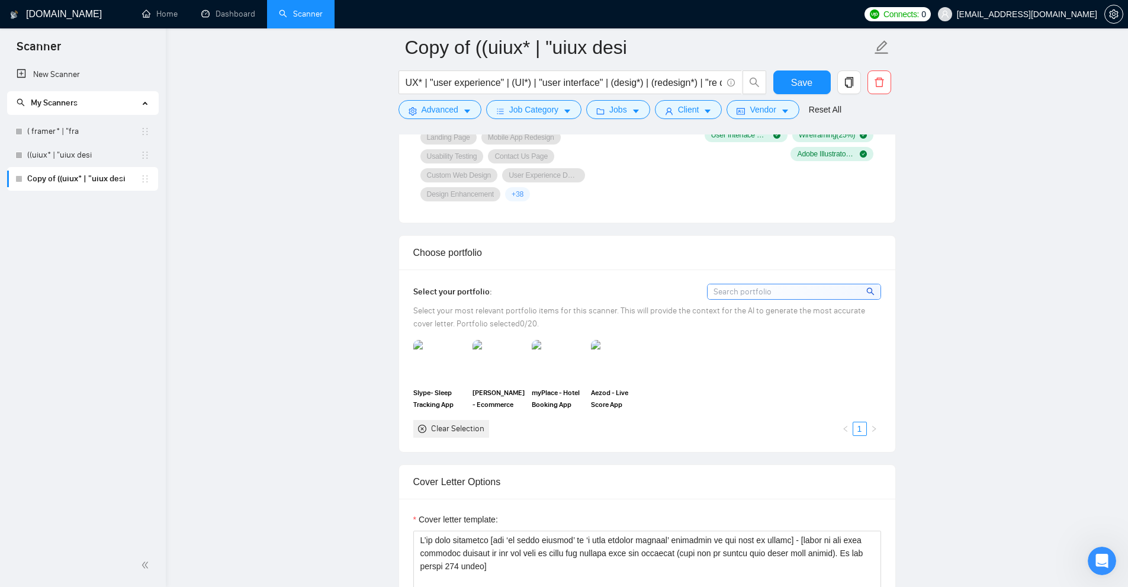
scroll to position [1197, 0]
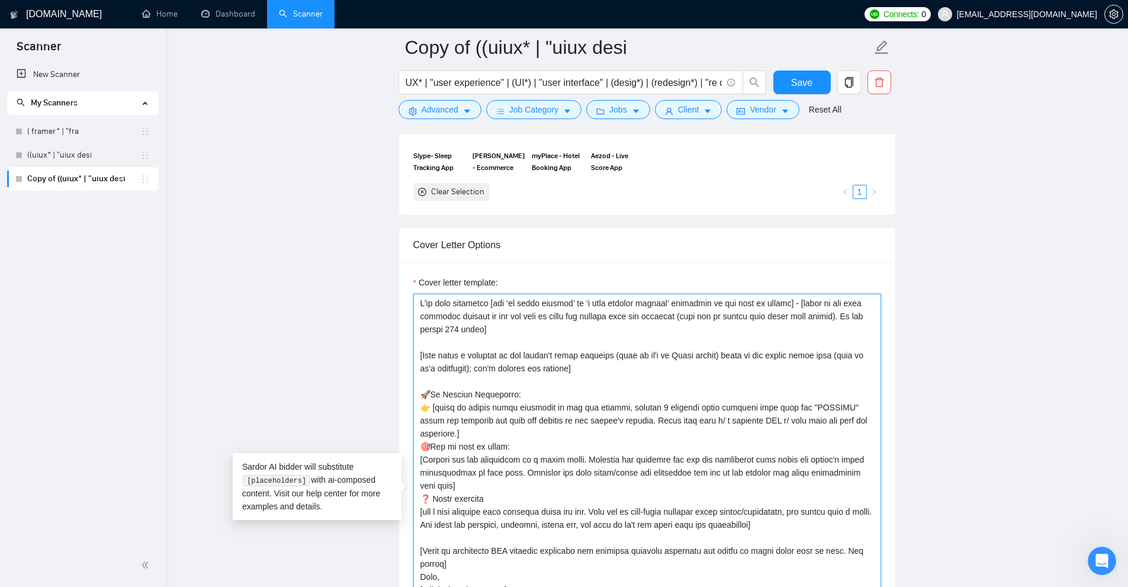
drag, startPoint x: 506, startPoint y: 330, endPoint x: 500, endPoint y: 328, distance: 6.8
click at [500, 328] on textarea "Cover letter template:" at bounding box center [647, 496] width 468 height 404
drag, startPoint x: 495, startPoint y: 304, endPoint x: 506, endPoint y: 302, distance: 10.8
click at [506, 302] on textarea "Cover letter template:" at bounding box center [647, 496] width 468 height 404
click at [525, 320] on textarea "Cover letter template:" at bounding box center [647, 496] width 468 height 404
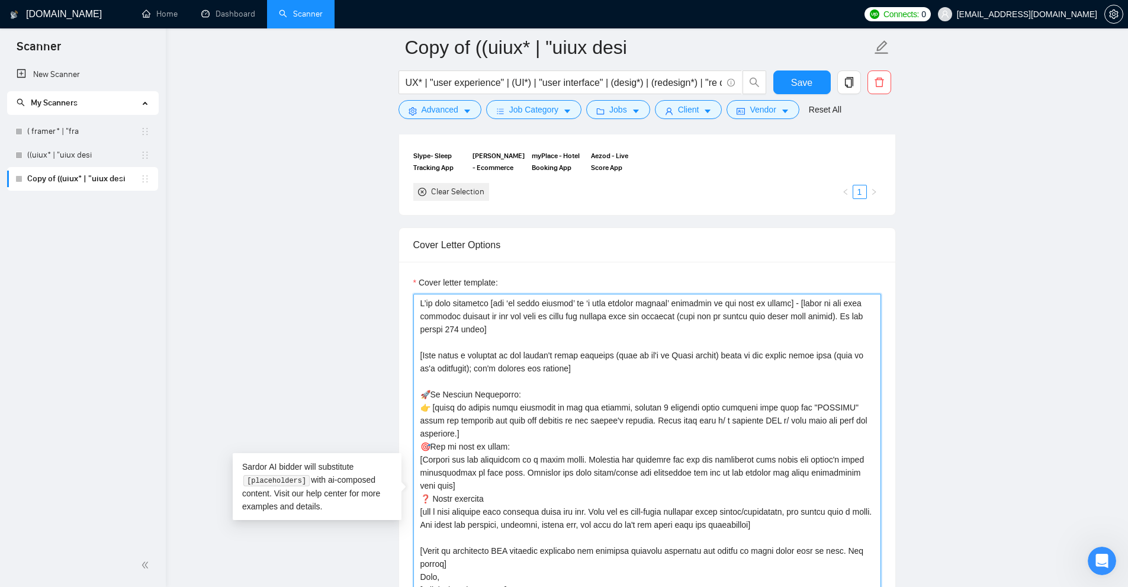
drag, startPoint x: 508, startPoint y: 327, endPoint x: 496, endPoint y: 310, distance: 20.0
click at [496, 310] on textarea "Cover letter template:" at bounding box center [647, 496] width 468 height 404
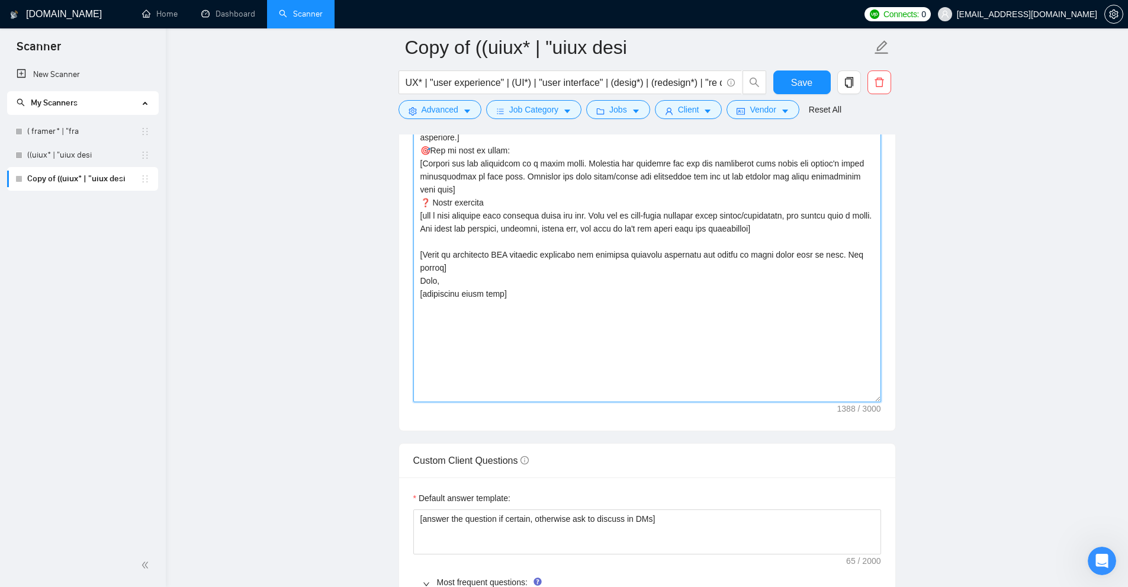
scroll to position [1848, 0]
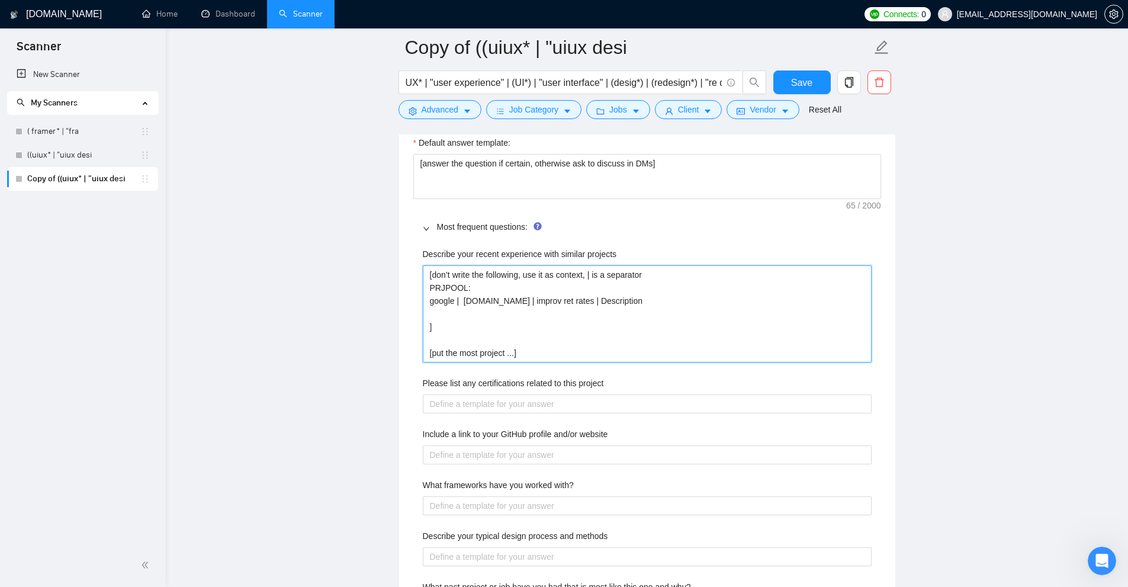
drag, startPoint x: 461, startPoint y: 318, endPoint x: 435, endPoint y: 275, distance: 50.5
click at [435, 275] on projects "[don’t write the following, use it as context, | is a separator PRJPOOL: google…" at bounding box center [647, 313] width 449 height 97
click at [514, 287] on projects "[don’t write the following, use it as context, | is a separator PRJPOOL: google…" at bounding box center [647, 313] width 449 height 97
drag, startPoint x: 530, startPoint y: 275, endPoint x: 635, endPoint y: 275, distance: 105.4
click at [635, 275] on projects "[don’t write the following, use it as context, | is a separator PRJPOOL: google…" at bounding box center [647, 313] width 449 height 97
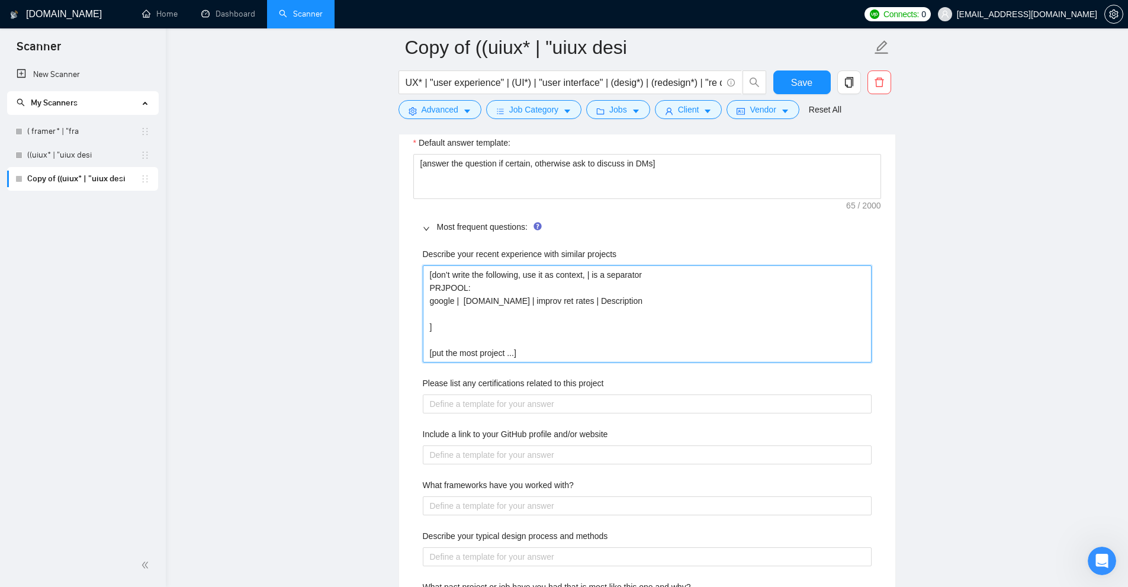
click at [635, 275] on projects "[don’t write the following, use it as context, | is a separator PRJPOOL: google…" at bounding box center [647, 313] width 449 height 97
drag, startPoint x: 448, startPoint y: 325, endPoint x: 395, endPoint y: 237, distance: 102.3
click at [395, 237] on main "Copy of ((uiux* | "uiux desi UX* | "user experience" | (UI*) | "user interface"…" at bounding box center [647, 182] width 924 height 3967
click at [460, 288] on projects "[don’t write the following, use it as context, | is a separator PRJPOOL: google…" at bounding box center [647, 313] width 449 height 97
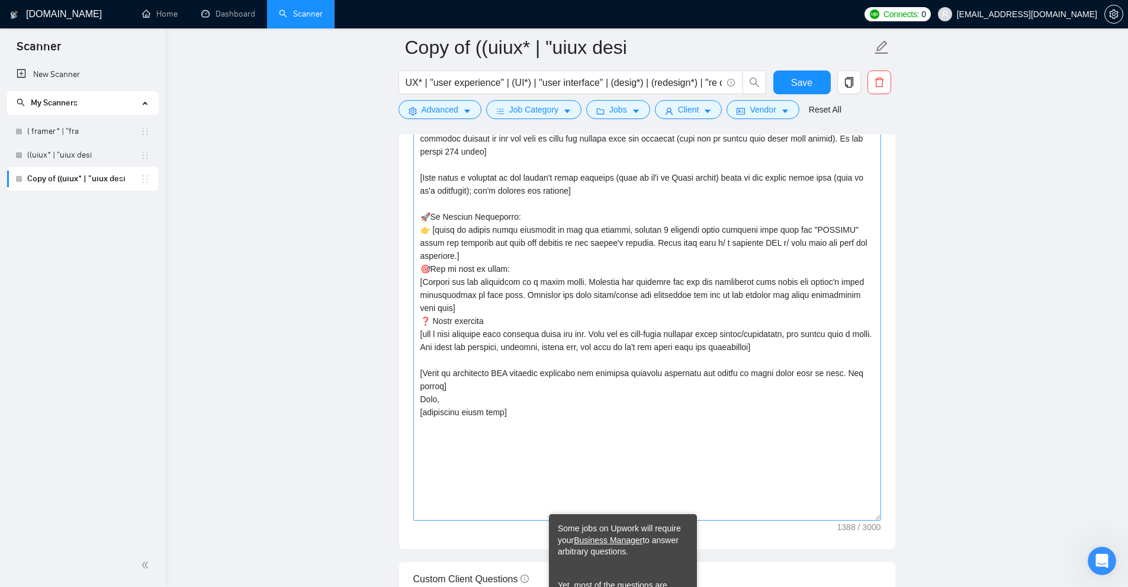
scroll to position [1434, 0]
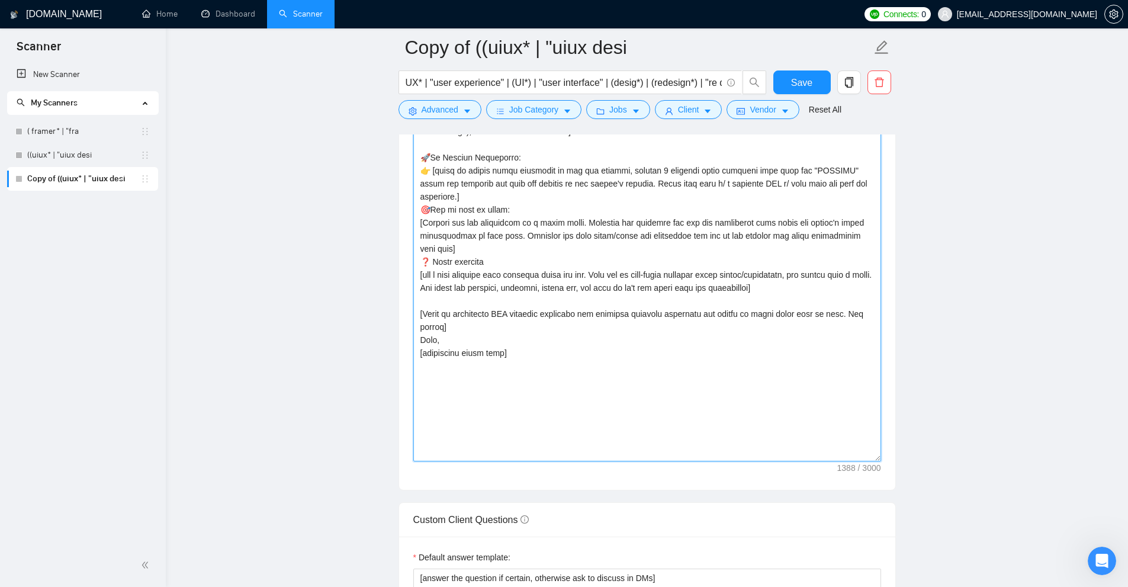
click at [527, 389] on textarea "Cover letter template:" at bounding box center [647, 259] width 468 height 404
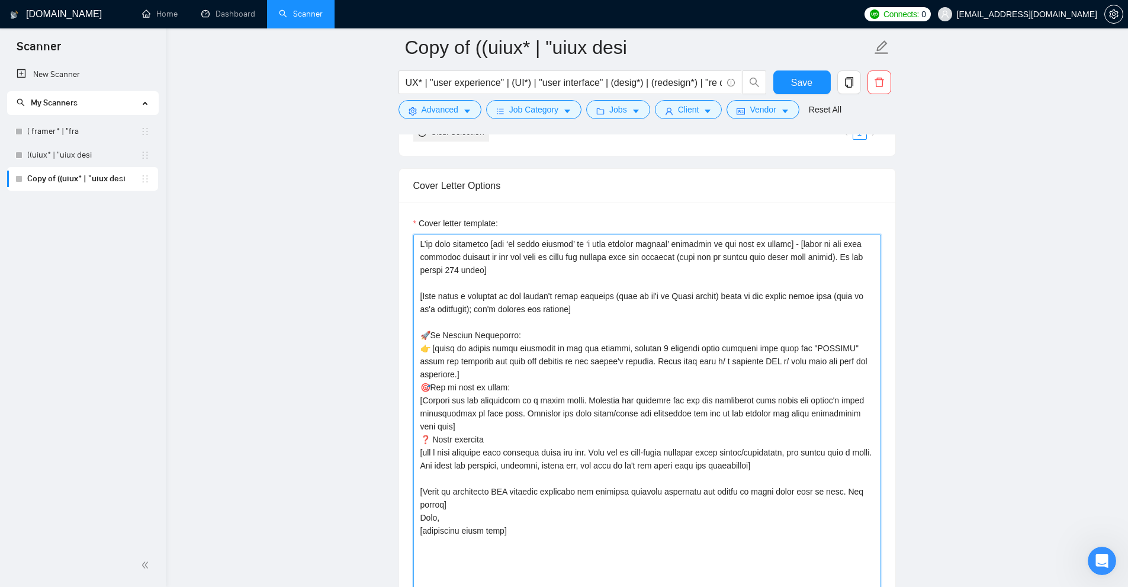
scroll to position [1315, 0]
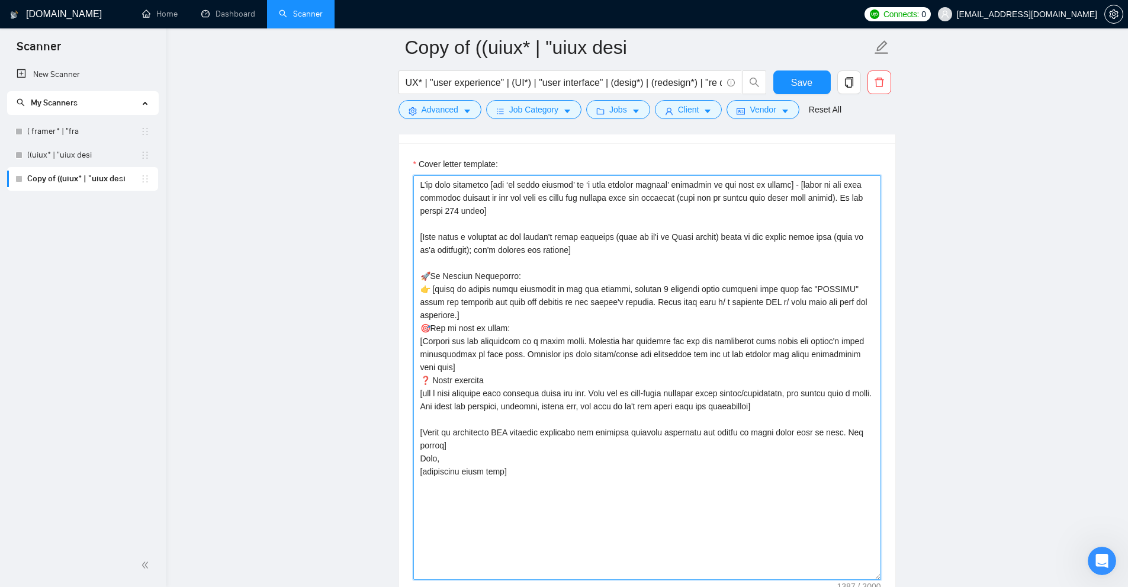
drag, startPoint x: 436, startPoint y: 197, endPoint x: 529, endPoint y: 462, distance: 280.8
click at [529, 462] on textarea "Cover letter template:" at bounding box center [647, 377] width 468 height 404
drag, startPoint x: 529, startPoint y: 462, endPoint x: 422, endPoint y: 142, distance: 337.3
click at [422, 142] on div "Cover Letter Options Cover letter template:" at bounding box center [647, 359] width 497 height 500
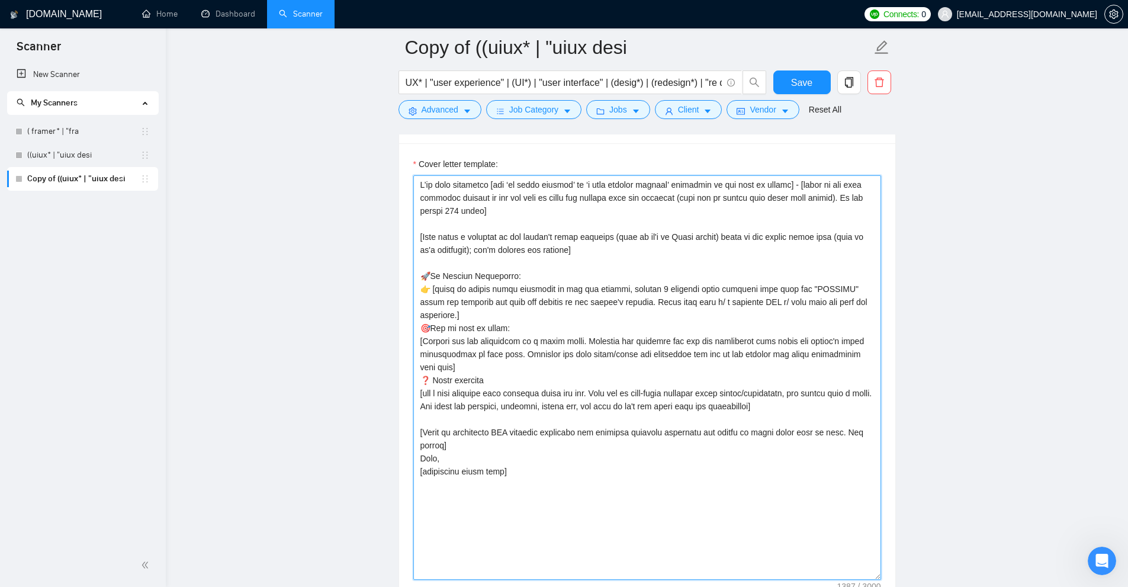
click at [540, 287] on textarea "Cover letter template:" at bounding box center [647, 377] width 468 height 404
drag, startPoint x: 527, startPoint y: 211, endPoint x: 468, endPoint y: 210, distance: 58.6
click at [452, 208] on textarea "Cover letter template:" at bounding box center [647, 377] width 468 height 404
type textarea "I’ve 𝐣𝐮𝐬𝐭 𝐜𝐨𝐦𝐩𝐥𝐞𝐭𝐞𝐝 [put ‘𝐚𝐧 𝐞𝐱𝐚𝐜𝐭 𝐩𝐫𝐨𝐣𝐞𝐜𝐭’ or ‘𝐚 𝐯𝐞𝐫𝐲 𝐬𝐢𝐦𝐢𝐥𝐚𝐫 𝐩𝐫𝐨𝐣𝐞𝐜𝐭’ dependi…"
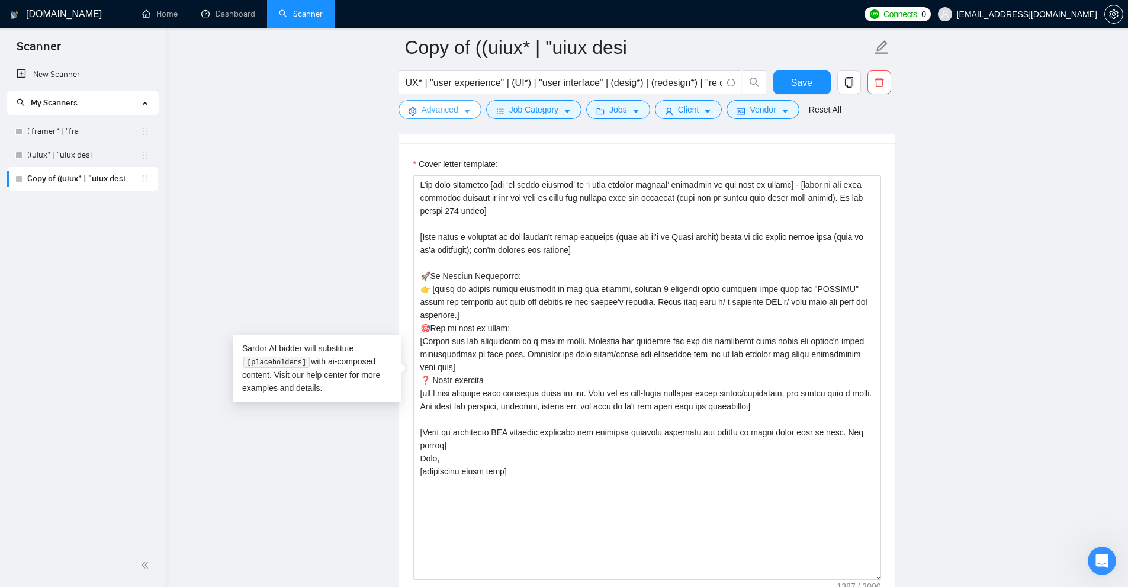
click at [463, 107] on span "caret-down" at bounding box center [467, 111] width 8 height 9
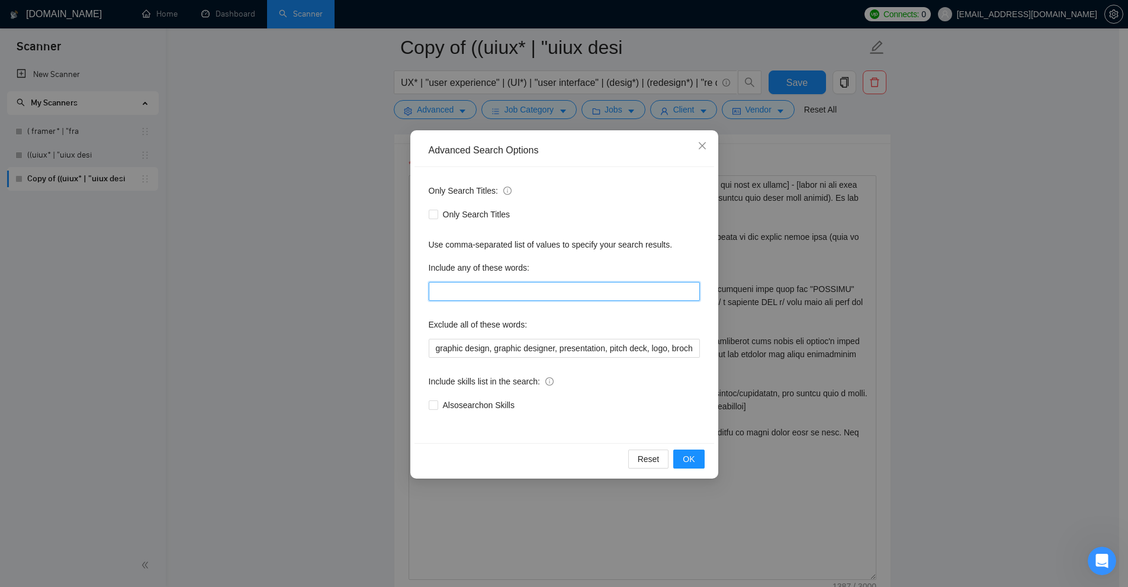
click at [509, 285] on input "text" at bounding box center [564, 291] width 271 height 19
paste input ""to apply", "please include", "please\, include", "if you are interested", "ple…"
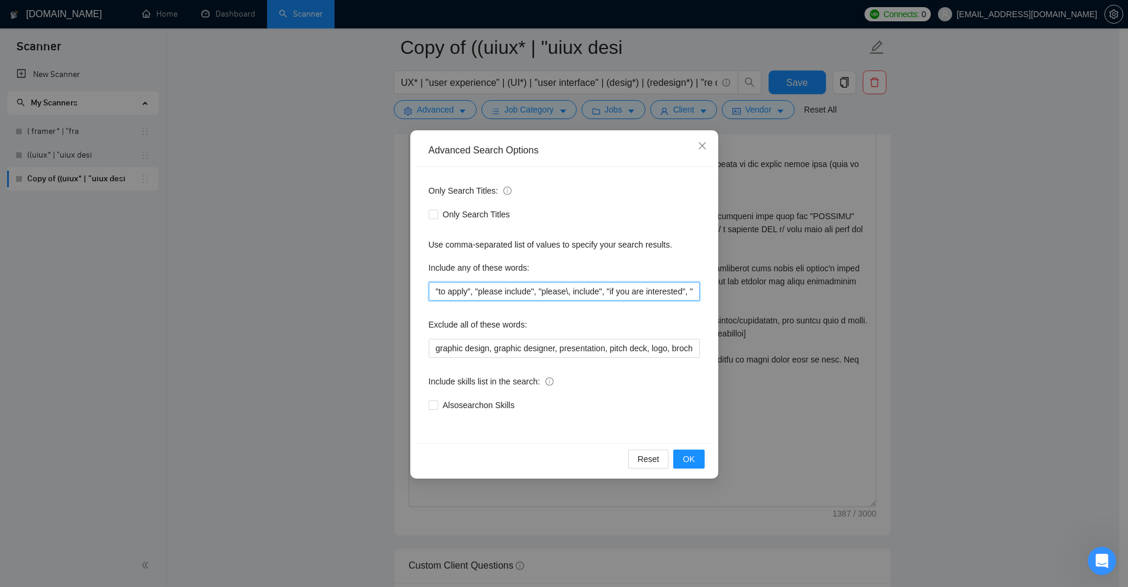
scroll to position [0, 1991]
click at [534, 290] on input ""to apply", "please include", "please\, include", "if you are interested", "ple…" at bounding box center [564, 291] width 271 height 19
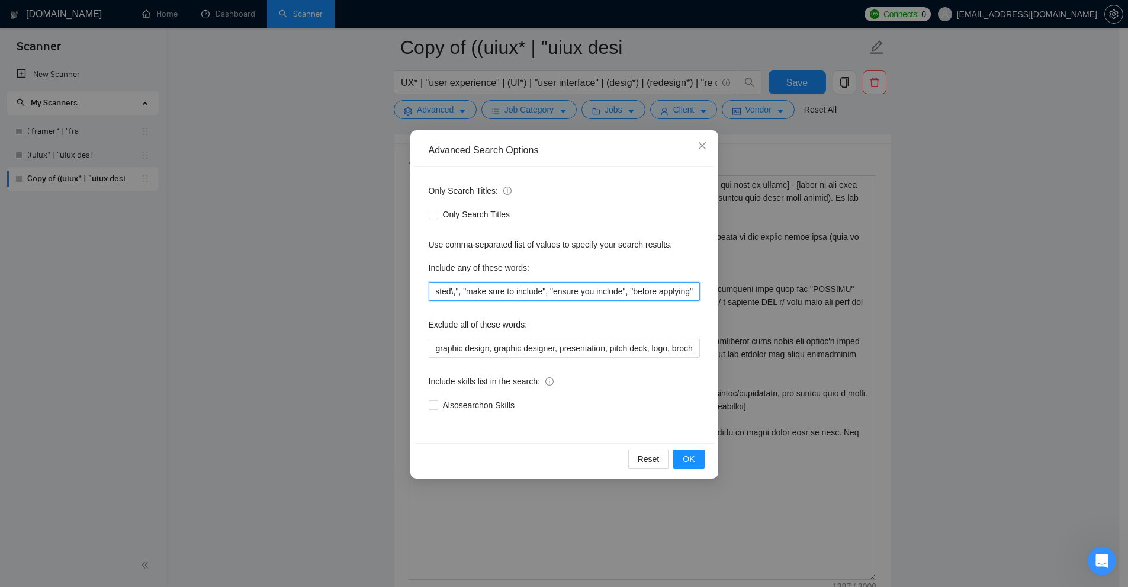
drag, startPoint x: 534, startPoint y: 290, endPoint x: 222, endPoint y: 281, distance: 312.2
click at [221, 281] on div "Advanced Search Options Only Search Titles: Only Search Titles Use comma-separa…" at bounding box center [564, 293] width 1128 height 587
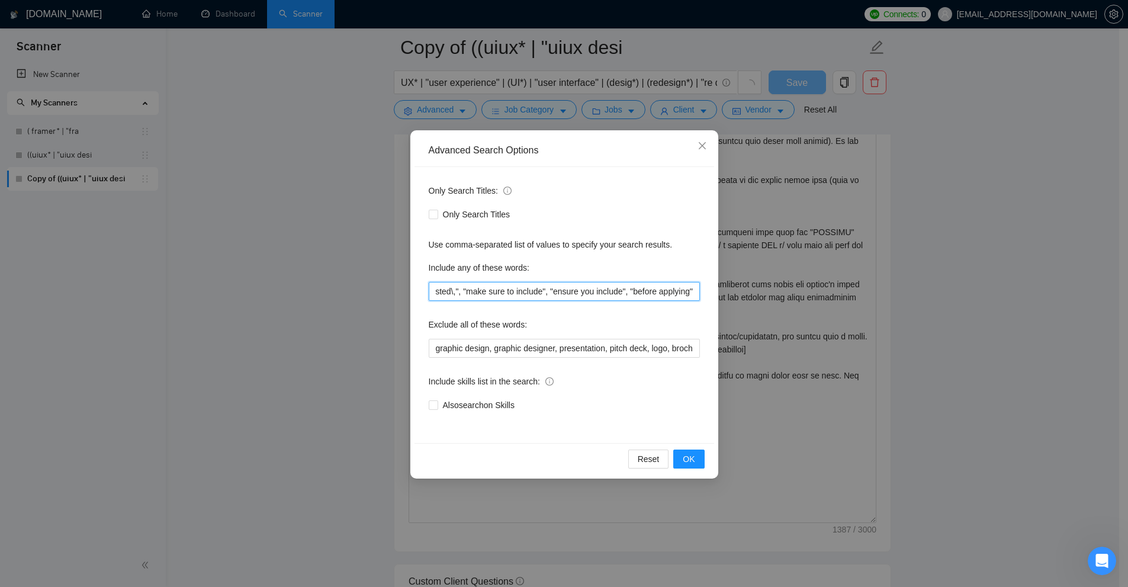
scroll to position [0, 1263]
type input ""to apply", "please include", "please\, include", "if you are interested", "ple…"
click at [876, 257] on div "Advanced Search Options Only Search Titles: Only Search Titles Use comma-separa…" at bounding box center [564, 293] width 1128 height 587
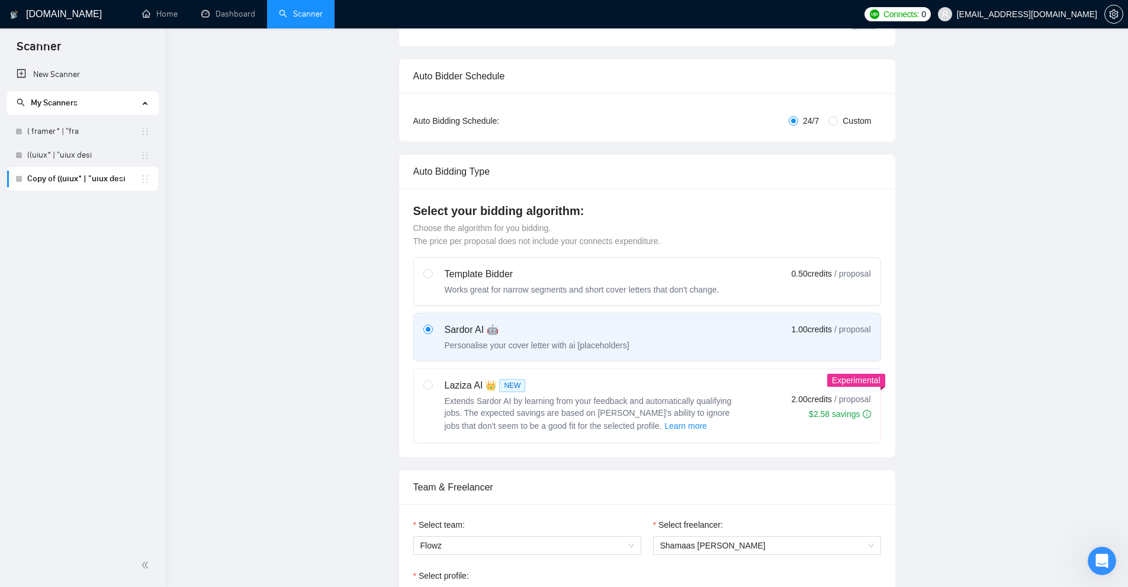
scroll to position [0, 0]
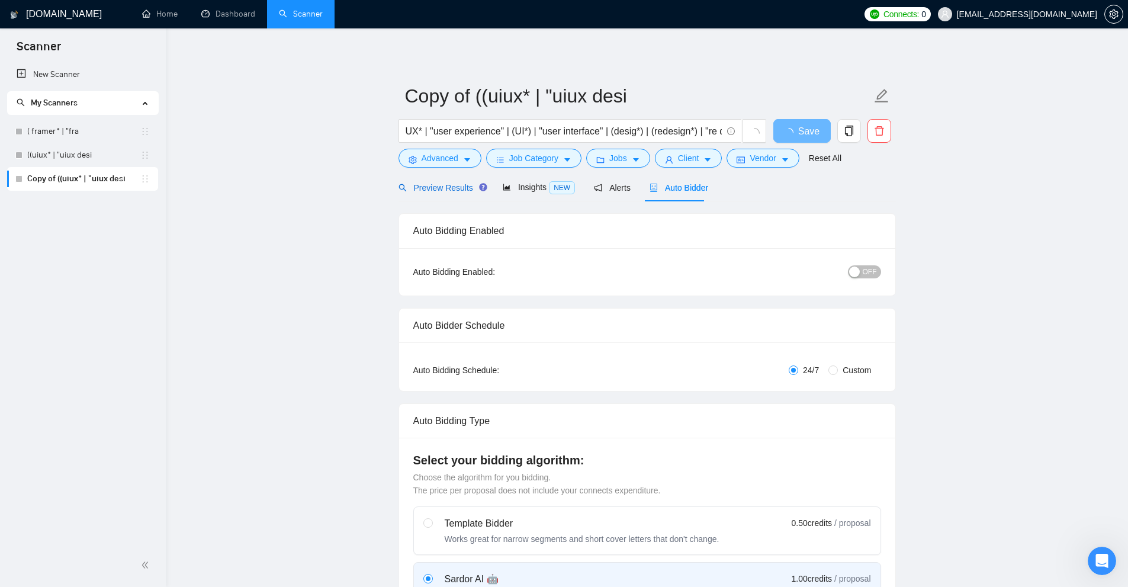
click at [473, 194] on div "Preview Results" at bounding box center [441, 187] width 85 height 13
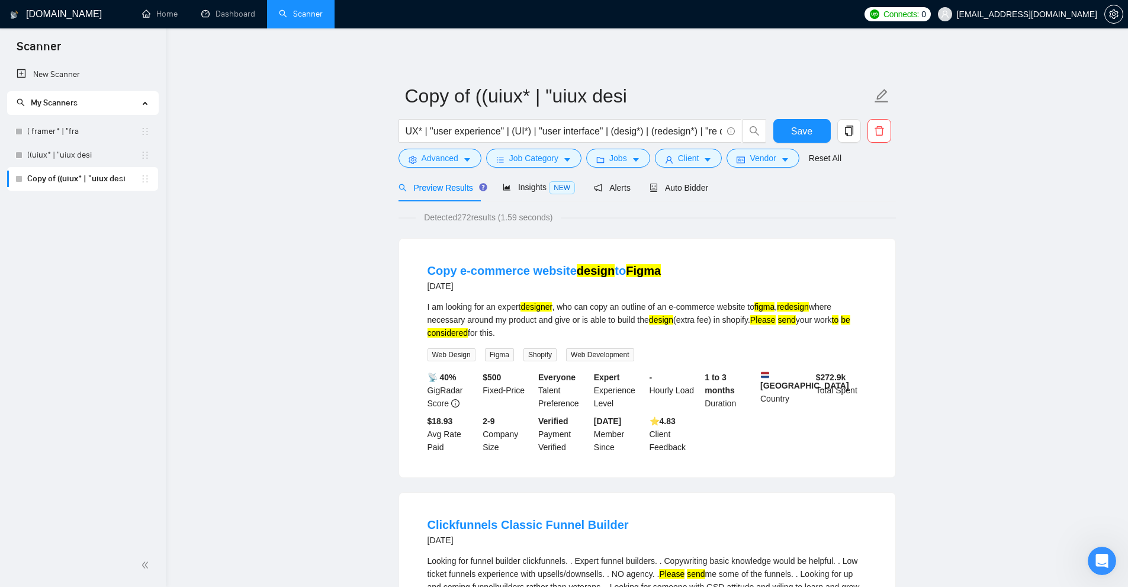
click at [856, 326] on div "I am looking for an expert designer , who can copy an outline of an e-commerce …" at bounding box center [647, 319] width 439 height 39
drag, startPoint x: 506, startPoint y: 333, endPoint x: 455, endPoint y: 318, distance: 53.2
click at [425, 310] on li "Copy e-commerce website design to Figma 2 days ago I am looking for an expert d…" at bounding box center [647, 358] width 468 height 210
click at [667, 339] on div "I am looking for an expert designer , who can copy an outline of an e-commerce …" at bounding box center [647, 319] width 439 height 39
click at [685, 321] on div "I am looking for an expert designer , who can copy an outline of an e-commerce …" at bounding box center [647, 319] width 439 height 39
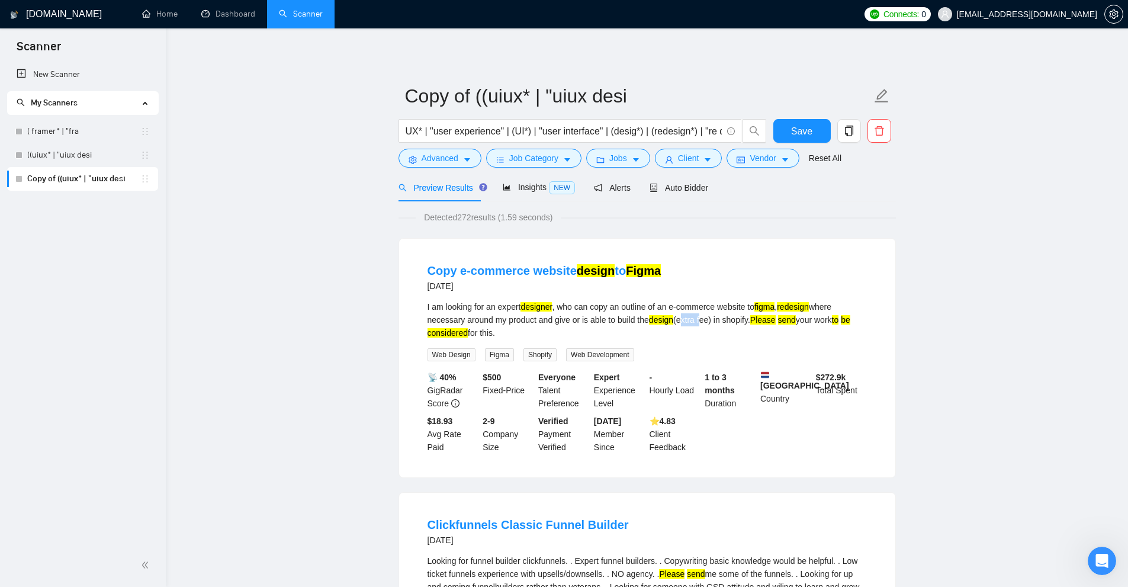
click at [685, 321] on div "I am looking for an expert designer , who can copy an outline of an e-commerce …" at bounding box center [647, 319] width 439 height 39
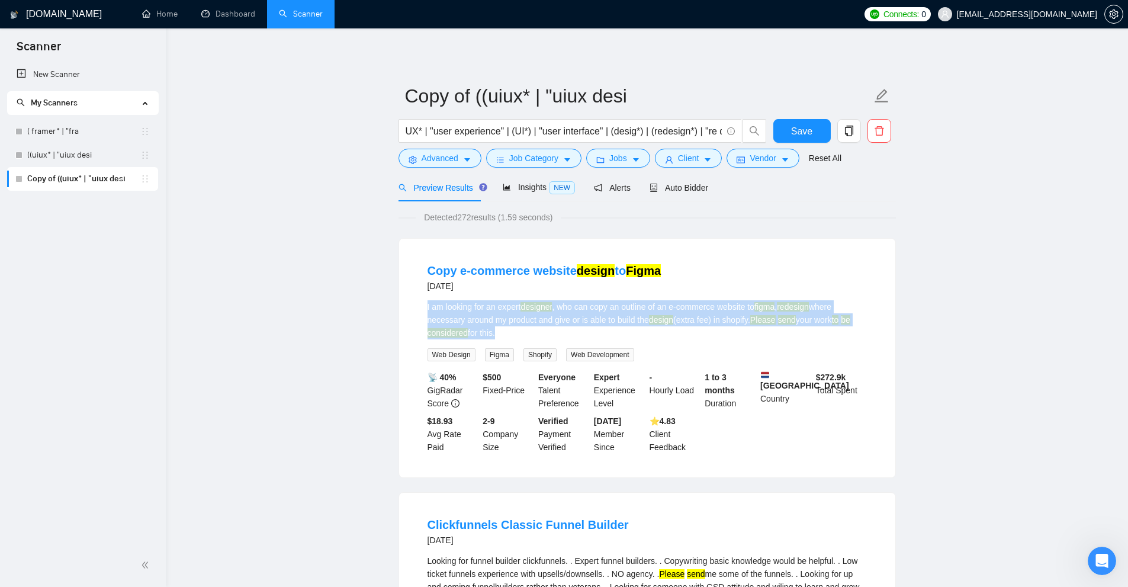
click at [685, 321] on div "I am looking for an expert designer , who can copy an outline of an e-commerce …" at bounding box center [647, 319] width 439 height 39
click at [741, 329] on div "I am looking for an expert designer , who can copy an outline of an e-commerce …" at bounding box center [647, 319] width 439 height 39
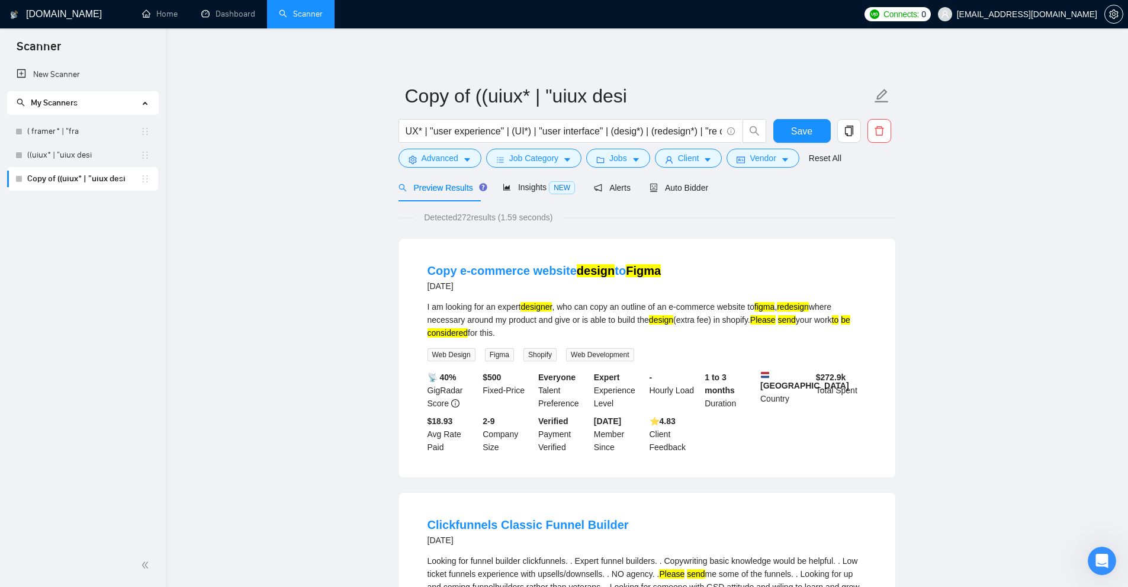
click at [650, 317] on div "I am looking for an expert designer , who can copy an outline of an e-commerce …" at bounding box center [647, 319] width 439 height 39
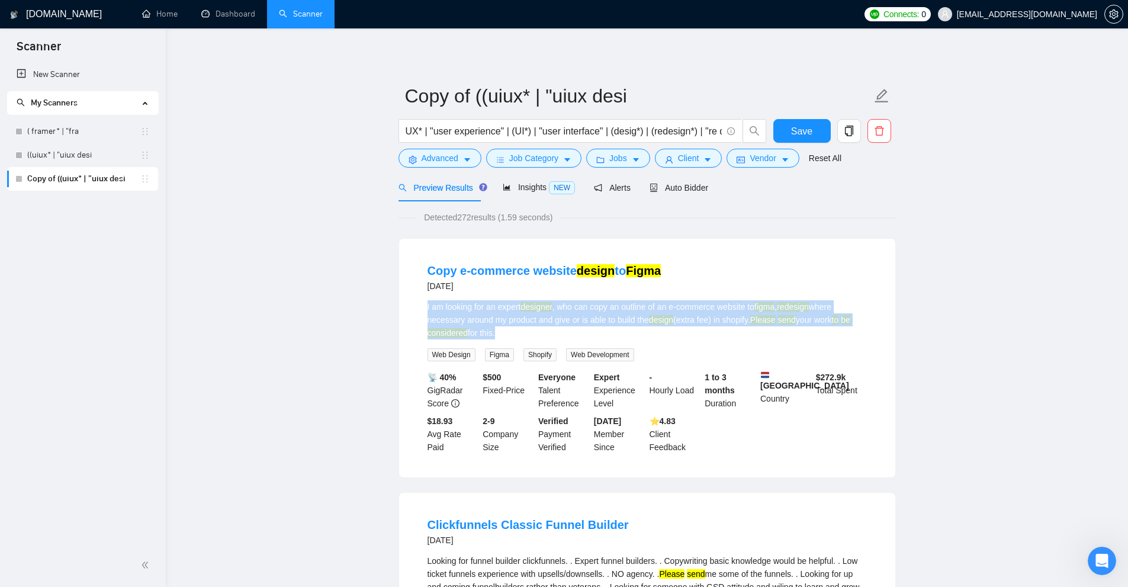
click at [650, 317] on div "I am looking for an expert designer , who can copy an outline of an e-commerce …" at bounding box center [647, 319] width 439 height 39
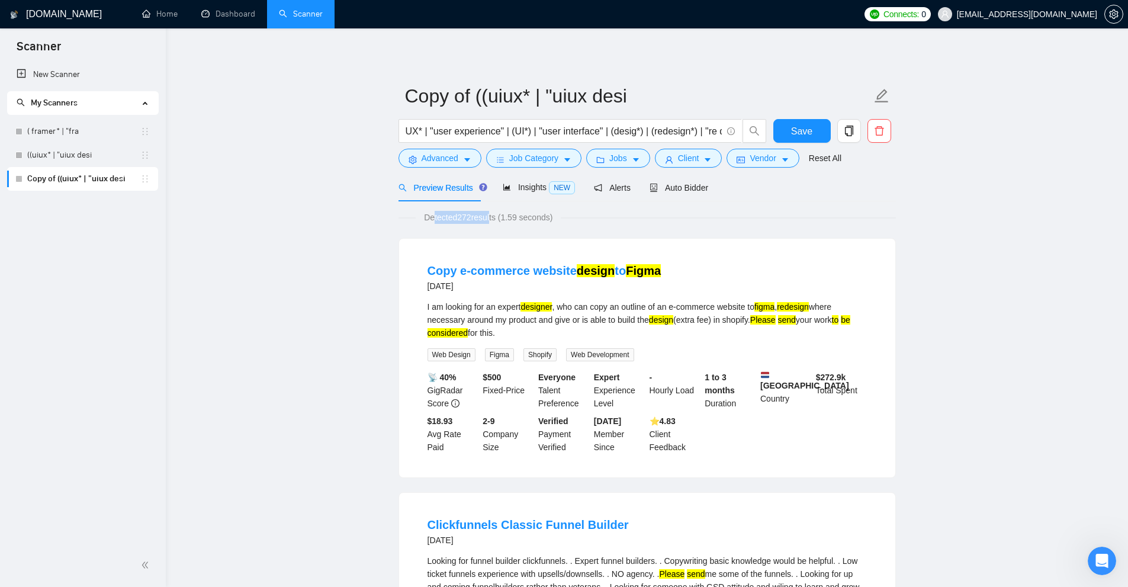
drag, startPoint x: 473, startPoint y: 220, endPoint x: 492, endPoint y: 217, distance: 19.1
click at [492, 217] on span "Detected 272 results (1.59 seconds)" at bounding box center [488, 217] width 145 height 13
click at [480, 219] on span "Detected 272 results (1.59 seconds)" at bounding box center [488, 217] width 145 height 13
click at [677, 196] on div "Auto Bidder" at bounding box center [679, 188] width 59 height 28
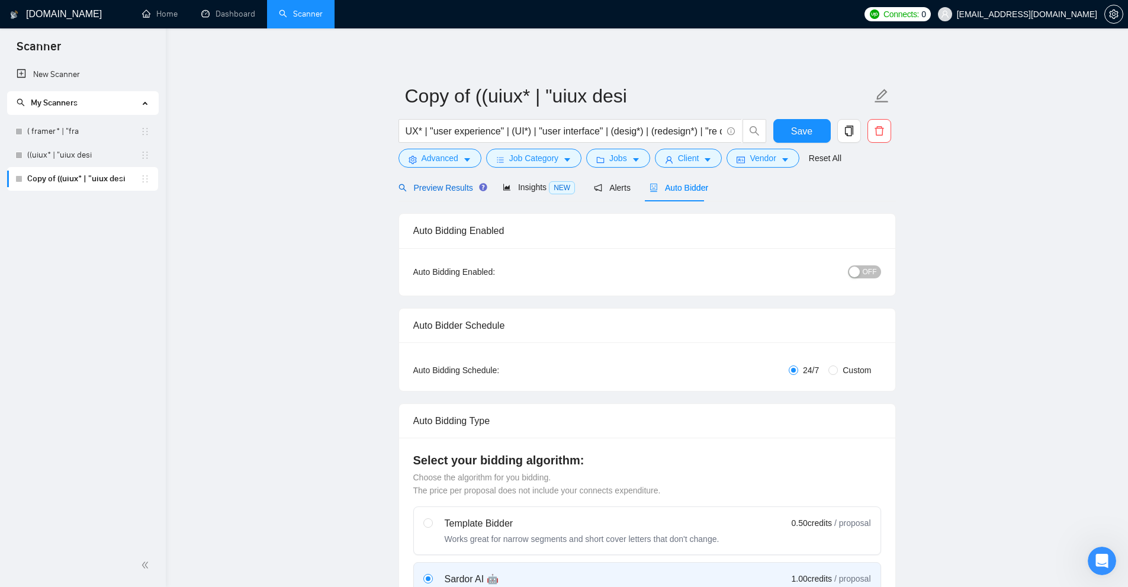
click at [447, 183] on span "Preview Results" at bounding box center [441, 187] width 85 height 9
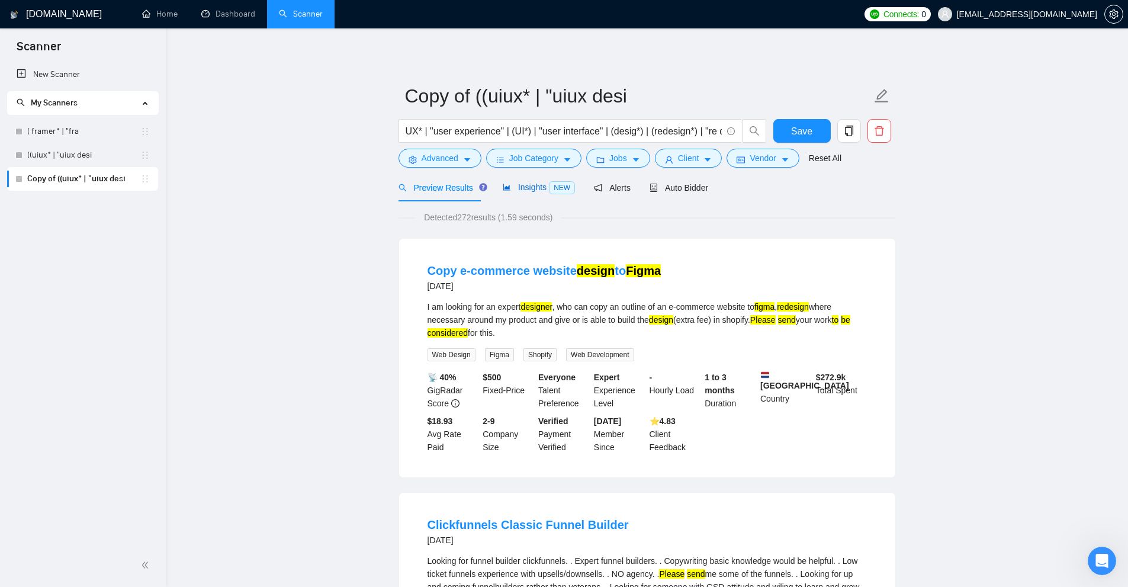
click at [549, 192] on span "NEW" at bounding box center [562, 187] width 26 height 13
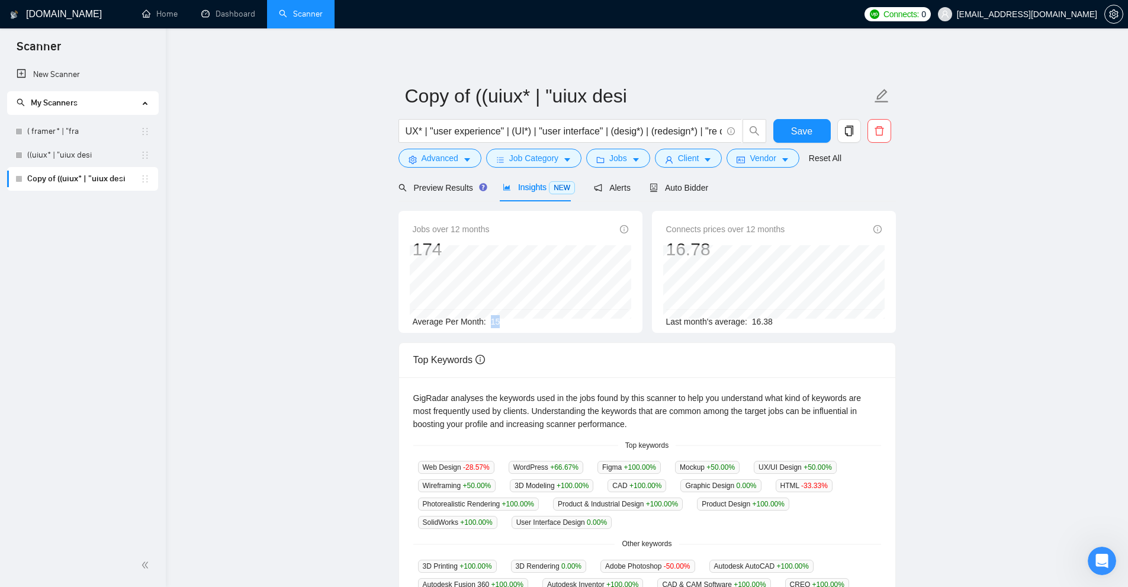
drag, startPoint x: 487, startPoint y: 322, endPoint x: 516, endPoint y: 323, distance: 29.0
click at [516, 323] on div "Average Per Month: 15" at bounding box center [521, 321] width 216 height 13
click at [527, 320] on div "Average Per Month: 15" at bounding box center [521, 321] width 216 height 13
click at [699, 323] on span "Last month's average:" at bounding box center [706, 321] width 81 height 9
click at [232, 11] on link "Dashboard" at bounding box center [228, 14] width 54 height 10
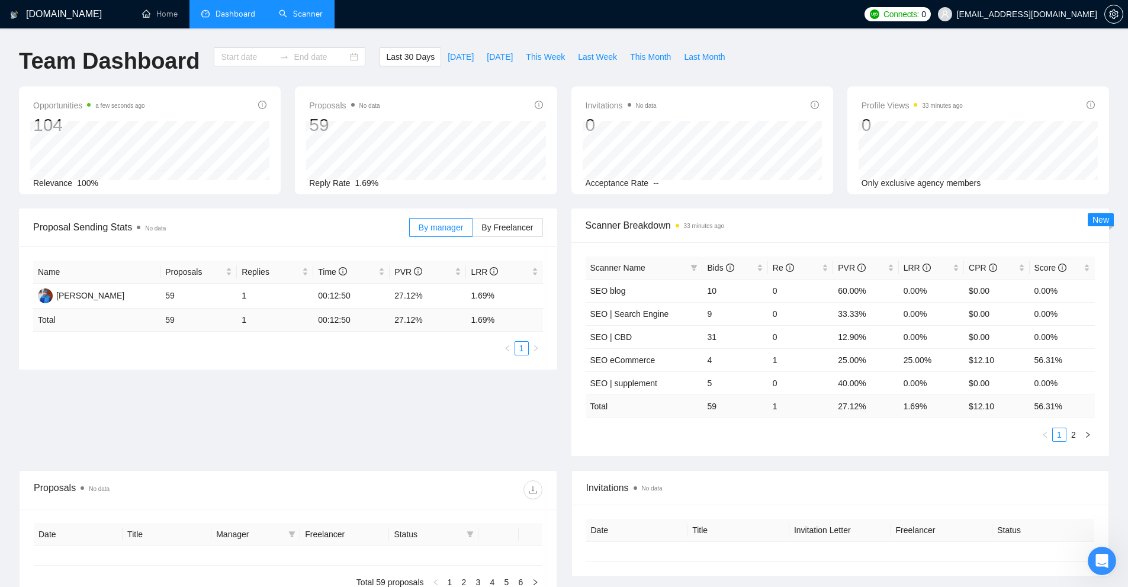
type input "2025-07-14"
type input "2025-08-13"
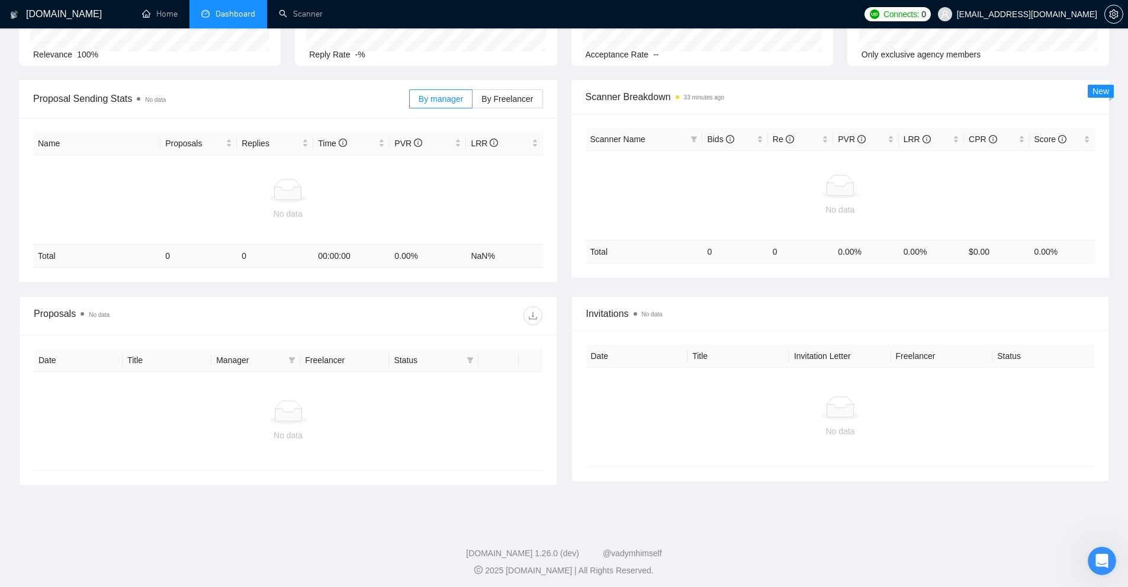
scroll to position [133, 0]
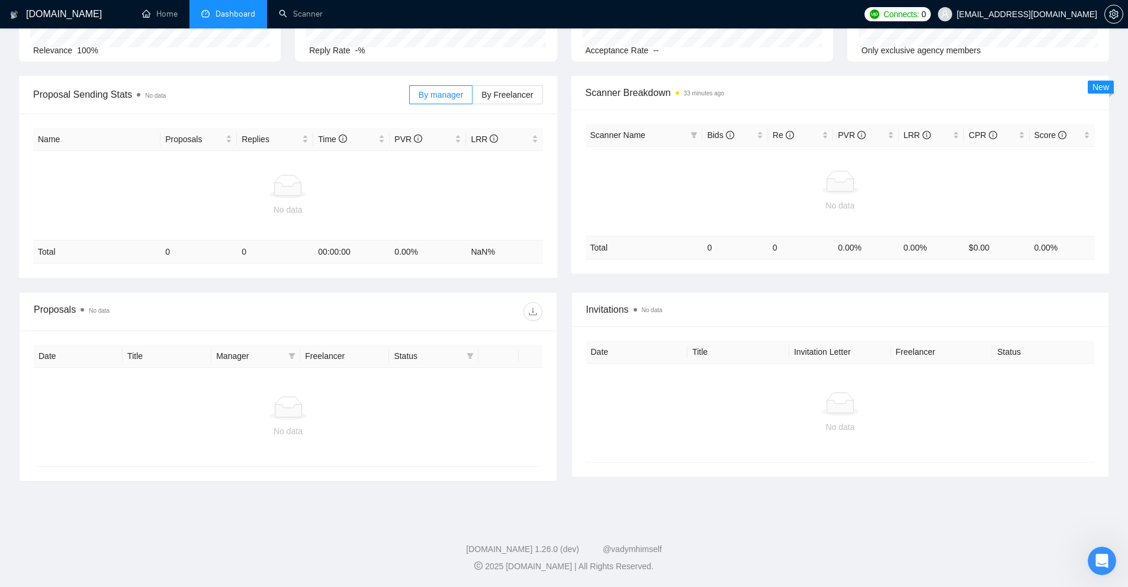
click at [469, 410] on div at bounding box center [288, 408] width 490 height 24
click at [463, 410] on div at bounding box center [288, 408] width 490 height 24
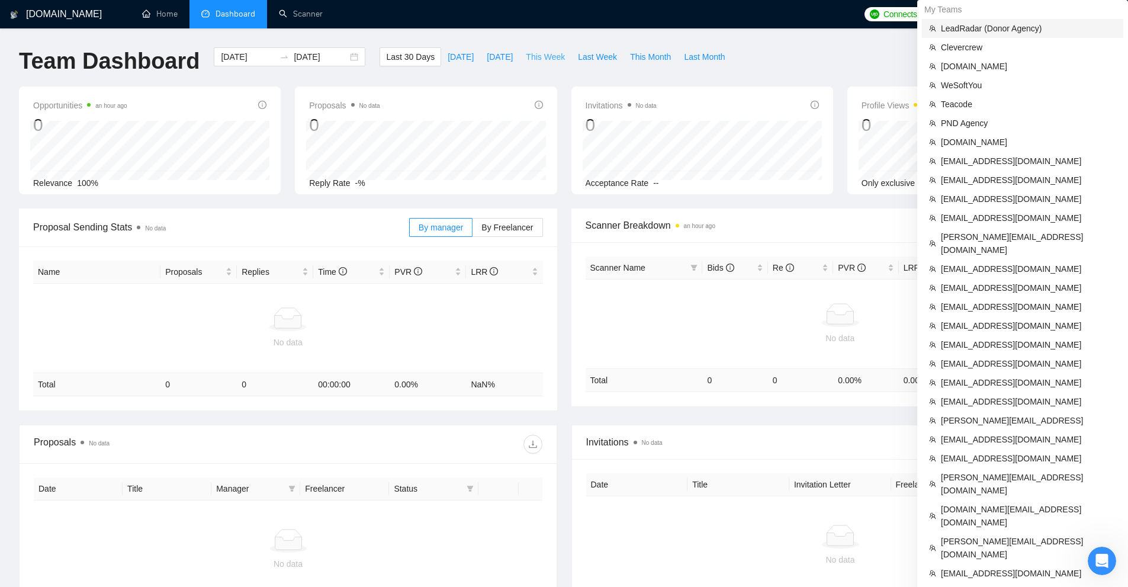
click at [1007, 26] on span "LeadRadar (Donor Agency)" at bounding box center [1028, 28] width 175 height 13
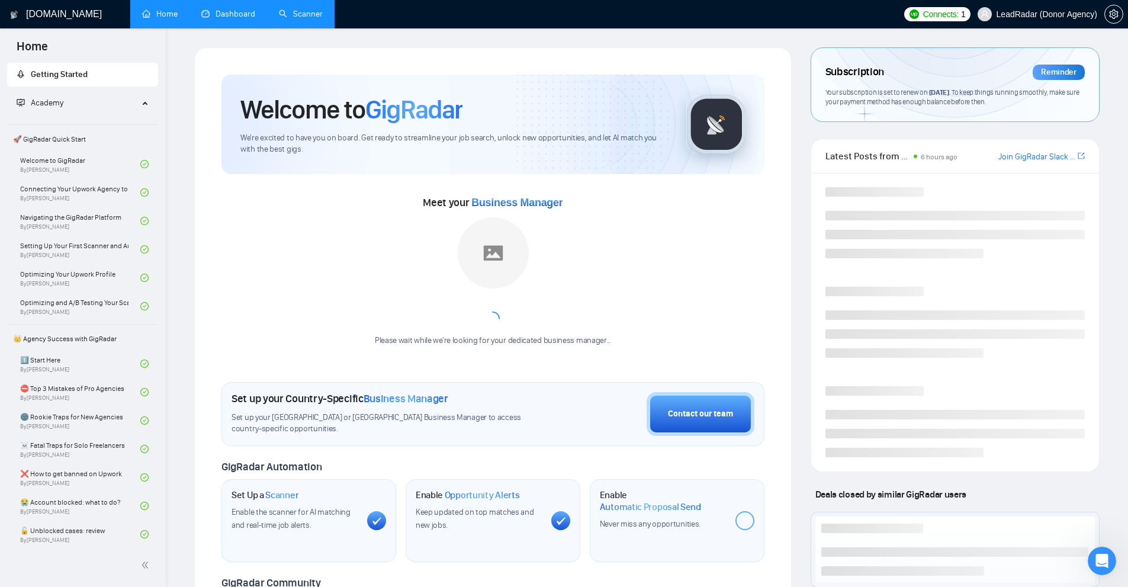
click at [294, 10] on link "Scanner" at bounding box center [301, 14] width 44 height 10
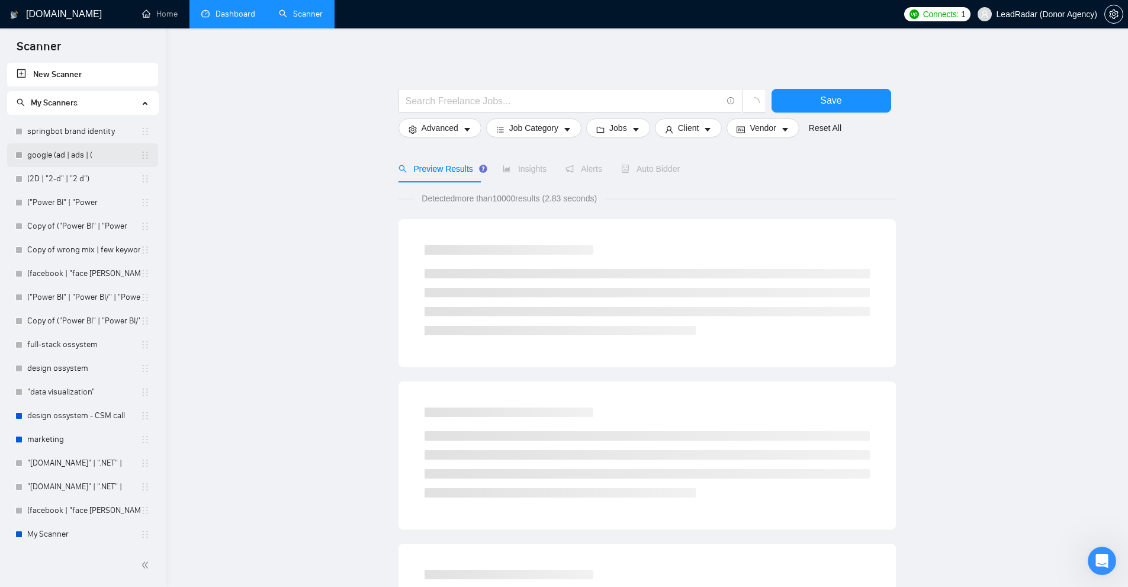
click at [97, 159] on link "google (ad | ads | (" at bounding box center [83, 155] width 113 height 24
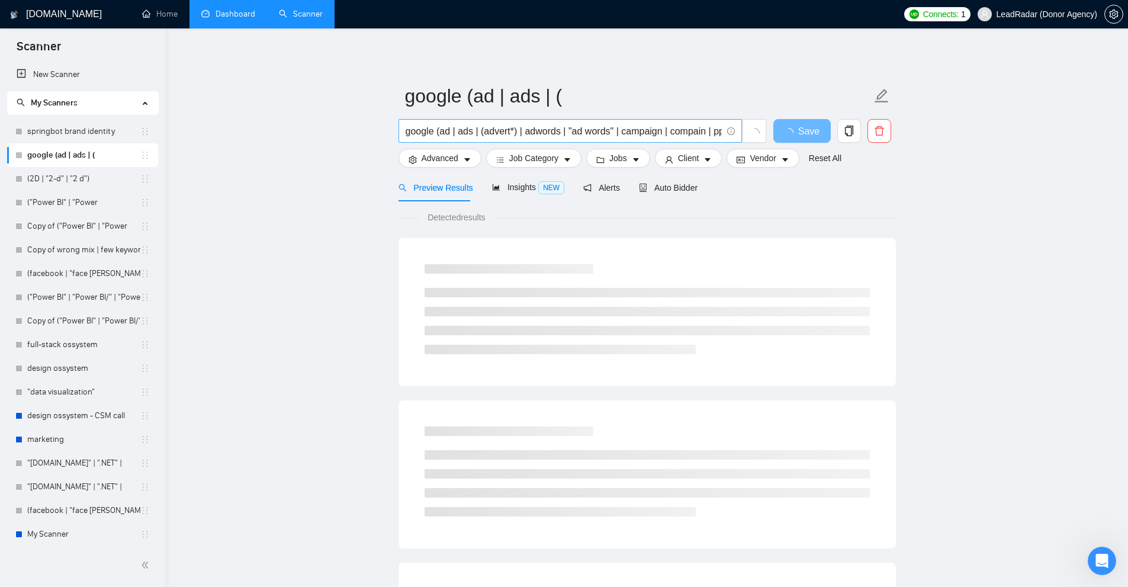
scroll to position [0, 78]
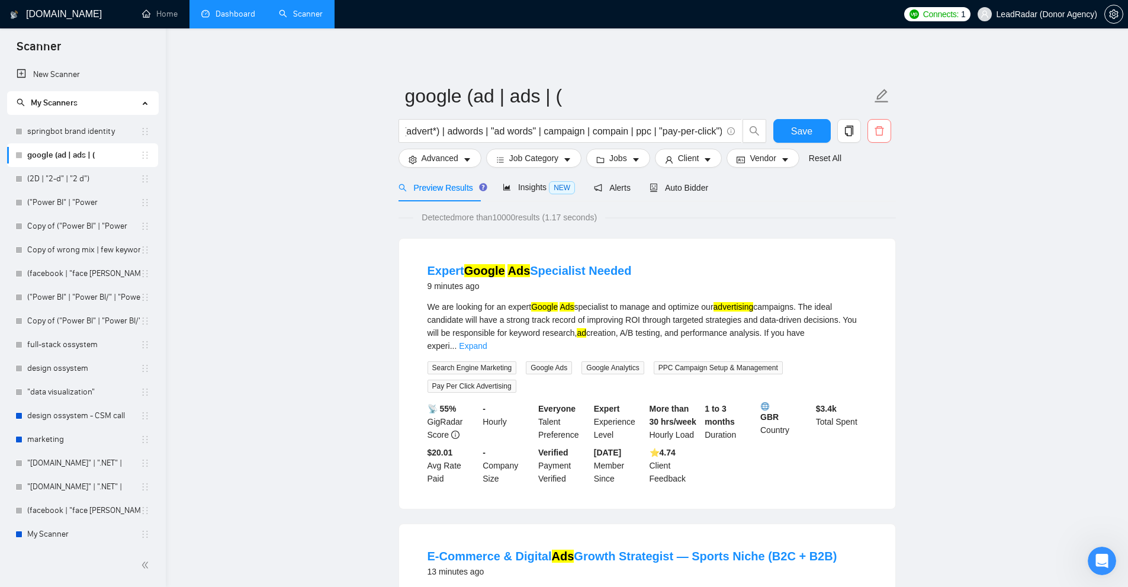
click at [870, 126] on span "delete" at bounding box center [879, 131] width 23 height 11
drag, startPoint x: 876, startPoint y: 184, endPoint x: 741, endPoint y: 175, distance: 134.7
click at [741, 175] on div "Are you sure you want to delete this scanner? No Yes" at bounding box center [793, 180] width 200 height 53
click at [744, 166] on div "Are you sure you want to delete this scanner?" at bounding box center [799, 169] width 168 height 13
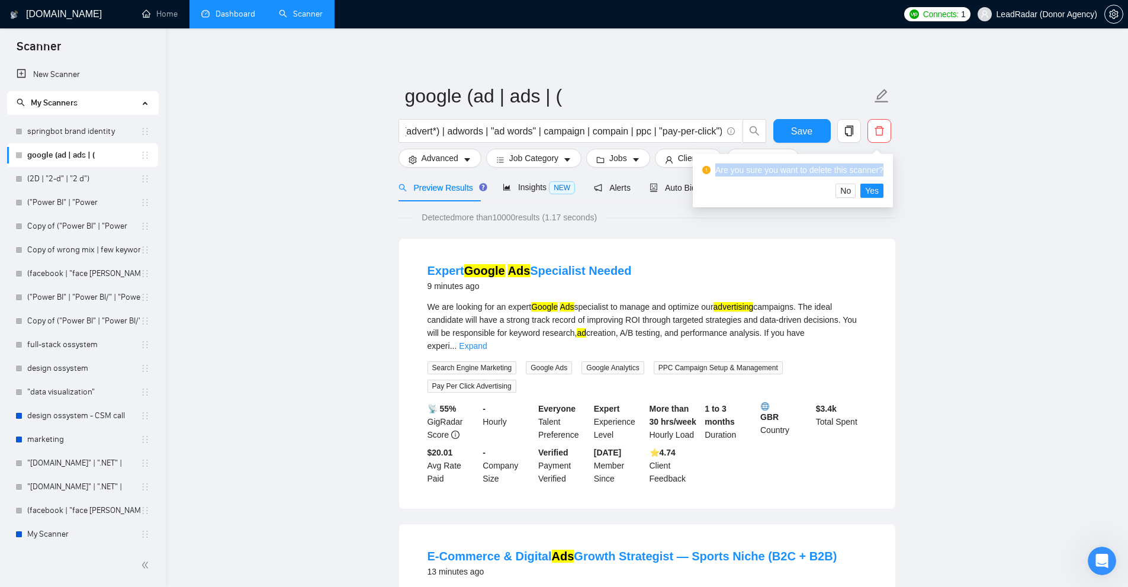
click at [744, 166] on div "Are you sure you want to delete this scanner?" at bounding box center [799, 169] width 168 height 13
click at [873, 195] on span "Yes" at bounding box center [872, 190] width 14 height 13
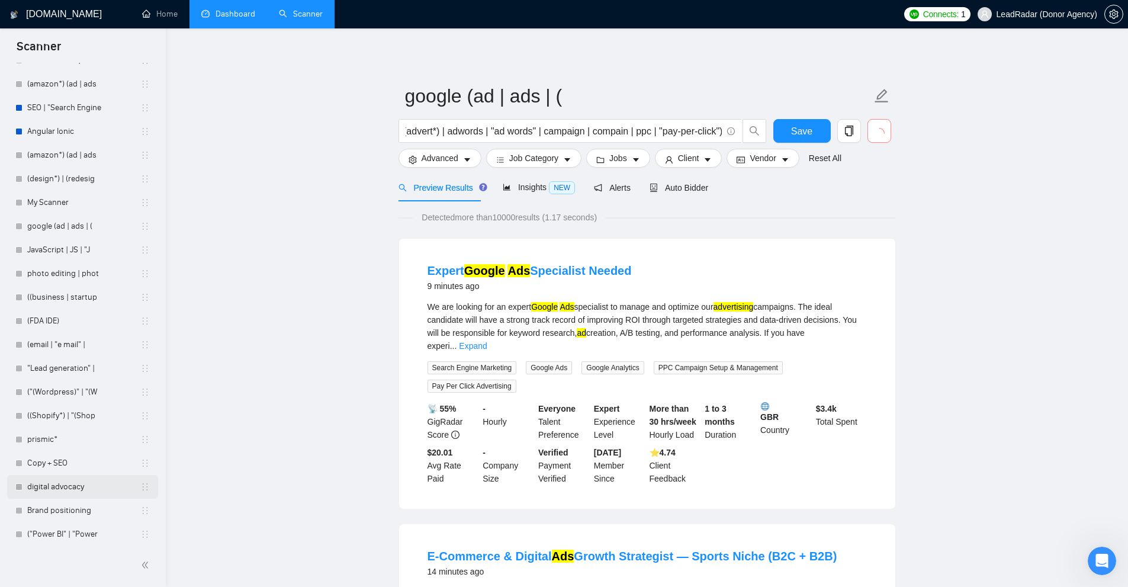
scroll to position [2547, 0]
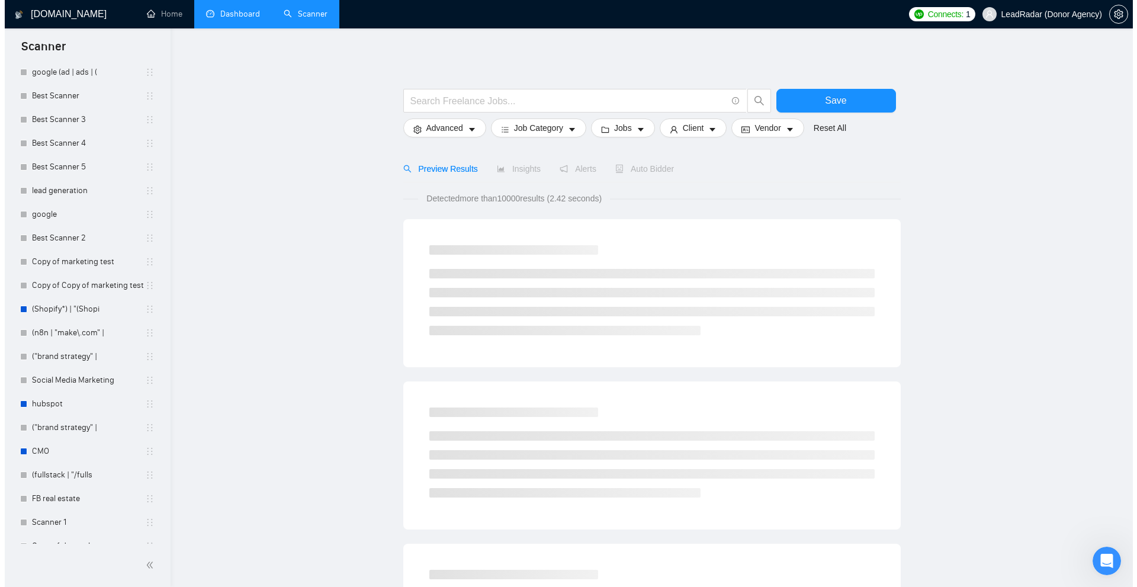
scroll to position [3200, 0]
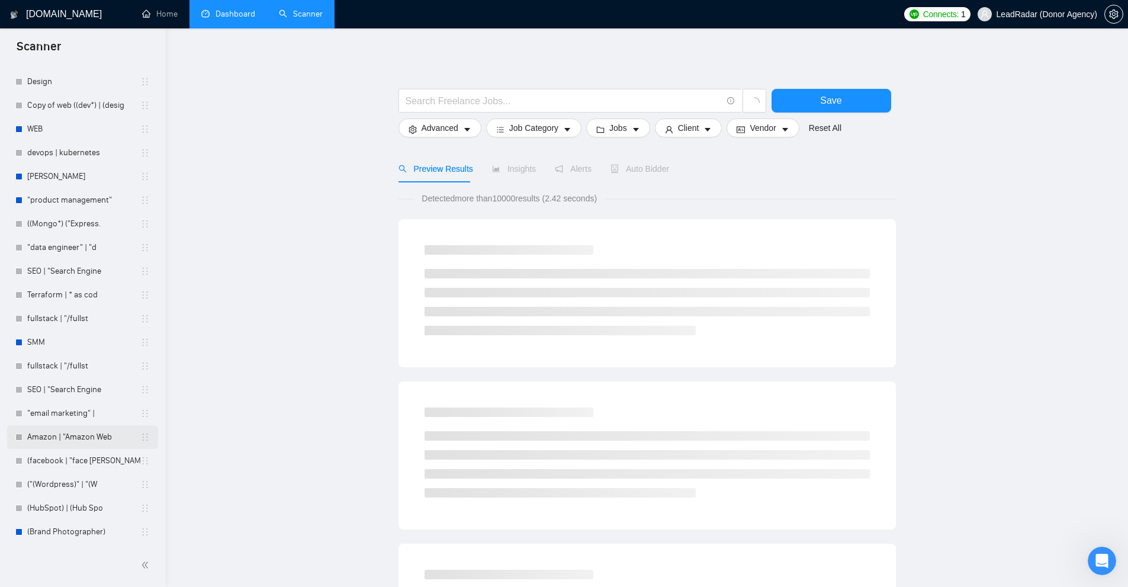
click at [66, 426] on link "Amazon | "Amazon Web" at bounding box center [83, 437] width 113 height 24
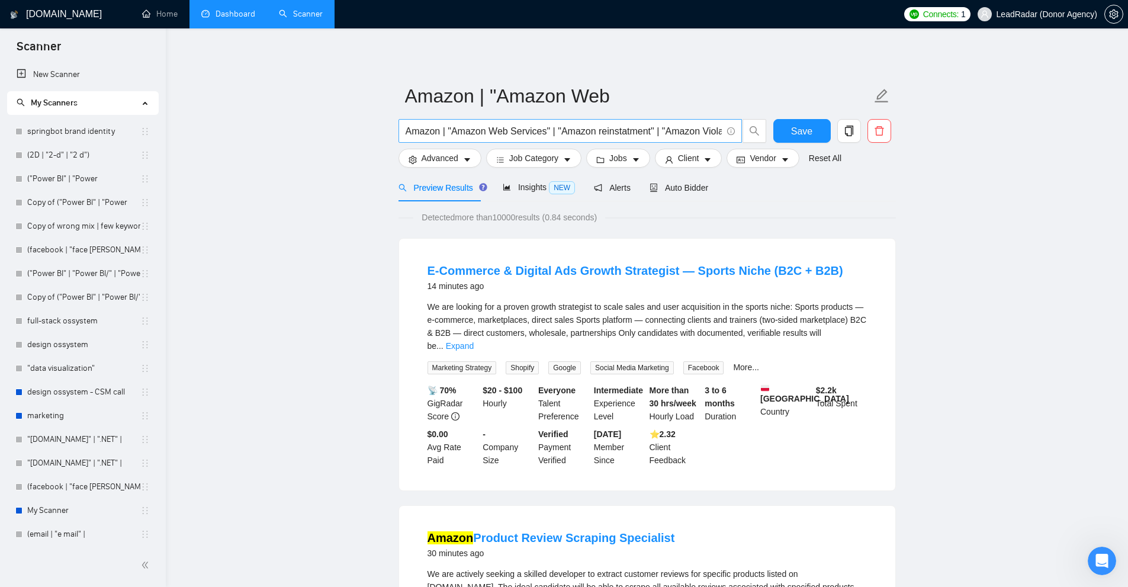
scroll to position [0, 235]
click at [76, 75] on link "New Scanner" at bounding box center [83, 75] width 132 height 24
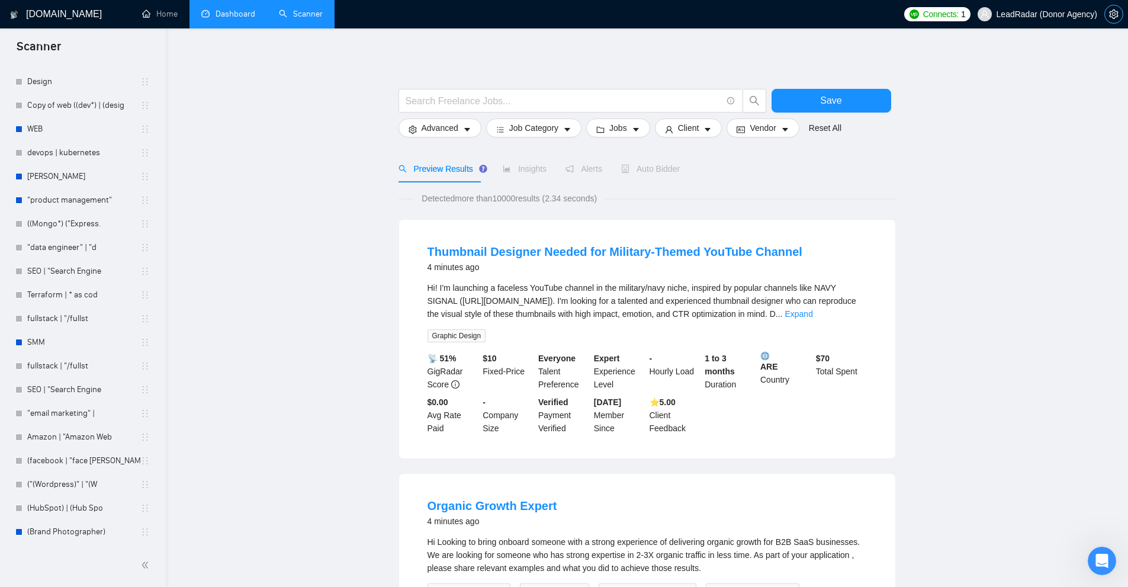
click at [1118, 19] on button "button" at bounding box center [1113, 14] width 19 height 19
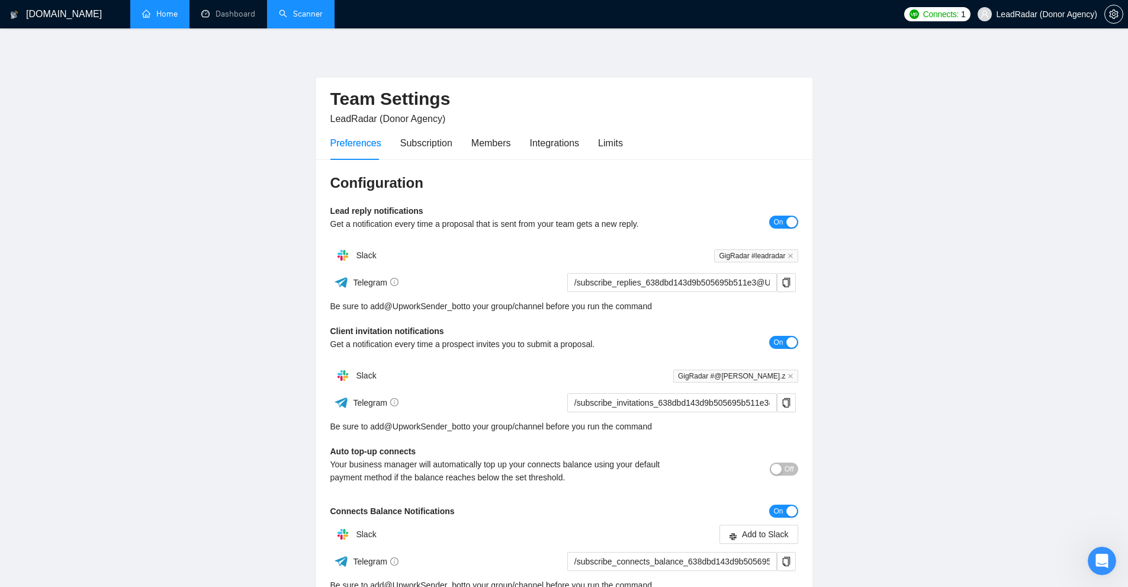
click at [178, 12] on link "Home" at bounding box center [160, 14] width 36 height 10
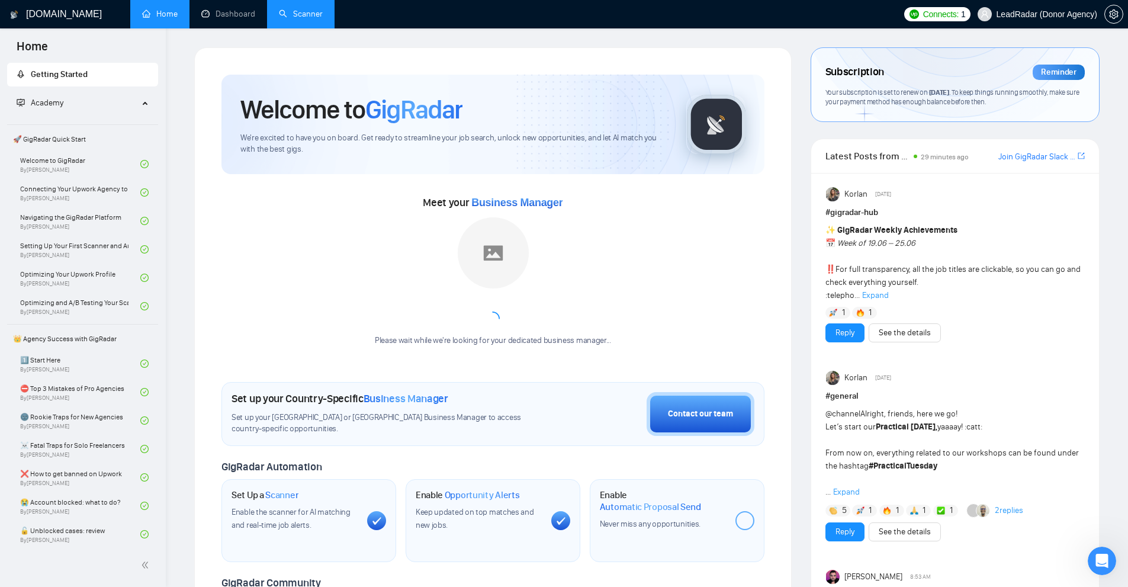
click at [307, 15] on link "Scanner" at bounding box center [301, 14] width 44 height 10
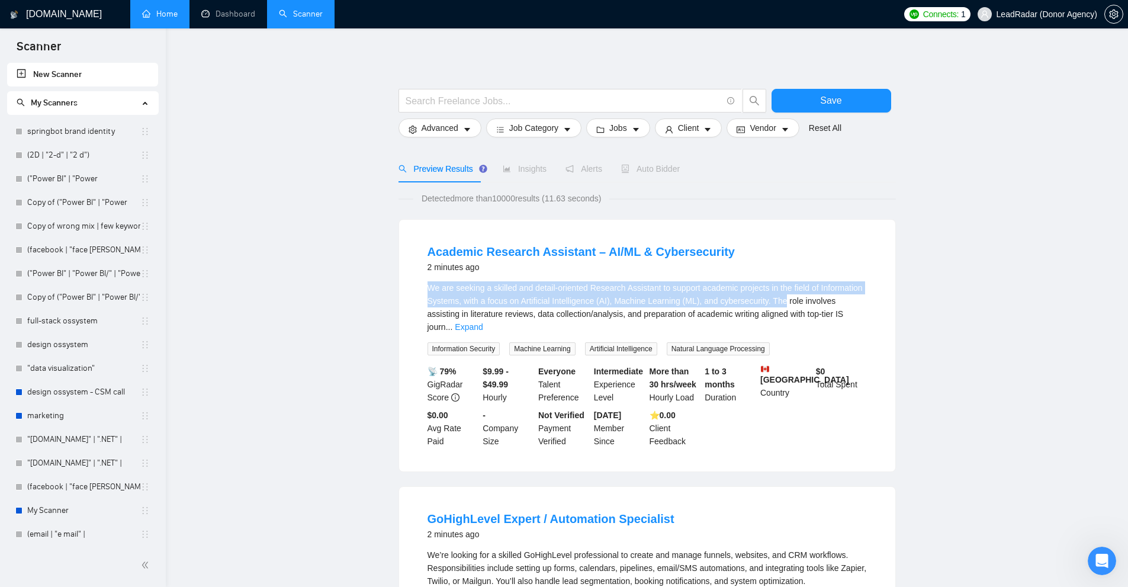
drag, startPoint x: 421, startPoint y: 280, endPoint x: 779, endPoint y: 305, distance: 359.1
click at [779, 305] on li "Academic Research Assistant – AI/ML & Cybersecurity 2 minutes ago We are seekin…" at bounding box center [647, 345] width 468 height 223
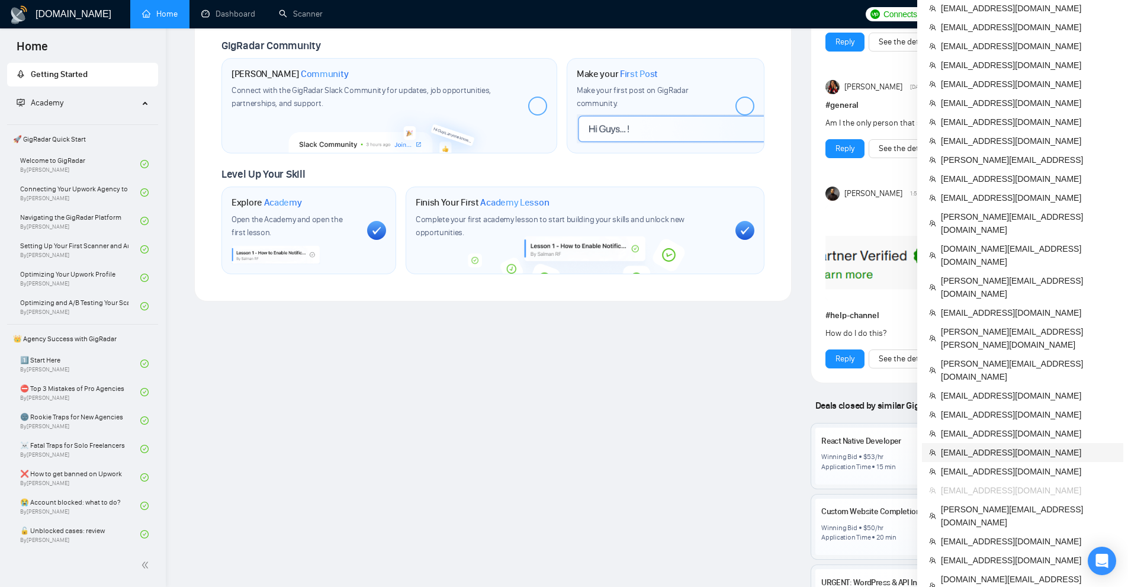
scroll to position [711, 0]
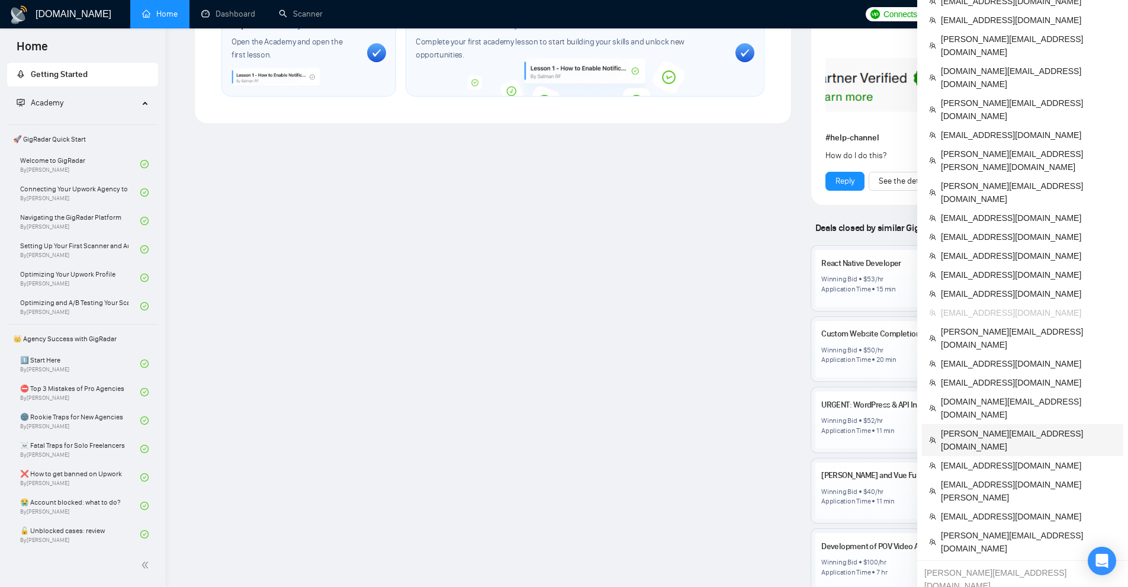
click at [1006, 427] on span "[PERSON_NAME][EMAIL_ADDRESS][DOMAIN_NAME]" at bounding box center [1028, 440] width 175 height 26
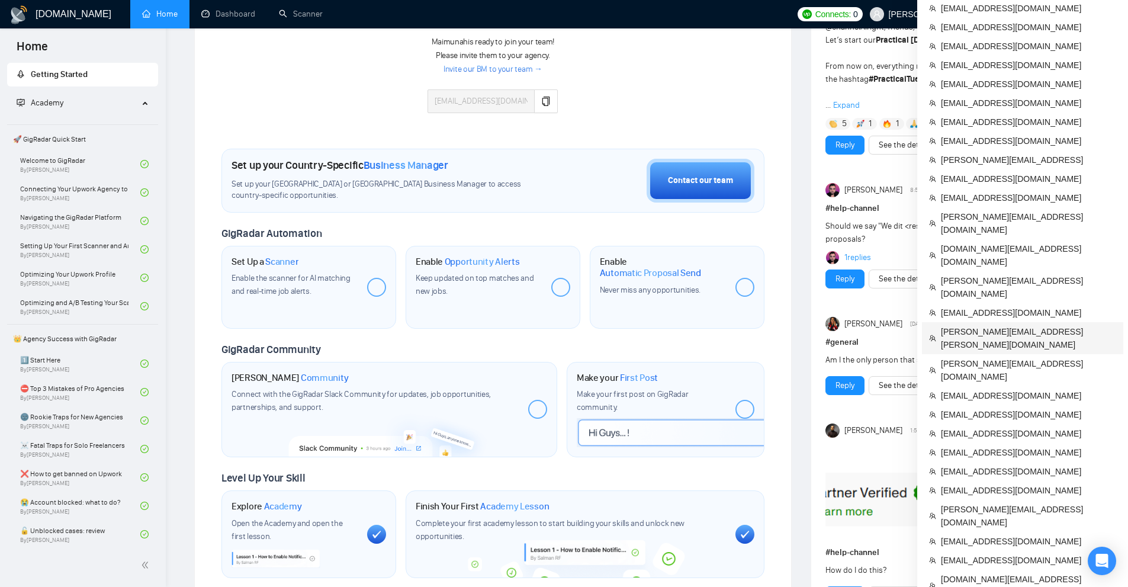
scroll to position [474, 0]
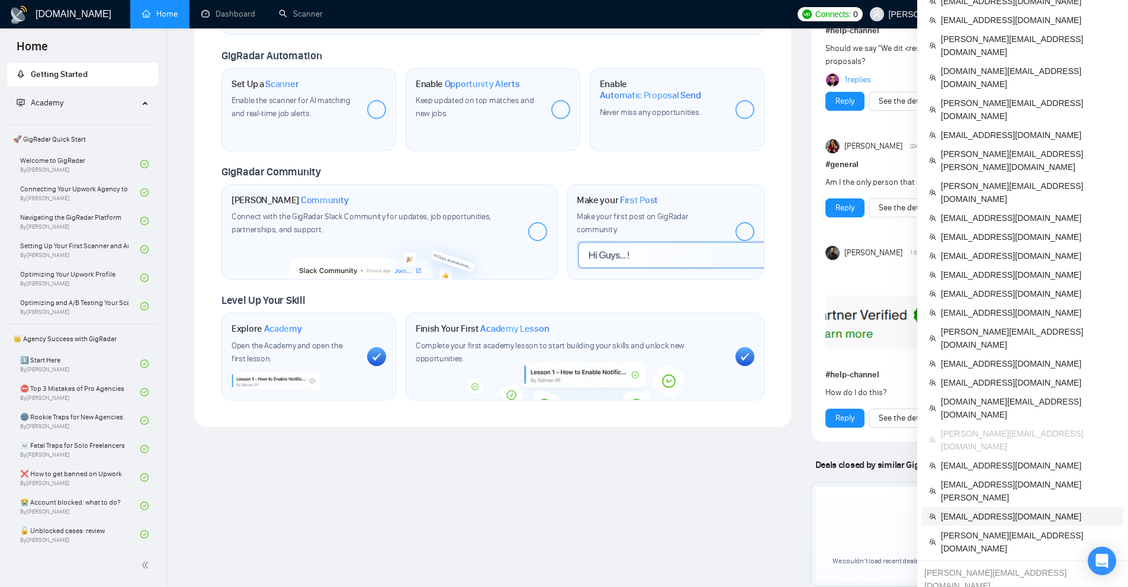
click at [962, 510] on span "[EMAIL_ADDRESS][DOMAIN_NAME]" at bounding box center [1028, 516] width 175 height 13
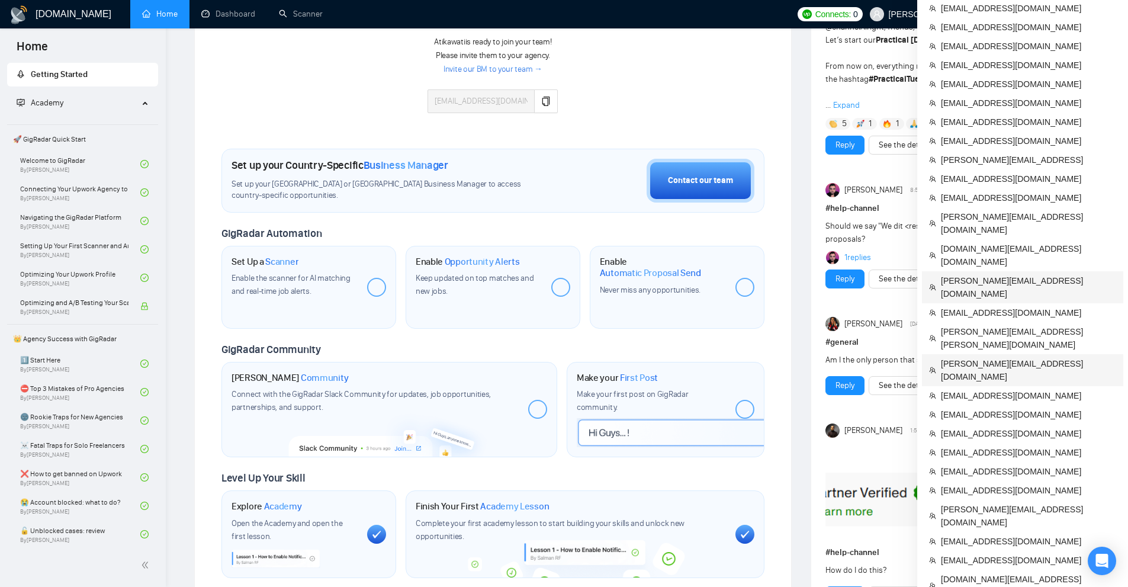
scroll to position [474, 0]
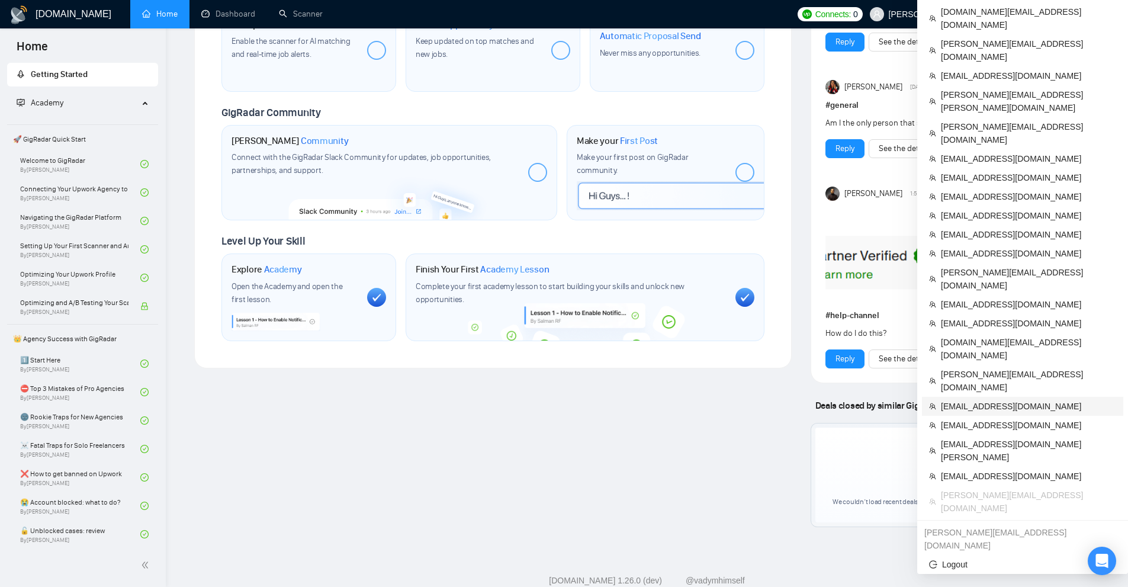
click at [1013, 400] on span "eliya@testsquad.co" at bounding box center [1028, 406] width 175 height 13
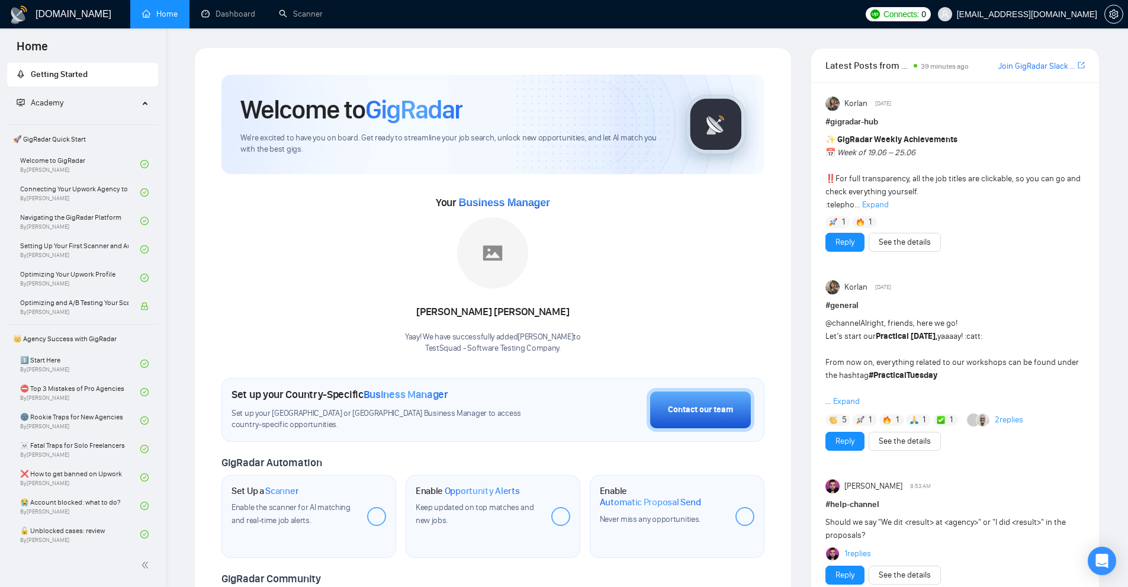
drag, startPoint x: 432, startPoint y: 203, endPoint x: 599, endPoint y: 334, distance: 212.2
click at [605, 328] on div "Your Business Manager Naomi Vanya Dewinta Yaay! We have successfully added Naom…" at bounding box center [492, 264] width 543 height 180
click at [581, 345] on p "TestSquad - Software Testing Company ." at bounding box center [493, 348] width 176 height 11
drag, startPoint x: 585, startPoint y: 345, endPoint x: 596, endPoint y: 330, distance: 18.2
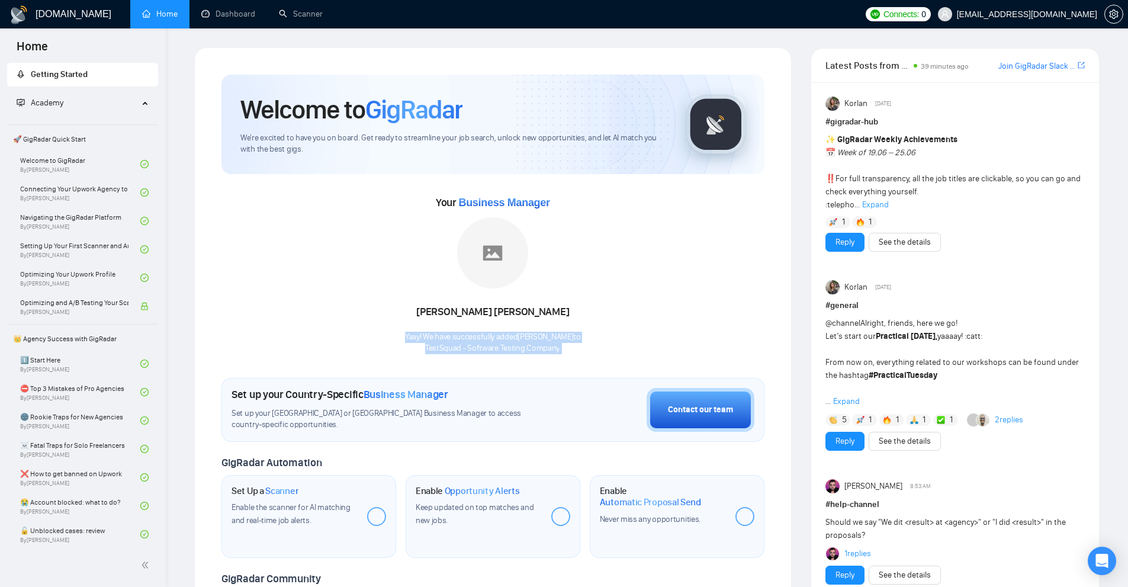
click at [596, 330] on div "Your Business Manager Naomi Vanya Dewinta Yaay! We have successfully added Naom…" at bounding box center [492, 273] width 543 height 161
click at [682, 256] on div "Your Business Manager Naomi Vanya Dewinta Yaay! We have successfully added Naom…" at bounding box center [492, 273] width 543 height 161
click at [236, 16] on link "Dashboard" at bounding box center [228, 14] width 54 height 10
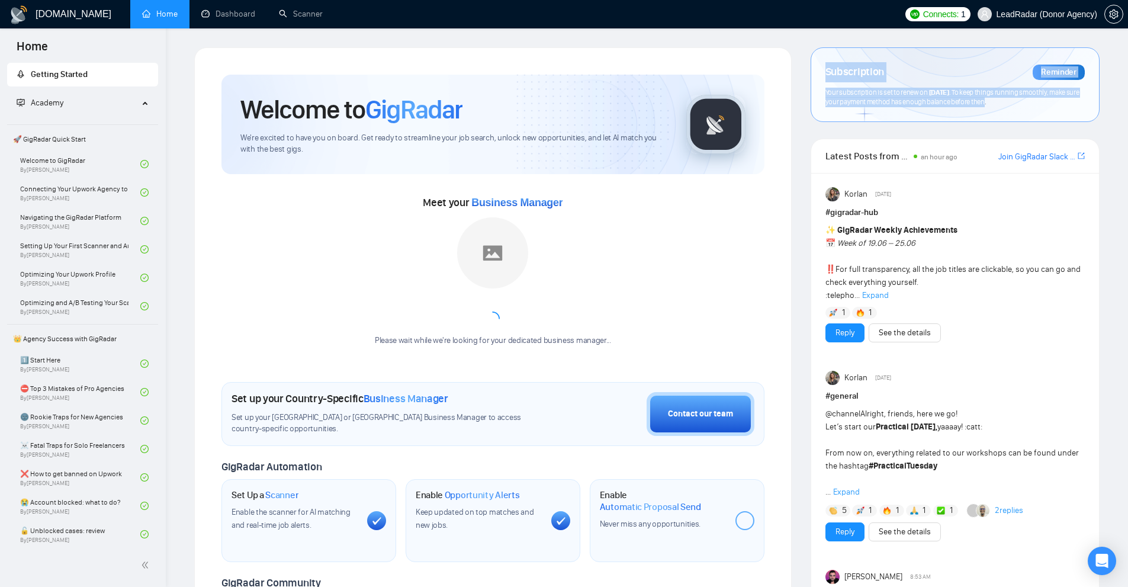
drag, startPoint x: 818, startPoint y: 67, endPoint x: 1017, endPoint y: 127, distance: 208.3
click at [1017, 127] on div "Subscription Reminder Your subscription is set to renew on [DATE] . To keep thi…" at bounding box center [955, 92] width 289 height 91
click at [1022, 129] on div "Subscription Reminder Your subscription is set to renew on [DATE] . To keep thi…" at bounding box center [955, 92] width 289 height 91
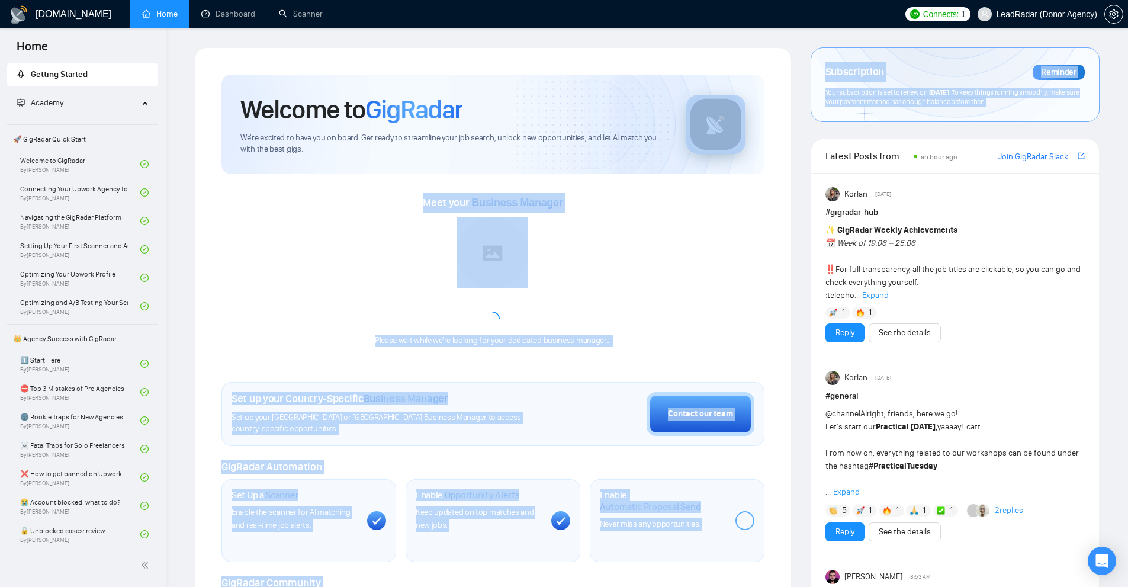
drag, startPoint x: 1035, startPoint y: 112, endPoint x: 749, endPoint y: 65, distance: 289.3
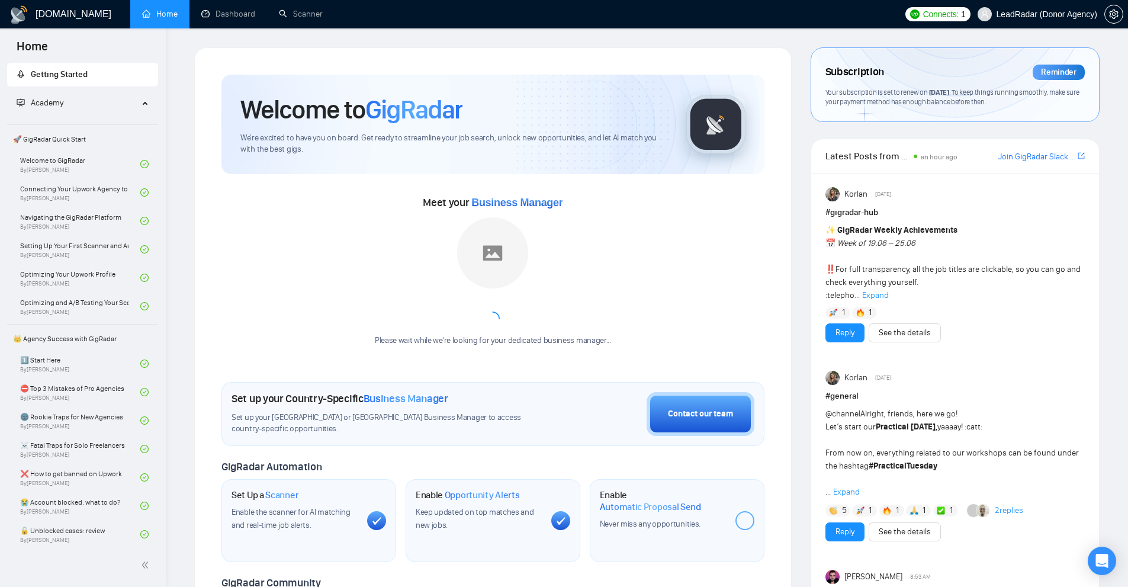
click at [518, 70] on div "Welcome to GigRadar We're excited to have you on board. Get ready to streamline…" at bounding box center [492, 443] width 571 height 766
click at [297, 18] on link "Scanner" at bounding box center [301, 14] width 44 height 10
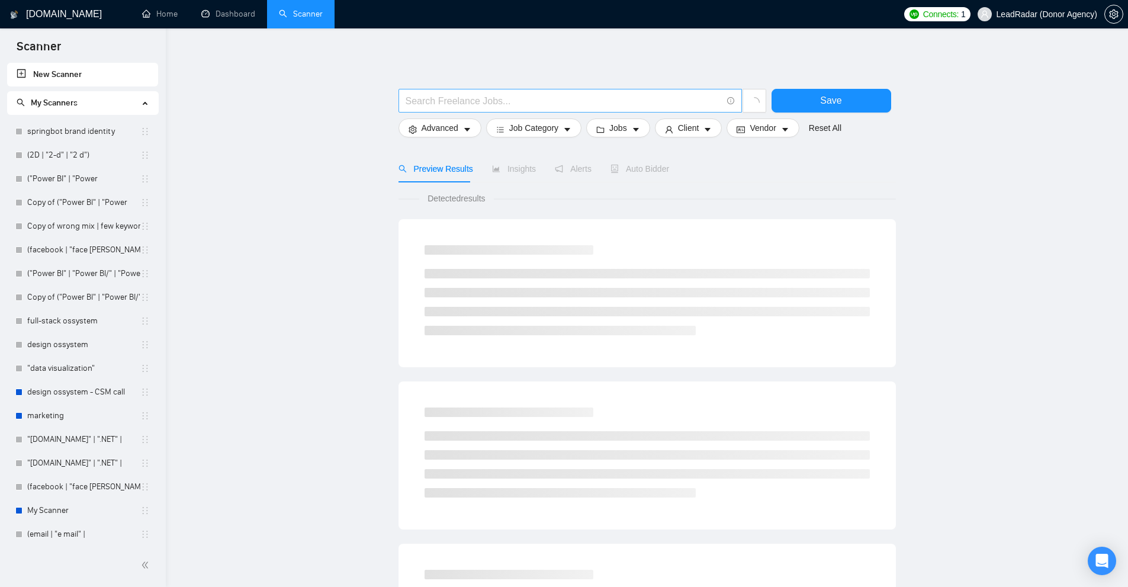
click at [451, 105] on input "text" at bounding box center [564, 101] width 316 height 15
paste input "Fractional CMO"
drag, startPoint x: 466, startPoint y: 108, endPoint x: 296, endPoint y: 119, distance: 170.3
click at [314, 111] on main "Fractional CMO Save Advanced Job Category Jobs Client Vendor Reset All Preview …" at bounding box center [647, 531] width 924 height 969
type input "Fractional CMO"
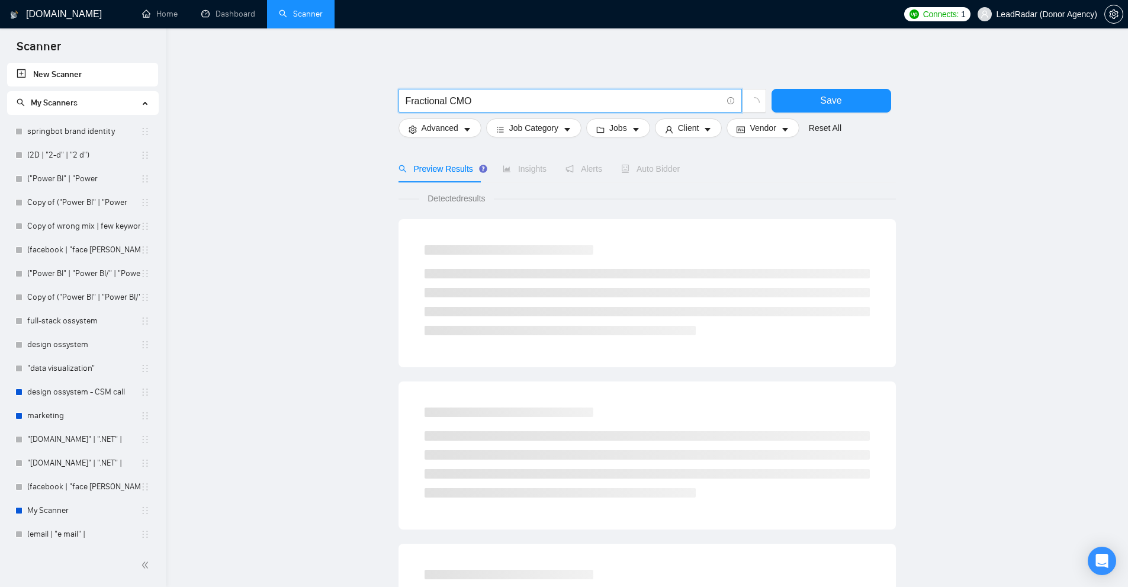
click at [440, 101] on input "Fractional CMO" at bounding box center [564, 101] width 316 height 15
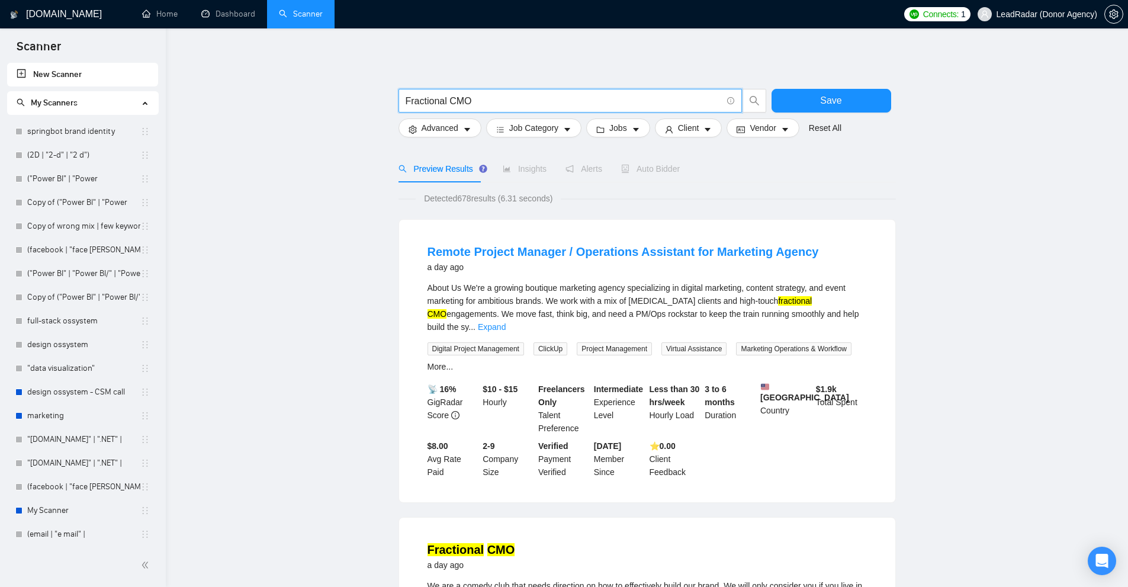
drag, startPoint x: 521, startPoint y: 102, endPoint x: 79, endPoint y: 79, distance: 443.0
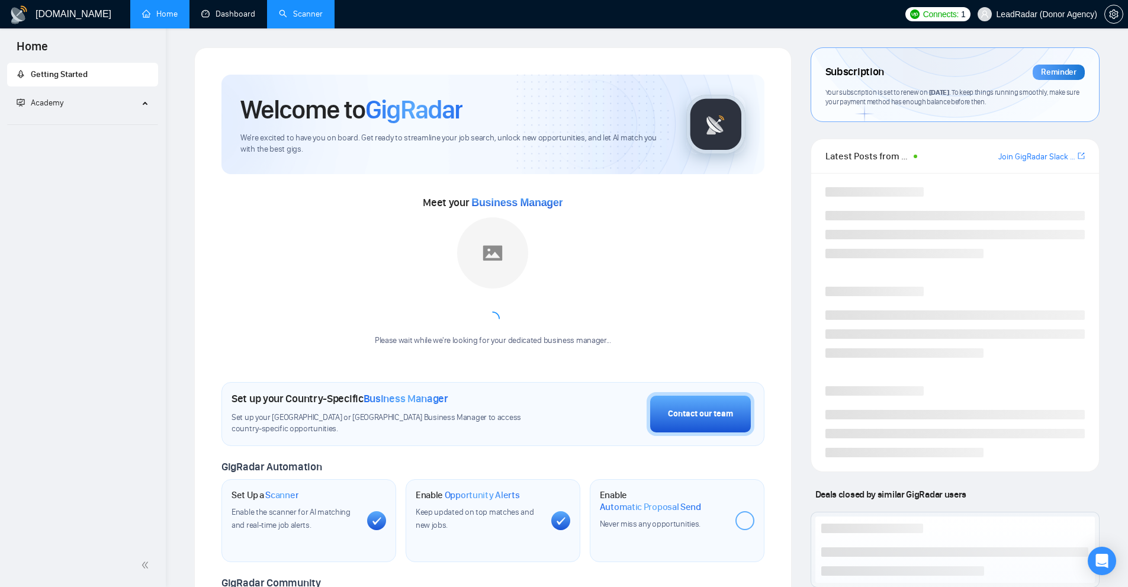
click at [299, 12] on link "Scanner" at bounding box center [301, 14] width 44 height 10
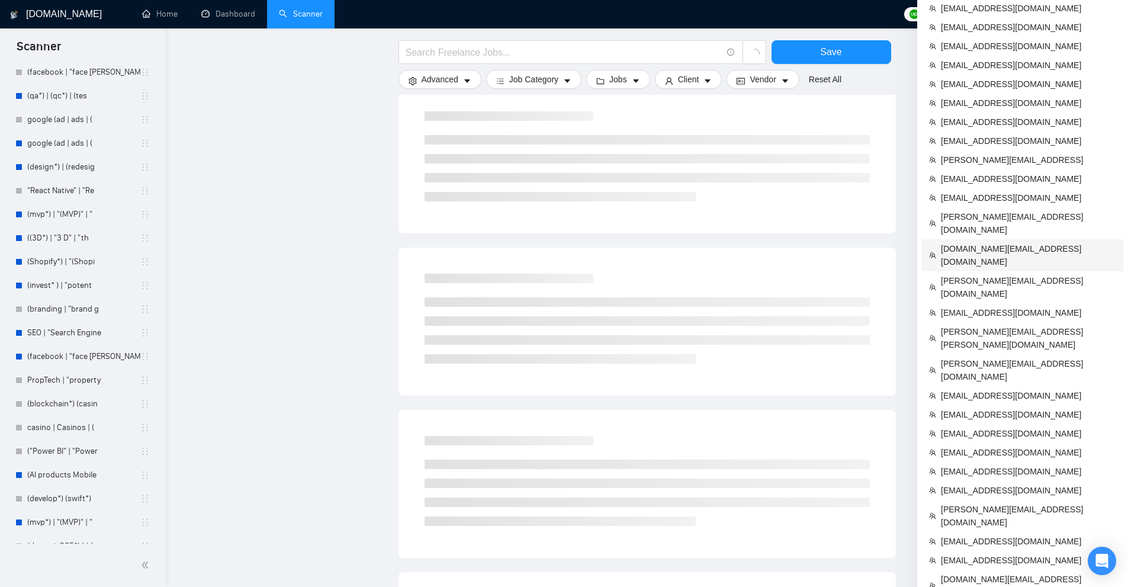
scroll to position [474, 0]
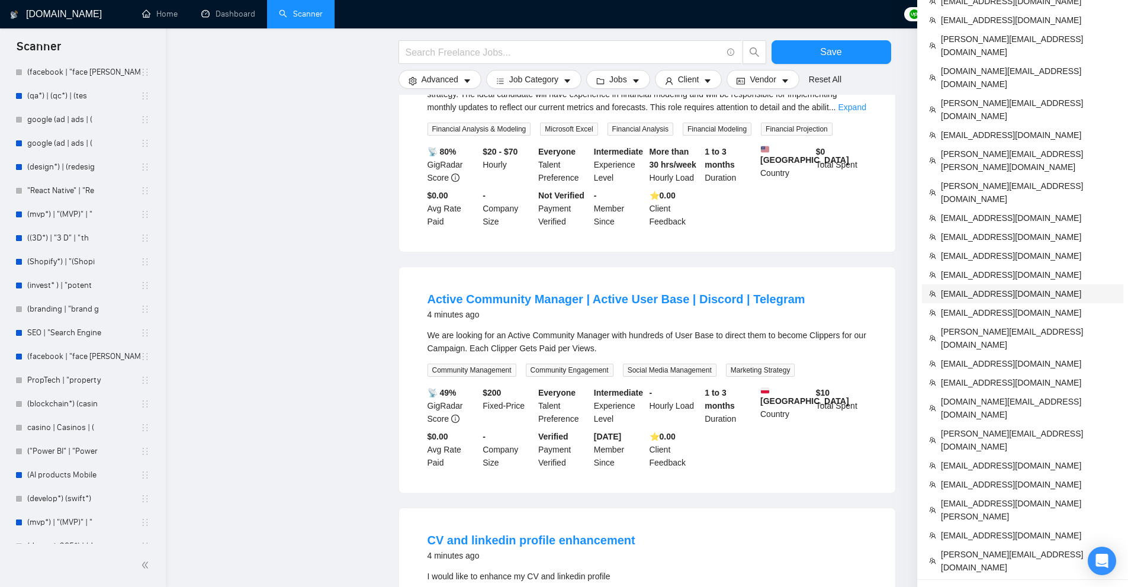
click at [983, 287] on span "[EMAIL_ADDRESS][DOMAIN_NAME]" at bounding box center [1028, 293] width 175 height 13
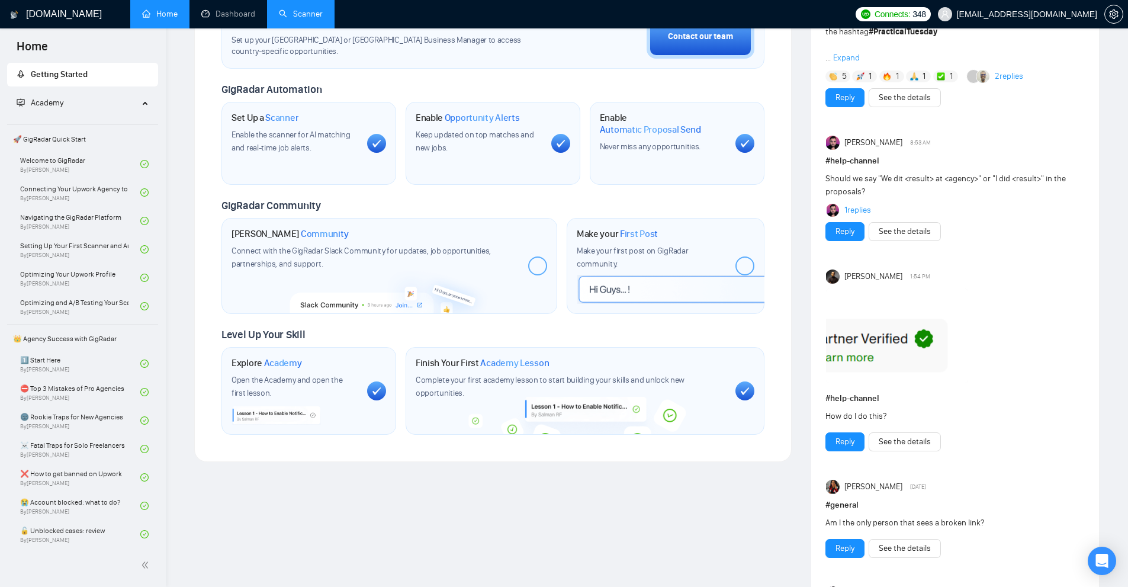
scroll to position [474, 0]
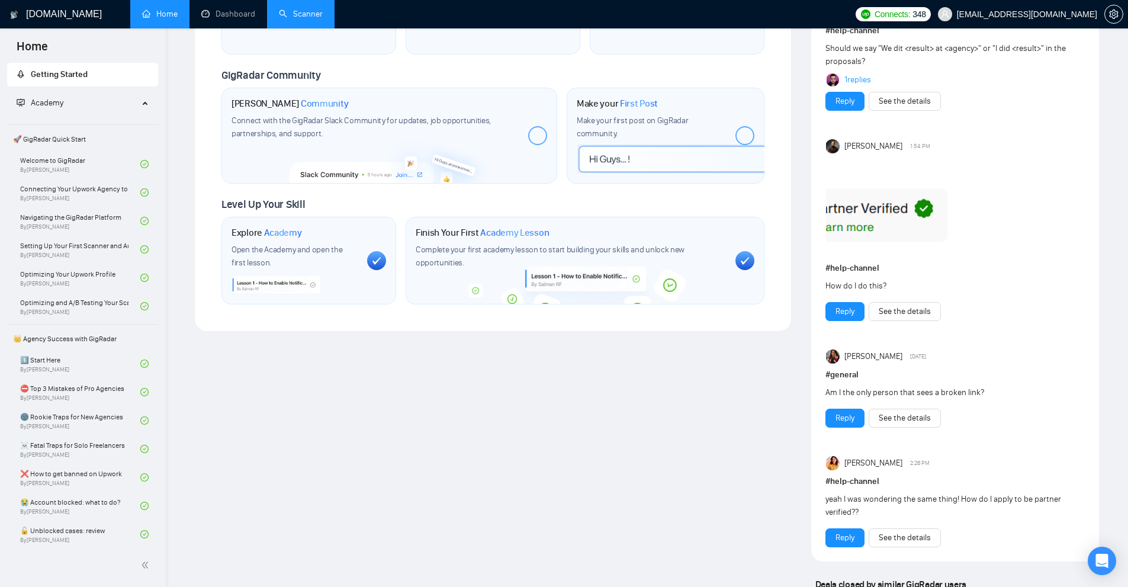
click at [309, 9] on link "Scanner" at bounding box center [301, 14] width 44 height 10
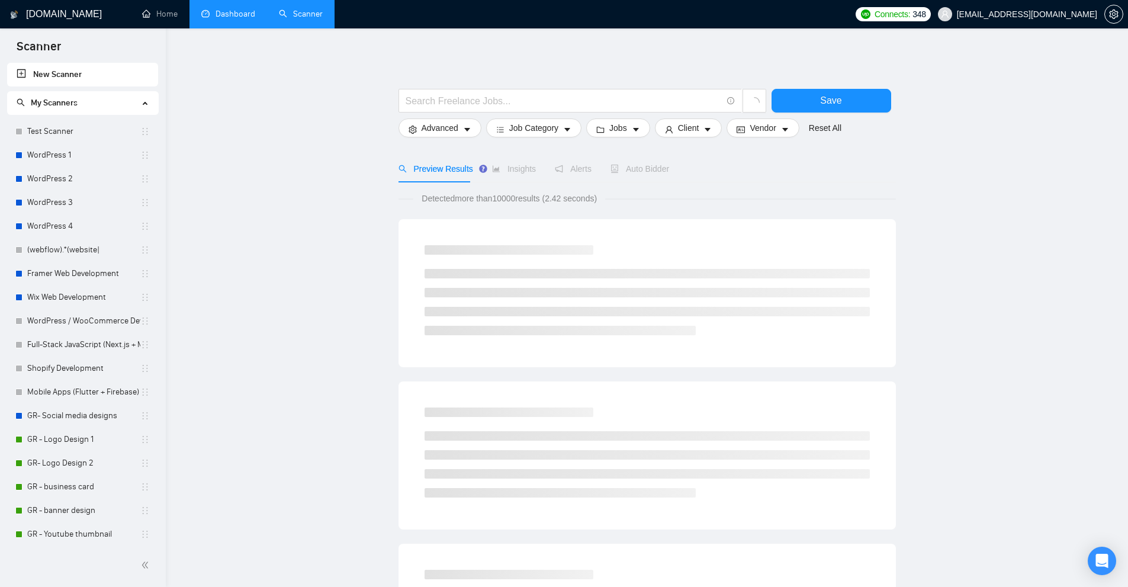
click at [235, 17] on link "Dashboard" at bounding box center [228, 14] width 54 height 10
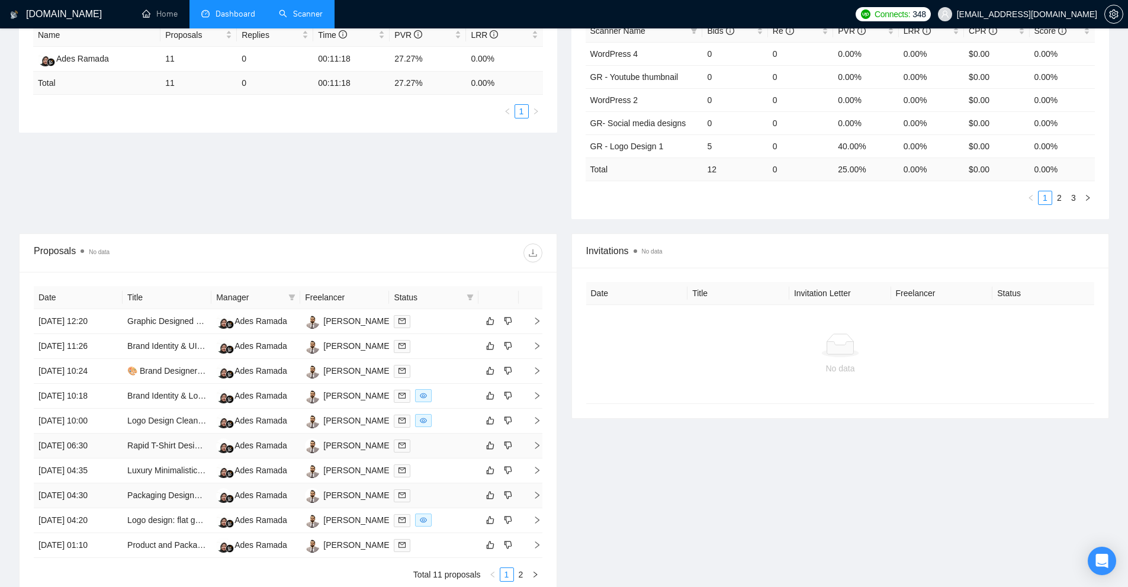
scroll to position [296, 0]
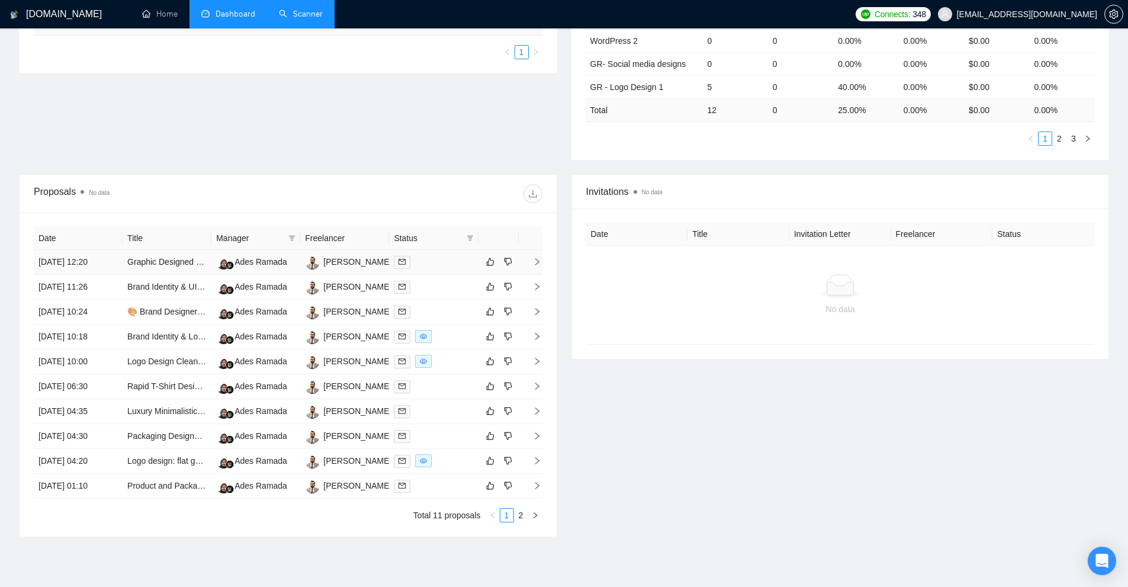
click at [476, 241] on th "Status" at bounding box center [433, 238] width 89 height 23
click at [472, 240] on icon "filter" at bounding box center [470, 238] width 7 height 7
click at [451, 279] on span "Sent" at bounding box center [440, 279] width 57 height 13
checkbox input "true"
click at [457, 262] on span "Chat" at bounding box center [440, 260] width 57 height 13
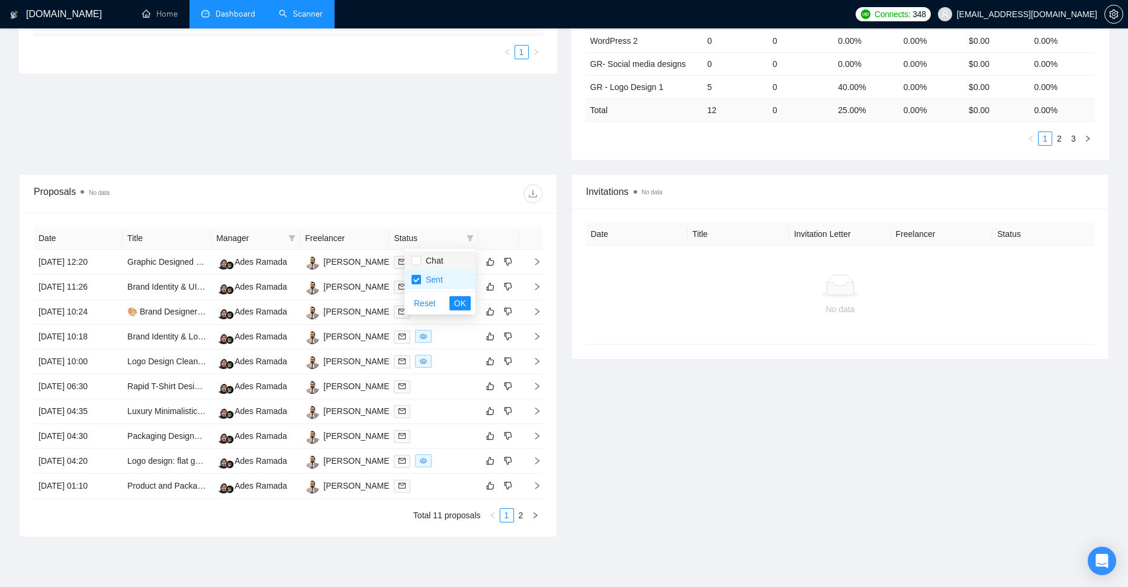
checkbox input "true"
click at [443, 278] on span "Sent" at bounding box center [440, 279] width 57 height 13
checkbox input "false"
click at [457, 302] on span "OK" at bounding box center [460, 303] width 12 height 13
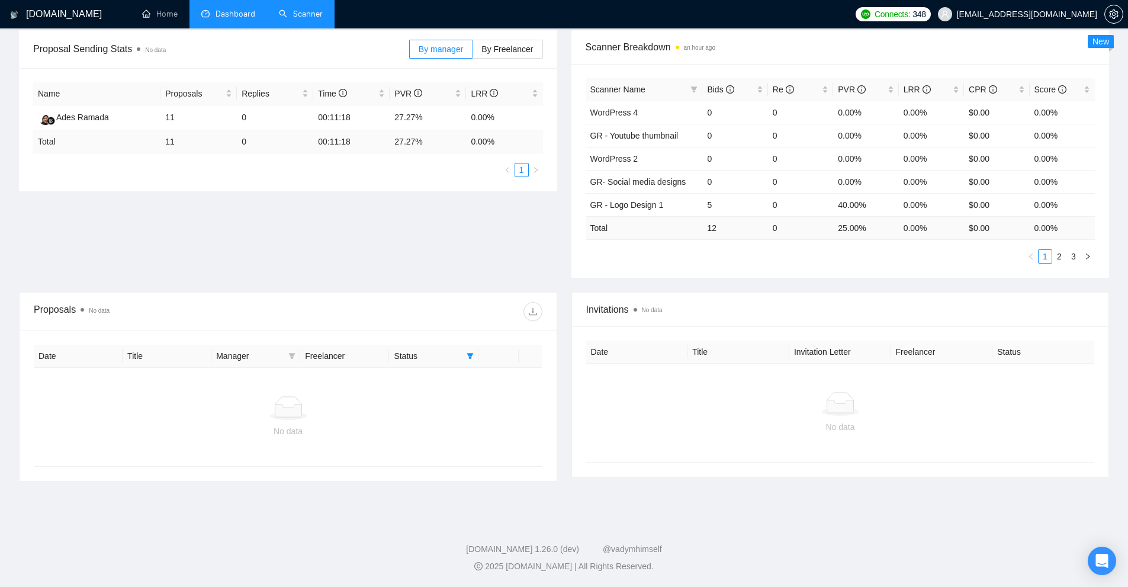
scroll to position [178, 0]
click at [462, 355] on div "Status" at bounding box center [433, 355] width 79 height 13
click at [468, 356] on icon "filter" at bounding box center [470, 356] width 7 height 6
click at [447, 385] on li "Chat" at bounding box center [439, 378] width 71 height 19
checkbox input "false"
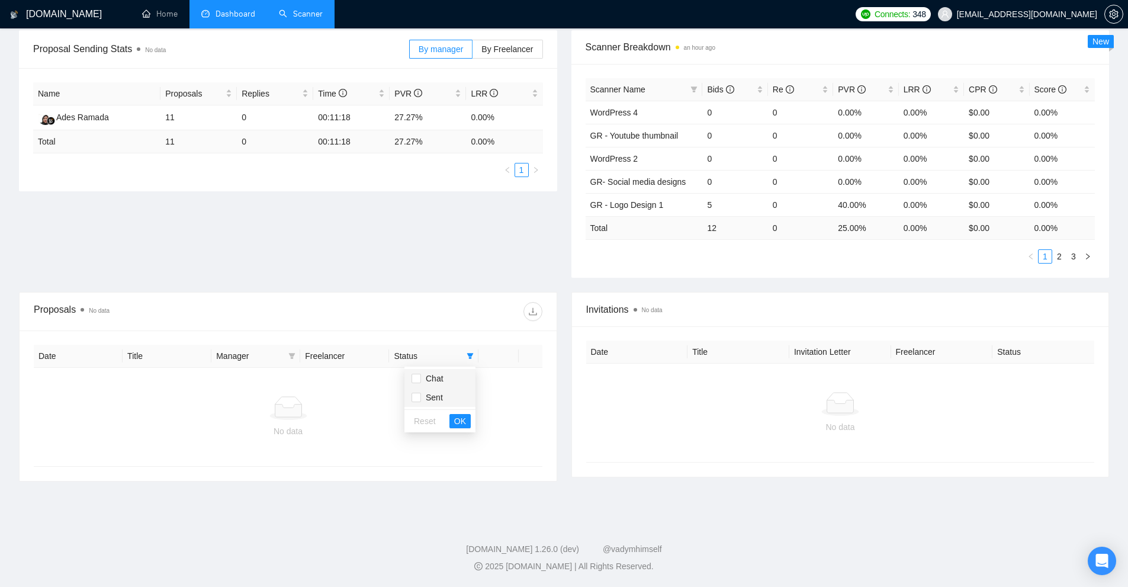
click at [443, 393] on span "Sent" at bounding box center [440, 397] width 57 height 13
checkbox input "true"
click at [453, 377] on span "Chat" at bounding box center [440, 378] width 57 height 13
checkbox input "true"
click at [441, 390] on li "Sent" at bounding box center [439, 397] width 71 height 19
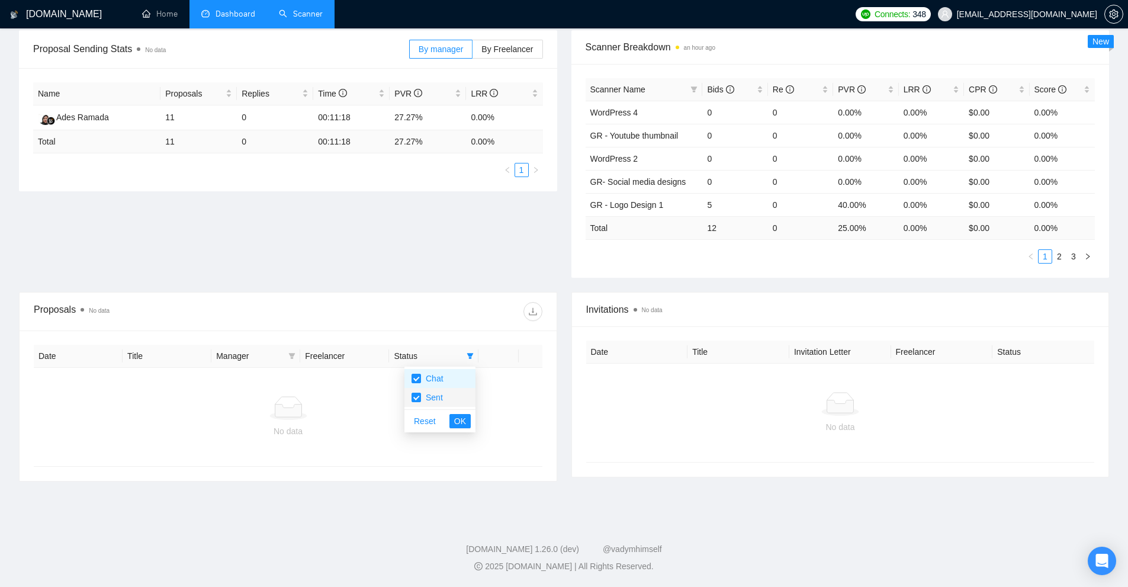
checkbox input "false"
click at [443, 377] on span "Chat" at bounding box center [440, 378] width 57 height 13
checkbox input "false"
click at [456, 421] on span "OK" at bounding box center [460, 421] width 12 height 13
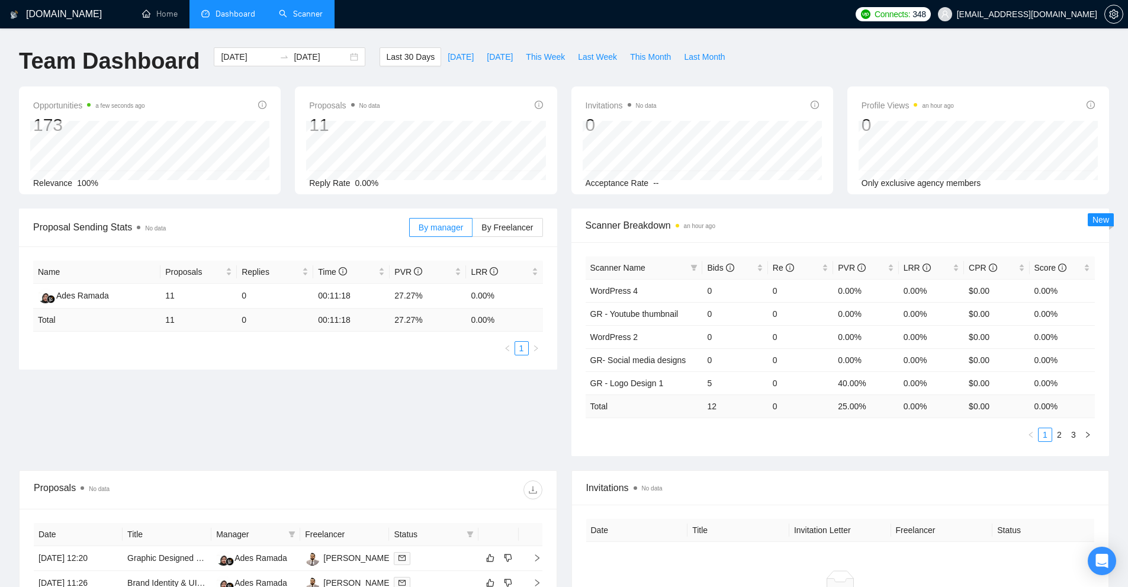
click at [299, 17] on link "Scanner" at bounding box center [301, 14] width 44 height 10
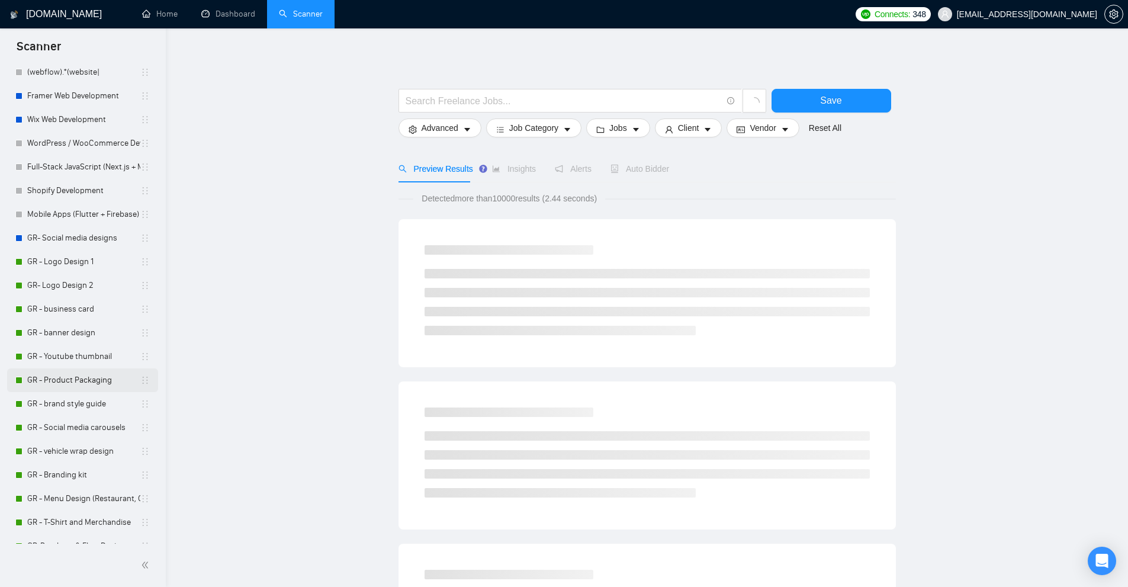
scroll to position [216, 0]
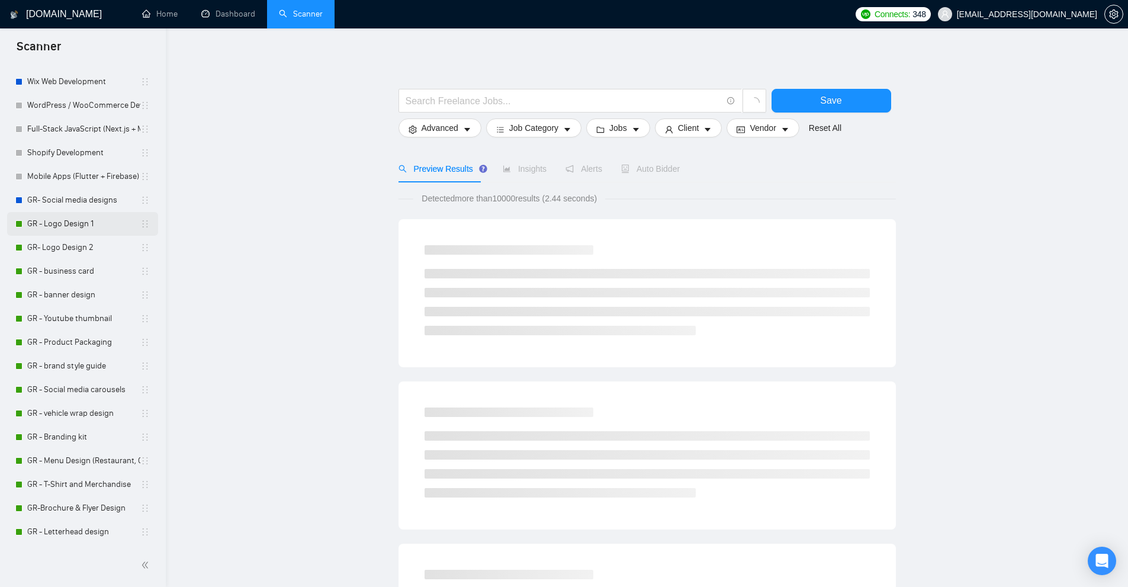
click at [88, 227] on link "GR - Logo Design 1" at bounding box center [83, 224] width 113 height 24
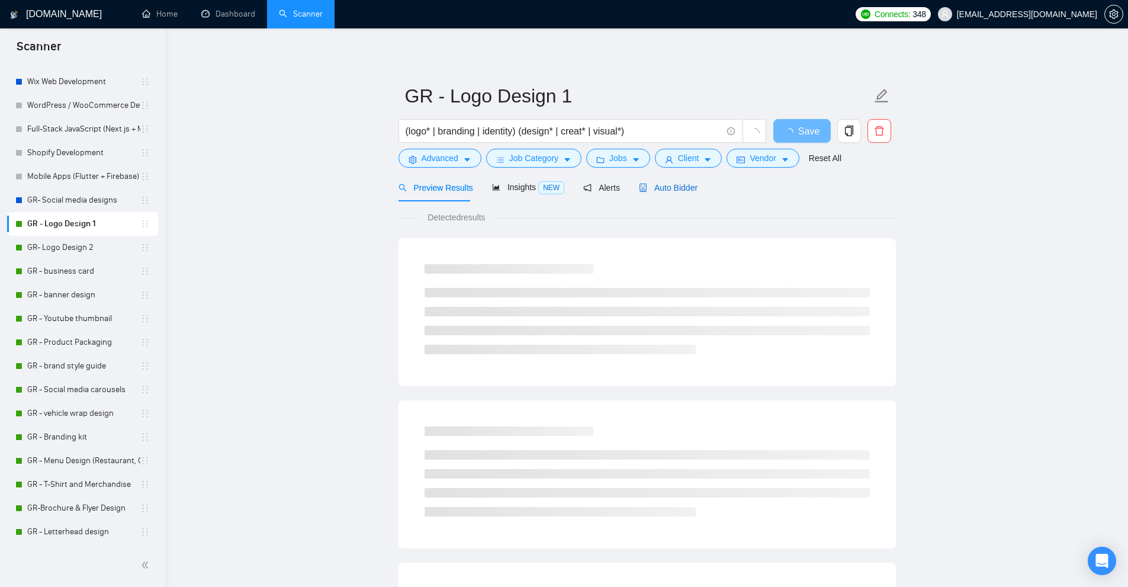
click at [662, 188] on span "Auto Bidder" at bounding box center [668, 187] width 59 height 9
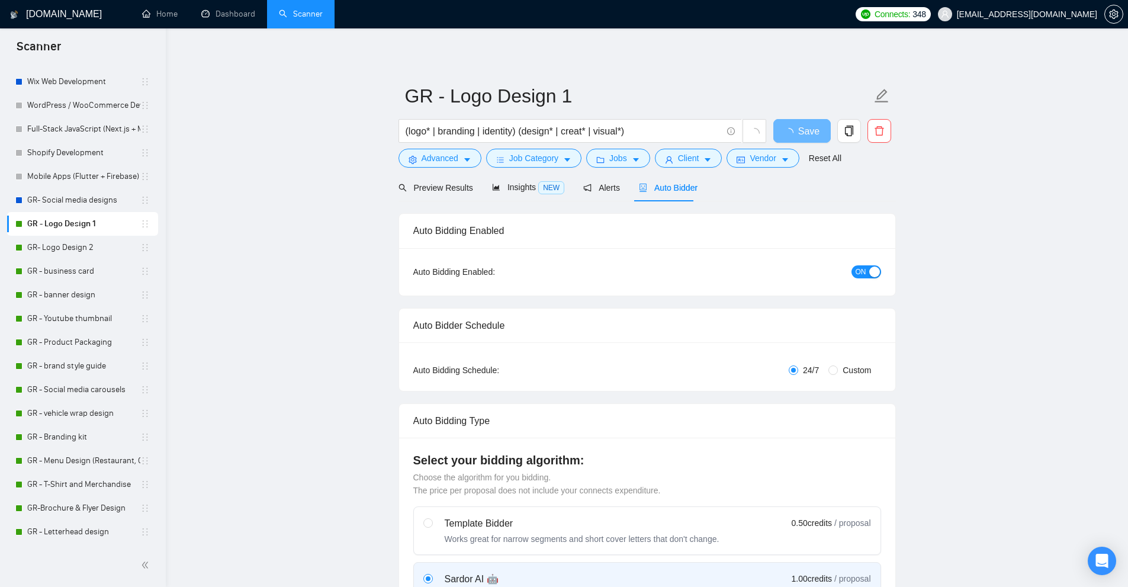
checkbox input "true"
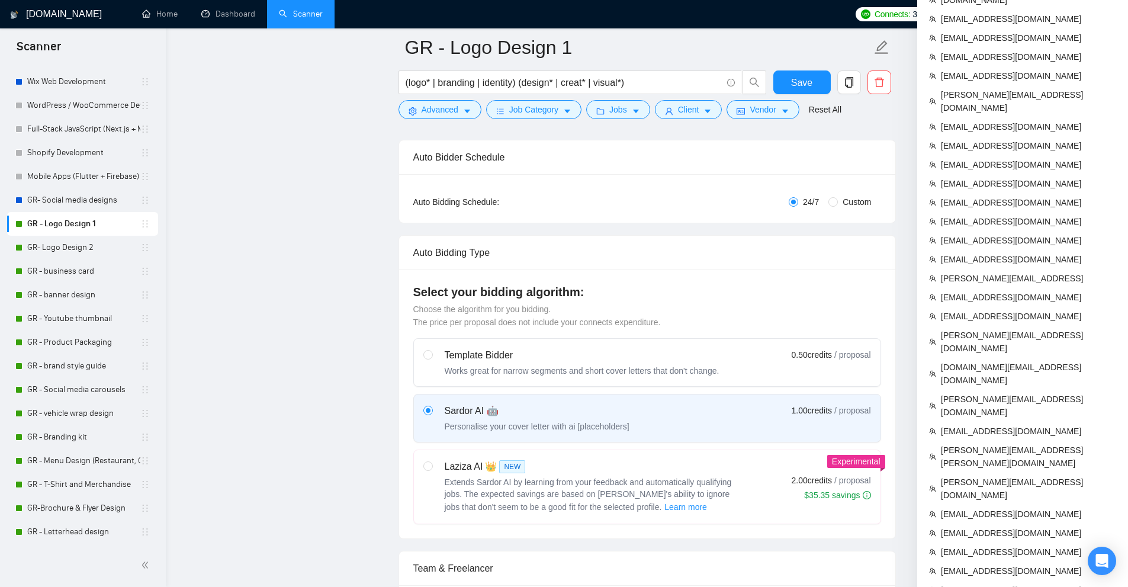
scroll to position [237, 0]
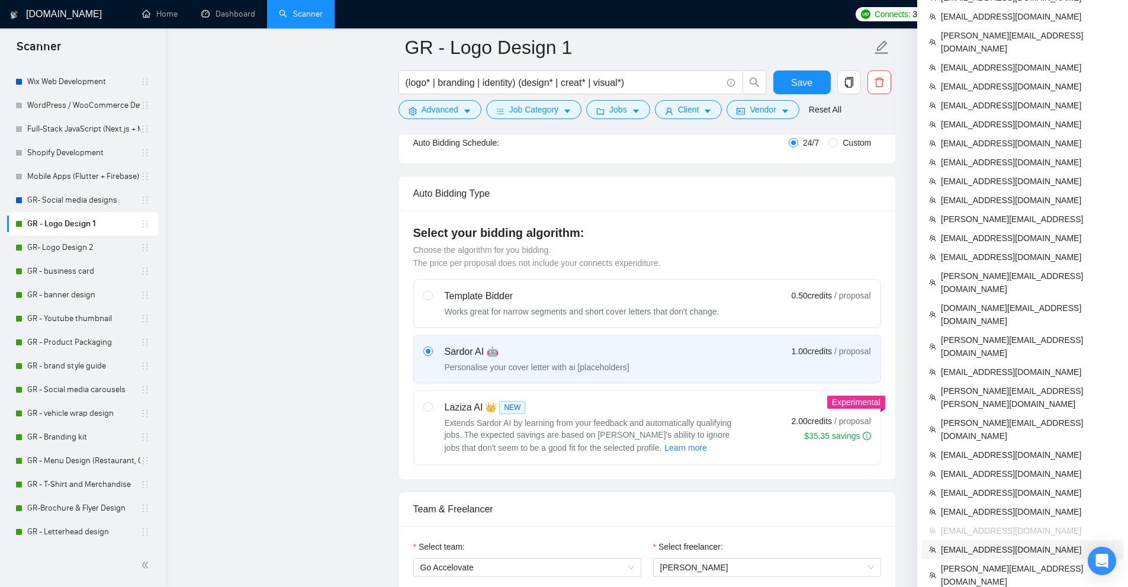
click at [991, 540] on li "[EMAIL_ADDRESS][DOMAIN_NAME]" at bounding box center [1022, 549] width 201 height 19
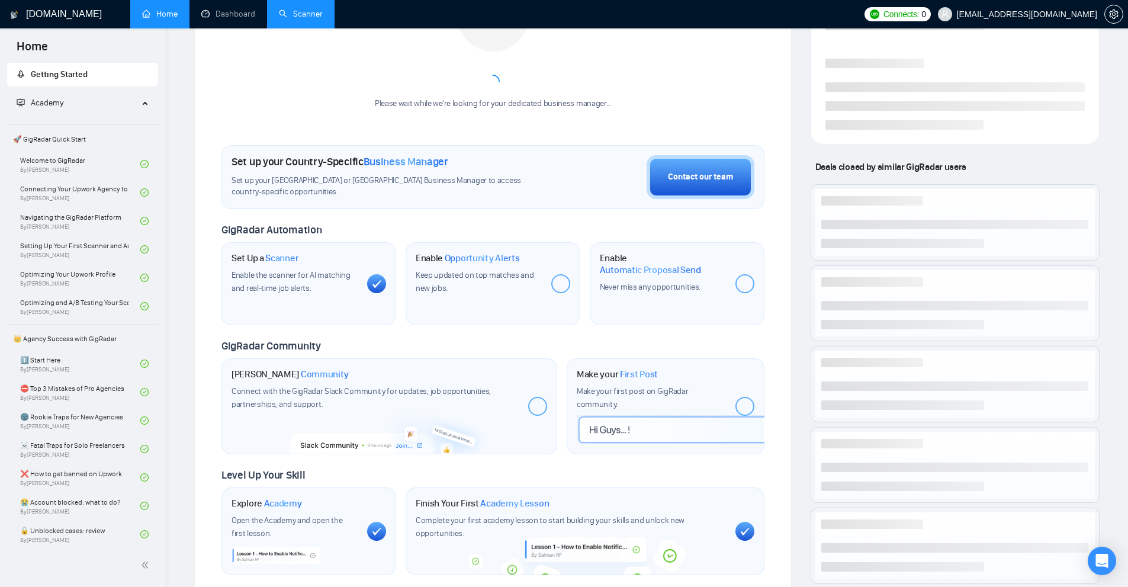
click at [299, 15] on link "Scanner" at bounding box center [301, 14] width 44 height 10
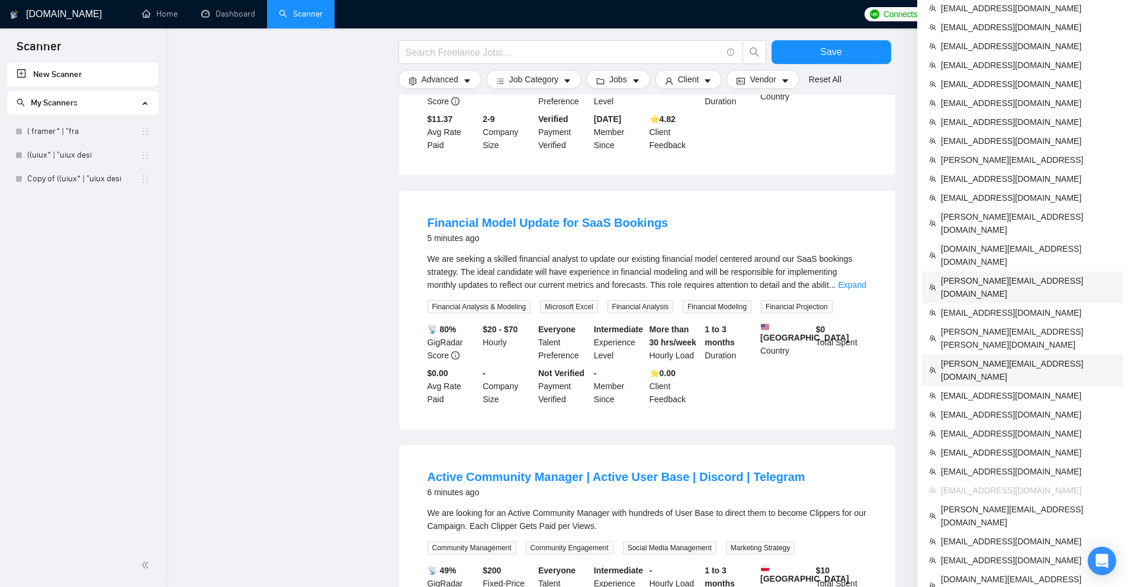
scroll to position [415, 0]
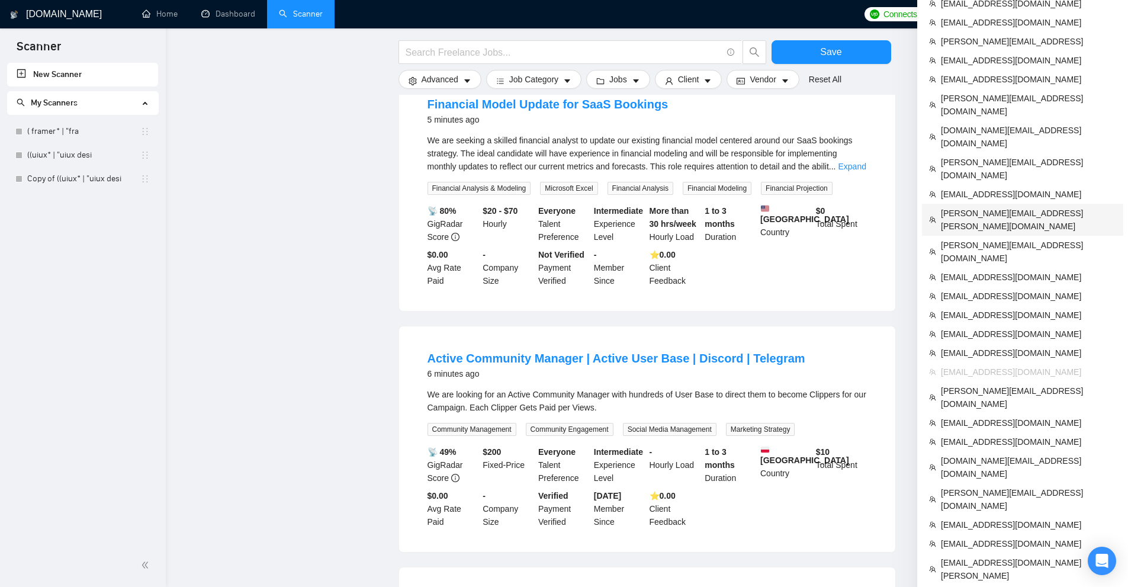
click at [964, 207] on span "[PERSON_NAME][EMAIL_ADDRESS][PERSON_NAME][DOMAIN_NAME]" at bounding box center [1028, 220] width 175 height 26
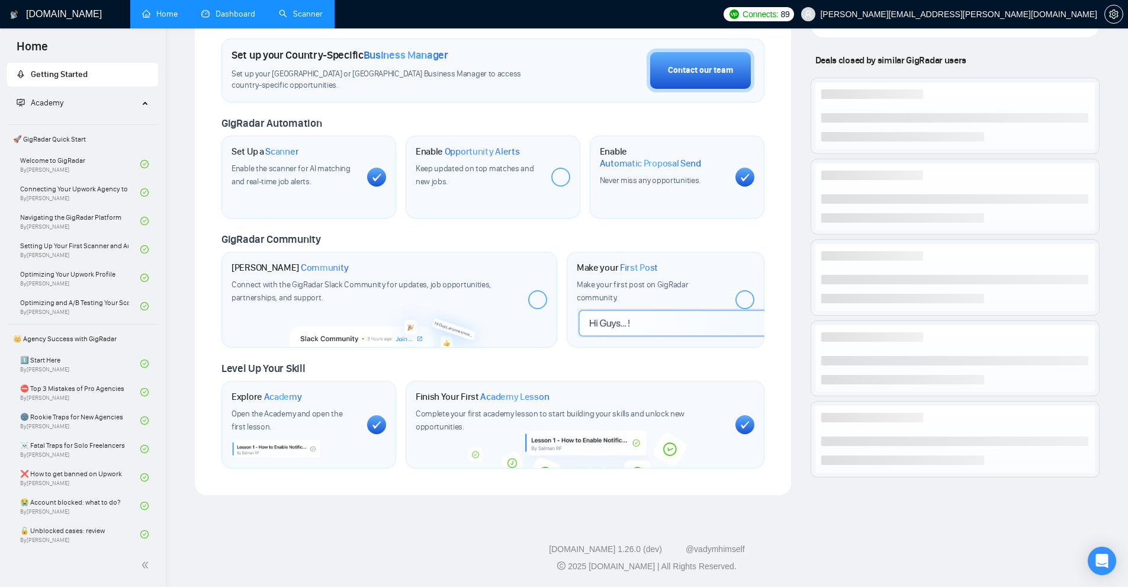
click at [244, 19] on link "Dashboard" at bounding box center [228, 14] width 54 height 10
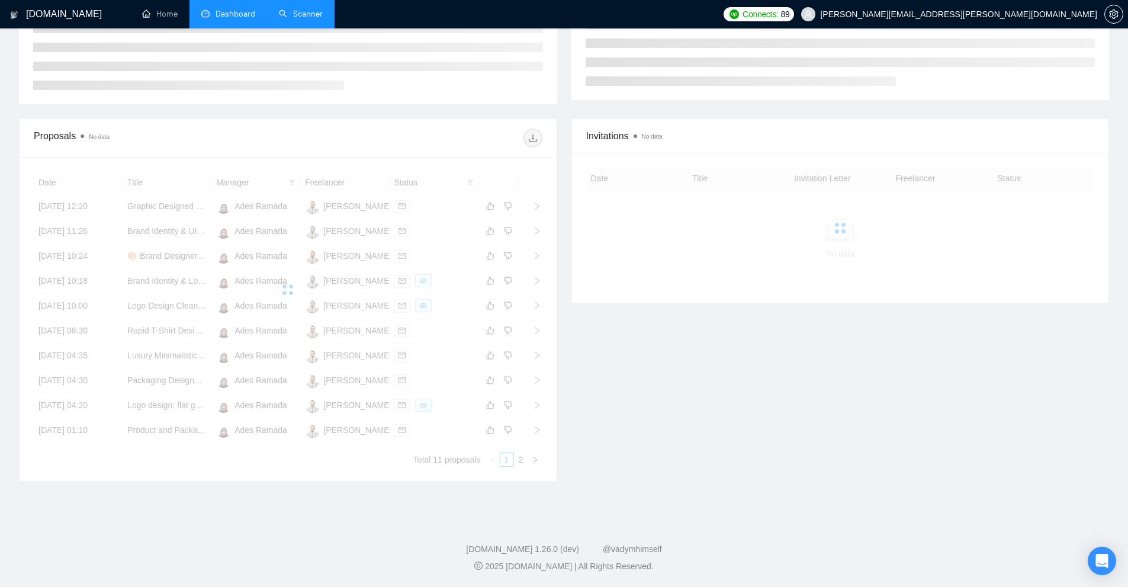
scroll to position [123, 0]
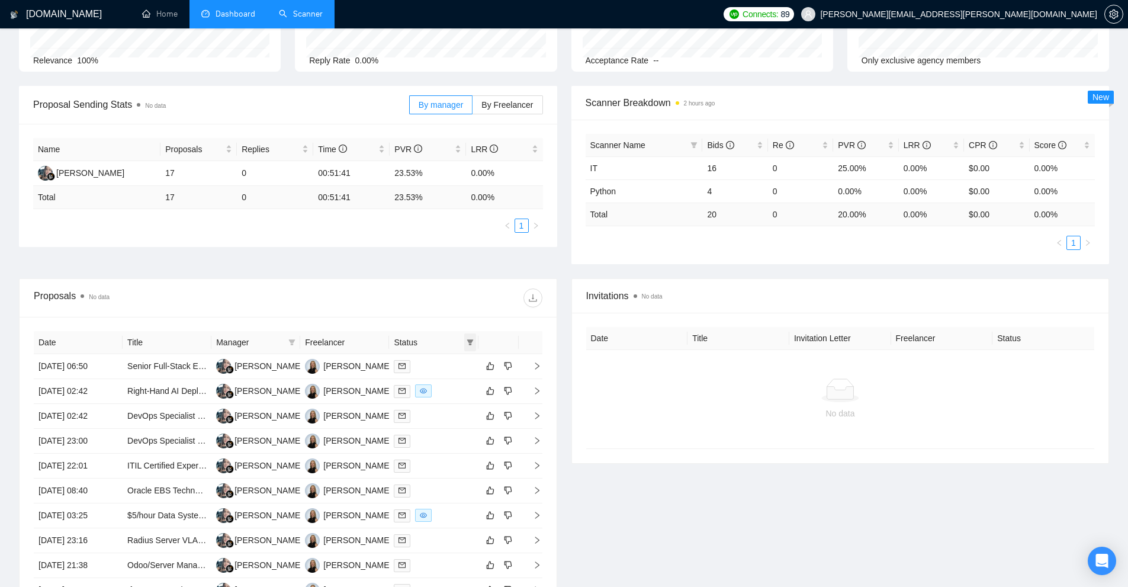
click at [473, 343] on icon "filter" at bounding box center [470, 342] width 7 height 7
click at [455, 371] on li "Chat" at bounding box center [439, 364] width 71 height 19
checkbox input "true"
click at [458, 404] on span "OK" at bounding box center [460, 407] width 12 height 13
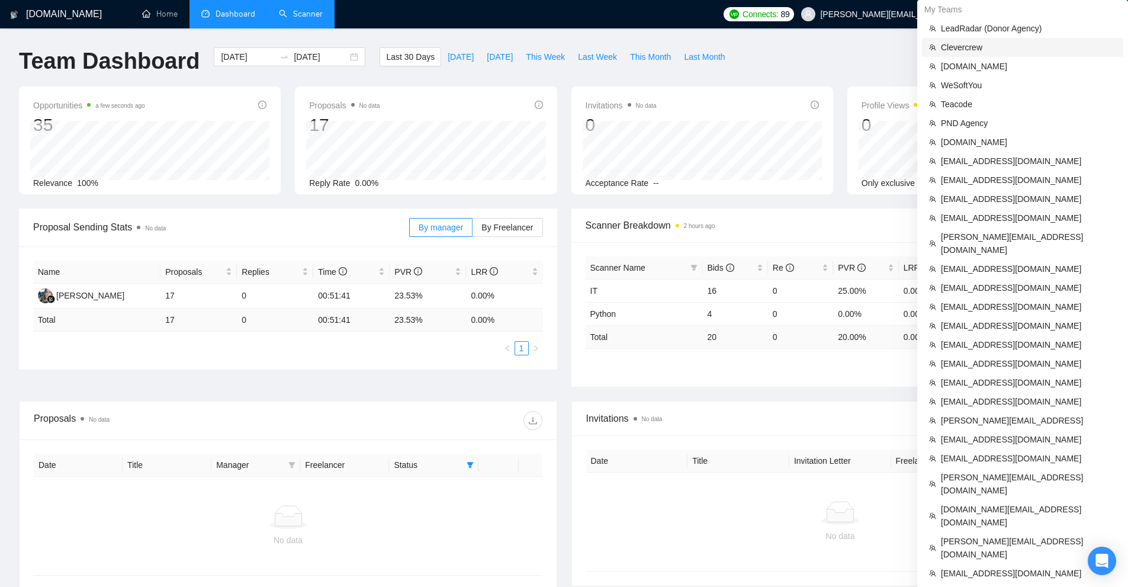
click at [980, 49] on span "Clevercrew" at bounding box center [1028, 47] width 175 height 13
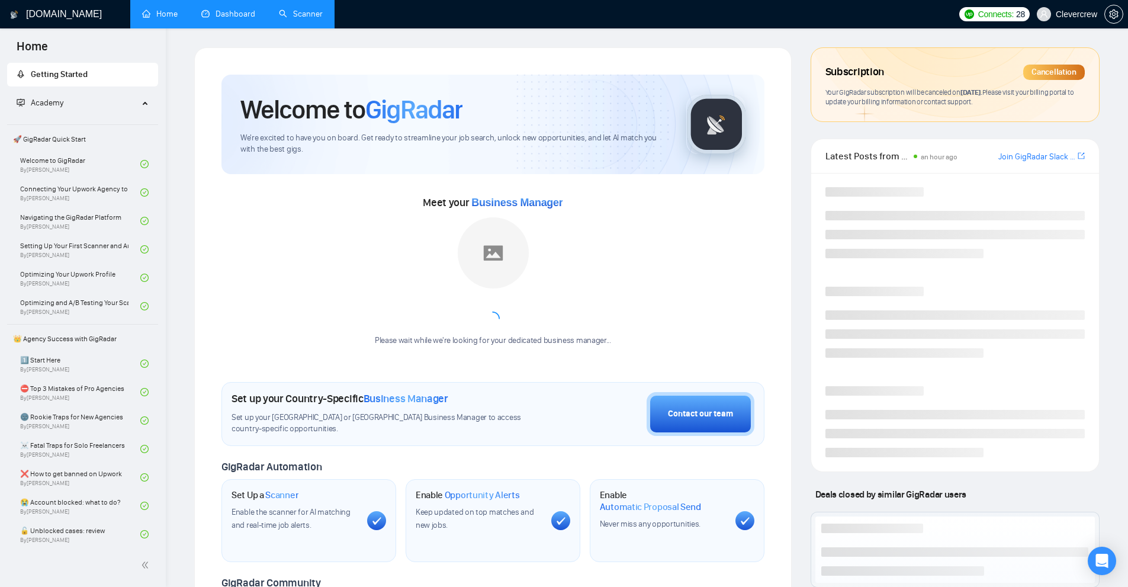
click at [301, 19] on link "Scanner" at bounding box center [301, 14] width 44 height 10
click at [255, 19] on link "Dashboard" at bounding box center [228, 14] width 54 height 10
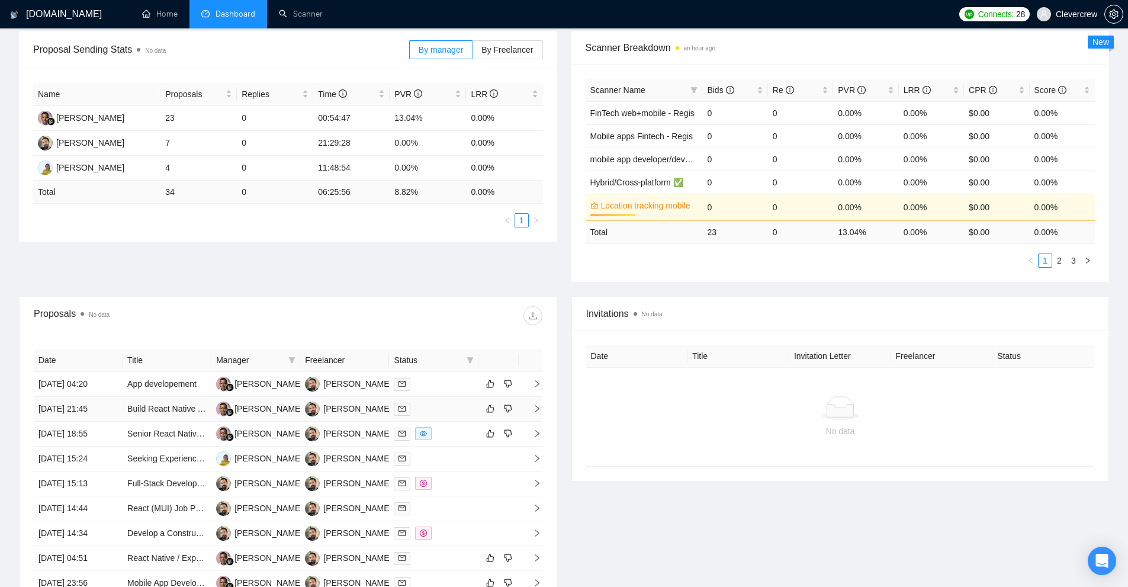
scroll to position [355, 0]
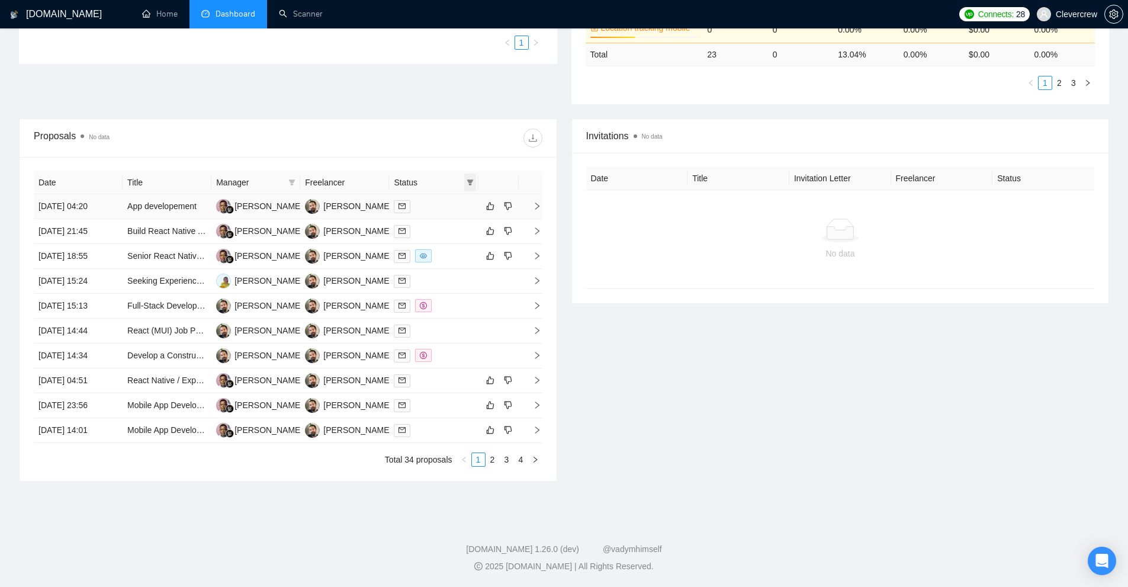
click at [471, 189] on span at bounding box center [470, 183] width 12 height 18
click at [472, 181] on icon "filter" at bounding box center [470, 182] width 7 height 6
click at [446, 216] on li "Sent" at bounding box center [439, 223] width 71 height 19
checkbox input "true"
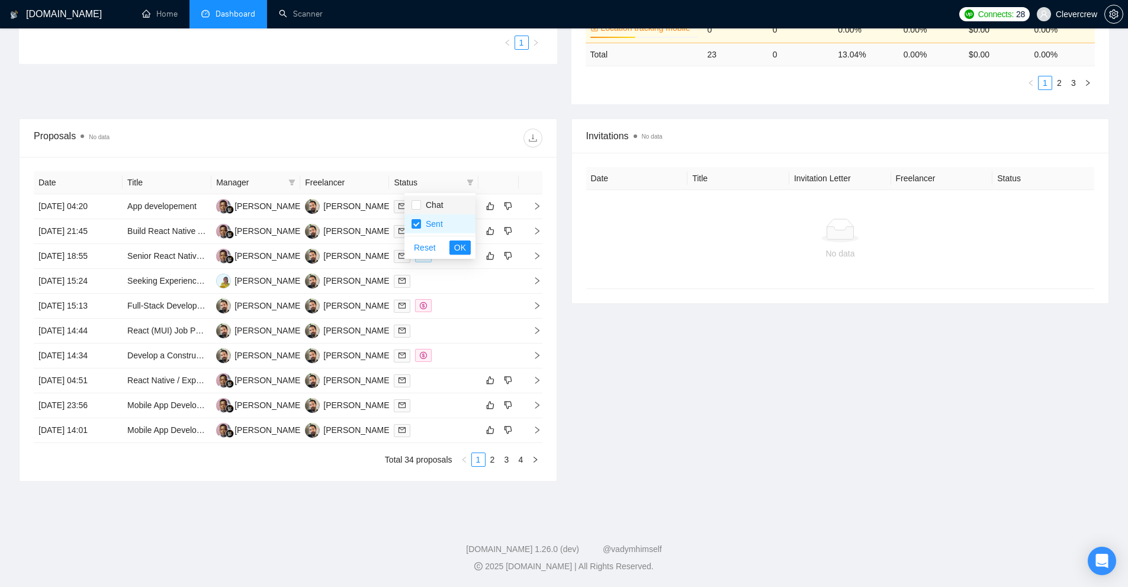
click at [448, 206] on span "Chat" at bounding box center [440, 204] width 57 height 13
checkbox input "true"
click at [445, 219] on span "Sent" at bounding box center [440, 223] width 57 height 13
checkbox input "false"
click at [457, 251] on span "OK" at bounding box center [460, 247] width 12 height 13
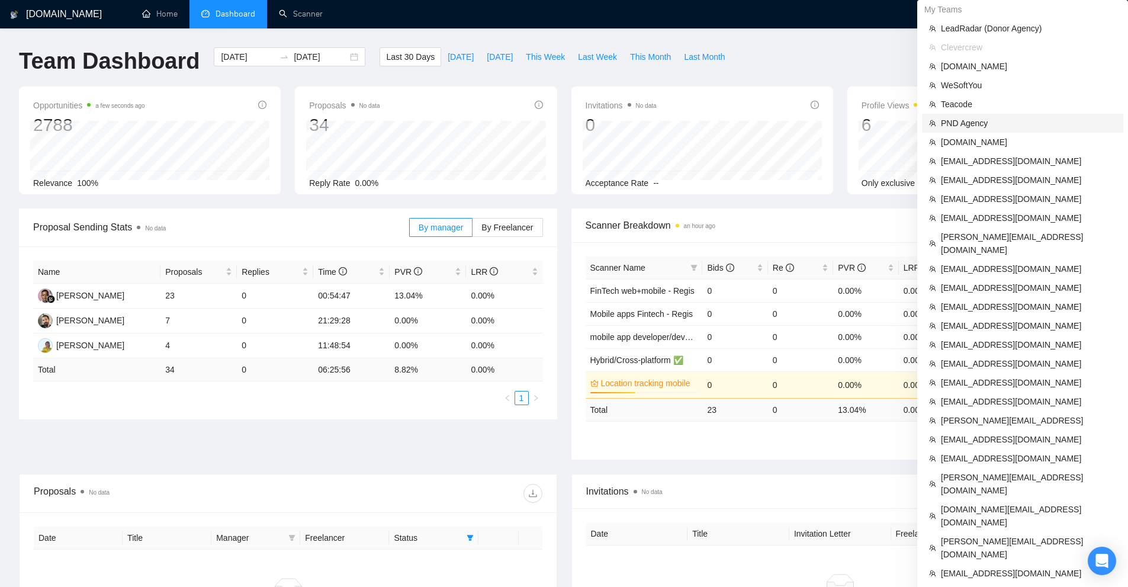
click at [960, 126] on span "PND Agency" at bounding box center [1028, 123] width 175 height 13
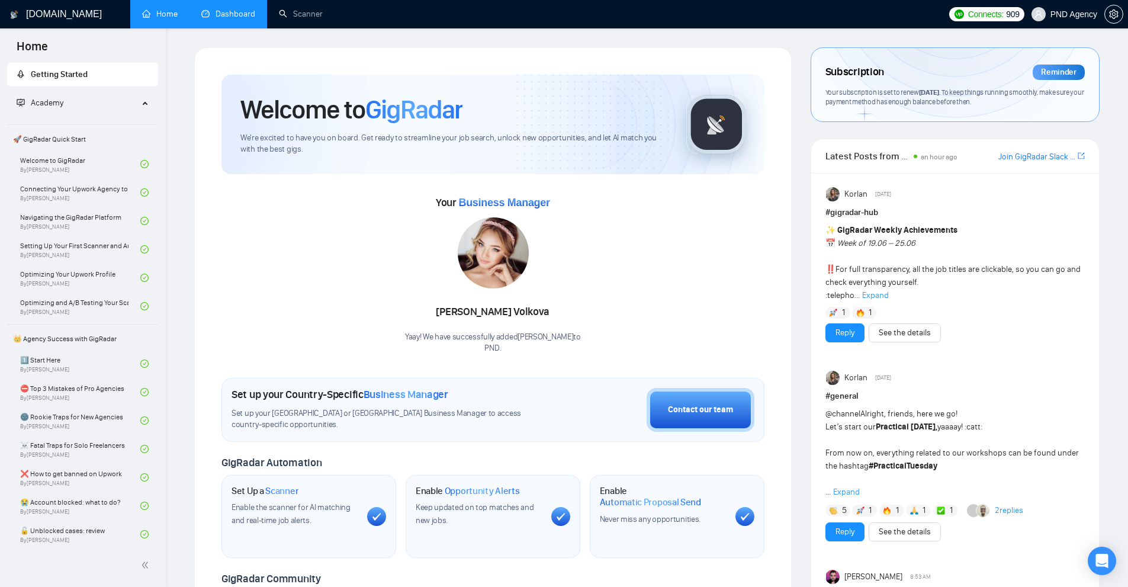
click at [226, 14] on link "Dashboard" at bounding box center [228, 14] width 54 height 10
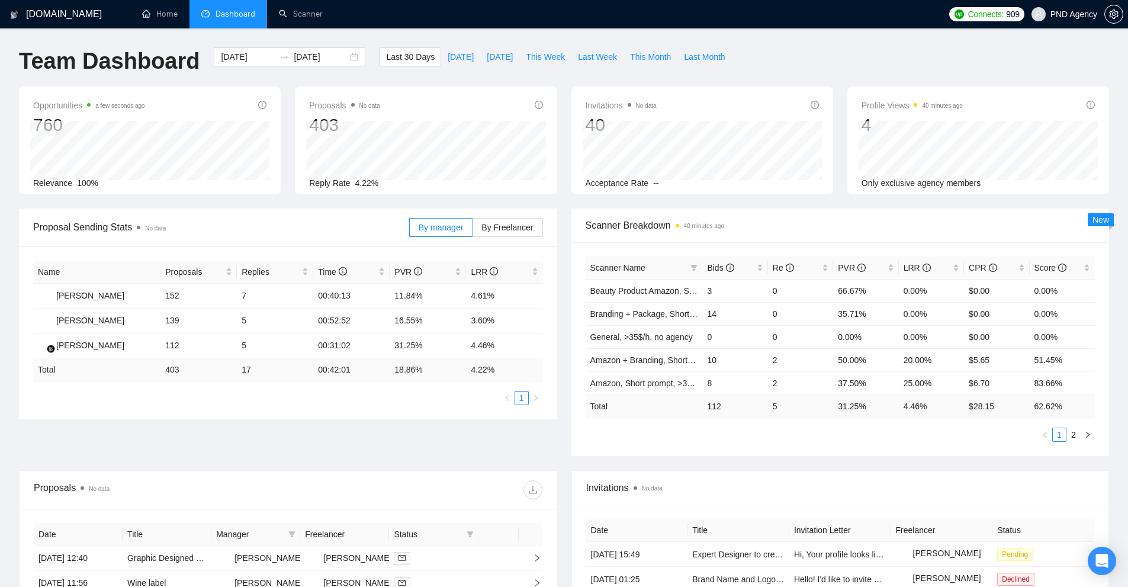
scroll to position [237, 0]
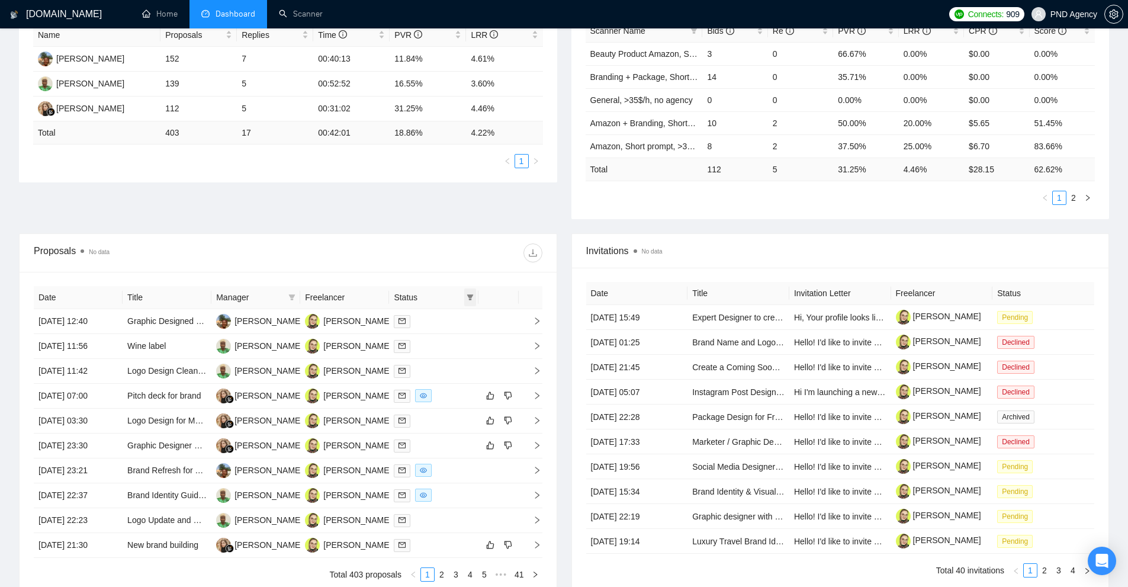
click at [474, 297] on span at bounding box center [470, 297] width 12 height 18
click at [449, 332] on li "Sent" at bounding box center [439, 338] width 71 height 19
checkbox input "true"
click at [452, 326] on span "Chat" at bounding box center [440, 319] width 57 height 13
checkbox input "true"
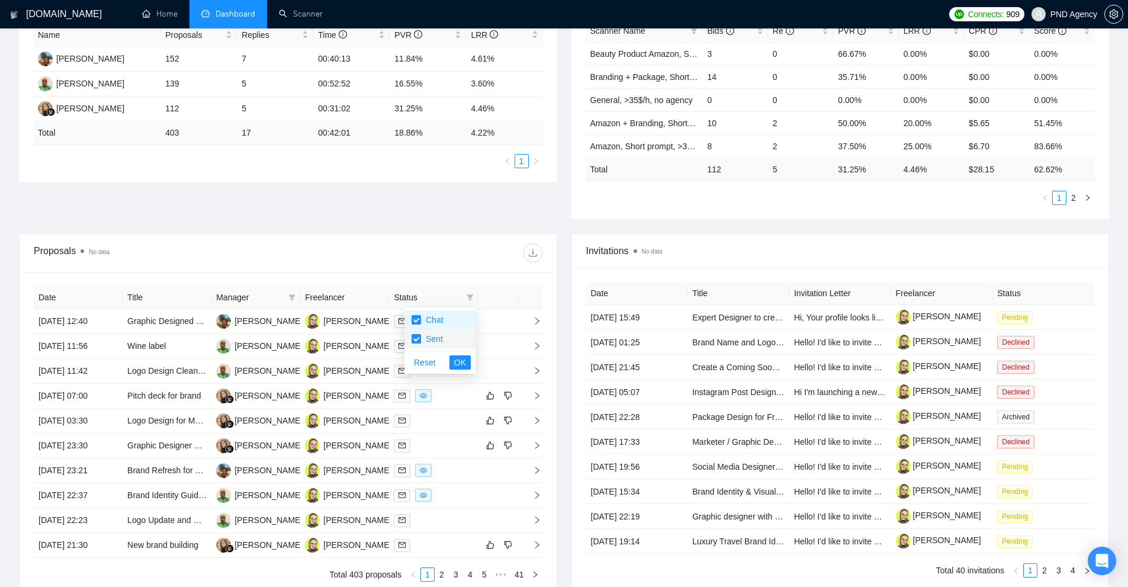
click at [449, 333] on span "Sent" at bounding box center [440, 338] width 57 height 13
checkbox input "false"
click at [461, 362] on span "OK" at bounding box center [460, 362] width 12 height 13
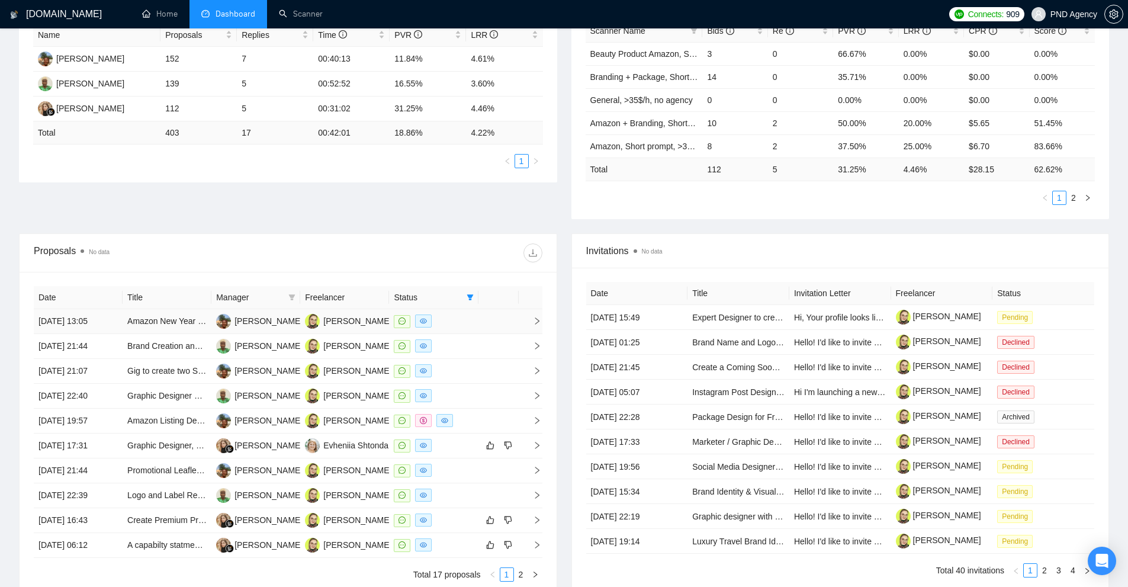
click at [477, 323] on td at bounding box center [433, 321] width 89 height 25
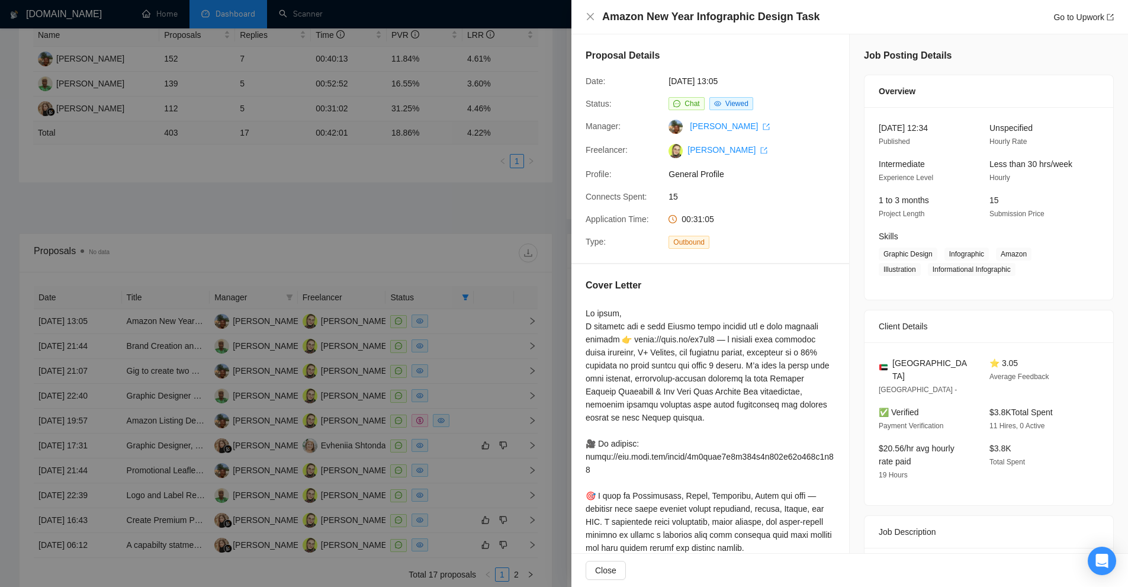
click at [356, 78] on div at bounding box center [564, 293] width 1128 height 587
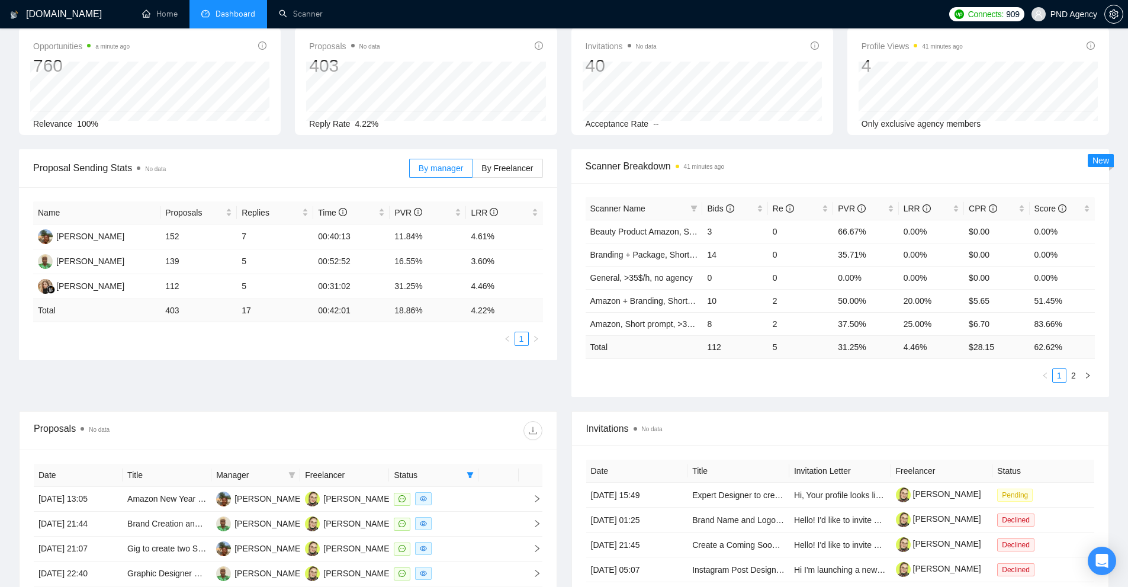
scroll to position [118, 0]
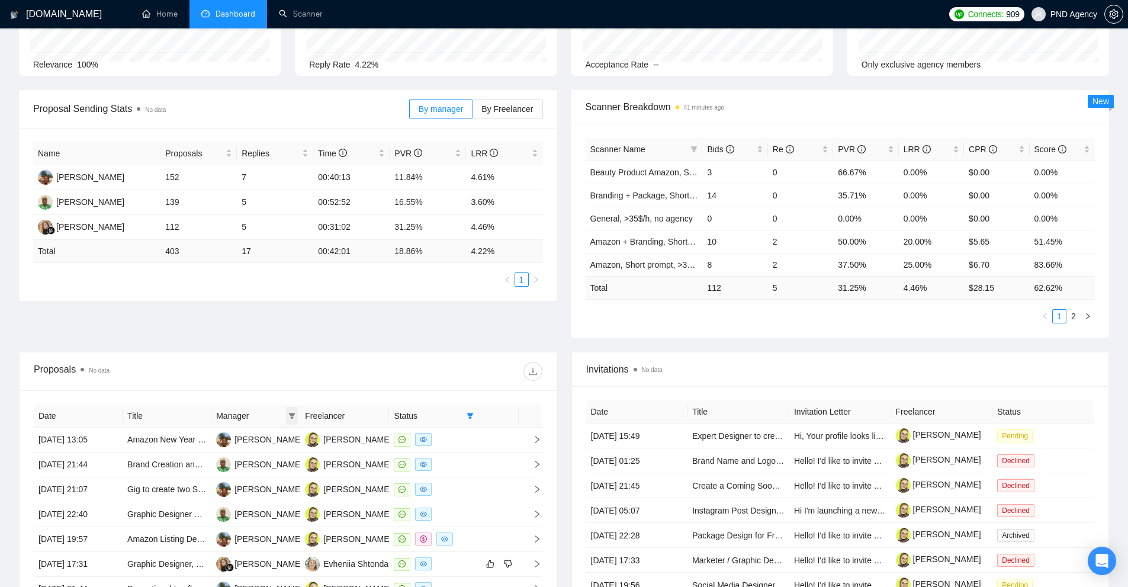
click at [290, 418] on icon "filter" at bounding box center [291, 415] width 7 height 7
click at [233, 441] on span "Kateryna Yakubova" at bounding box center [256, 437] width 68 height 9
checkbox input "true"
click at [282, 498] on span "OK" at bounding box center [282, 499] width 12 height 13
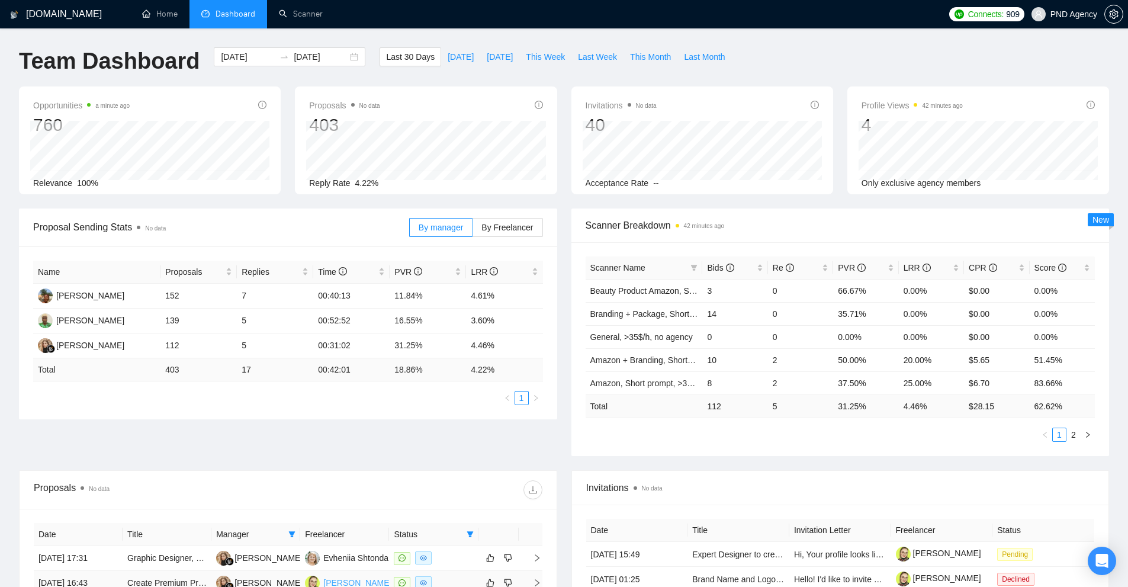
scroll to position [118, 0]
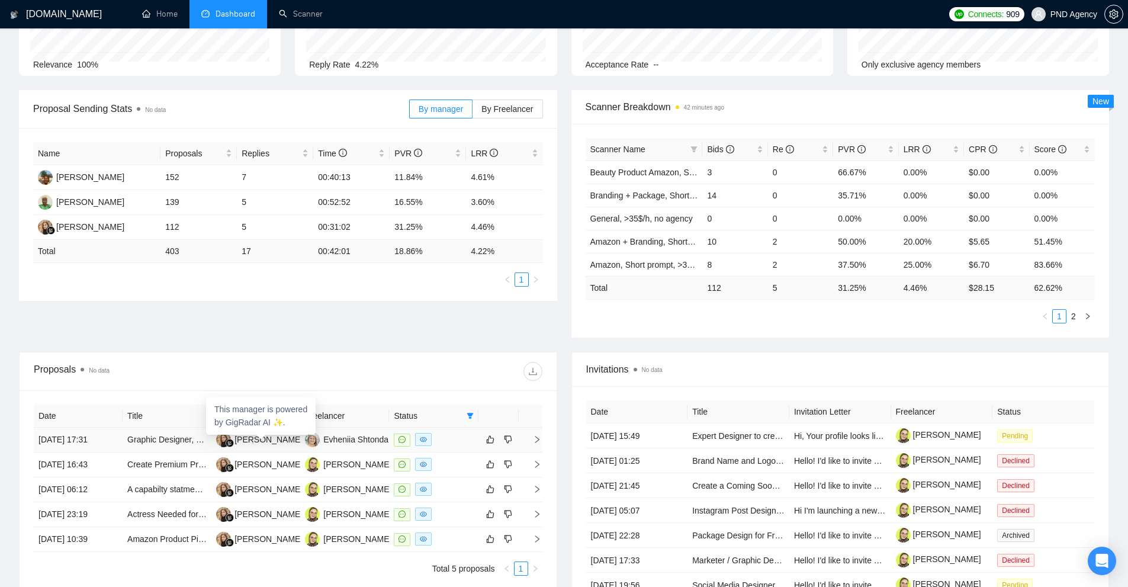
click at [294, 415] on div "This manager is powered by GigRadar AI ✨." at bounding box center [261, 416] width 110 height 38
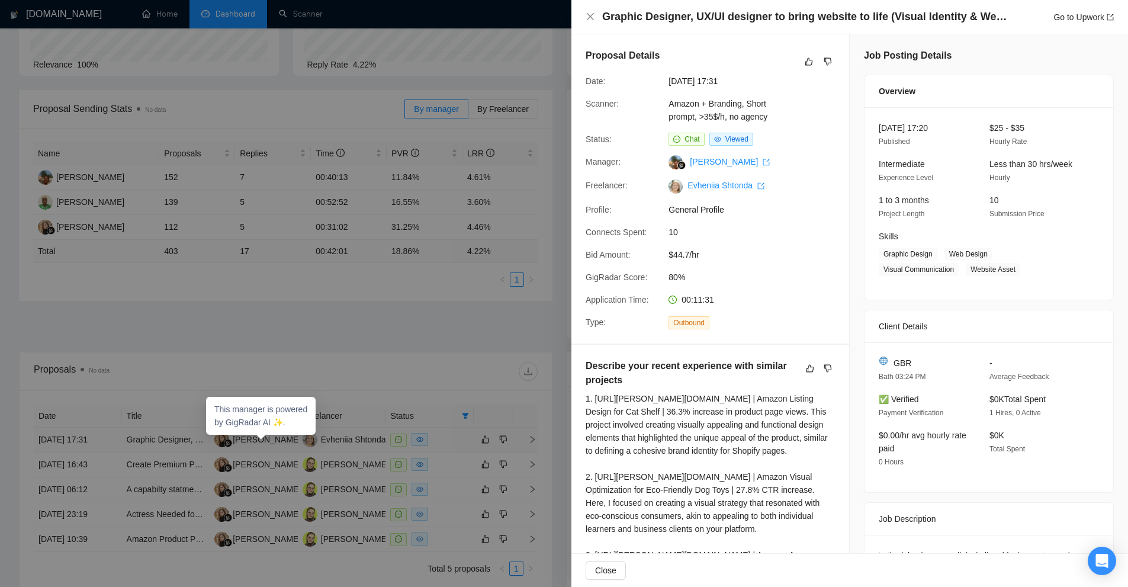
click at [316, 377] on div at bounding box center [564, 293] width 1128 height 587
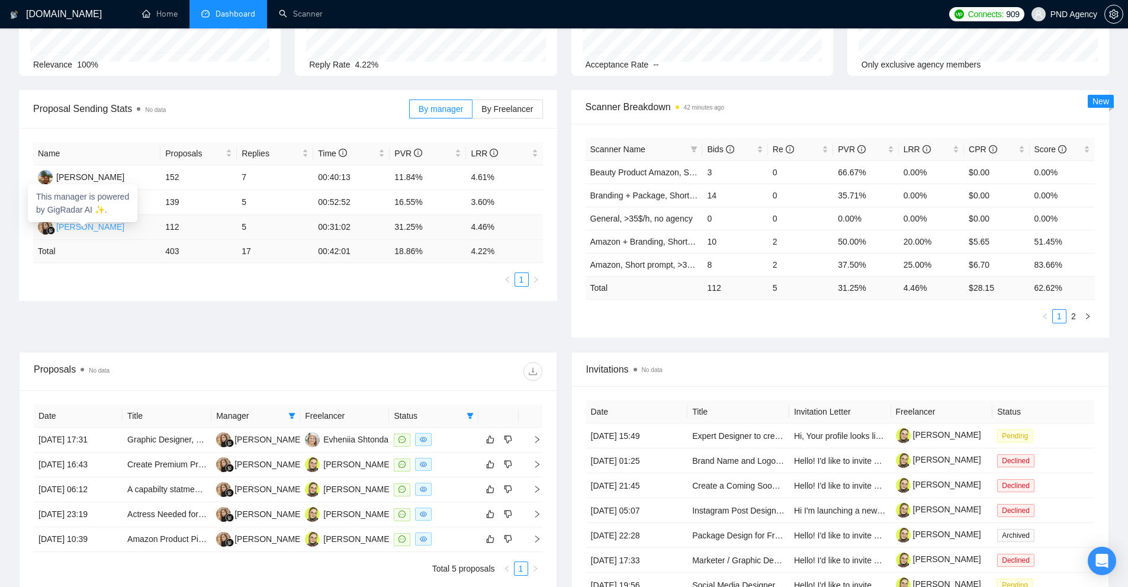
click at [82, 227] on div "Kateryna Yakubova" at bounding box center [90, 226] width 68 height 13
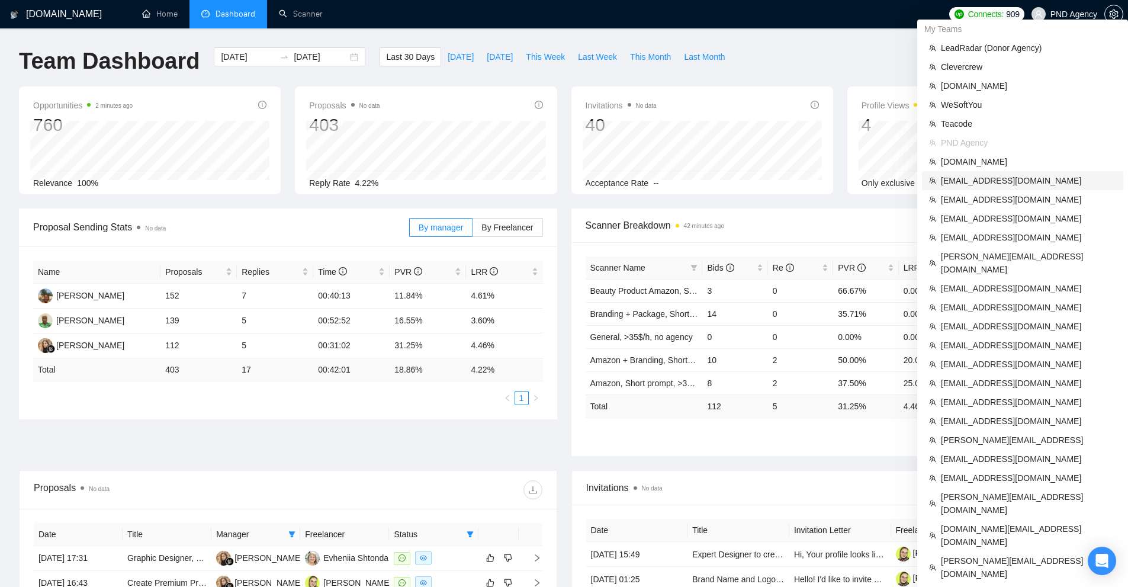
click at [979, 181] on span "[EMAIL_ADDRESS][DOMAIN_NAME]" at bounding box center [1028, 180] width 175 height 13
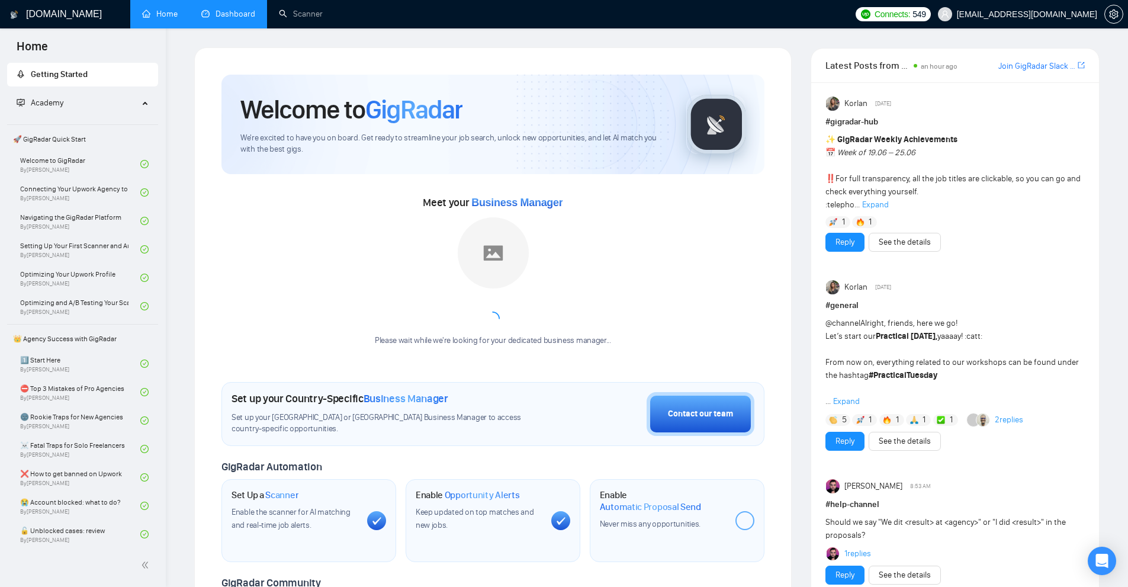
click at [249, 14] on link "Dashboard" at bounding box center [228, 14] width 54 height 10
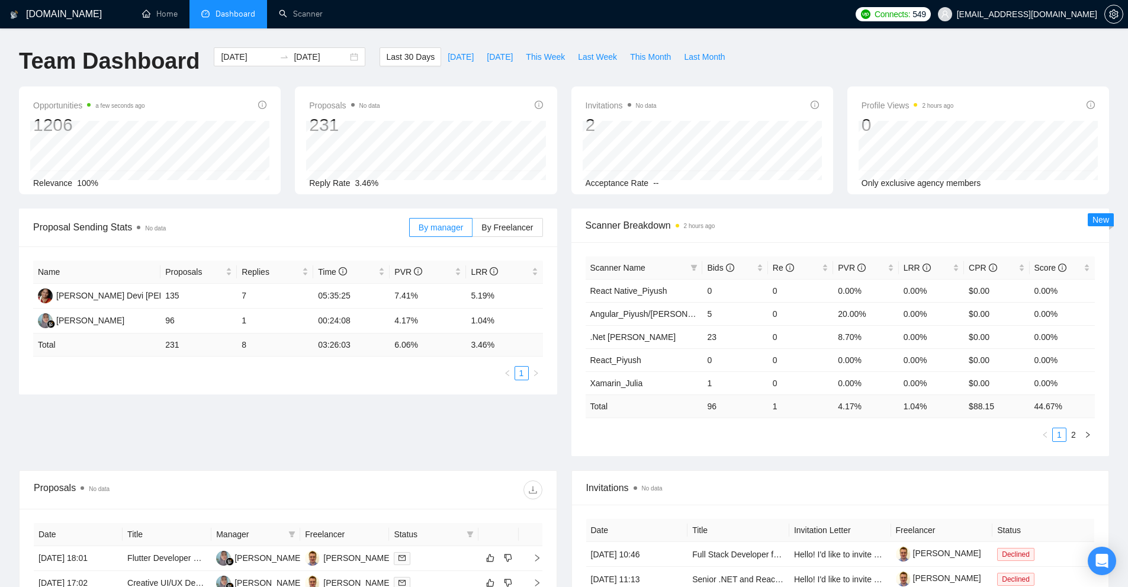
scroll to position [237, 0]
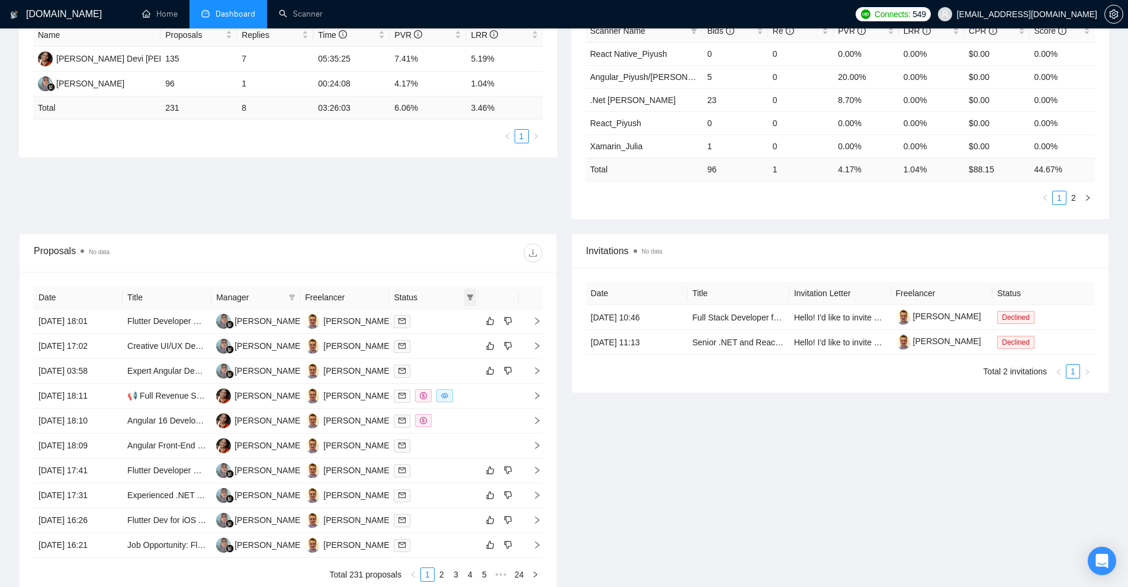
click at [469, 298] on icon "filter" at bounding box center [470, 297] width 7 height 7
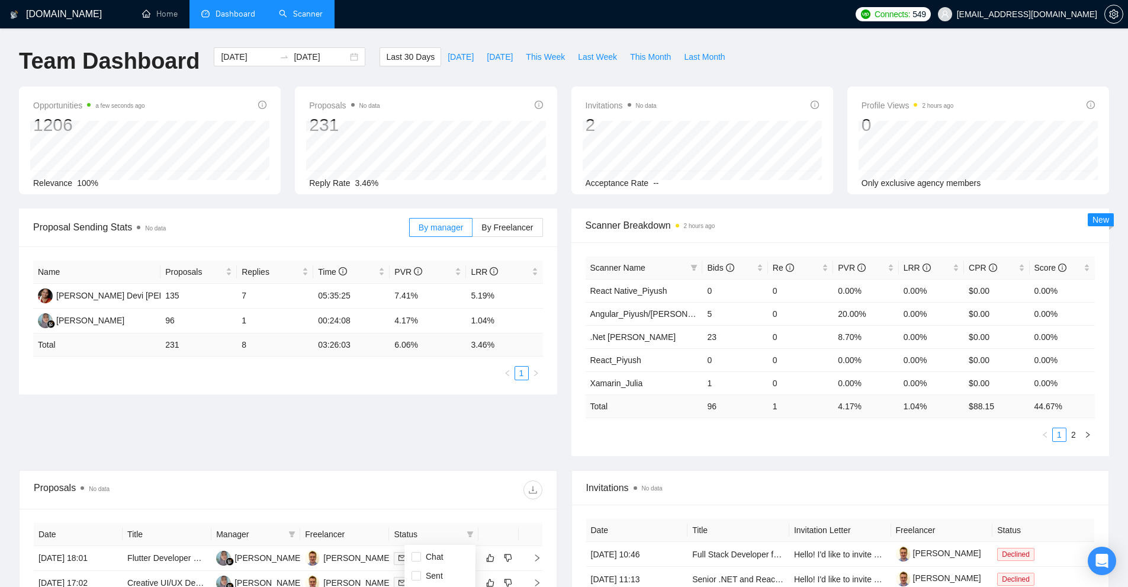
click at [281, 19] on link "Scanner" at bounding box center [301, 14] width 44 height 10
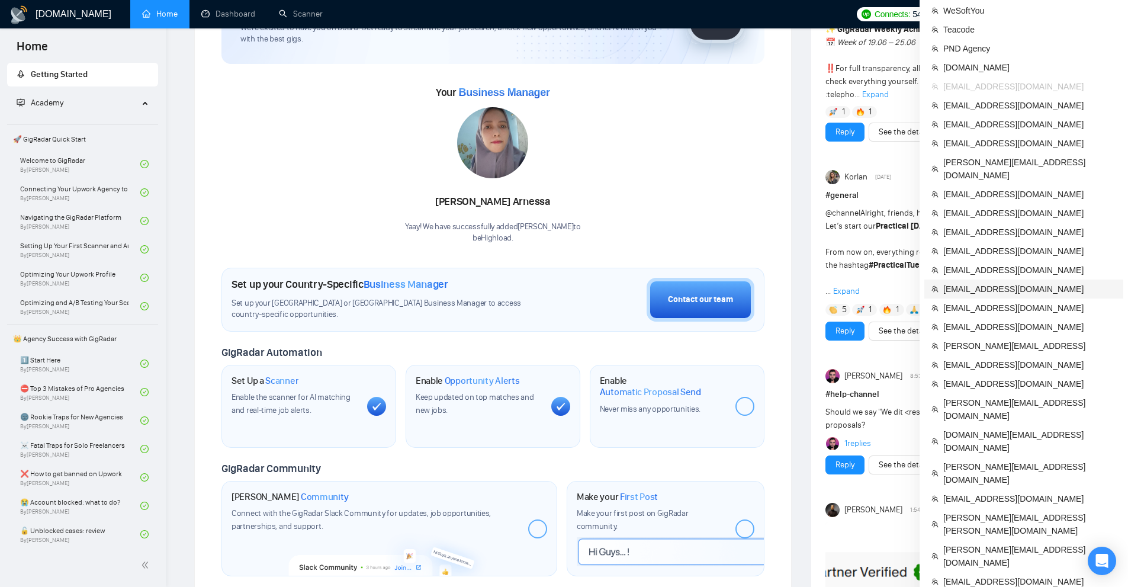
scroll to position [51, 0]
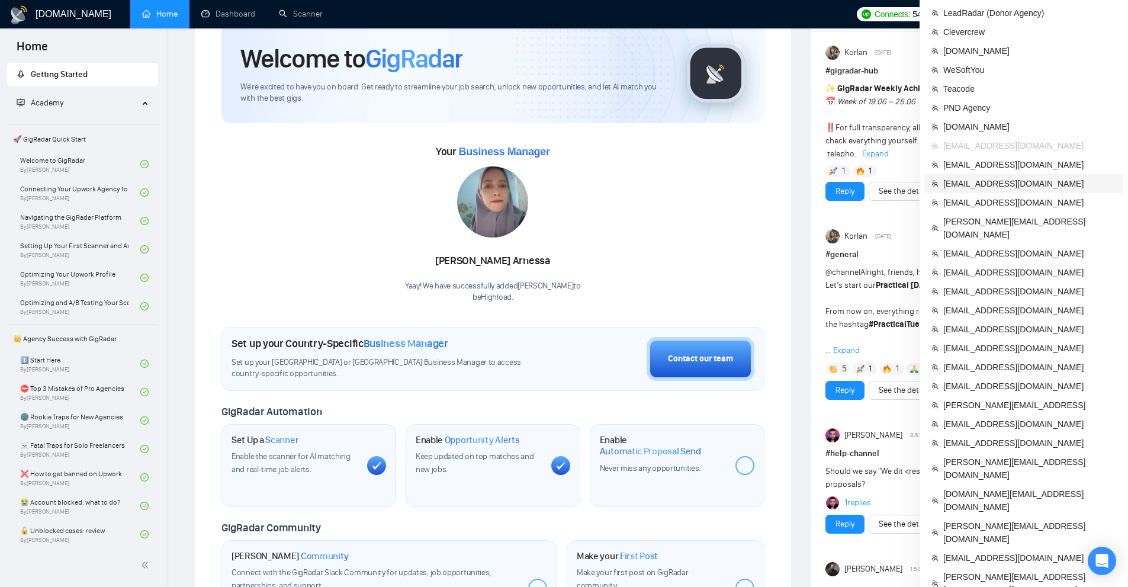
click at [1016, 188] on span "[EMAIL_ADDRESS][DOMAIN_NAME]" at bounding box center [1029, 183] width 173 height 13
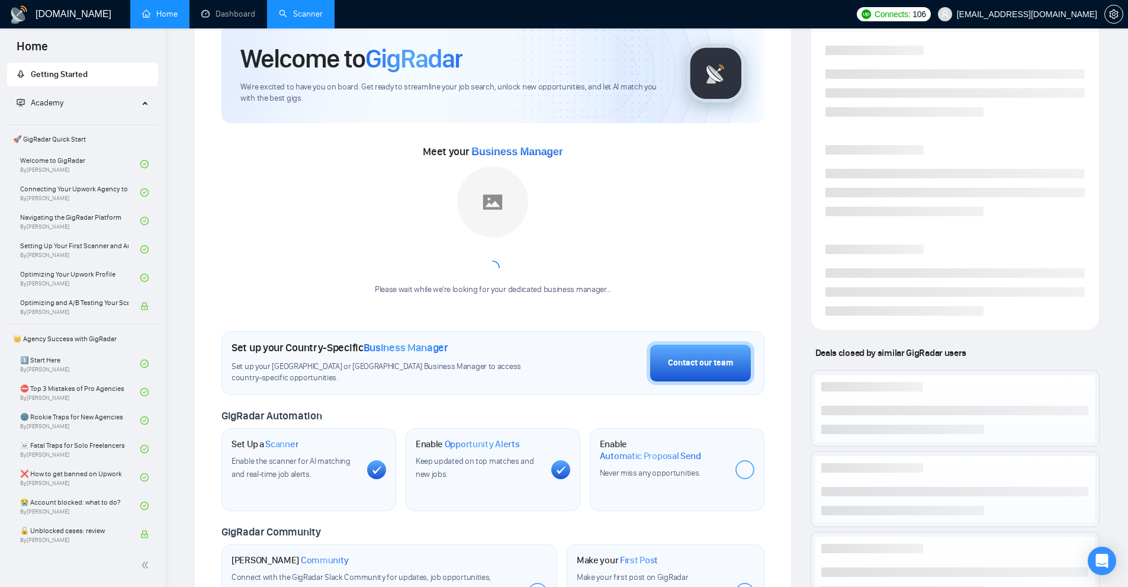
click at [301, 10] on link "Scanner" at bounding box center [301, 14] width 44 height 10
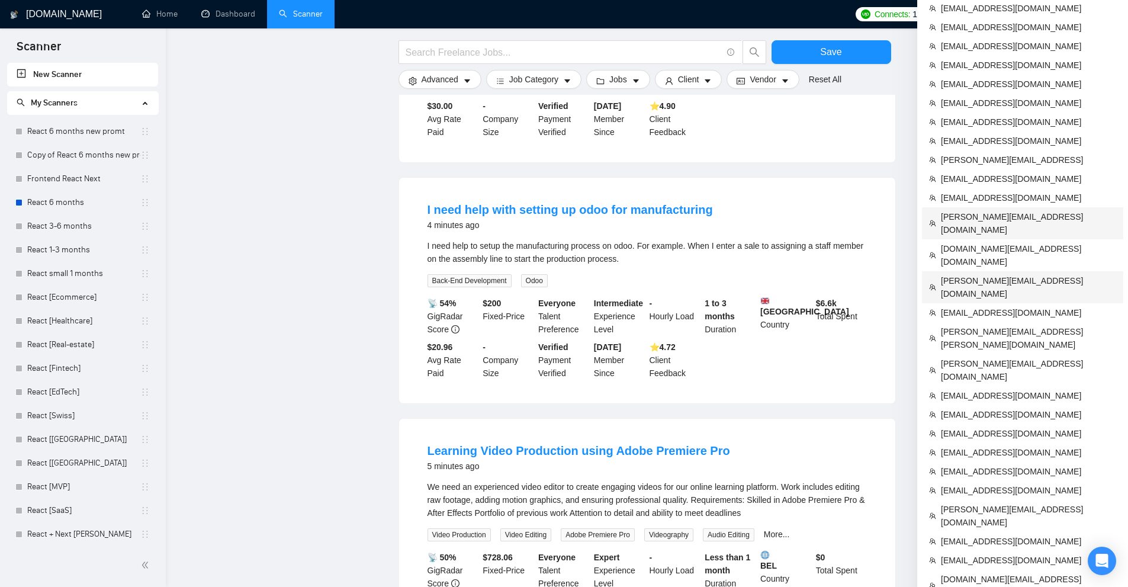
scroll to position [237, 0]
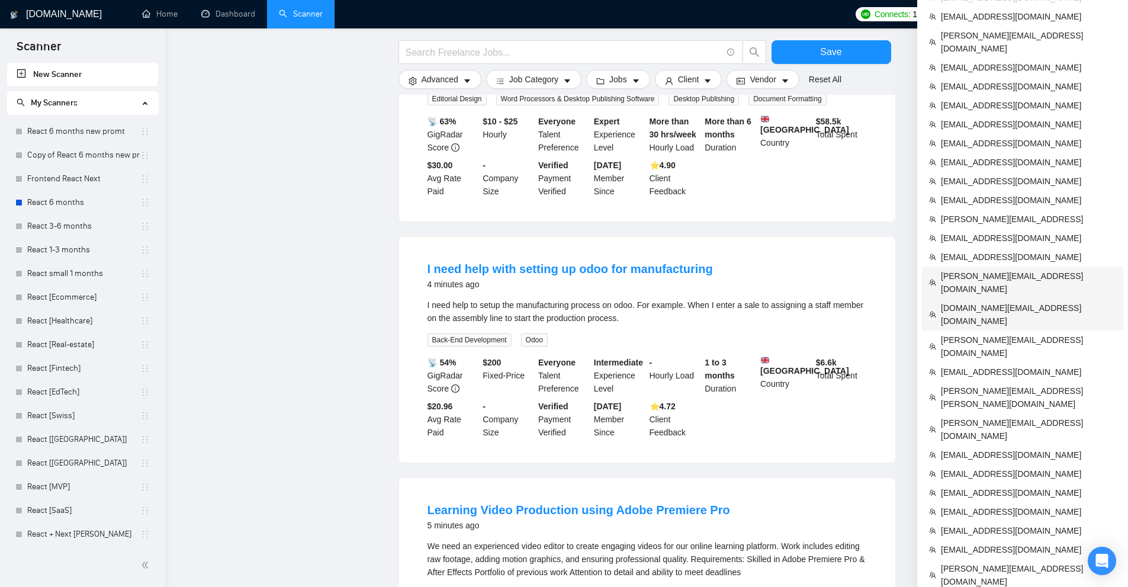
click at [992, 298] on li "[DOMAIN_NAME][EMAIL_ADDRESS][DOMAIN_NAME]" at bounding box center [1022, 314] width 201 height 32
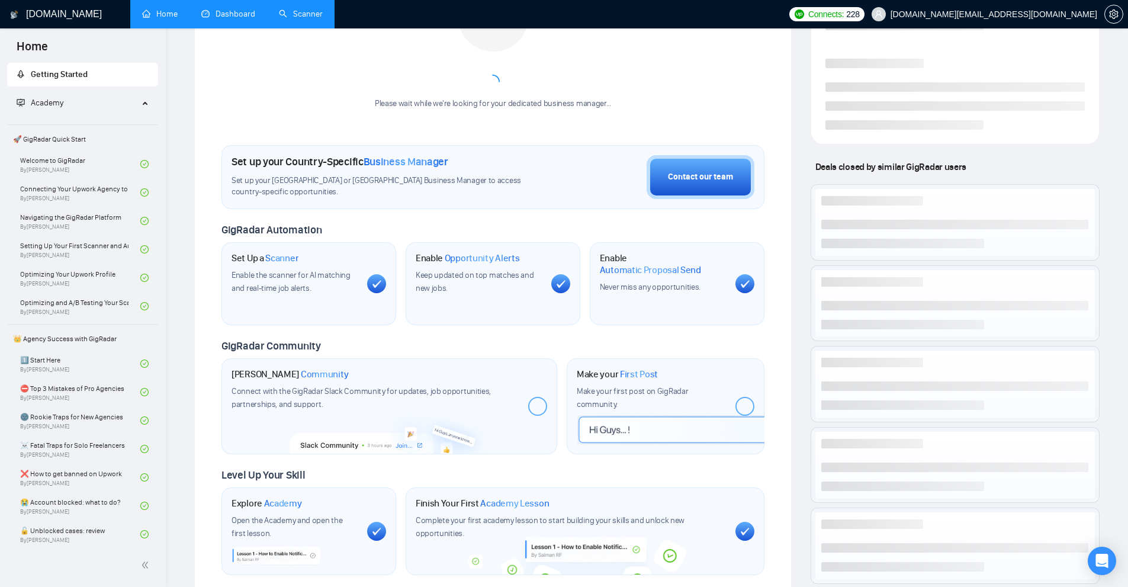
click at [204, 9] on link "Dashboard" at bounding box center [228, 14] width 54 height 10
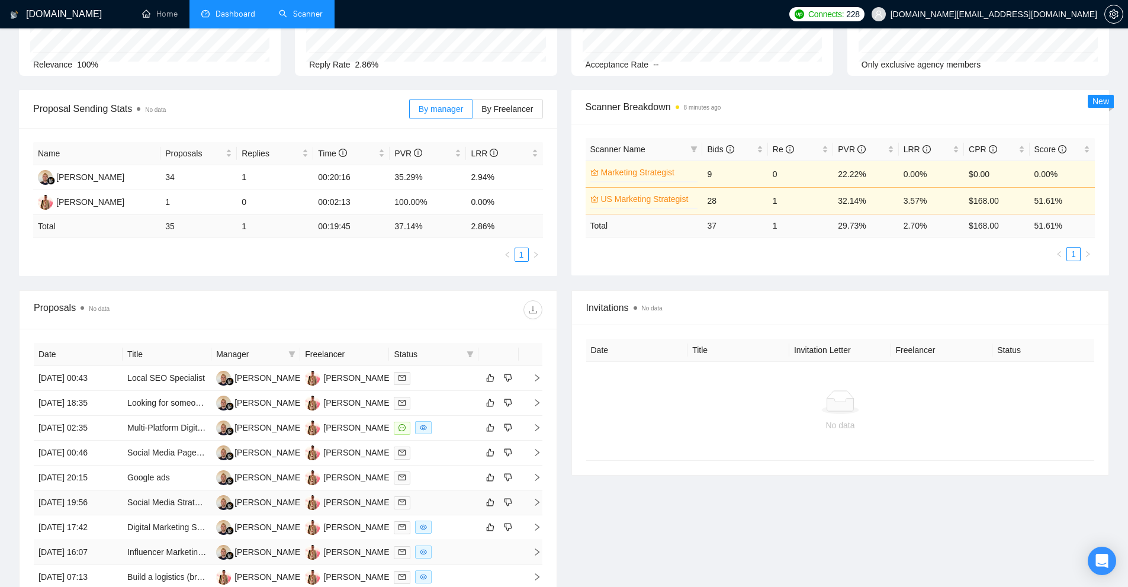
scroll to position [237, 0]
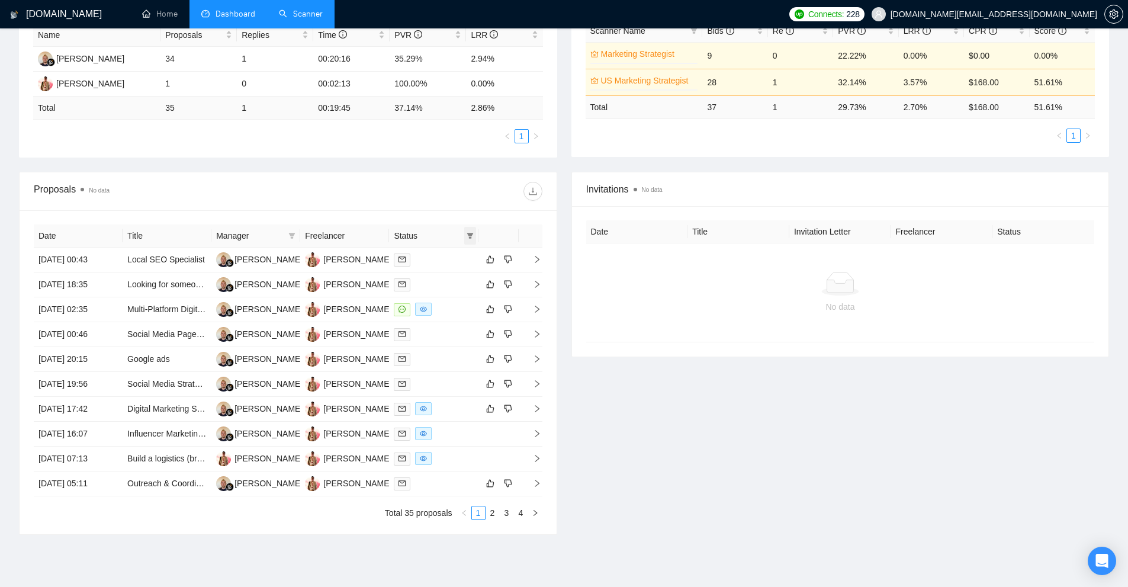
click at [468, 233] on icon "filter" at bounding box center [470, 236] width 7 height 6
click at [441, 266] on li "Chat" at bounding box center [439, 258] width 71 height 19
checkbox input "true"
click at [460, 301] on span "OK" at bounding box center [460, 300] width 12 height 13
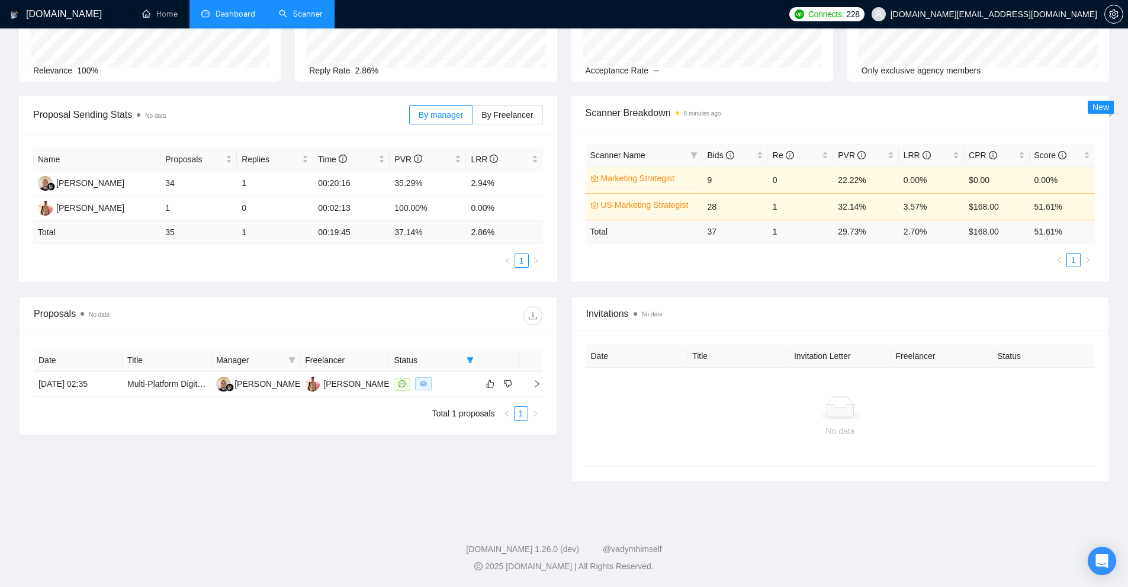
scroll to position [113, 0]
click at [460, 387] on div at bounding box center [433, 384] width 79 height 14
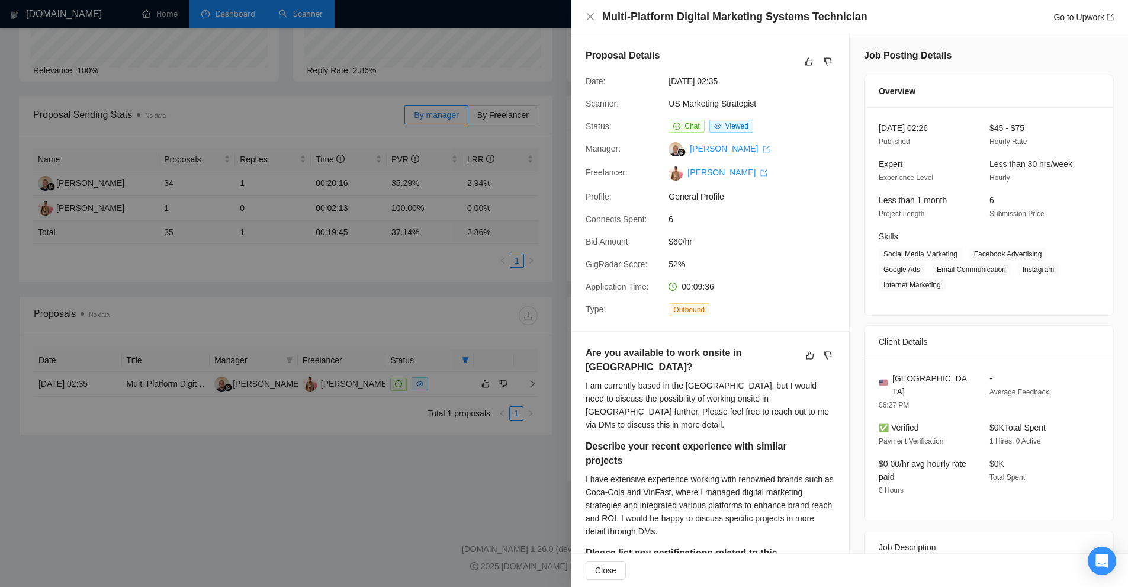
click at [454, 66] on div at bounding box center [564, 293] width 1128 height 587
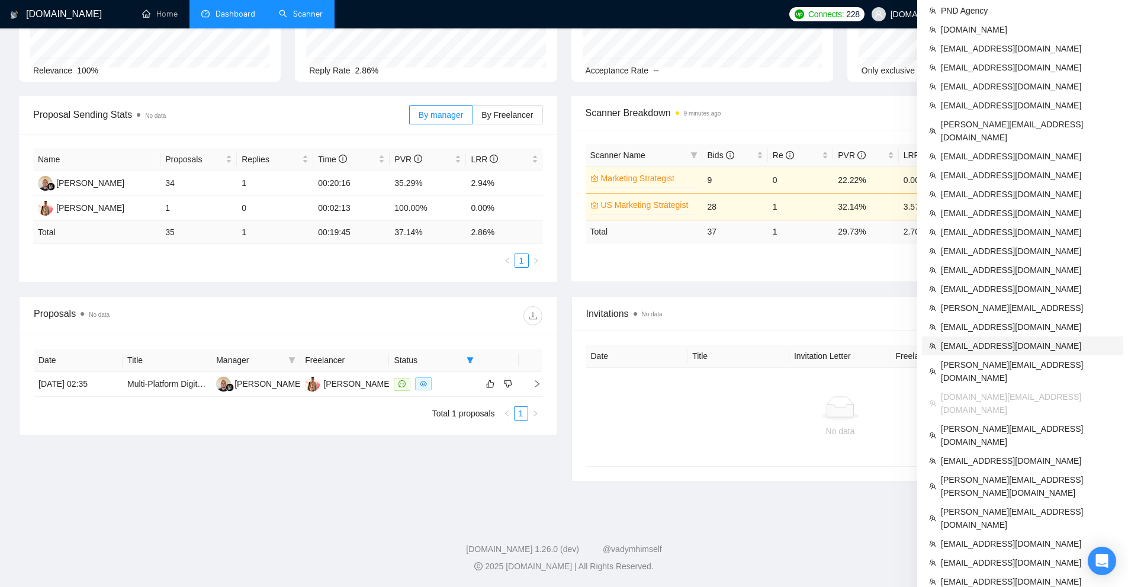
click at [991, 339] on span "[EMAIL_ADDRESS][DOMAIN_NAME]" at bounding box center [1028, 345] width 175 height 13
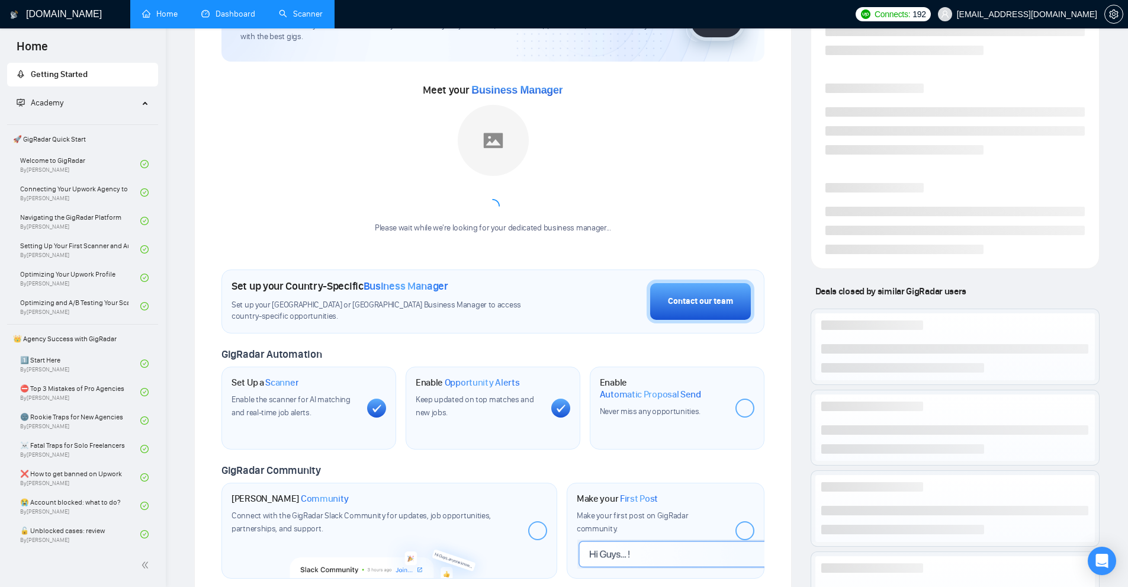
click at [249, 9] on link "Dashboard" at bounding box center [228, 14] width 54 height 10
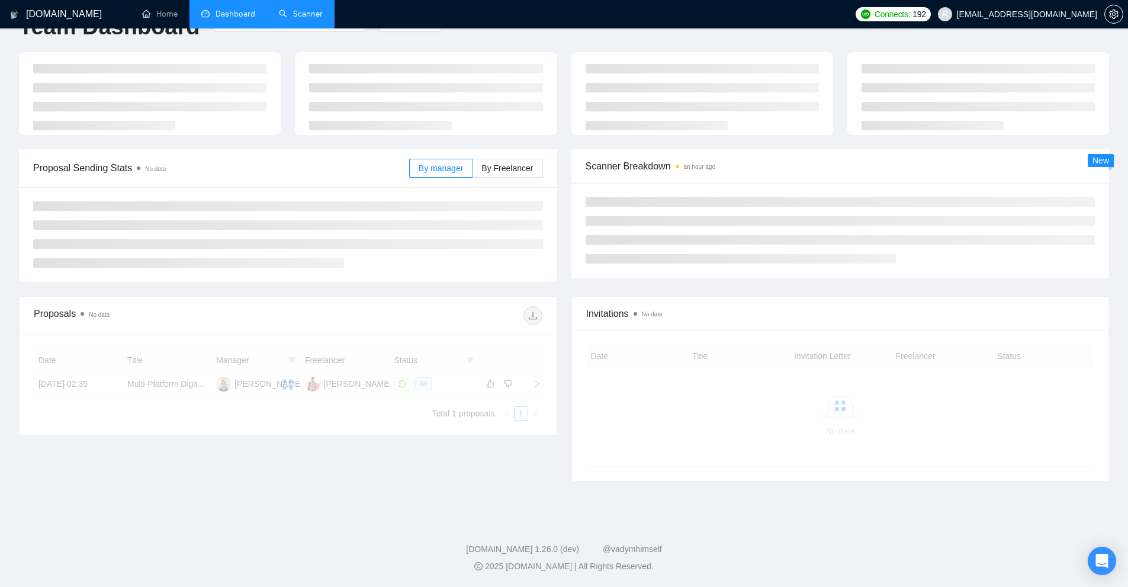
scroll to position [8, 0]
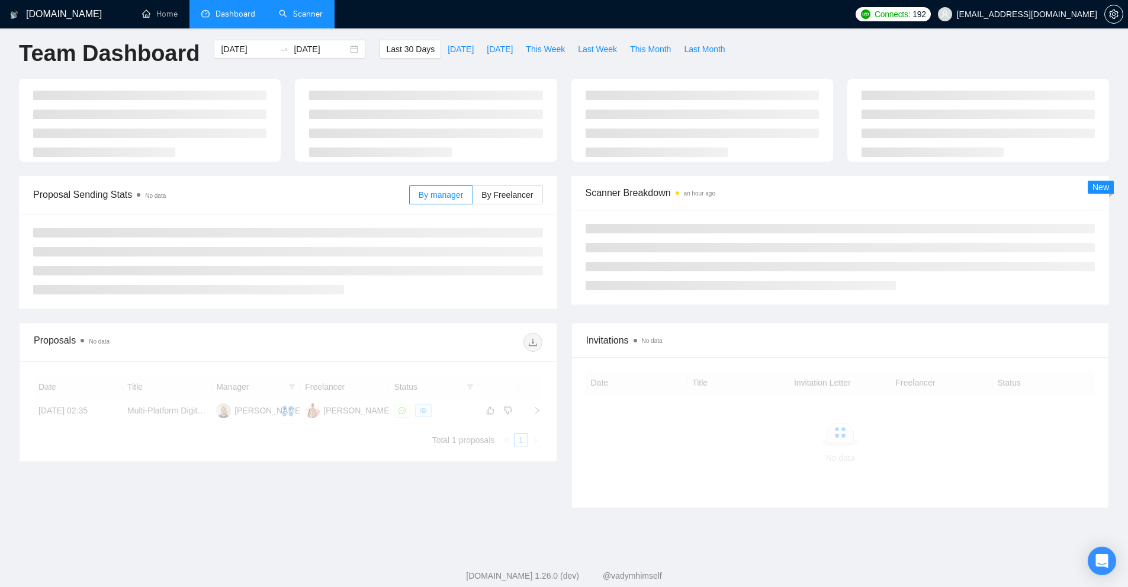
click at [303, 12] on link "Scanner" at bounding box center [301, 14] width 44 height 10
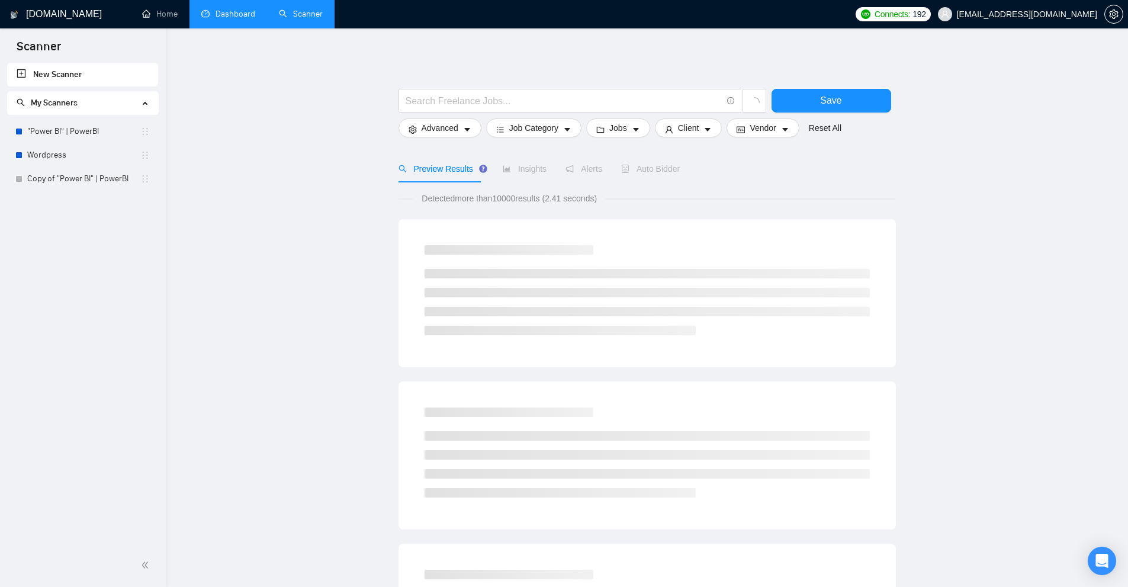
click at [204, 9] on link "Dashboard" at bounding box center [228, 14] width 54 height 10
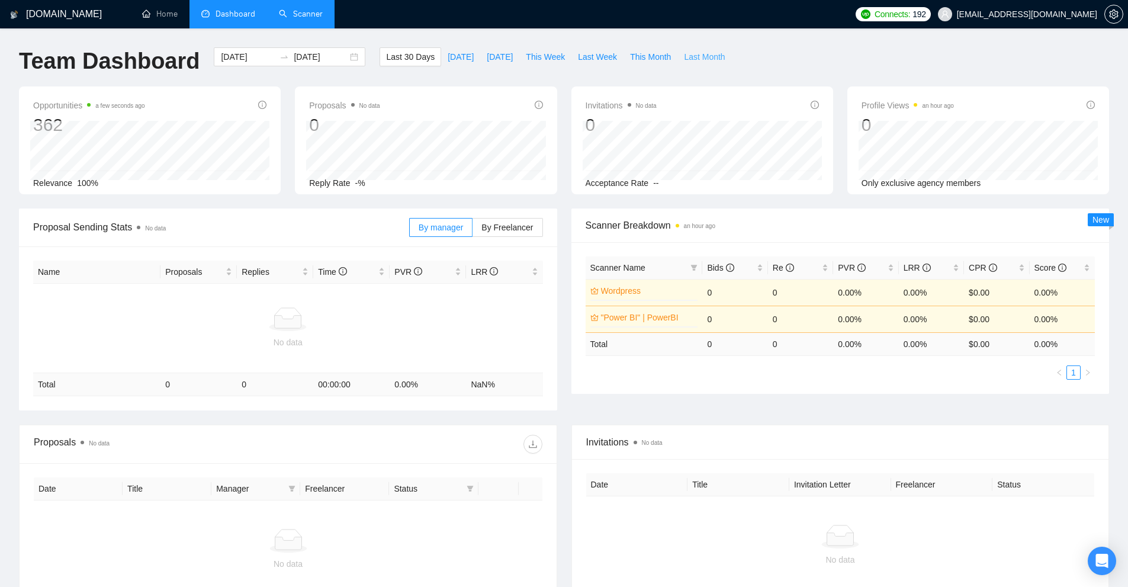
click at [692, 62] on span "Last Month" at bounding box center [704, 56] width 41 height 13
type input "2025-07-01"
type input "2025-07-31"
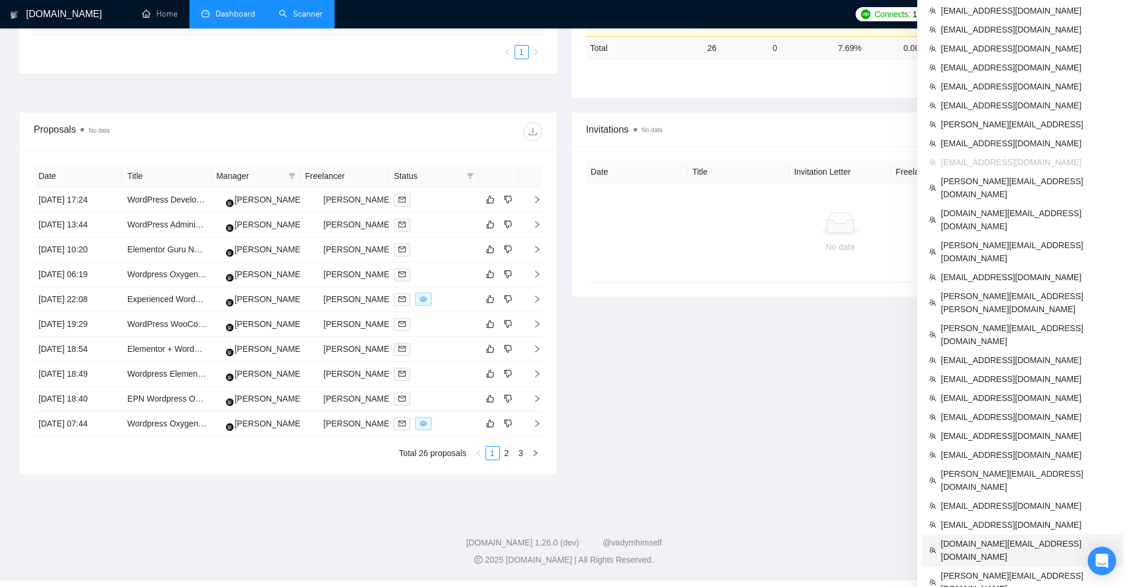
scroll to position [330, 0]
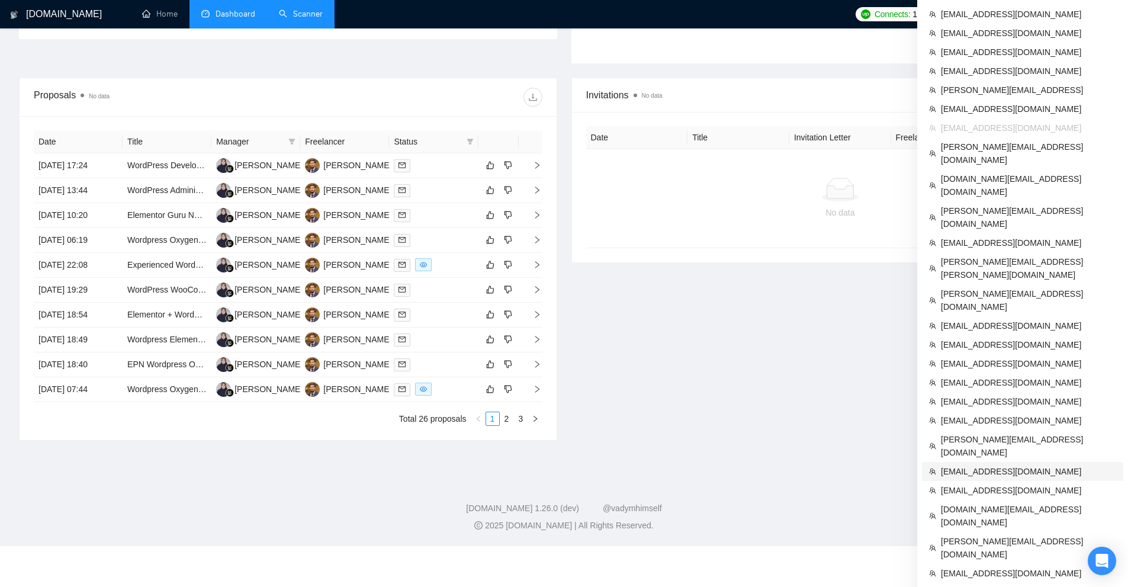
click at [994, 465] on span "[EMAIL_ADDRESS][DOMAIN_NAME]" at bounding box center [1028, 471] width 175 height 13
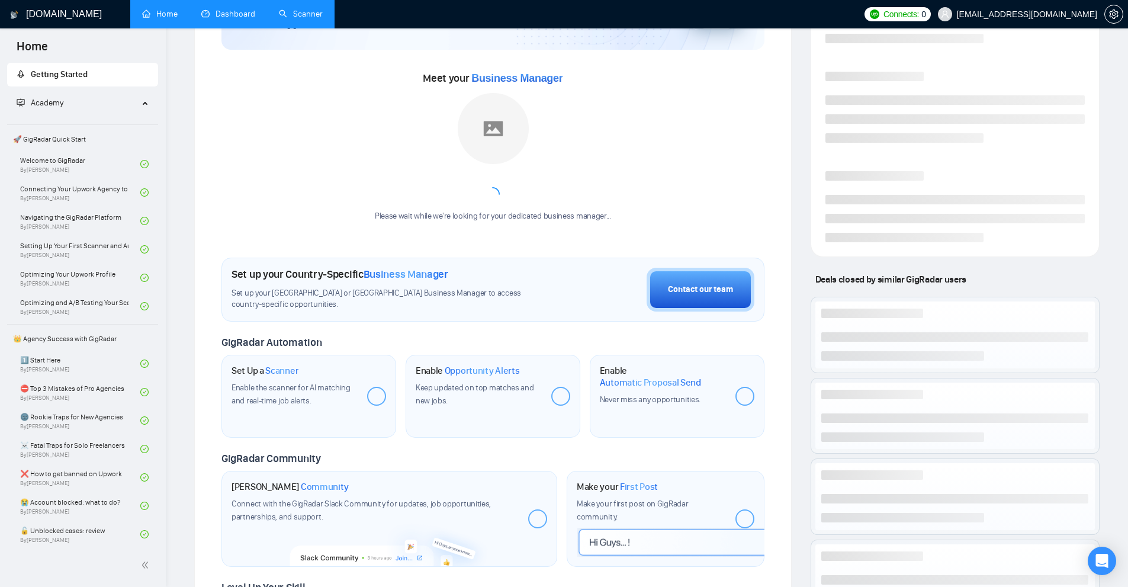
scroll to position [65, 0]
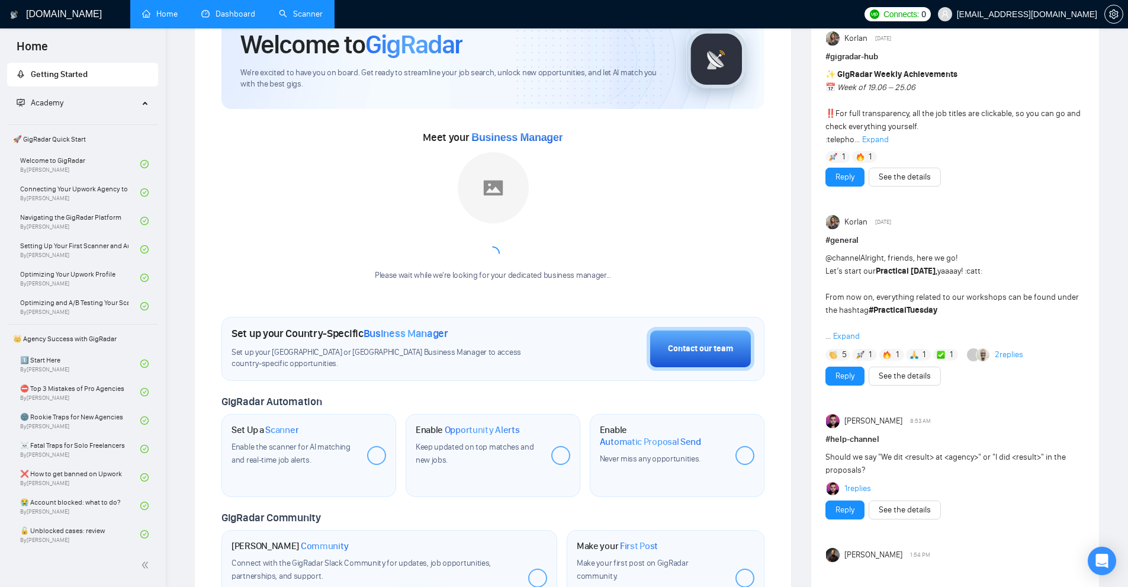
click at [303, 18] on link "Scanner" at bounding box center [301, 14] width 44 height 10
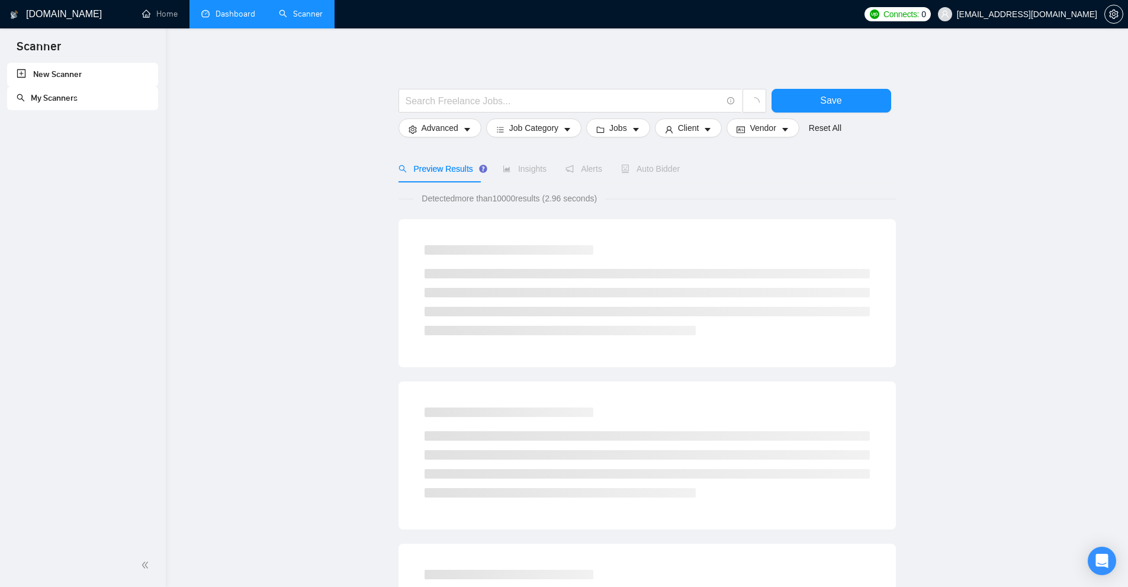
click at [41, 93] on link "My Scanners" at bounding box center [47, 98] width 61 height 10
click at [78, 103] on link "My Scanners" at bounding box center [47, 98] width 61 height 10
click at [85, 105] on span "My Scanners" at bounding box center [83, 98] width 132 height 24
click at [255, 9] on link "Dashboard" at bounding box center [228, 14] width 54 height 10
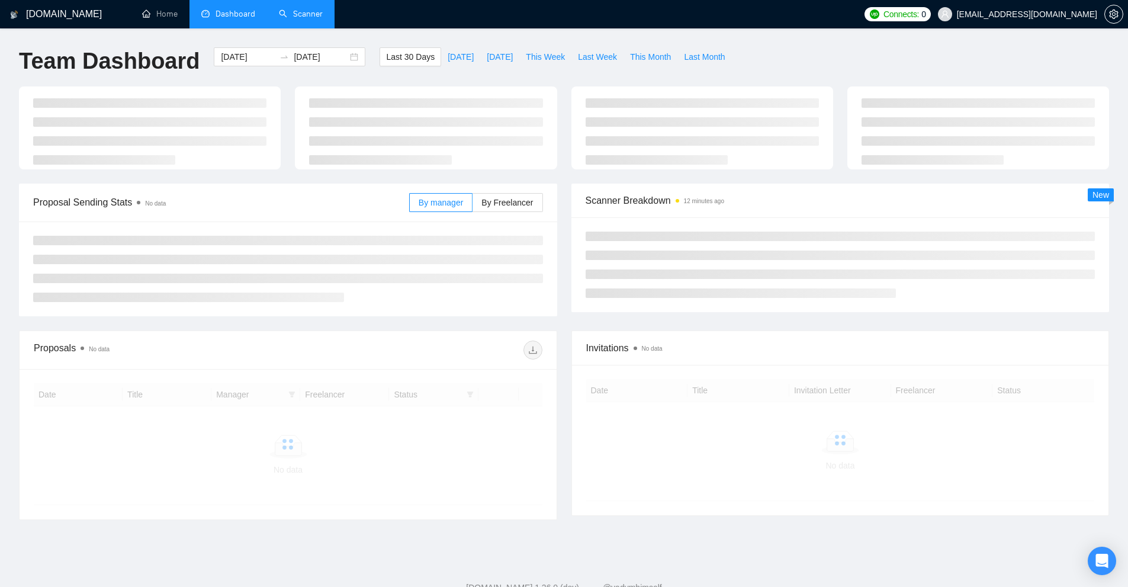
click at [316, 18] on link "Scanner" at bounding box center [301, 14] width 44 height 10
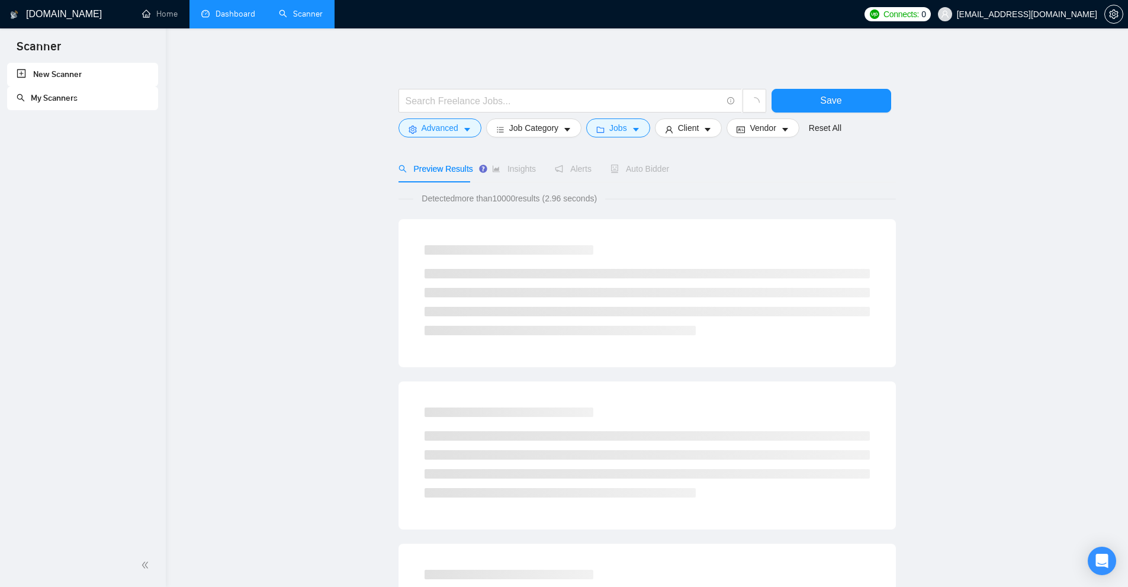
click at [229, 14] on link "Dashboard" at bounding box center [228, 14] width 54 height 10
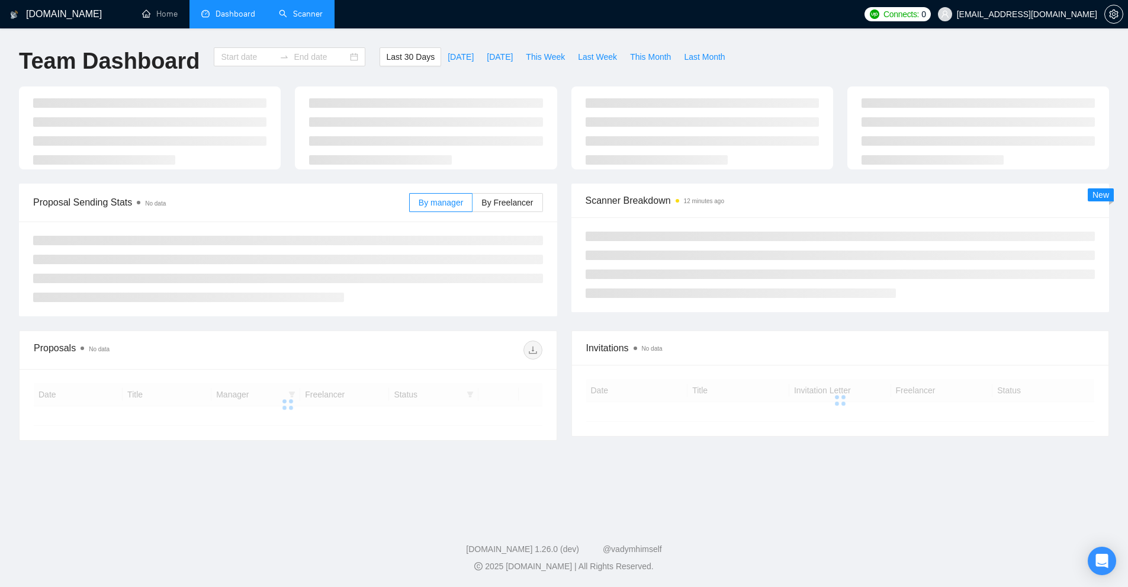
type input "2025-07-14"
type input "2025-08-13"
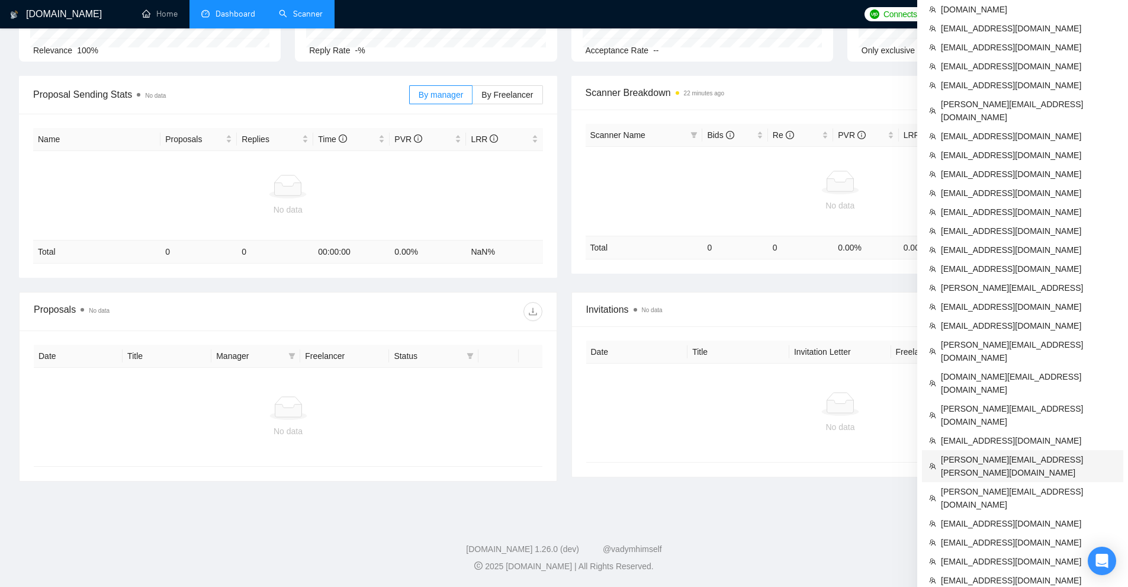
scroll to position [251, 0]
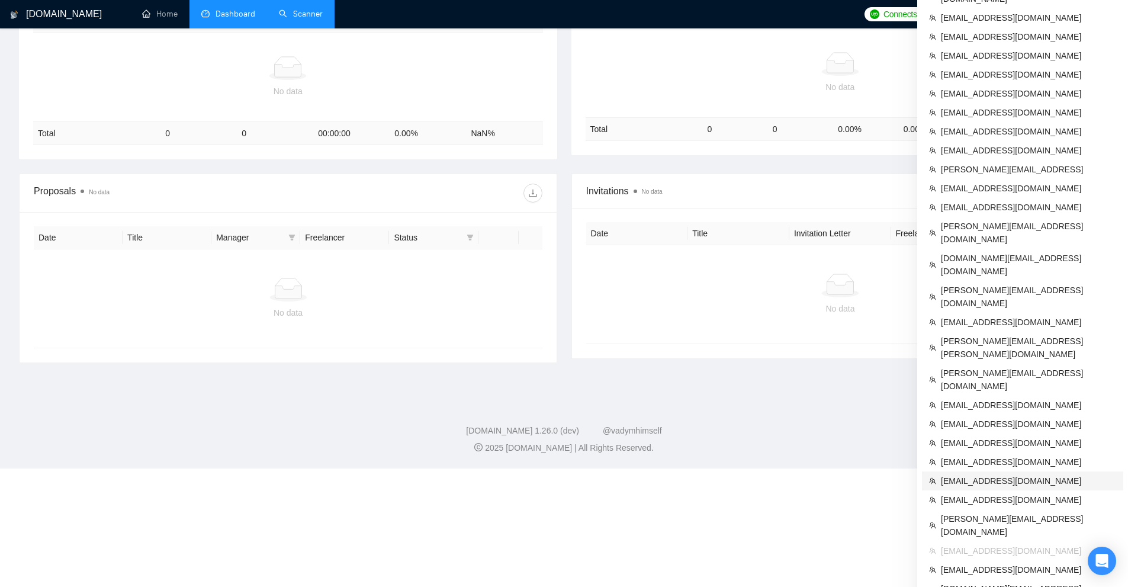
click at [1005, 471] on li "[EMAIL_ADDRESS][DOMAIN_NAME]" at bounding box center [1022, 480] width 201 height 19
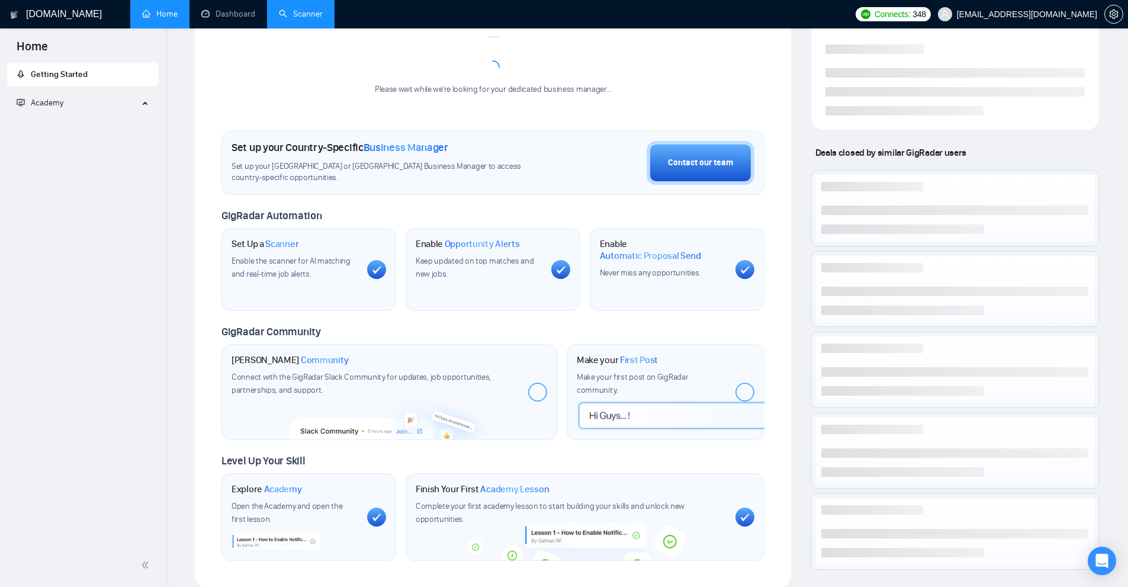
scroll to position [133, 0]
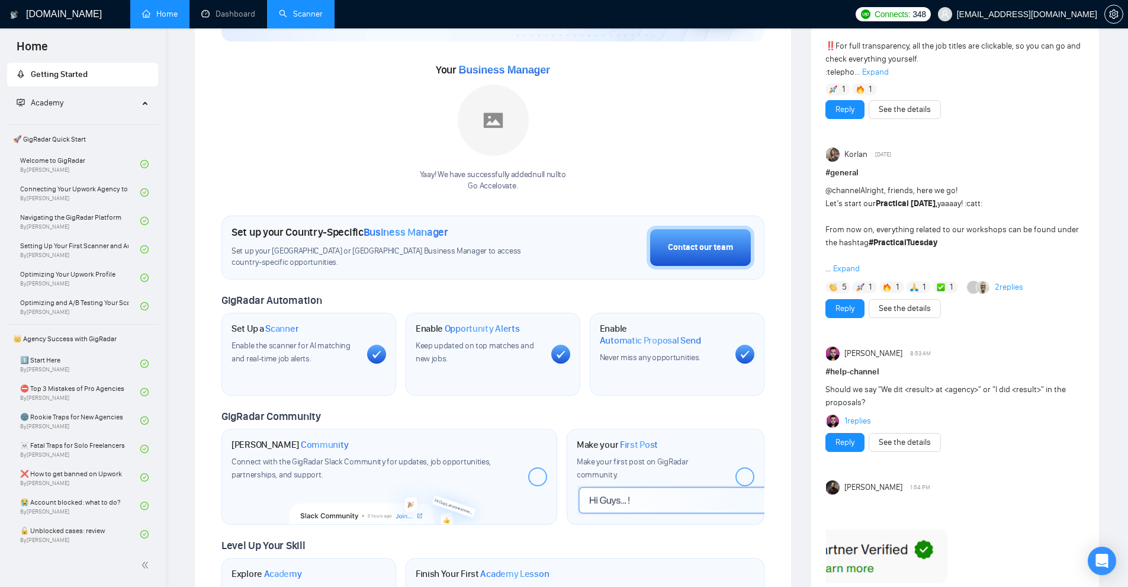
click at [307, 10] on link "Scanner" at bounding box center [301, 14] width 44 height 10
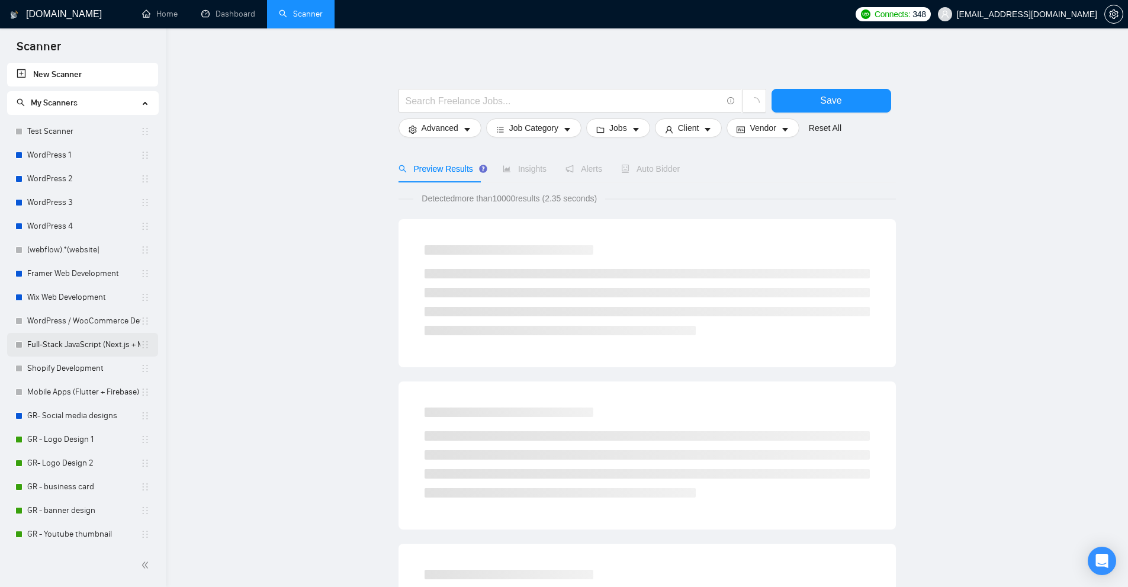
scroll to position [178, 0]
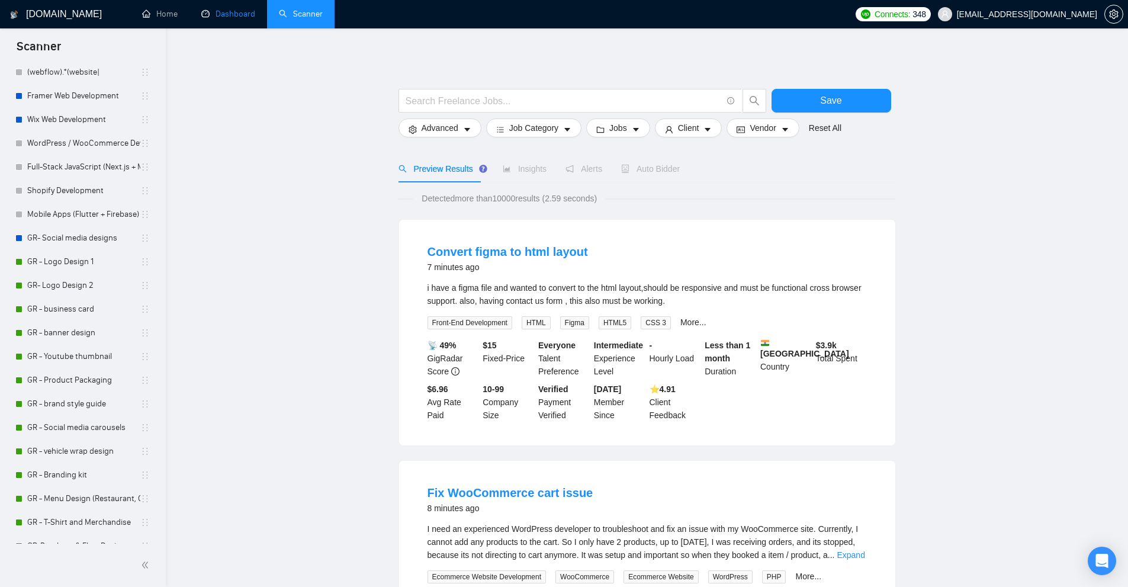
click at [229, 19] on link "Dashboard" at bounding box center [228, 14] width 54 height 10
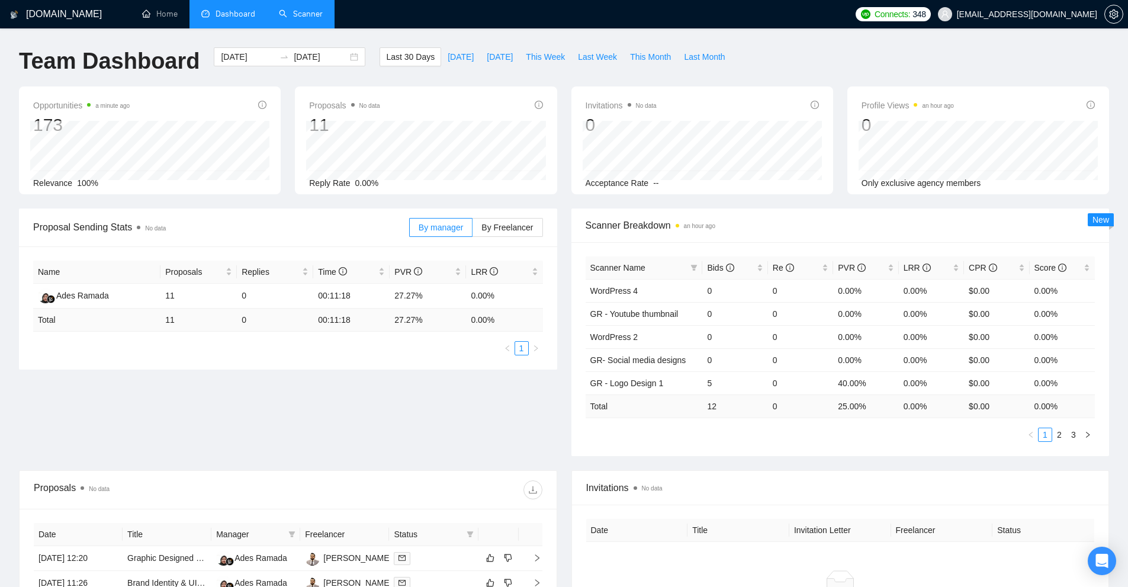
click at [323, 19] on link "Scanner" at bounding box center [301, 14] width 44 height 10
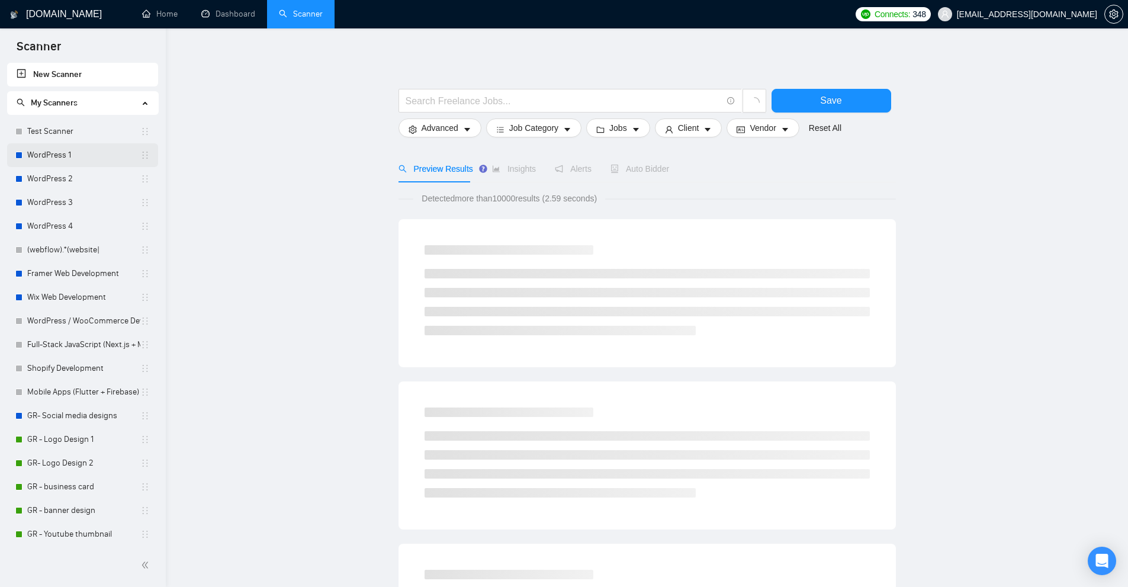
click at [53, 153] on link "WordPress 1" at bounding box center [83, 155] width 113 height 24
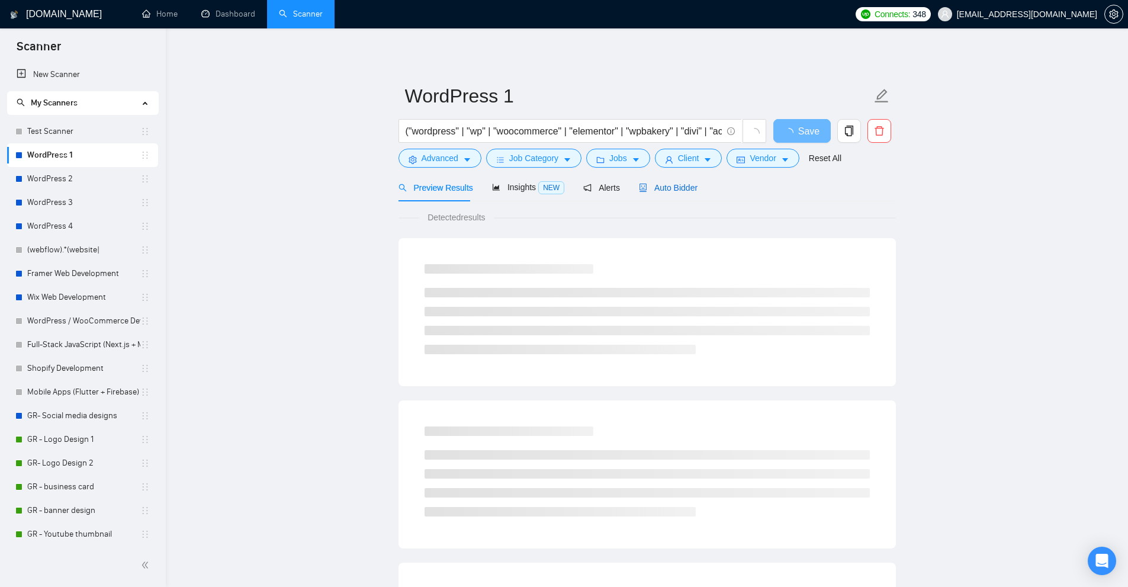
click at [666, 187] on span "Auto Bidder" at bounding box center [668, 187] width 59 height 9
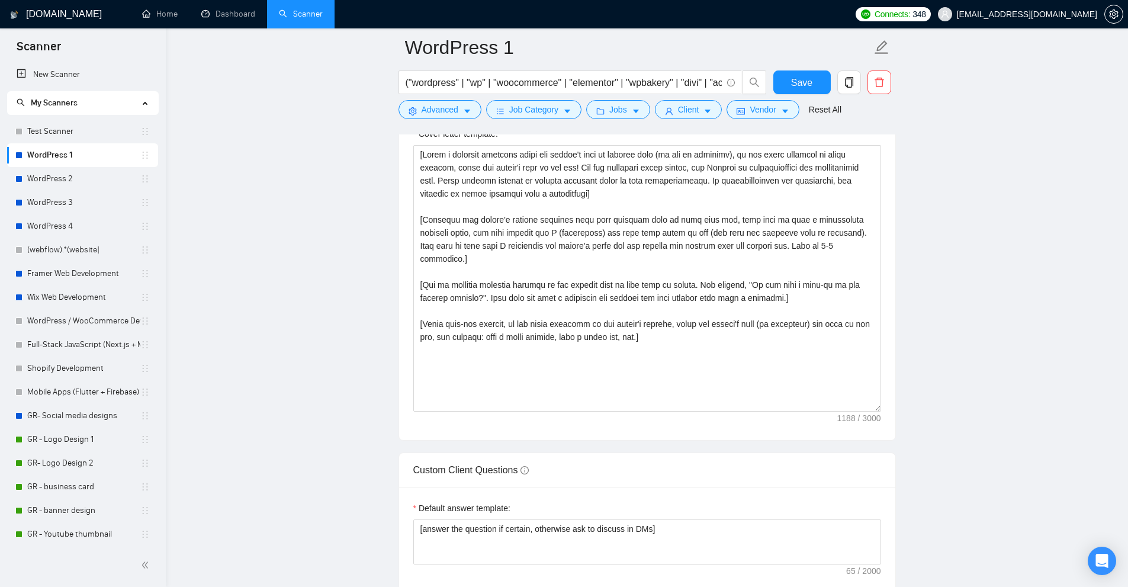
scroll to position [178, 0]
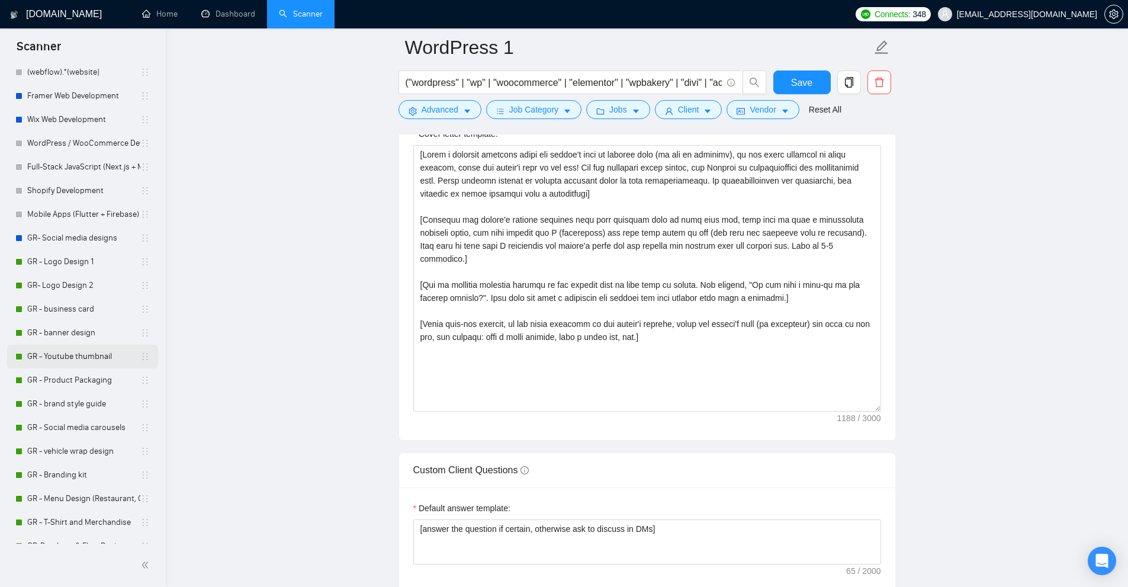
click at [60, 354] on link "GR - Youtube thumbnail" at bounding box center [83, 357] width 113 height 24
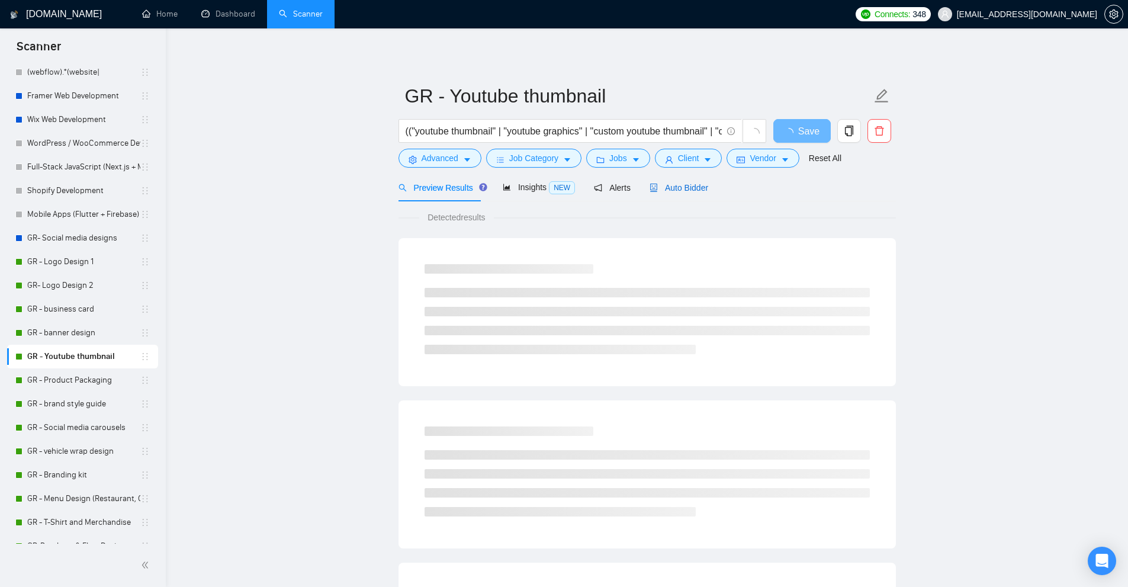
click at [670, 185] on span "Auto Bidder" at bounding box center [679, 187] width 59 height 9
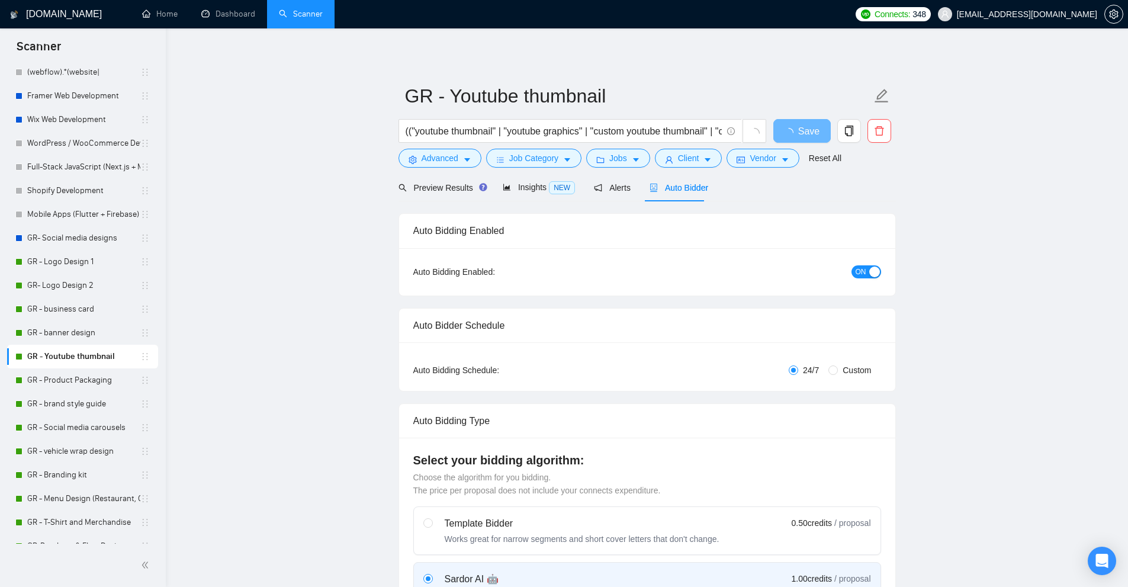
checkbox input "true"
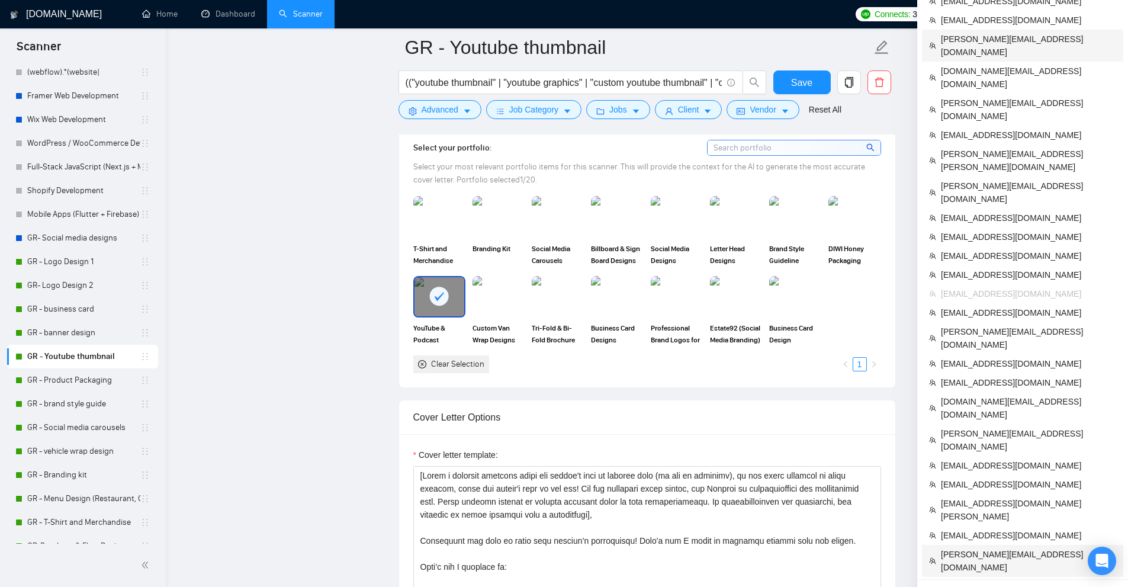
scroll to position [948, 0]
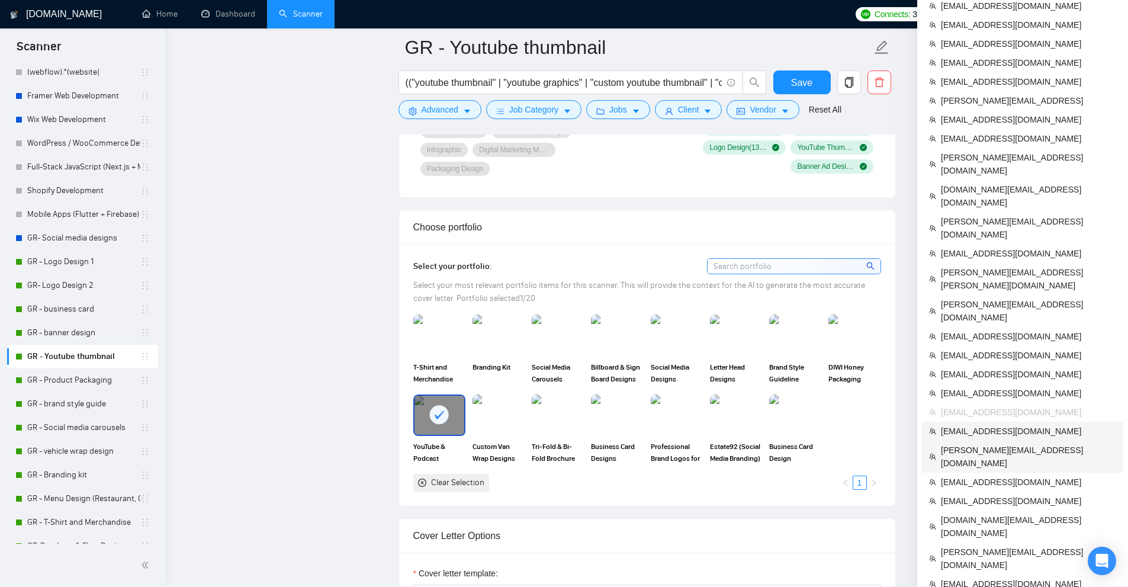
click at [996, 425] on span "[EMAIL_ADDRESS][DOMAIN_NAME]" at bounding box center [1028, 431] width 175 height 13
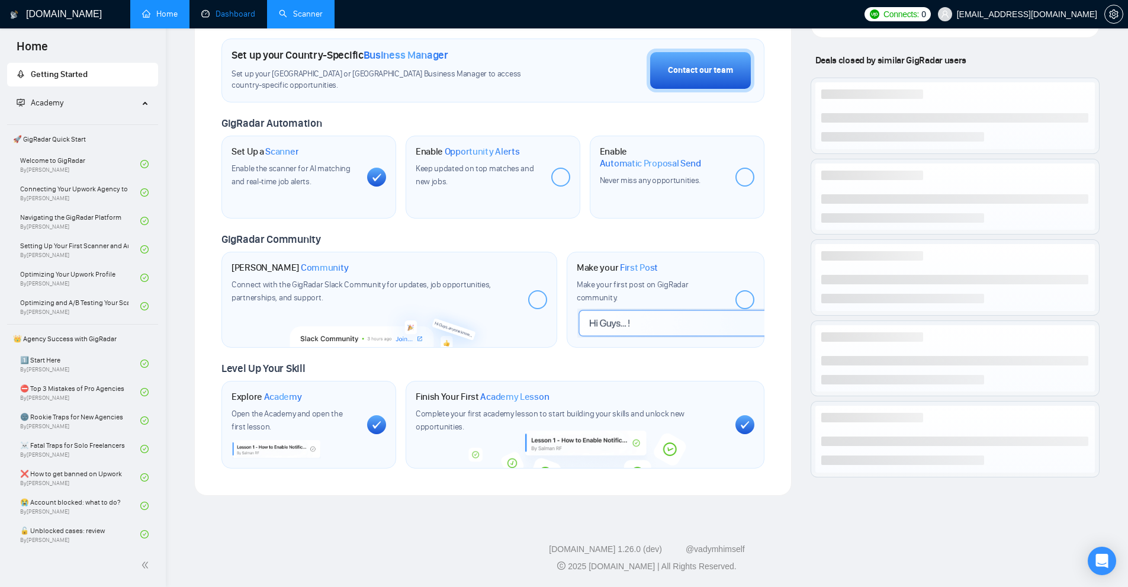
click at [245, 17] on link "Dashboard" at bounding box center [228, 14] width 54 height 10
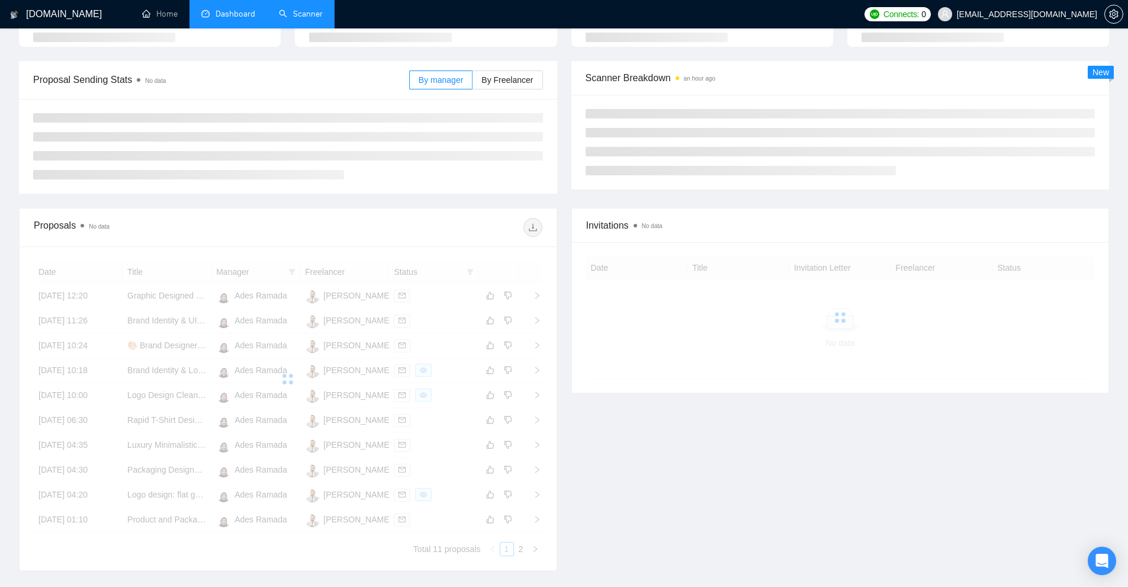
click at [296, 9] on link "Scanner" at bounding box center [301, 14] width 44 height 10
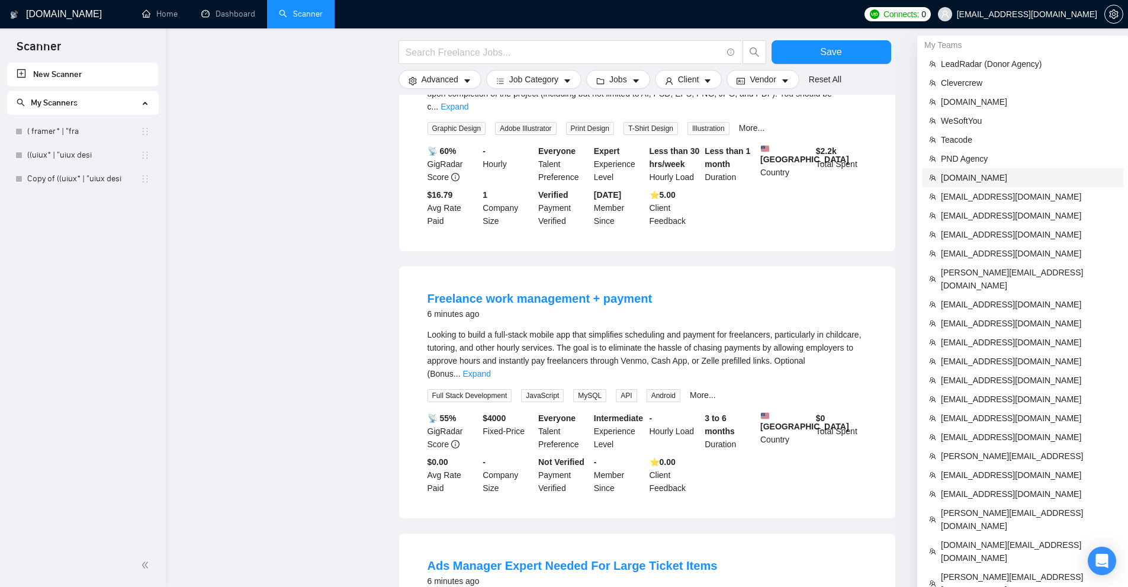
scroll to position [118, 0]
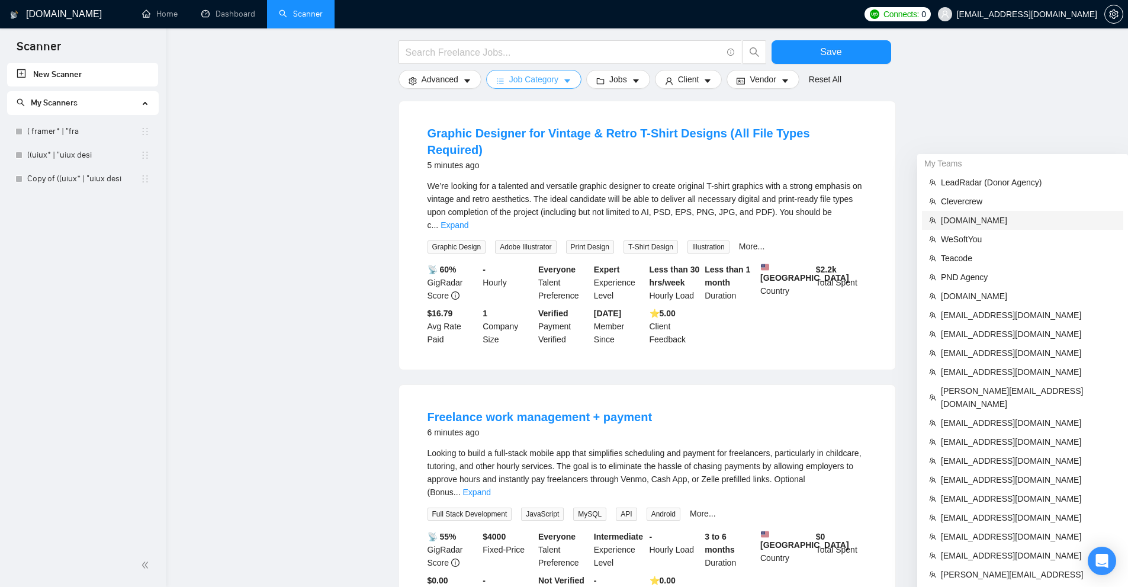
click at [964, 229] on li "[DOMAIN_NAME]" at bounding box center [1022, 220] width 201 height 19
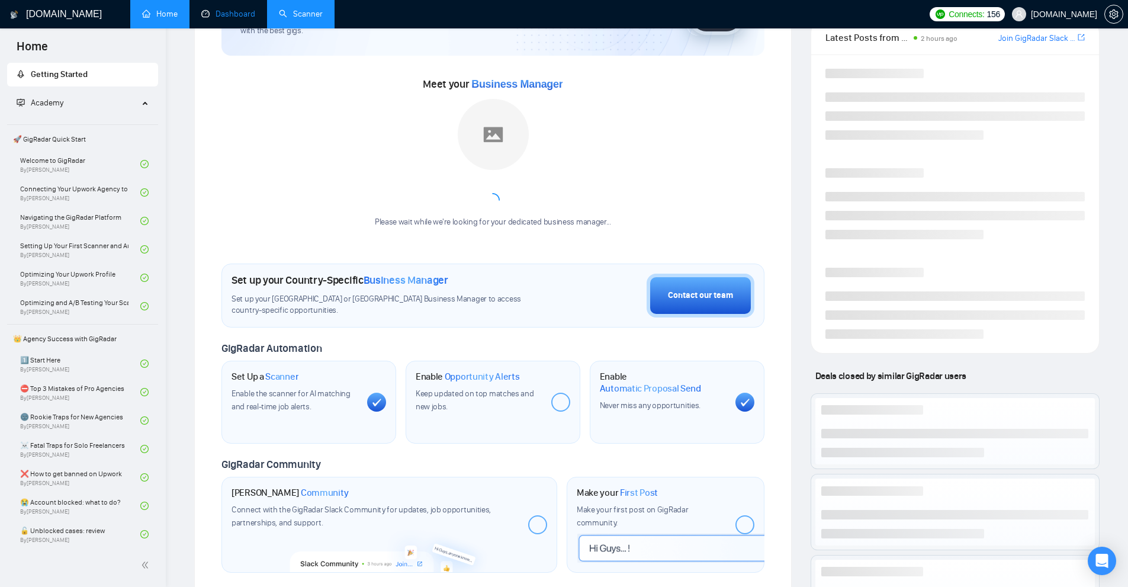
click at [227, 19] on link "Dashboard" at bounding box center [228, 14] width 54 height 10
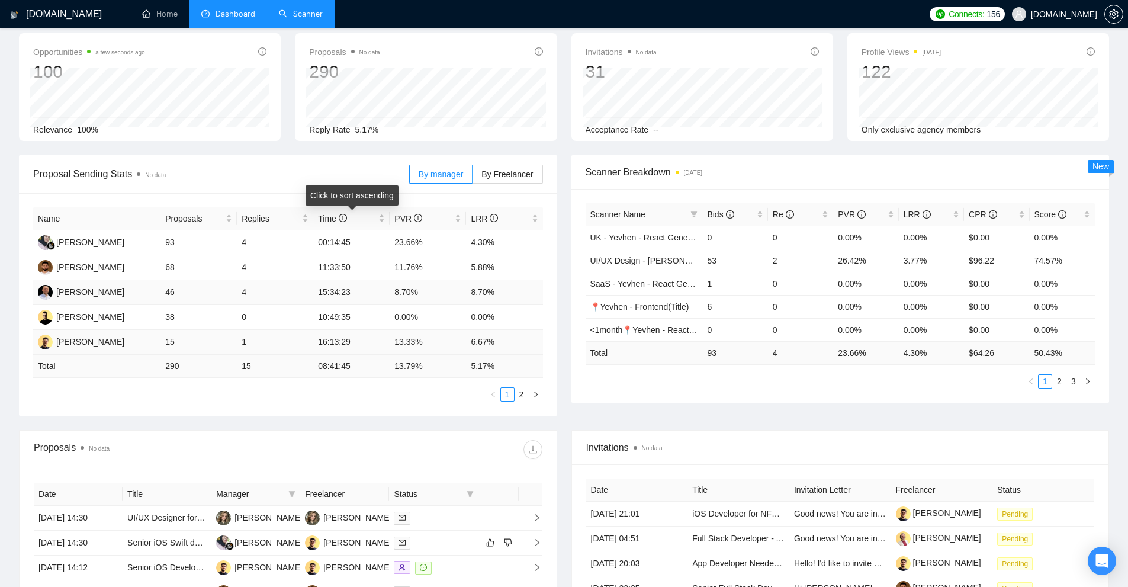
scroll to position [231, 0]
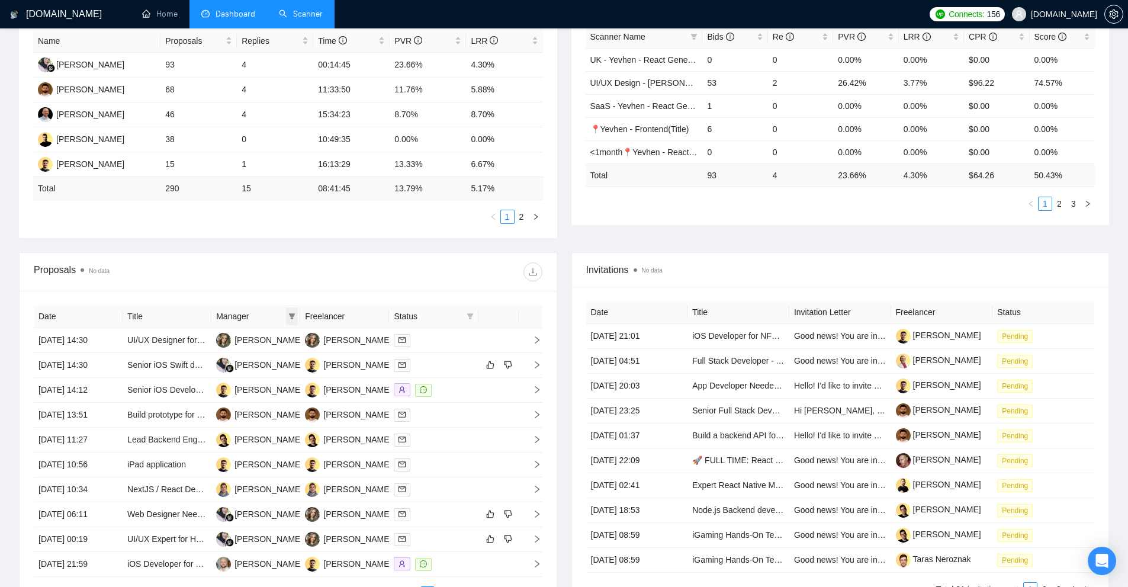
click at [290, 316] on icon "filter" at bounding box center [291, 316] width 7 height 7
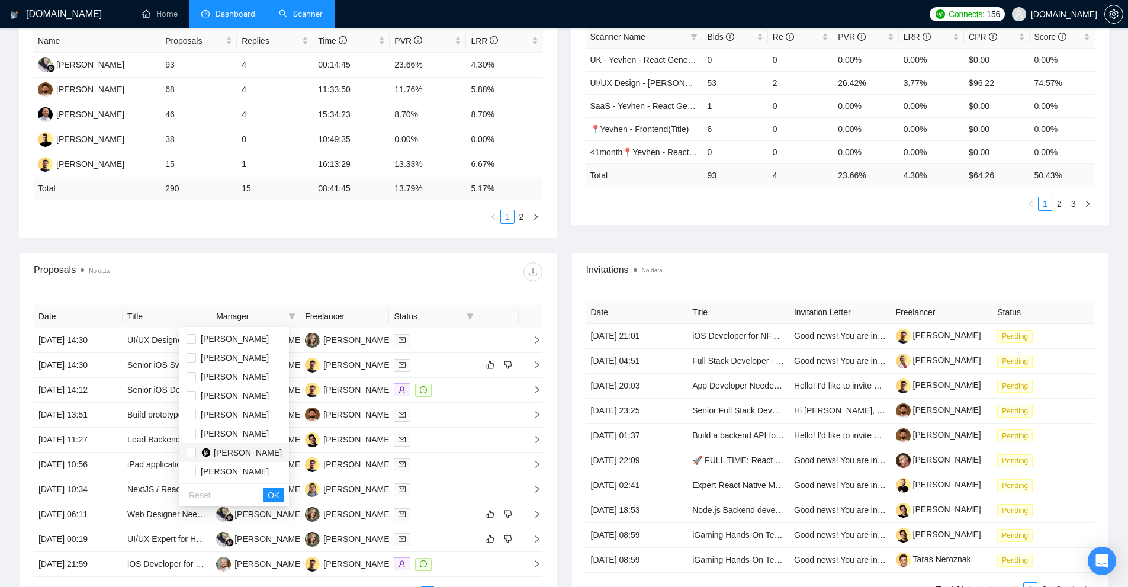
click at [260, 452] on span "[PERSON_NAME]" at bounding box center [248, 452] width 68 height 9
checkbox input "true"
click at [280, 499] on span "OK" at bounding box center [274, 495] width 12 height 13
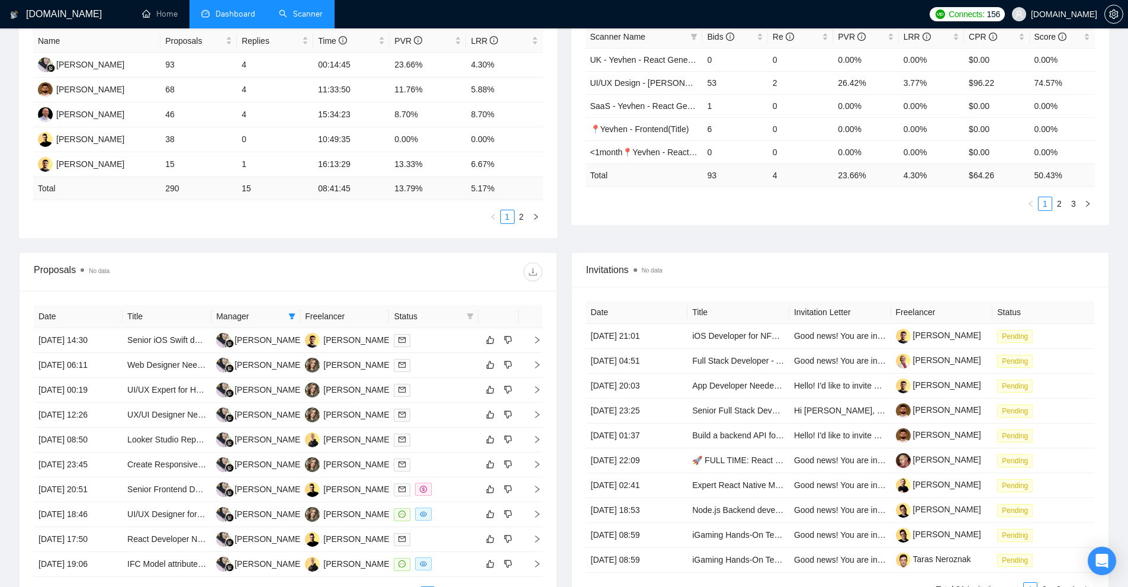
click at [301, 19] on link "Scanner" at bounding box center [301, 14] width 44 height 10
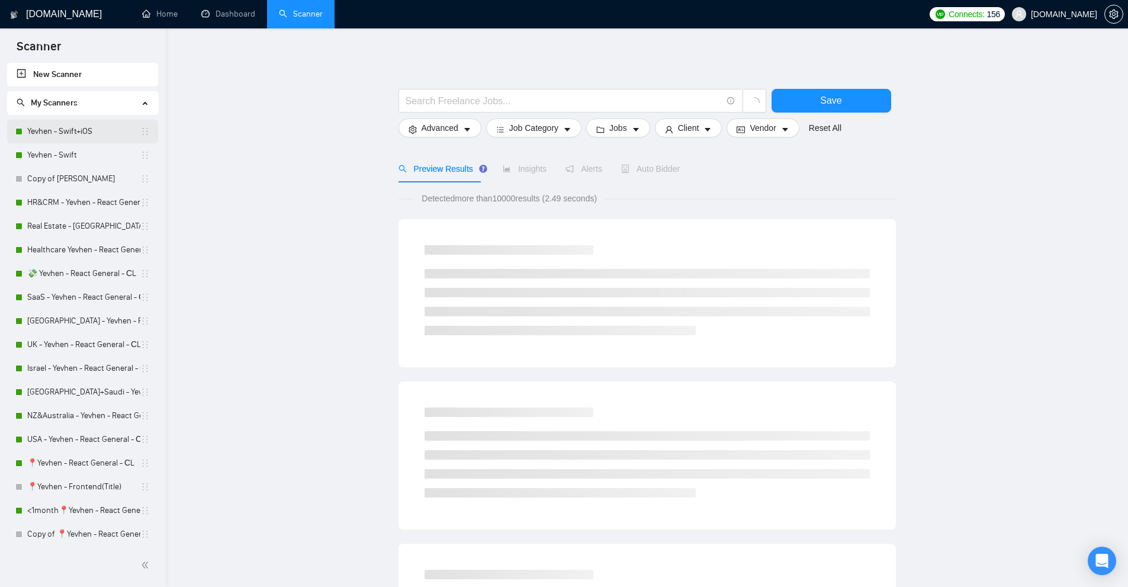
click at [110, 133] on link "Yevhen - Swift+iOS" at bounding box center [83, 132] width 113 height 24
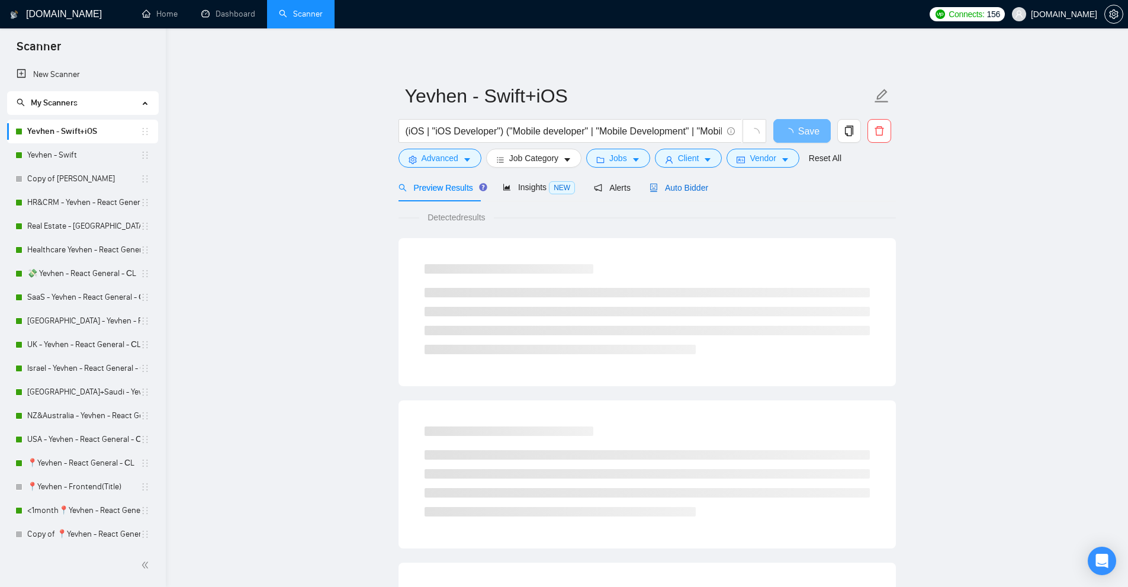
click at [663, 189] on span "Auto Bidder" at bounding box center [679, 187] width 59 height 9
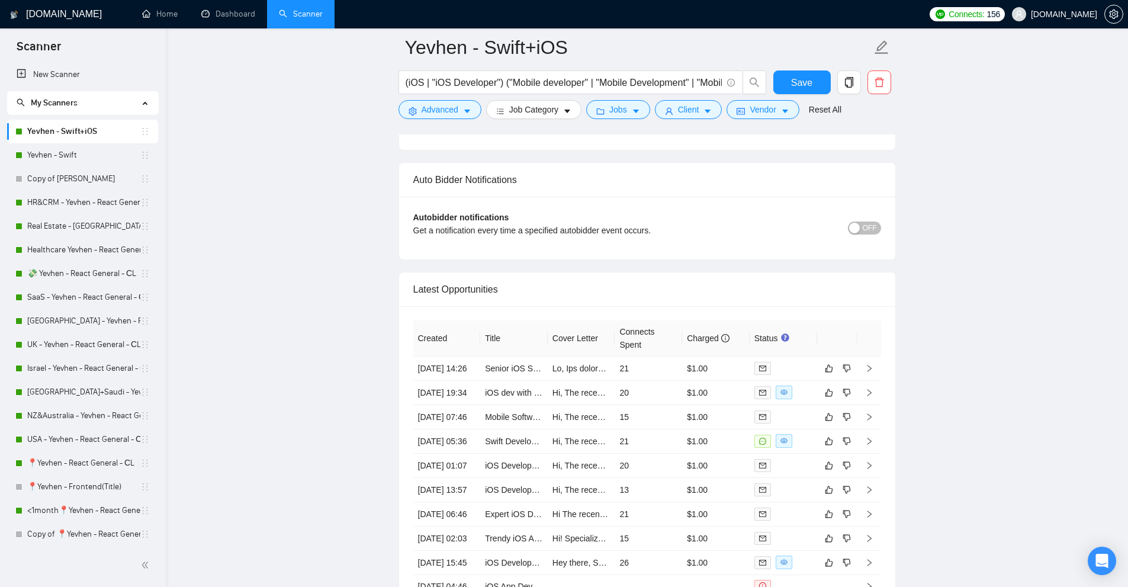
scroll to position [2961, 0]
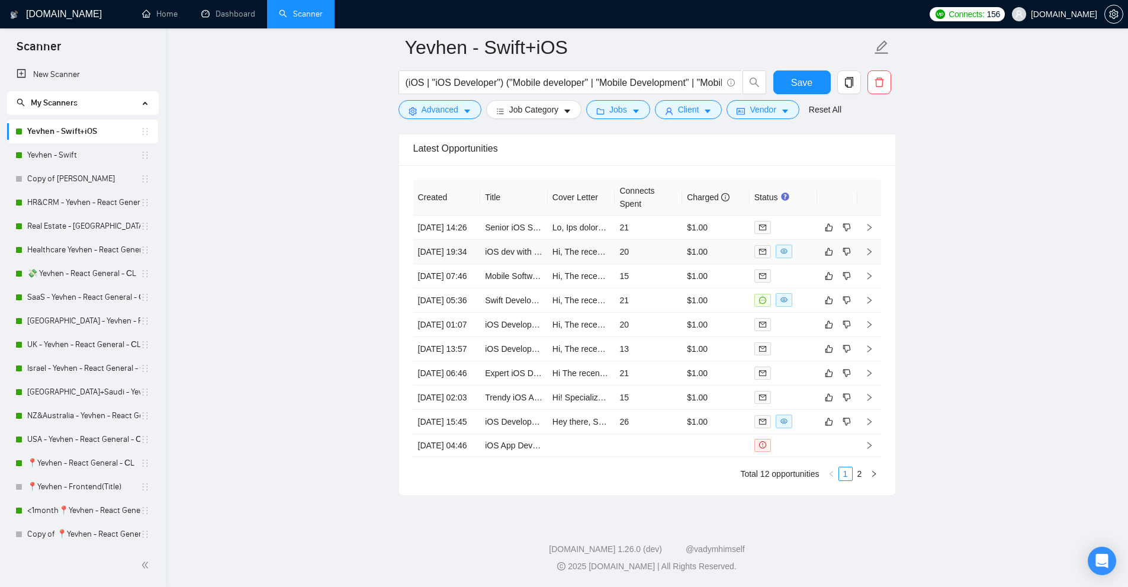
click at [666, 240] on td "20" at bounding box center [649, 252] width 68 height 24
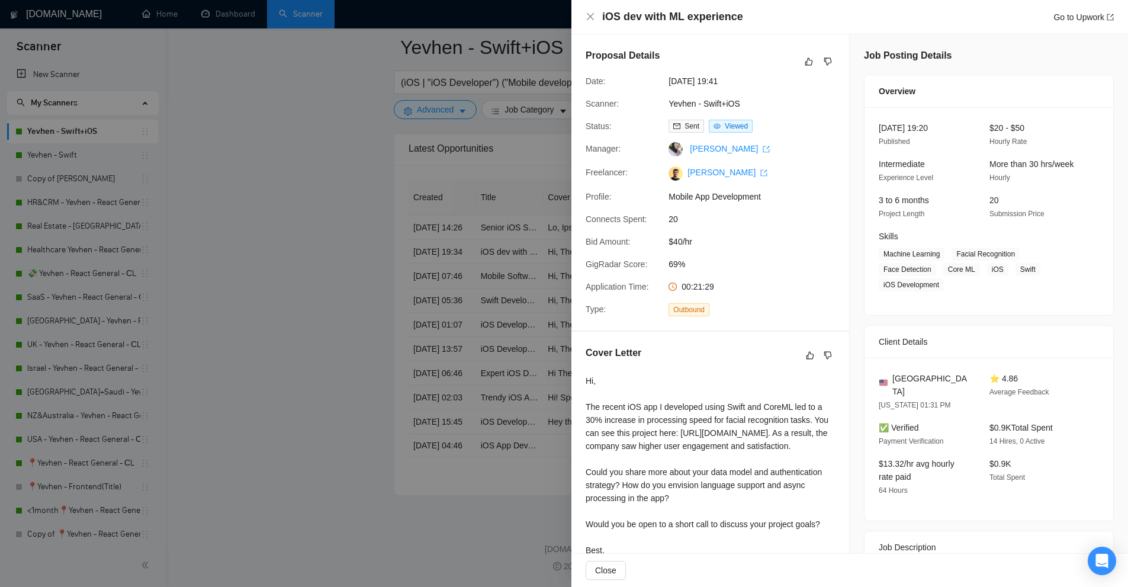
scroll to position [198, 0]
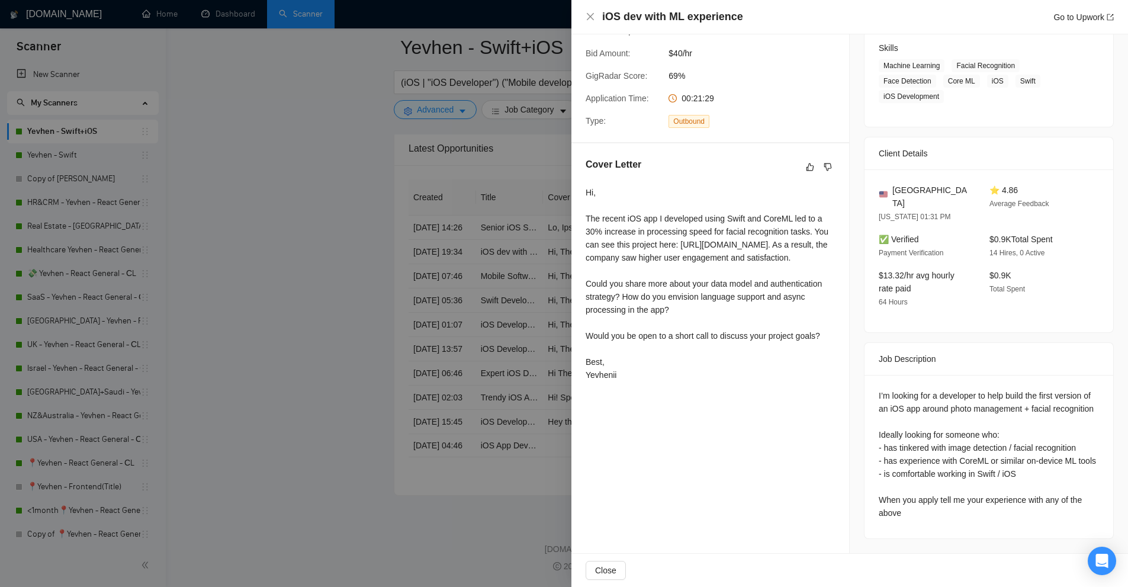
click at [362, 69] on div at bounding box center [564, 293] width 1128 height 587
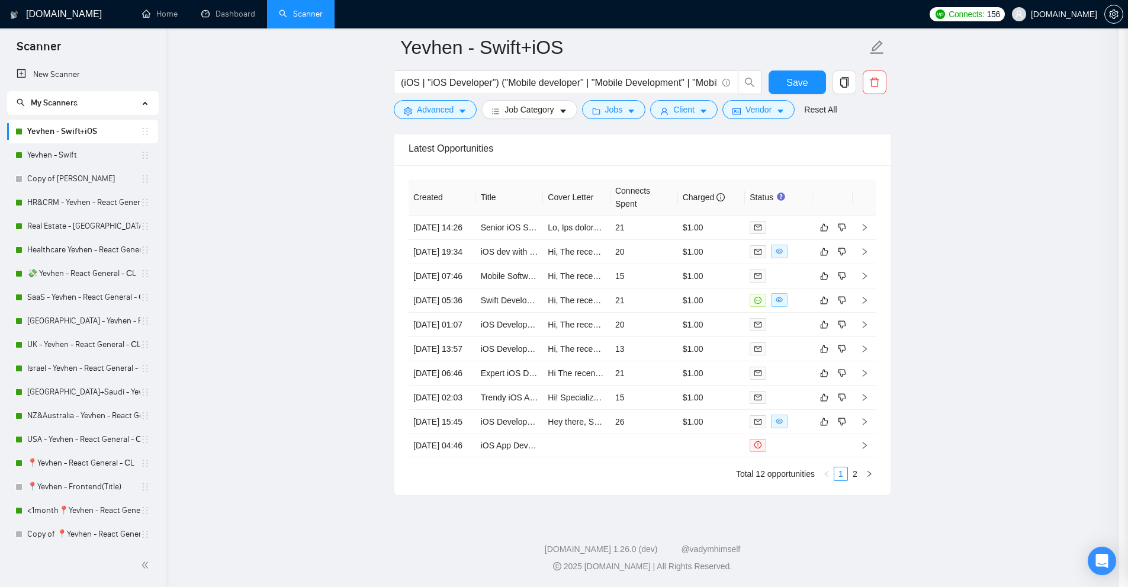
click at [238, 8] on div at bounding box center [564, 293] width 1128 height 587
click at [238, 9] on link "Dashboard" at bounding box center [228, 14] width 54 height 10
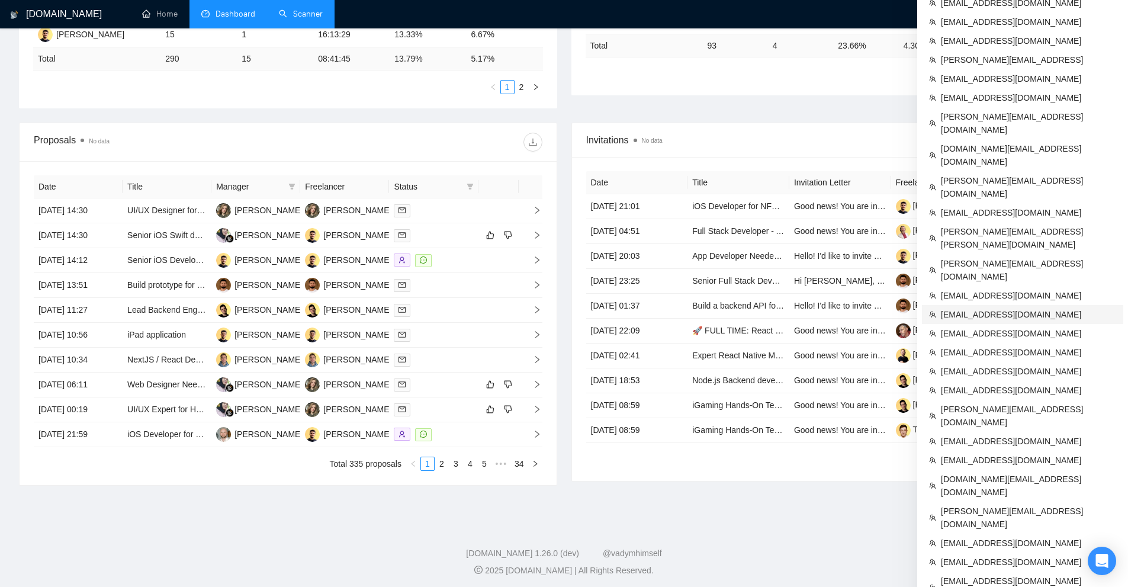
scroll to position [5, 0]
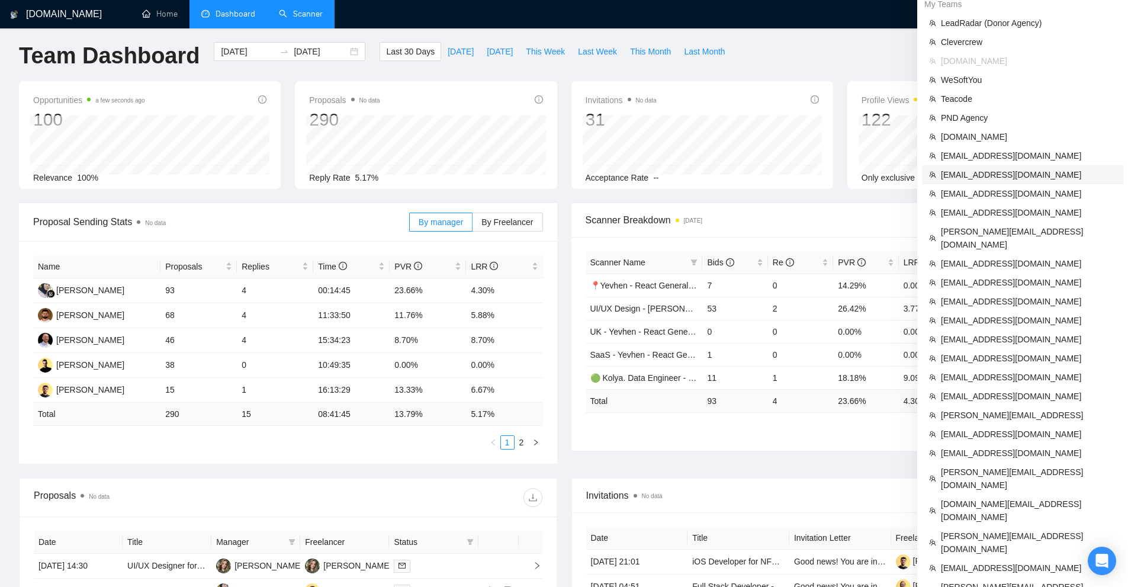
click at [984, 175] on span "[EMAIL_ADDRESS][DOMAIN_NAME]" at bounding box center [1028, 174] width 175 height 13
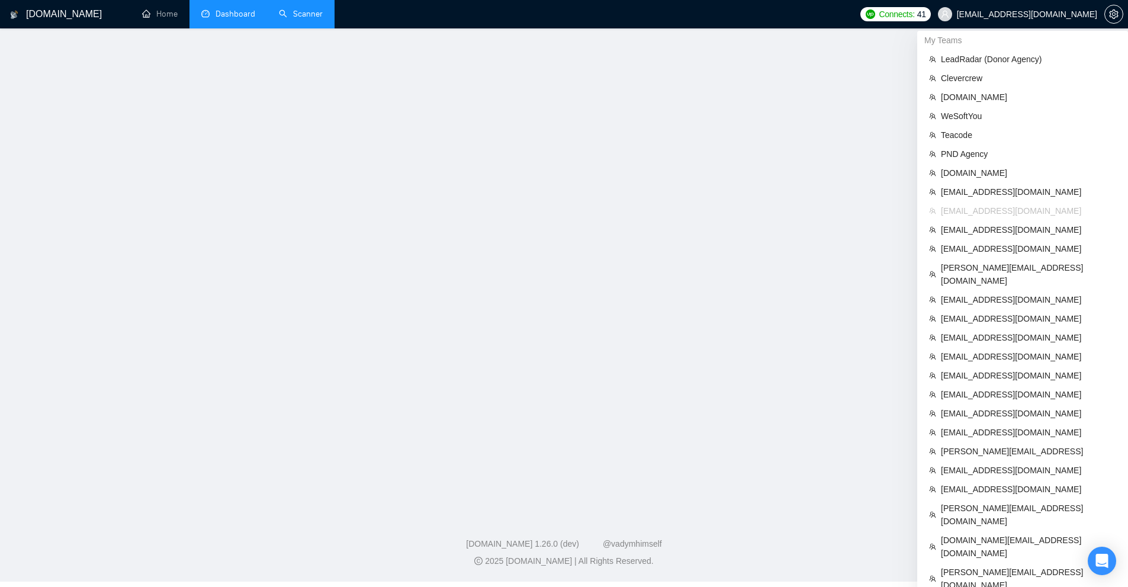
scroll to position [171, 0]
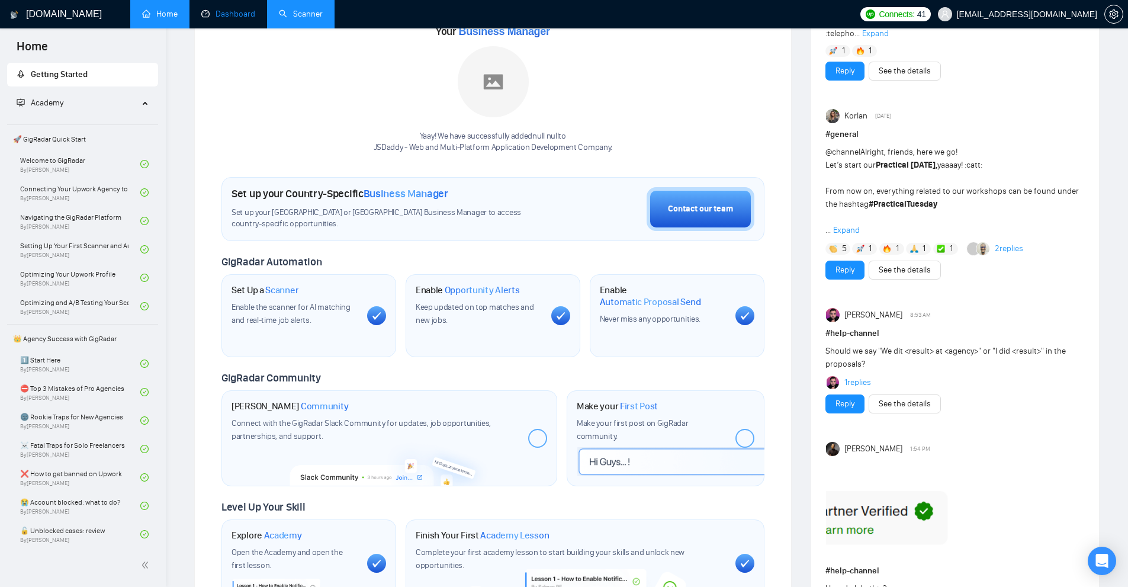
click at [245, 19] on link "Dashboard" at bounding box center [228, 14] width 54 height 10
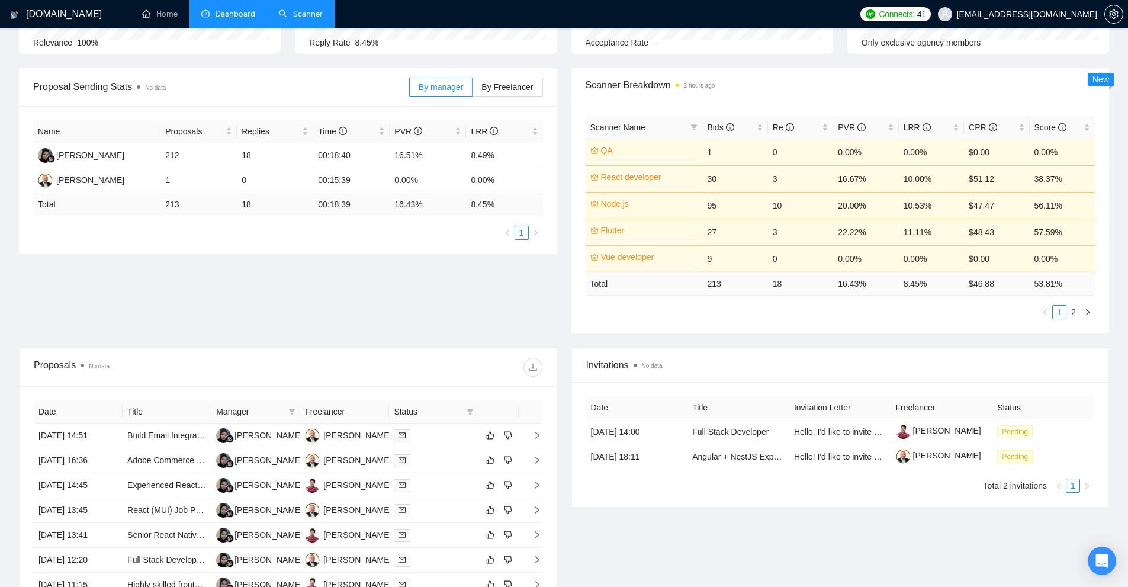
scroll to position [259, 0]
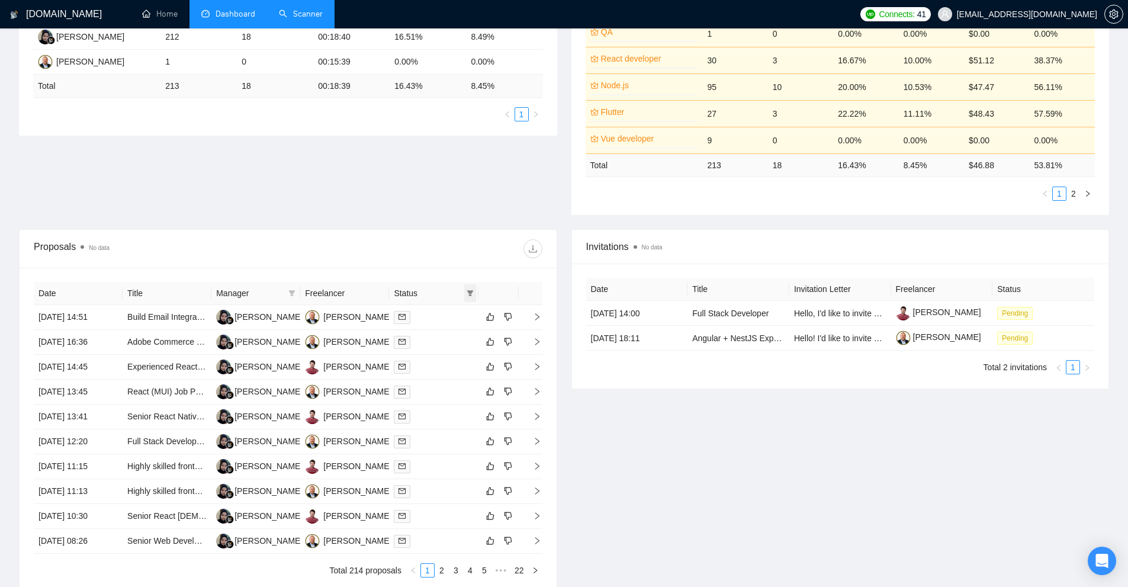
click at [474, 293] on span at bounding box center [470, 293] width 12 height 18
click at [448, 320] on span "Chat" at bounding box center [440, 315] width 57 height 13
checkbox input "true"
click at [455, 357] on span "OK" at bounding box center [460, 358] width 12 height 13
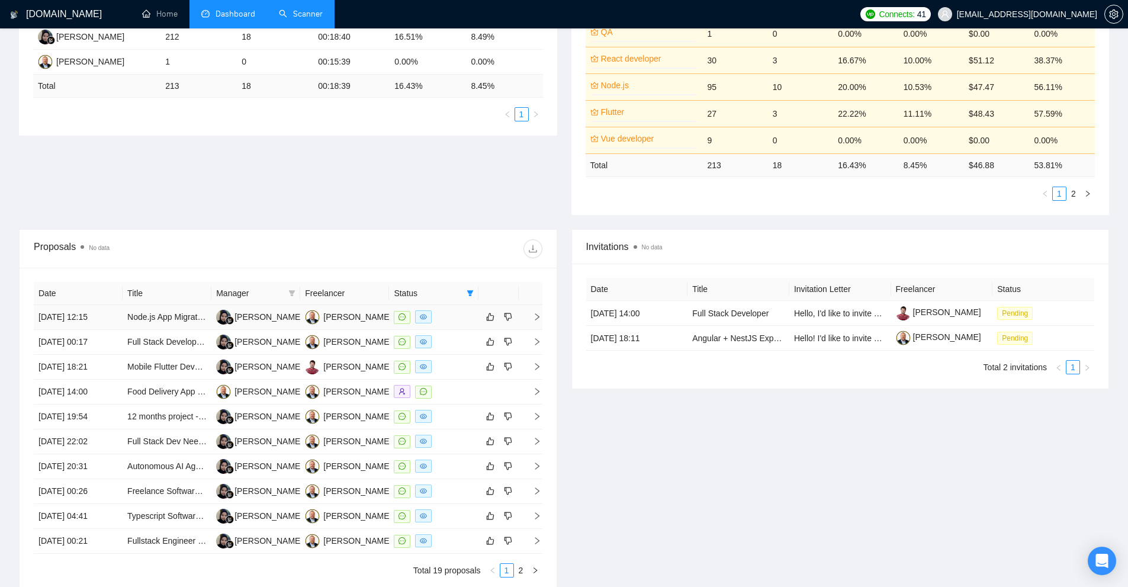
click at [447, 314] on div at bounding box center [433, 317] width 79 height 14
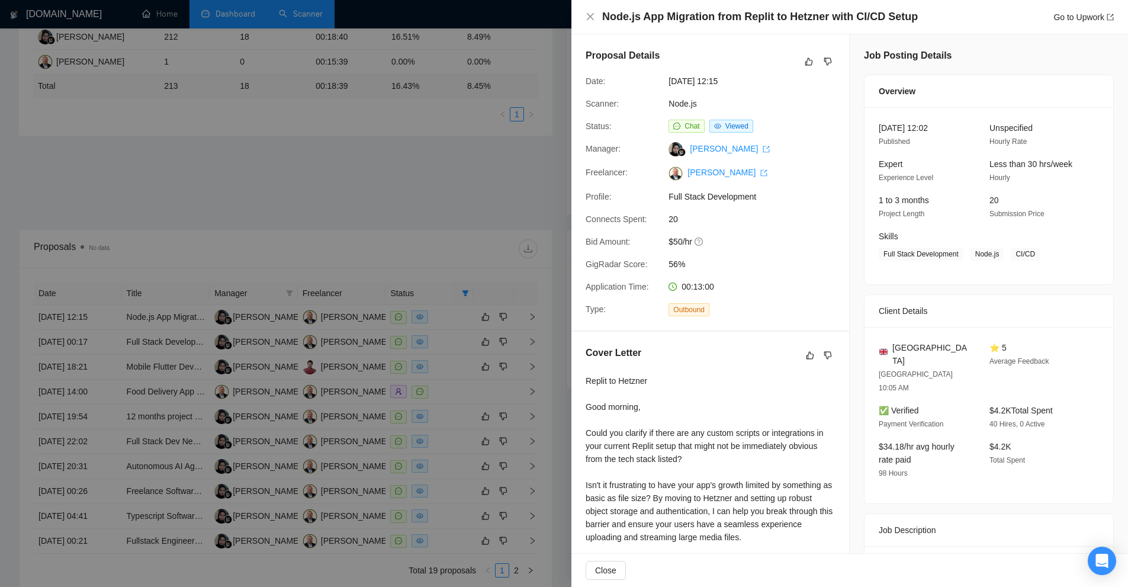
scroll to position [178, 0]
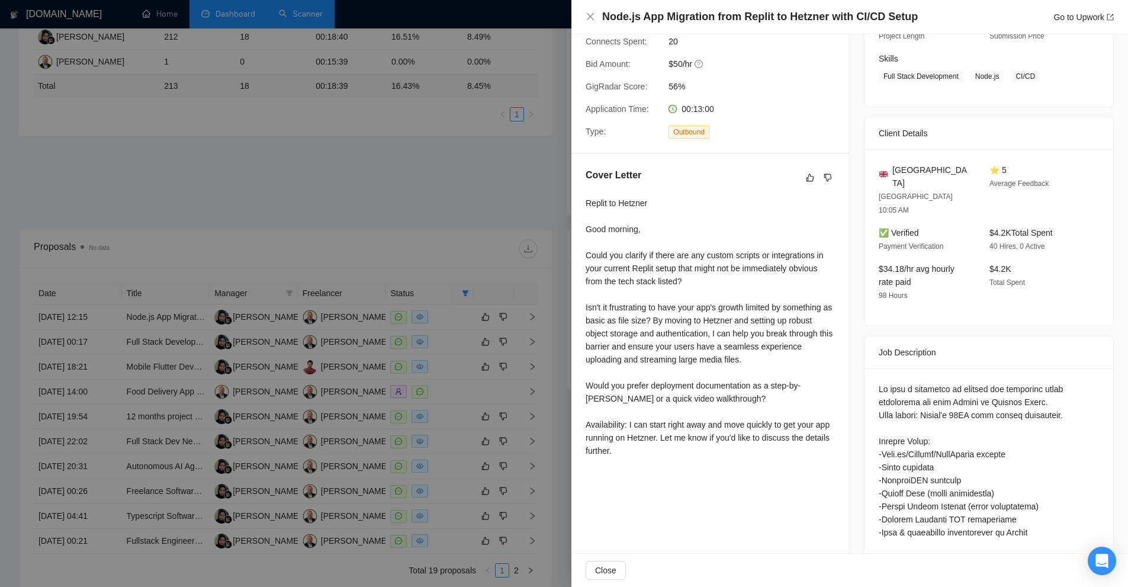
click at [517, 252] on div at bounding box center [564, 293] width 1128 height 587
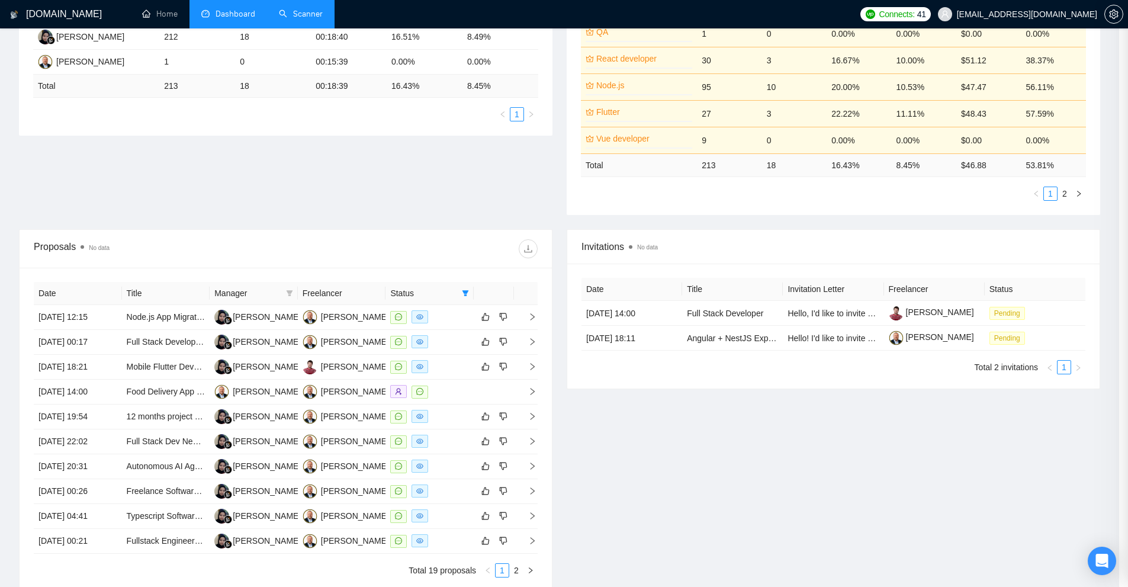
scroll to position [0, 0]
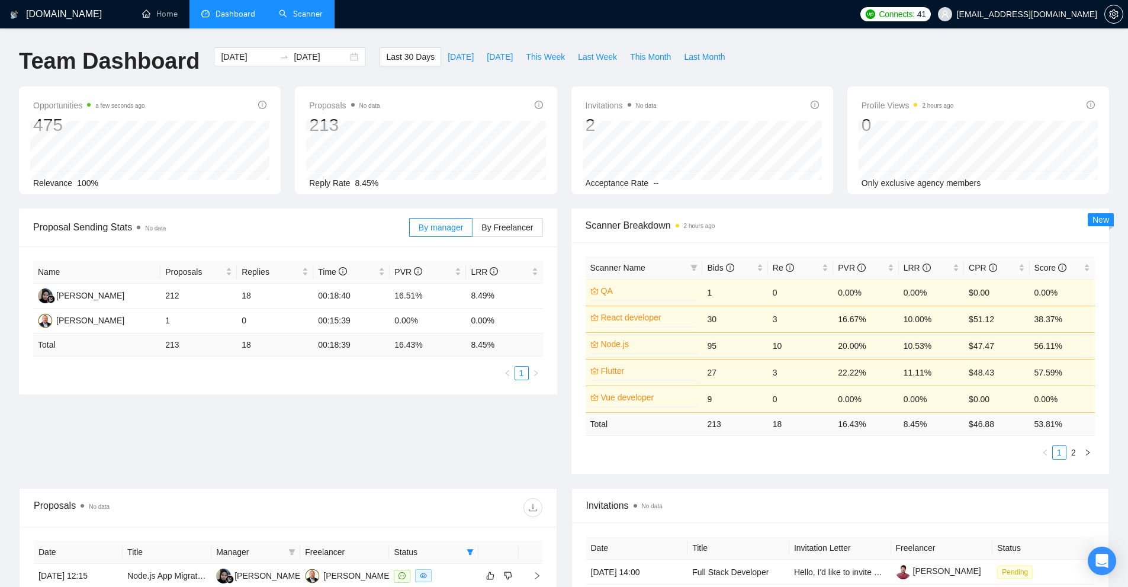
click at [295, 9] on link "Scanner" at bounding box center [301, 14] width 44 height 10
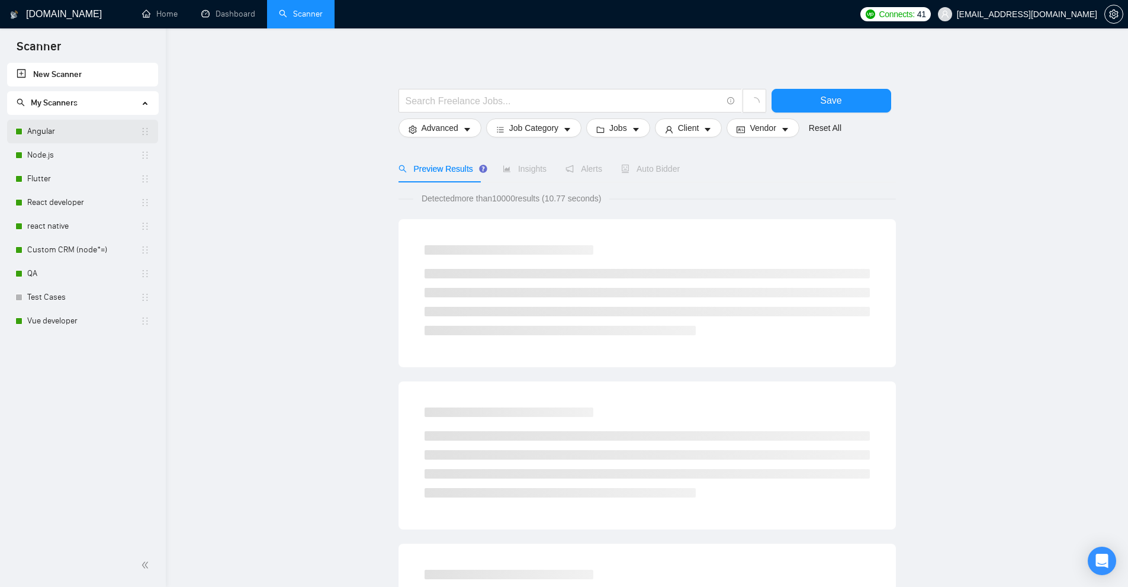
click at [65, 127] on link "Angular" at bounding box center [83, 132] width 113 height 24
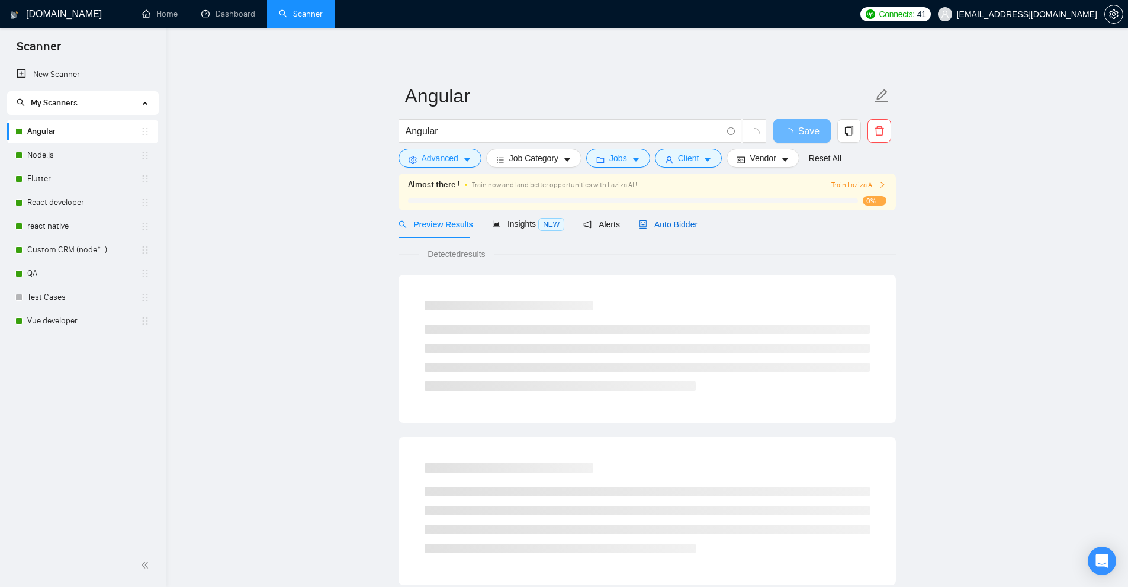
click at [666, 228] on span "Auto Bidder" at bounding box center [668, 224] width 59 height 9
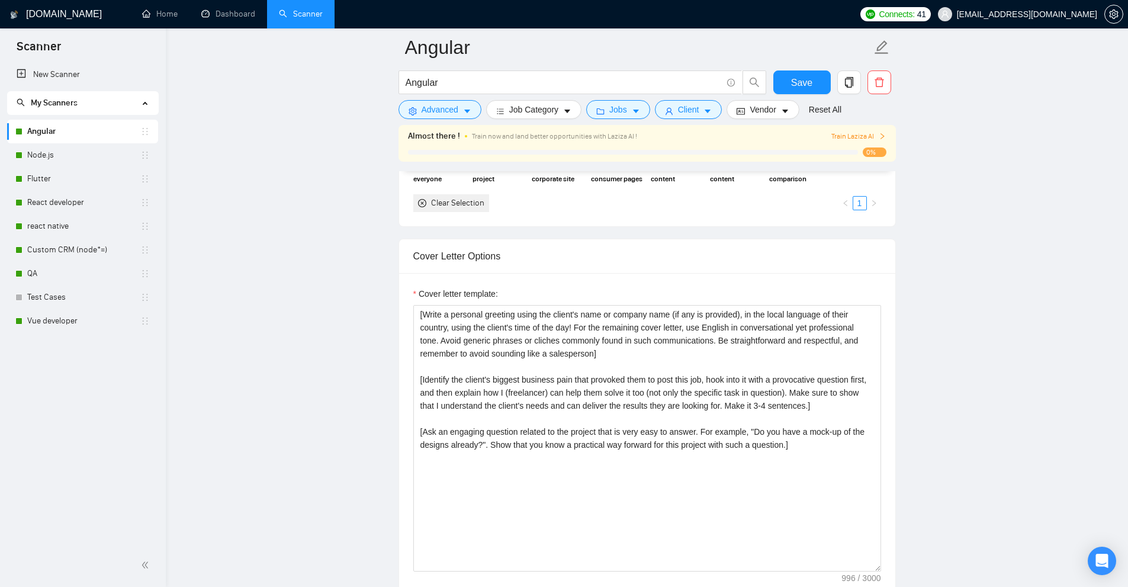
scroll to position [1303, 0]
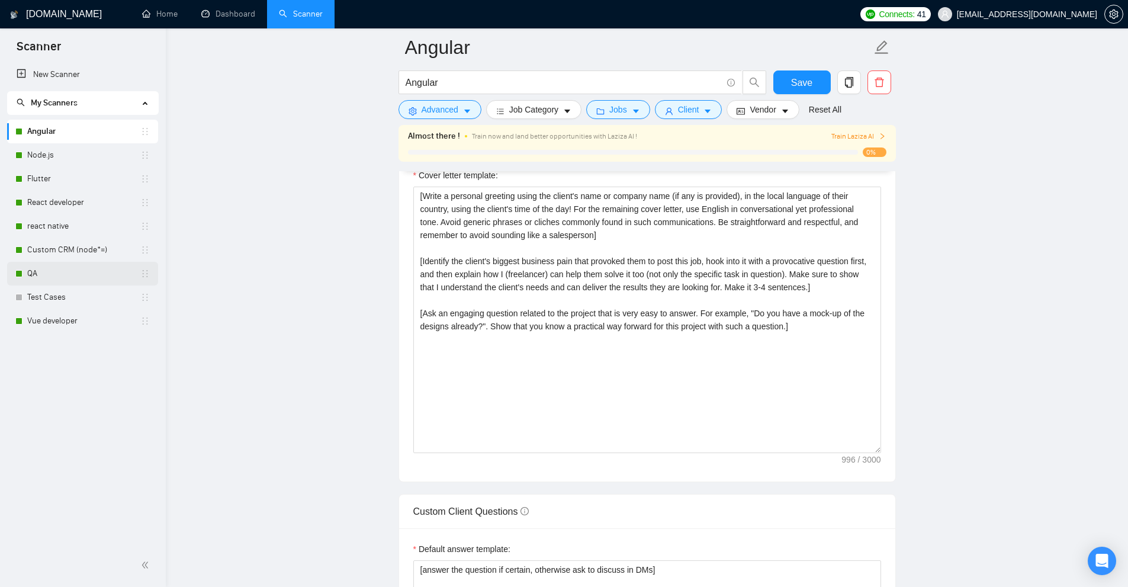
click at [82, 269] on link "QA" at bounding box center [83, 274] width 113 height 24
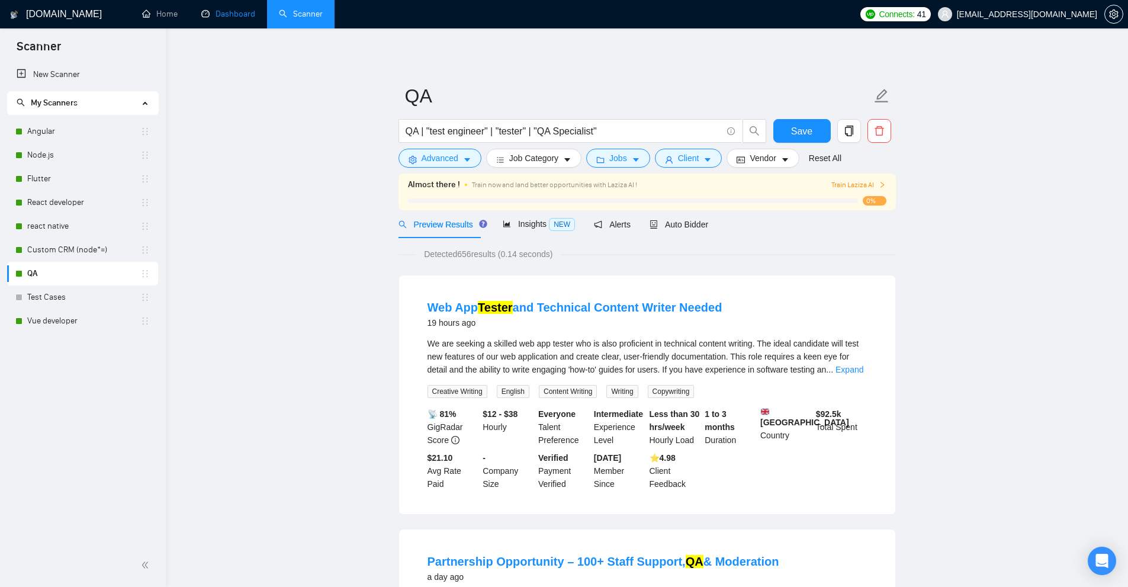
click at [219, 19] on link "Dashboard" at bounding box center [228, 14] width 54 height 10
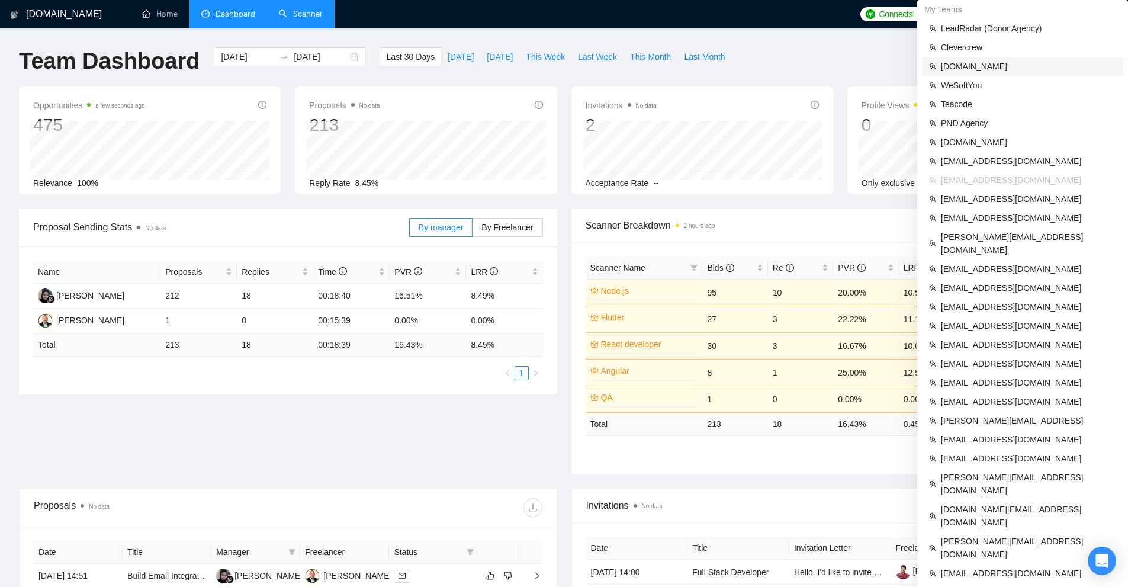
click at [964, 68] on span "[DOMAIN_NAME]" at bounding box center [1028, 66] width 175 height 13
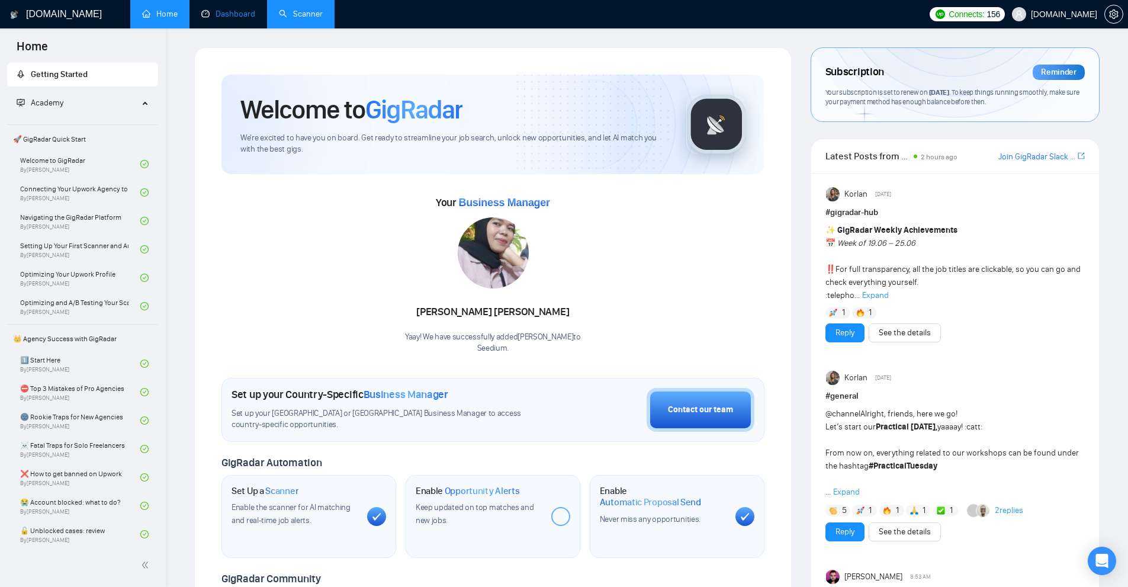
click at [245, 14] on link "Dashboard" at bounding box center [228, 14] width 54 height 10
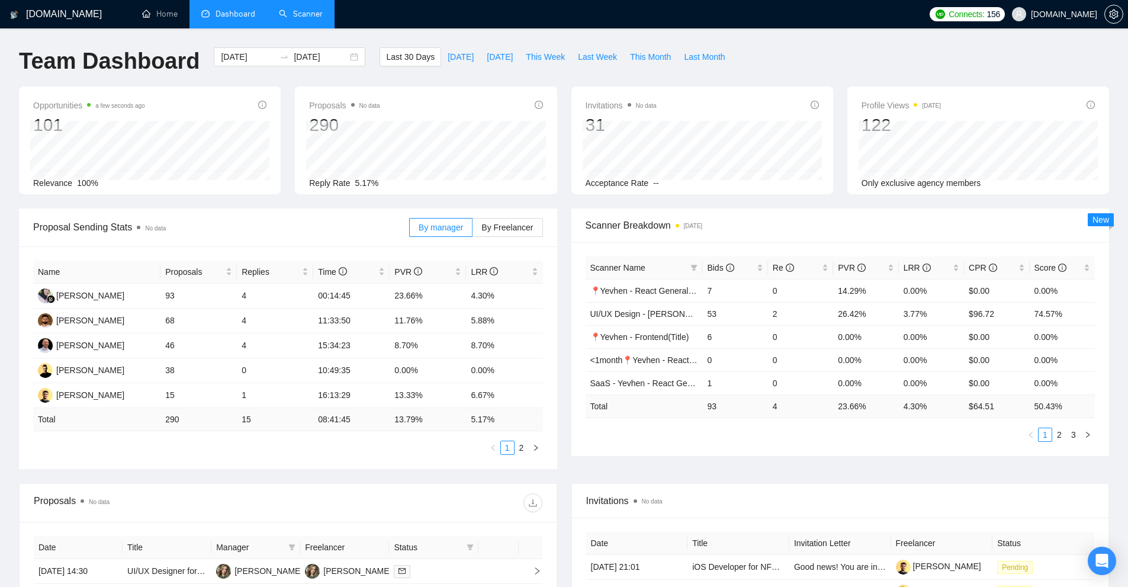
click at [323, 18] on link "Scanner" at bounding box center [301, 14] width 44 height 10
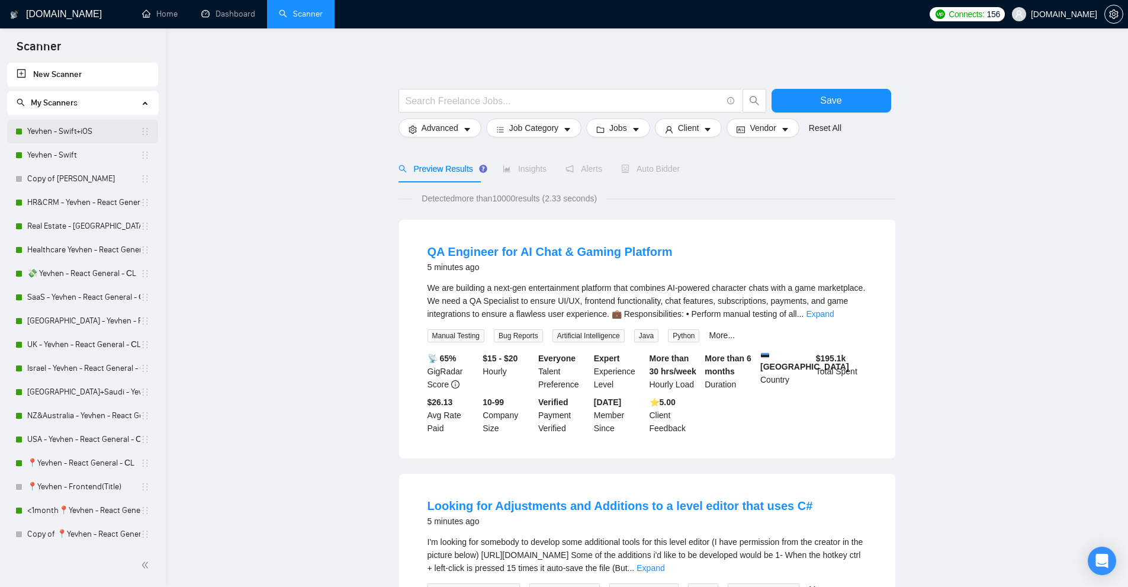
click at [81, 131] on link "Yevhen - Swift+iOS" at bounding box center [83, 132] width 113 height 24
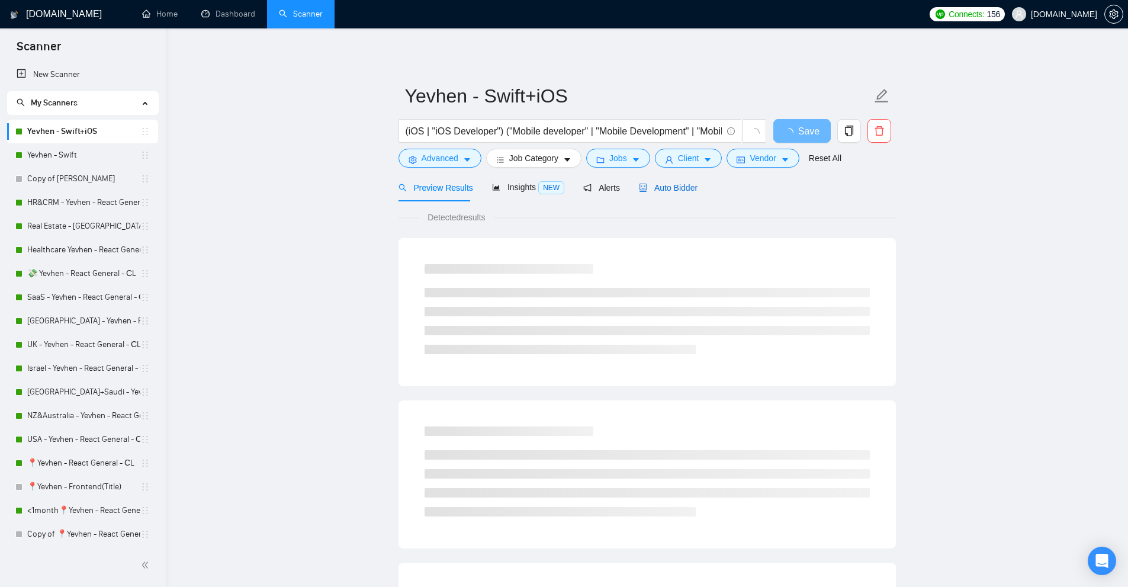
click at [669, 192] on span "Auto Bidder" at bounding box center [668, 187] width 59 height 9
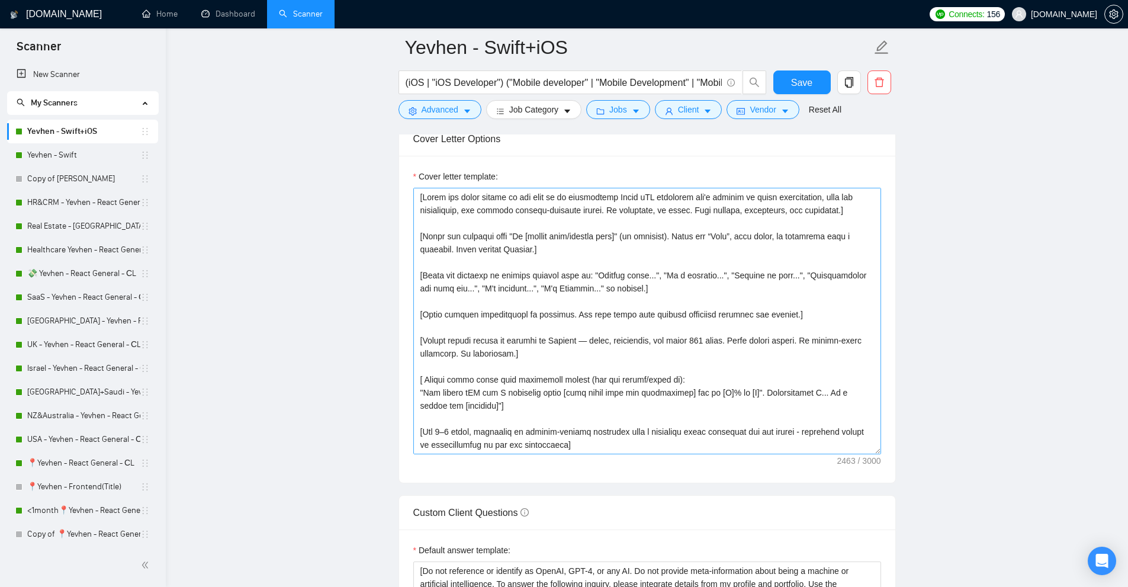
scroll to position [118, 0]
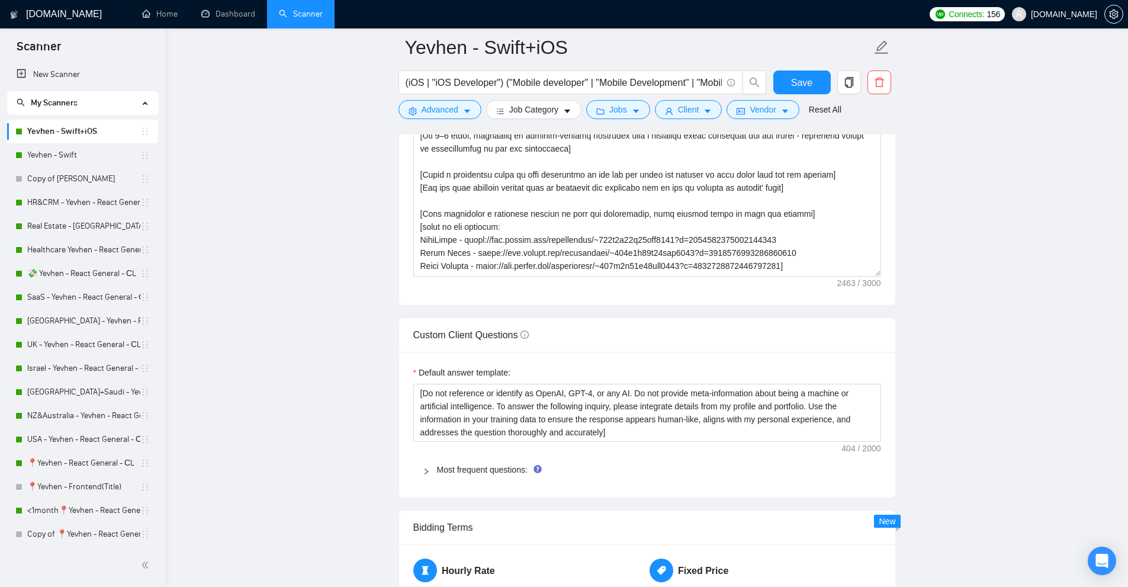
click at [489, 460] on div "Most frequent questions:" at bounding box center [647, 469] width 468 height 27
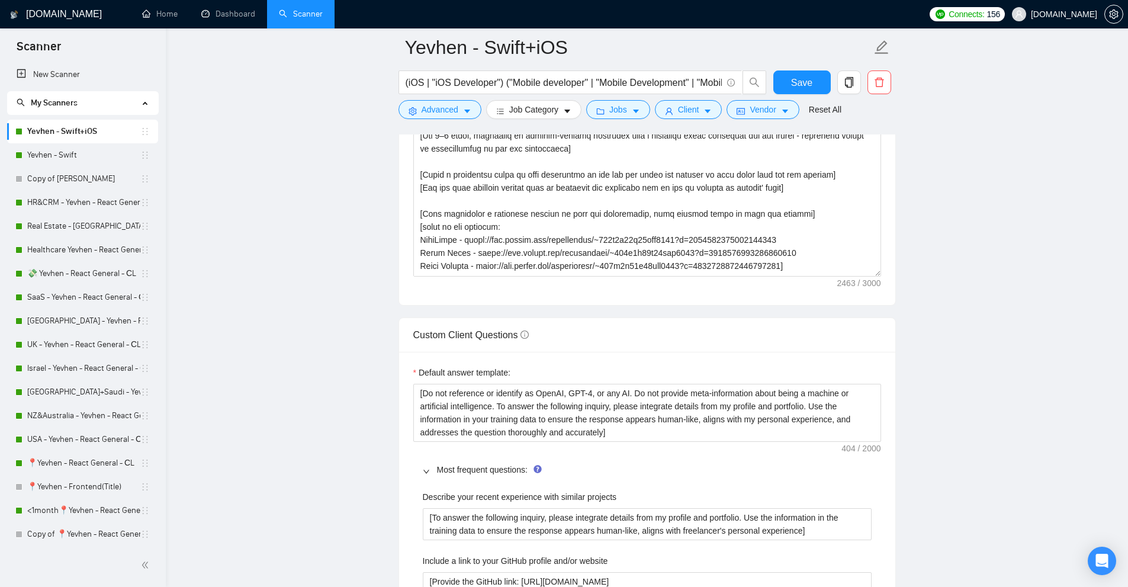
scroll to position [1658, 0]
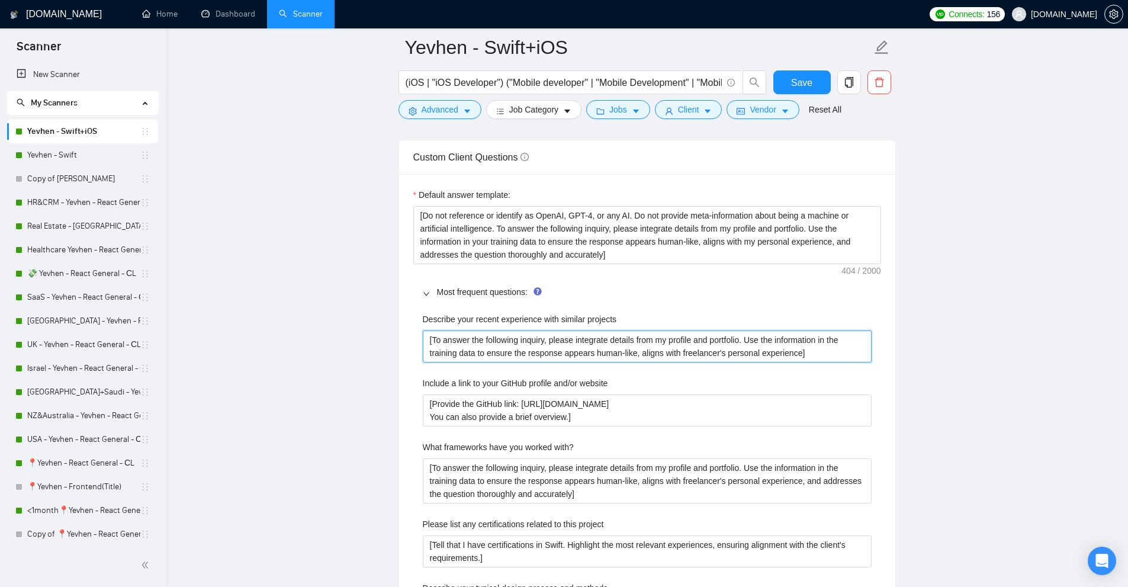
click at [541, 348] on projects "[To answer the following inquiry, please integrate details from my profile and …" at bounding box center [647, 346] width 449 height 32
drag, startPoint x: 541, startPoint y: 348, endPoint x: 587, endPoint y: 191, distance: 163.6
click at [587, 191] on div "Default answer template: [Do not reference or identify as OpenAI, GPT-4, or any…" at bounding box center [647, 580] width 496 height 813
click at [1111, 15] on icon "setting" at bounding box center [1113, 13] width 9 height 9
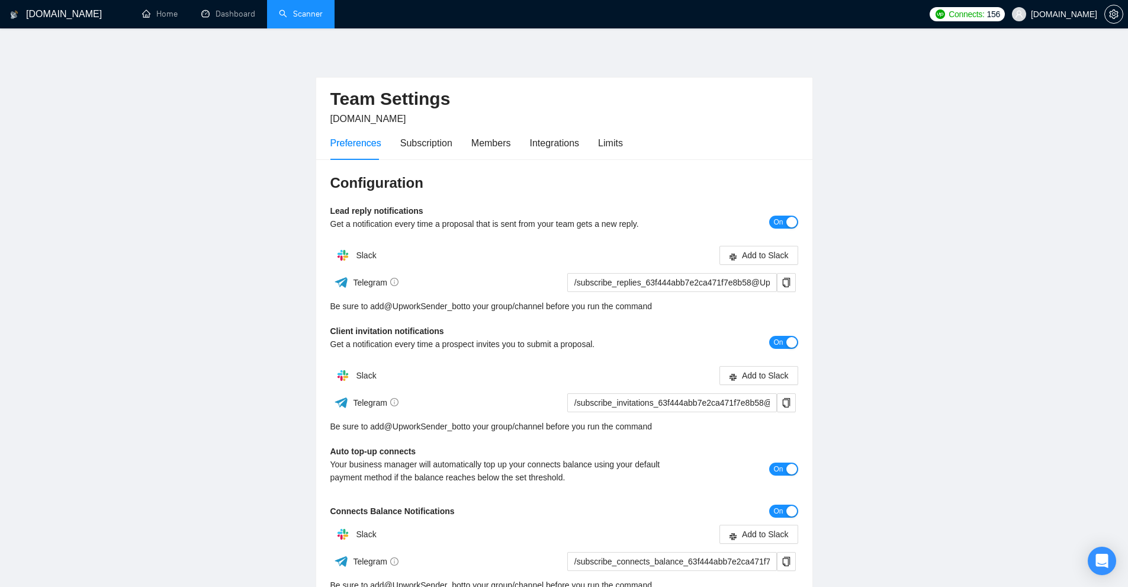
click at [636, 153] on div "Preferences Subscription Members Integrations Limits" at bounding box center [564, 143] width 468 height 34
click at [618, 150] on div "Limits" at bounding box center [610, 143] width 25 height 34
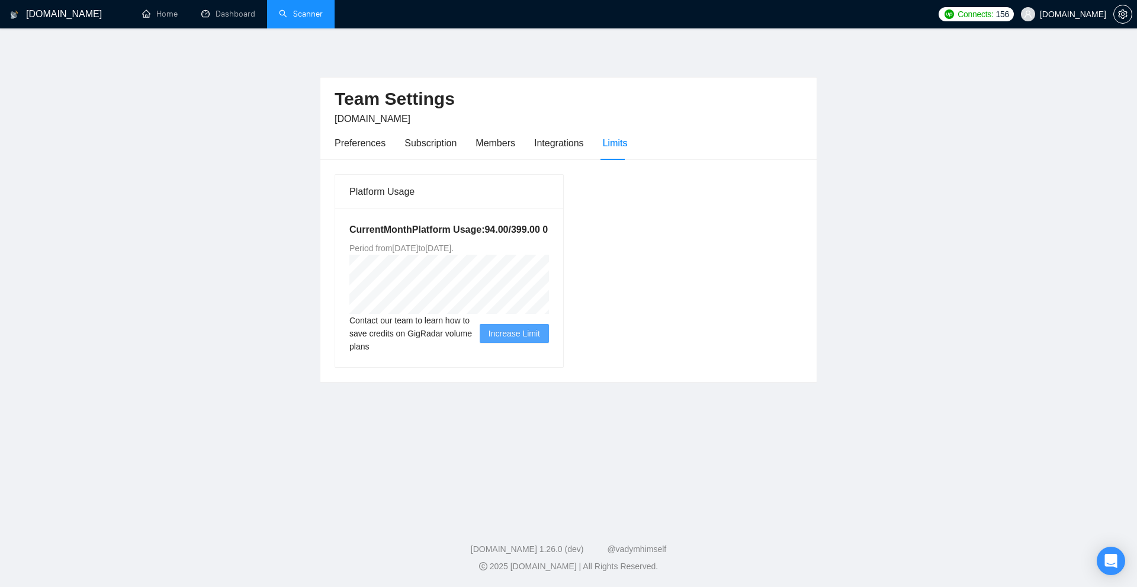
drag, startPoint x: 475, startPoint y: 249, endPoint x: 506, endPoint y: 251, distance: 30.8
click at [454, 250] on span "Period from Tue Jul 15 2025 to Fri Aug 15 2025 ." at bounding box center [401, 247] width 104 height 9
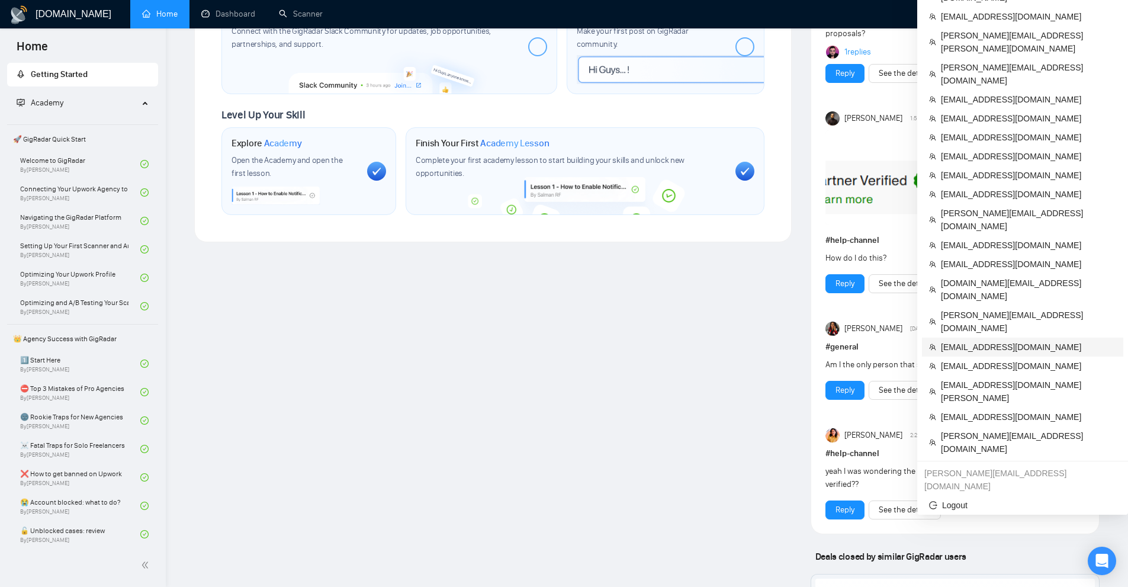
scroll to position [533, 0]
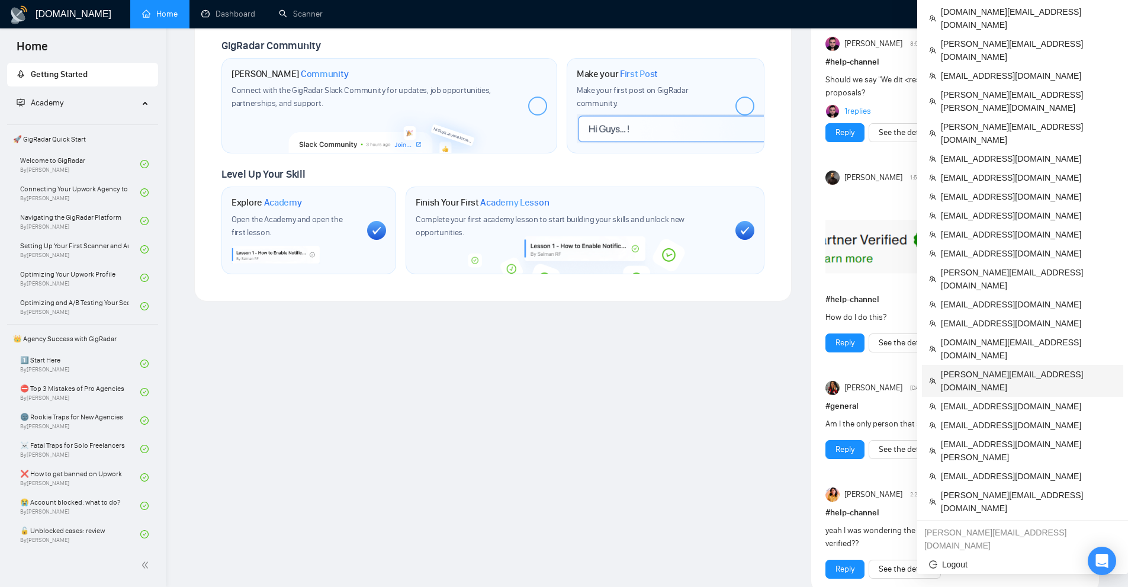
click at [1000, 368] on span "[PERSON_NAME][EMAIL_ADDRESS][DOMAIN_NAME]" at bounding box center [1028, 381] width 175 height 26
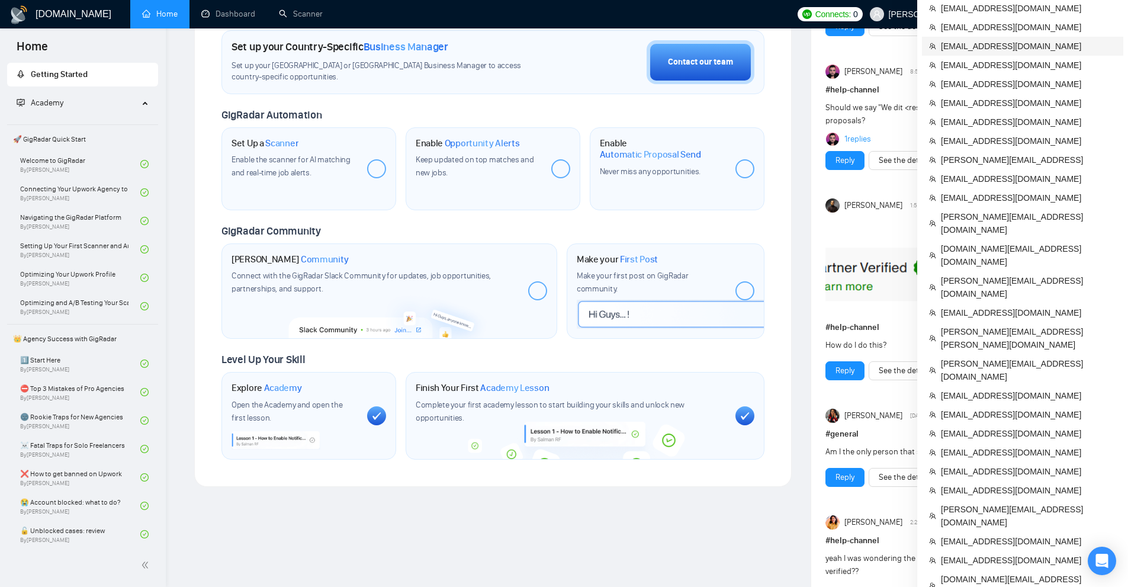
scroll to position [651, 0]
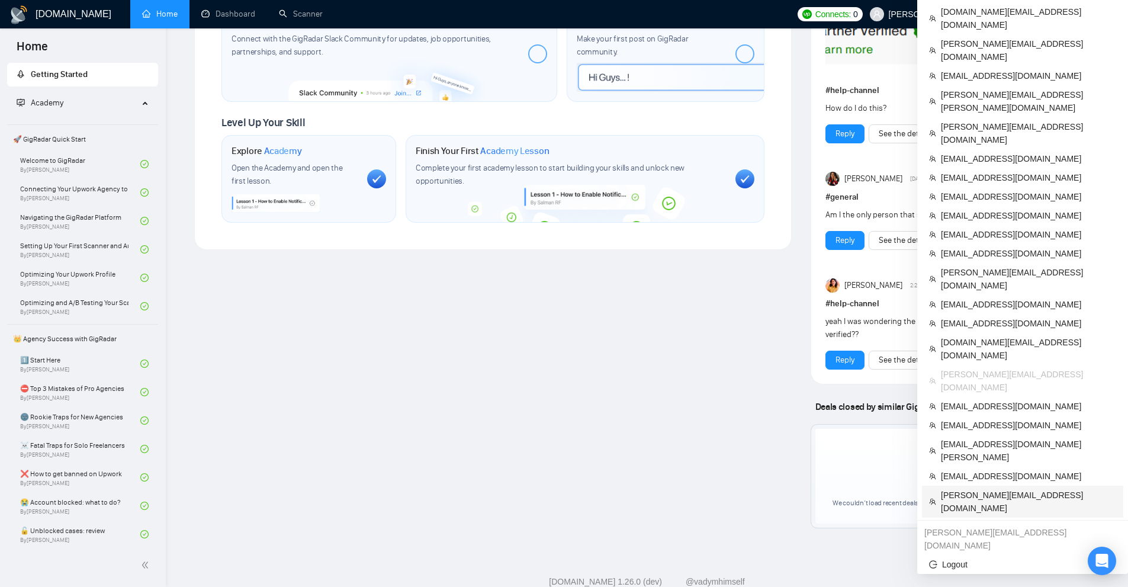
click at [989, 489] on span "[PERSON_NAME][EMAIL_ADDRESS][DOMAIN_NAME]" at bounding box center [1028, 502] width 175 height 26
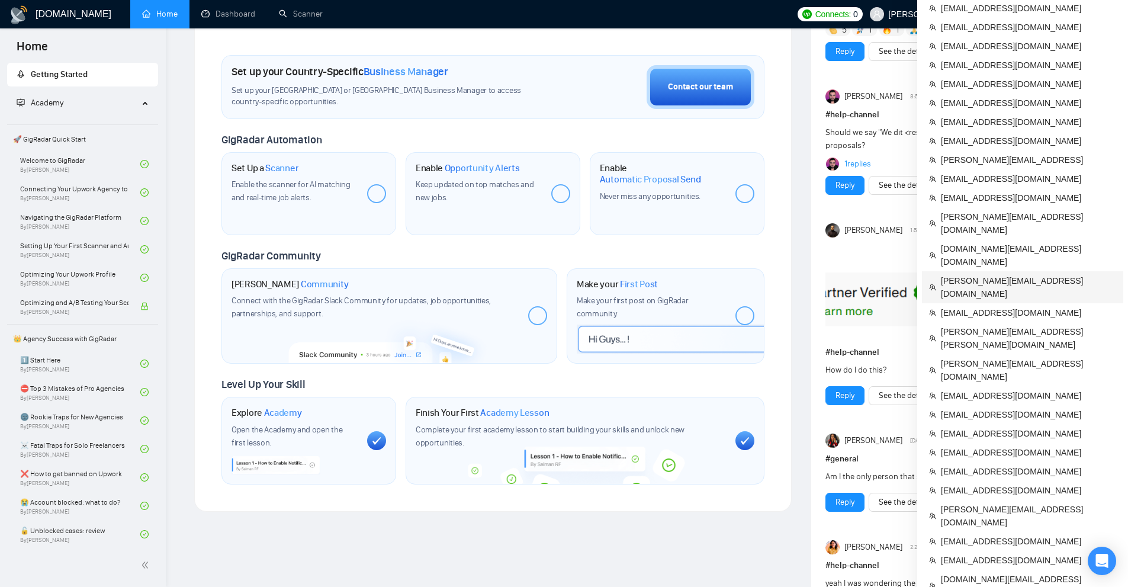
scroll to position [508, 0]
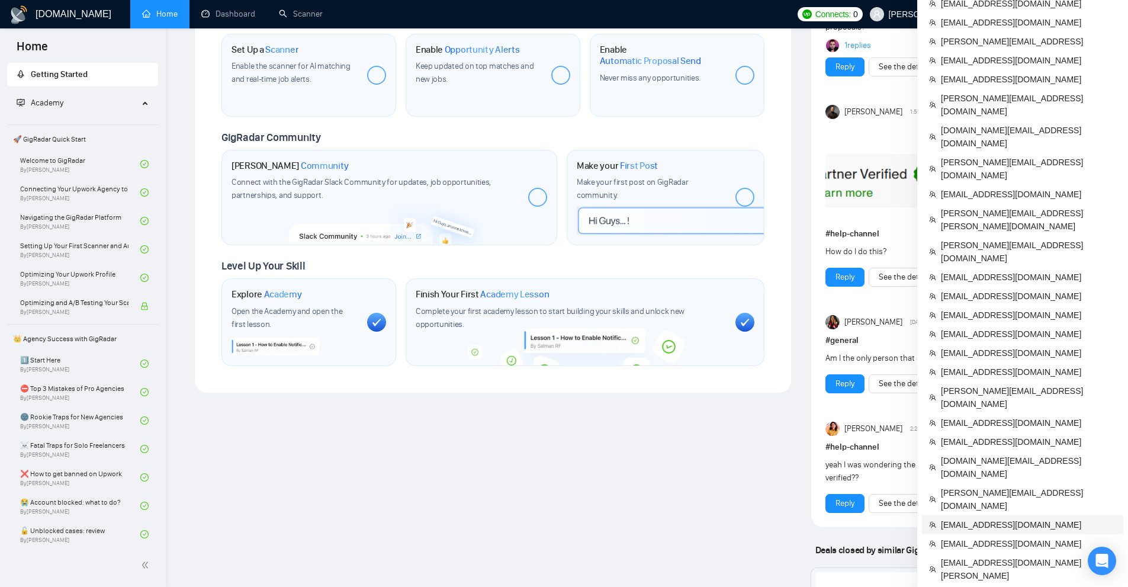
click at [990, 518] on span "[EMAIL_ADDRESS][DOMAIN_NAME]" at bounding box center [1028, 524] width 175 height 13
